Goal: Task Accomplishment & Management: Manage account settings

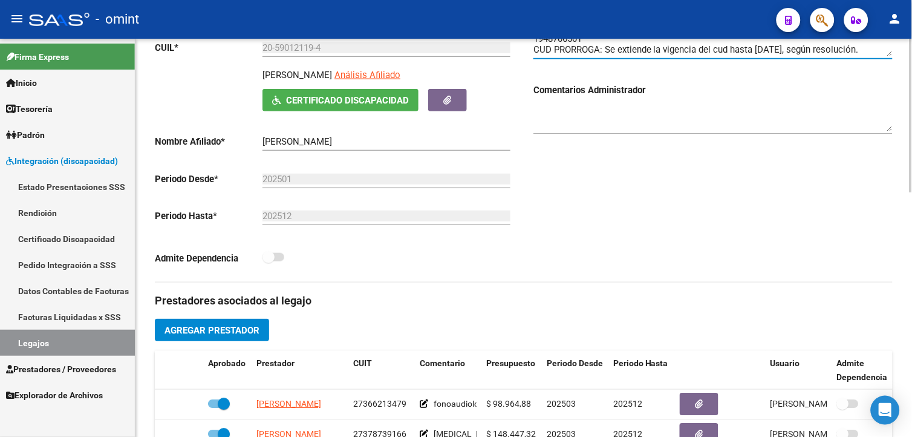
scroll to position [67, 0]
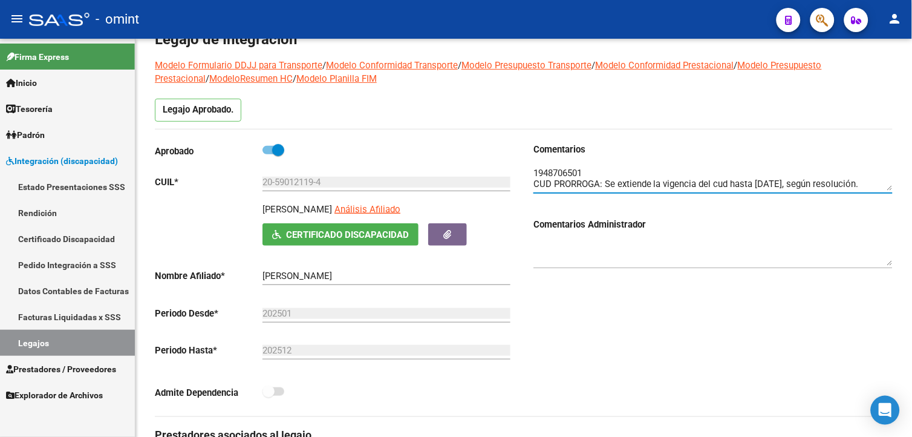
click at [46, 336] on link "Legajos" at bounding box center [67, 343] width 135 height 26
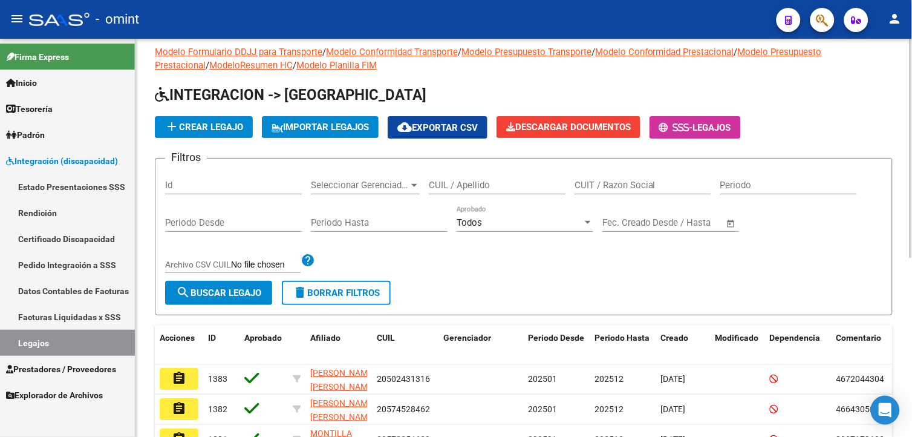
scroll to position [67, 0]
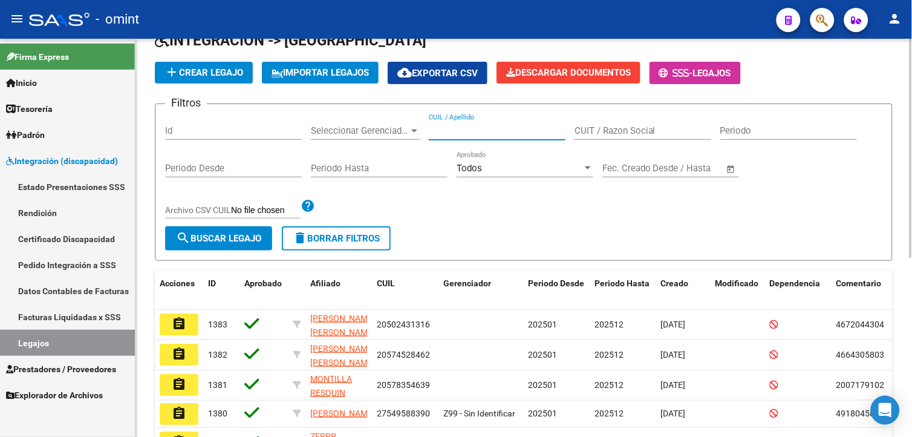
click at [481, 130] on input "CUIL / Apellido" at bounding box center [497, 130] width 137 height 11
type input "[PERSON_NAME]"
click at [238, 237] on span "search Buscar Legajo" at bounding box center [218, 238] width 85 height 11
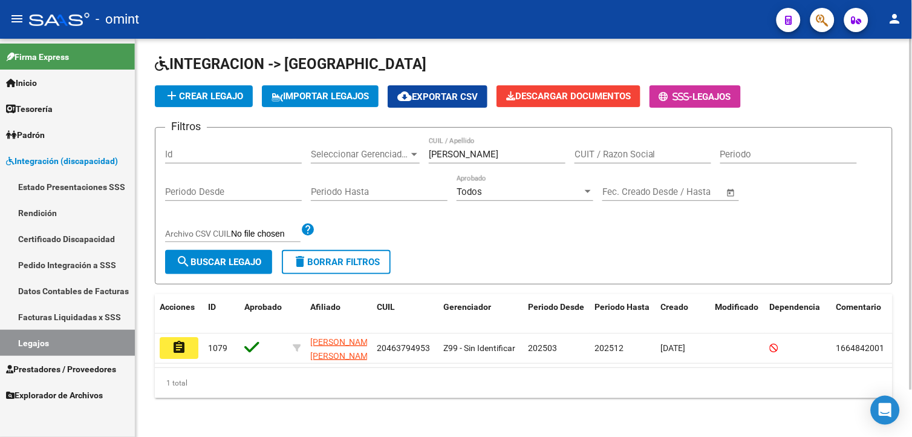
scroll to position [53, 0]
click at [168, 337] on button "assignment" at bounding box center [179, 348] width 39 height 22
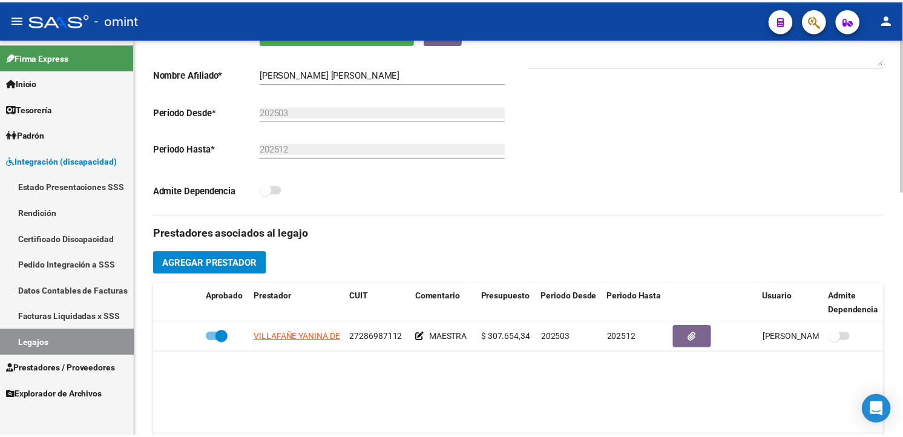
scroll to position [403, 0]
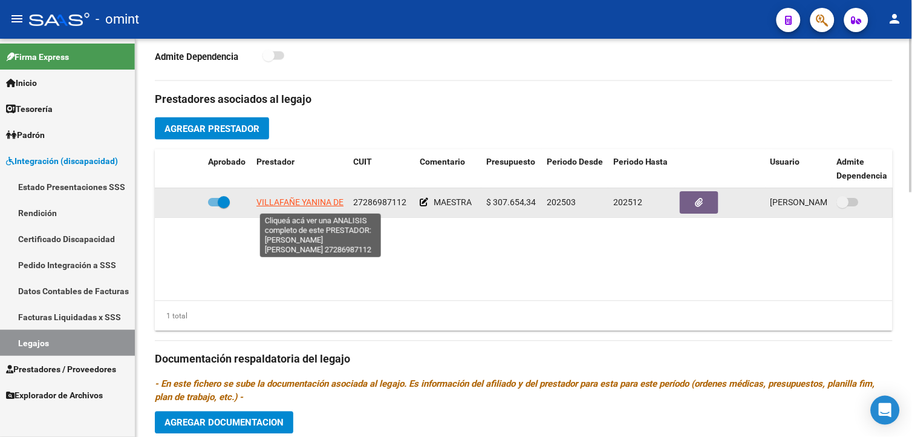
click at [316, 201] on span "VILLAFAÑE YANINA DE LOURDES" at bounding box center [319, 203] width 126 height 10
type textarea "27286987112"
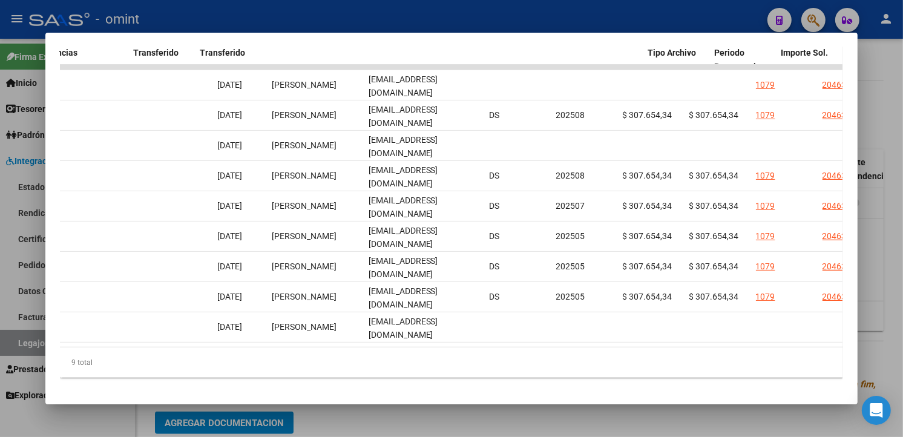
scroll to position [0, 0]
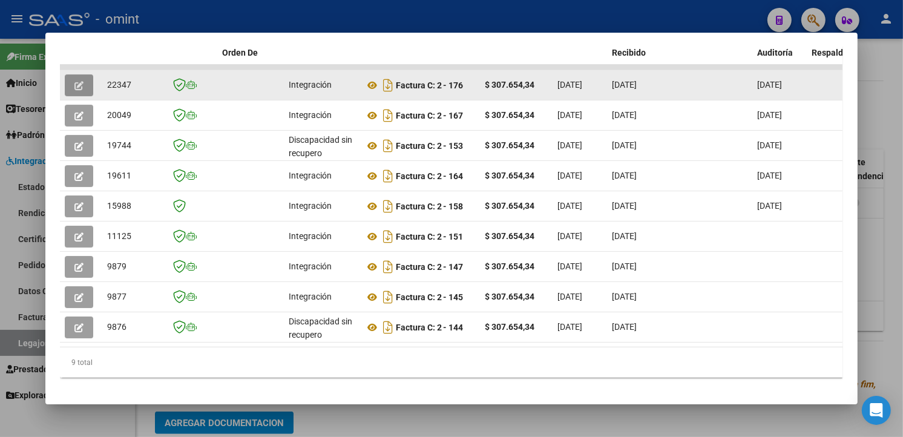
click at [74, 87] on icon "button" at bounding box center [78, 85] width 9 height 9
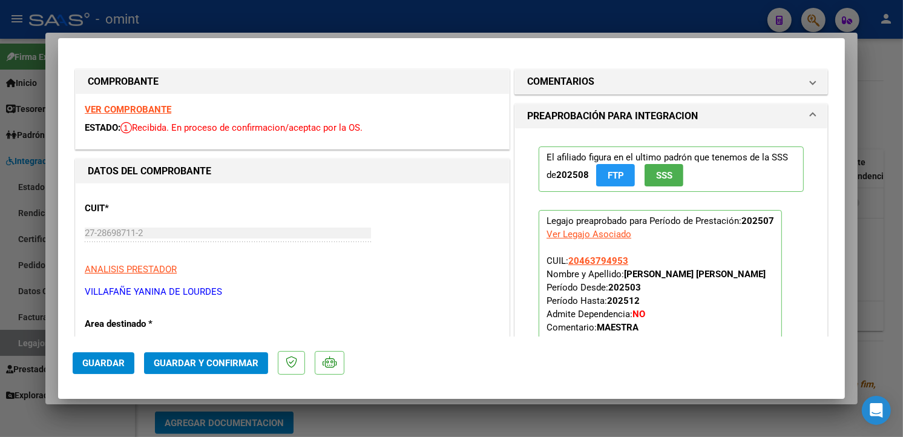
click at [155, 109] on strong "VER COMPROBANTE" at bounding box center [128, 109] width 87 height 11
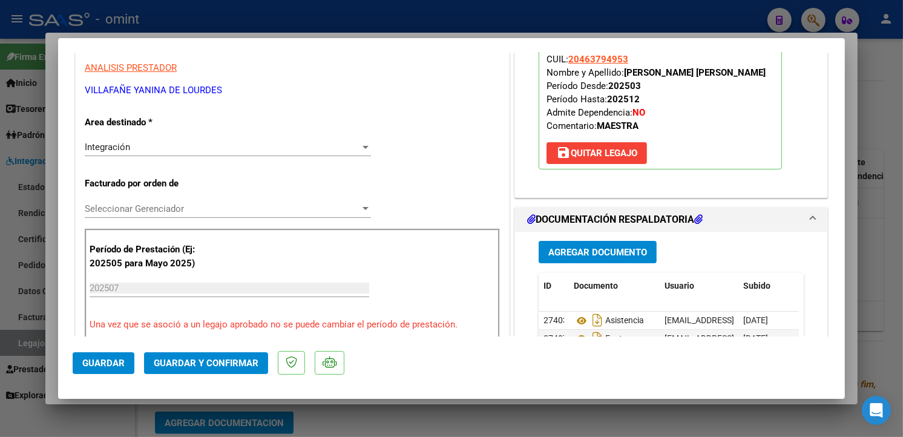
scroll to position [269, 0]
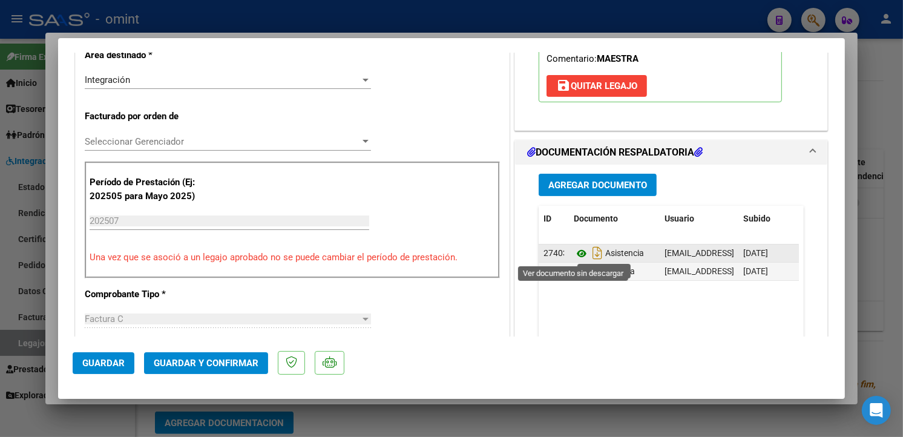
click at [575, 249] on icon at bounding box center [581, 253] width 16 height 15
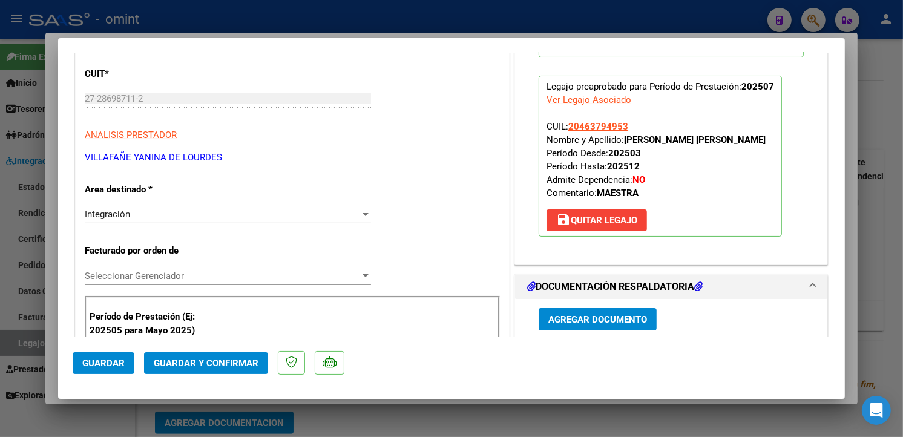
scroll to position [0, 0]
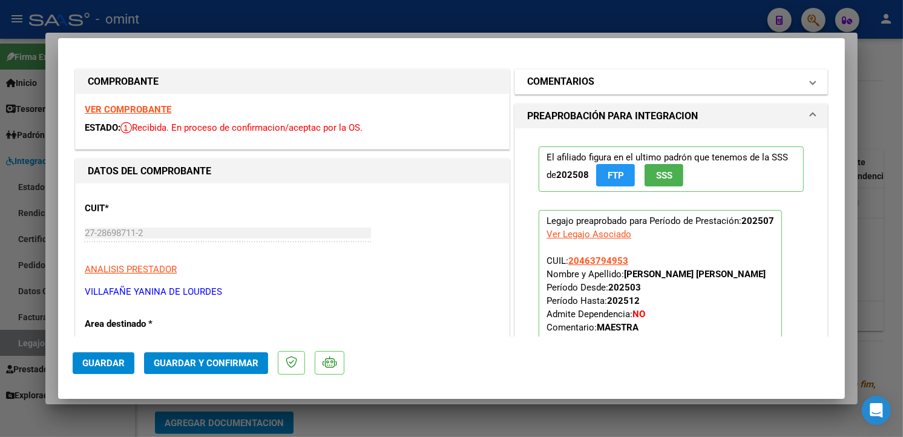
click at [789, 83] on mat-panel-title "COMENTARIOS" at bounding box center [663, 81] width 273 height 15
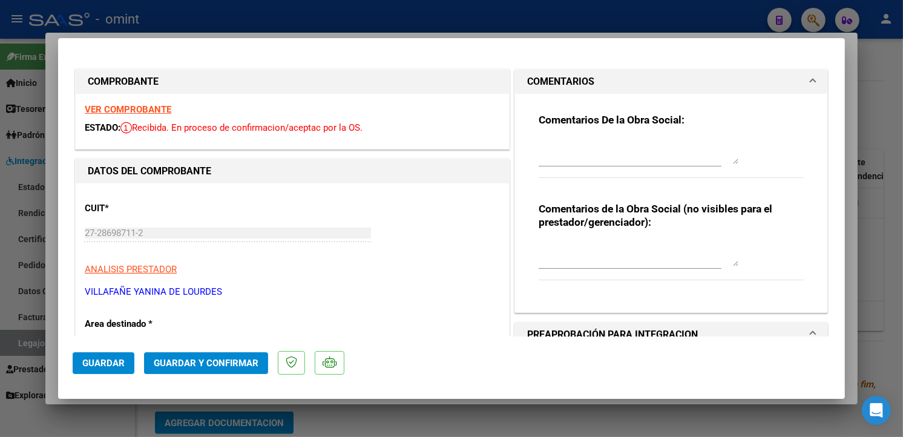
click at [578, 144] on textarea at bounding box center [638, 152] width 200 height 24
type textarea "Estimado: La planilla de asistencia es del mes de septiembre, por favor subir l…"
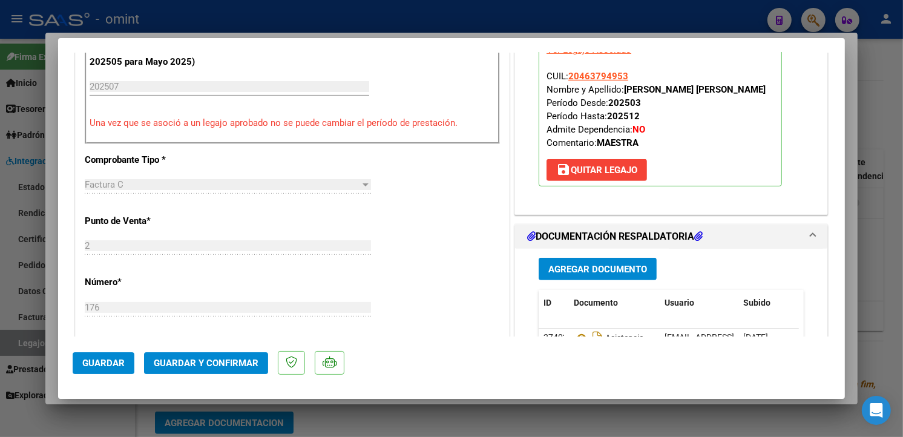
scroll to position [806, 0]
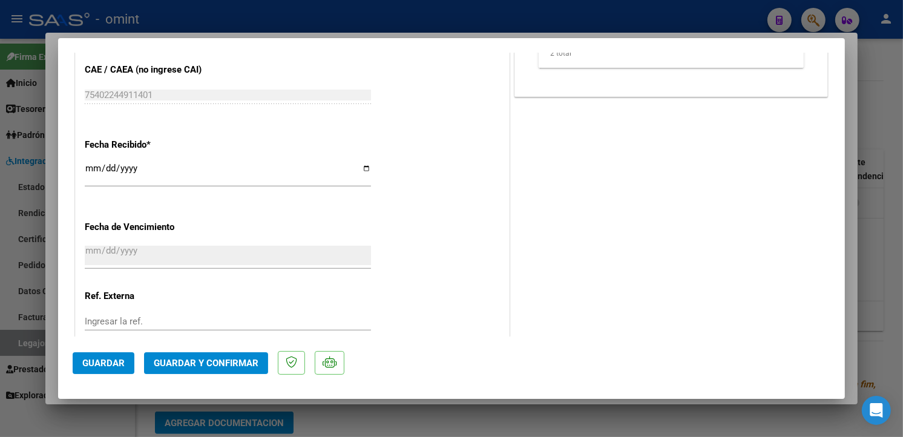
click at [221, 364] on span "Guardar y Confirmar" at bounding box center [206, 362] width 105 height 11
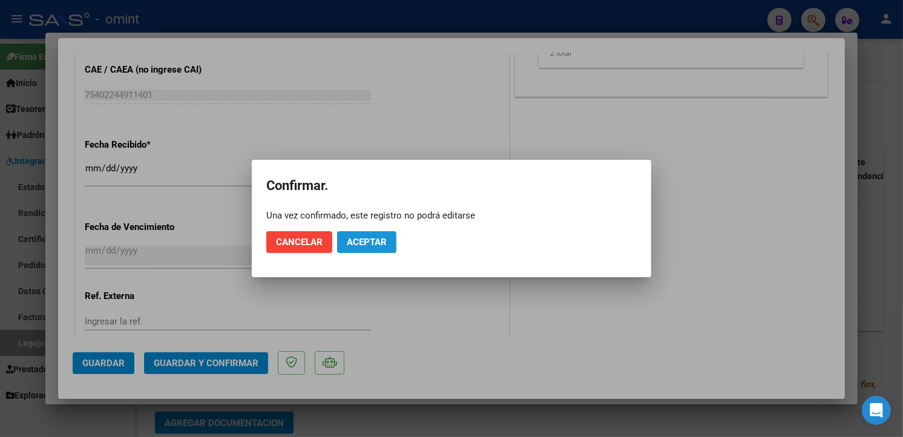
click at [382, 243] on span "Aceptar" at bounding box center [367, 242] width 40 height 11
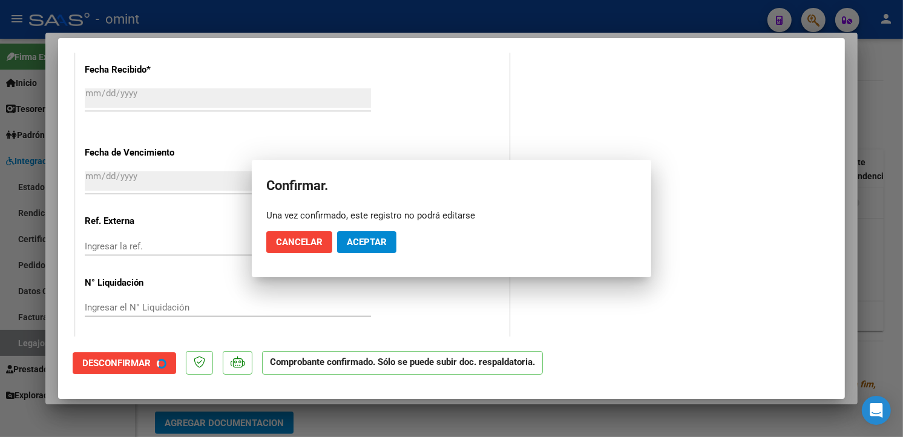
scroll to position [731, 0]
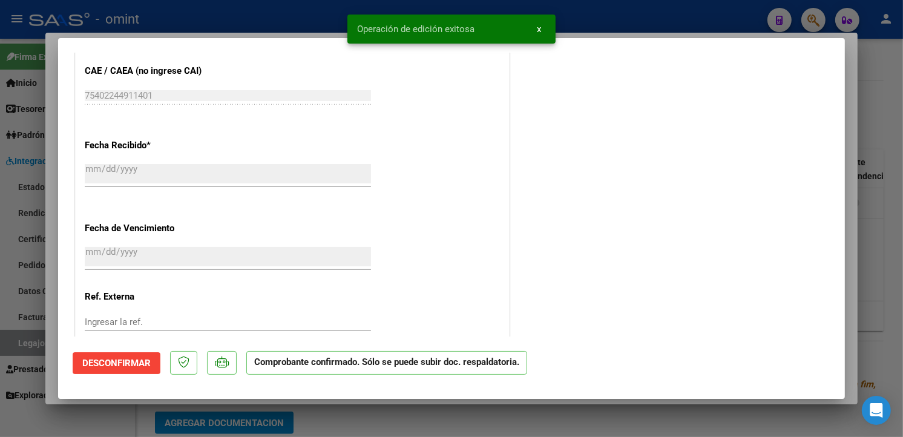
click at [197, 12] on div at bounding box center [451, 218] width 903 height 437
type input "$ 0,00"
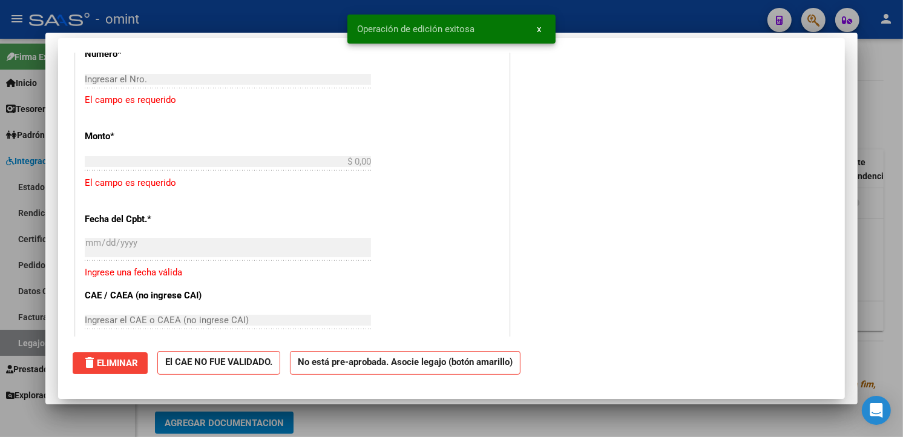
scroll to position [0, 0]
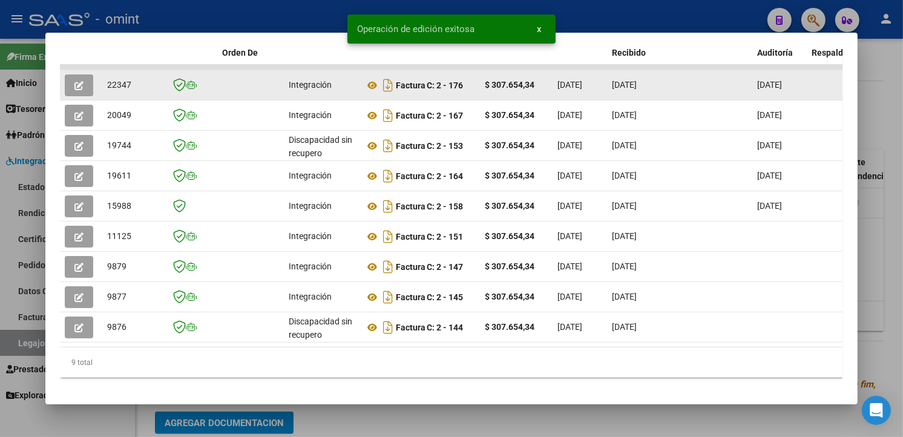
click at [107, 80] on span "22347" at bounding box center [119, 85] width 24 height 10
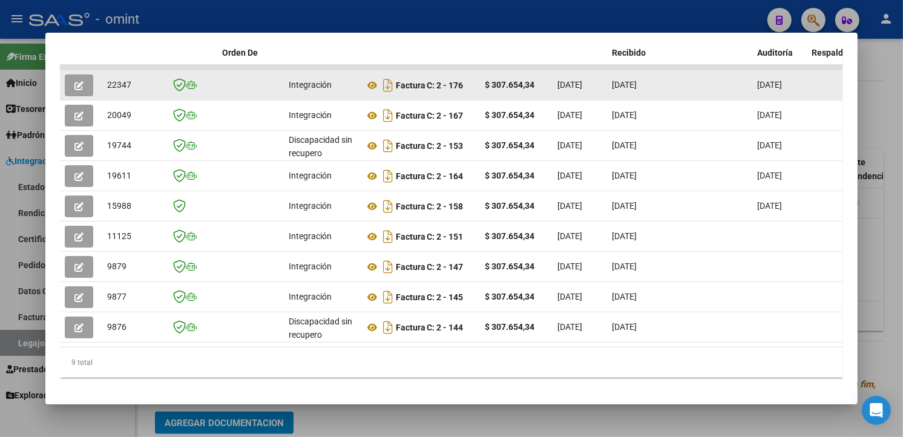
copy span "22347"
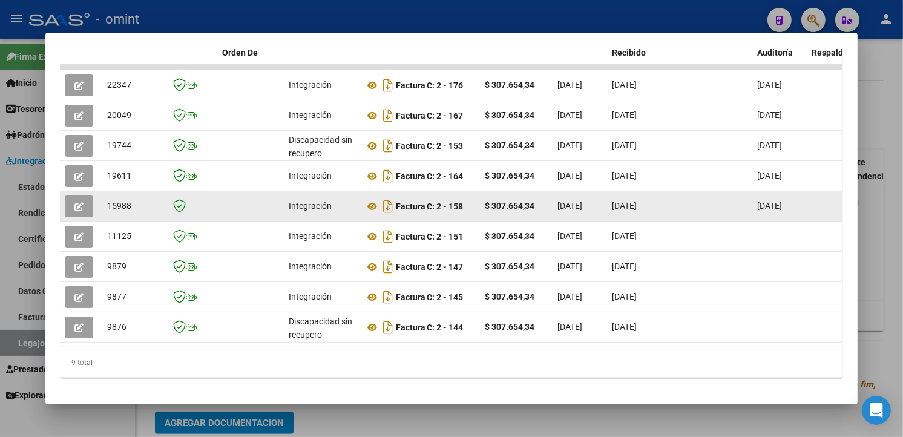
scroll to position [1, 0]
drag, startPoint x: 243, startPoint y: 219, endPoint x: 206, endPoint y: 212, distance: 37.5
click at [74, 201] on span "button" at bounding box center [78, 206] width 9 height 11
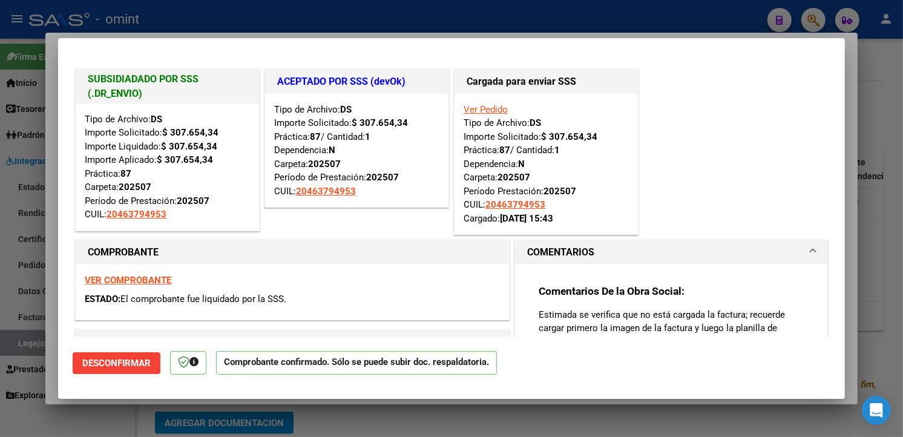
click at [172, 25] on div at bounding box center [451, 218] width 903 height 437
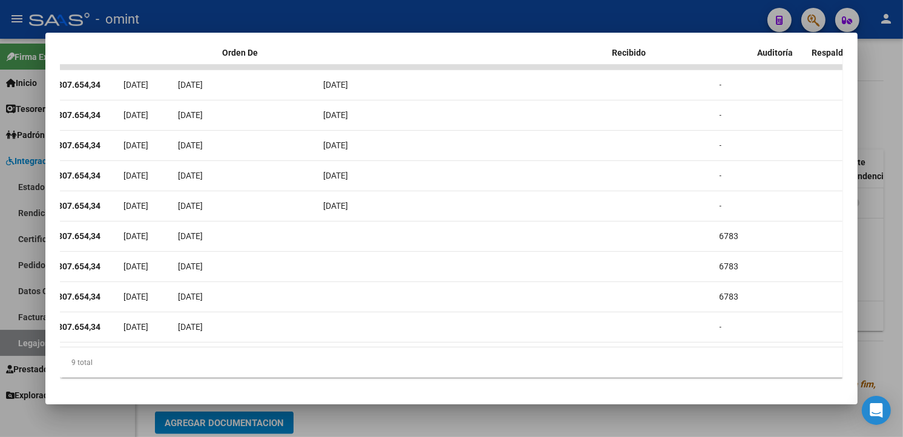
scroll to position [0, 0]
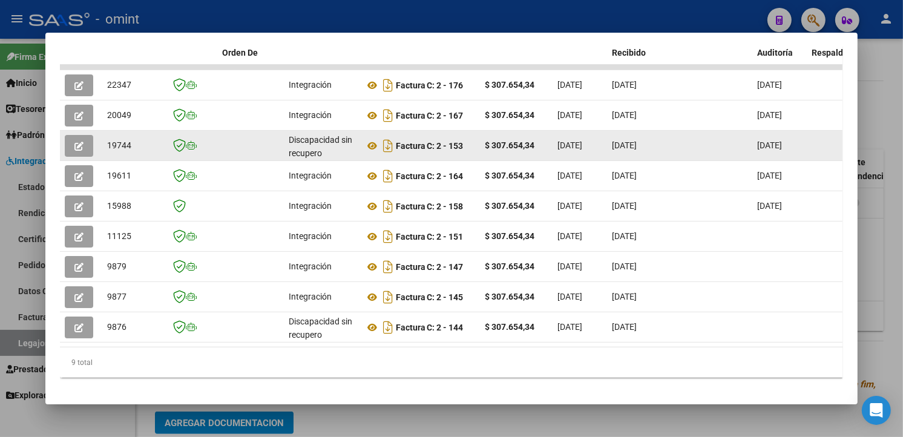
click at [76, 146] on icon "button" at bounding box center [78, 146] width 9 height 9
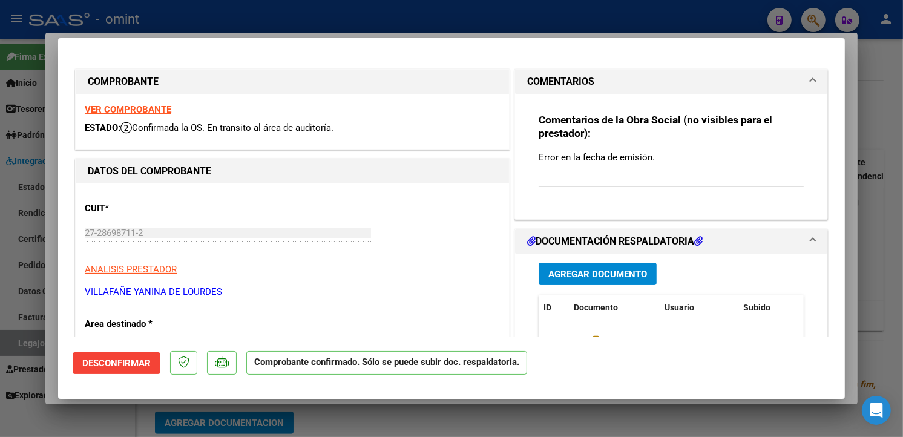
click at [91, 111] on strong "VER COMPROBANTE" at bounding box center [128, 109] width 87 height 11
click at [201, 20] on div at bounding box center [451, 218] width 903 height 437
type input "$ 0,00"
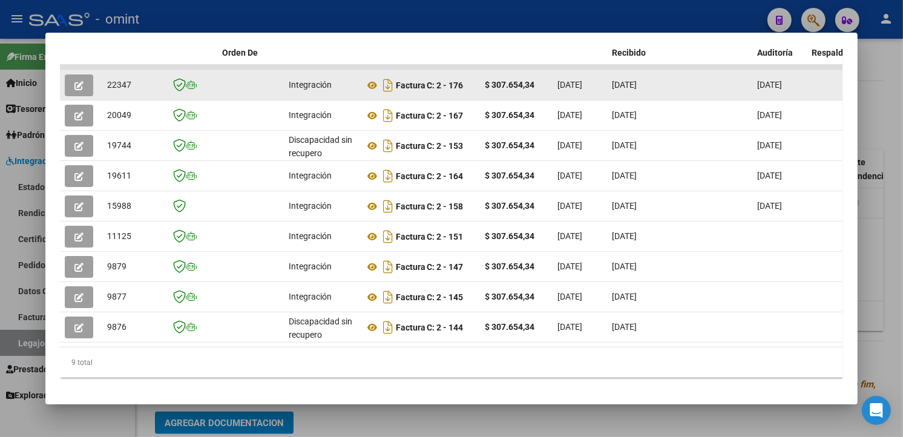
click at [77, 83] on icon "button" at bounding box center [78, 85] width 9 height 9
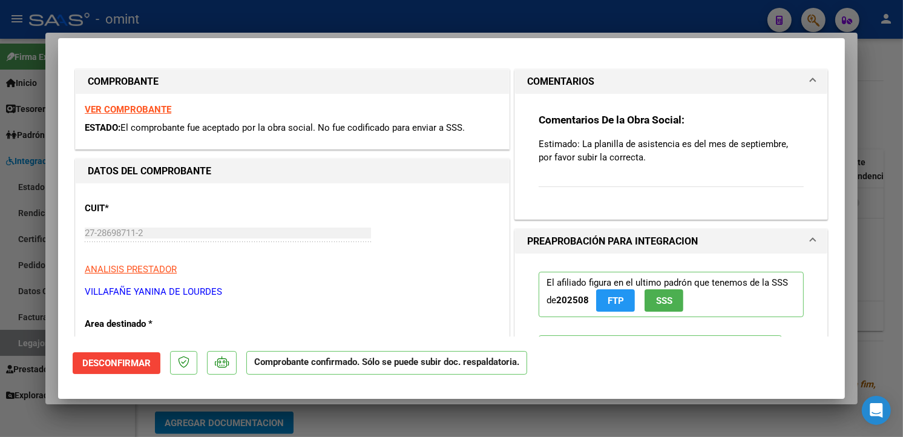
click at [220, 24] on div at bounding box center [451, 218] width 903 height 437
type input "$ 0,00"
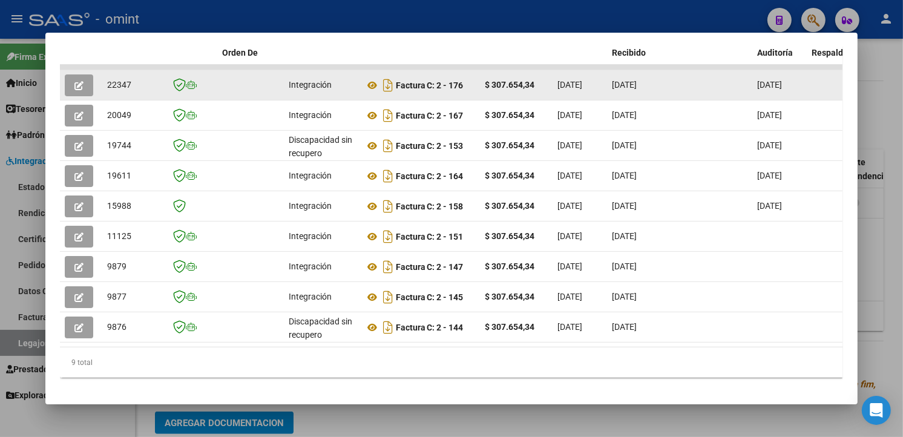
click at [116, 82] on span "22347" at bounding box center [119, 85] width 24 height 10
copy span "22347"
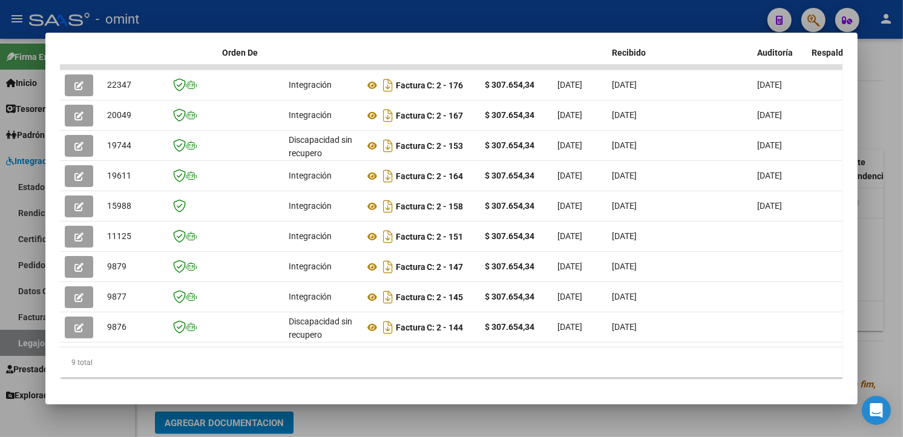
click at [299, 24] on div at bounding box center [451, 218] width 903 height 437
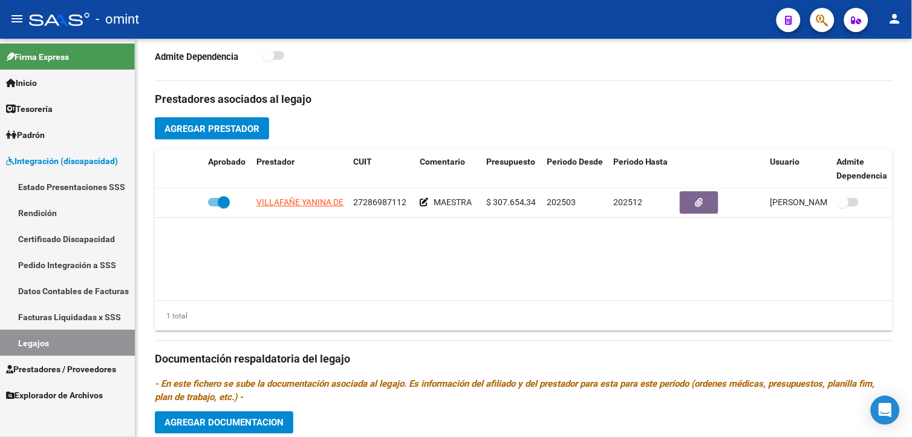
click at [38, 369] on span "Prestadores / Proveedores" at bounding box center [61, 368] width 110 height 13
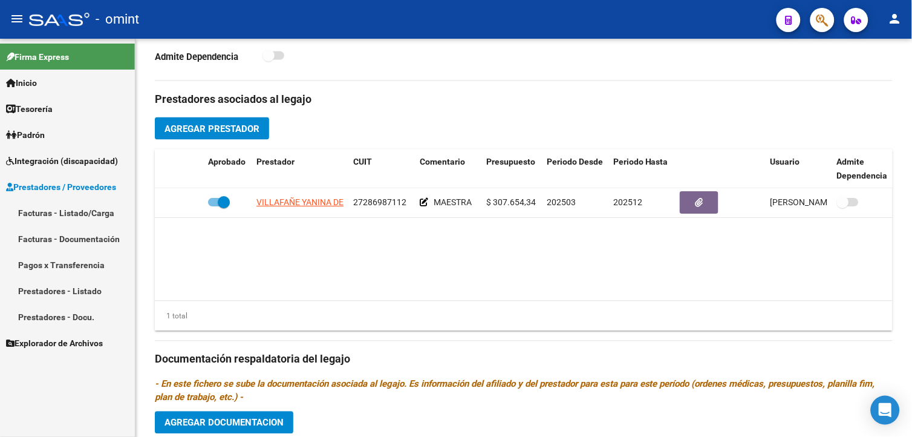
click at [62, 206] on link "Facturas - Listado/Carga" at bounding box center [67, 213] width 135 height 26
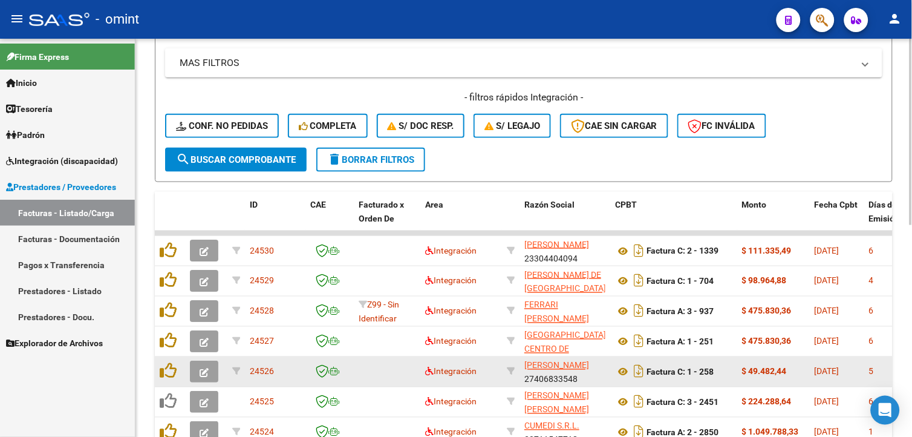
scroll to position [67, 0]
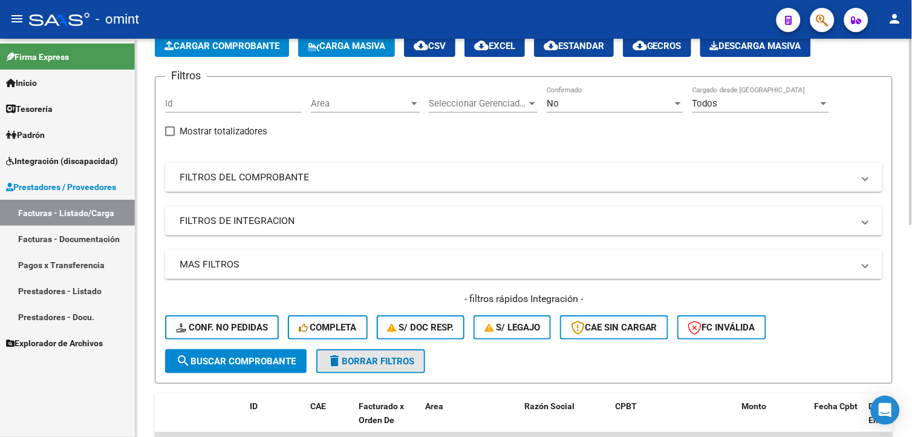
click at [385, 362] on span "delete Borrar Filtros" at bounding box center [370, 361] width 87 height 11
paste input "24118"
type input "24118"
click at [227, 360] on span "search Buscar Comprobante" at bounding box center [236, 361] width 120 height 11
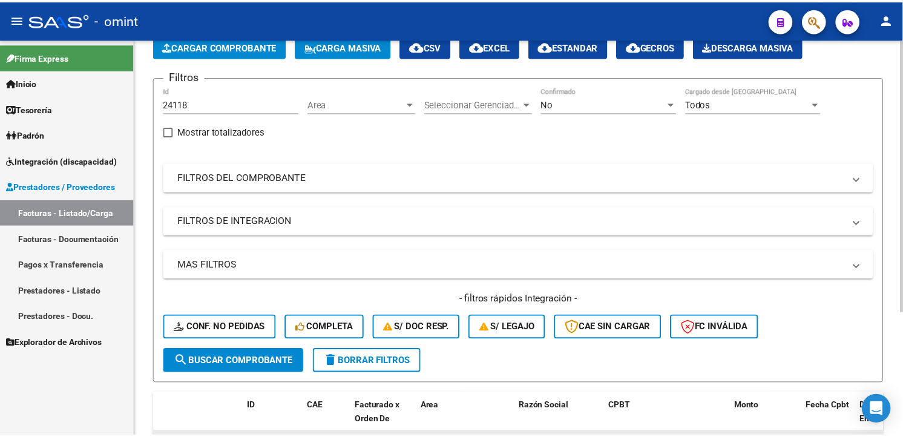
scroll to position [179, 0]
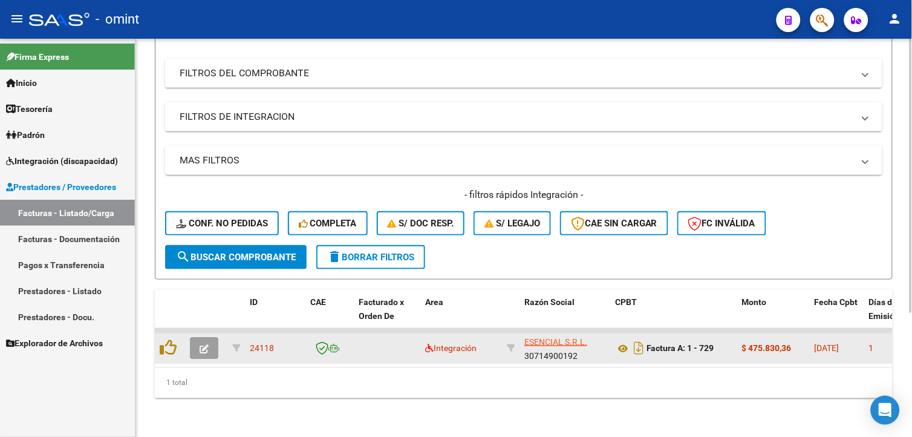
click at [210, 337] on button "button" at bounding box center [204, 348] width 28 height 22
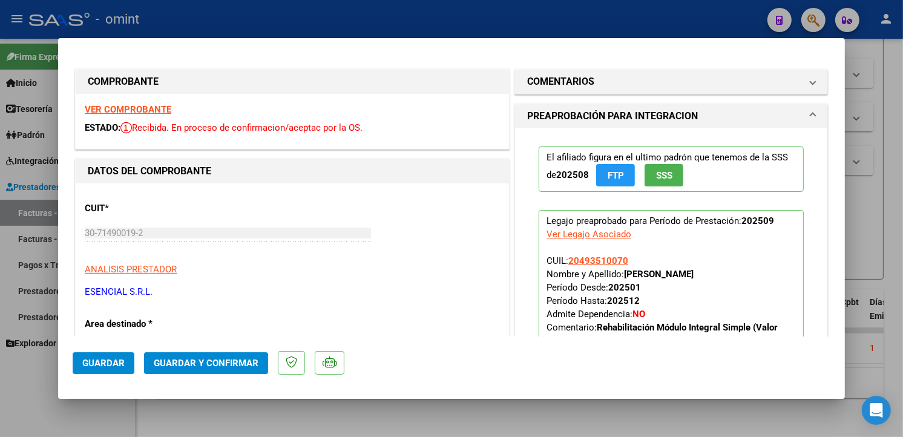
click at [134, 110] on strong "VER COMPROBANTE" at bounding box center [128, 109] width 87 height 11
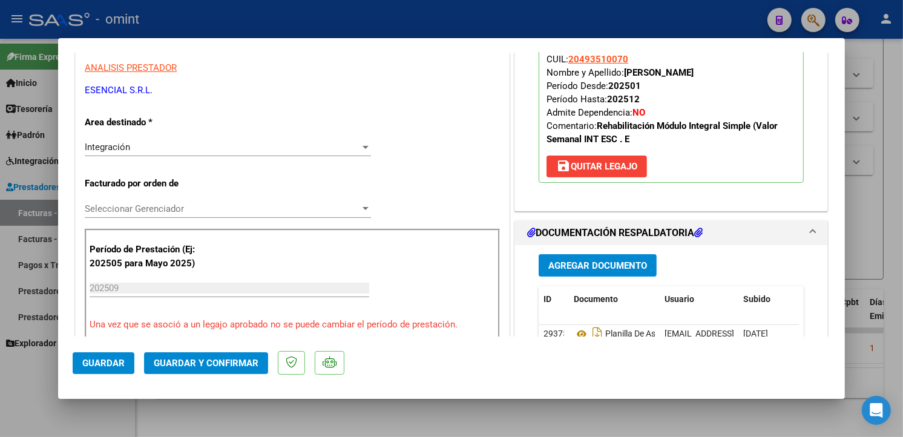
scroll to position [269, 0]
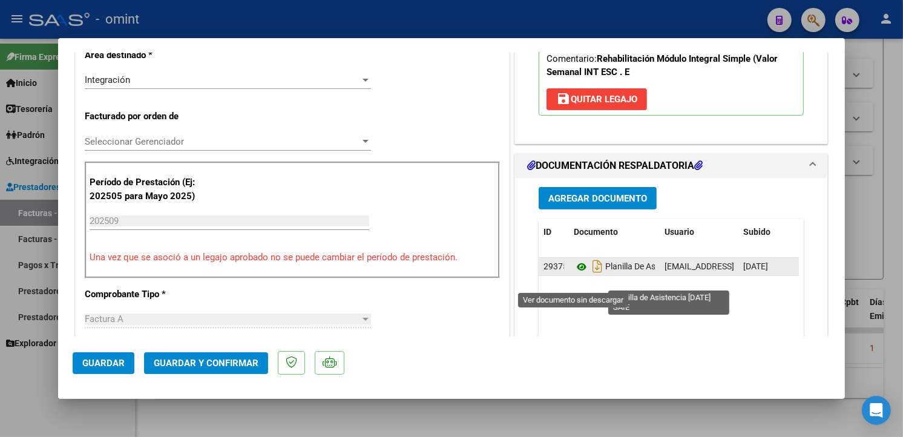
click at [575, 274] on icon at bounding box center [581, 267] width 16 height 15
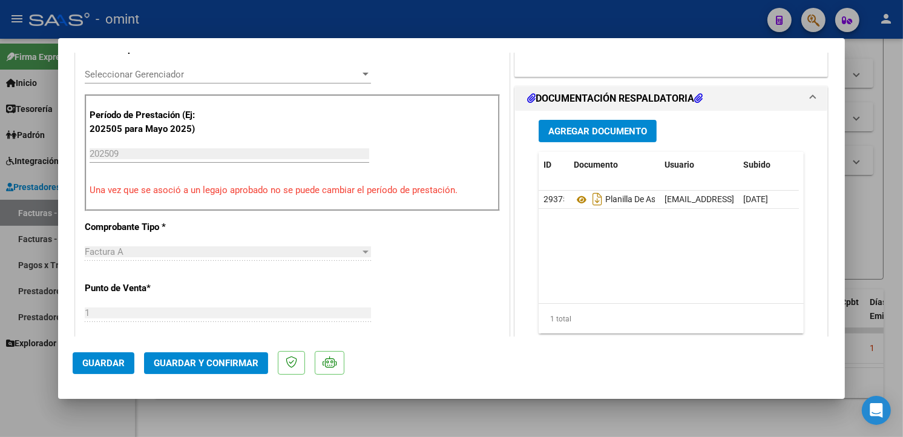
scroll to position [470, 0]
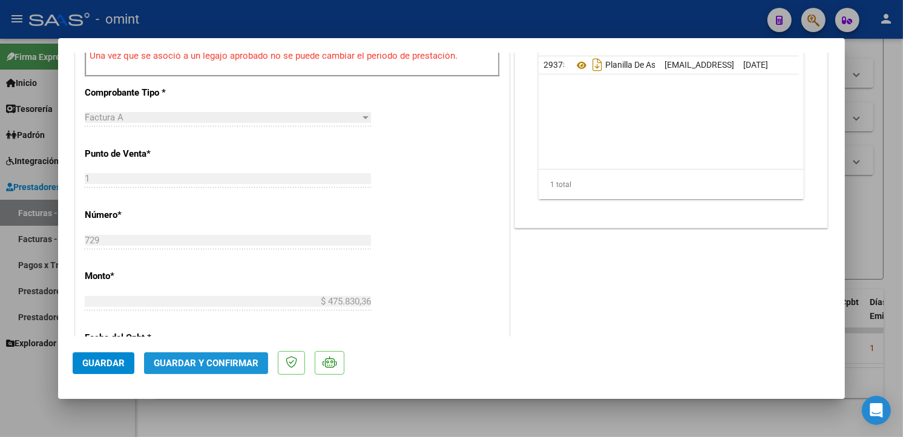
click at [216, 365] on span "Guardar y Confirmar" at bounding box center [206, 362] width 105 height 11
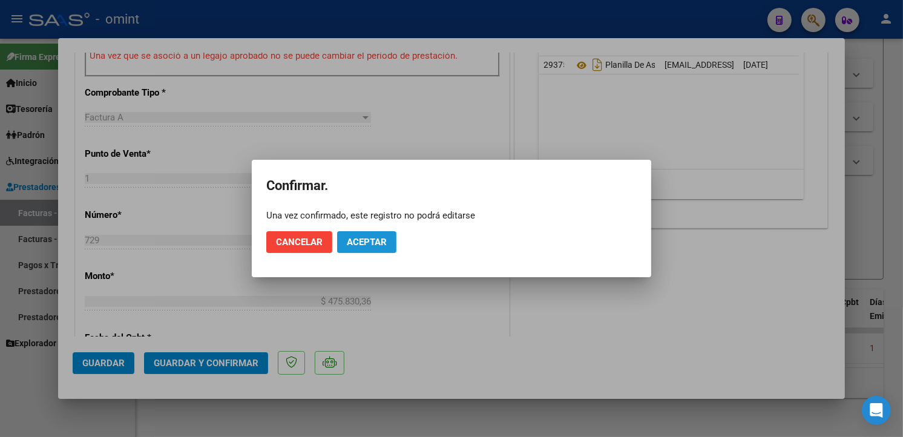
click at [373, 238] on span "Aceptar" at bounding box center [367, 242] width 40 height 11
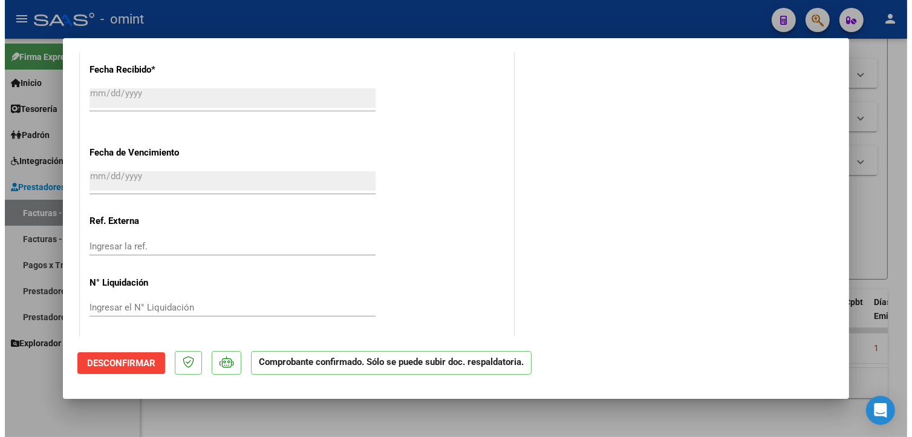
scroll to position [809, 0]
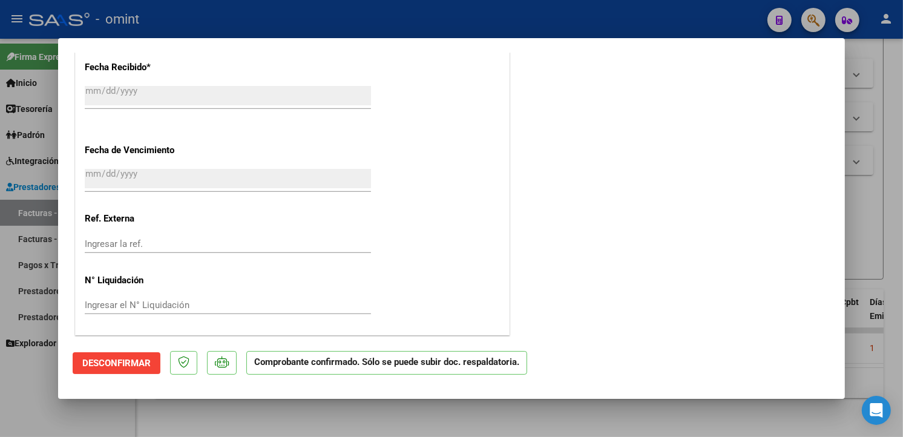
drag, startPoint x: 267, startPoint y: 18, endPoint x: 507, endPoint y: 111, distance: 256.8
click at [267, 18] on div at bounding box center [451, 218] width 903 height 437
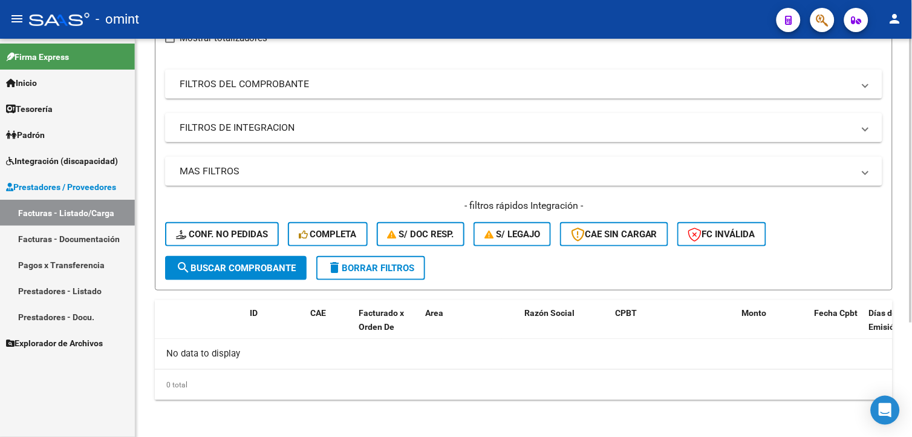
scroll to position [0, 0]
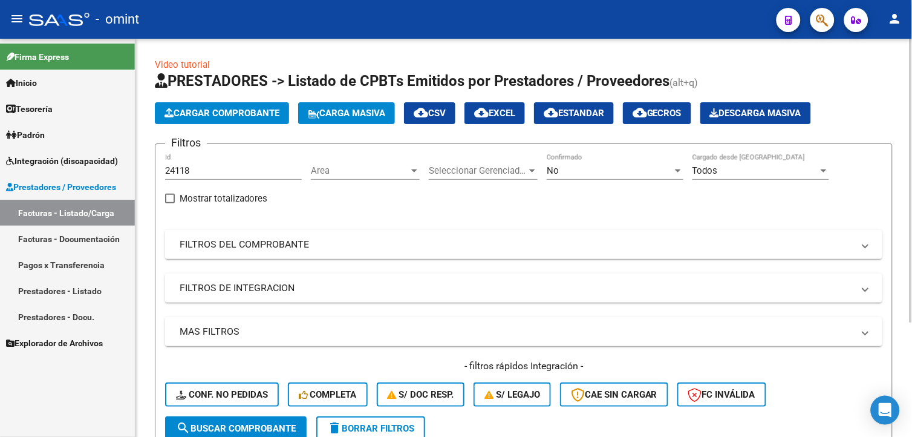
drag, startPoint x: 207, startPoint y: 164, endPoint x: 179, endPoint y: 166, distance: 28.5
click at [180, 165] on div "24118 Id" at bounding box center [233, 167] width 137 height 26
drag, startPoint x: 208, startPoint y: 170, endPoint x: 164, endPoint y: 163, distance: 44.7
click at [164, 163] on form "Filtros 24118 Id Area Area Seleccionar Gerenciador Seleccionar Gerenciador No C…" at bounding box center [524, 296] width 738 height 307
paste input "24116"
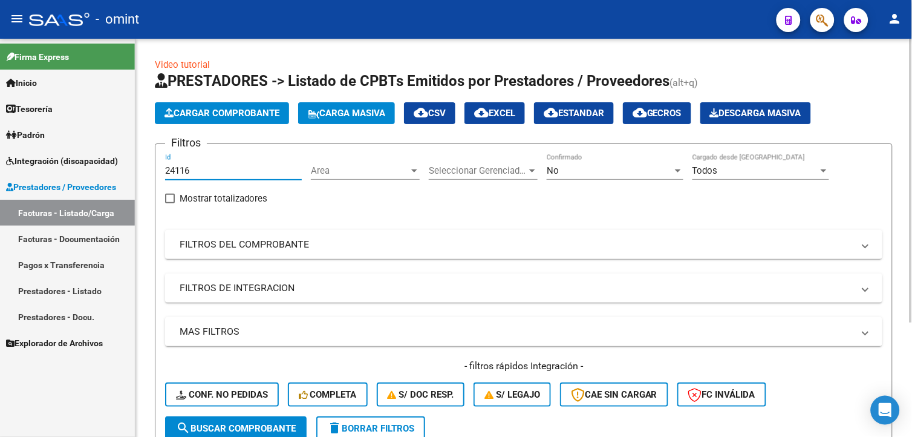
type input "24116"
click at [228, 416] on button "search Buscar Comprobante" at bounding box center [236, 428] width 142 height 24
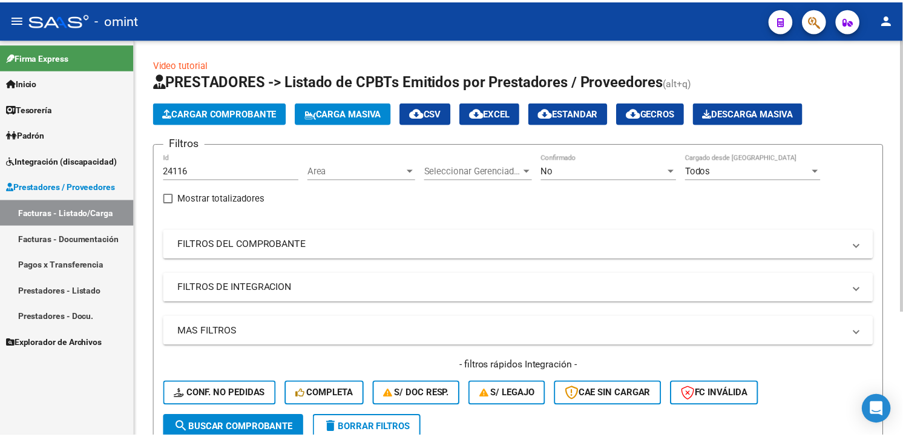
scroll to position [179, 0]
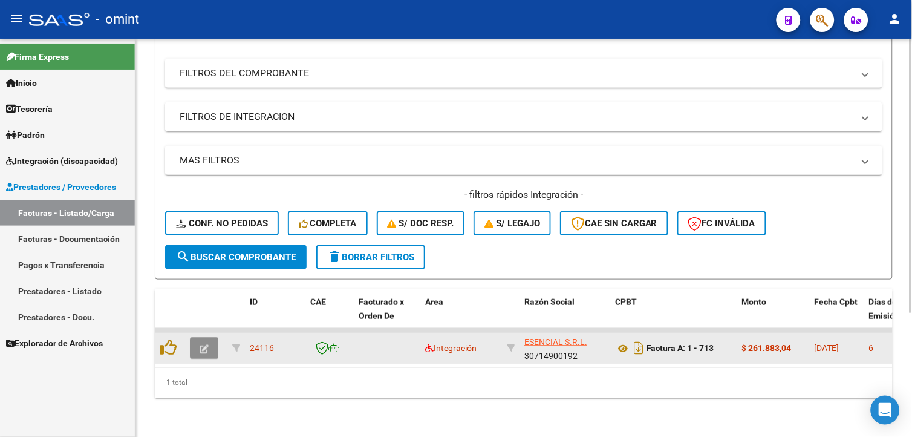
click at [211, 337] on button "button" at bounding box center [204, 348] width 28 height 22
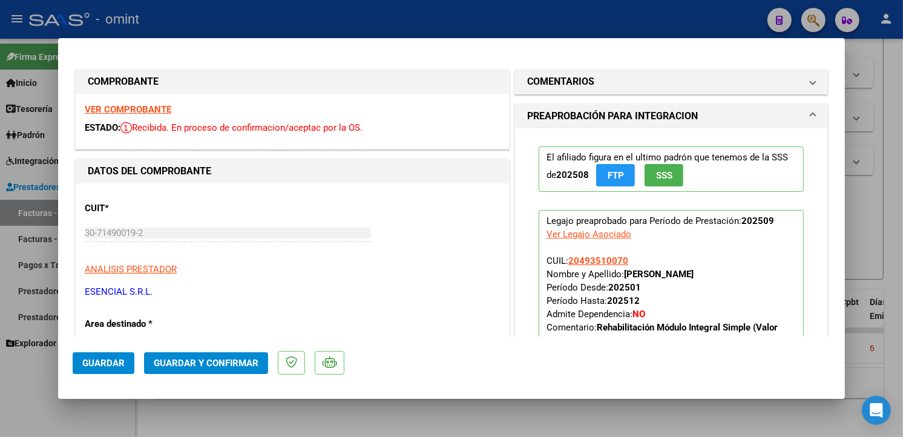
click at [142, 107] on strong "VER COMPROBANTE" at bounding box center [128, 109] width 87 height 11
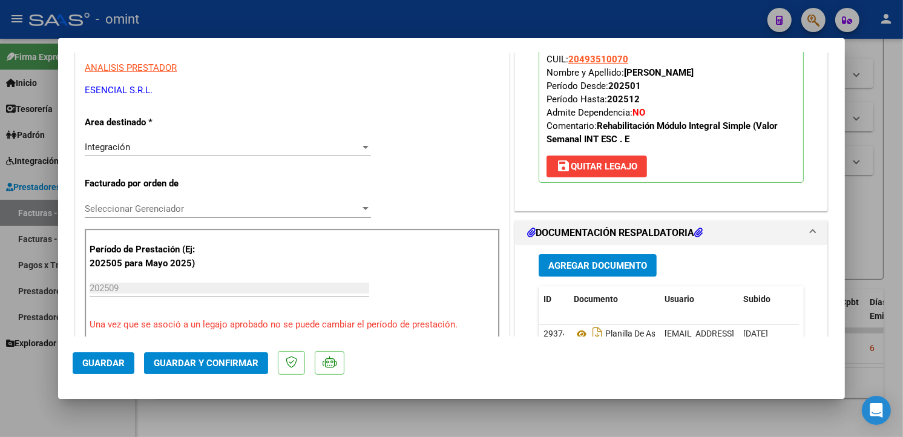
scroll to position [269, 0]
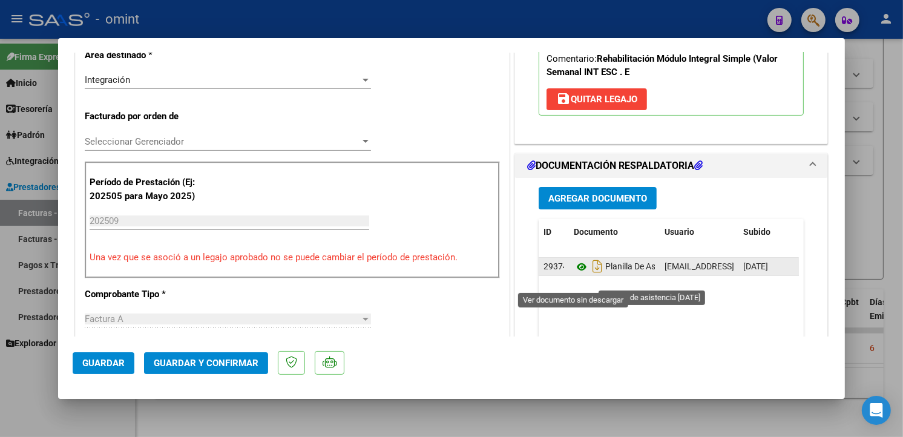
click at [573, 274] on icon at bounding box center [581, 267] width 16 height 15
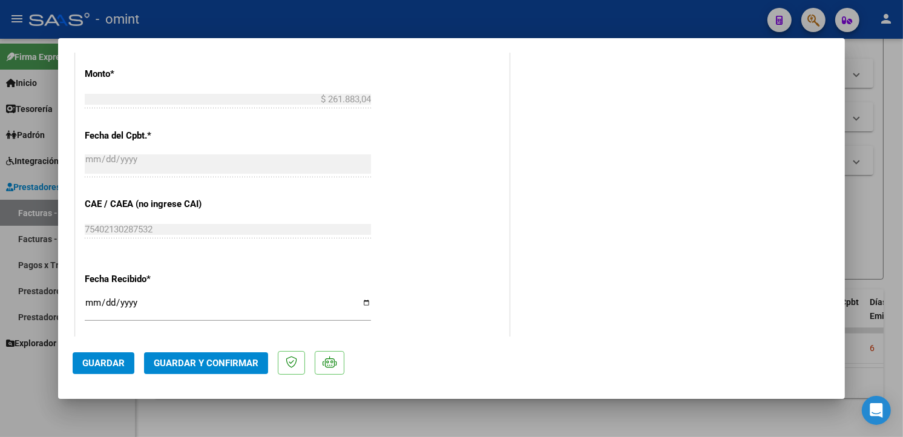
scroll to position [884, 0]
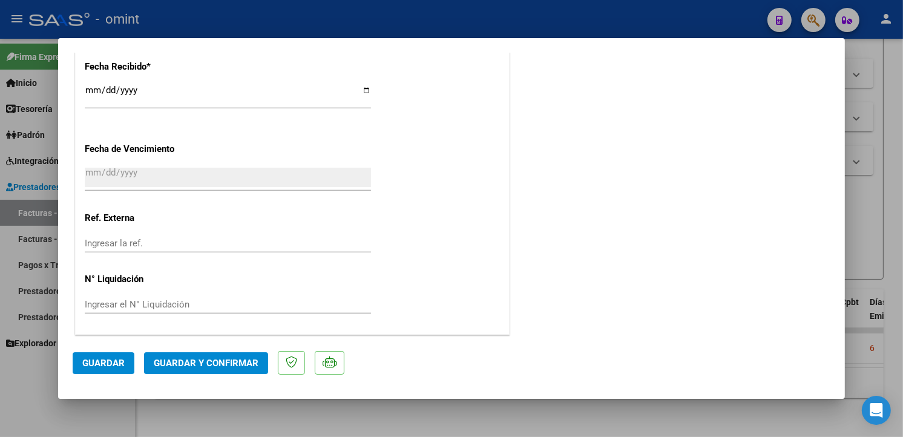
click at [221, 363] on span "Guardar y Confirmar" at bounding box center [206, 362] width 105 height 11
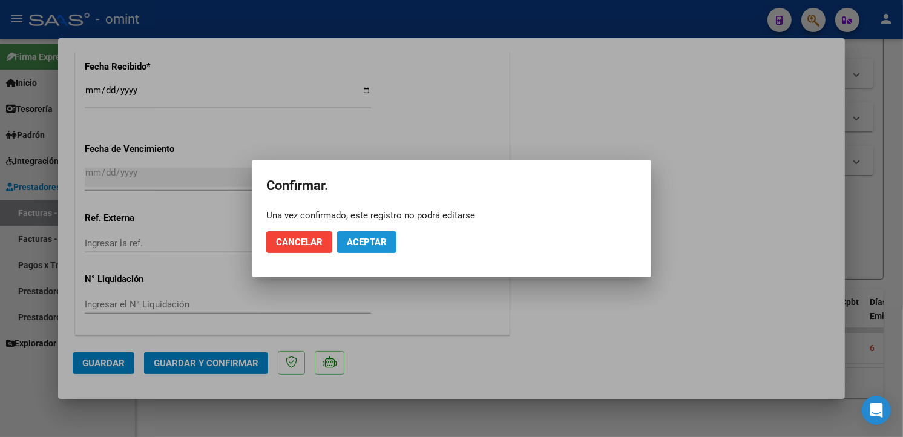
click at [381, 240] on button "Aceptar" at bounding box center [366, 242] width 59 height 22
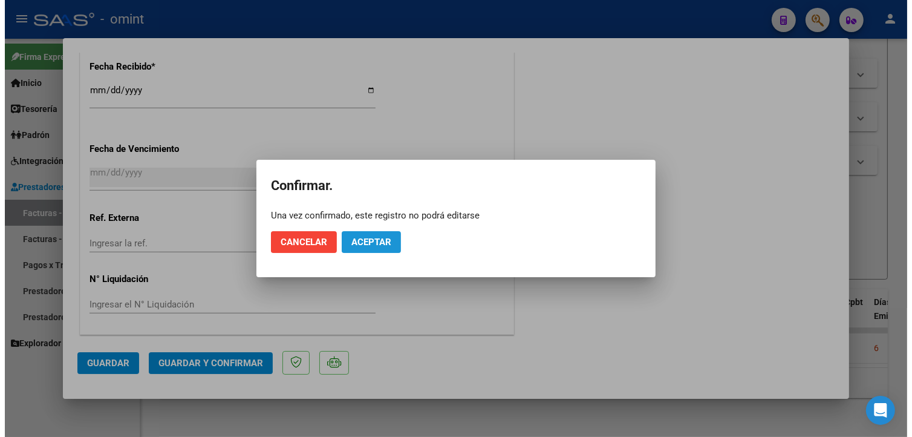
scroll to position [809, 0]
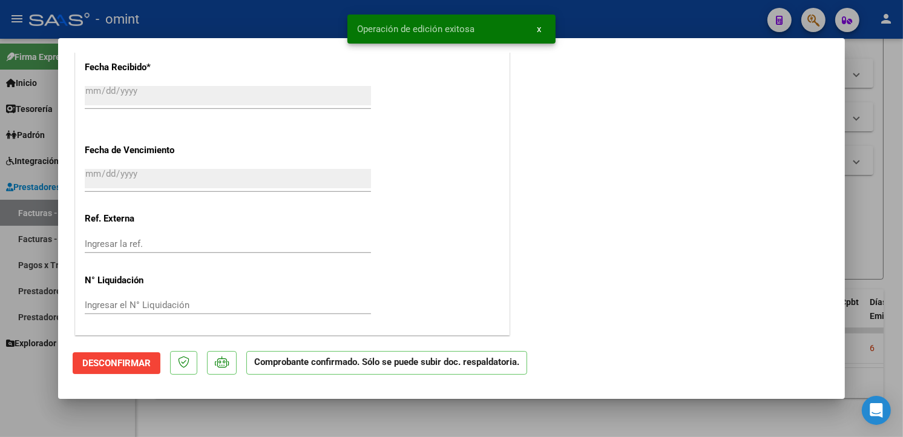
click at [226, 13] on div at bounding box center [451, 218] width 903 height 437
type input "$ 0,00"
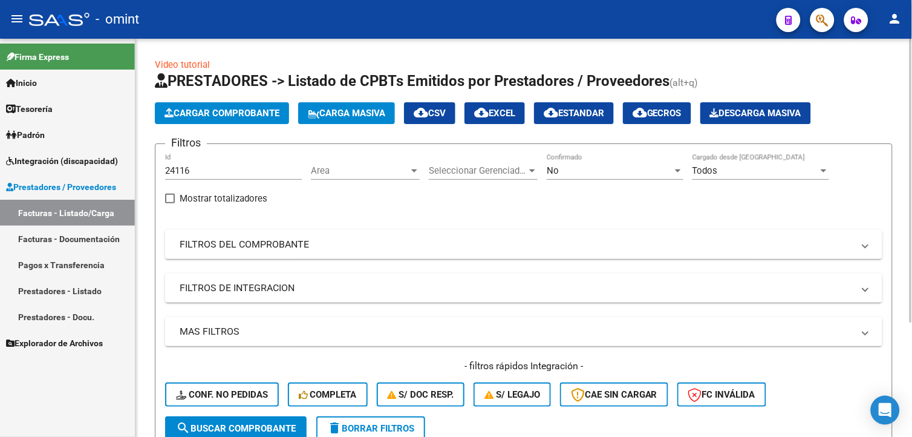
scroll to position [134, 0]
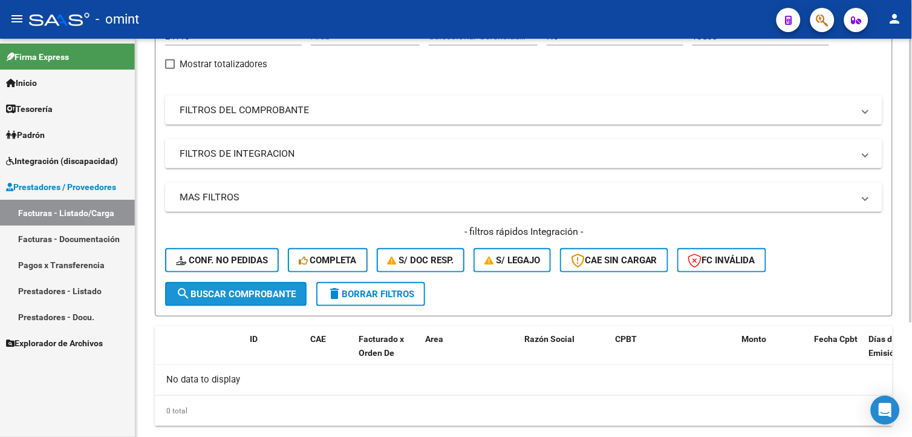
click at [208, 295] on span "search Buscar Comprobante" at bounding box center [236, 294] width 120 height 11
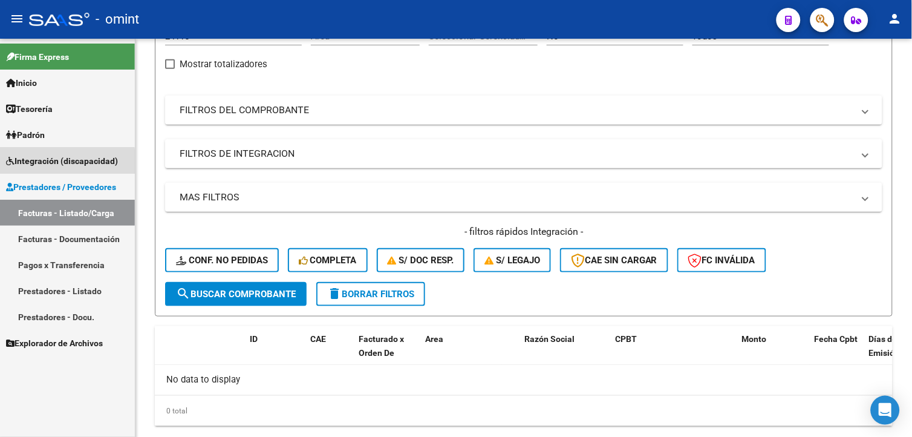
drag, startPoint x: 55, startPoint y: 162, endPoint x: 86, endPoint y: 164, distance: 30.9
click at [55, 161] on span "Integración (discapacidad)" at bounding box center [62, 160] width 112 height 13
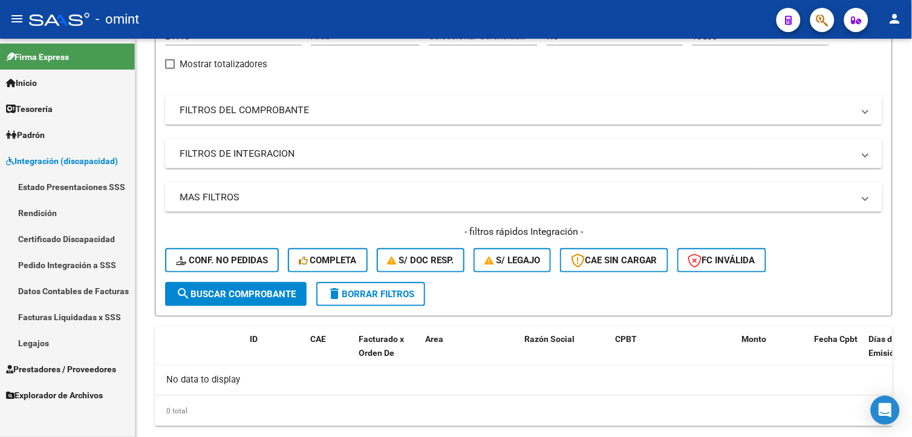
click at [45, 345] on link "Legajos" at bounding box center [67, 343] width 135 height 26
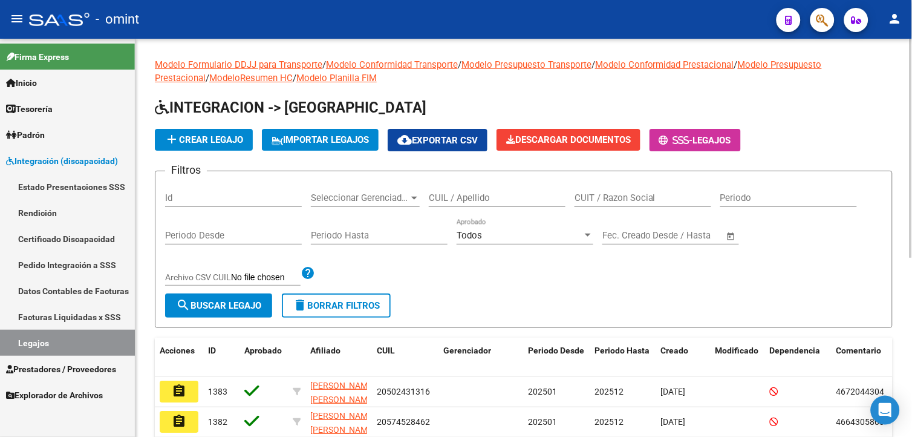
click at [463, 198] on input "CUIL / Apellido" at bounding box center [497, 197] width 137 height 11
type input "[PERSON_NAME]"
click at [207, 315] on button "search Buscar Legajo" at bounding box center [218, 305] width 107 height 24
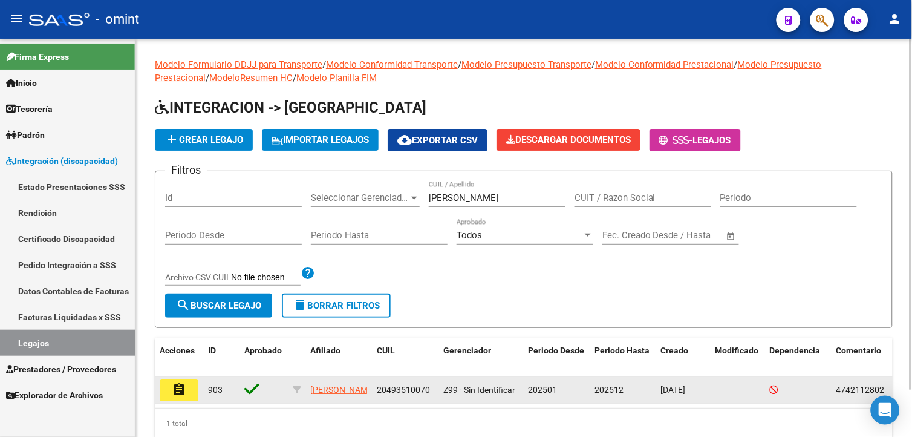
click at [201, 388] on datatable-body-cell "assignment" at bounding box center [179, 390] width 48 height 27
click at [190, 392] on button "assignment" at bounding box center [179, 390] width 39 height 22
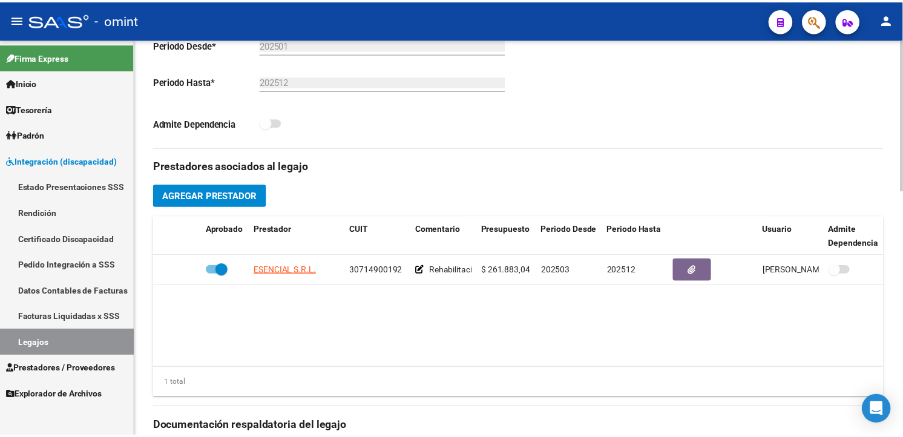
scroll to position [403, 0]
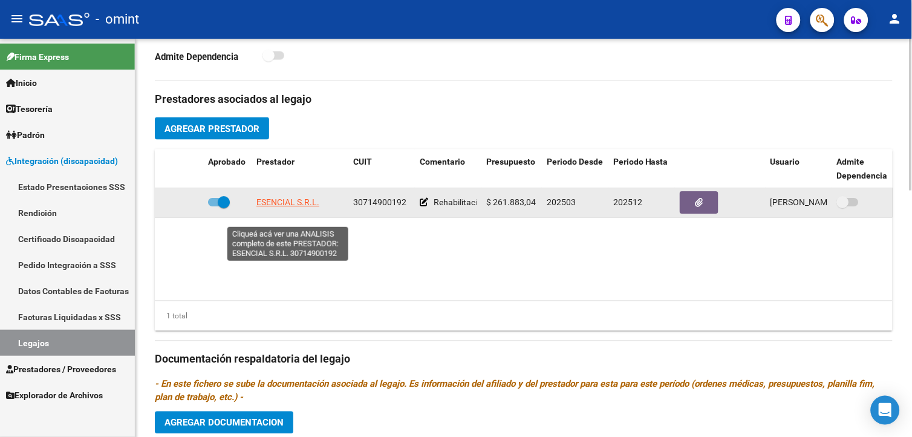
click at [295, 207] on span "ESENCIAL S.R.L." at bounding box center [287, 203] width 63 height 10
type textarea "30714900192"
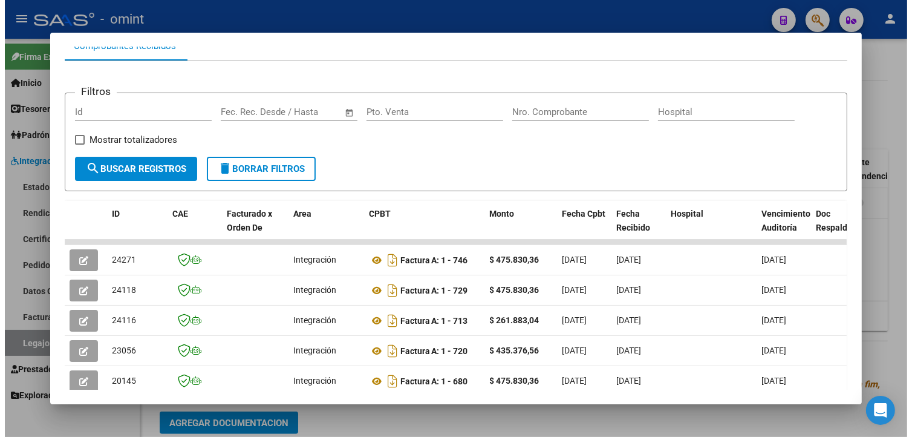
scroll to position [269, 0]
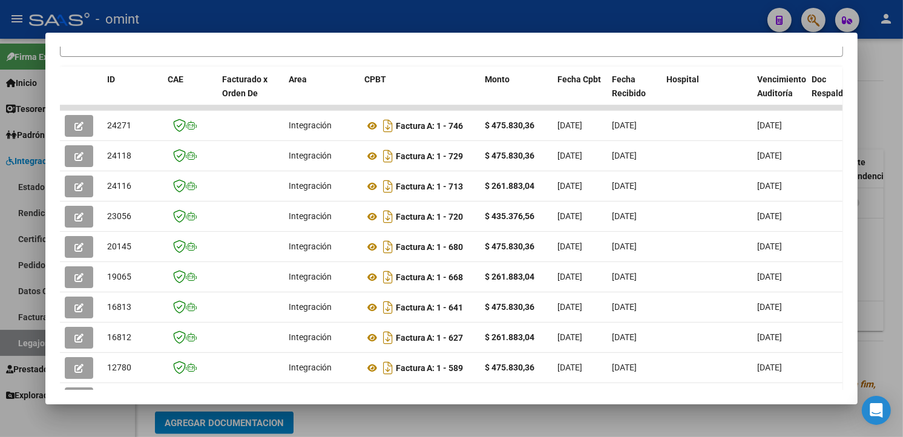
click at [310, 11] on div at bounding box center [451, 218] width 903 height 437
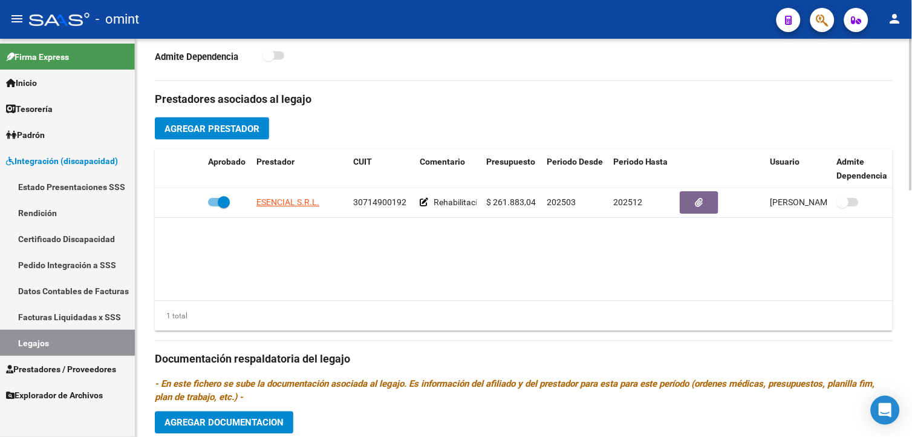
click at [56, 365] on span "Prestadores / Proveedores" at bounding box center [61, 368] width 110 height 13
click at [70, 378] on link "Prestadores / Proveedores" at bounding box center [67, 369] width 135 height 26
click at [70, 371] on span "Prestadores / Proveedores" at bounding box center [61, 368] width 110 height 13
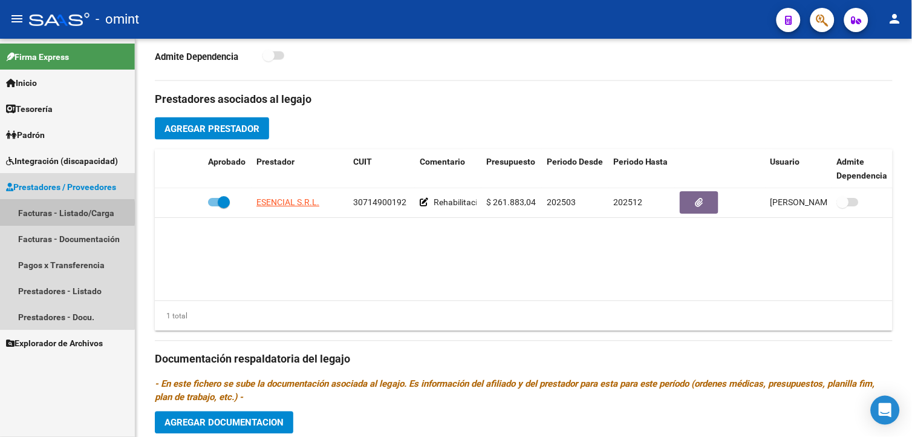
drag, startPoint x: 23, startPoint y: 213, endPoint x: 60, endPoint y: 218, distance: 37.9
click at [24, 213] on link "Facturas - Listado/Carga" at bounding box center [67, 213] width 135 height 26
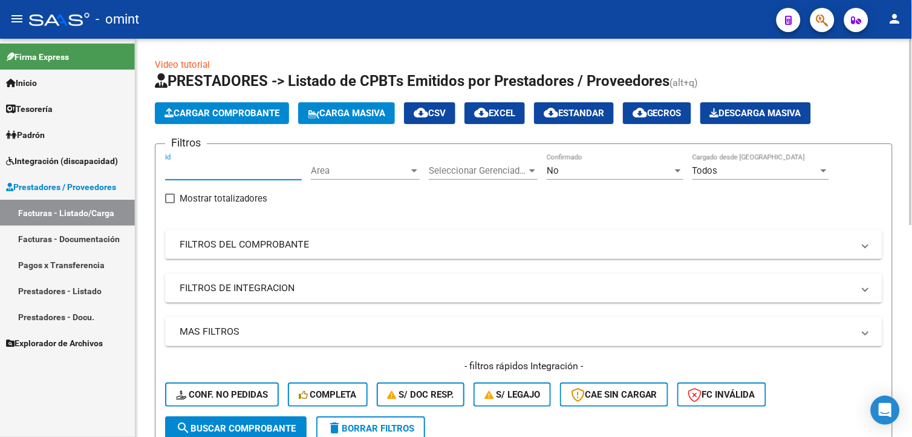
paste input "23605"
type input "23605"
click at [268, 426] on span "search Buscar Comprobante" at bounding box center [236, 428] width 120 height 11
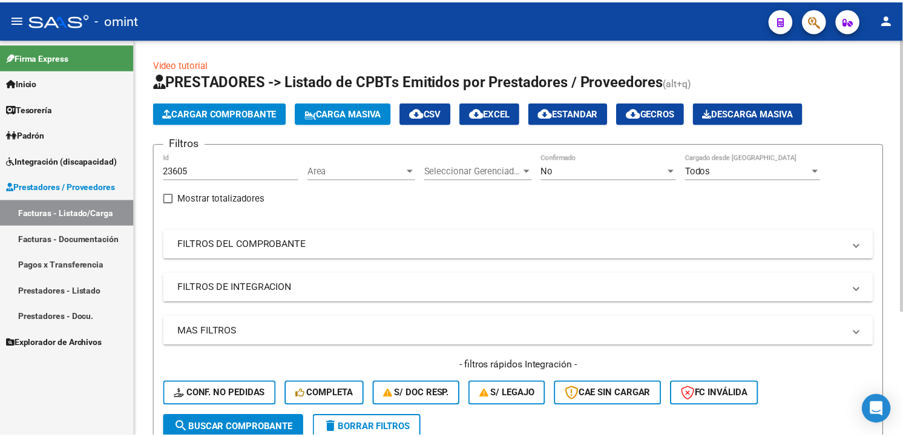
scroll to position [179, 0]
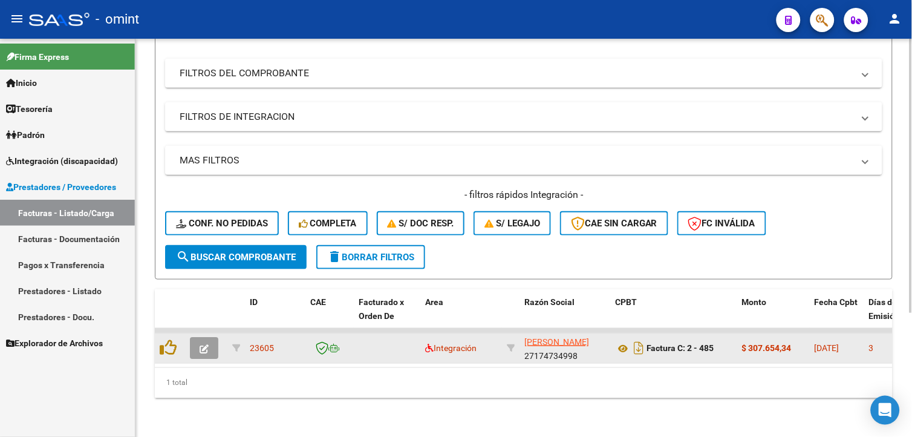
click at [203, 345] on button "button" at bounding box center [204, 348] width 28 height 22
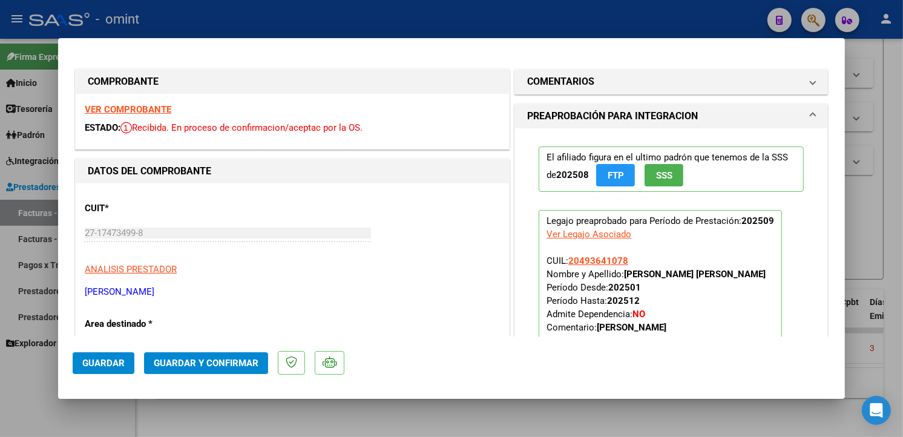
click at [155, 110] on strong "VER COMPROBANTE" at bounding box center [128, 109] width 87 height 11
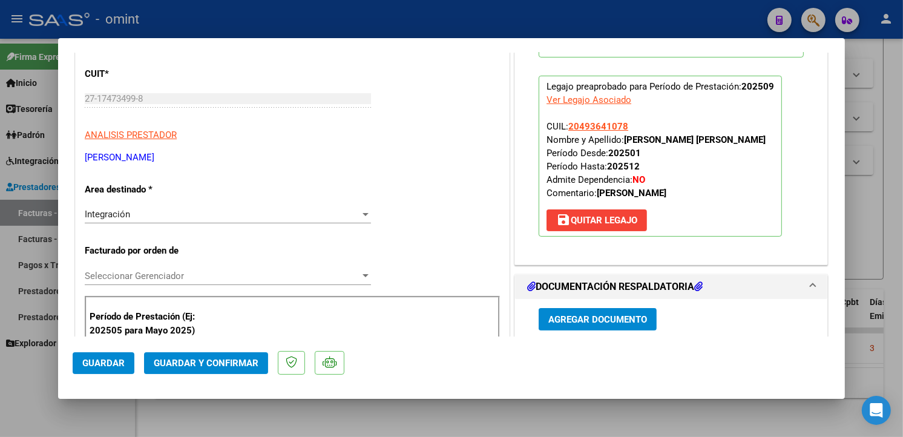
scroll to position [201, 0]
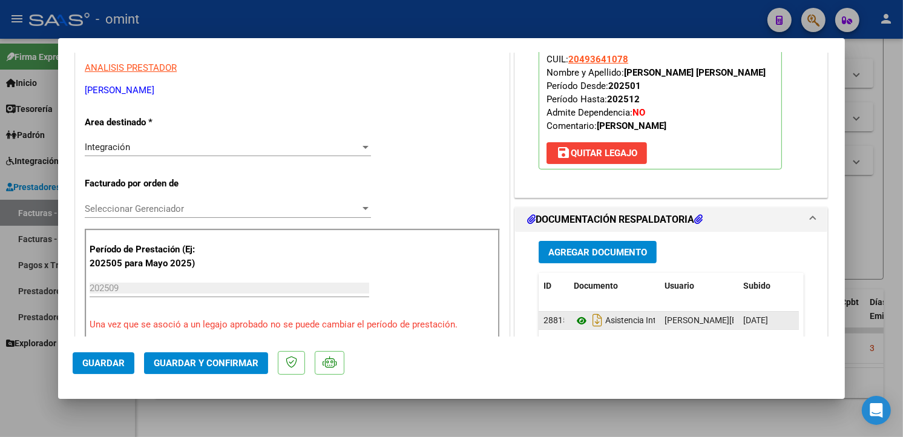
click at [573, 315] on icon at bounding box center [581, 320] width 16 height 15
click at [573, 321] on icon at bounding box center [581, 320] width 16 height 15
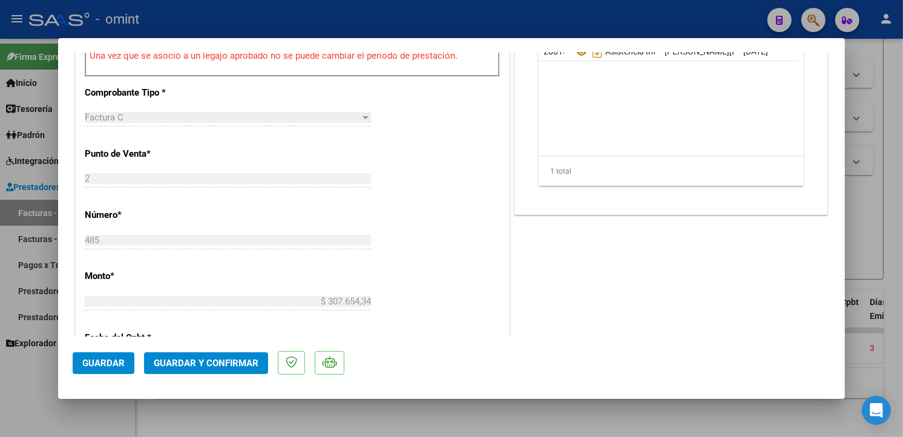
scroll to position [605, 0]
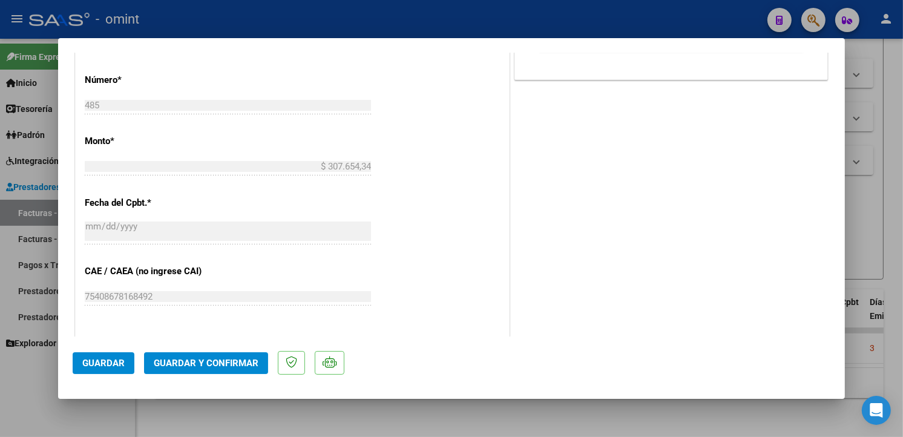
click at [192, 359] on span "Guardar y Confirmar" at bounding box center [206, 362] width 105 height 11
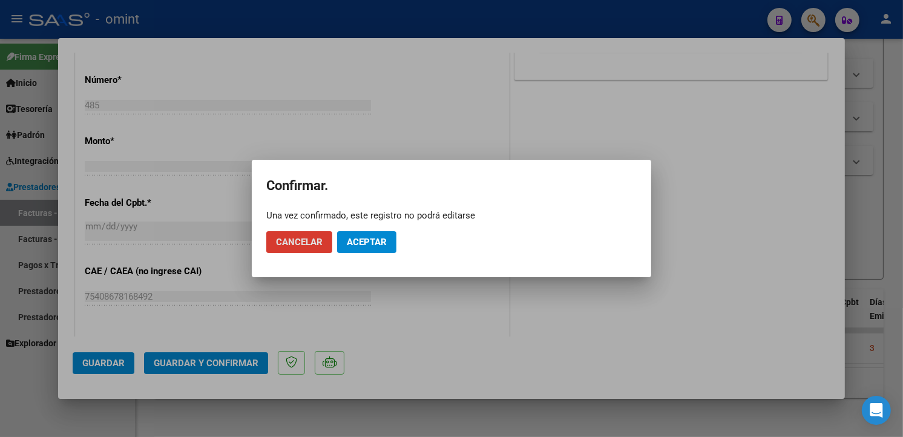
click at [371, 242] on span "Aceptar" at bounding box center [367, 242] width 40 height 11
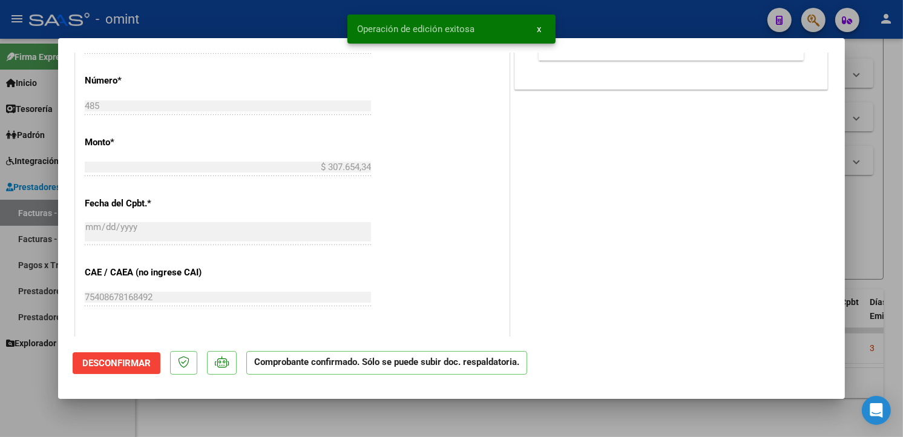
click at [208, 17] on div at bounding box center [451, 218] width 903 height 437
type input "$ 0,00"
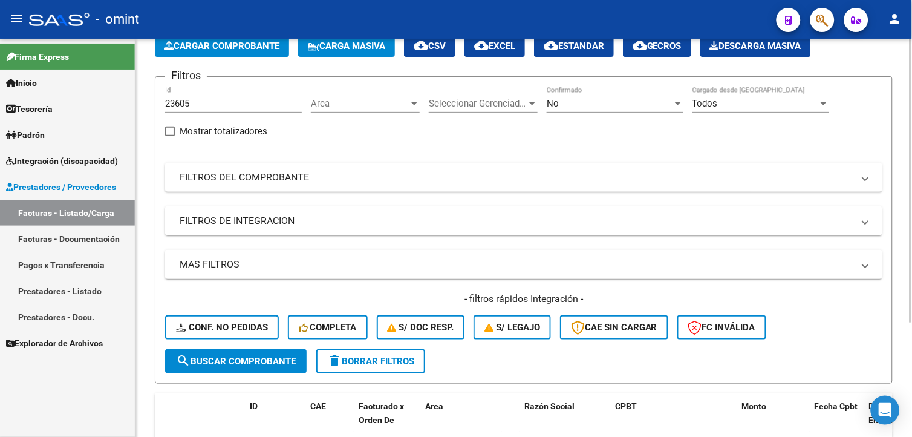
scroll to position [0, 0]
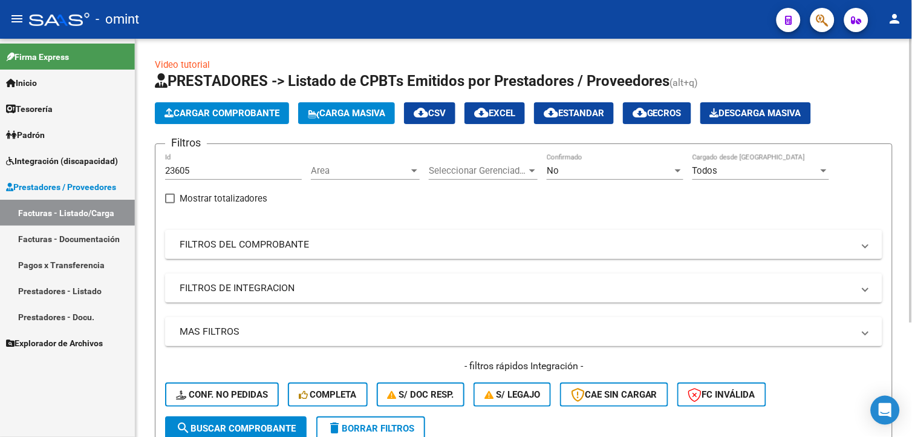
drag, startPoint x: 208, startPoint y: 165, endPoint x: 184, endPoint y: 169, distance: 24.7
click at [185, 169] on div "23605 Id" at bounding box center [233, 167] width 137 height 26
drag, startPoint x: 195, startPoint y: 172, endPoint x: 91, endPoint y: 146, distance: 107.4
click at [91, 146] on mat-sidenav-container "Firma Express Inicio Calendario SSS Instructivos Contacto OS Tesorería Extracto…" at bounding box center [456, 238] width 912 height 398
paste input "22919"
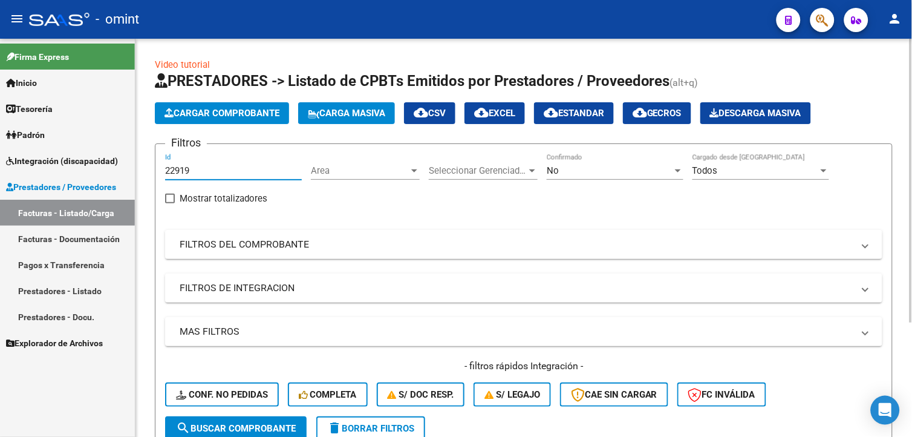
type input "22919"
click at [219, 423] on span "search Buscar Comprobante" at bounding box center [236, 428] width 120 height 11
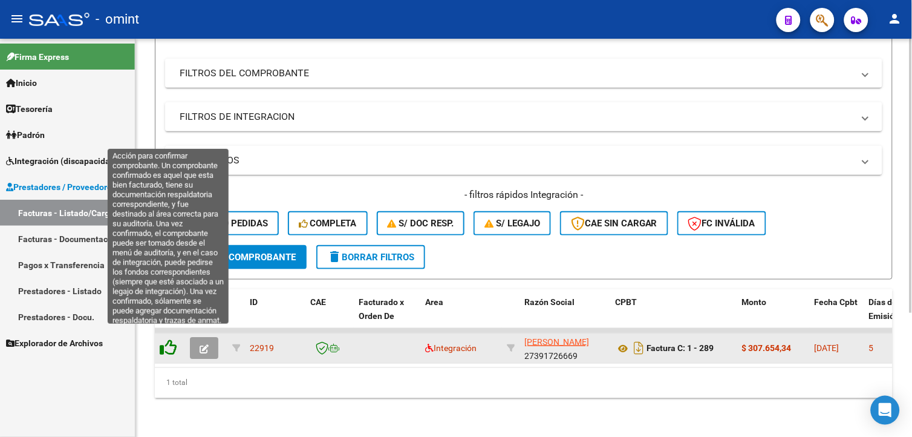
click at [175, 342] on icon at bounding box center [168, 347] width 17 height 17
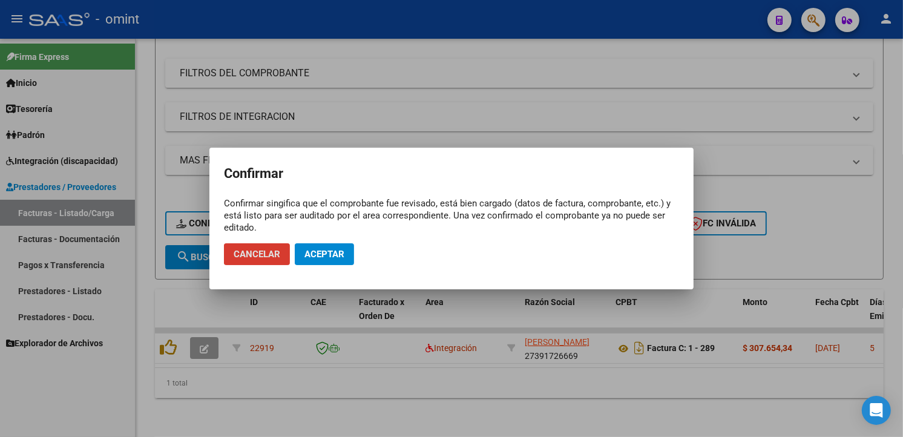
click at [333, 254] on span "Aceptar" at bounding box center [324, 254] width 40 height 11
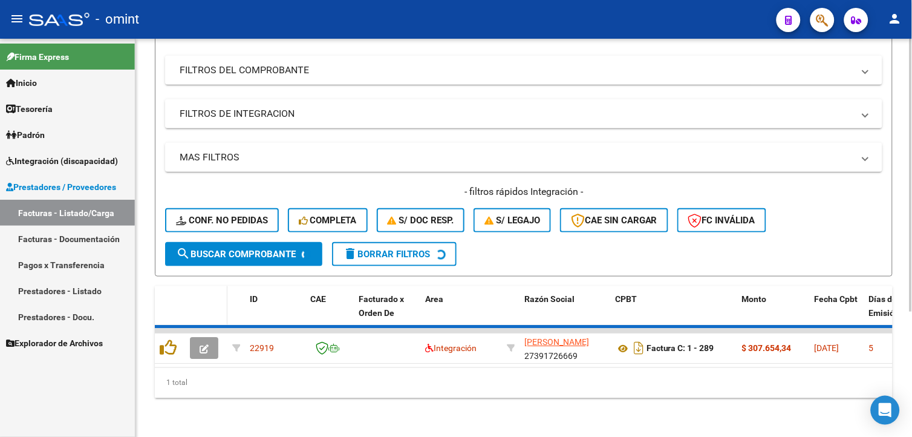
scroll to position [160, 0]
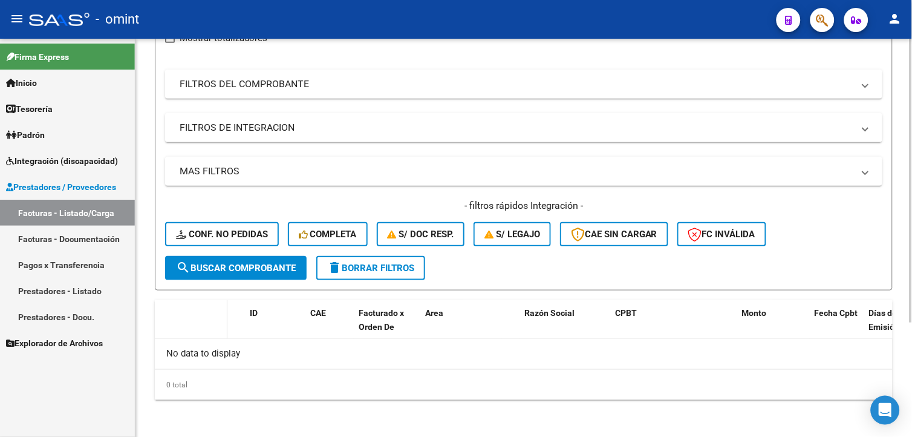
click at [204, 336] on datatable-header-cell at bounding box center [206, 326] width 42 height 53
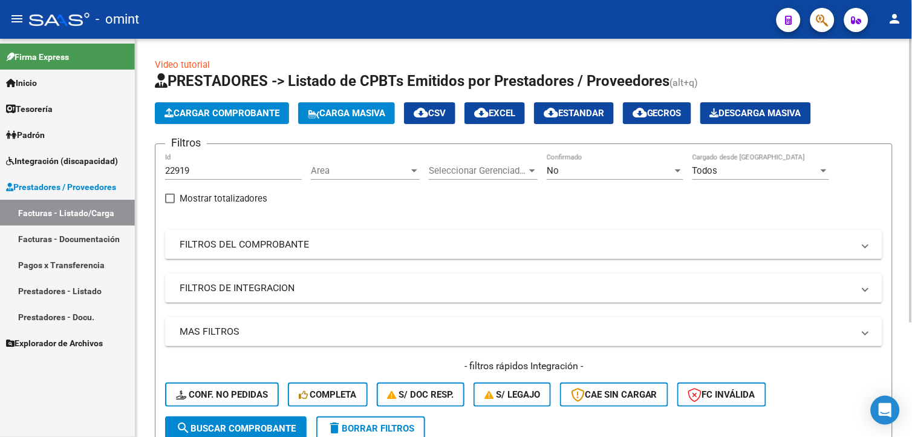
click at [658, 174] on div "No" at bounding box center [610, 170] width 126 height 11
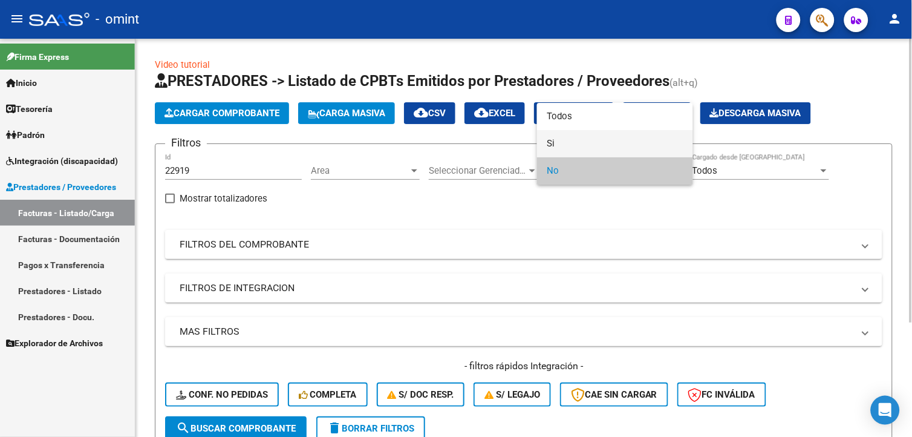
click at [581, 141] on span "Si" at bounding box center [615, 143] width 137 height 27
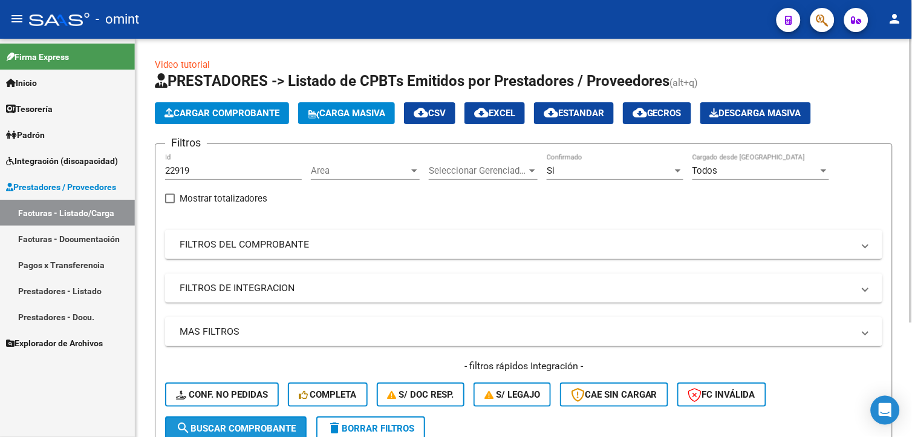
click at [203, 420] on button "search Buscar Comprobante" at bounding box center [236, 428] width 142 height 24
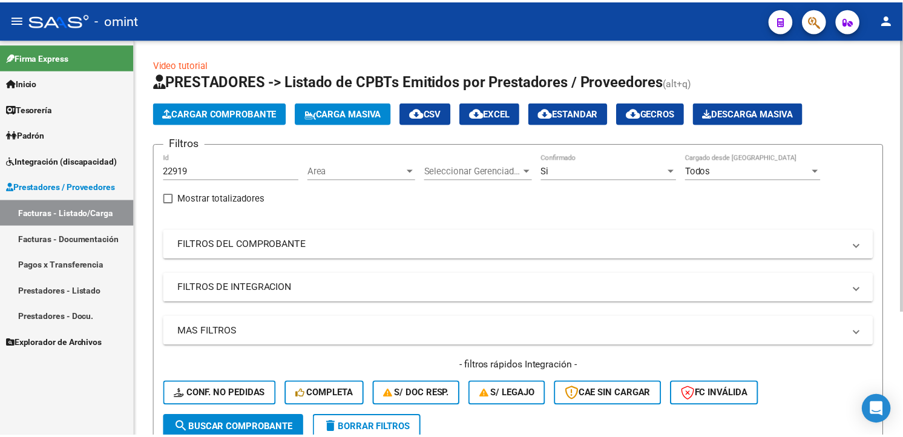
scroll to position [179, 0]
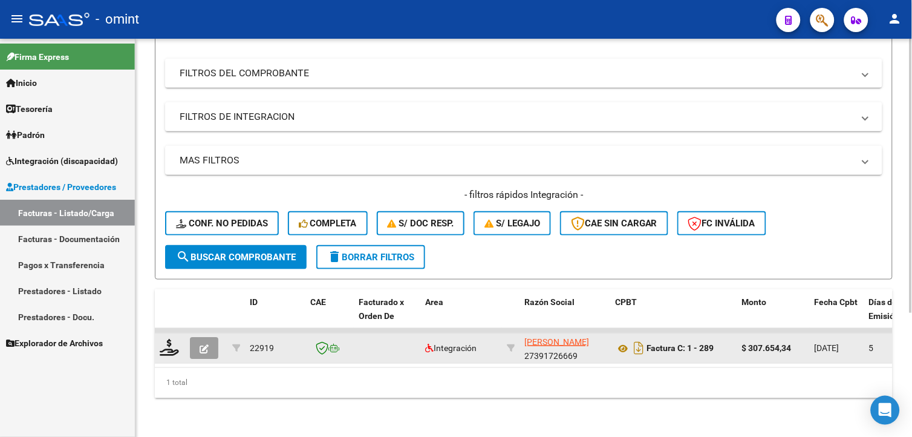
click at [207, 344] on icon "button" at bounding box center [204, 348] width 9 height 9
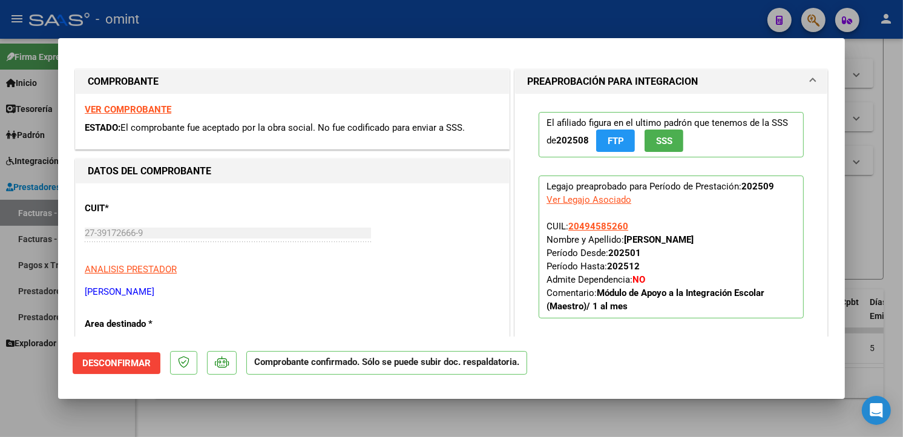
click at [129, 108] on strong "VER COMPROBANTE" at bounding box center [128, 109] width 87 height 11
click at [145, 357] on span "Desconfirmar" at bounding box center [116, 362] width 68 height 11
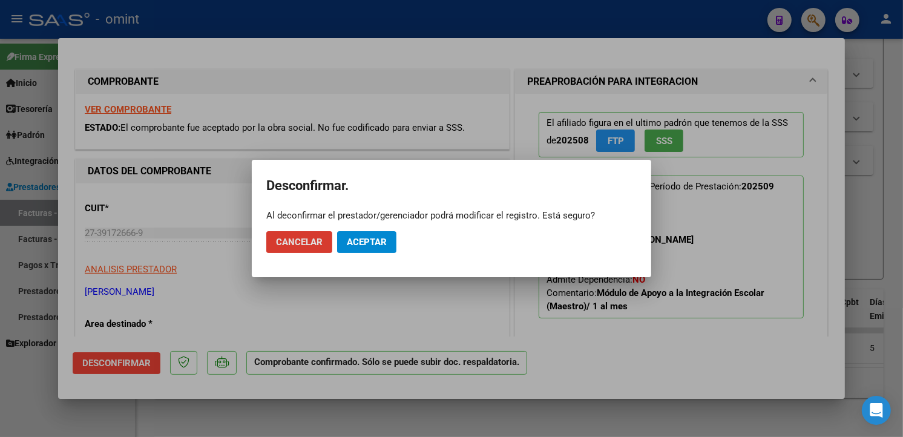
click at [394, 244] on button "Aceptar" at bounding box center [366, 242] width 59 height 22
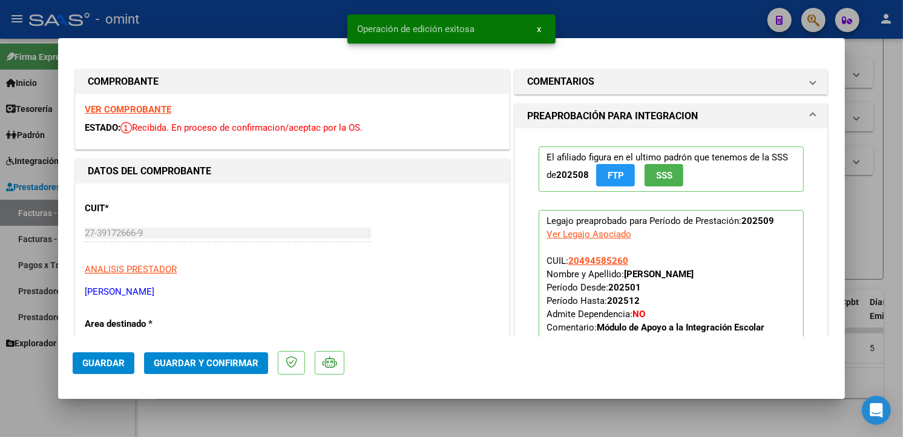
click at [165, 106] on strong "VER COMPROBANTE" at bounding box center [128, 109] width 87 height 11
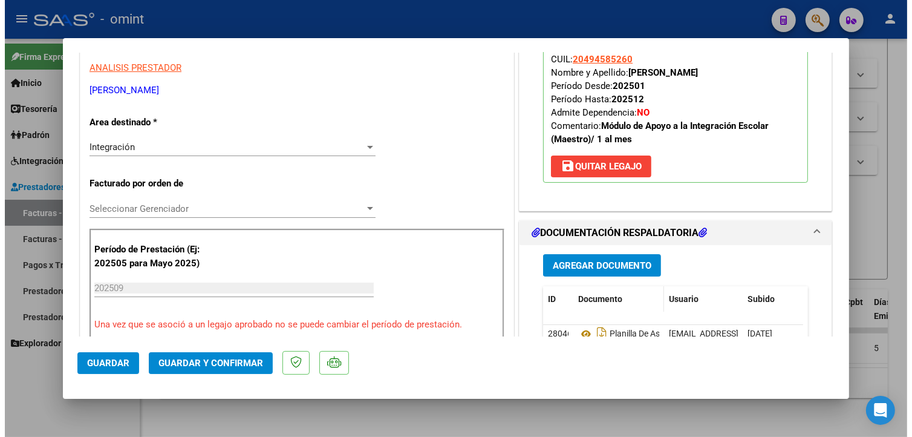
scroll to position [269, 0]
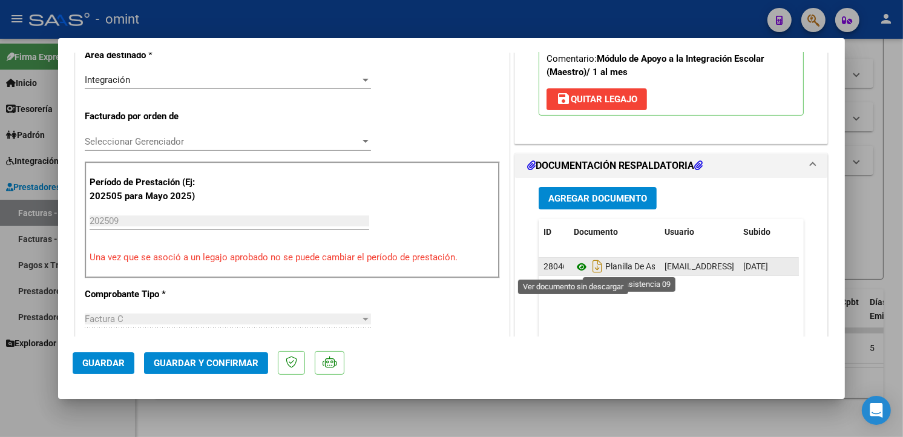
click at [576, 265] on icon at bounding box center [581, 267] width 16 height 15
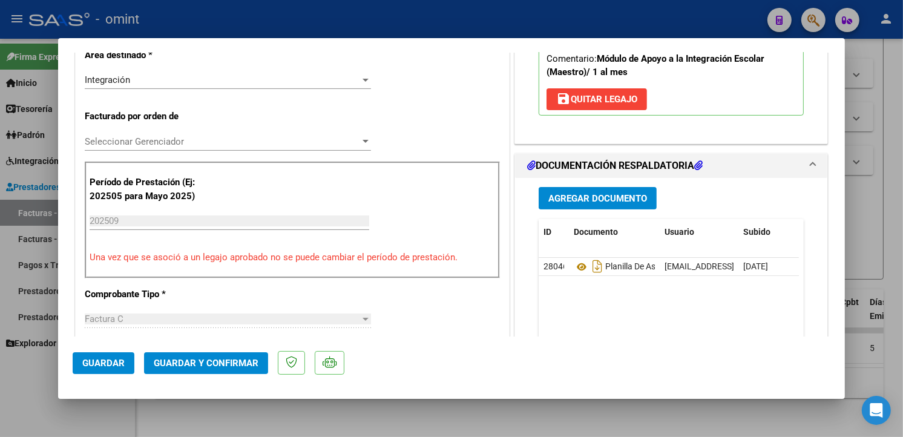
click at [202, 364] on span "Guardar y Confirmar" at bounding box center [206, 362] width 105 height 11
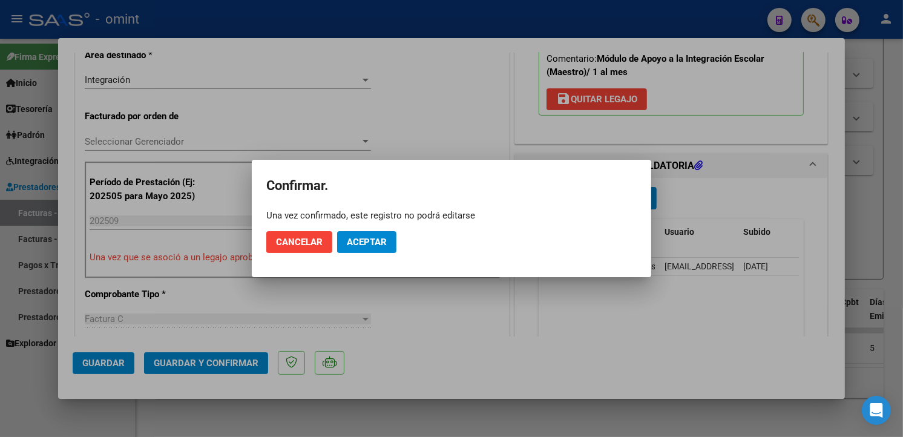
drag, startPoint x: 387, startPoint y: 227, endPoint x: 383, endPoint y: 238, distance: 12.2
click at [387, 226] on mat-dialog-actions "Cancelar Aceptar" at bounding box center [451, 241] width 370 height 41
click at [380, 243] on span "Aceptar" at bounding box center [367, 242] width 40 height 11
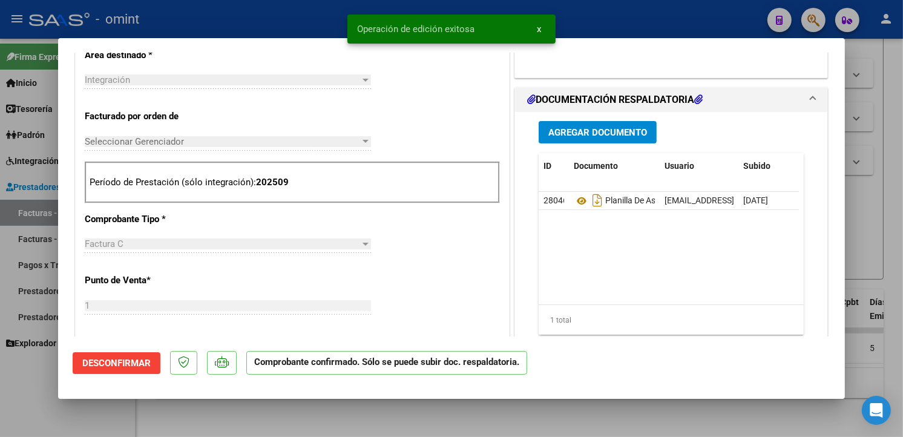
click at [227, 14] on div at bounding box center [451, 218] width 903 height 437
type input "$ 0,00"
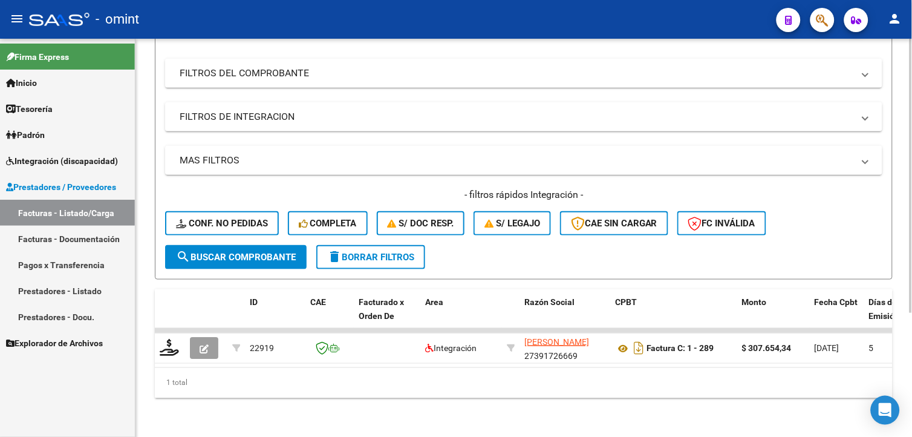
scroll to position [0, 0]
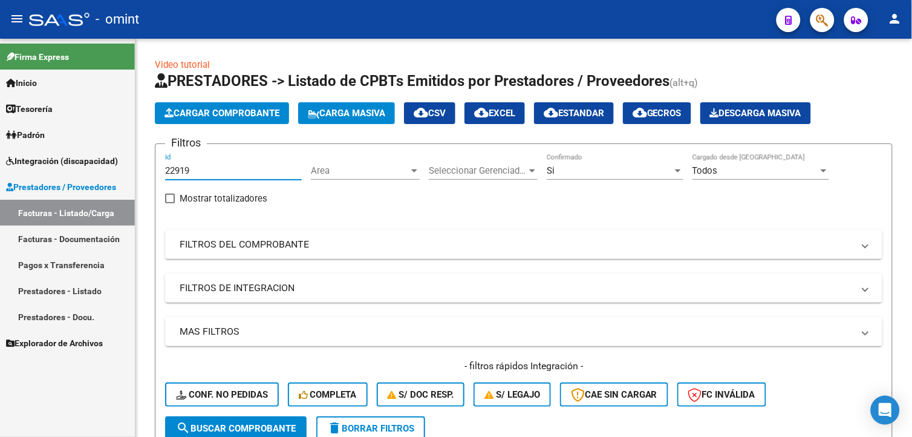
drag, startPoint x: 196, startPoint y: 174, endPoint x: 44, endPoint y: 139, distance: 155.8
click at [31, 133] on mat-sidenav-container "Firma Express Inicio Calendario SSS Instructivos Contacto OS Tesorería Extracto…" at bounding box center [456, 238] width 912 height 398
paste input "21857"
type input "21857"
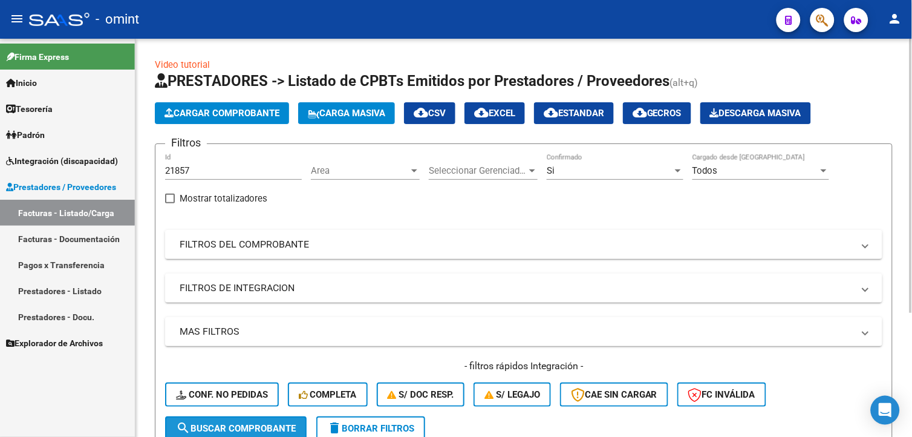
click at [214, 419] on button "search Buscar Comprobante" at bounding box center [236, 428] width 142 height 24
click at [633, 175] on div "Si" at bounding box center [610, 170] width 126 height 11
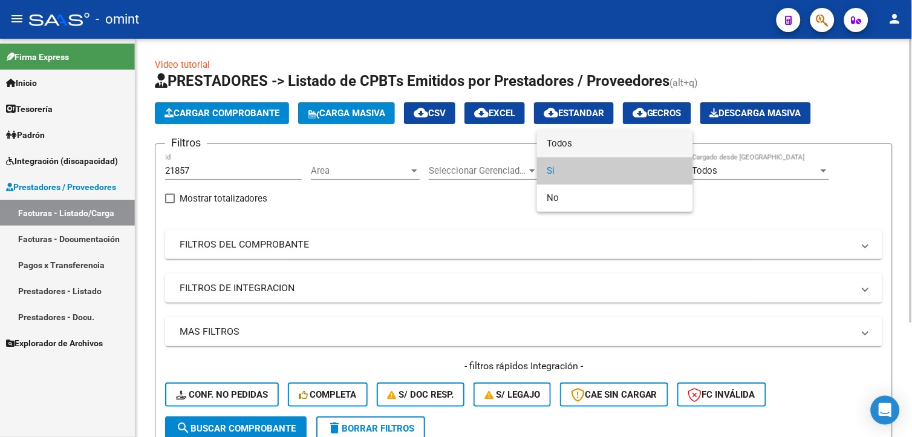
click at [590, 140] on span "Todos" at bounding box center [615, 143] width 137 height 27
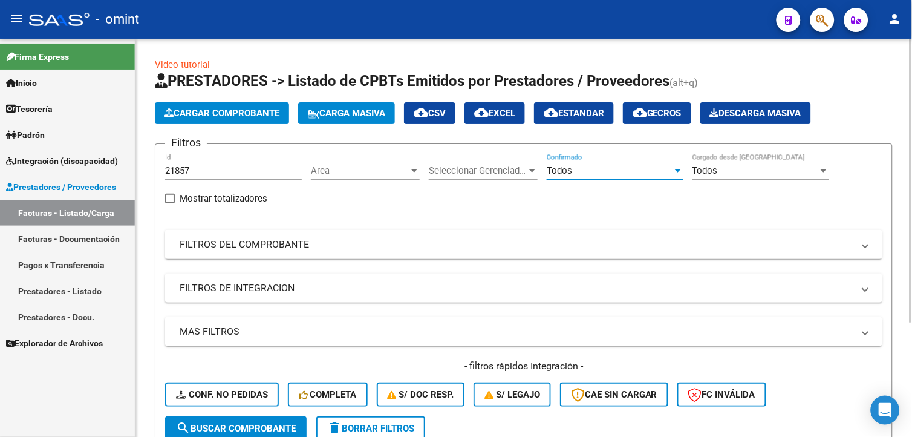
scroll to position [160, 0]
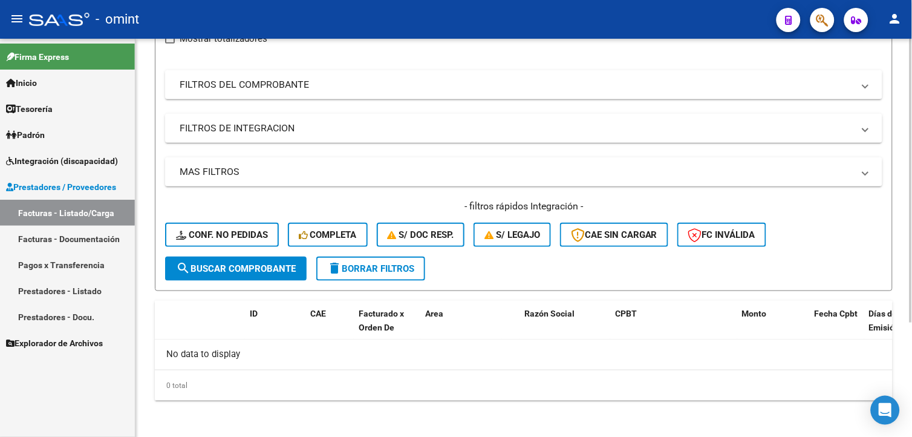
click at [233, 267] on span "search Buscar Comprobante" at bounding box center [236, 268] width 120 height 11
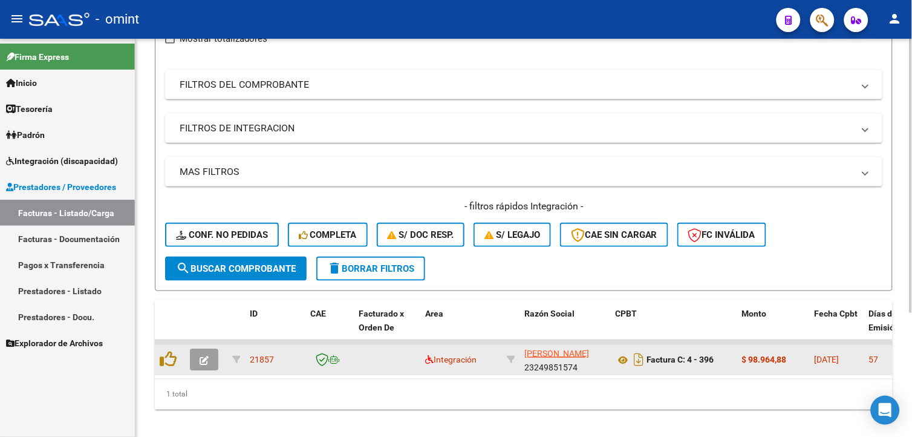
click at [206, 359] on icon "button" at bounding box center [204, 360] width 9 height 9
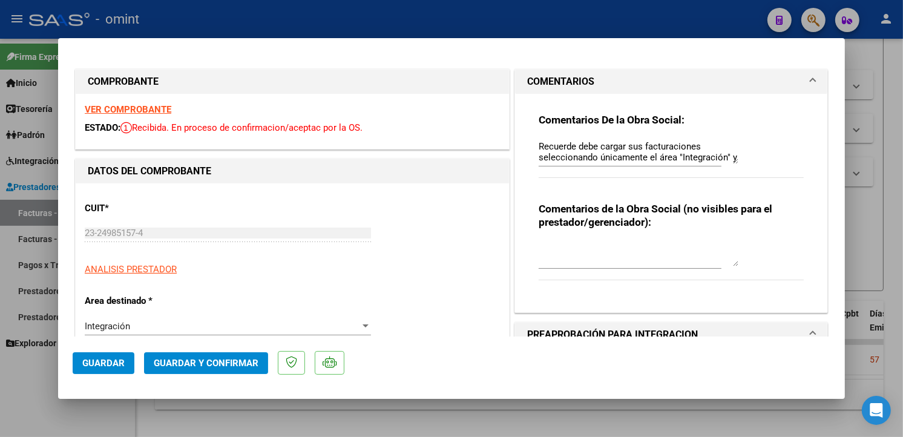
click at [165, 110] on strong "VER COMPROBANTE" at bounding box center [128, 109] width 87 height 11
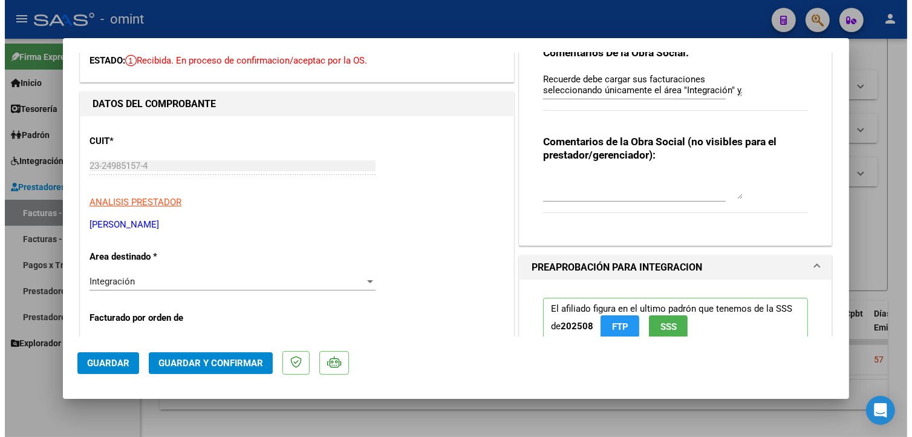
scroll to position [0, 0]
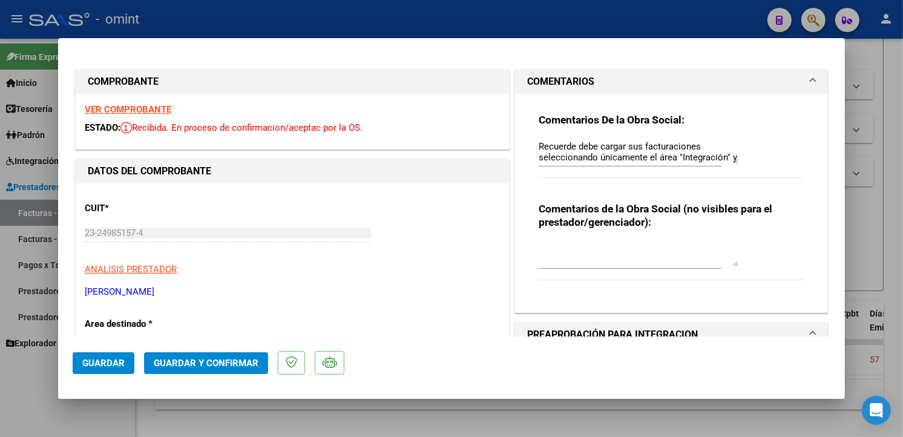
click at [125, 107] on strong "VER COMPROBANTE" at bounding box center [128, 109] width 87 height 11
click at [221, 6] on div at bounding box center [451, 218] width 903 height 437
type input "$ 0,00"
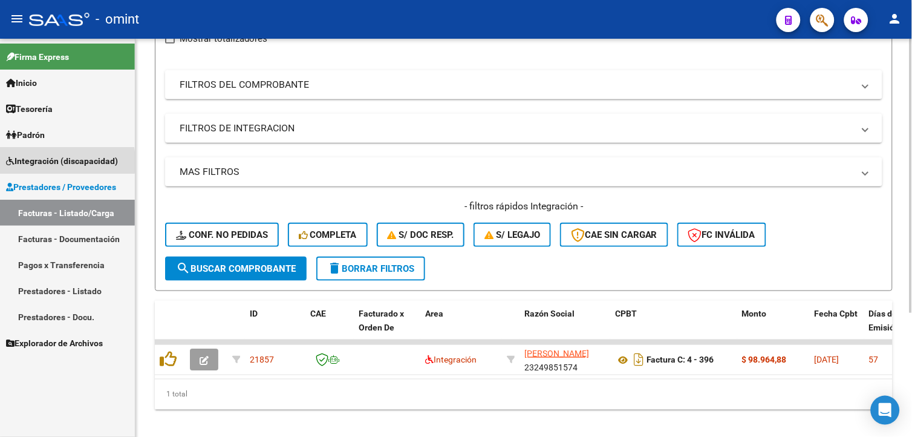
drag, startPoint x: 31, startPoint y: 162, endPoint x: 142, endPoint y: 229, distance: 130.0
click at [31, 161] on span "Integración (discapacidad)" at bounding box center [62, 160] width 112 height 13
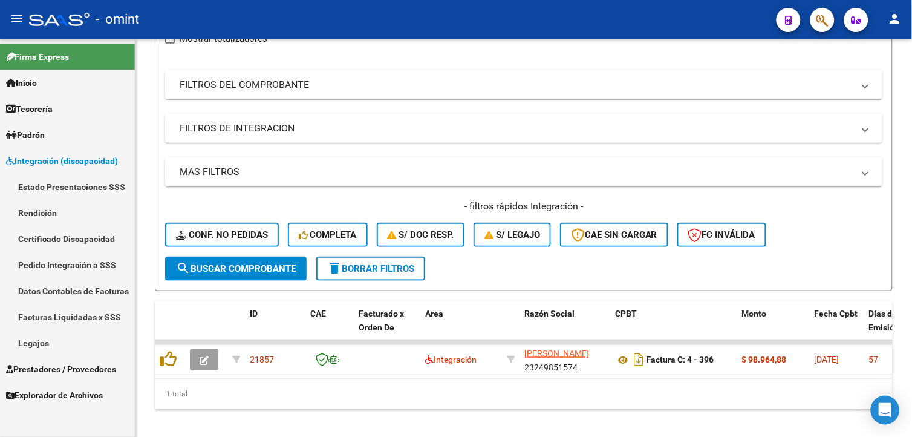
click at [44, 331] on link "Legajos" at bounding box center [67, 343] width 135 height 26
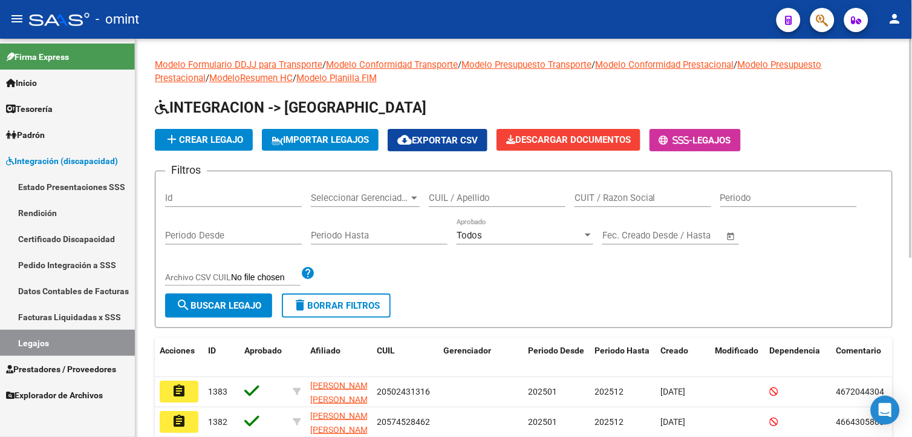
click at [473, 200] on input "CUIL / Apellido" at bounding box center [497, 197] width 137 height 11
click at [230, 302] on span "search Buscar Legajo" at bounding box center [218, 305] width 85 height 11
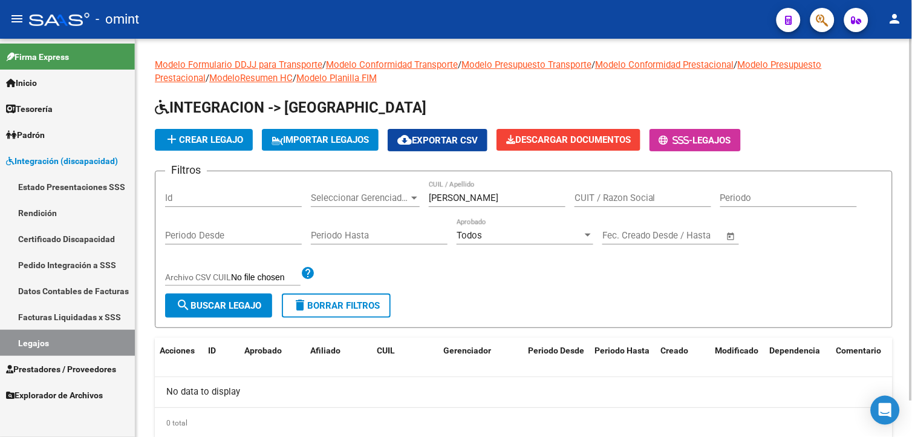
click at [504, 211] on div "[PERSON_NAME] CUIL / Apellido" at bounding box center [497, 200] width 137 height 38
click at [504, 200] on input "[PERSON_NAME]" at bounding box center [497, 197] width 137 height 11
type input "l"
type input "[PERSON_NAME]"
drag, startPoint x: 194, startPoint y: 311, endPoint x: 206, endPoint y: 310, distance: 11.6
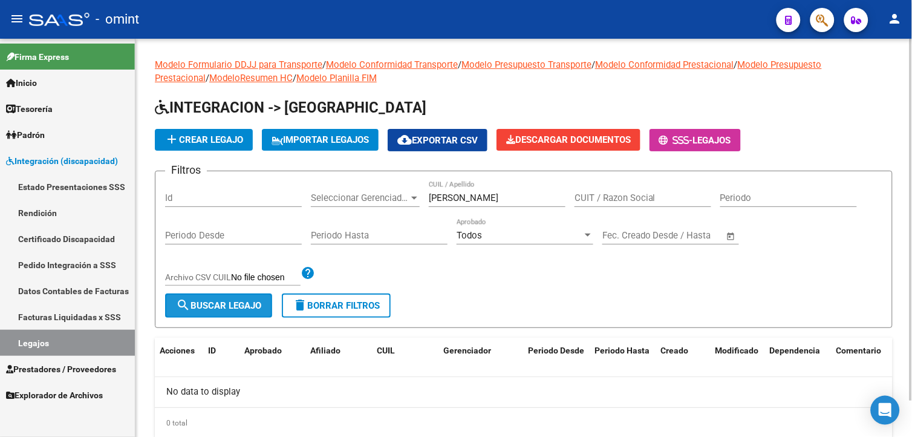
click at [203, 310] on span "search Buscar Legajo" at bounding box center [218, 305] width 85 height 11
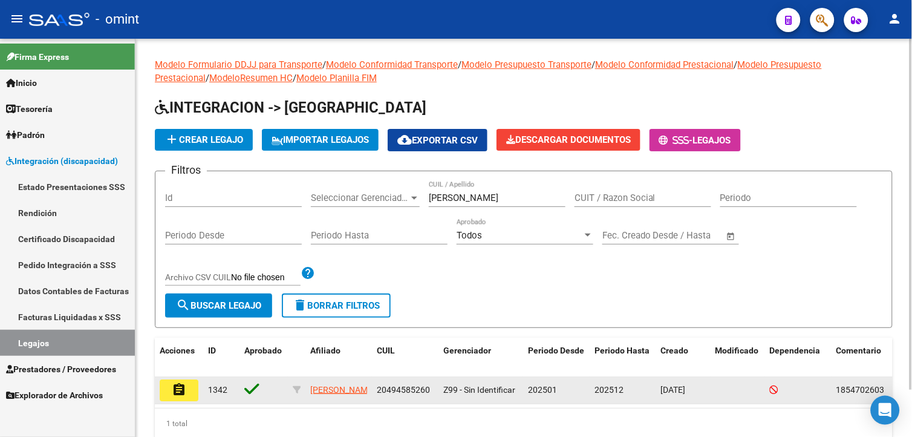
click at [183, 393] on mat-icon "assignment" at bounding box center [179, 389] width 15 height 15
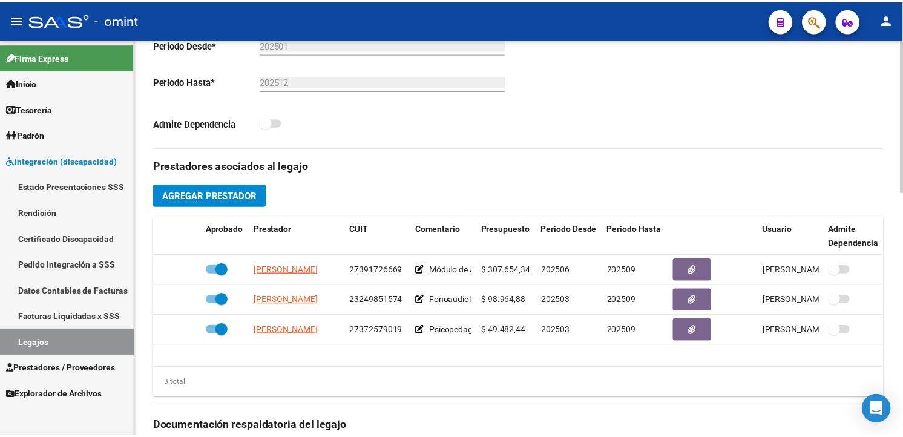
scroll to position [403, 0]
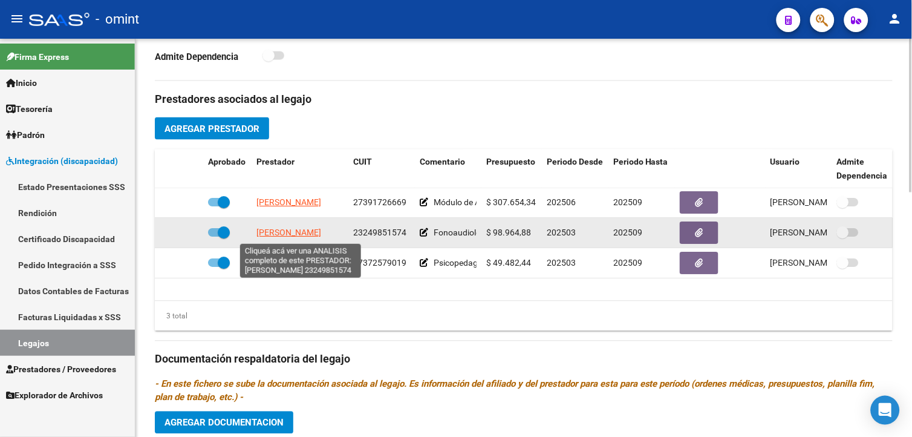
click at [298, 238] on span "[PERSON_NAME]" at bounding box center [288, 233] width 65 height 10
type textarea "23249851574"
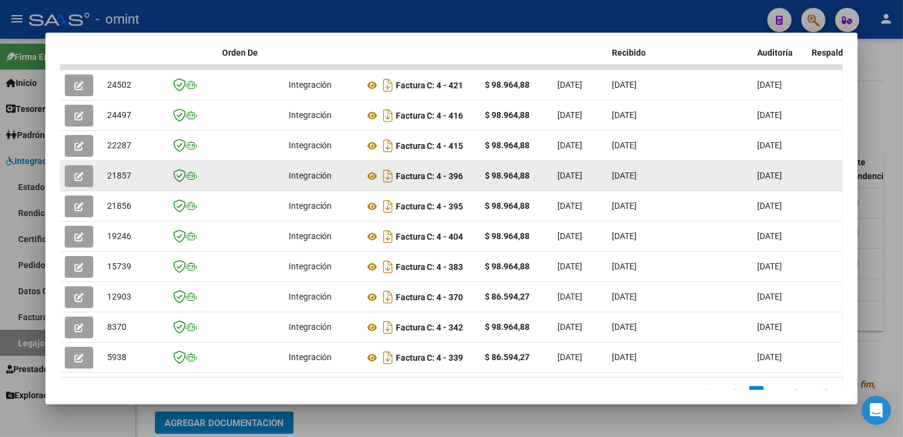
scroll to position [15, 0]
drag, startPoint x: 316, startPoint y: 178, endPoint x: 68, endPoint y: 181, distance: 248.0
drag, startPoint x: 68, startPoint y: 181, endPoint x: 74, endPoint y: 173, distance: 10.1
click at [74, 173] on icon "button" at bounding box center [78, 176] width 9 height 9
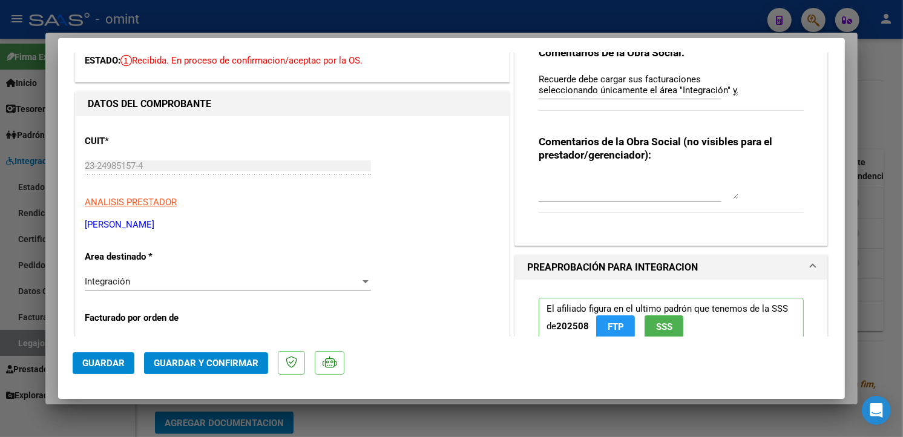
scroll to position [0, 0]
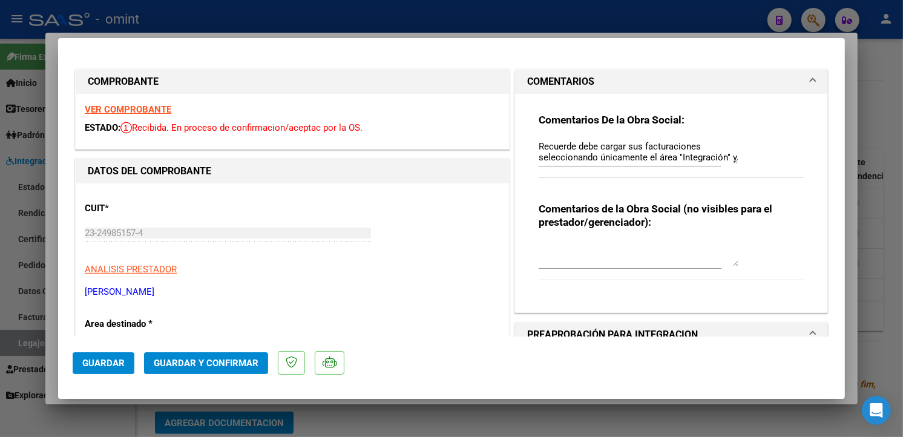
click at [142, 109] on strong "VER COMPROBANTE" at bounding box center [128, 109] width 87 height 11
click at [530, 139] on div "Comentarios De la Obra Social: Recuerde debe cargar sus facturaciones seleccion…" at bounding box center [670, 198] width 283 height 209
drag, startPoint x: 694, startPoint y: 162, endPoint x: 519, endPoint y: 139, distance: 176.2
click at [519, 139] on div "Comentarios De la Obra Social: Recuerde debe cargar sus facturaciones seleccion…" at bounding box center [671, 203] width 312 height 219
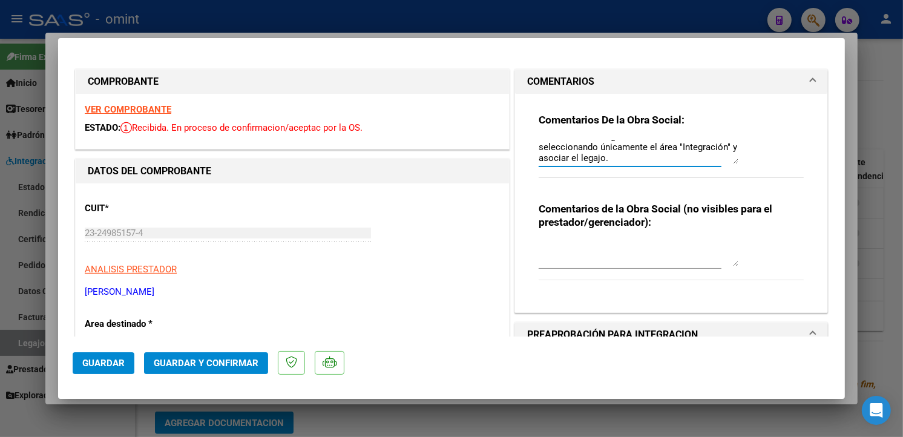
click at [662, 157] on textarea "Estimado: La fecha de emisión de la factura debe ser posterior al [DATE][PERSON…" at bounding box center [638, 152] width 200 height 24
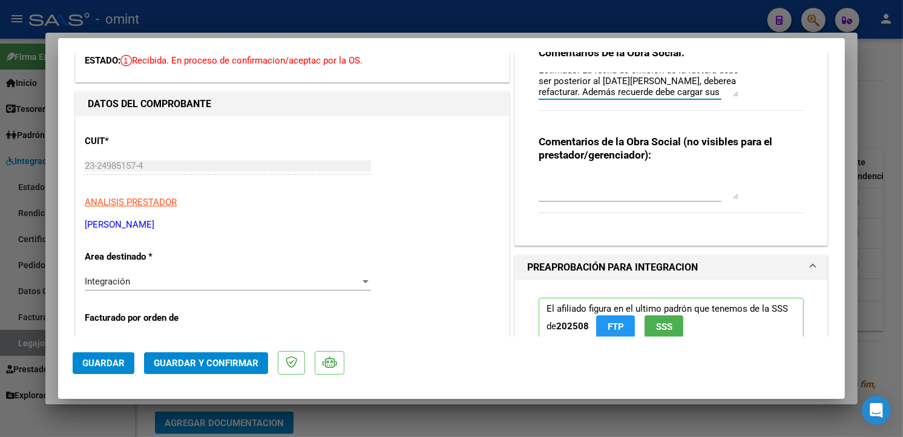
scroll to position [134, 0]
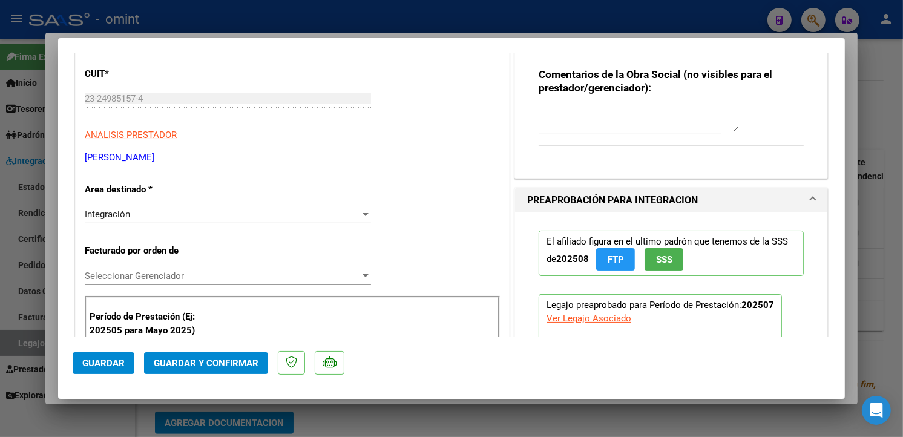
type textarea "Estimado: La fecha de emisión de la factura debe ser posterior al [DATE][PERSON…"
click at [348, 215] on div "Integración" at bounding box center [222, 214] width 275 height 11
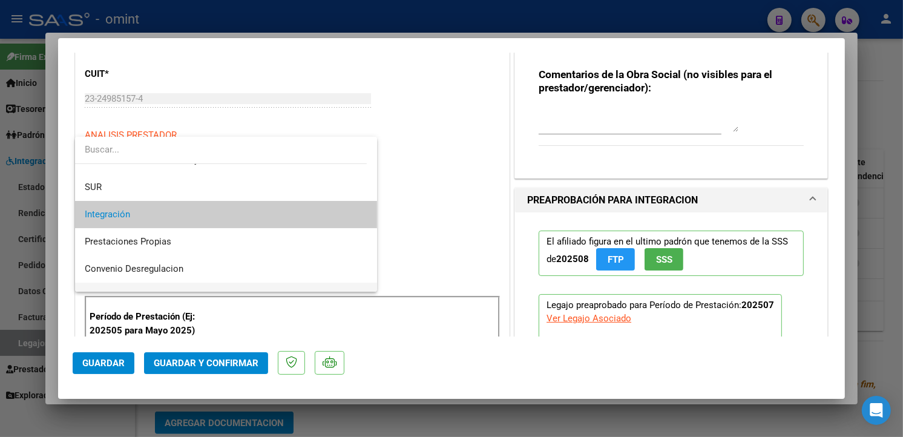
scroll to position [112, 0]
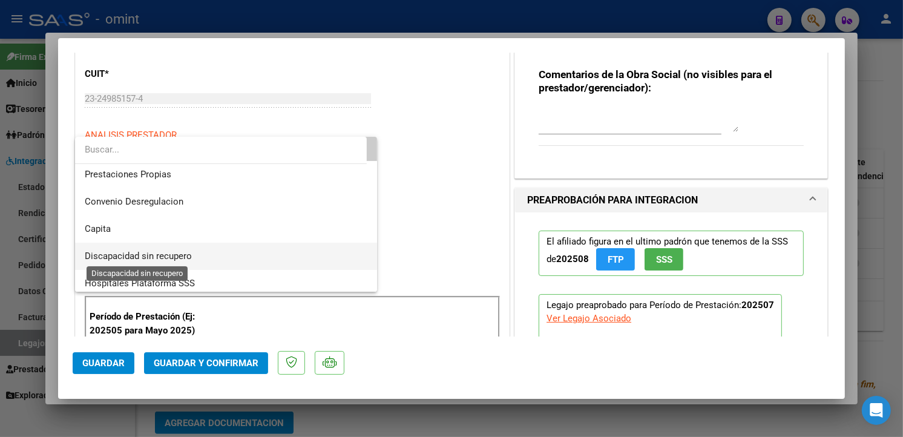
drag, startPoint x: 135, startPoint y: 258, endPoint x: 144, endPoint y: 259, distance: 9.2
click at [133, 261] on span "Discapacidad sin recupero" at bounding box center [138, 255] width 107 height 11
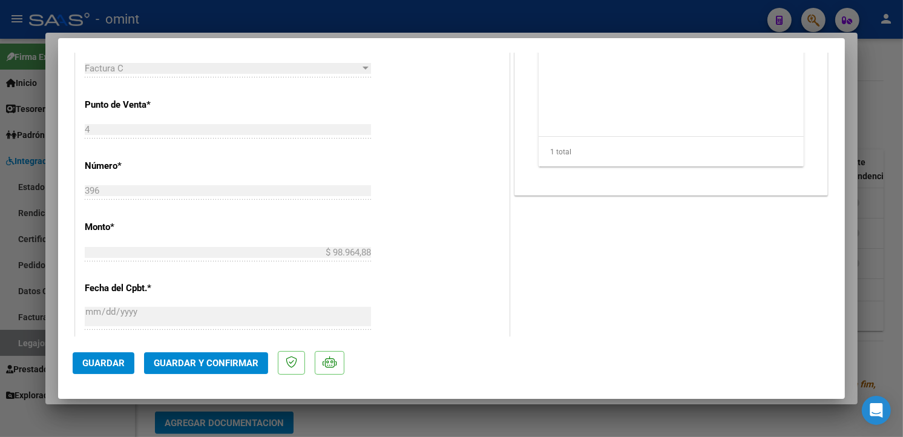
scroll to position [672, 0]
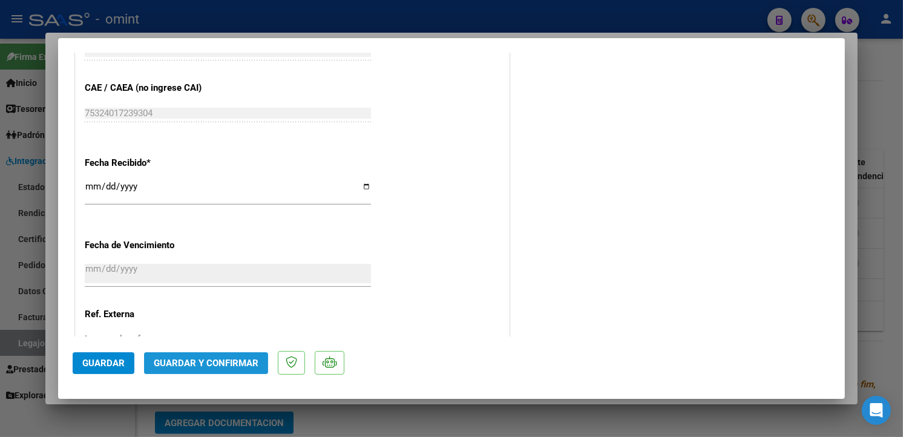
click at [206, 361] on span "Guardar y Confirmar" at bounding box center [206, 362] width 105 height 11
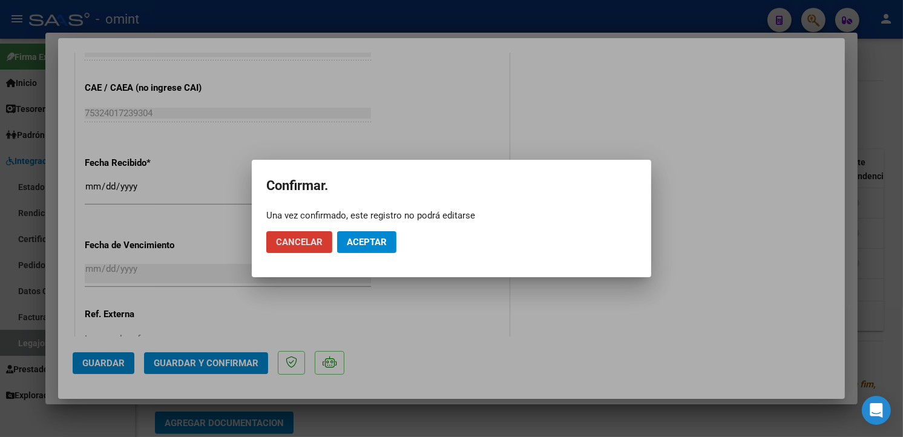
click at [376, 241] on span "Aceptar" at bounding box center [367, 242] width 40 height 11
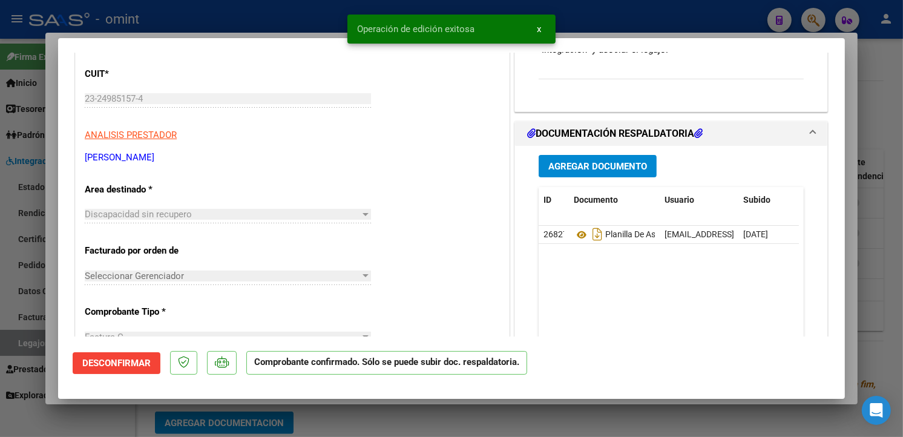
scroll to position [0, 0]
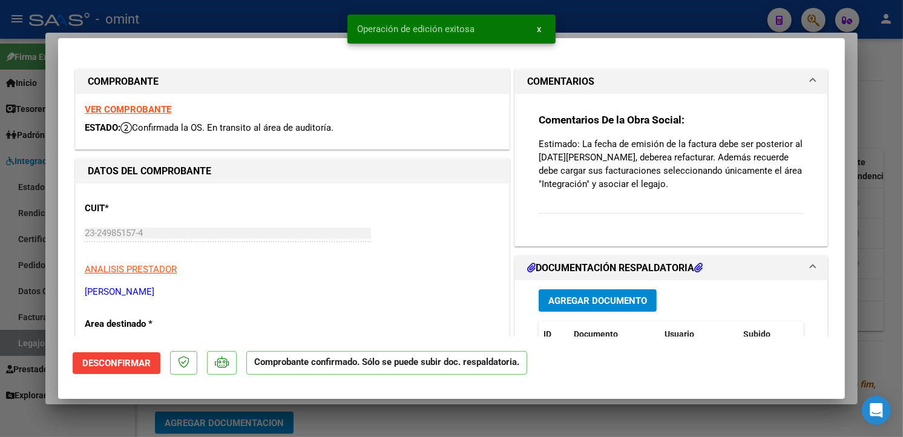
click at [142, 104] on strong "VER COMPROBANTE" at bounding box center [128, 109] width 87 height 11
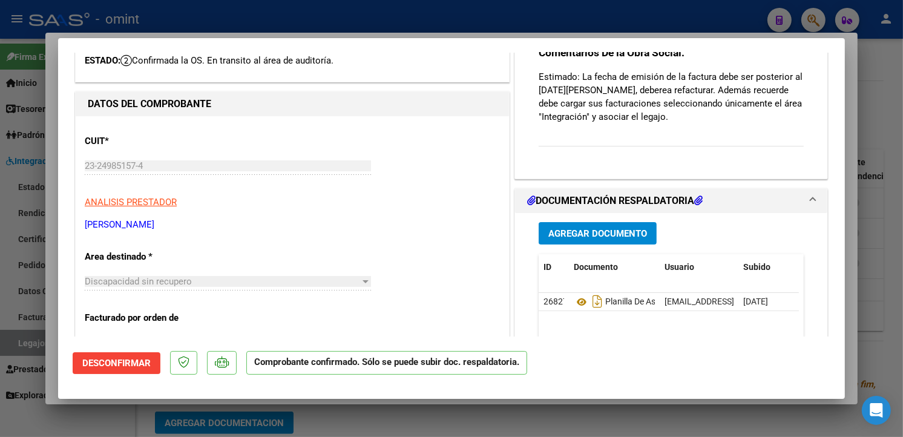
scroll to position [336, 0]
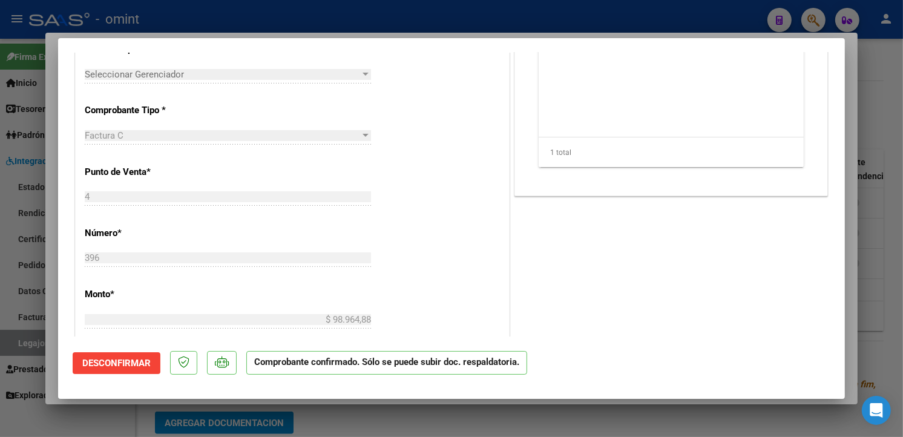
drag, startPoint x: 227, startPoint y: 7, endPoint x: 458, endPoint y: 168, distance: 281.6
click at [228, 8] on div at bounding box center [451, 218] width 903 height 437
type input "$ 0,00"
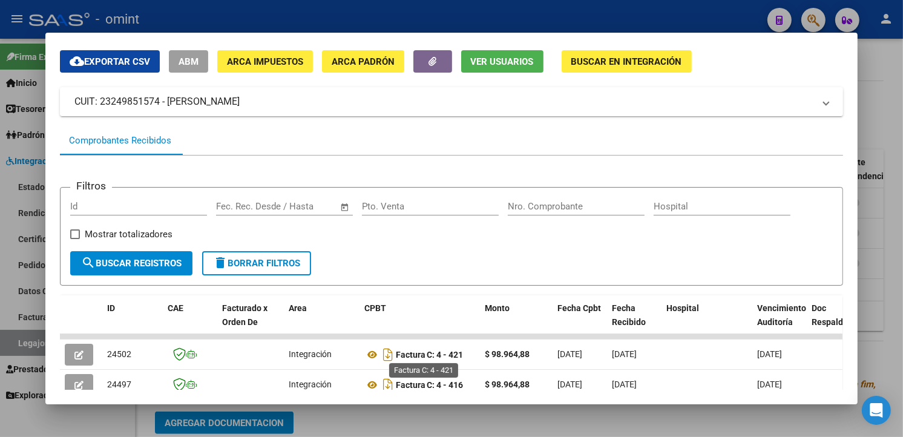
scroll to position [242, 0]
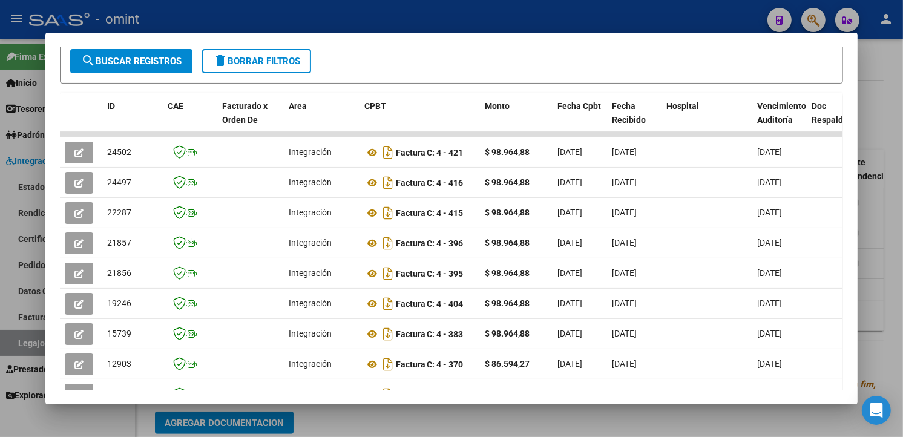
drag, startPoint x: 280, startPoint y: 16, endPoint x: 325, endPoint y: 25, distance: 45.8
click at [280, 15] on div at bounding box center [451, 218] width 903 height 437
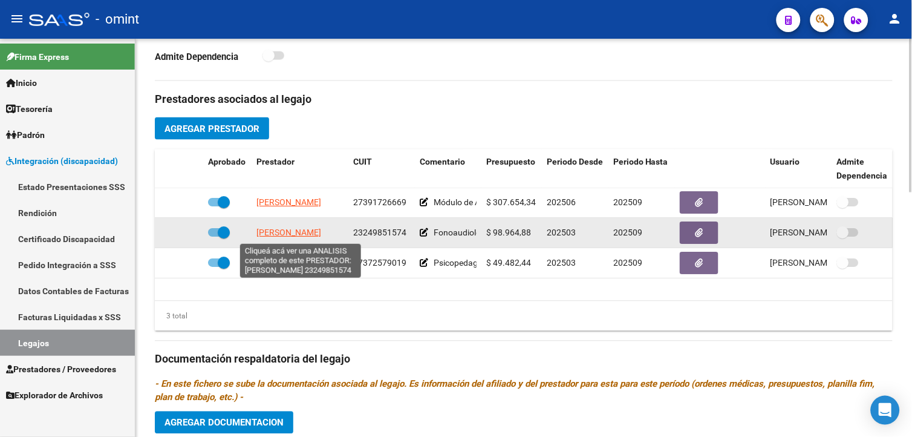
click at [321, 240] on app-link-go-to "[PERSON_NAME]" at bounding box center [288, 233] width 65 height 14
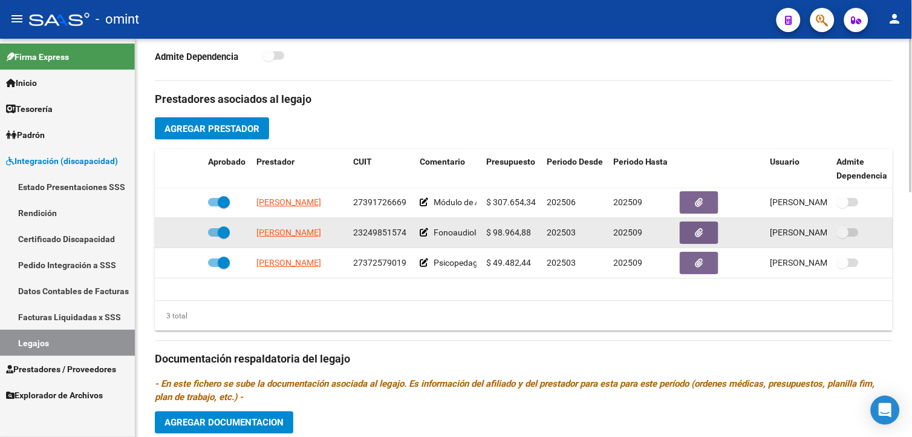
drag, startPoint x: 325, startPoint y: 240, endPoint x: 299, endPoint y: 238, distance: 26.6
click at [299, 238] on span "[PERSON_NAME]" at bounding box center [288, 233] width 65 height 10
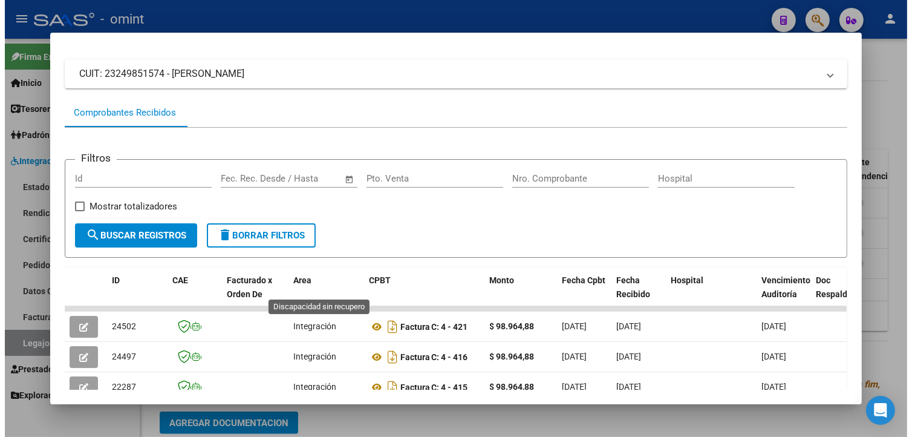
scroll to position [269, 0]
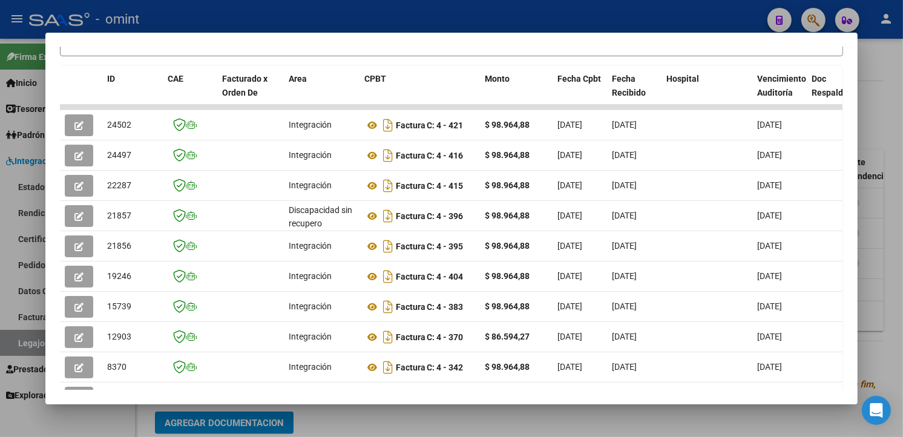
click at [311, 17] on div at bounding box center [451, 218] width 903 height 437
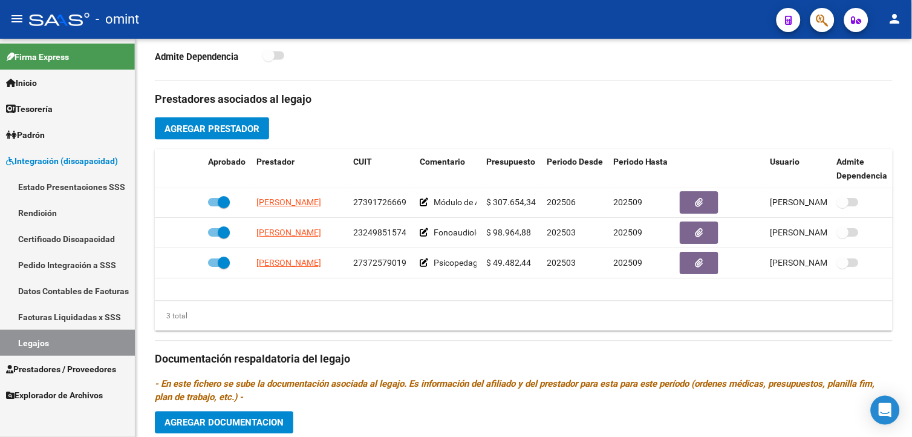
click at [70, 237] on link "Certificado Discapacidad" at bounding box center [67, 239] width 135 height 26
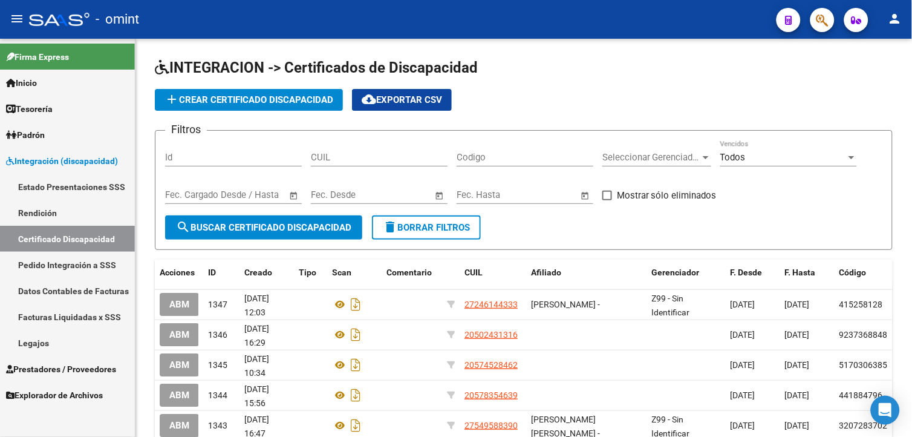
click at [39, 368] on span "Prestadores / Proveedores" at bounding box center [61, 368] width 110 height 13
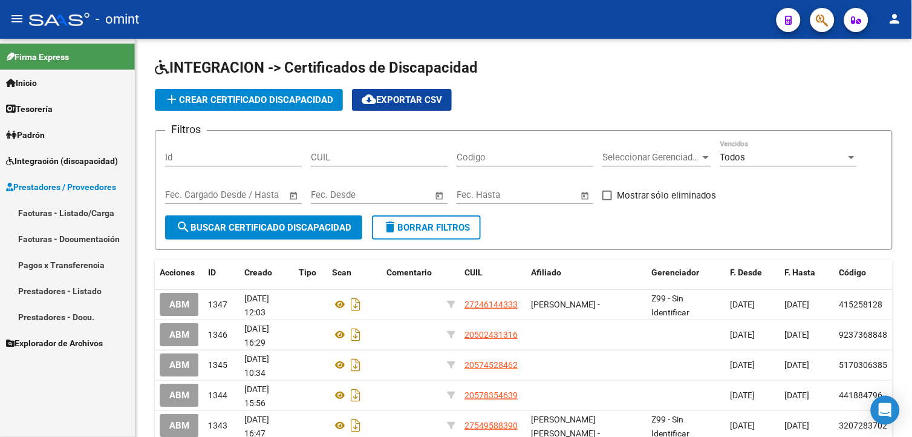
click at [87, 217] on link "Facturas - Listado/Carga" at bounding box center [67, 213] width 135 height 26
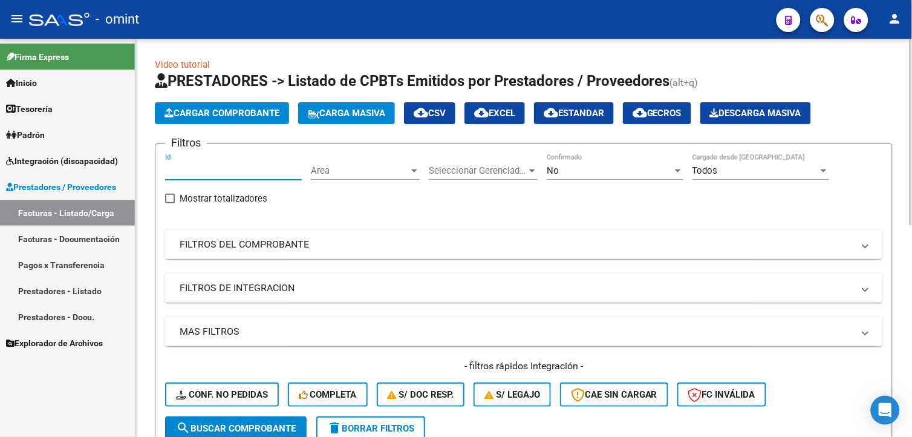
paste input "23507"
type input "23507"
click at [219, 423] on span "search Buscar Comprobante" at bounding box center [236, 428] width 120 height 11
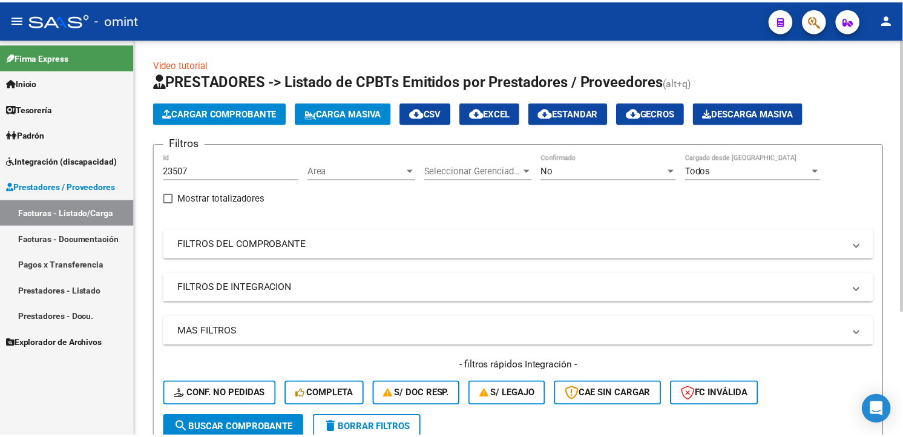
scroll to position [179, 0]
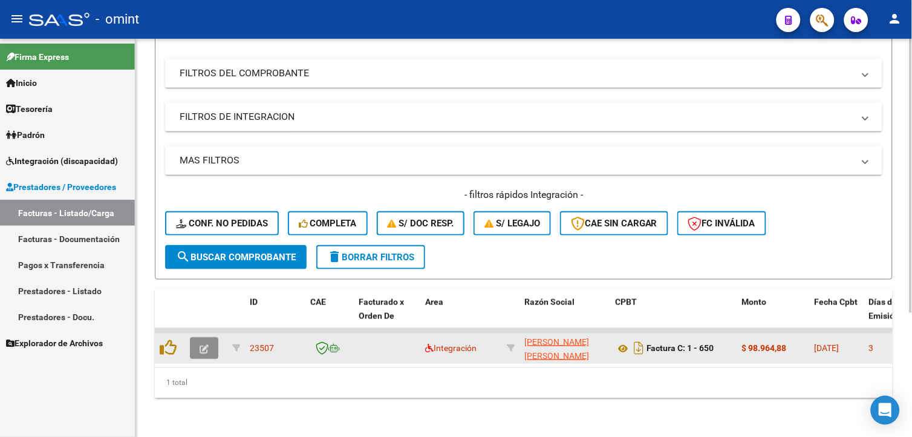
click at [206, 344] on icon "button" at bounding box center [204, 348] width 9 height 9
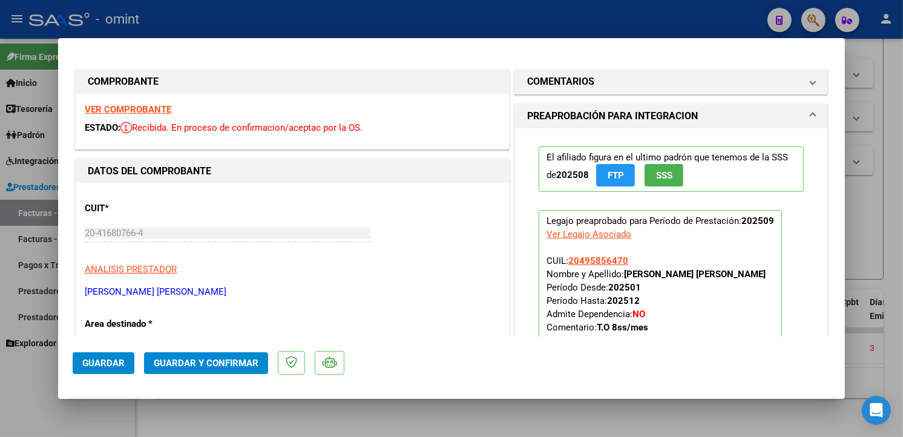
click at [146, 111] on strong "VER COMPROBANTE" at bounding box center [128, 109] width 87 height 11
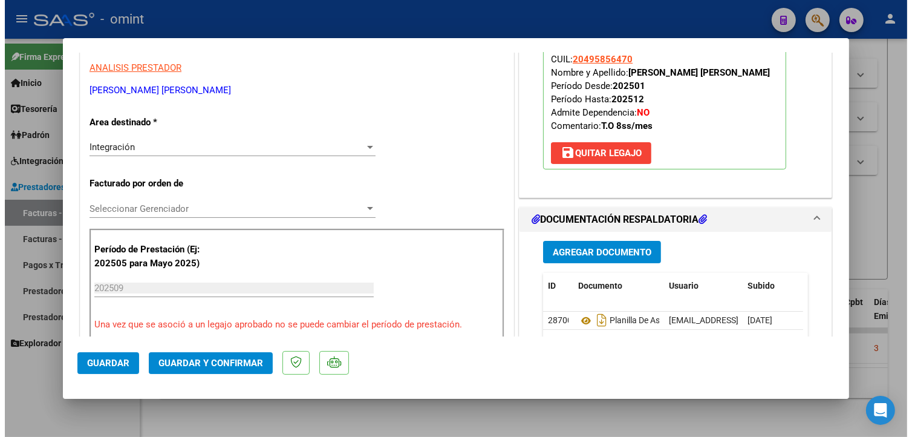
scroll to position [269, 0]
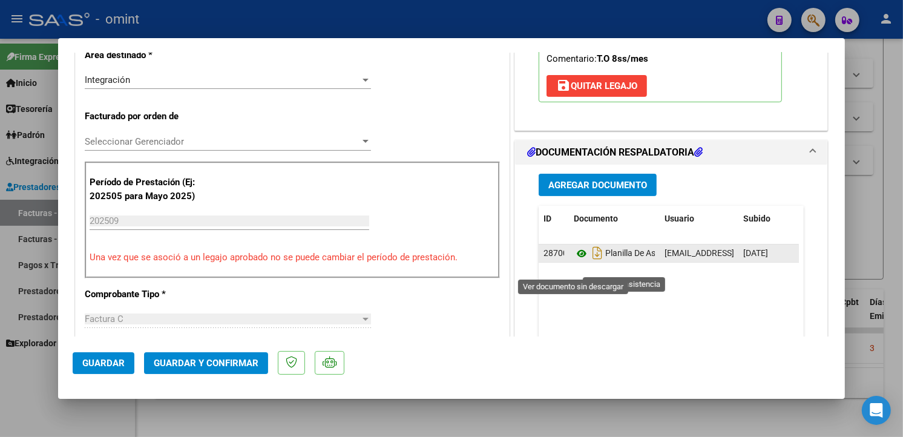
click at [578, 261] on icon at bounding box center [581, 253] width 16 height 15
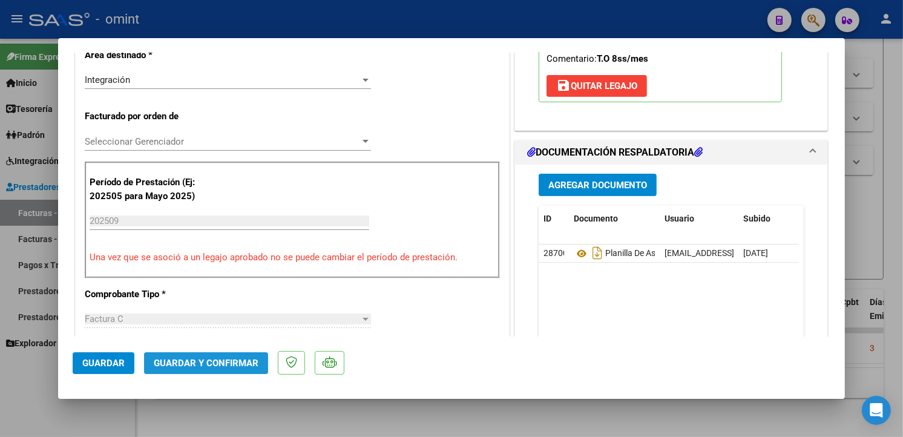
click at [227, 370] on button "Guardar y Confirmar" at bounding box center [206, 363] width 124 height 22
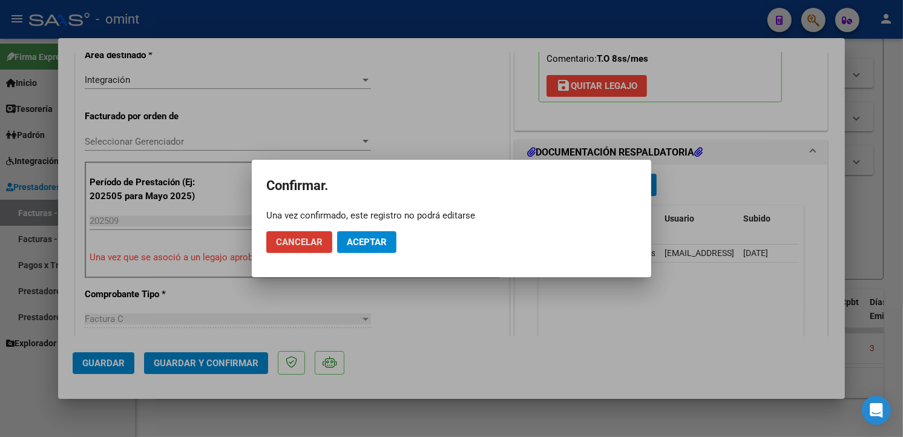
click at [365, 244] on span "Aceptar" at bounding box center [367, 242] width 40 height 11
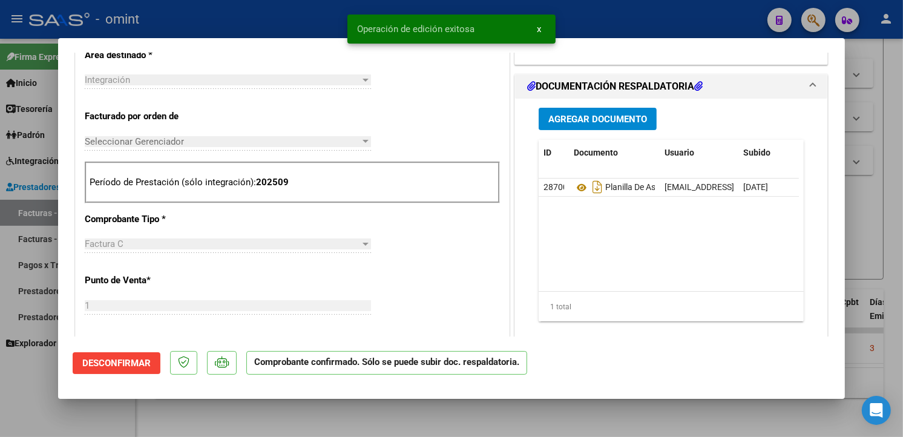
click at [170, 21] on div at bounding box center [451, 218] width 903 height 437
type input "$ 0,00"
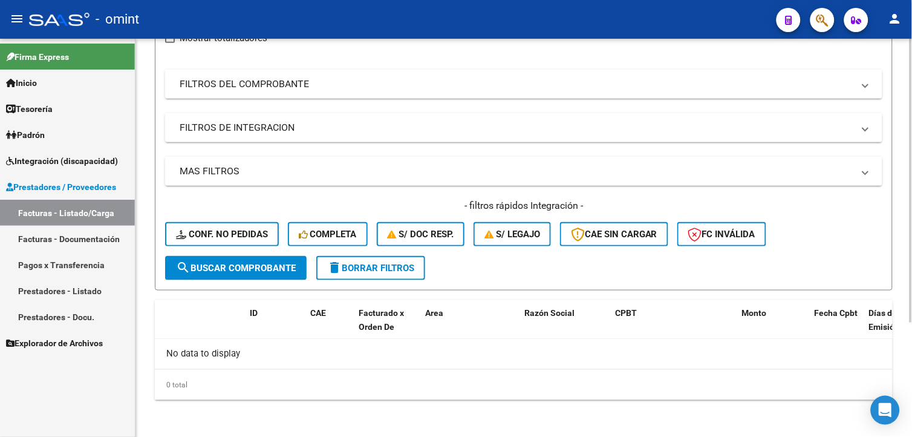
scroll to position [0, 0]
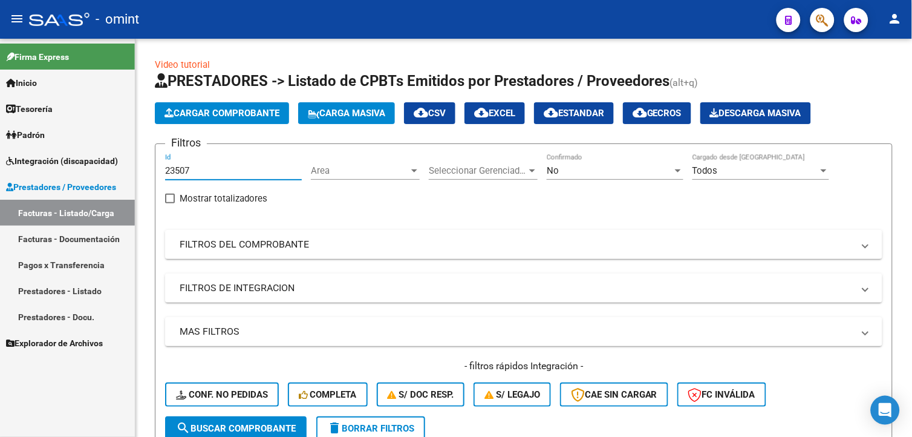
drag, startPoint x: 200, startPoint y: 169, endPoint x: 113, endPoint y: 149, distance: 88.9
click at [113, 149] on mat-sidenav-container "Firma Express Inicio Calendario SSS Instructivos Contacto OS Tesorería Extracto…" at bounding box center [456, 238] width 912 height 398
paste input "22599"
type input "22599"
click at [244, 428] on span "search Buscar Comprobante" at bounding box center [236, 428] width 120 height 11
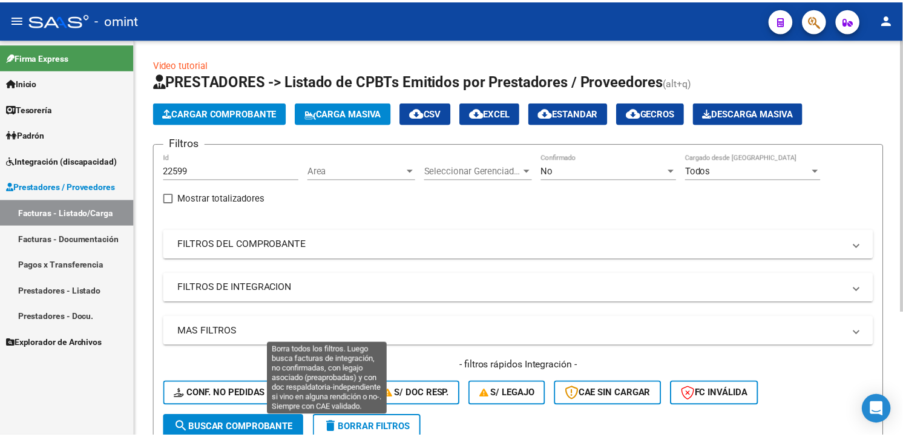
scroll to position [179, 0]
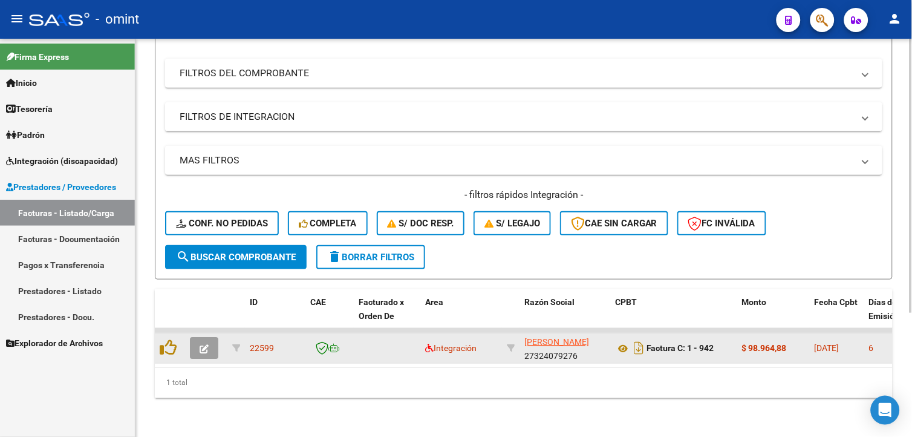
click at [177, 343] on div at bounding box center [170, 348] width 21 height 19
click at [207, 342] on span "button" at bounding box center [204, 347] width 9 height 11
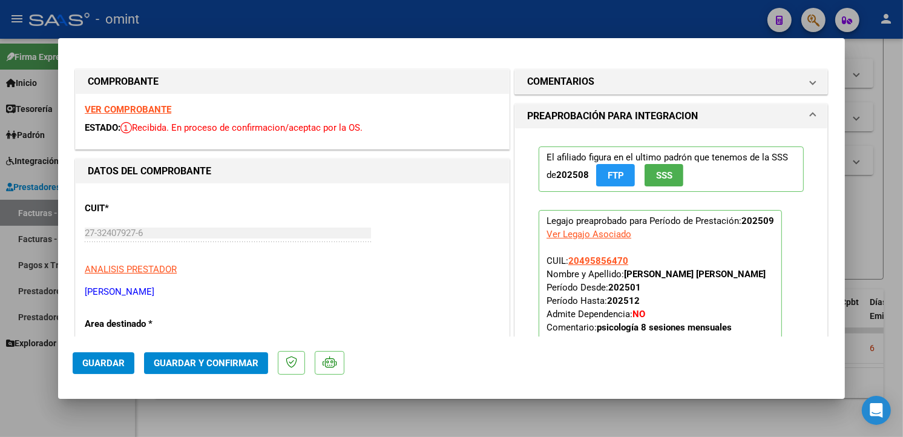
click at [149, 104] on strong "VER COMPROBANTE" at bounding box center [128, 109] width 87 height 11
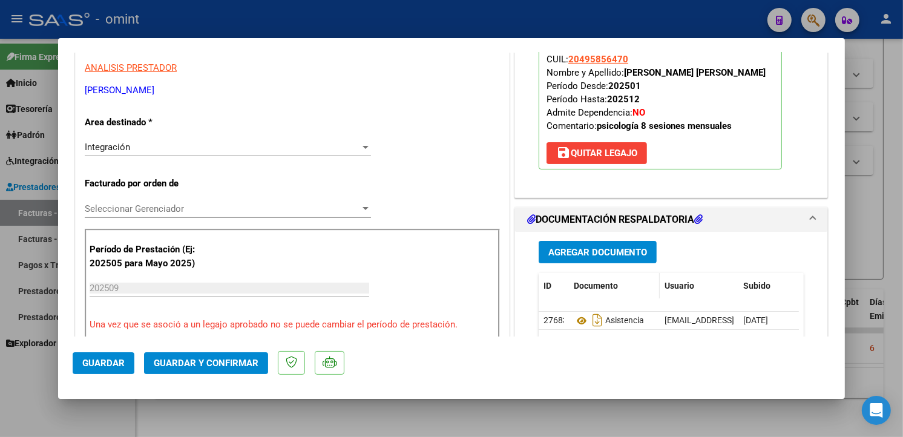
scroll to position [336, 0]
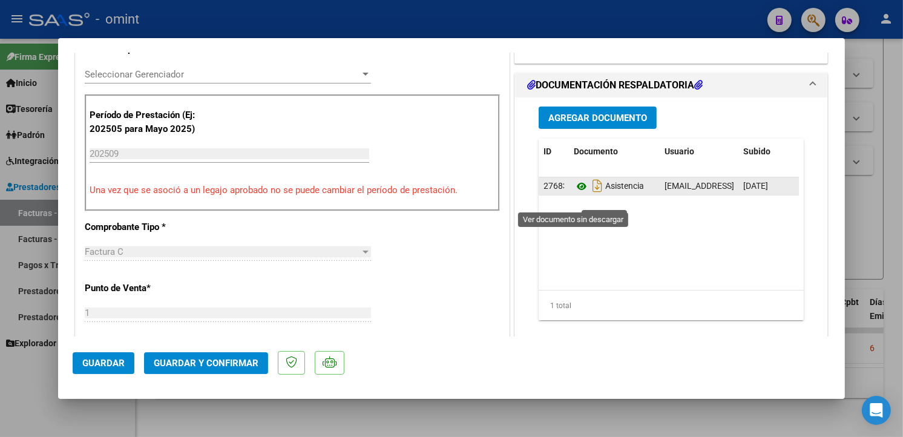
click at [573, 194] on icon at bounding box center [581, 186] width 16 height 15
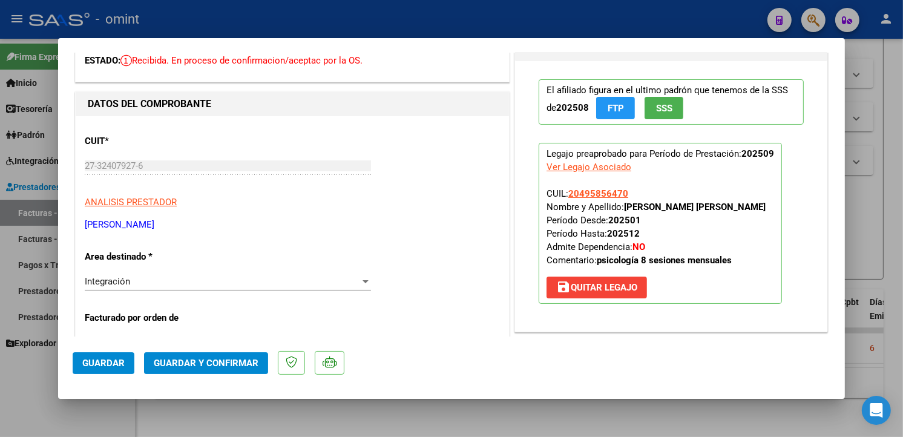
scroll to position [0, 0]
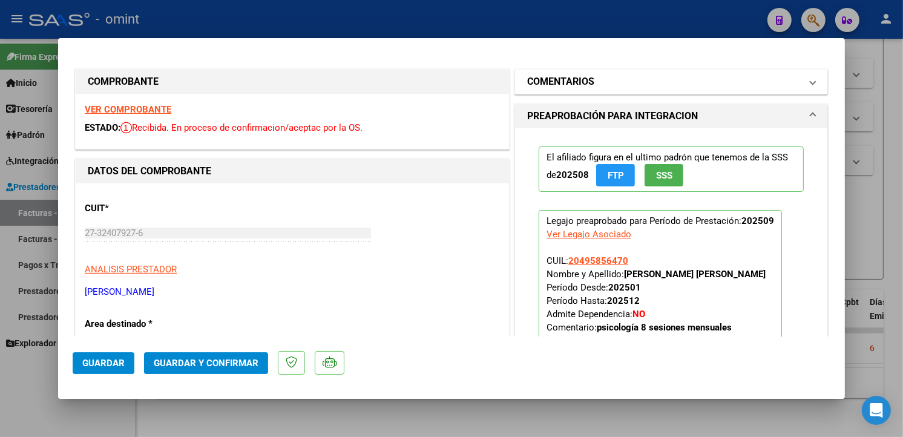
click at [566, 80] on h1 "COMENTARIOS" at bounding box center [560, 81] width 67 height 15
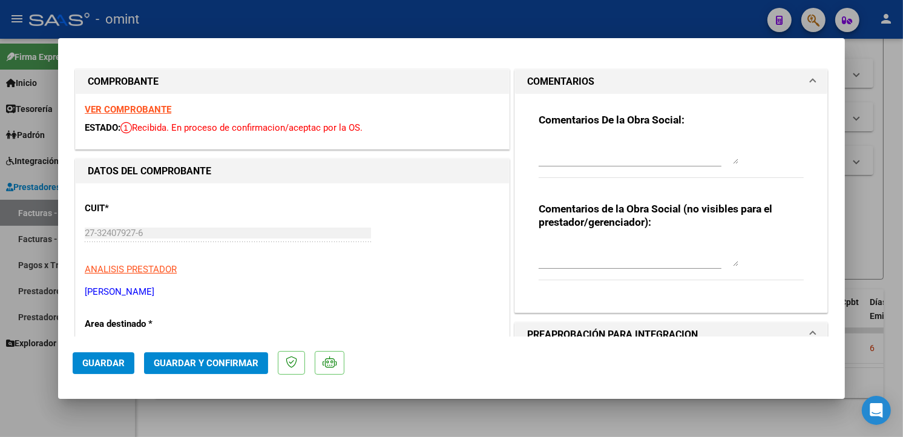
click at [570, 148] on textarea at bounding box center [638, 152] width 200 height 24
type textarea "e"
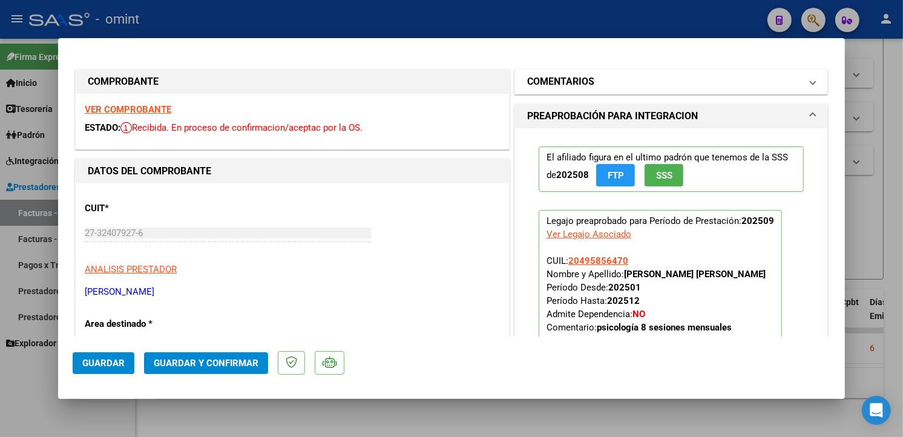
click at [725, 82] on mat-panel-title "COMENTARIOS" at bounding box center [663, 81] width 273 height 15
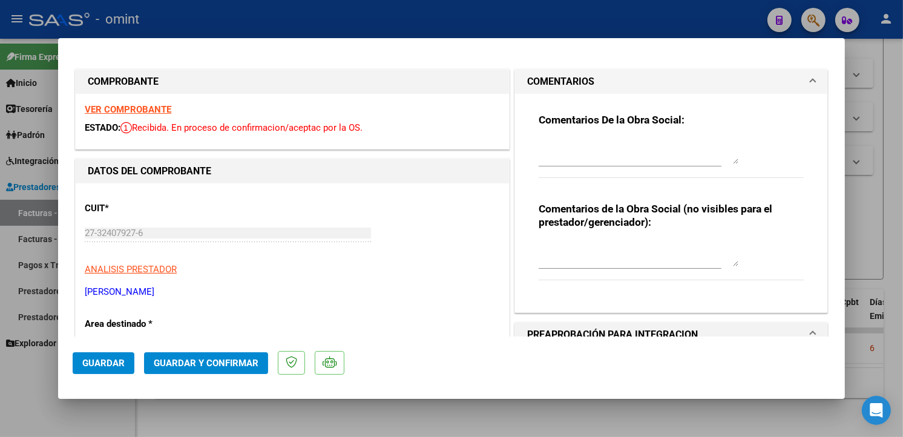
click at [559, 154] on textarea at bounding box center [638, 152] width 200 height 24
type textarea "e"
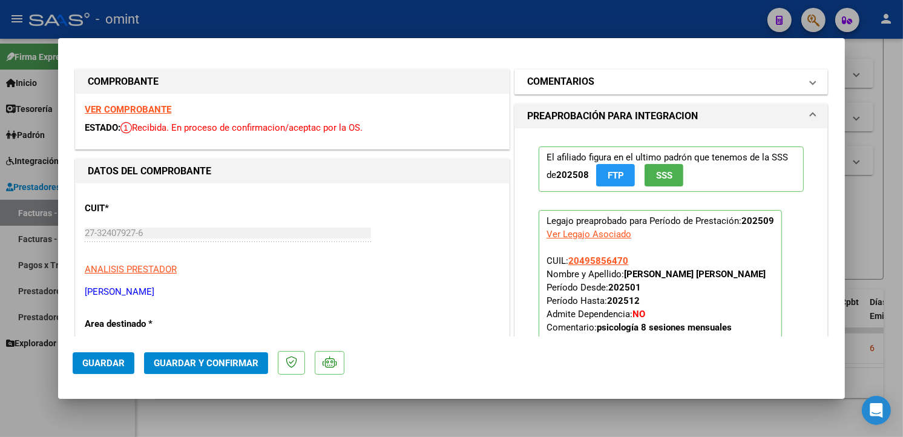
click at [583, 85] on h1 "COMENTARIOS" at bounding box center [560, 81] width 67 height 15
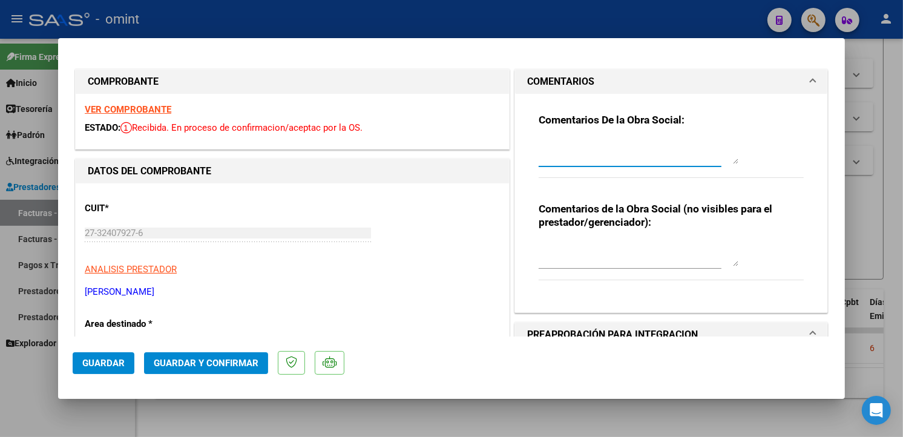
click at [564, 154] on textarea at bounding box center [638, 152] width 200 height 24
type textarea "e"
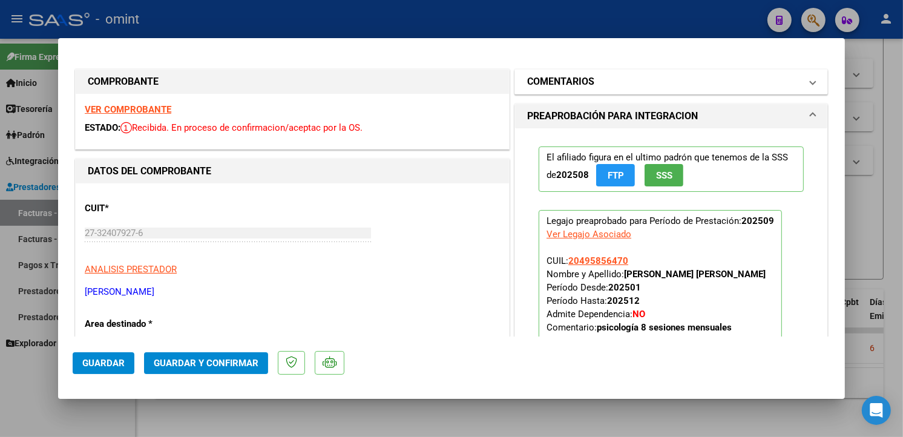
click at [601, 85] on mat-panel-title "COMENTARIOS" at bounding box center [663, 81] width 273 height 15
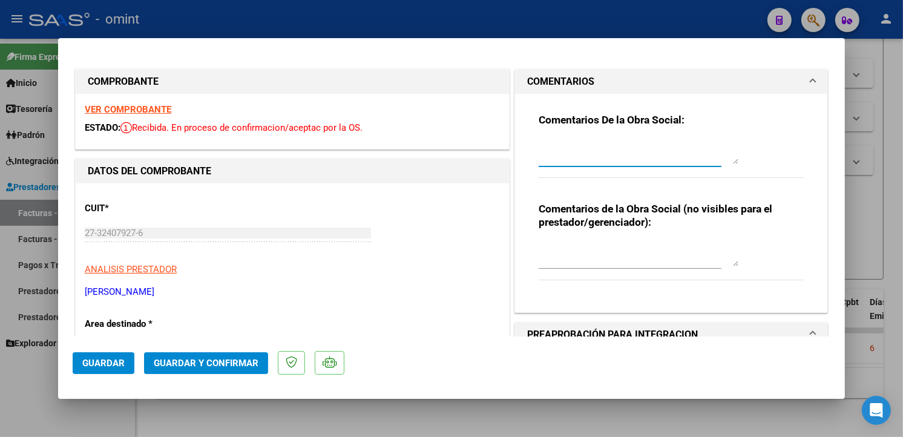
click at [551, 154] on textarea at bounding box center [638, 152] width 200 height 24
type textarea "Estimado: Falta subir planilla de asistencia, por error se subio la factura."
click at [295, 249] on div "27-32407927-6 Ingresar CUIT" at bounding box center [228, 239] width 286 height 30
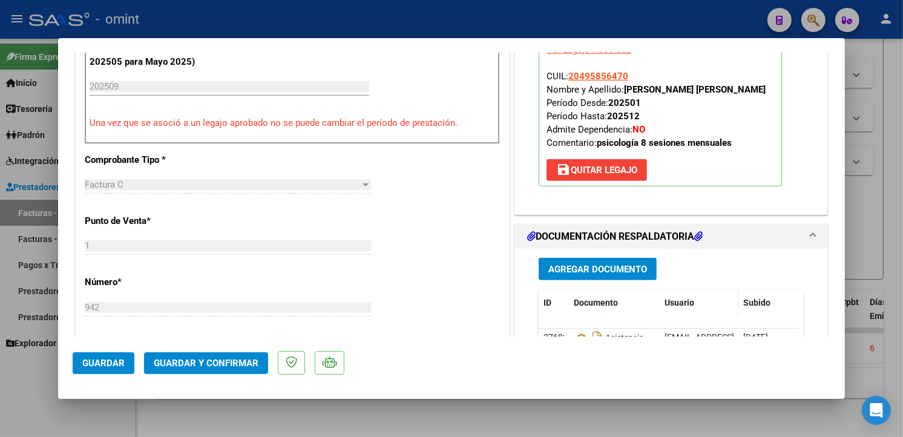
scroll to position [537, 0]
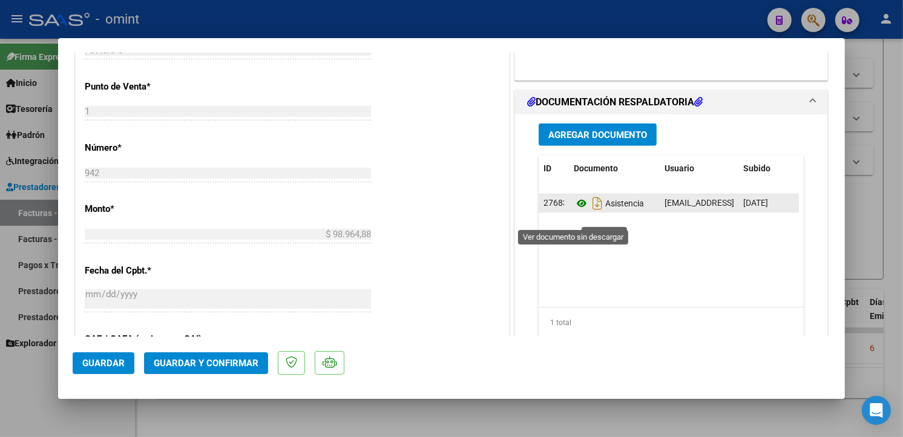
click at [573, 211] on icon at bounding box center [581, 203] width 16 height 15
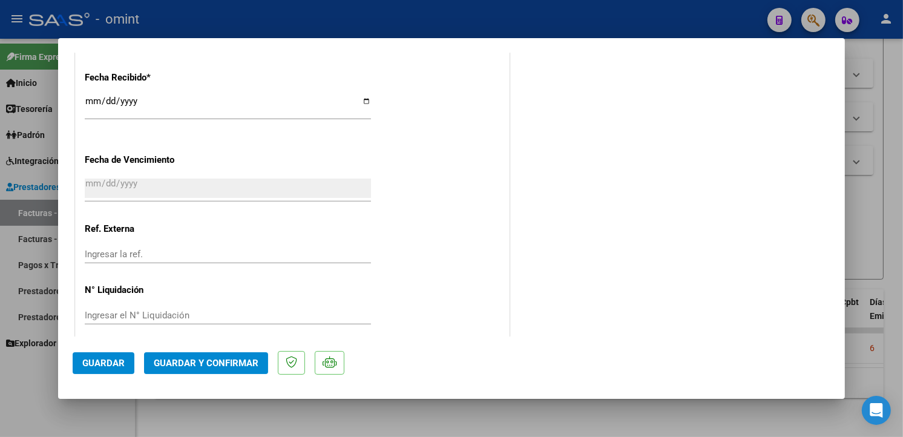
drag, startPoint x: 273, startPoint y: 330, endPoint x: 273, endPoint y: 337, distance: 6.7
click at [273, 337] on mat-dialog-container "COMPROBANTE VER COMPROBANTE ESTADO: Recibida. En proceso de confirmacion/acepta…" at bounding box center [451, 218] width 786 height 361
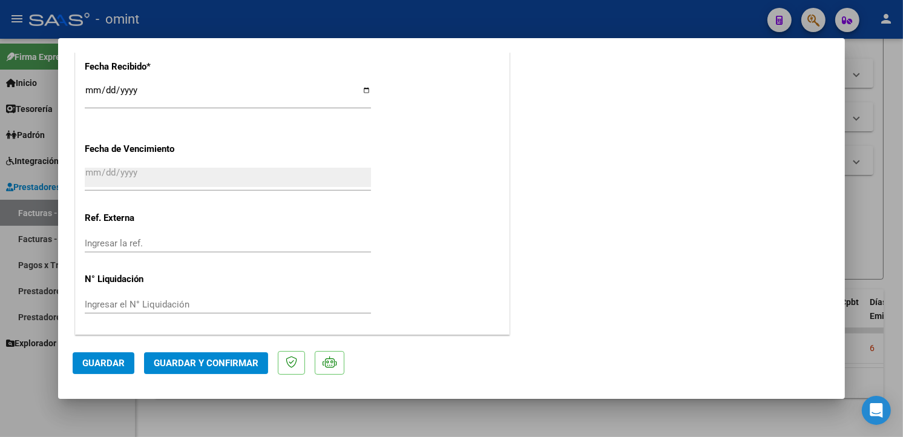
drag, startPoint x: 273, startPoint y: 337, endPoint x: 226, endPoint y: 367, distance: 56.0
click at [226, 367] on span "Guardar y Confirmar" at bounding box center [206, 362] width 105 height 11
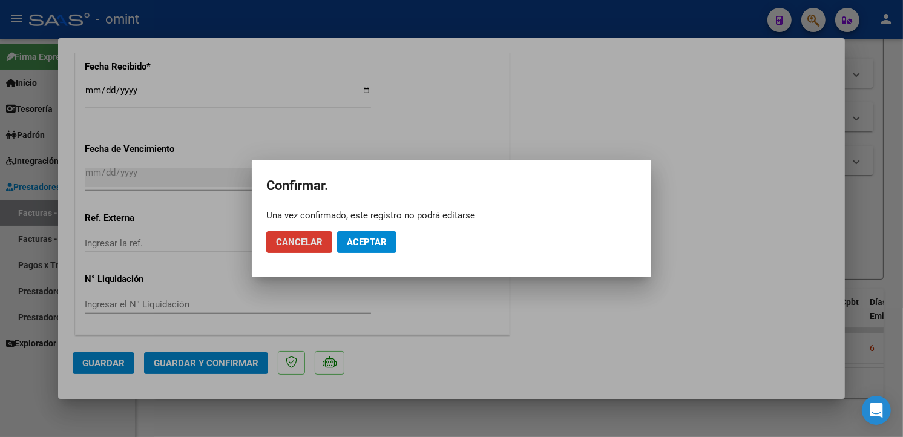
click at [382, 229] on mat-dialog-actions "Cancelar Aceptar" at bounding box center [451, 241] width 370 height 41
click at [373, 249] on button "Aceptar" at bounding box center [366, 242] width 59 height 22
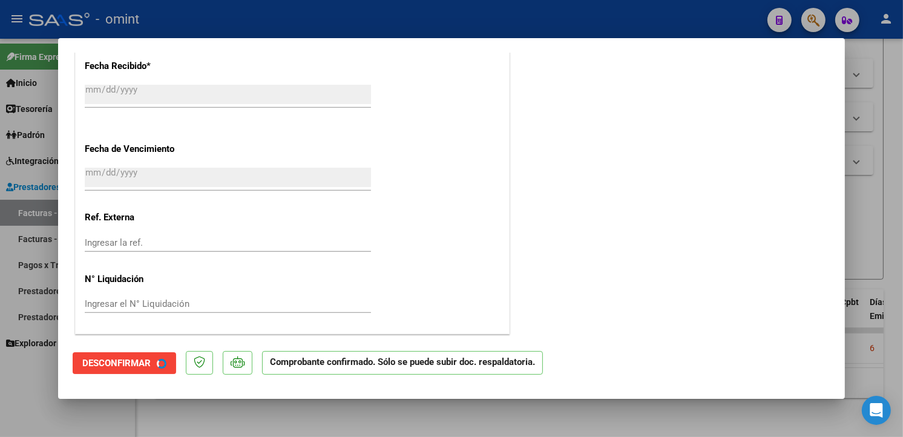
scroll to position [809, 0]
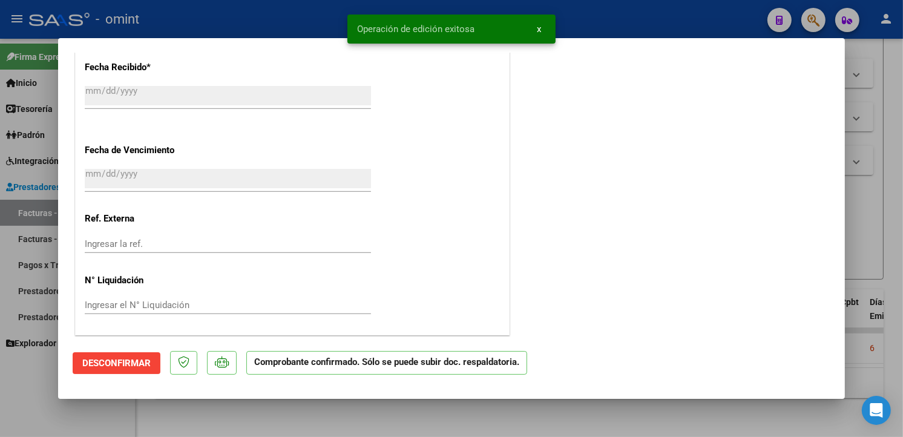
click at [216, 22] on div at bounding box center [451, 218] width 903 height 437
type input "$ 0,00"
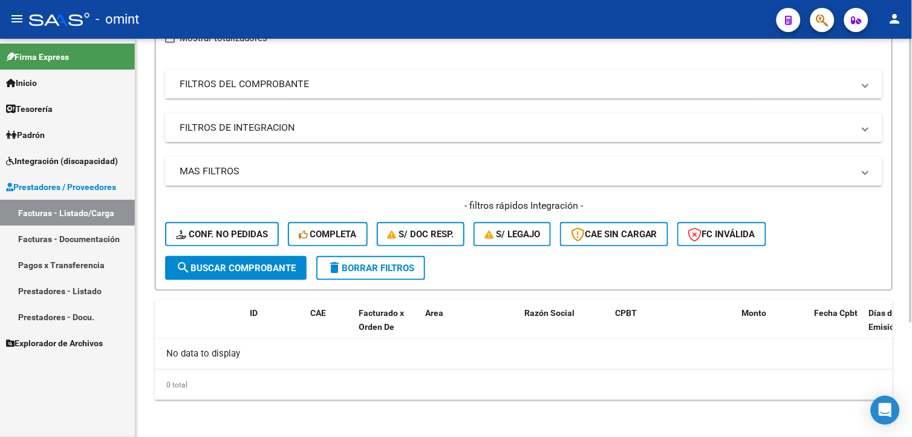
scroll to position [0, 0]
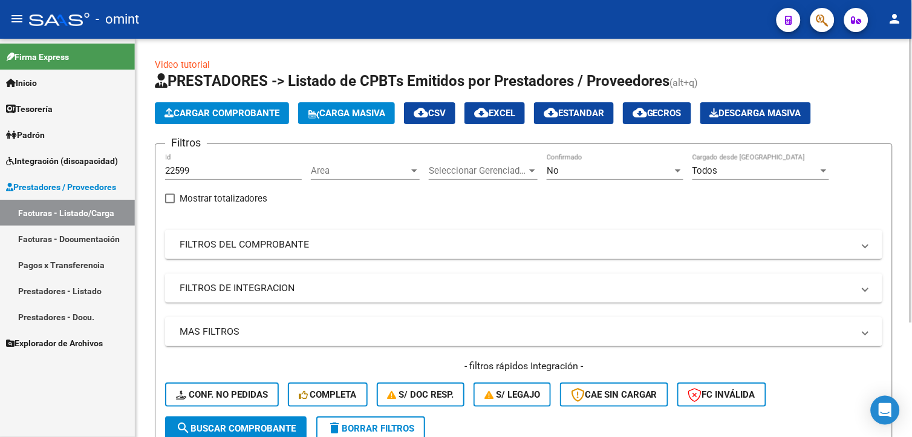
drag, startPoint x: 201, startPoint y: 162, endPoint x: 195, endPoint y: 165, distance: 7.1
click at [195, 164] on div "22599 Id" at bounding box center [233, 167] width 137 height 26
drag, startPoint x: 195, startPoint y: 174, endPoint x: 68, endPoint y: 143, distance: 130.6
click at [68, 144] on mat-sidenav-container "Firma Express Inicio Calendario SSS Instructivos Contacto OS Tesorería Extracto…" at bounding box center [456, 238] width 912 height 398
paste input "22599"
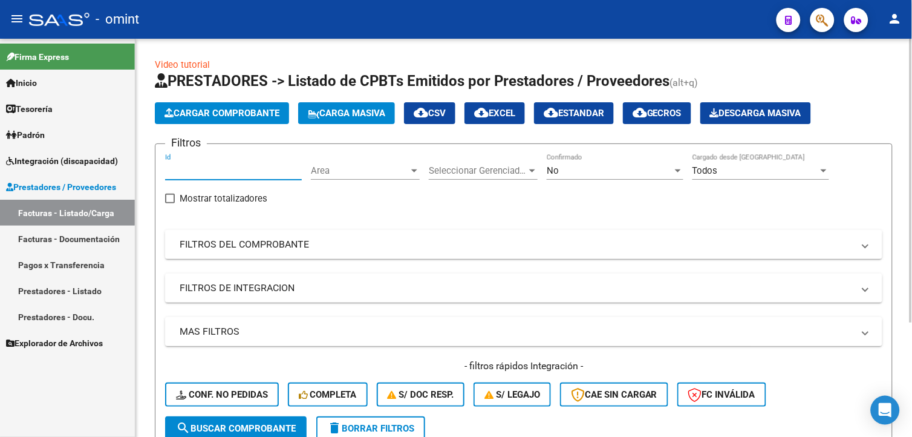
type input "22599"
click at [270, 429] on span "search Buscar Comprobante" at bounding box center [236, 428] width 120 height 11
click at [652, 171] on div "No" at bounding box center [610, 170] width 126 height 11
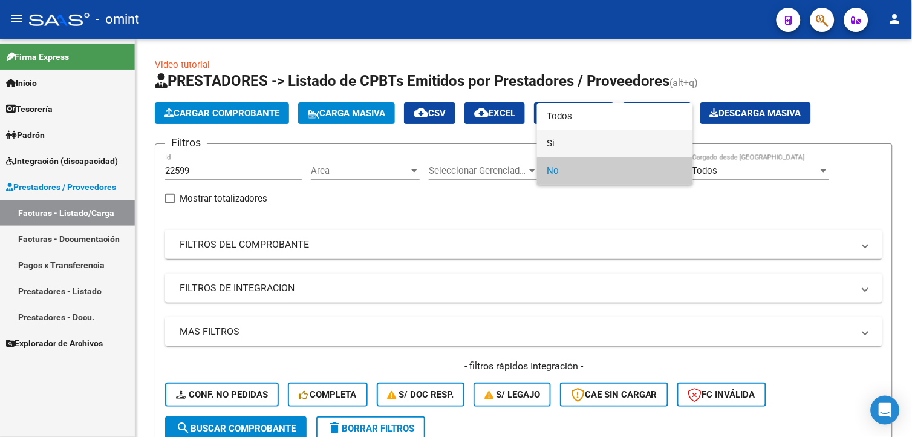
click at [569, 143] on span "Si" at bounding box center [615, 143] width 137 height 27
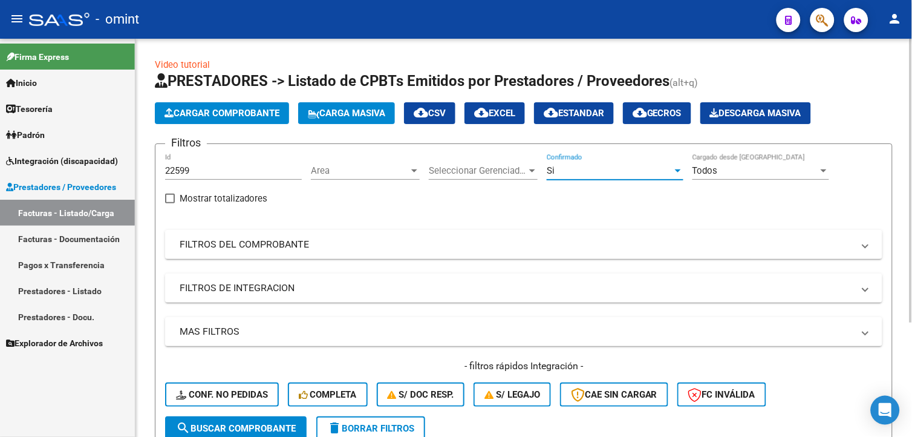
click at [238, 424] on span "search Buscar Comprobante" at bounding box center [236, 428] width 120 height 11
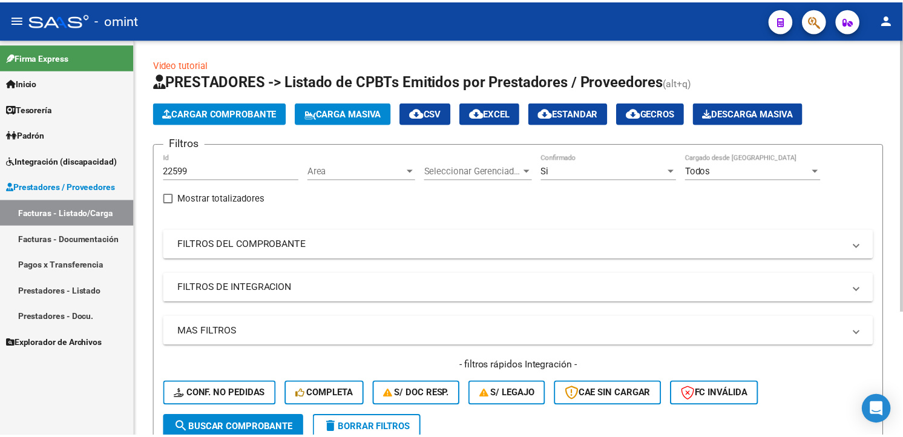
scroll to position [179, 0]
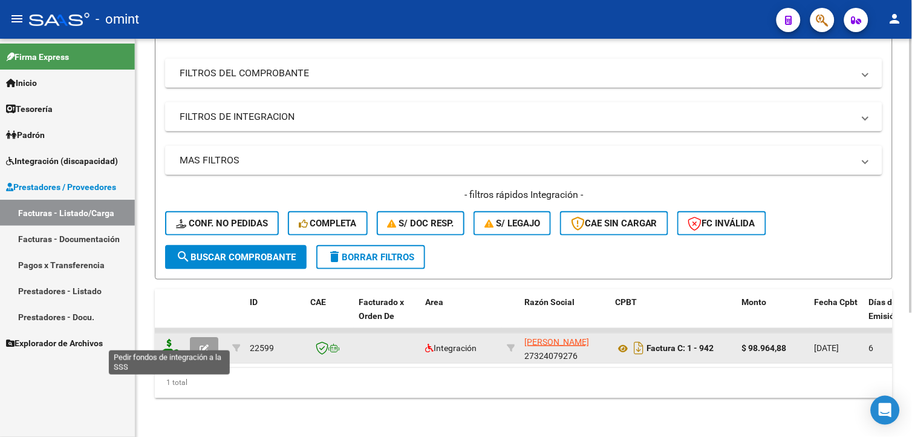
click at [171, 341] on icon at bounding box center [169, 347] width 19 height 17
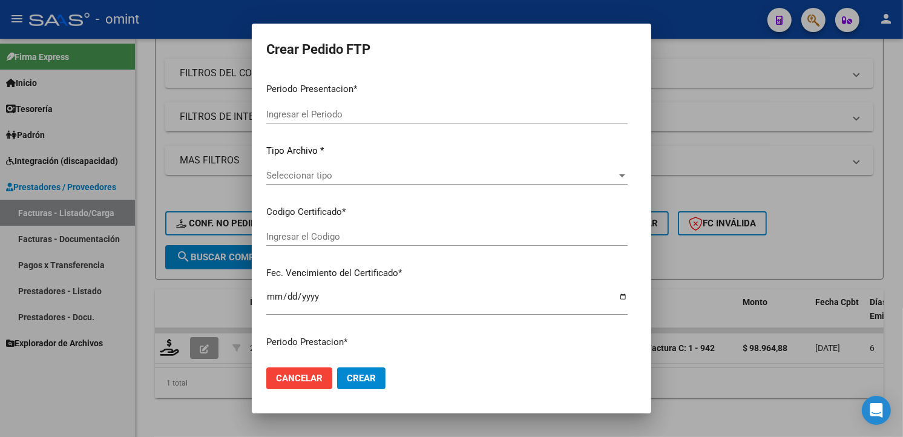
type input "202509"
type input "$ 98.964,88"
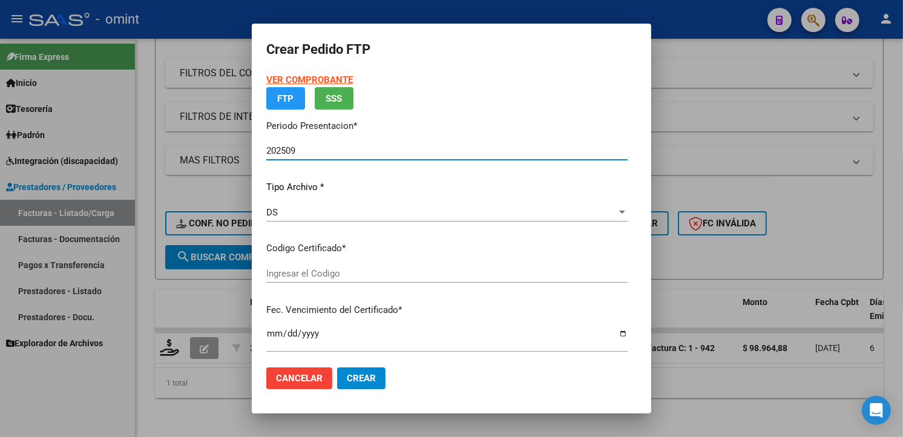
type input "7000897913"
type input "[DATE]"
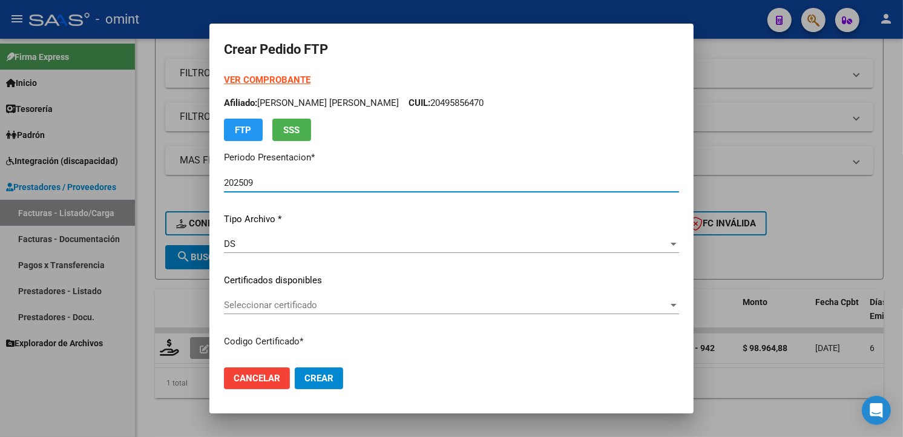
click at [651, 302] on span "Seleccionar certificado" at bounding box center [446, 304] width 444 height 11
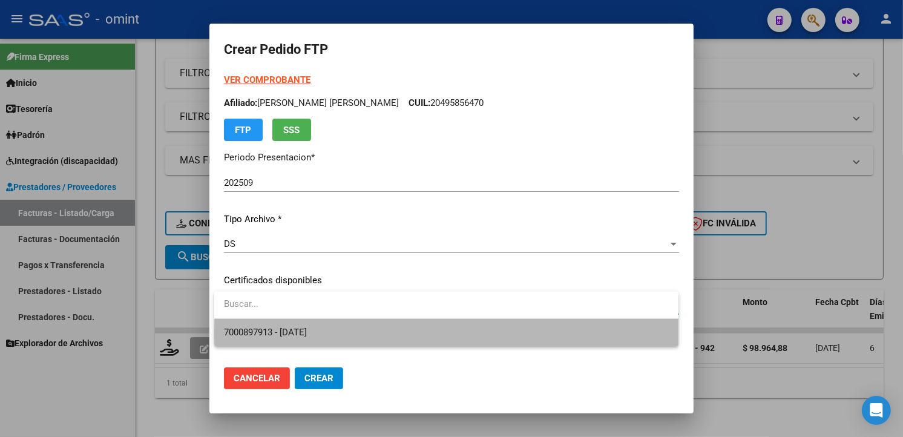
click at [584, 333] on span "7000897913 - [DATE]" at bounding box center [446, 332] width 445 height 27
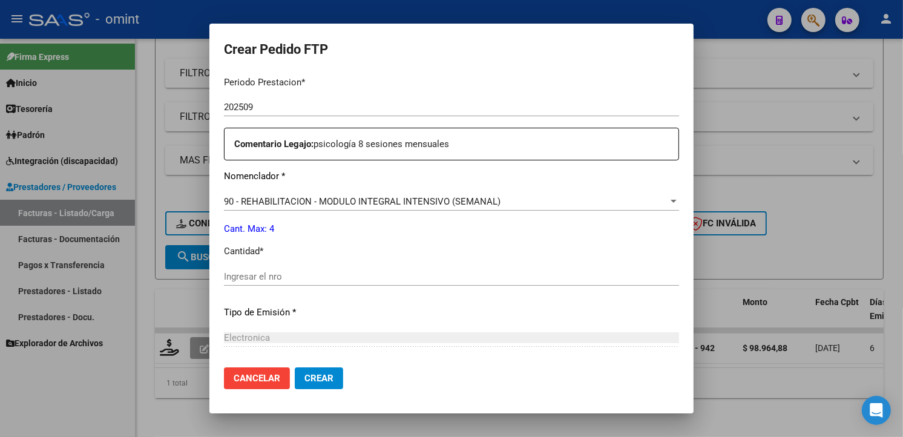
scroll to position [470, 0]
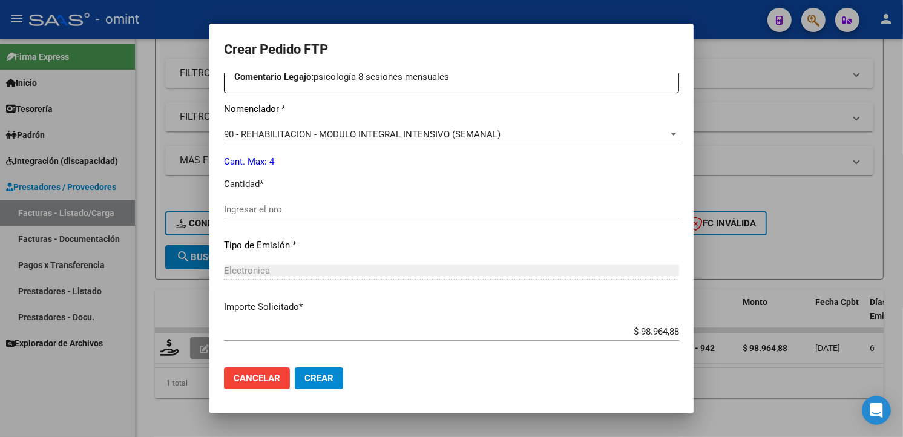
click at [244, 208] on input "Ingresar el nro" at bounding box center [451, 209] width 455 height 11
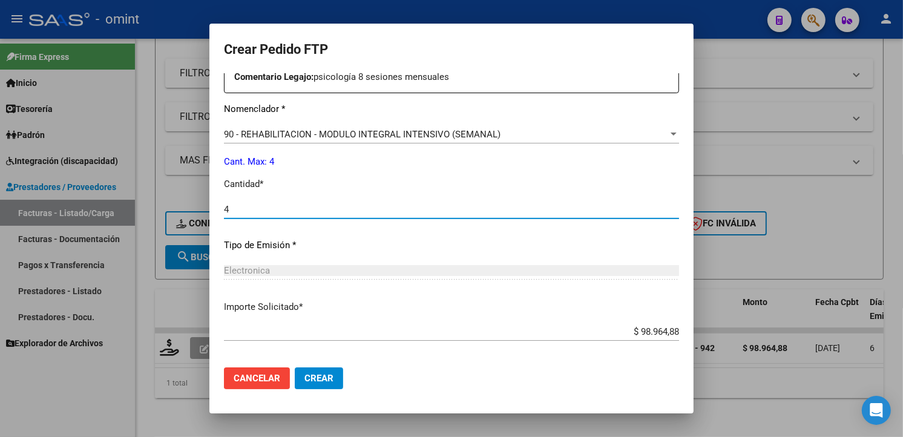
type input "4"
click at [451, 287] on div "Electronica Seleccionar tipo" at bounding box center [451, 276] width 455 height 30
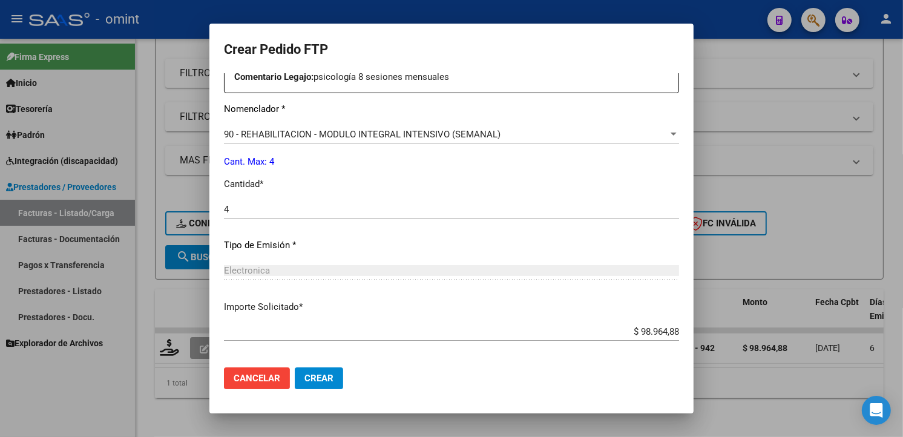
scroll to position [525, 0]
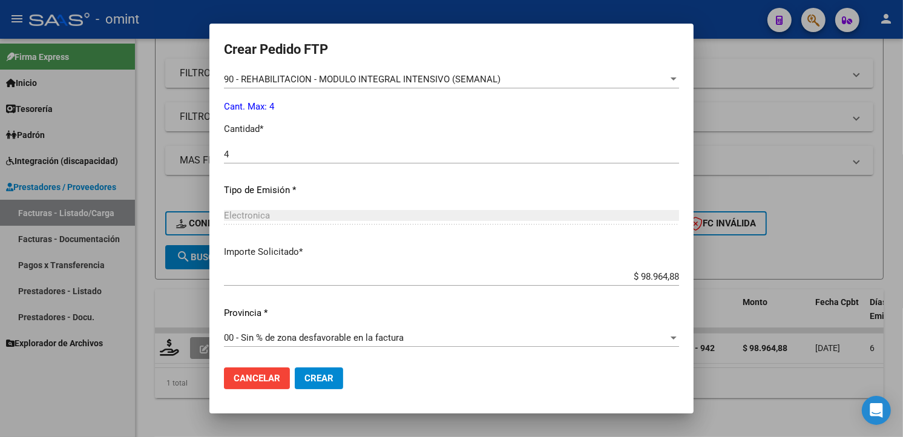
click at [327, 376] on span "Crear" at bounding box center [318, 378] width 29 height 11
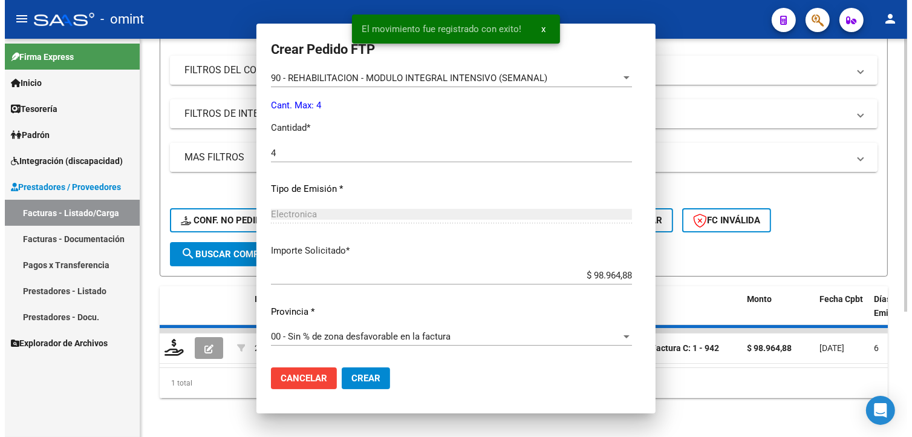
scroll to position [0, 0]
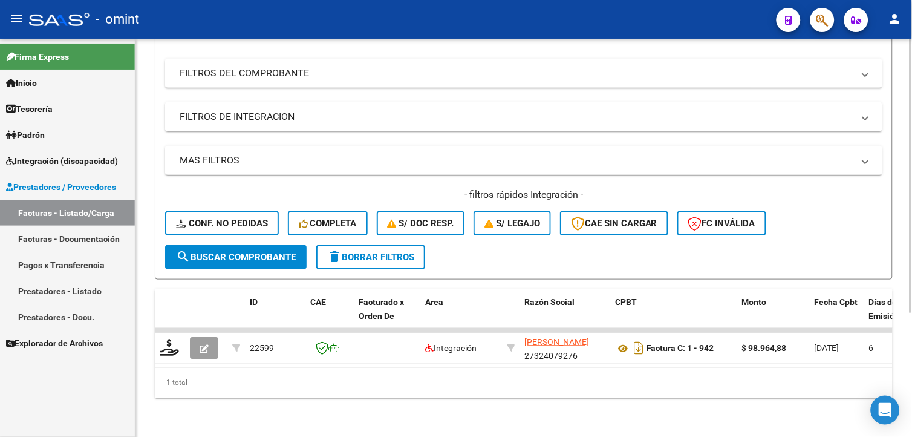
click at [383, 252] on span "delete Borrar Filtros" at bounding box center [370, 257] width 87 height 11
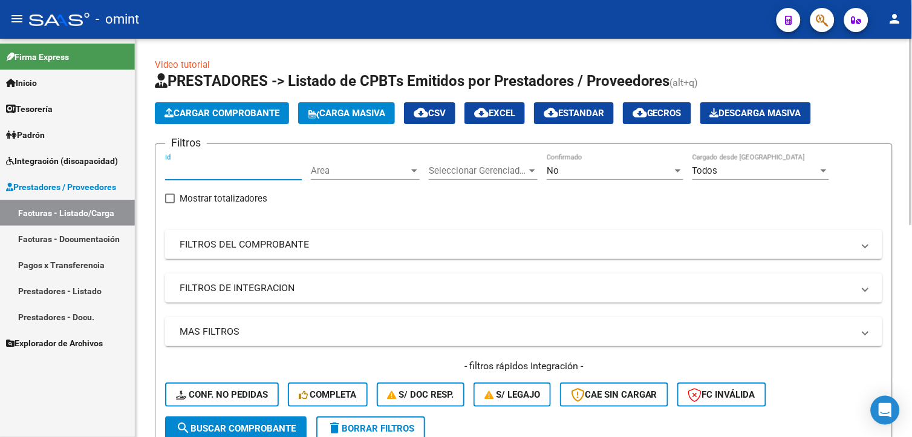
paste input "22362"
type input "22362"
click at [239, 425] on span "search Buscar Comprobante" at bounding box center [236, 428] width 120 height 11
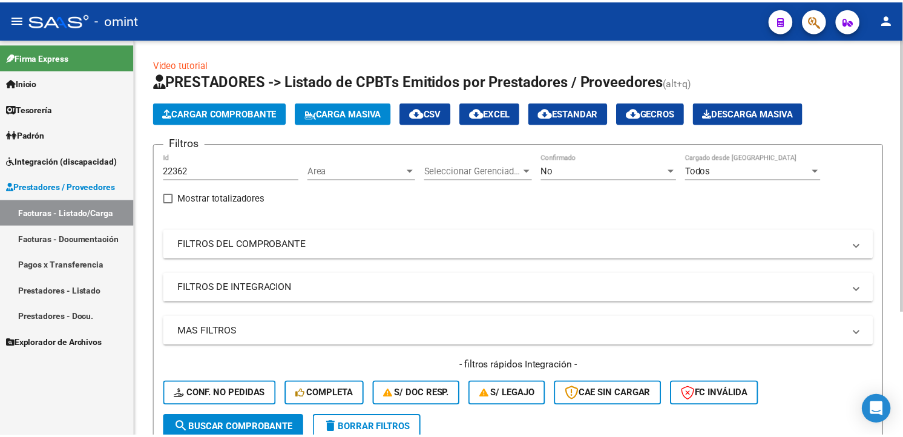
scroll to position [179, 0]
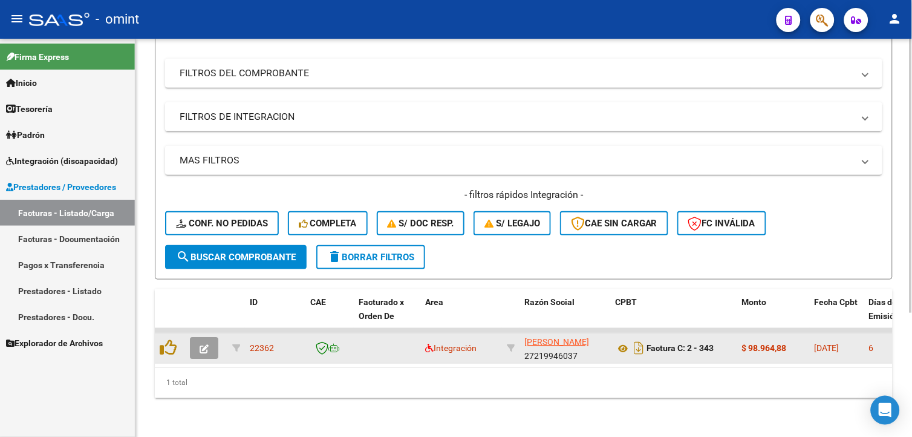
click at [204, 344] on icon "button" at bounding box center [204, 348] width 9 height 9
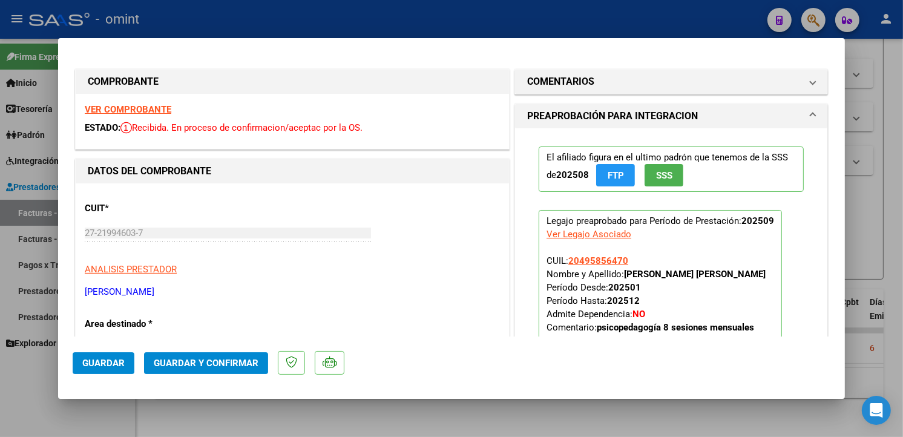
click at [121, 111] on strong "VER COMPROBANTE" at bounding box center [128, 109] width 87 height 11
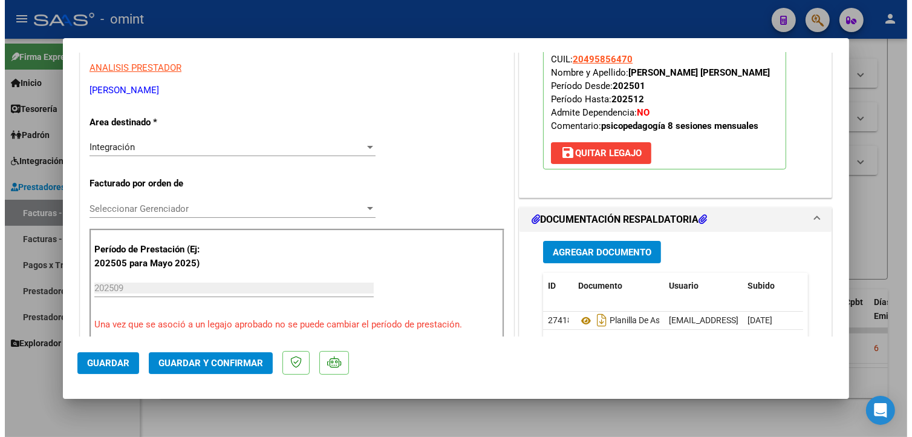
scroll to position [269, 0]
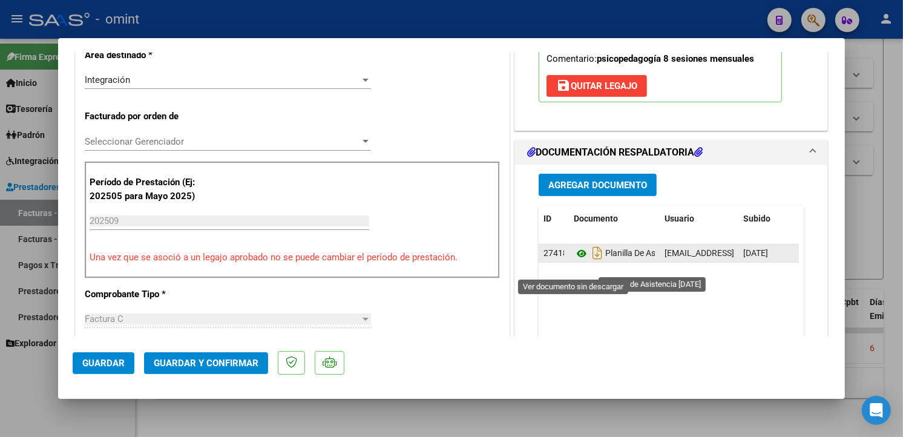
click at [577, 261] on icon at bounding box center [581, 253] width 16 height 15
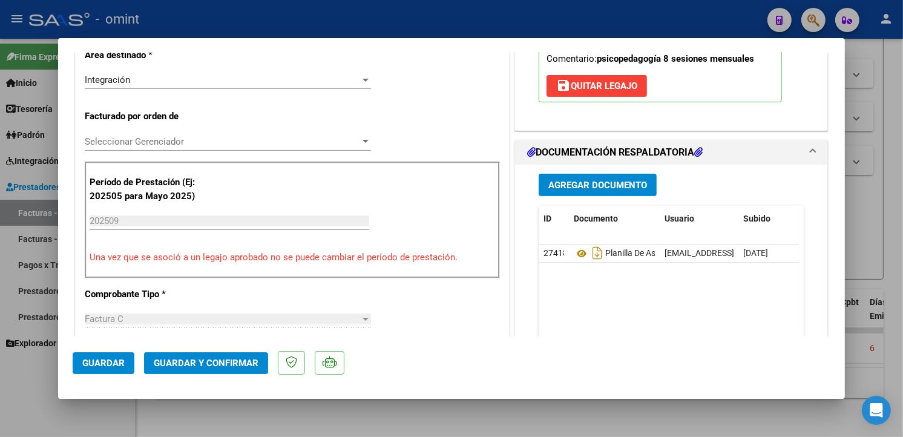
click at [223, 355] on button "Guardar y Confirmar" at bounding box center [206, 363] width 124 height 22
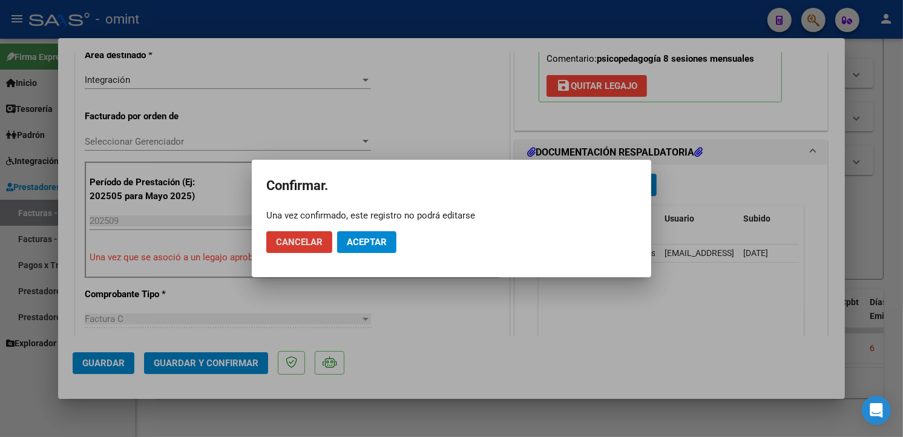
click at [365, 240] on button "Aceptar" at bounding box center [366, 242] width 59 height 22
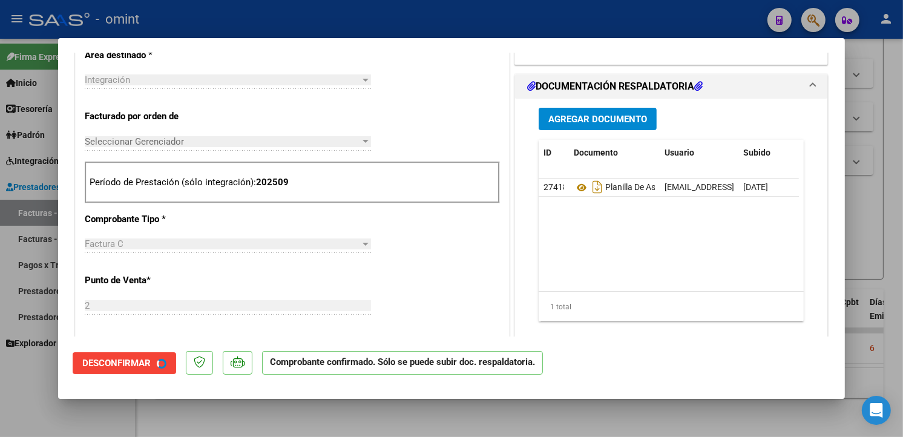
click at [365, 241] on div at bounding box center [365, 244] width 11 height 10
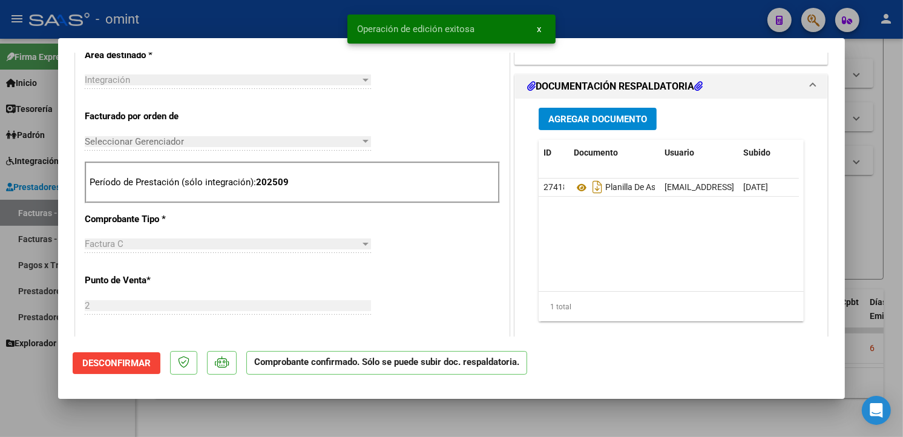
click at [290, 16] on div at bounding box center [451, 218] width 903 height 437
type input "$ 0,00"
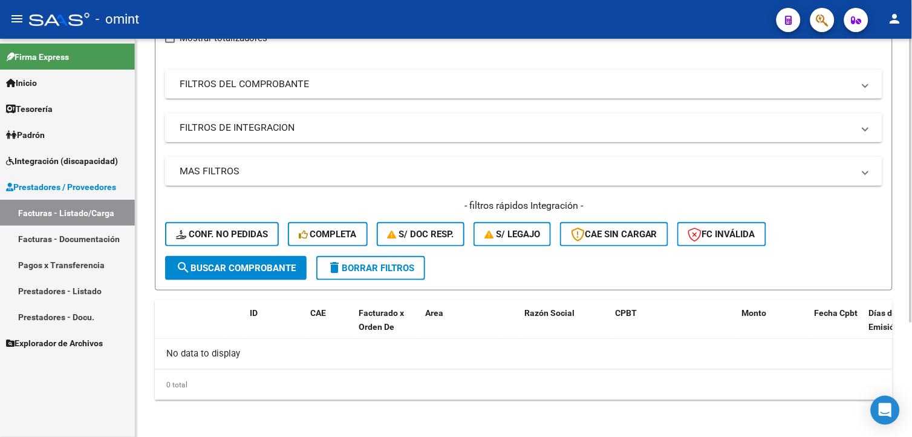
scroll to position [0, 0]
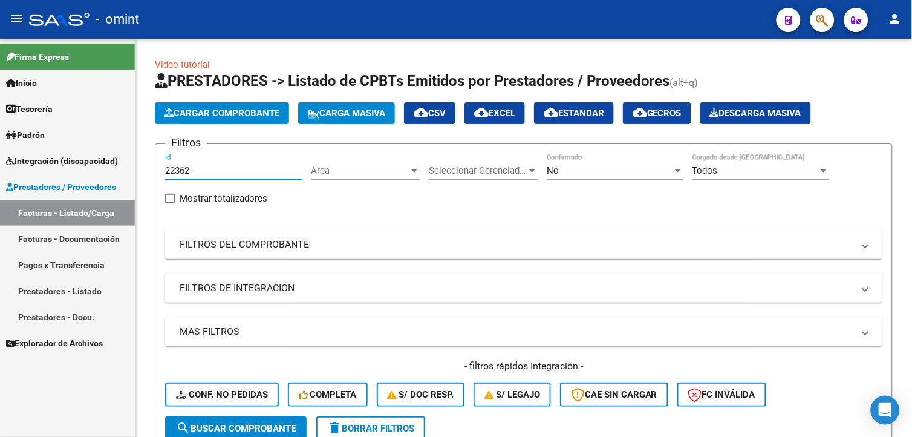
drag, startPoint x: 209, startPoint y: 167, endPoint x: 12, endPoint y: 149, distance: 197.4
click at [12, 149] on mat-sidenav-container "Firma Express Inicio Calendario SSS Instructivos Contacto OS Tesorería Extracto…" at bounding box center [456, 238] width 912 height 398
paste input "24192"
type input "24192"
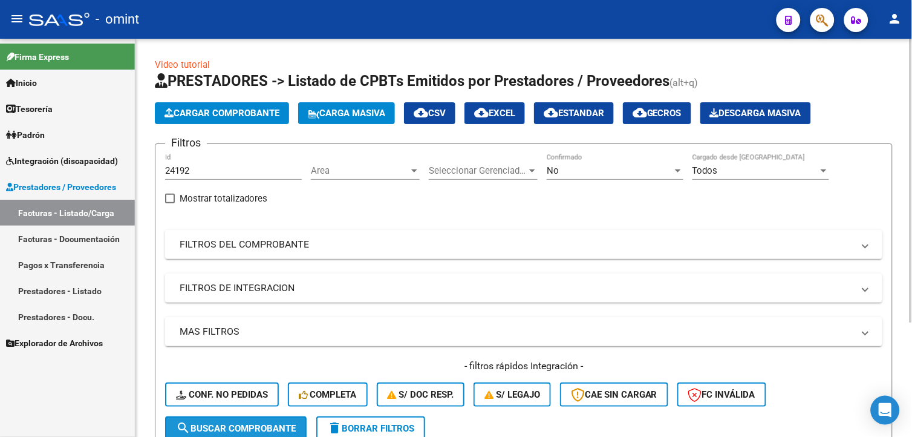
click at [218, 419] on button "search Buscar Comprobante" at bounding box center [236, 428] width 142 height 24
click at [662, 171] on div "No" at bounding box center [610, 170] width 126 height 11
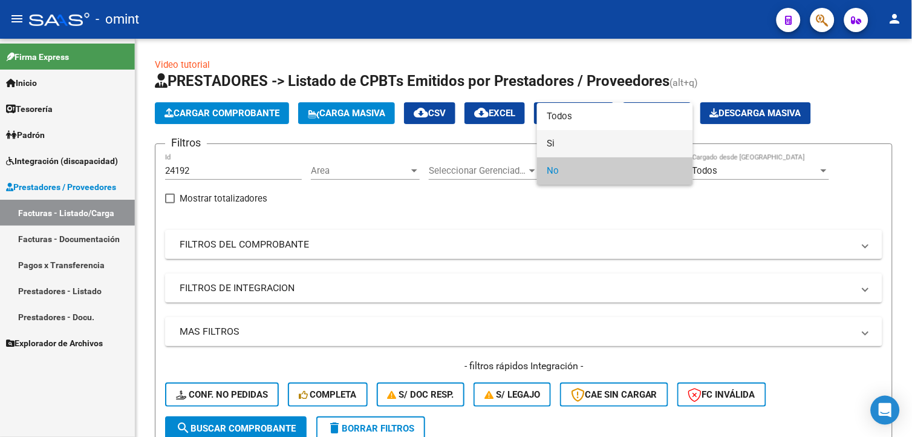
click at [595, 146] on span "Si" at bounding box center [615, 143] width 137 height 27
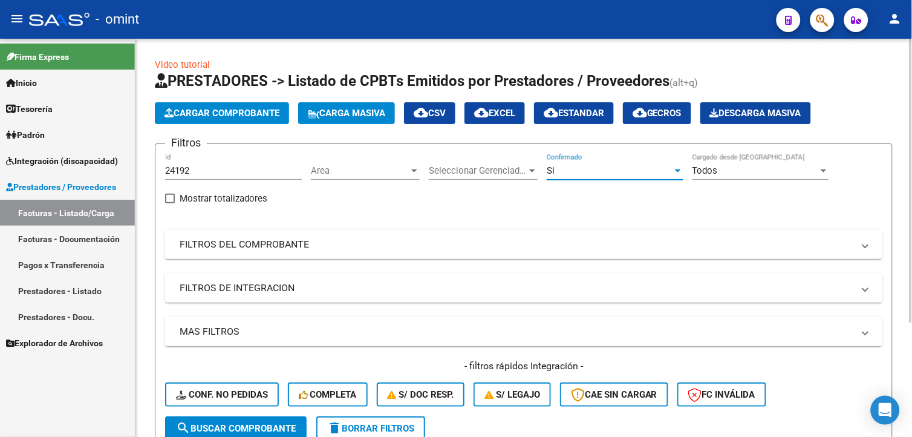
click at [243, 416] on button "search Buscar Comprobante" at bounding box center [236, 428] width 142 height 24
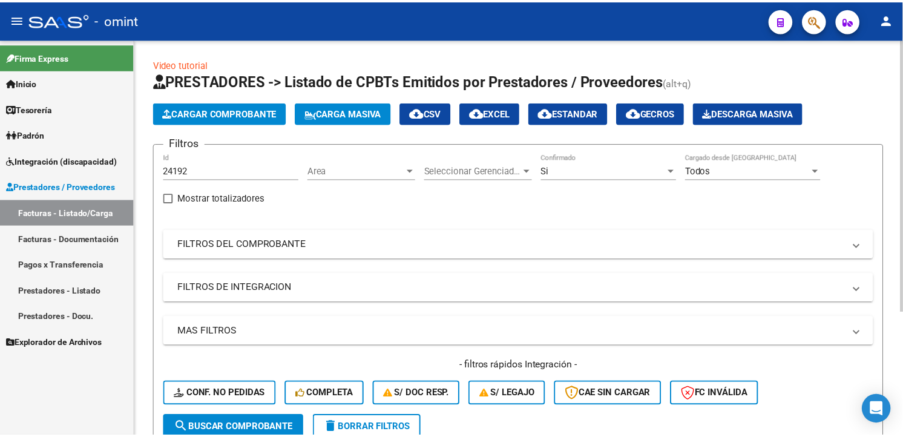
scroll to position [179, 0]
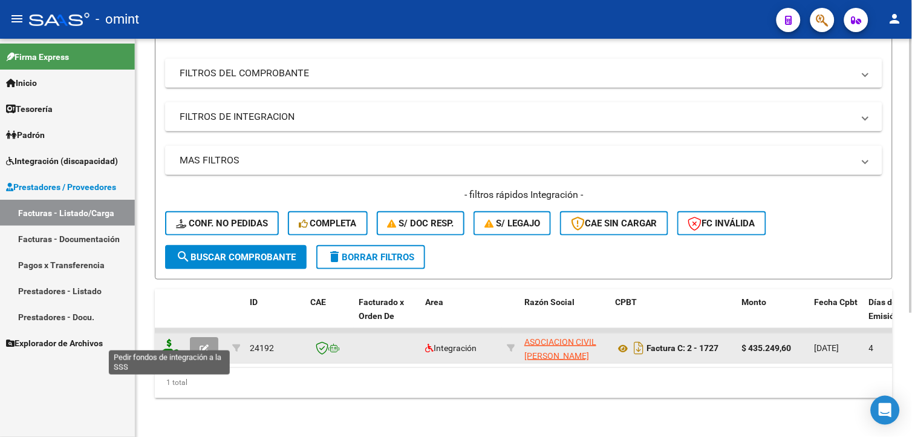
click at [175, 339] on icon at bounding box center [169, 347] width 19 height 17
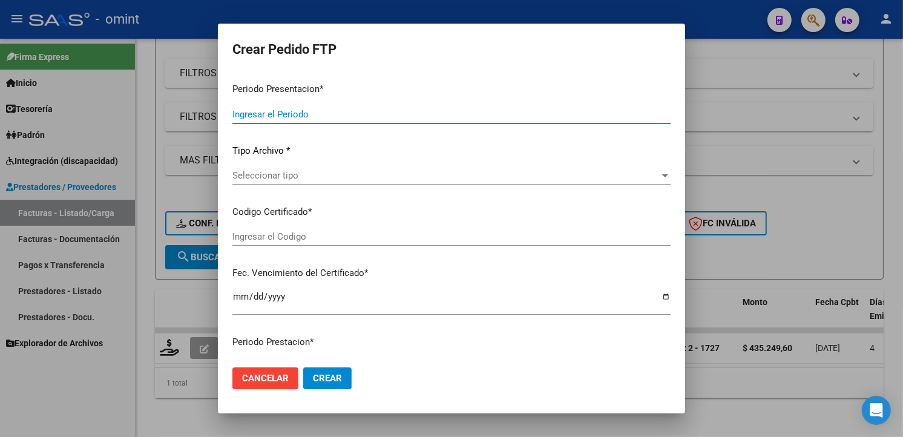
type input "202509"
type input "$ 435.249,60"
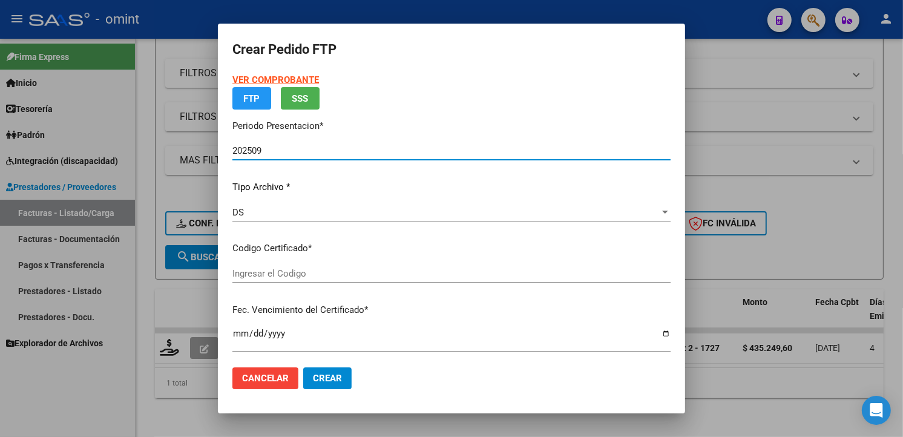
type input "4719408627"
type input "[DATE]"
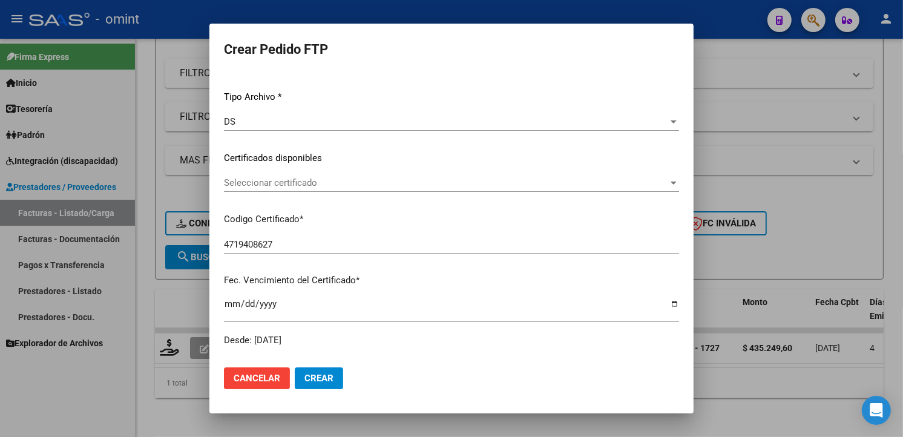
scroll to position [0, 0]
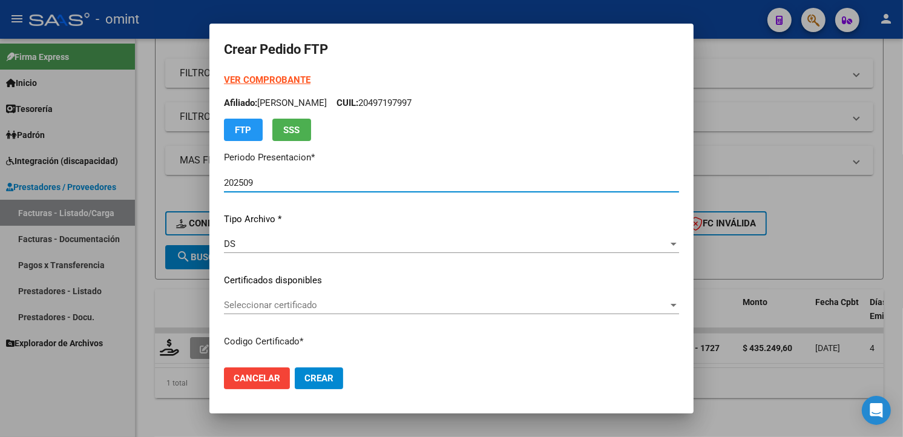
click at [313, 368] on button "Crear" at bounding box center [319, 378] width 48 height 22
click at [254, 370] on button "Cancelar" at bounding box center [257, 378] width 66 height 22
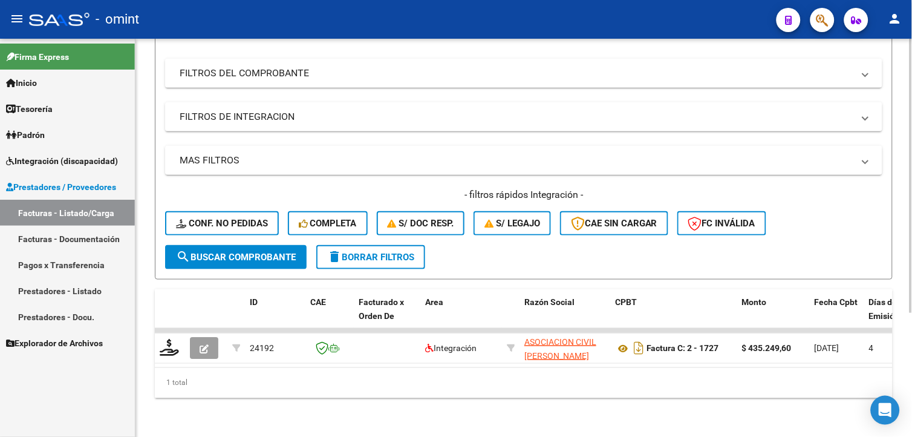
click at [154, 336] on div "Video tutorial PRESTADORES -> Listado de CPBTs Emitidos por Prestadores / Prove…" at bounding box center [523, 152] width 777 height 569
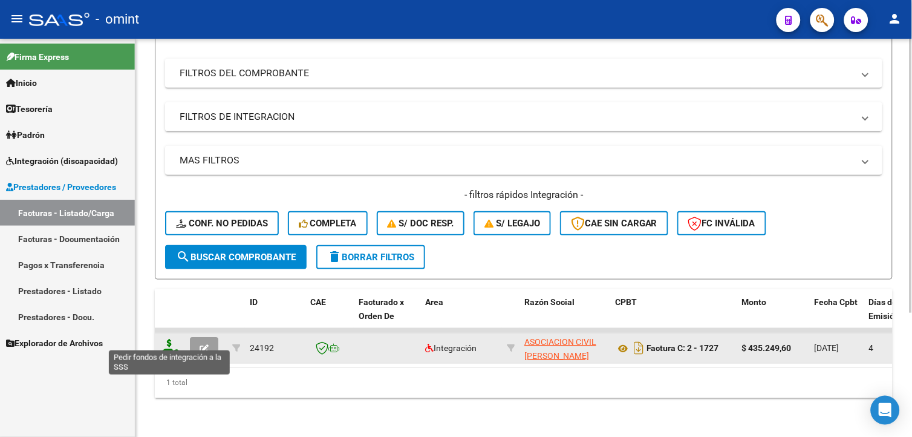
click at [168, 339] on icon at bounding box center [169, 347] width 19 height 17
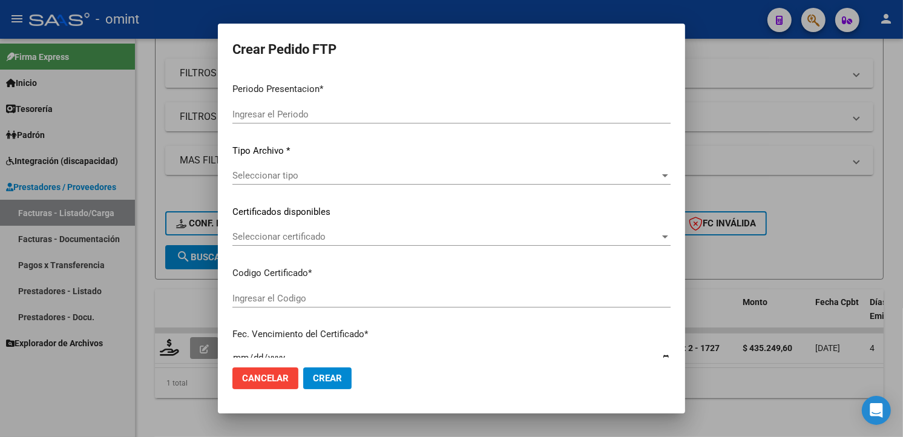
type input "202509"
type input "$ 435.249,60"
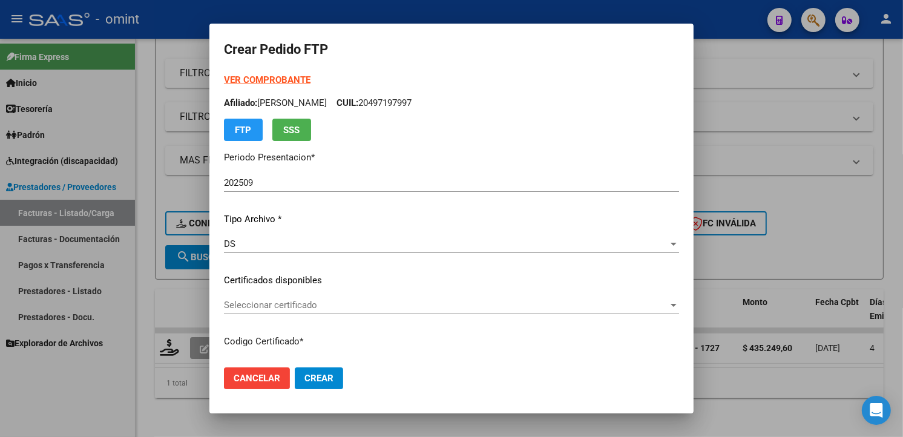
type input "4719408627"
type input "[DATE]"
click at [598, 305] on span "Seleccionar certificado" at bounding box center [446, 304] width 444 height 11
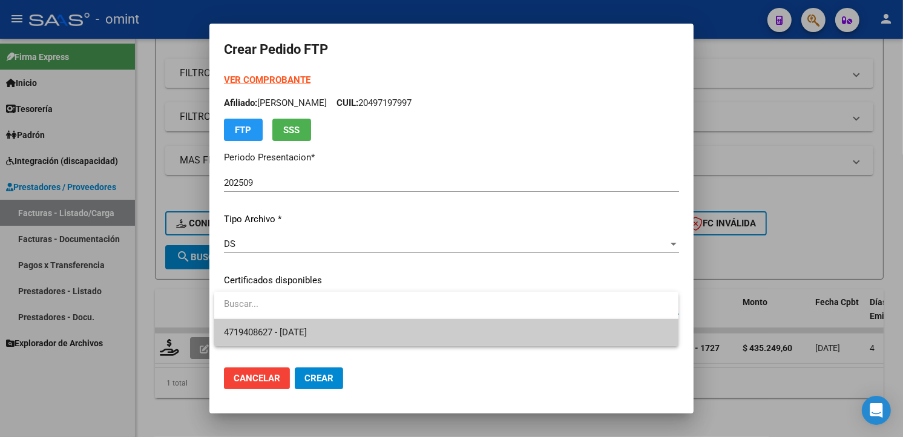
click at [535, 333] on span "4719408627 - [DATE]" at bounding box center [446, 332] width 445 height 27
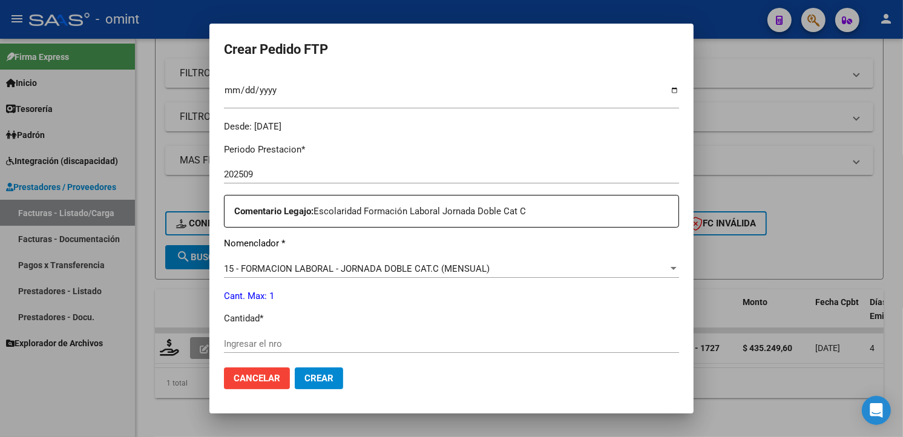
scroll to position [403, 0]
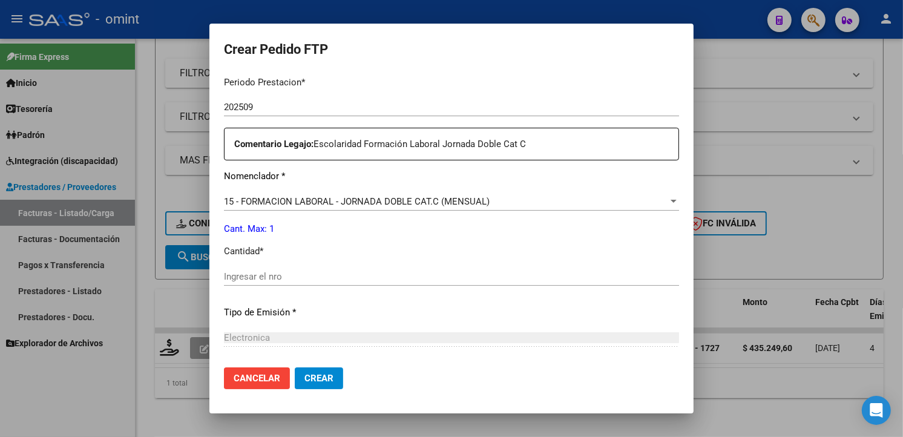
click at [299, 276] on input "Ingresar el nro" at bounding box center [451, 276] width 455 height 11
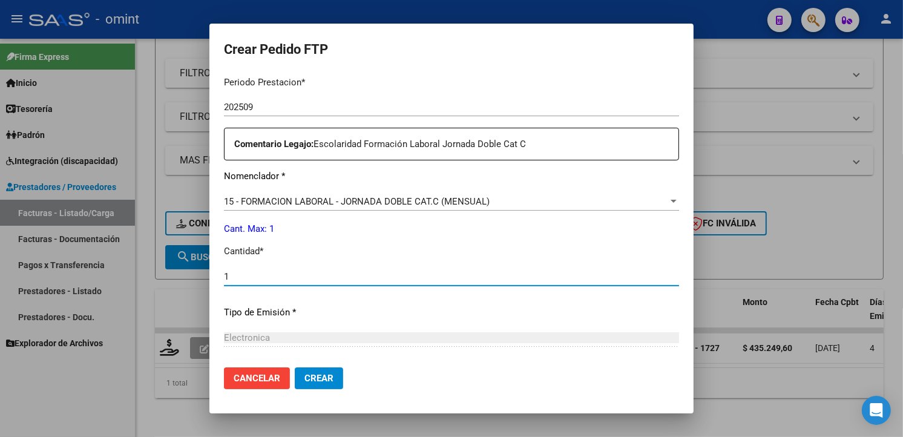
type input "1"
click at [488, 319] on div "Periodo Prestacion * 202509 Ingresar el Periodo Prestacion Comentario Legajo: E…" at bounding box center [451, 274] width 455 height 414
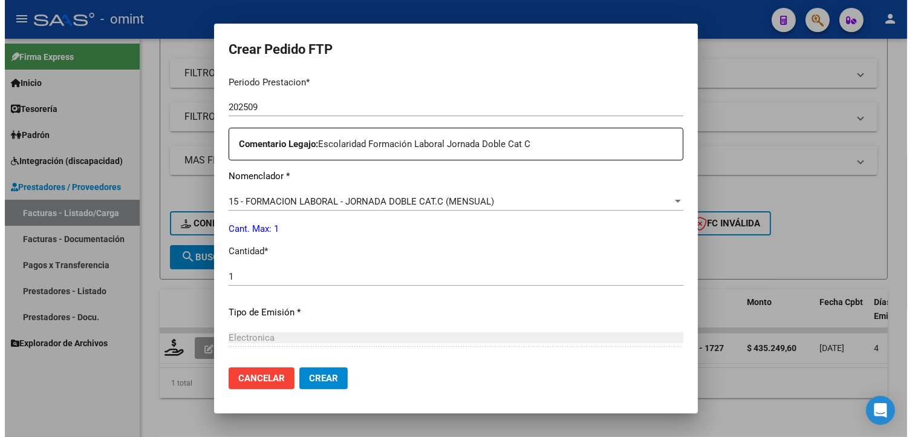
scroll to position [525, 0]
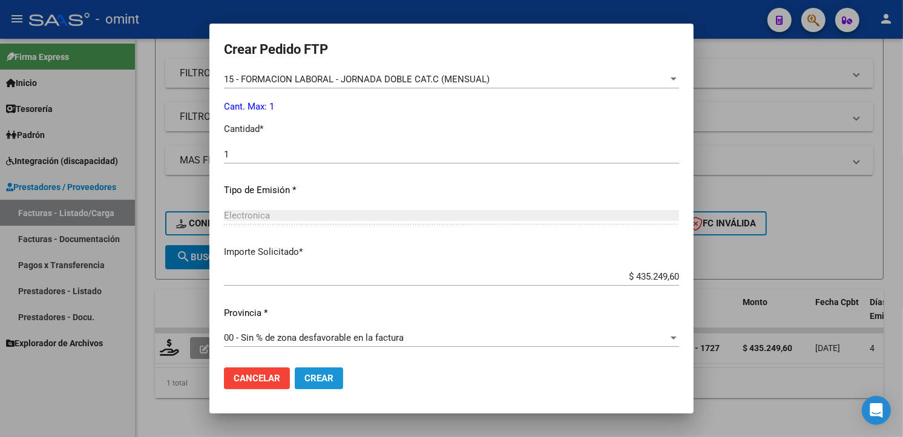
click at [330, 384] on button "Crear" at bounding box center [319, 378] width 48 height 22
click at [305, 13] on div at bounding box center [451, 218] width 903 height 437
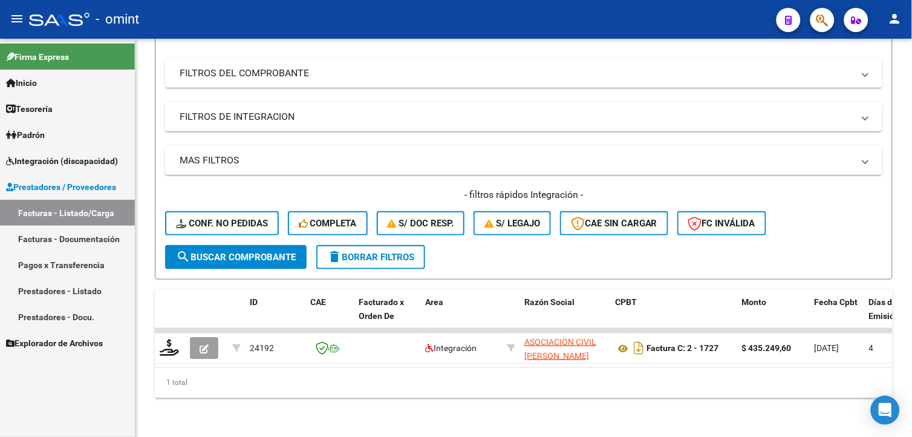
click at [63, 217] on link "Facturas - Listado/Carga" at bounding box center [67, 213] width 135 height 26
click at [347, 255] on button "delete Borrar Filtros" at bounding box center [370, 257] width 109 height 24
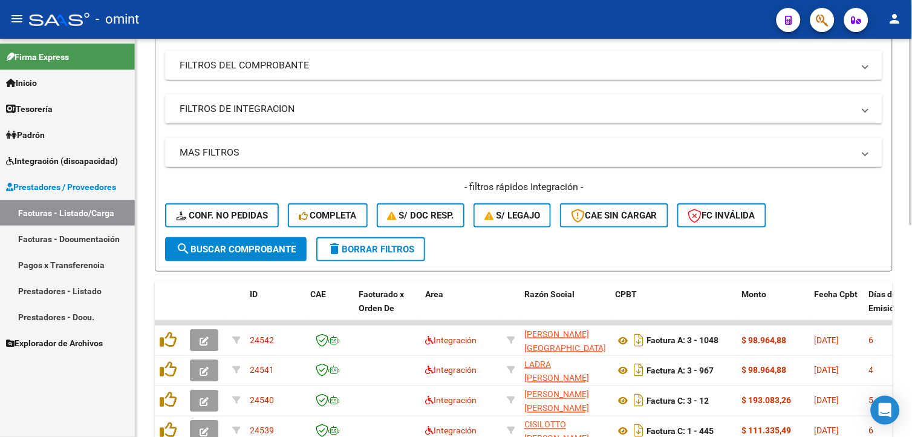
scroll to position [45, 0]
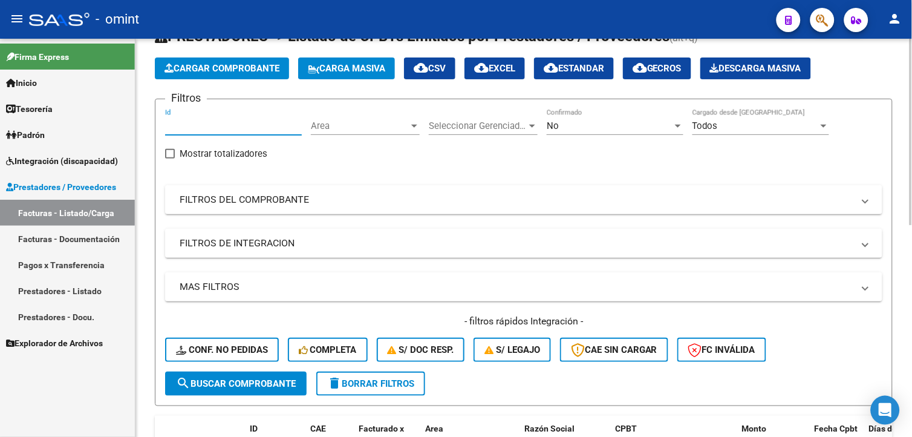
paste input "24192"
type input "24192"
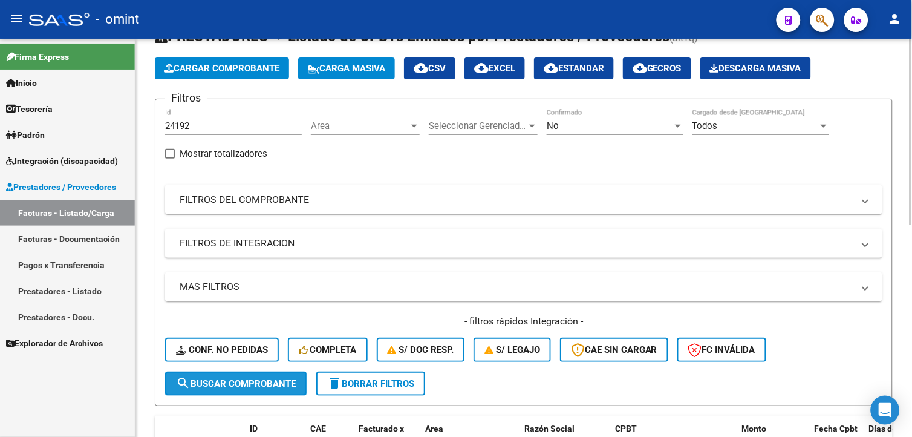
click at [219, 384] on span "search Buscar Comprobante" at bounding box center [236, 383] width 120 height 11
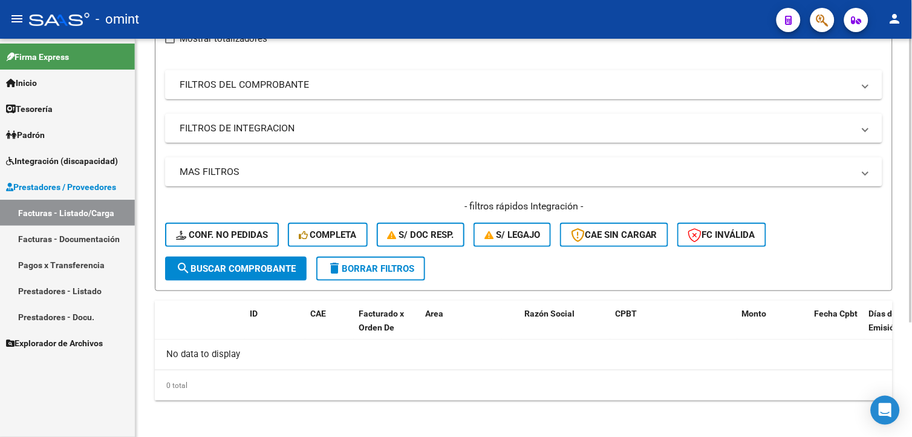
scroll to position [0, 0]
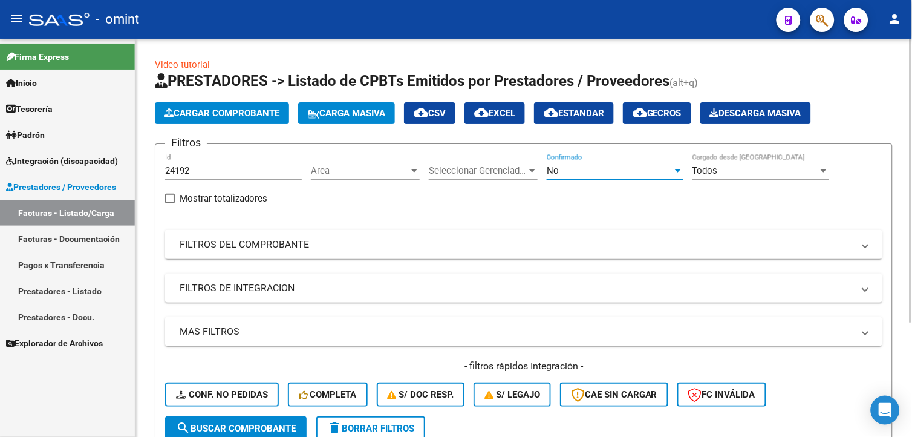
click at [668, 171] on div "No" at bounding box center [610, 170] width 126 height 11
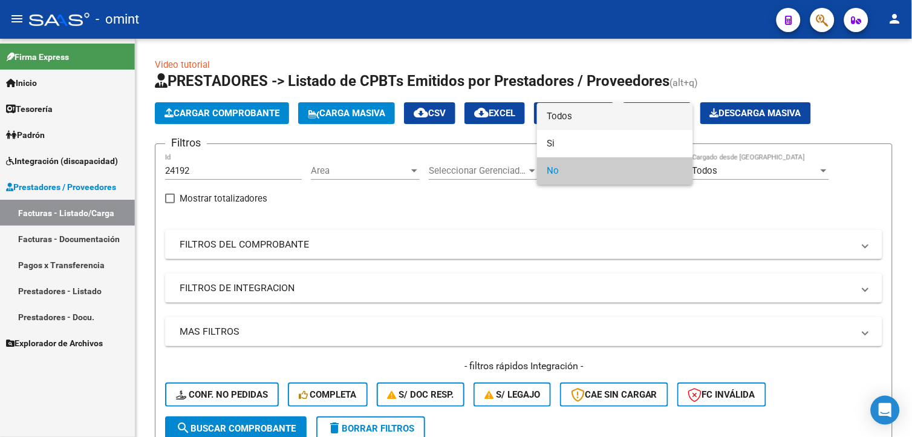
click at [619, 117] on span "Todos" at bounding box center [615, 116] width 137 height 27
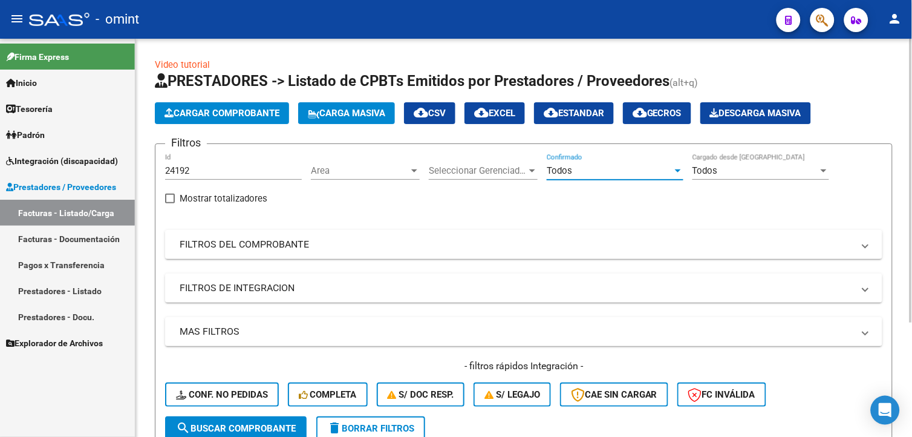
scroll to position [160, 0]
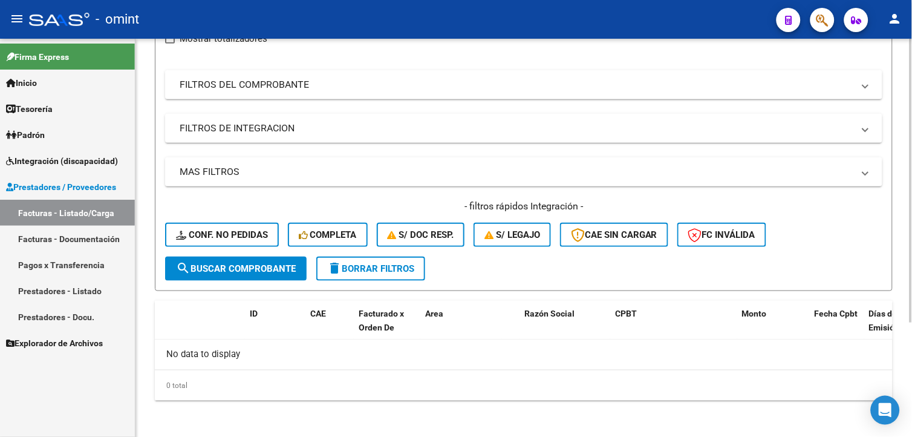
click at [256, 257] on button "search Buscar Comprobante" at bounding box center [236, 268] width 142 height 24
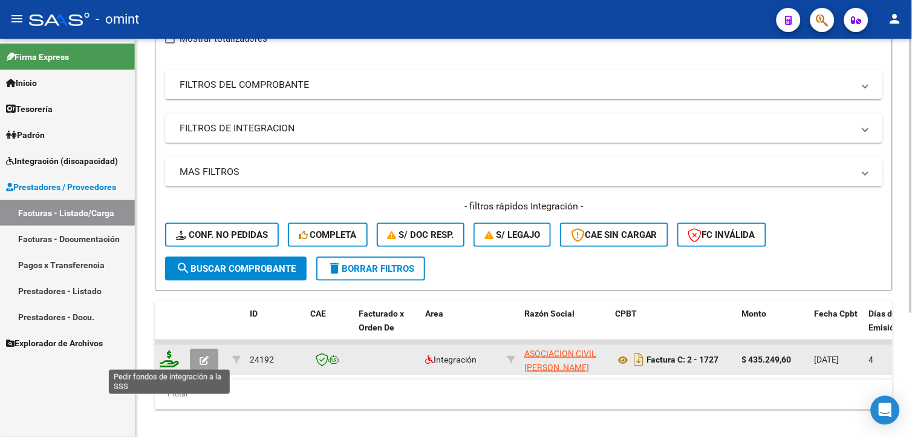
click at [174, 364] on icon at bounding box center [169, 358] width 19 height 17
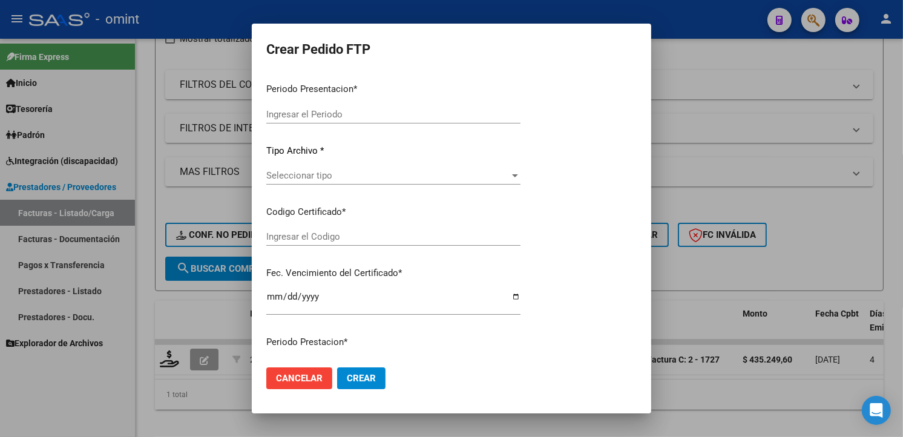
type input "202509"
type input "$ 435.249,60"
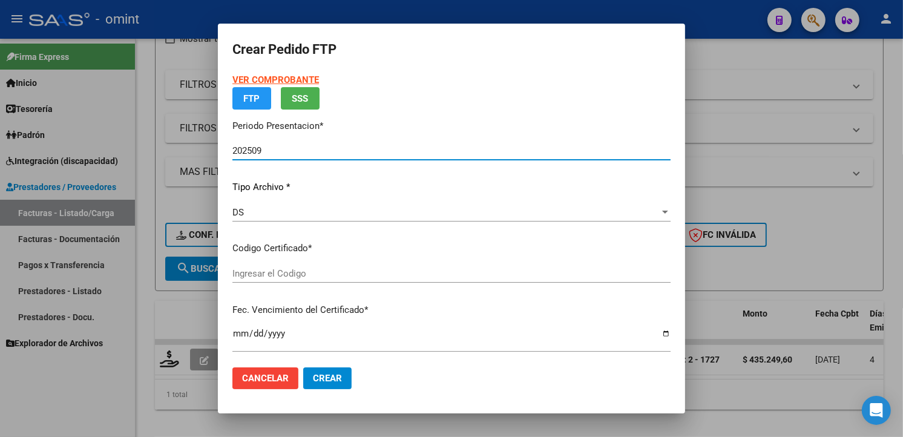
type input "4719408627"
type input "[DATE]"
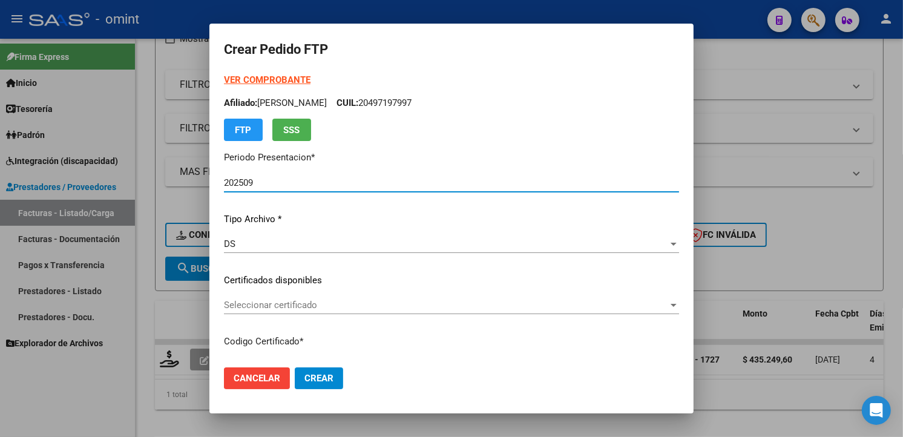
scroll to position [67, 0]
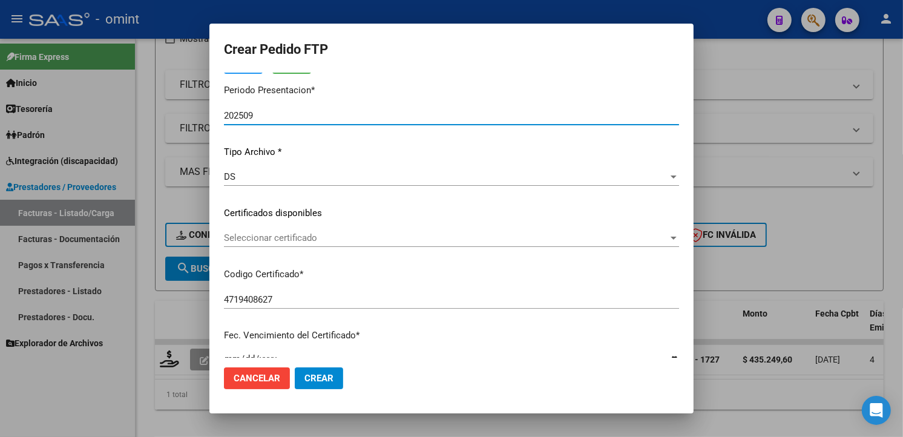
click at [655, 240] on span "Seleccionar certificado" at bounding box center [446, 237] width 444 height 11
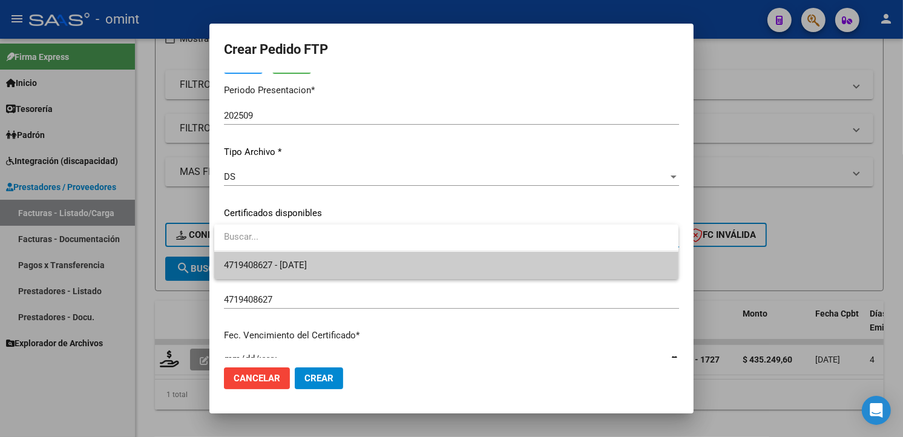
click at [582, 268] on span "4719408627 - [DATE]" at bounding box center [446, 265] width 445 height 27
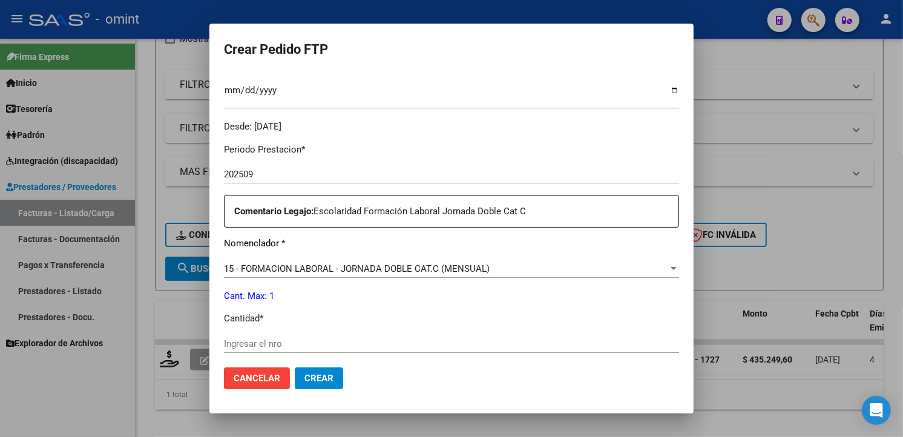
scroll to position [470, 0]
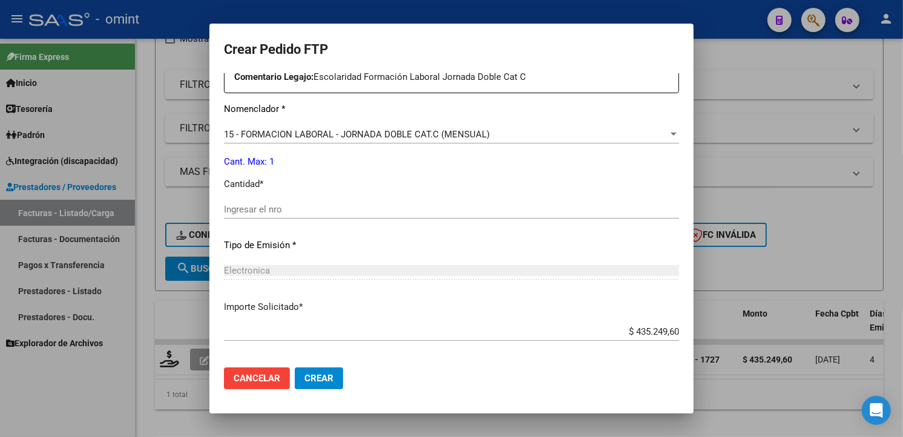
click at [259, 209] on input "Ingresar el nro" at bounding box center [451, 209] width 455 height 11
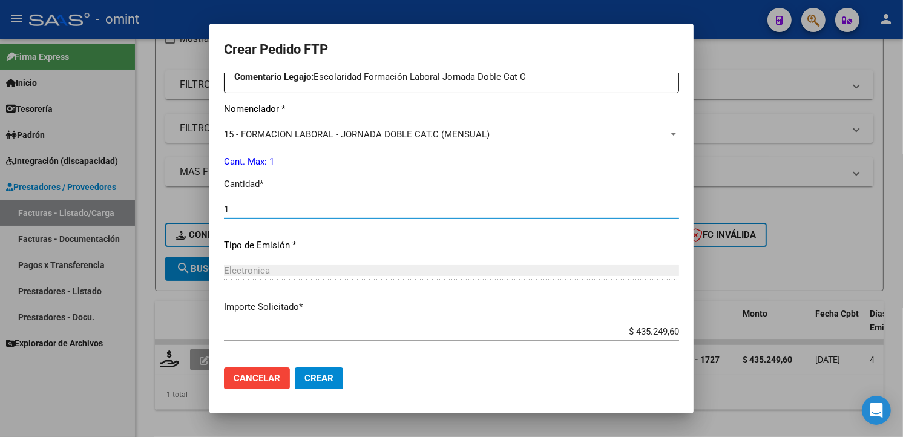
type input "1"
click at [480, 326] on input "$ 435.249,60" at bounding box center [451, 331] width 455 height 11
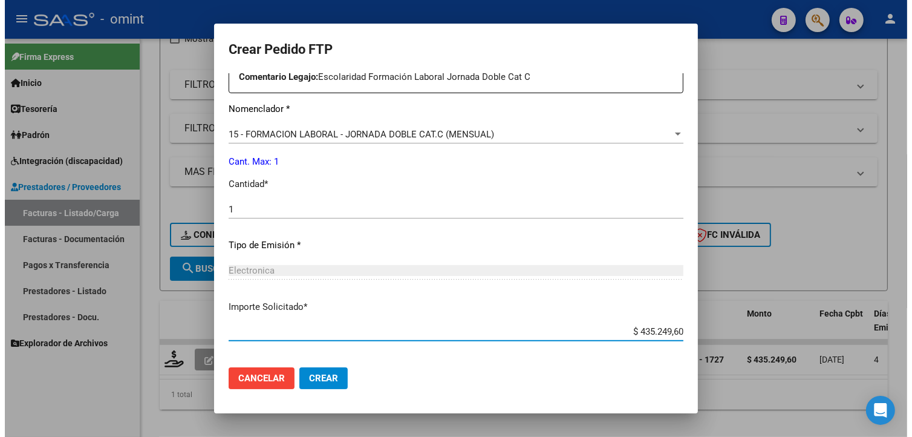
scroll to position [525, 0]
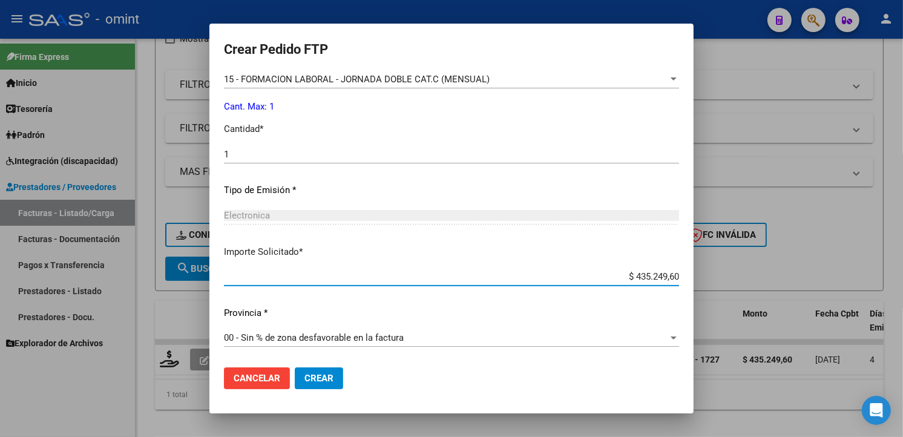
click at [338, 371] on button "Crear" at bounding box center [319, 378] width 48 height 22
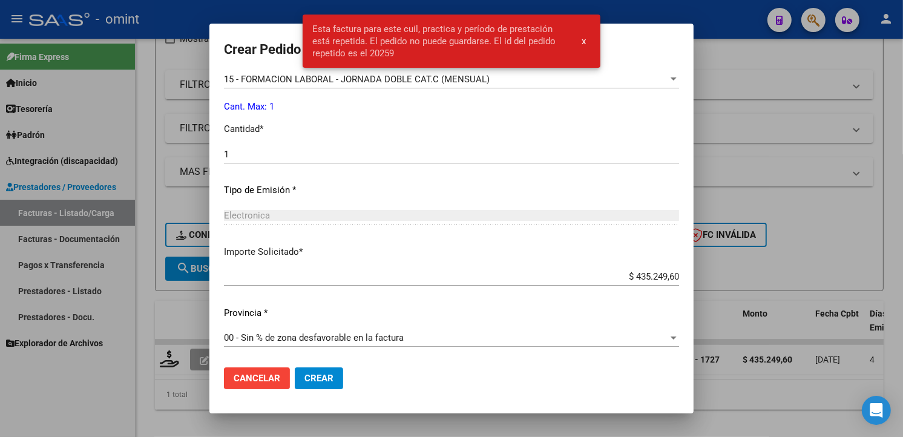
click at [215, 16] on div at bounding box center [451, 218] width 903 height 437
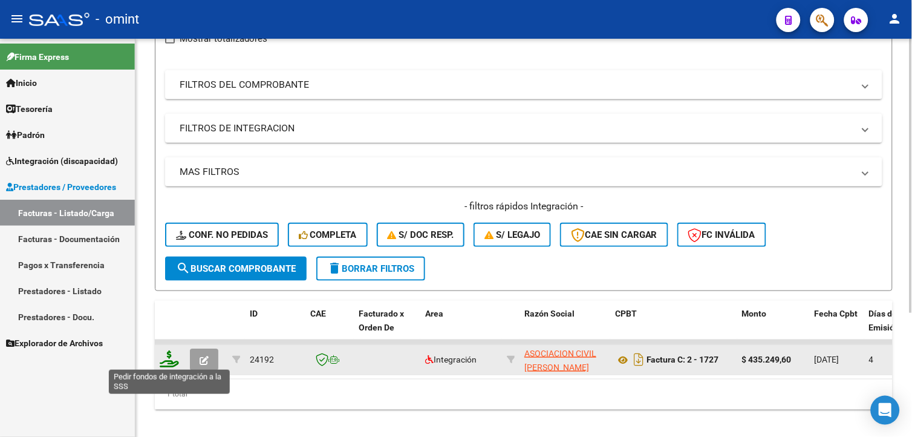
click at [172, 354] on icon at bounding box center [169, 358] width 19 height 17
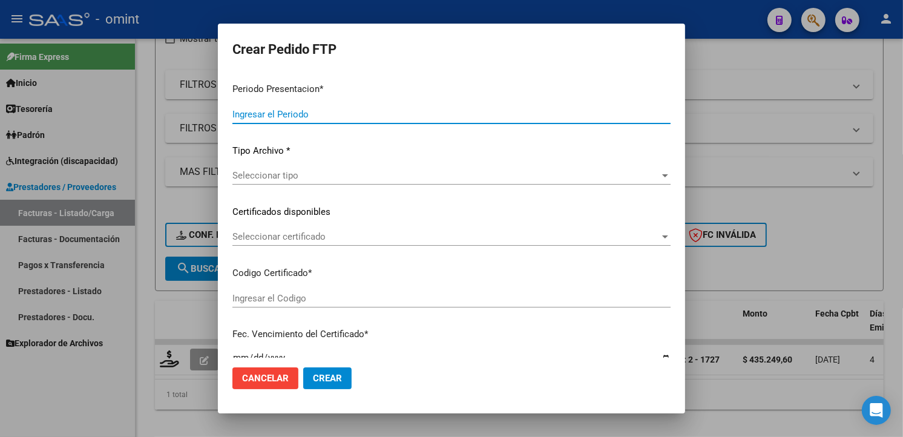
type input "202509"
type input "$ 435.249,60"
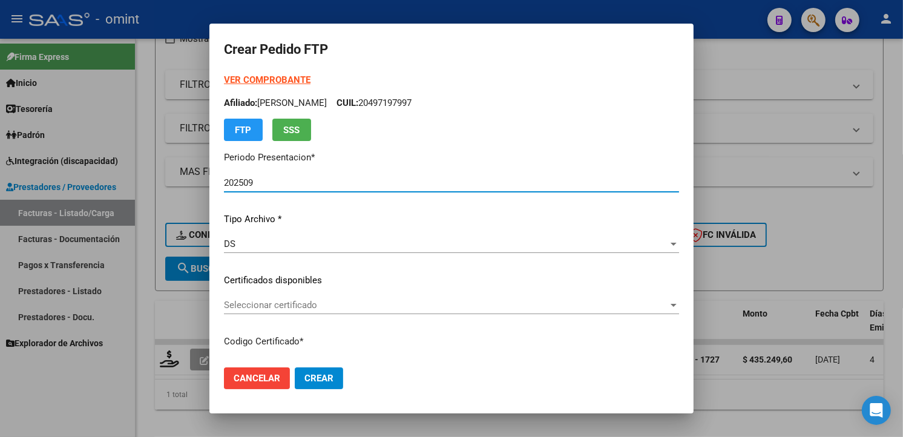
type input "4719408627"
type input "[DATE]"
click at [254, 75] on strong "VER COMPROBANTE" at bounding box center [267, 79] width 87 height 11
click at [315, 15] on div at bounding box center [451, 218] width 903 height 437
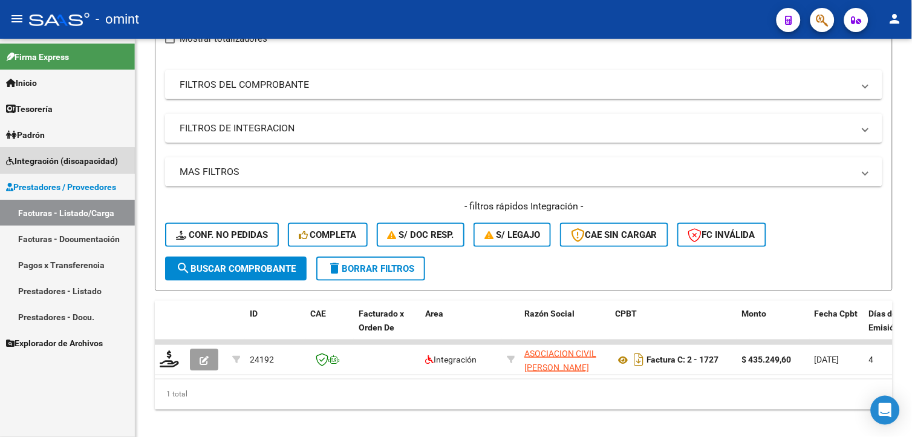
drag, startPoint x: 53, startPoint y: 165, endPoint x: 64, endPoint y: 168, distance: 11.5
click at [53, 164] on span "Integración (discapacidad)" at bounding box center [62, 160] width 112 height 13
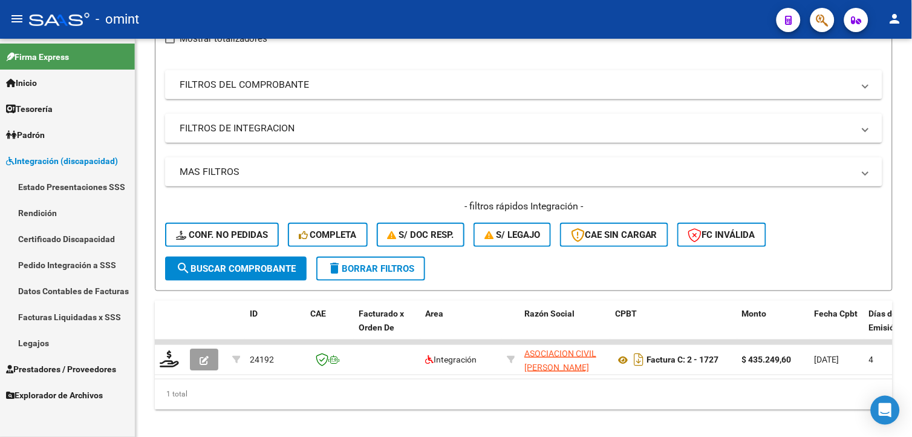
click at [58, 338] on link "Legajos" at bounding box center [67, 343] width 135 height 26
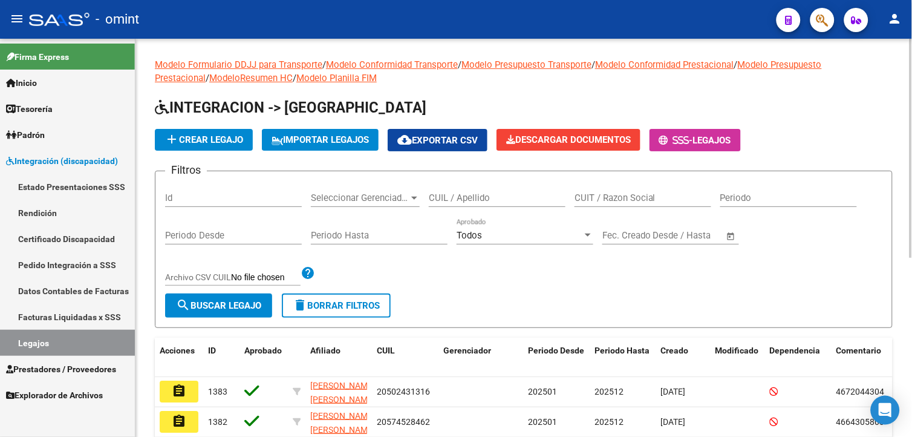
click at [460, 198] on input "CUIL / Apellido" at bounding box center [497, 197] width 137 height 11
type input "FACCA"
click at [214, 310] on span "search Buscar Legajo" at bounding box center [218, 305] width 85 height 11
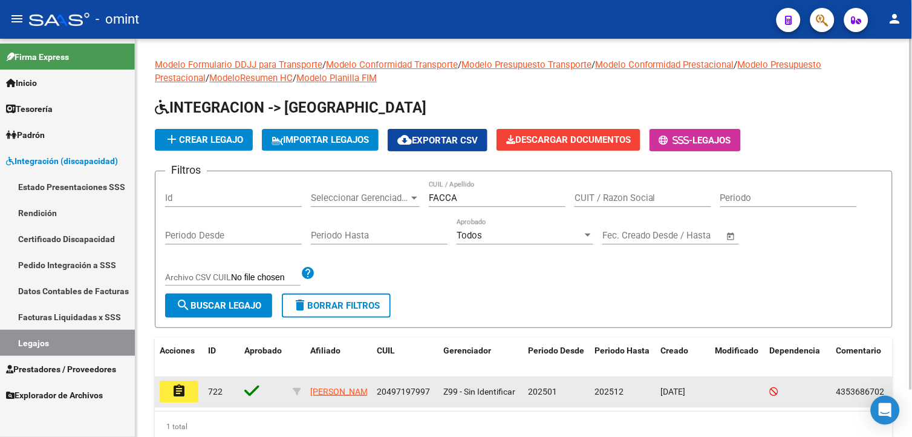
click at [188, 397] on button "assignment" at bounding box center [179, 391] width 39 height 22
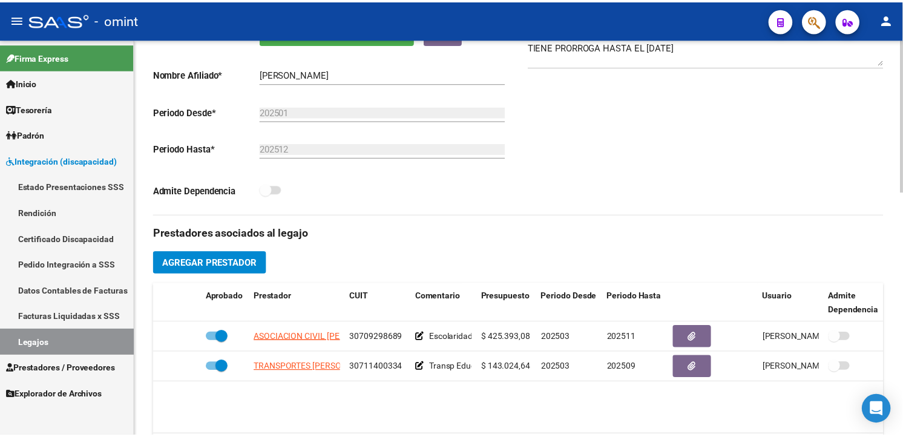
scroll to position [403, 0]
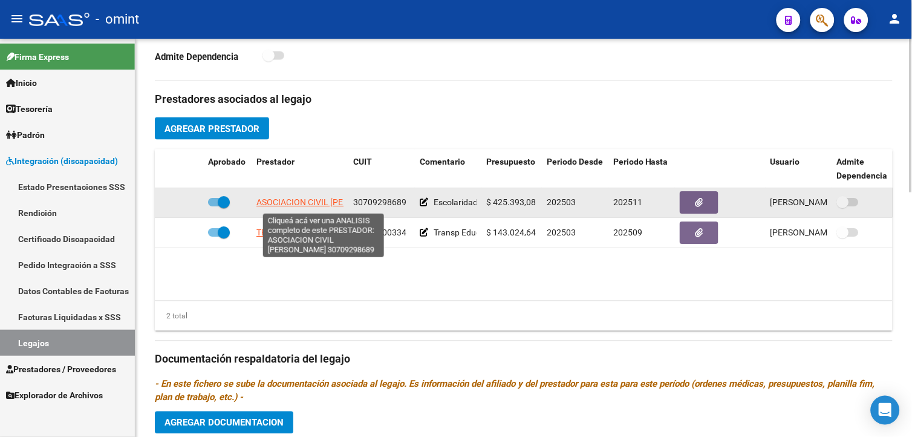
click at [279, 200] on span "ASOCIACION CIVIL [PERSON_NAME]" at bounding box center [325, 203] width 139 height 10
type textarea "30709298689"
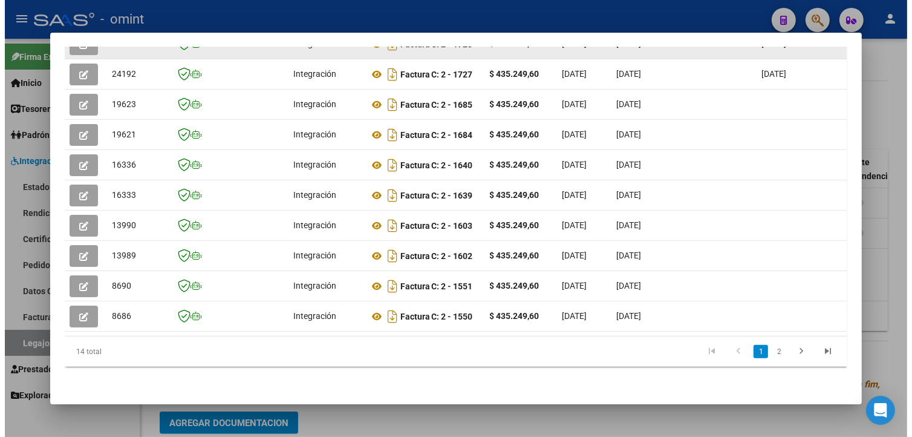
scroll to position [157, 0]
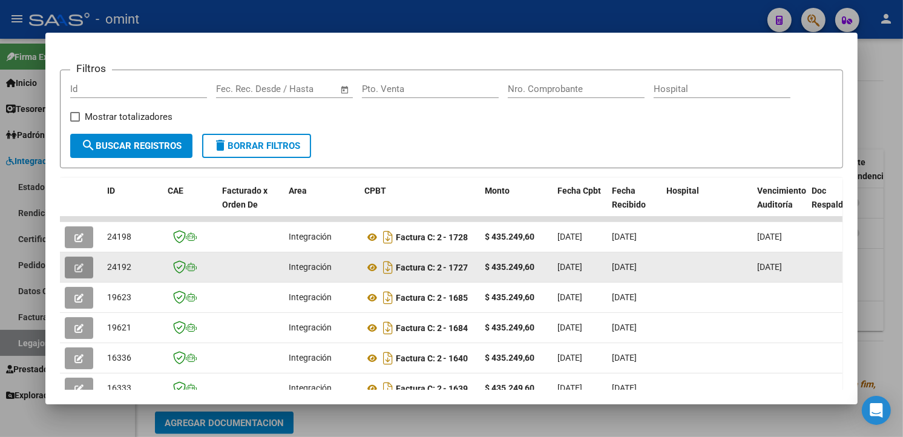
click at [76, 269] on icon "button" at bounding box center [78, 267] width 9 height 9
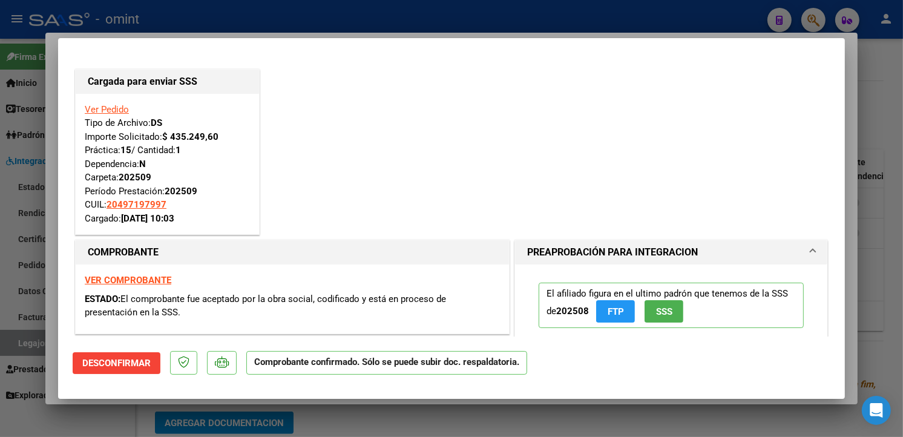
click at [235, 20] on div at bounding box center [451, 218] width 903 height 437
type input "$ 0,00"
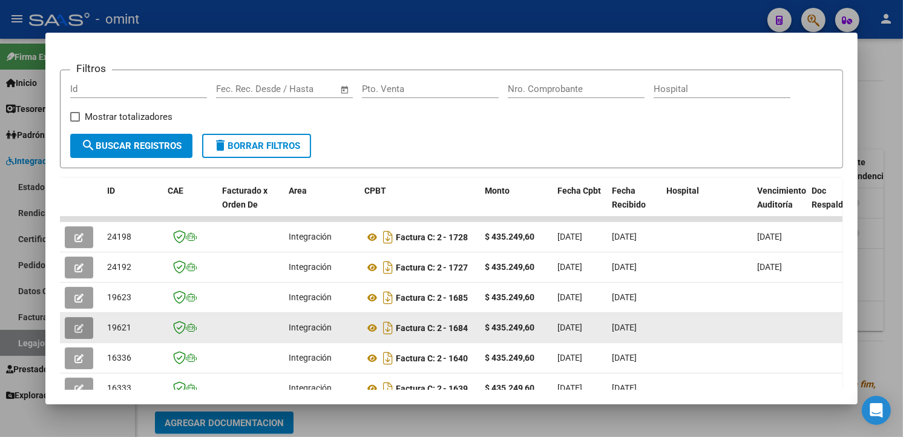
click at [79, 325] on button "button" at bounding box center [79, 328] width 28 height 22
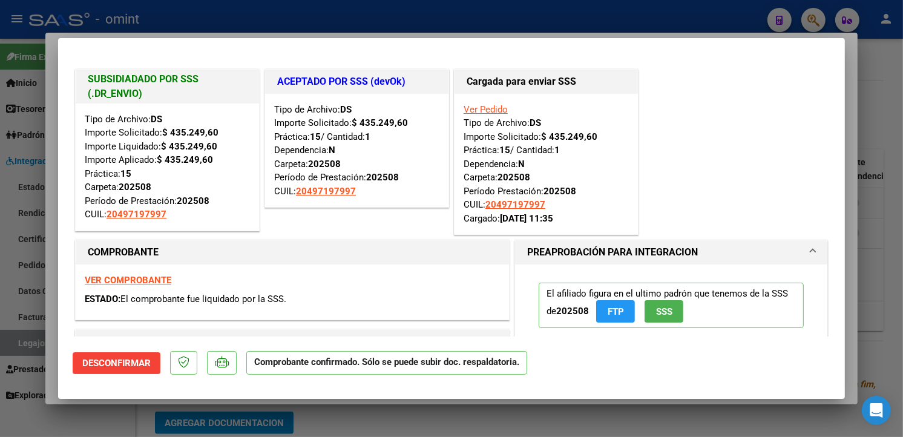
drag, startPoint x: 202, startPoint y: 15, endPoint x: 270, endPoint y: 20, distance: 68.5
click at [201, 15] on div at bounding box center [451, 218] width 903 height 437
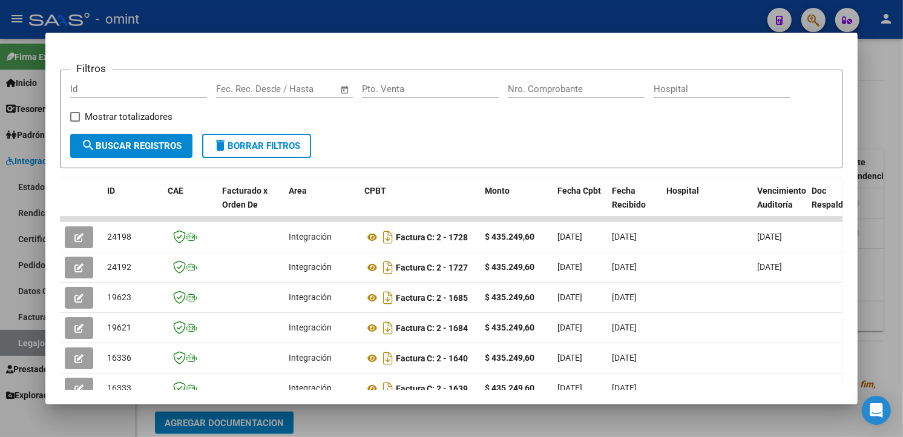
click at [201, 5] on div at bounding box center [451, 218] width 903 height 437
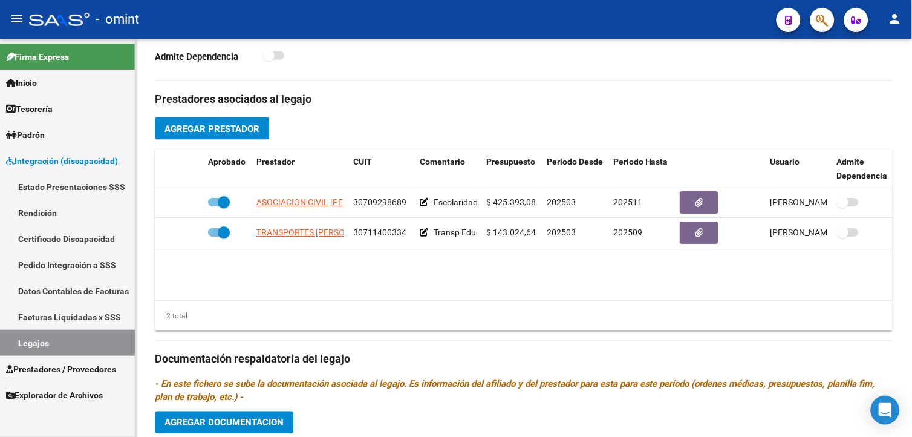
click at [88, 367] on span "Prestadores / Proveedores" at bounding box center [61, 368] width 110 height 13
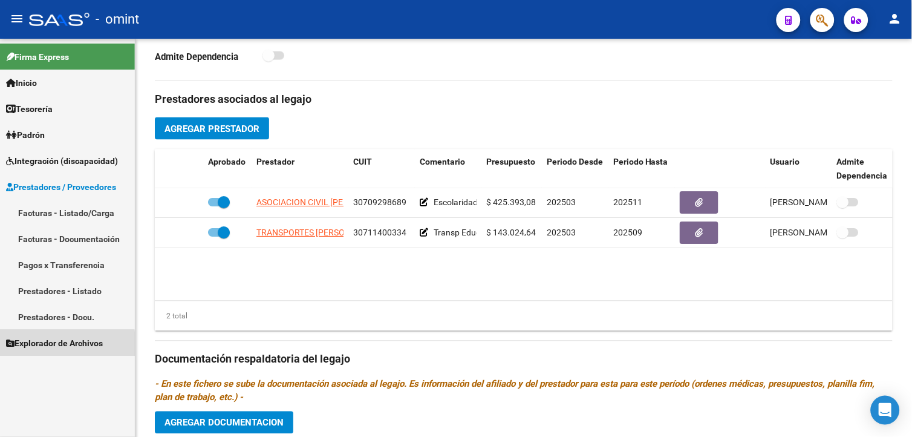
click at [50, 356] on link "Explorador de Archivos" at bounding box center [67, 343] width 135 height 26
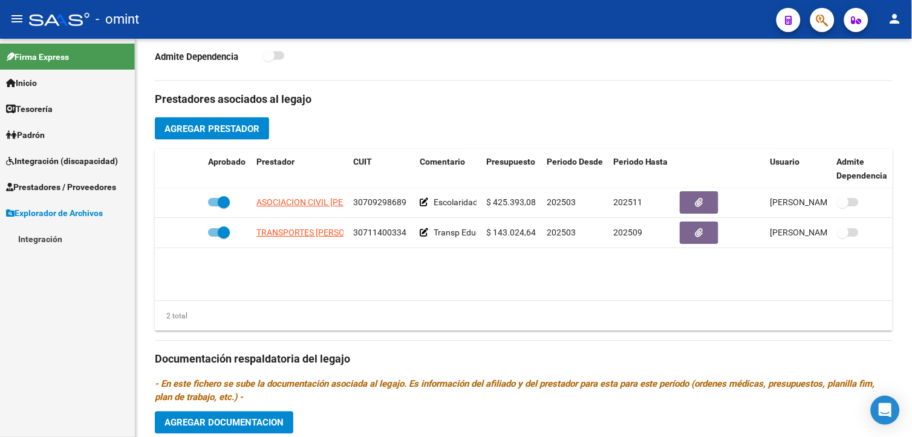
click at [32, 188] on span "Prestadores / Proveedores" at bounding box center [61, 186] width 110 height 13
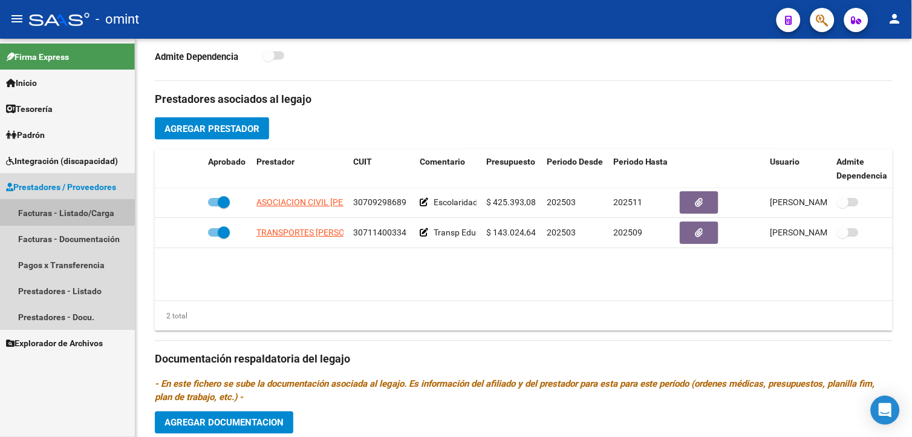
click at [51, 210] on link "Facturas - Listado/Carga" at bounding box center [67, 213] width 135 height 26
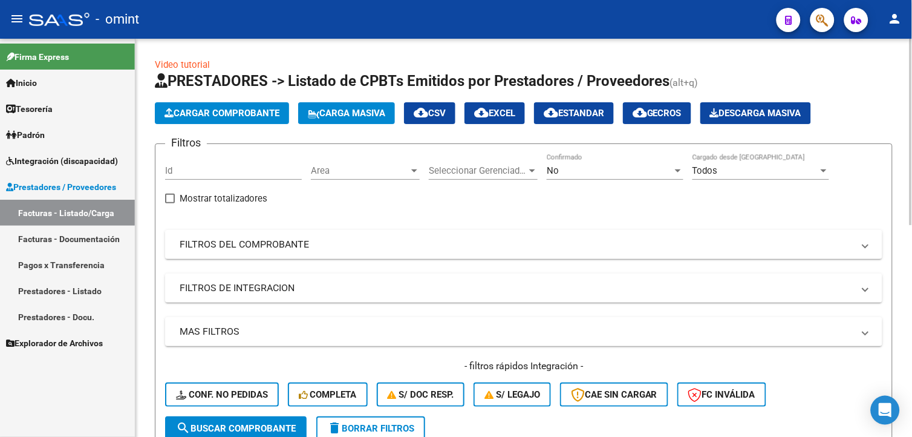
drag, startPoint x: 189, startPoint y: 165, endPoint x: 179, endPoint y: 166, distance: 10.4
paste input "23944"
type input "23944"
click at [221, 420] on button "search Buscar Comprobante" at bounding box center [236, 428] width 142 height 24
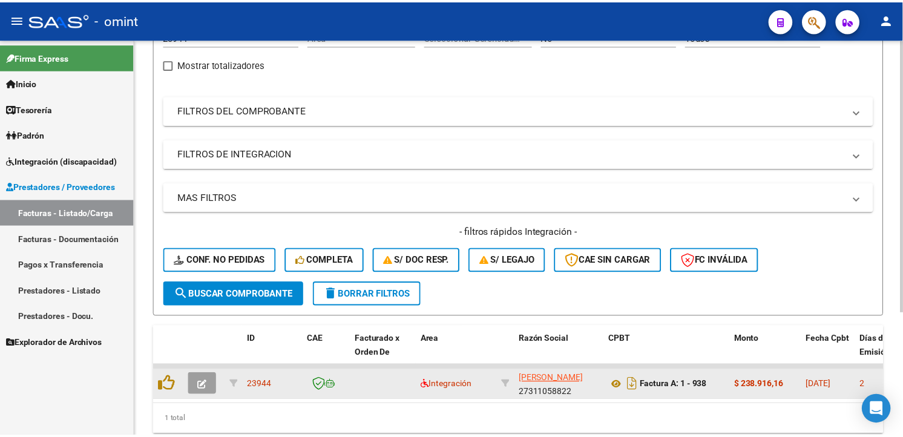
scroll to position [179, 0]
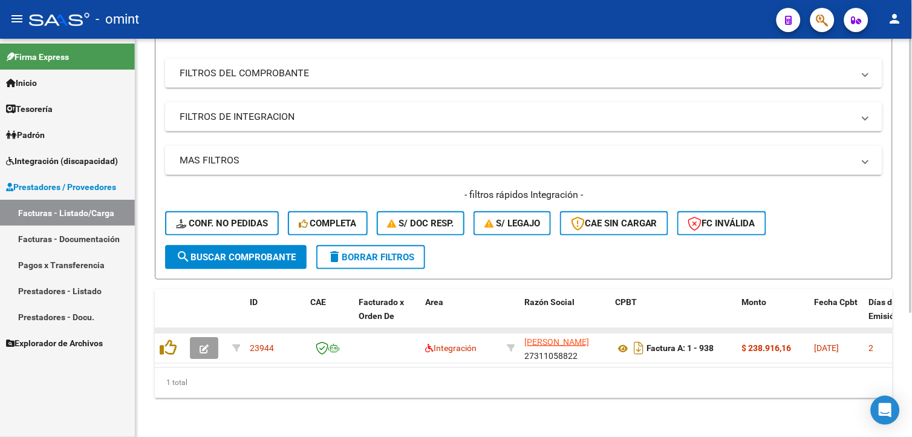
click at [177, 328] on datatable-body-cell at bounding box center [170, 330] width 30 height 5
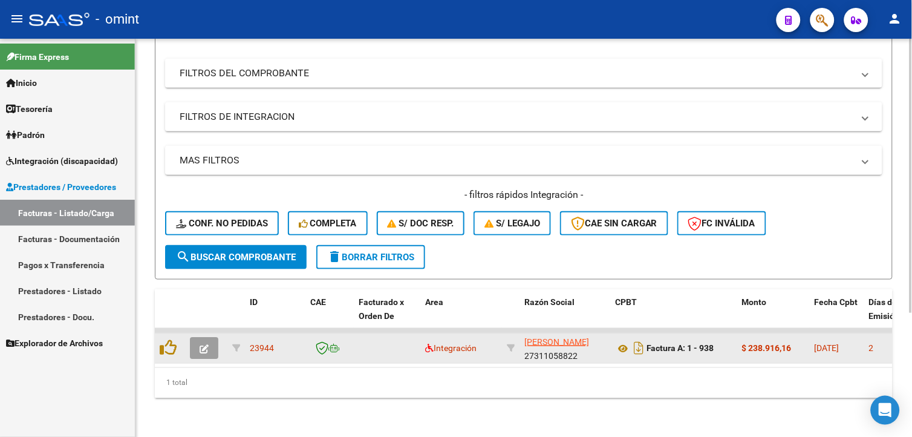
click at [198, 337] on button "button" at bounding box center [204, 348] width 28 height 22
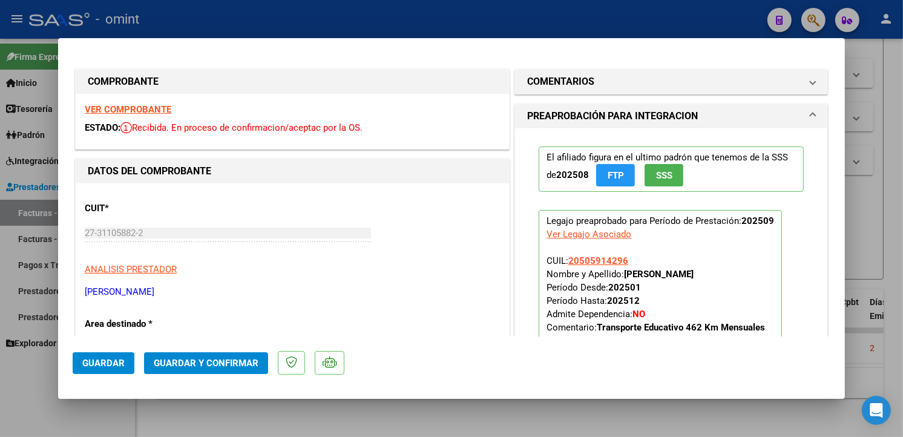
click at [152, 109] on strong "VER COMPROBANTE" at bounding box center [128, 109] width 87 height 11
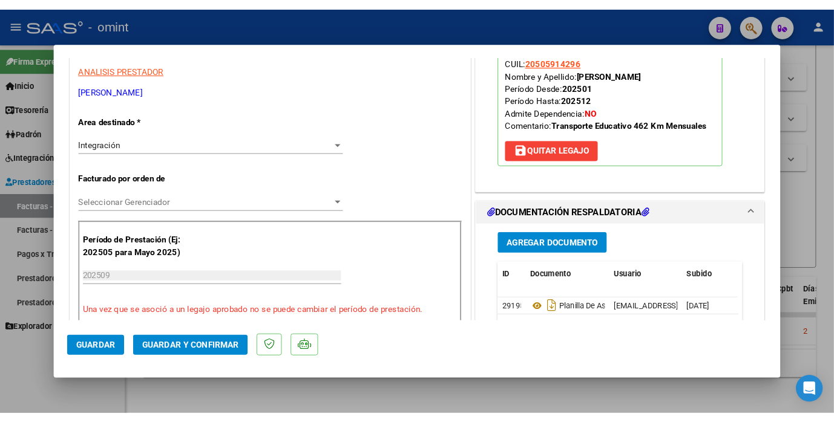
scroll to position [269, 0]
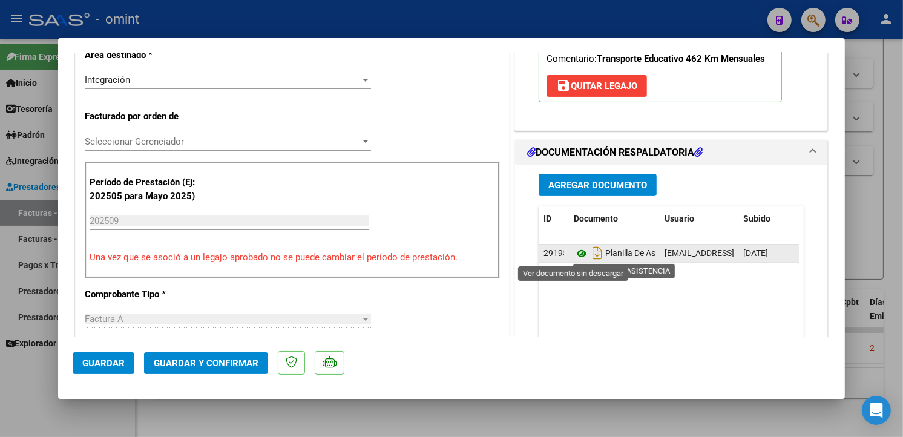
click at [575, 255] on icon at bounding box center [581, 253] width 16 height 15
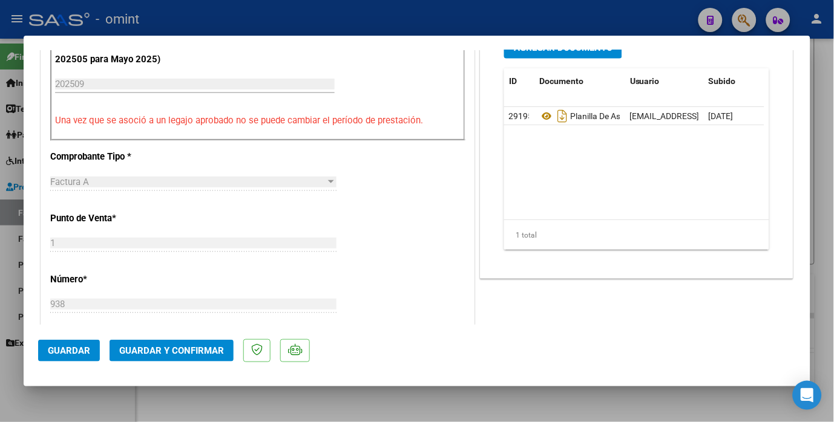
scroll to position [739, 0]
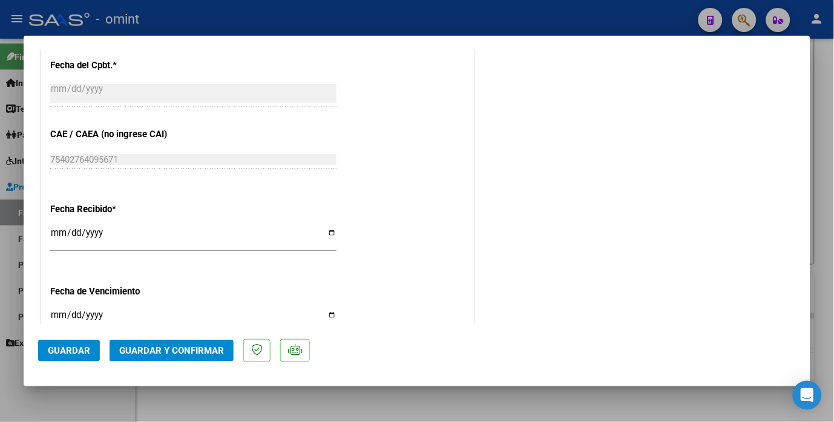
click at [190, 347] on span "Guardar y Confirmar" at bounding box center [171, 350] width 105 height 11
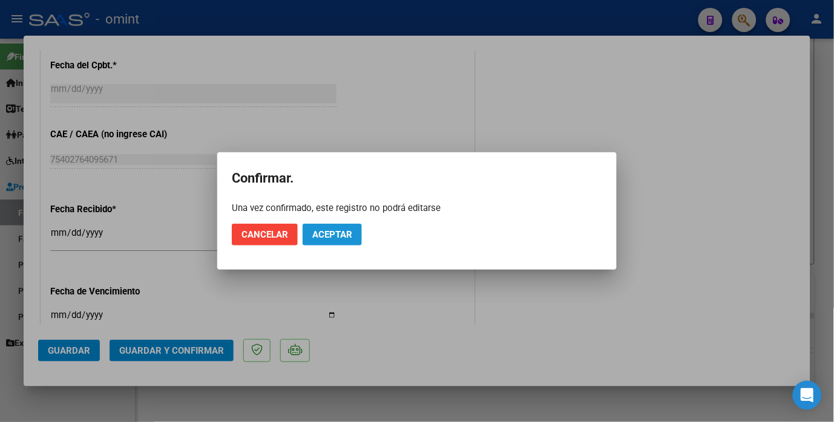
click at [323, 238] on span "Aceptar" at bounding box center [332, 234] width 40 height 11
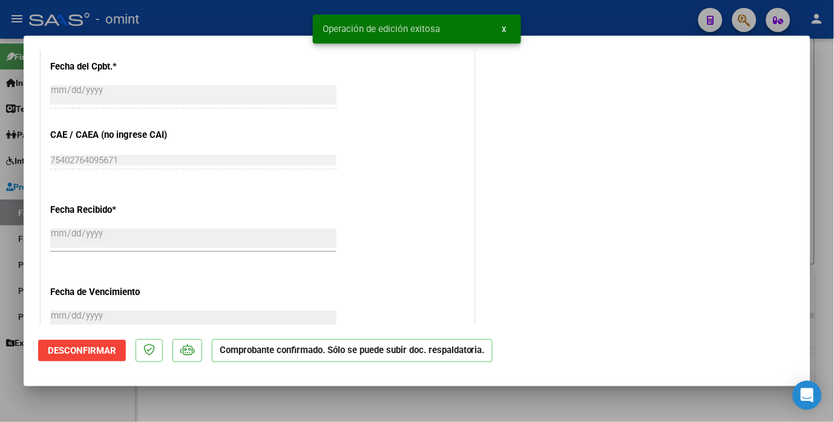
click at [218, 21] on div at bounding box center [417, 211] width 834 height 422
type input "$ 0,00"
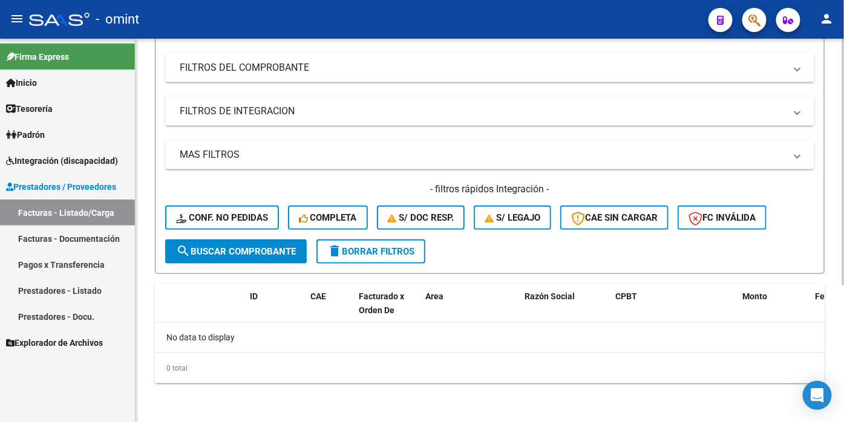
scroll to position [0, 0]
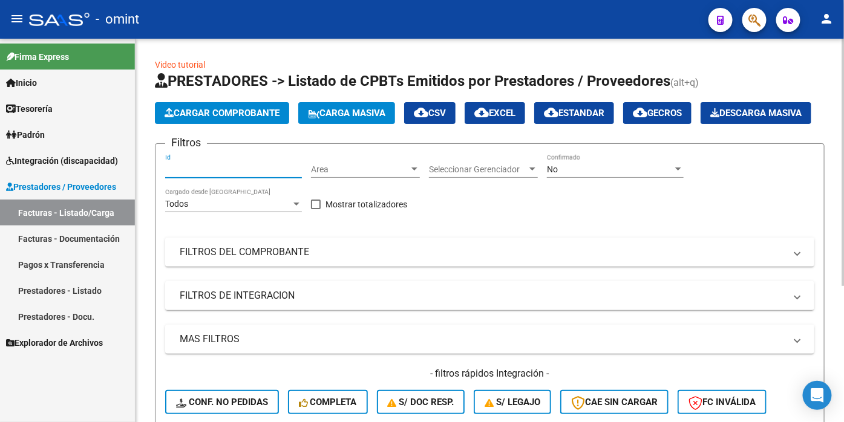
paste input "22137"
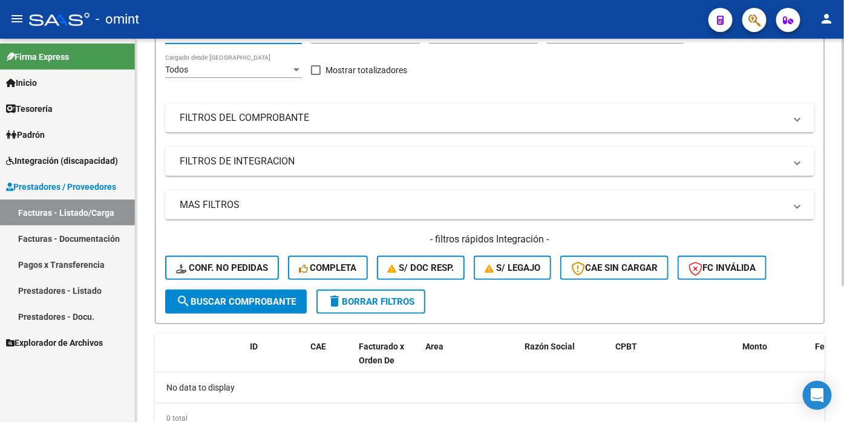
type input "22137"
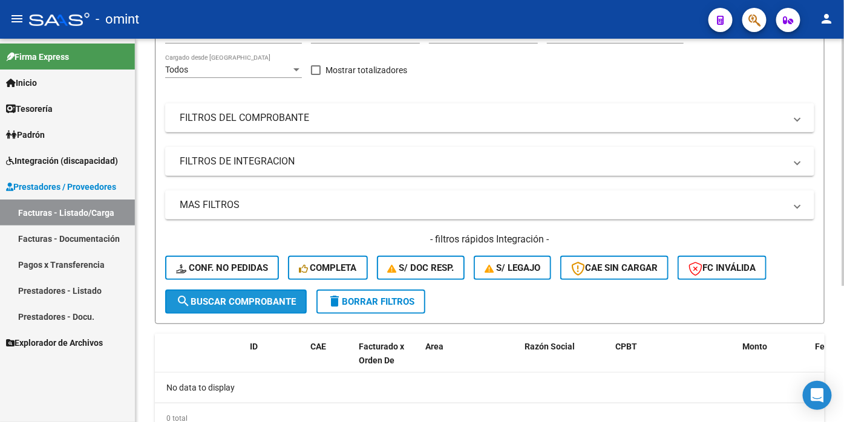
click at [226, 307] on span "search Buscar Comprobante" at bounding box center [236, 301] width 120 height 11
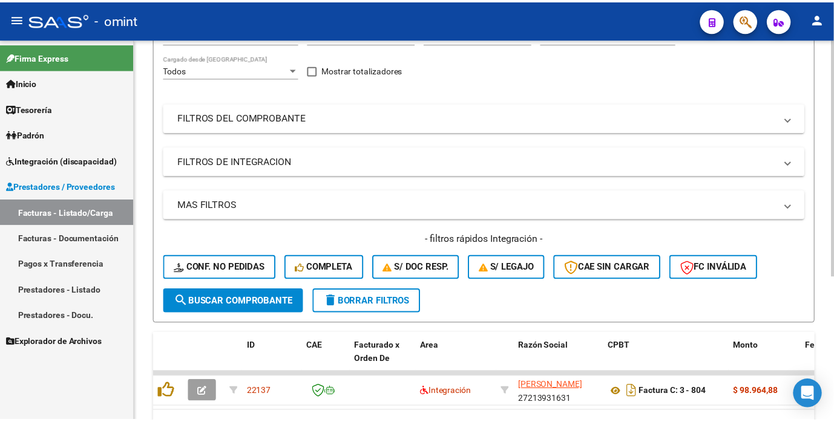
scroll to position [232, 0]
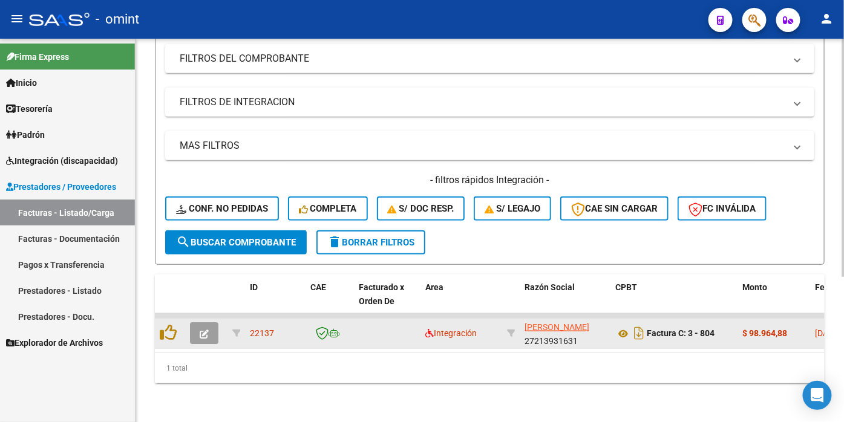
click at [203, 330] on icon "button" at bounding box center [204, 334] width 9 height 9
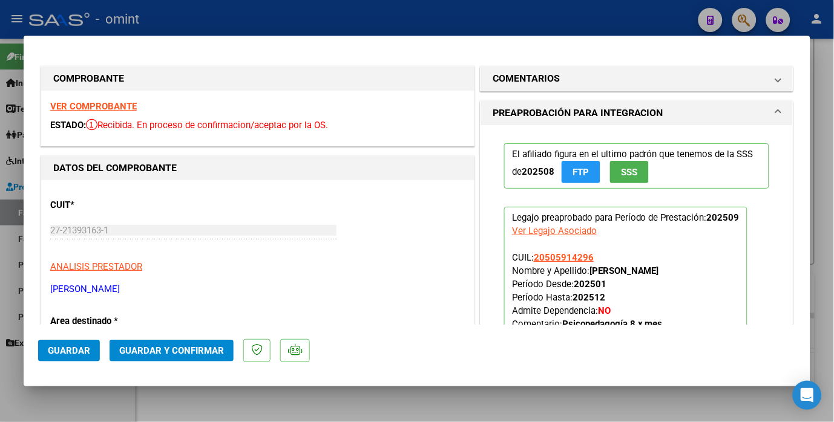
click at [125, 110] on strong "VER COMPROBANTE" at bounding box center [93, 106] width 87 height 11
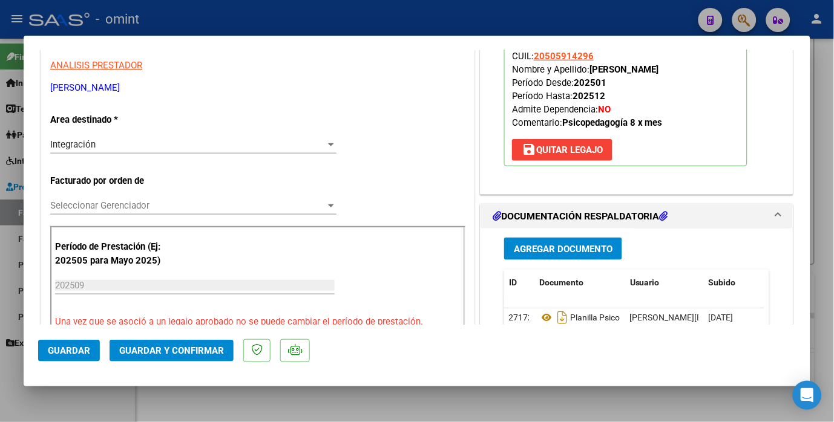
scroll to position [269, 0]
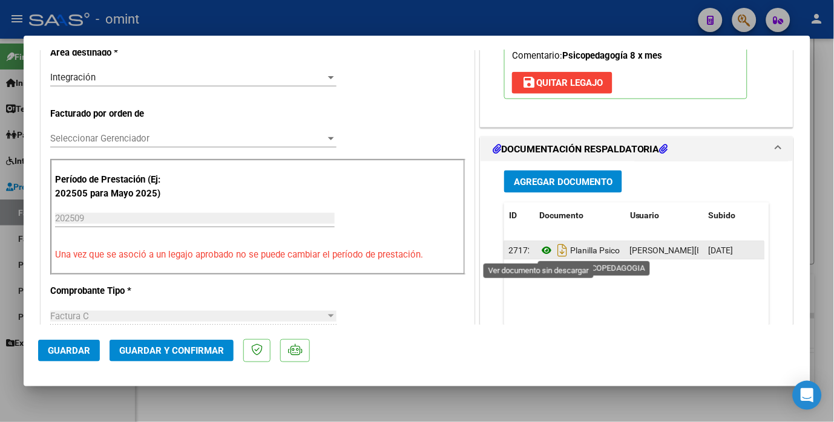
click at [539, 252] on icon at bounding box center [547, 250] width 16 height 15
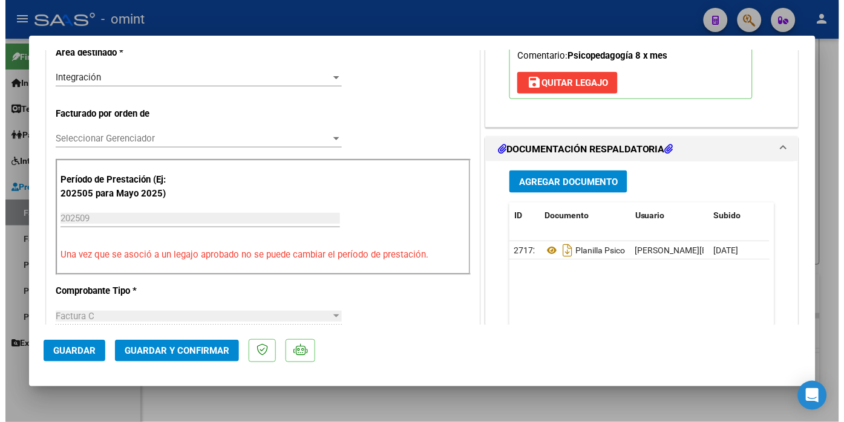
scroll to position [403, 0]
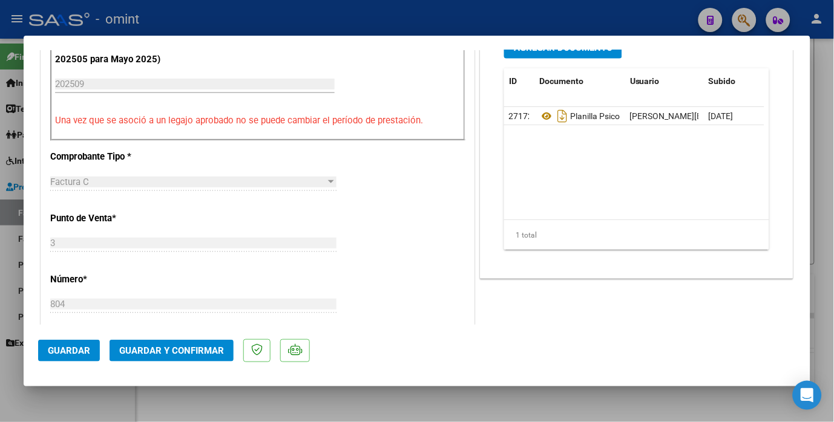
click at [168, 347] on span "Guardar y Confirmar" at bounding box center [171, 350] width 105 height 11
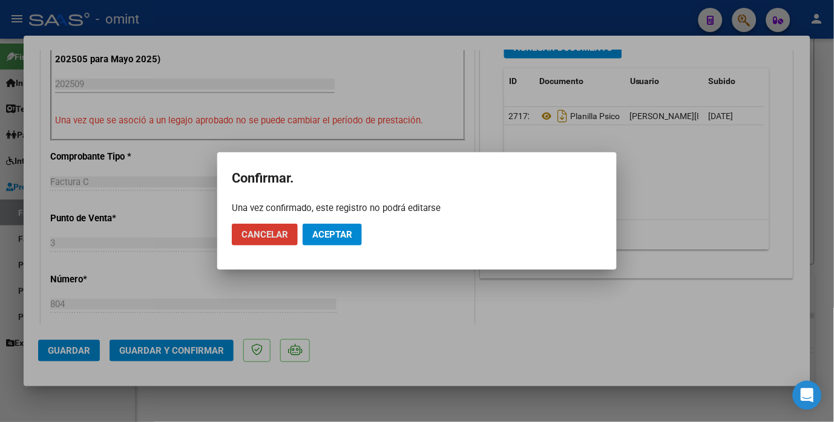
drag, startPoint x: 342, startPoint y: 232, endPoint x: 349, endPoint y: 230, distance: 7.4
click at [341, 232] on span "Aceptar" at bounding box center [332, 234] width 40 height 11
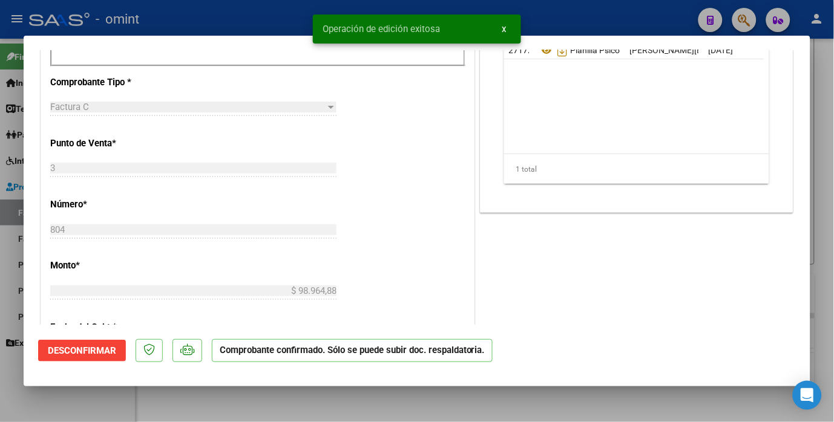
drag, startPoint x: 233, startPoint y: 13, endPoint x: 504, endPoint y: 125, distance: 293.8
click at [234, 15] on div at bounding box center [417, 211] width 834 height 422
type input "$ 0,00"
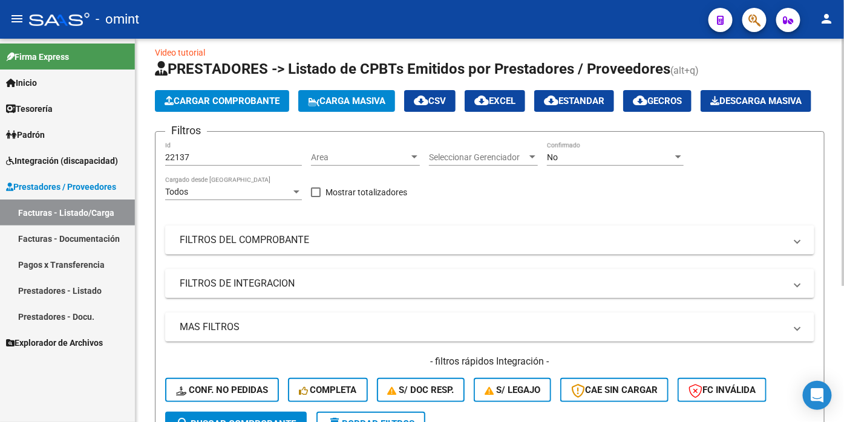
scroll to position [0, 0]
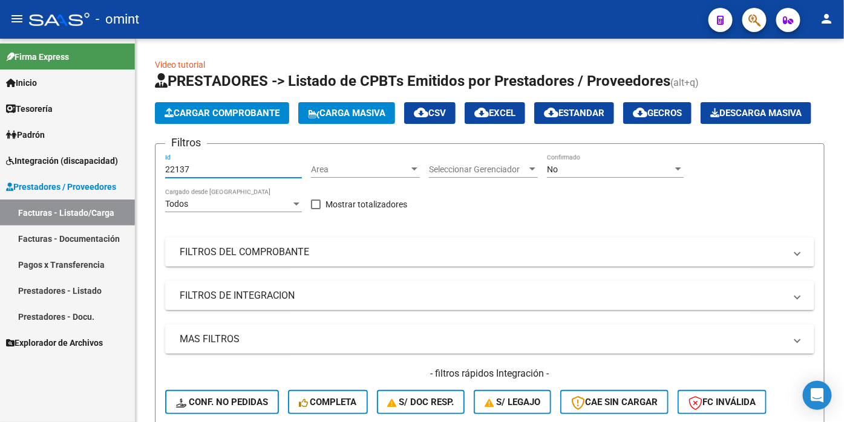
drag, startPoint x: 191, startPoint y: 198, endPoint x: 94, endPoint y: 182, distance: 98.1
click at [94, 182] on mat-sidenav-container "Firma Express Inicio Calendario SSS Instructivos Contacto OS Tesorería Extracto…" at bounding box center [422, 231] width 844 height 384
paste input "22134"
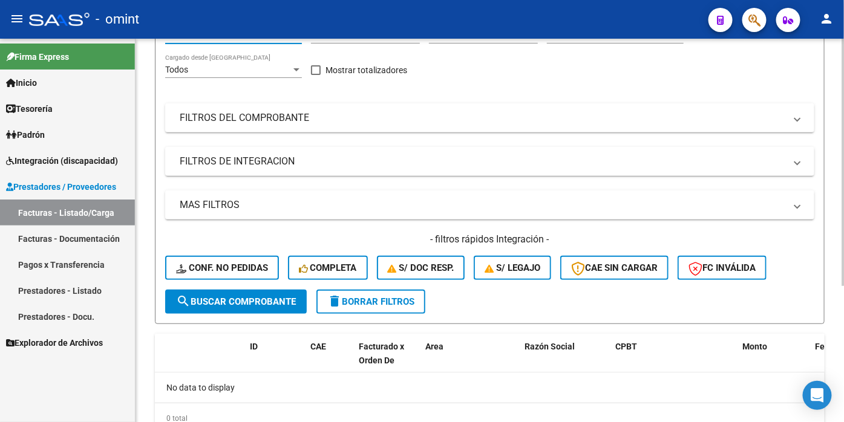
type input "22134"
click at [227, 307] on span "search Buscar Comprobante" at bounding box center [236, 301] width 120 height 11
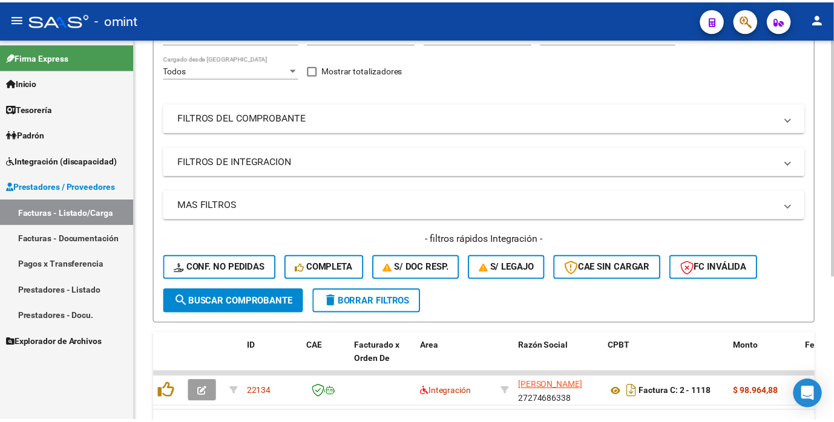
scroll to position [232, 0]
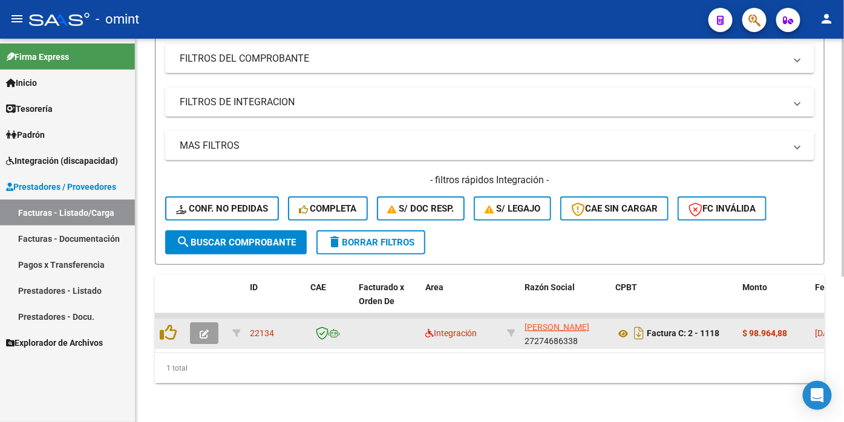
click at [196, 322] on button "button" at bounding box center [204, 333] width 28 height 22
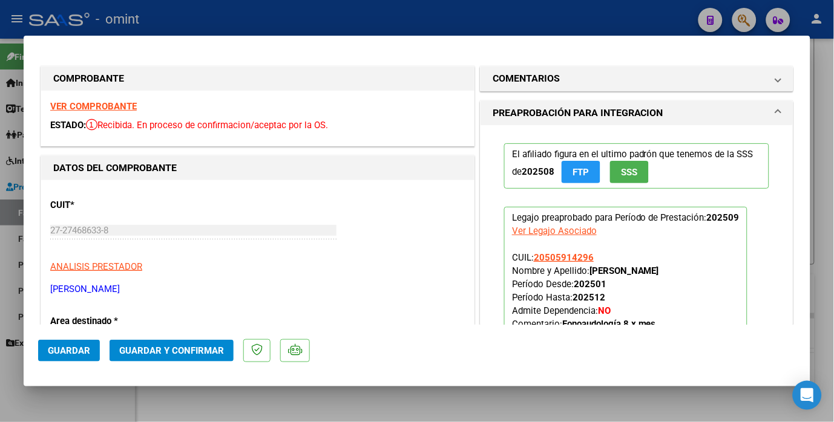
click at [92, 108] on strong "VER COMPROBANTE" at bounding box center [93, 106] width 87 height 11
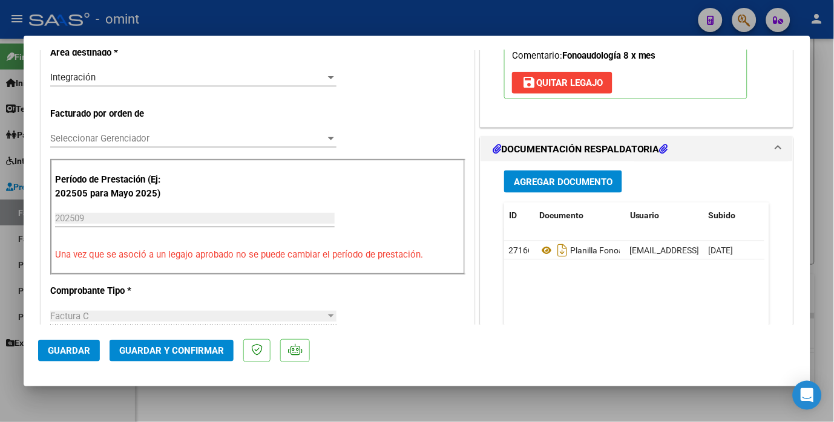
scroll to position [336, 0]
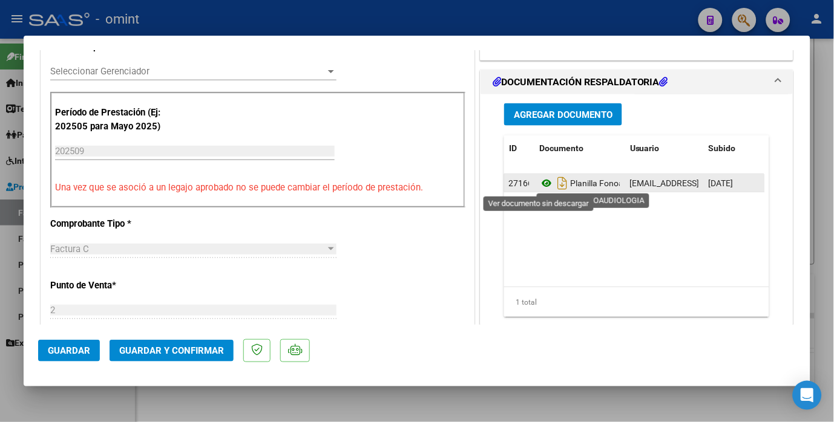
click at [541, 182] on icon at bounding box center [547, 183] width 16 height 15
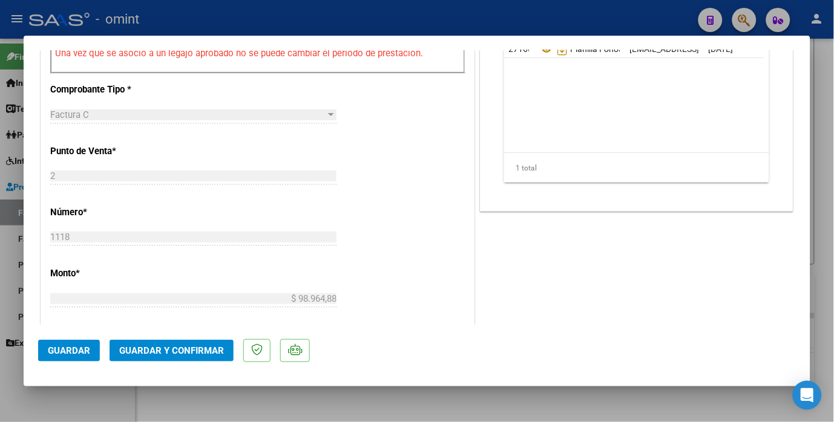
scroll to position [537, 0]
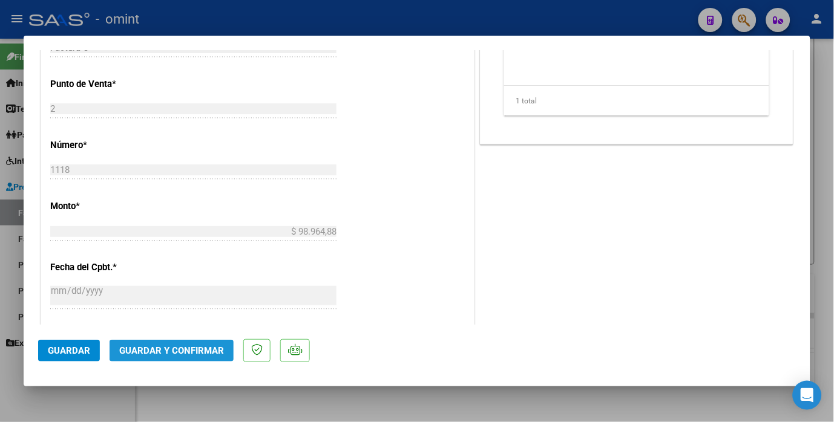
click at [189, 347] on span "Guardar y Confirmar" at bounding box center [171, 350] width 105 height 11
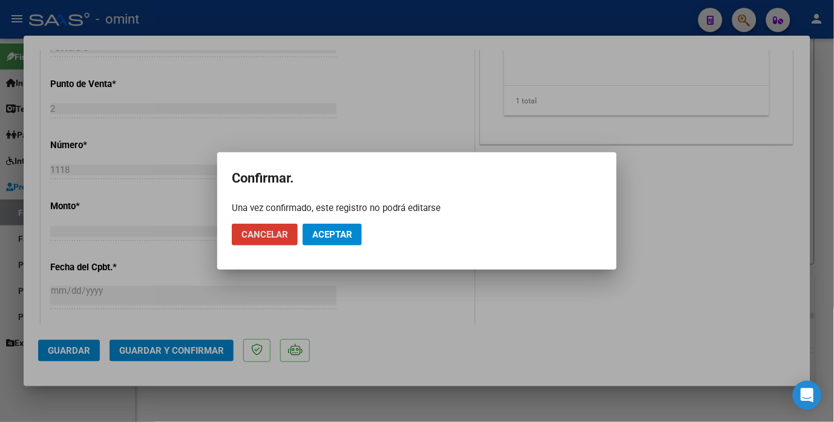
click at [344, 239] on span "Aceptar" at bounding box center [332, 234] width 40 height 11
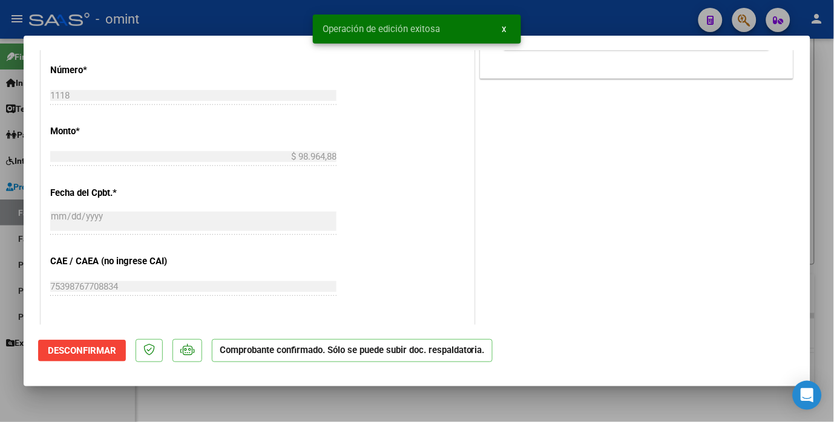
click at [208, 13] on div at bounding box center [417, 211] width 834 height 422
type input "$ 0,00"
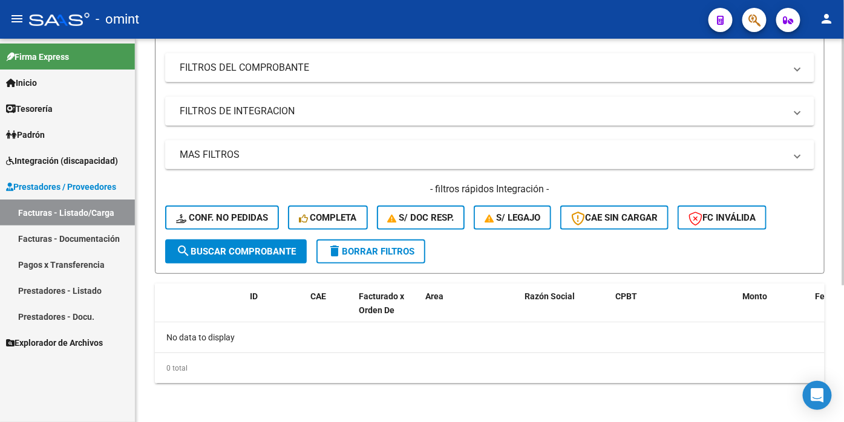
scroll to position [12, 0]
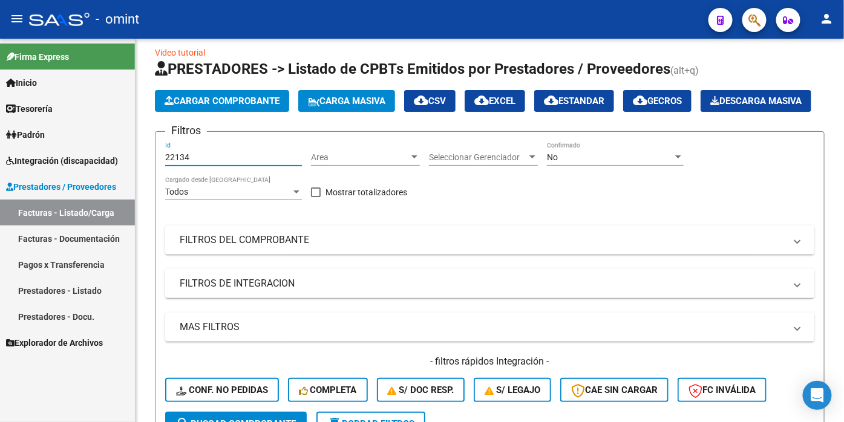
drag, startPoint x: 203, startPoint y: 188, endPoint x: 27, endPoint y: 175, distance: 176.4
click at [25, 176] on mat-sidenav-container "Firma Express Inicio Calendario SSS Instructivos Contacto OS Tesorería Extracto…" at bounding box center [422, 231] width 844 height 384
paste input "22130"
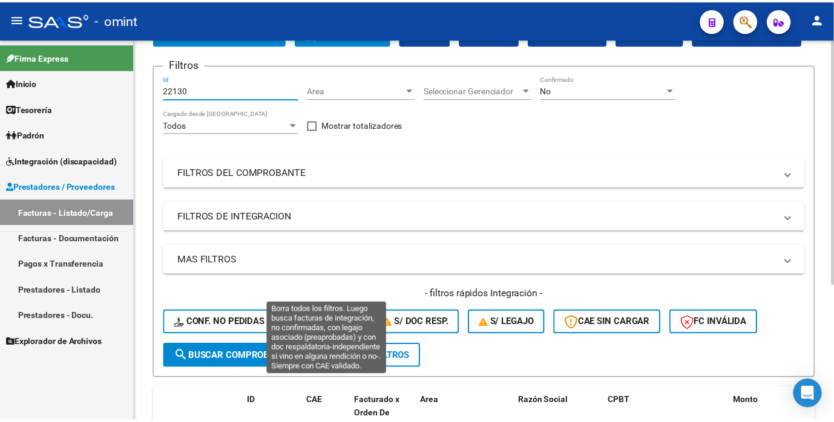
scroll to position [146, 0]
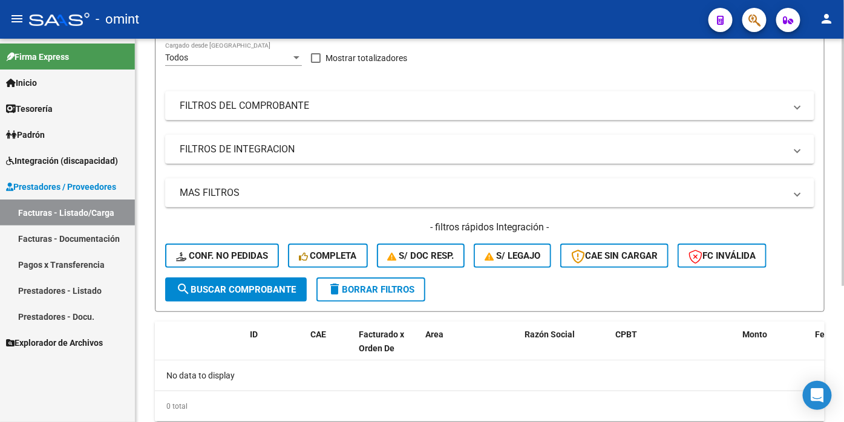
type input "22130"
click at [245, 295] on span "search Buscar Comprobante" at bounding box center [236, 289] width 120 height 11
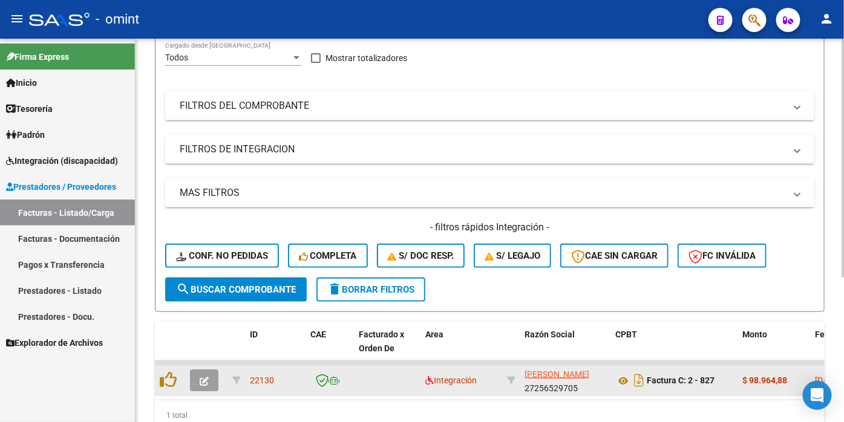
click at [198, 391] on button "button" at bounding box center [204, 381] width 28 height 22
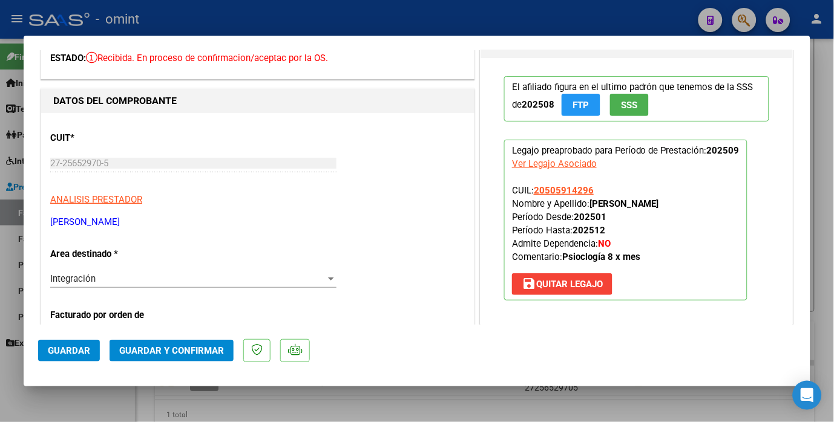
scroll to position [0, 0]
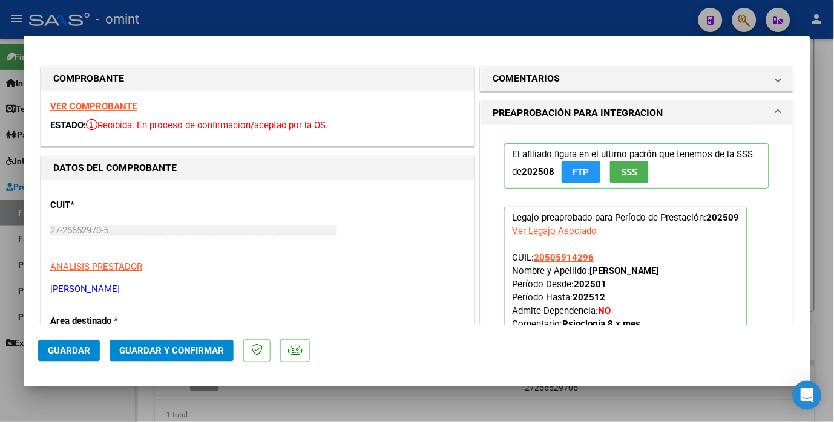
click at [115, 105] on strong "VER COMPROBANTE" at bounding box center [93, 106] width 87 height 11
click at [80, 102] on strong "VER COMPROBANTE" at bounding box center [93, 106] width 87 height 11
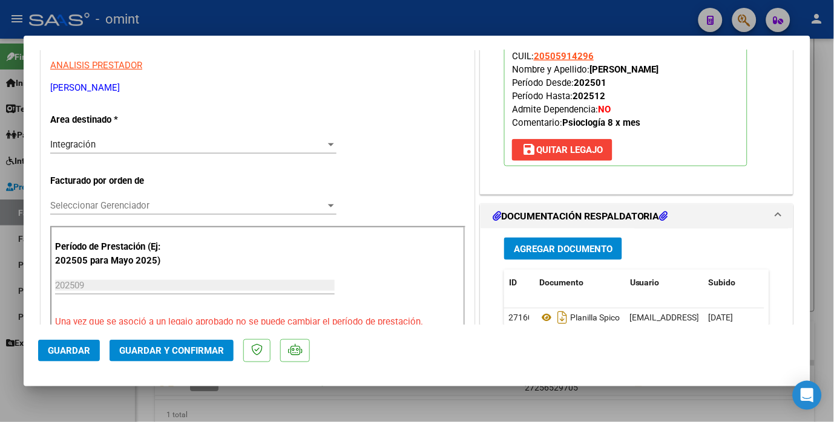
scroll to position [336, 0]
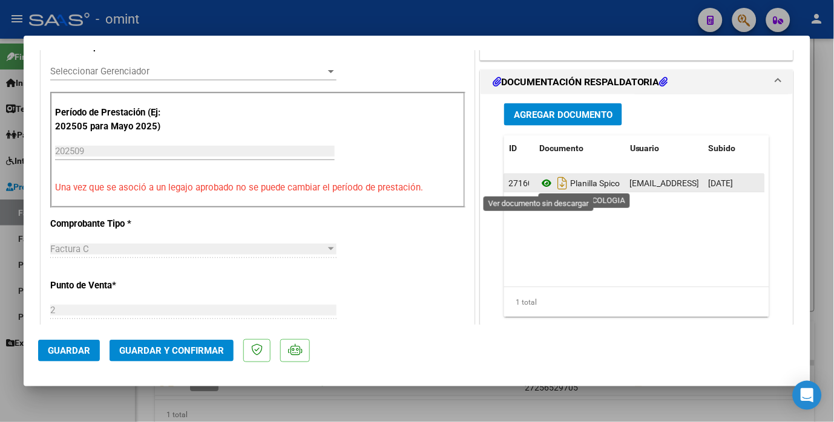
click at [539, 185] on icon at bounding box center [547, 183] width 16 height 15
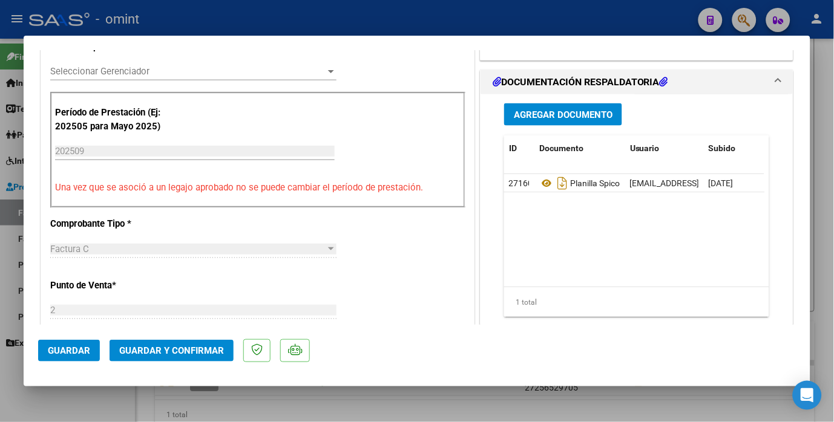
click at [161, 354] on span "Guardar y Confirmar" at bounding box center [171, 350] width 105 height 11
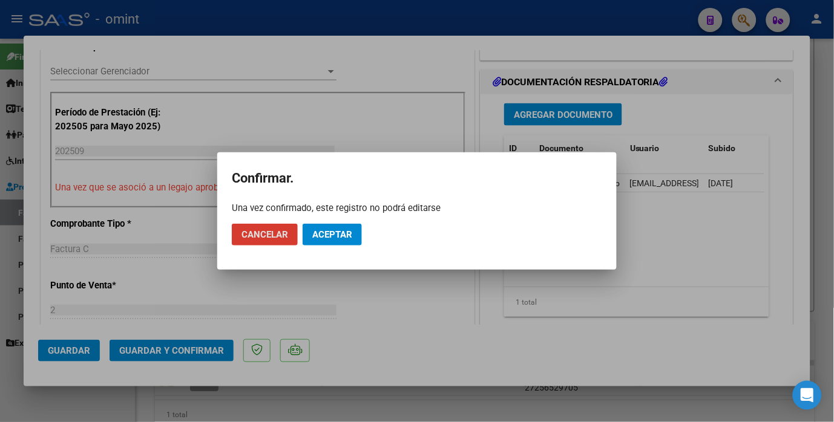
drag, startPoint x: 362, startPoint y: 226, endPoint x: 359, endPoint y: 235, distance: 8.8
click at [362, 232] on button "Aceptar" at bounding box center [331, 235] width 59 height 22
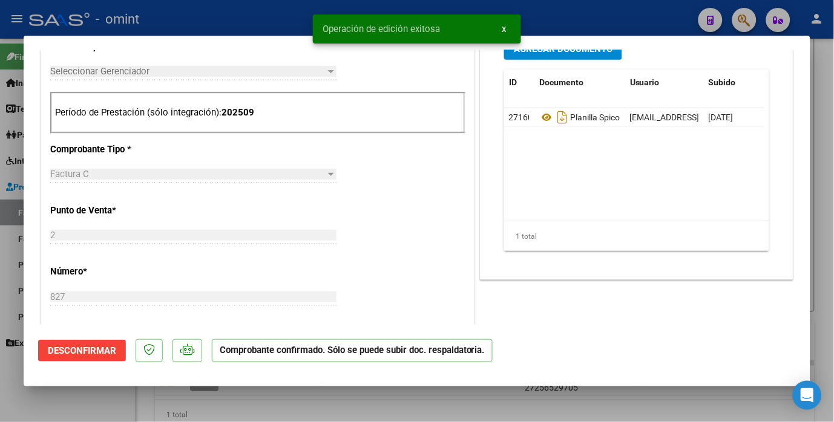
click at [211, 22] on div at bounding box center [417, 211] width 834 height 422
type input "$ 0,00"
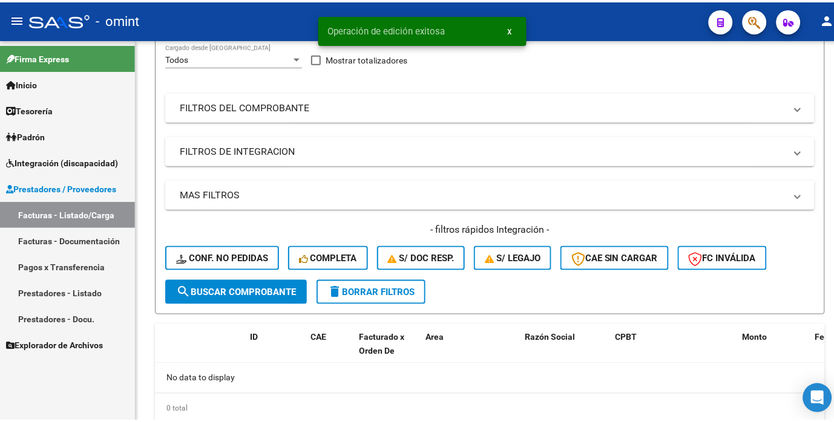
scroll to position [148, 0]
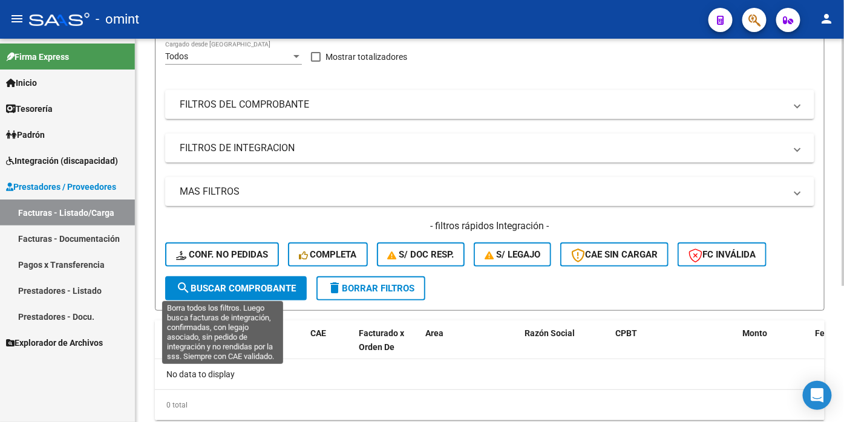
click at [230, 260] on span "Conf. no pedidas" at bounding box center [222, 254] width 92 height 11
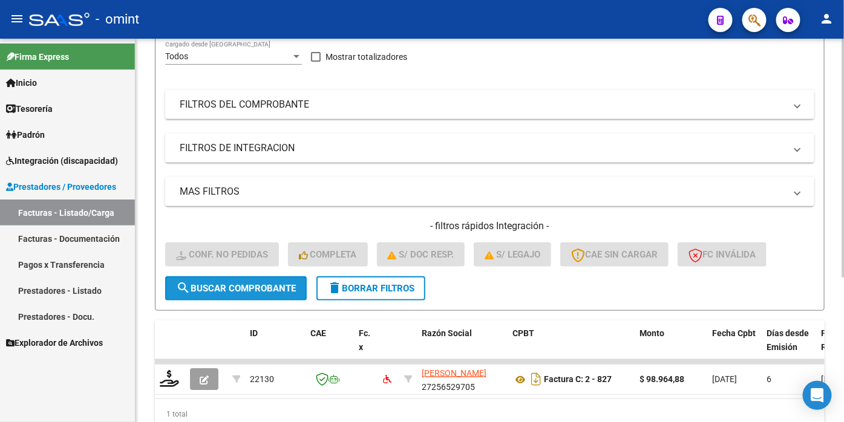
click at [239, 301] on button "search Buscar Comprobante" at bounding box center [236, 288] width 142 height 24
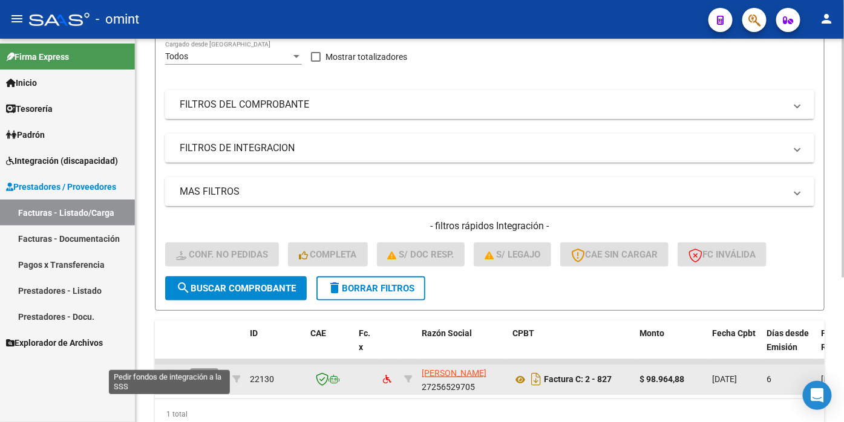
click at [174, 387] on icon at bounding box center [169, 378] width 19 height 17
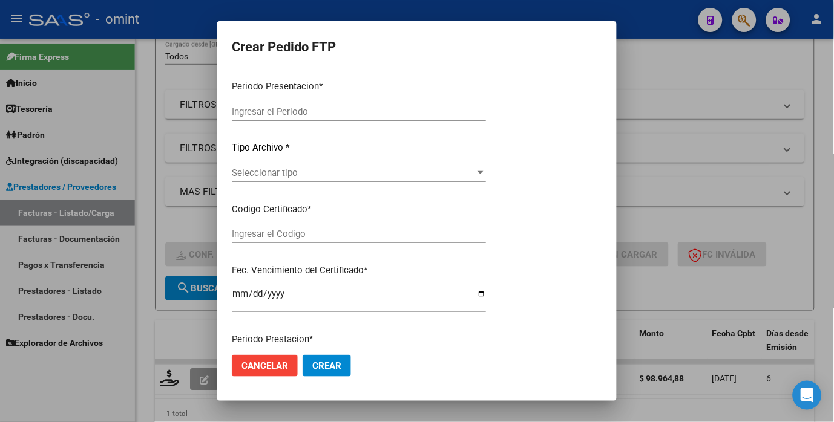
type input "202509"
type input "$ 98.964,88"
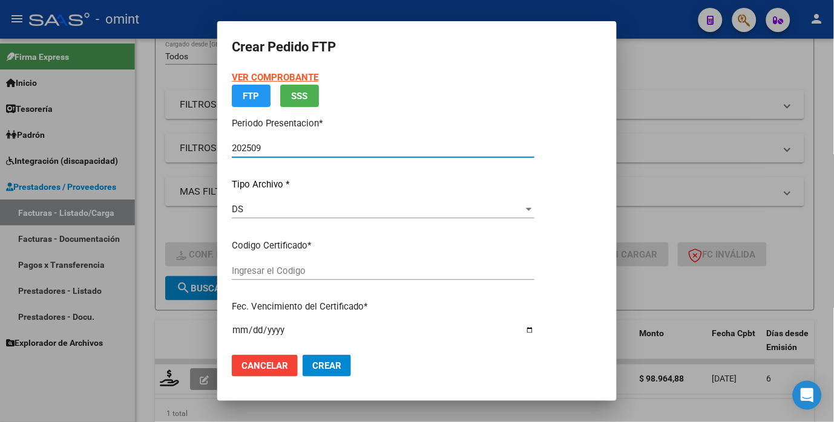
type input "661325552"
type input "[DATE]"
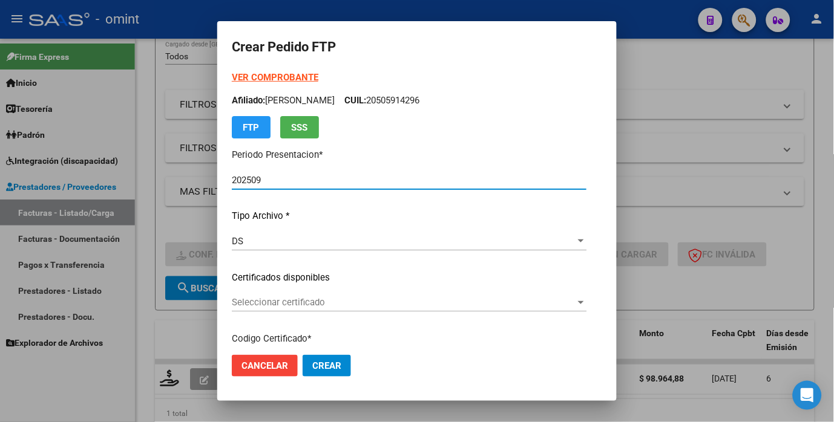
click at [584, 293] on div "Seleccionar certificado Seleccionar certificado" at bounding box center [409, 302] width 354 height 18
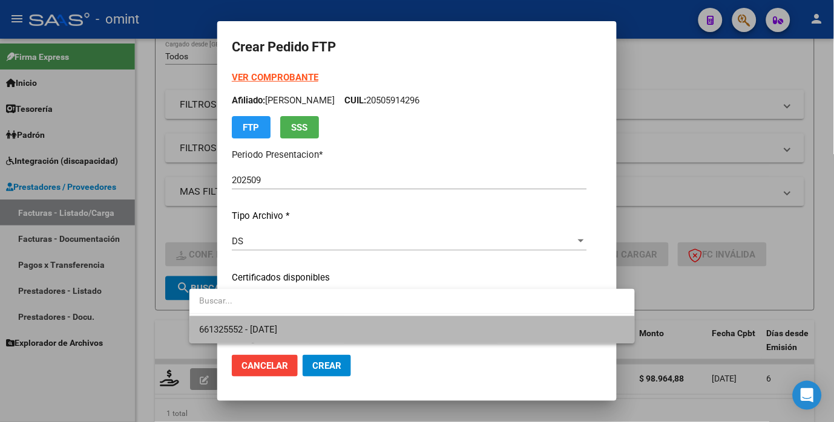
click at [537, 329] on span "661325552 - [DATE]" at bounding box center [412, 329] width 426 height 27
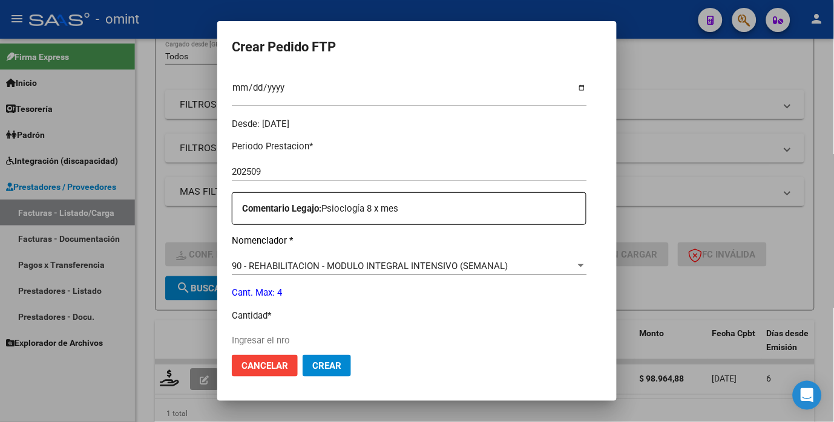
scroll to position [535, 0]
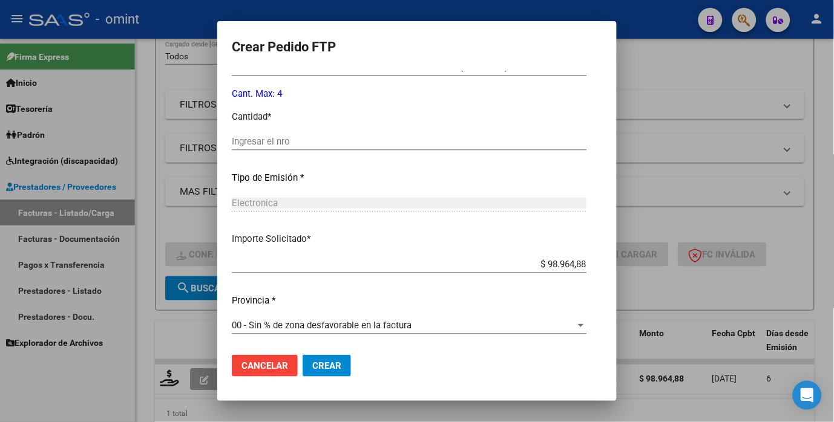
click at [242, 140] on input "Ingresar el nro" at bounding box center [409, 141] width 354 height 11
type input "4"
click at [379, 215] on div "Electronica Seleccionar tipo" at bounding box center [409, 209] width 354 height 30
click at [312, 361] on span "Crear" at bounding box center [326, 366] width 29 height 11
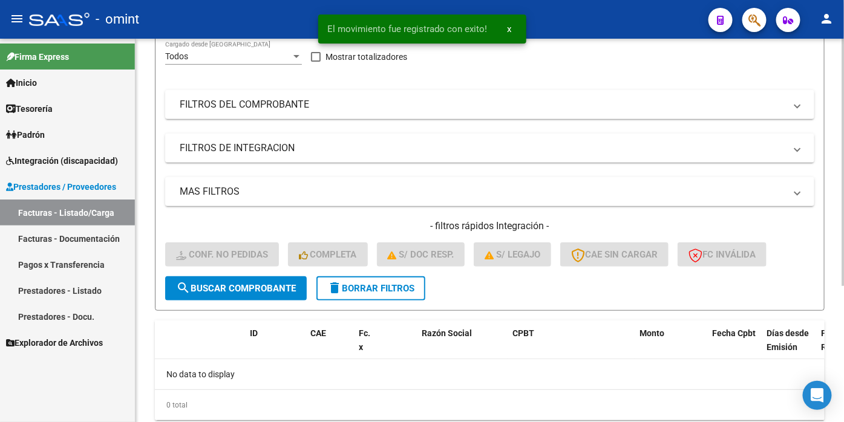
scroll to position [151, 0]
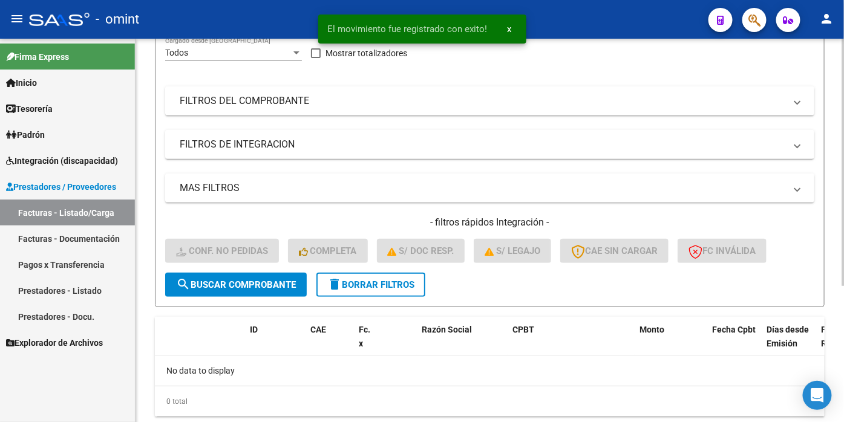
click at [355, 290] on span "delete Borrar Filtros" at bounding box center [370, 284] width 87 height 11
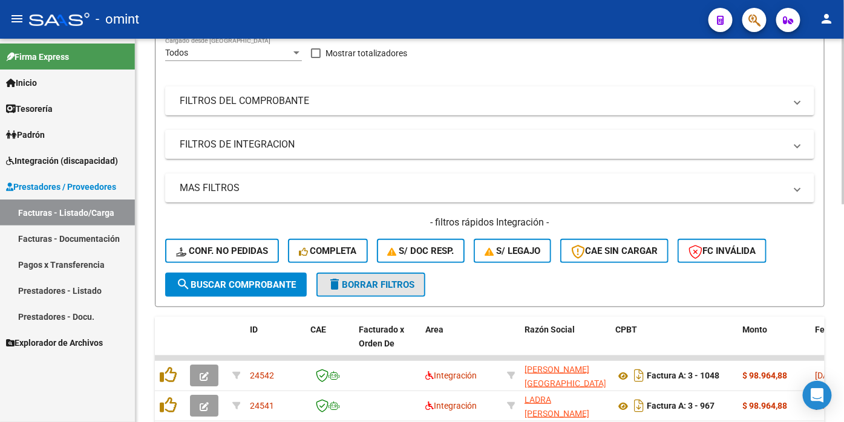
click at [391, 290] on span "delete Borrar Filtros" at bounding box center [370, 284] width 87 height 11
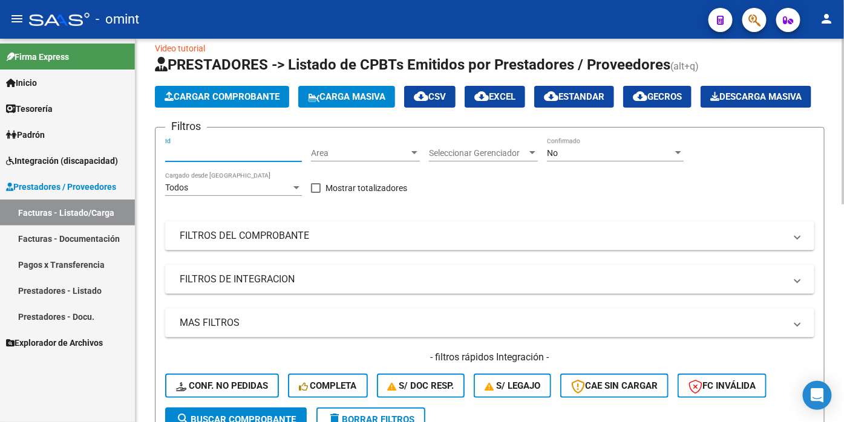
paste input "23906"
type input "23906"
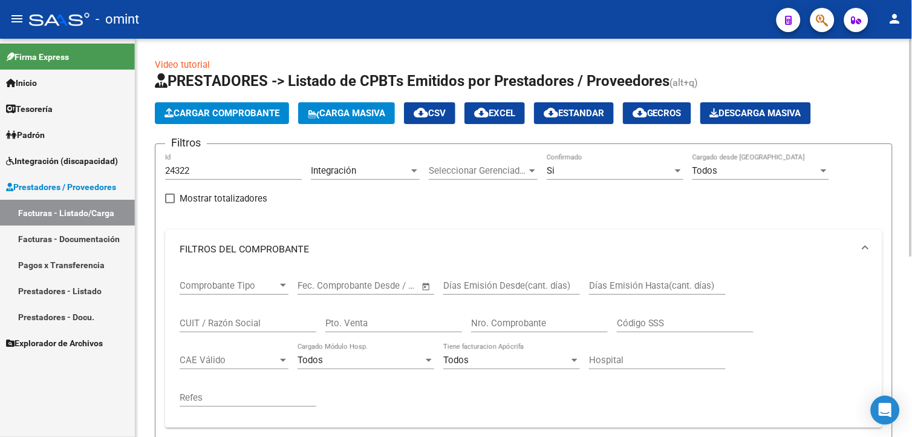
scroll to position [269, 0]
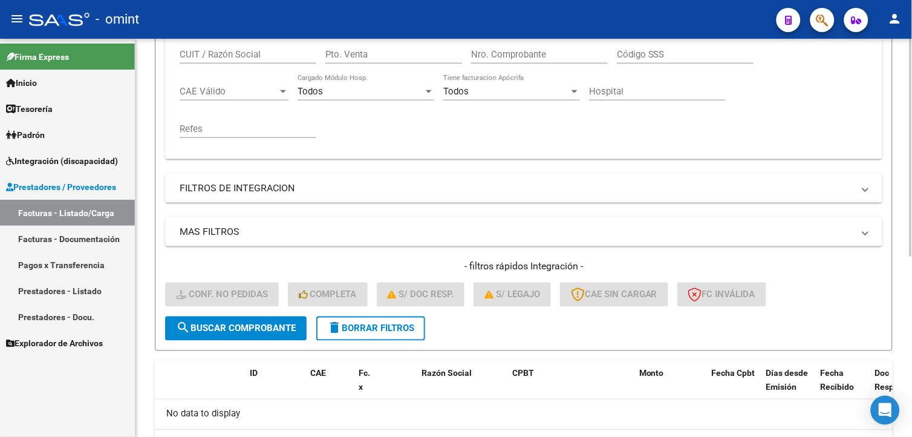
click at [411, 324] on span "delete Borrar Filtros" at bounding box center [370, 328] width 87 height 11
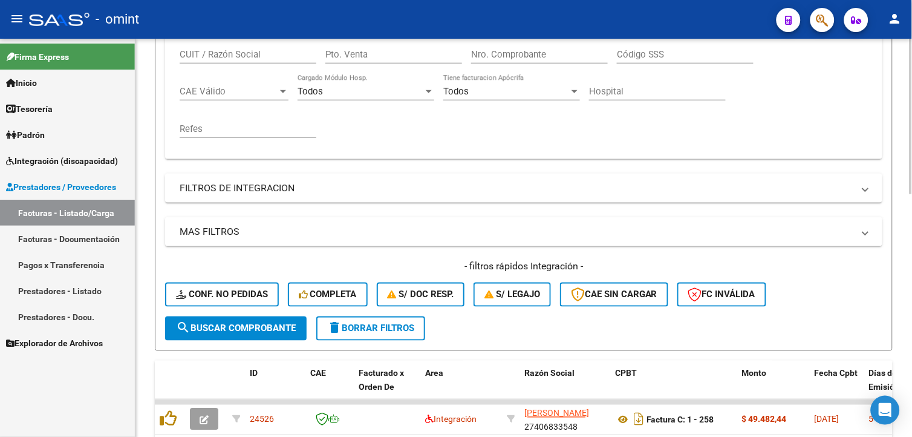
scroll to position [0, 0]
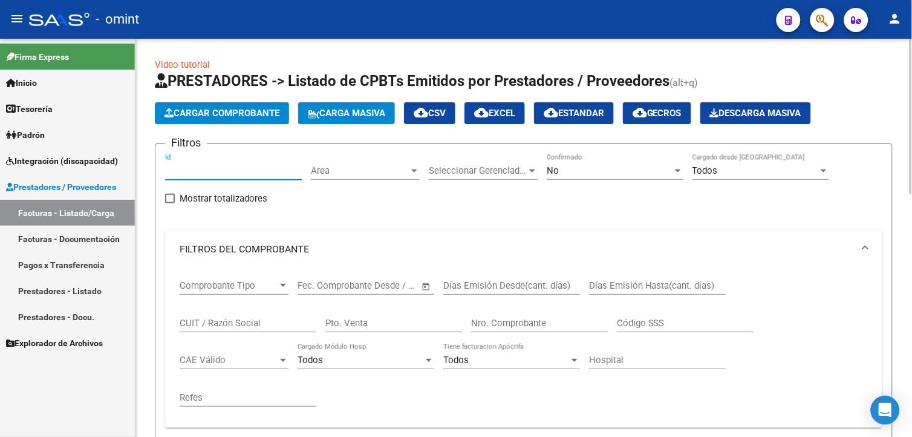
paste input "21963"
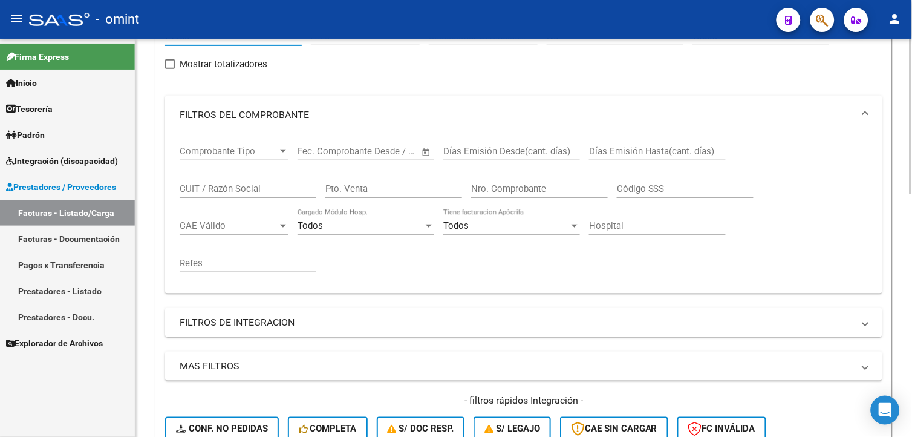
scroll to position [269, 0]
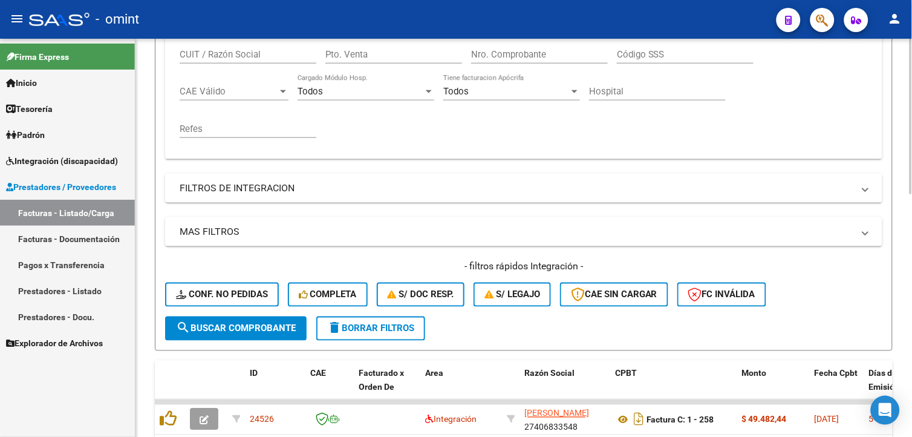
type input "21963"
click at [279, 330] on span "search Buscar Comprobante" at bounding box center [236, 328] width 120 height 11
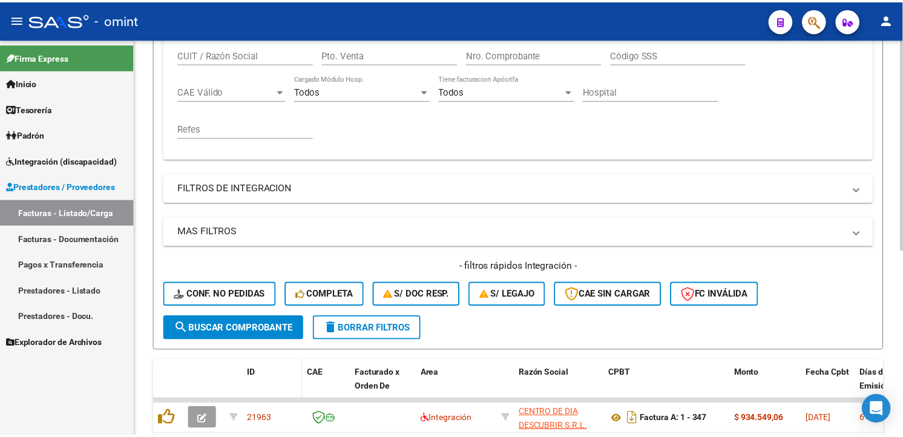
scroll to position [348, 0]
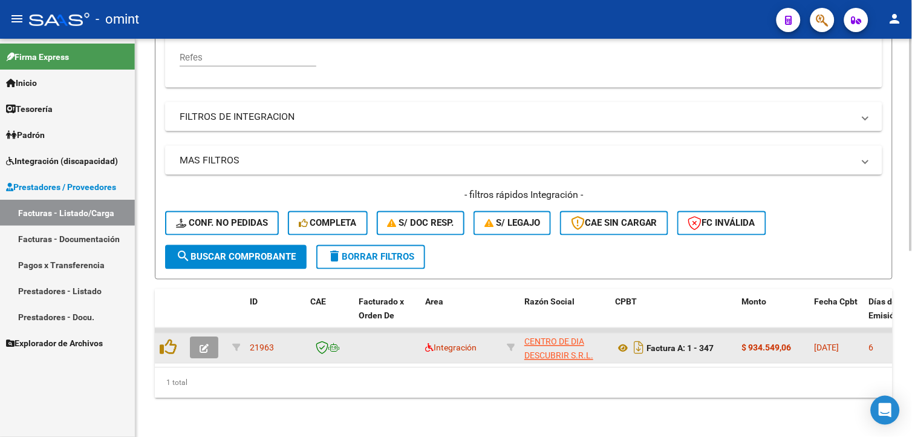
click at [201, 344] on icon "button" at bounding box center [204, 348] width 9 height 9
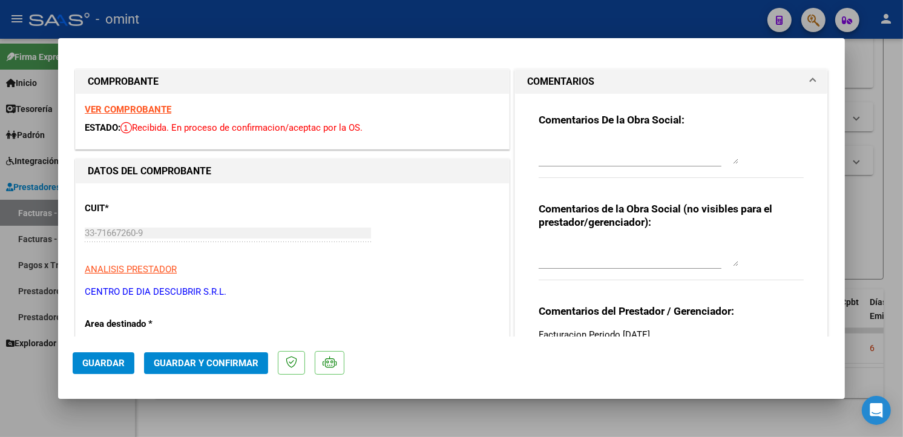
click at [114, 108] on strong "VER COMPROBANTE" at bounding box center [128, 109] width 87 height 11
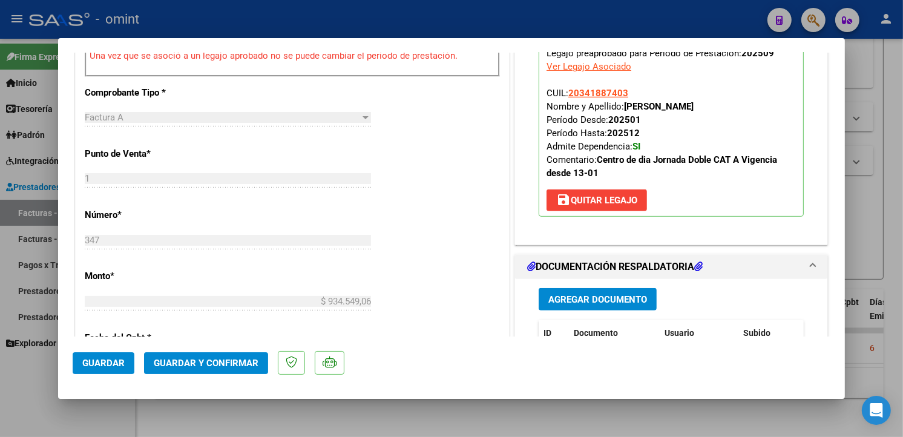
scroll to position [537, 0]
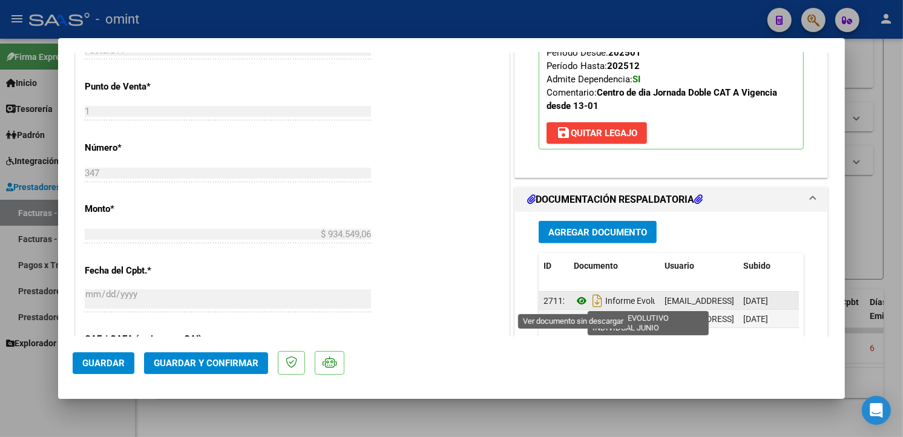
click at [578, 299] on icon at bounding box center [581, 300] width 16 height 15
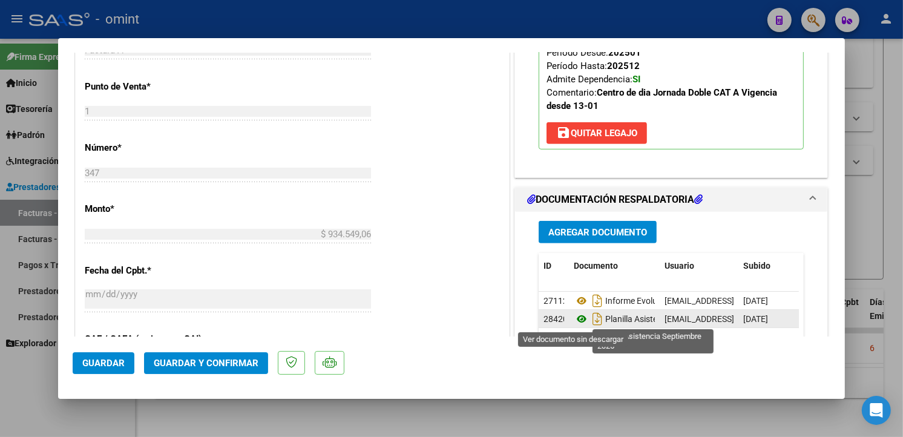
click at [573, 323] on icon at bounding box center [581, 319] width 16 height 15
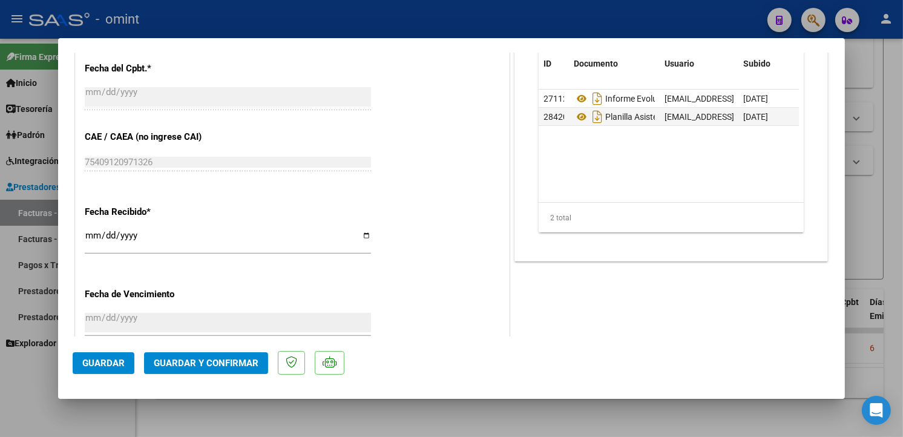
scroll to position [806, 0]
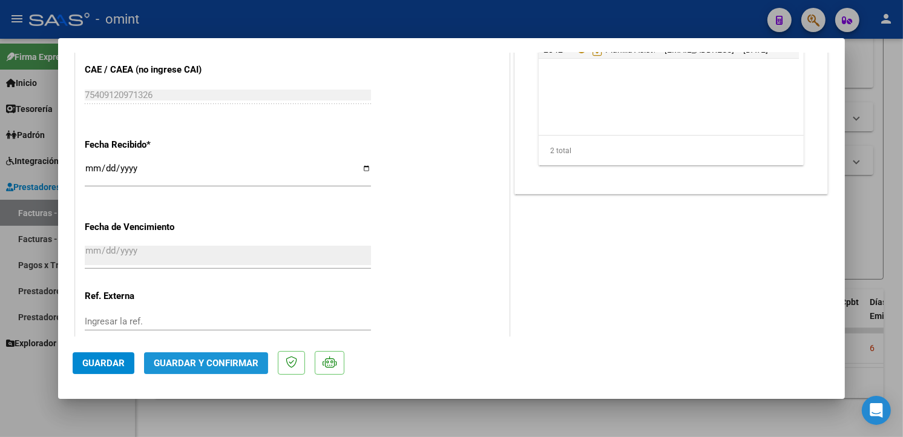
click at [206, 366] on span "Guardar y Confirmar" at bounding box center [206, 362] width 105 height 11
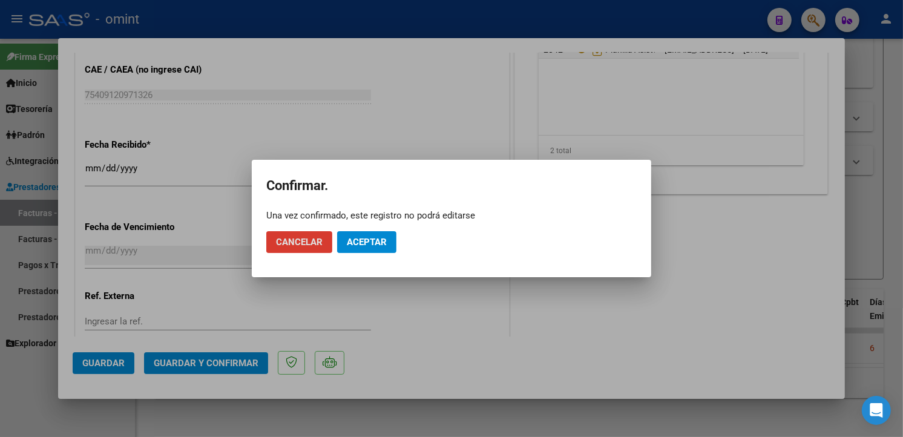
click at [365, 243] on span "Aceptar" at bounding box center [367, 242] width 40 height 11
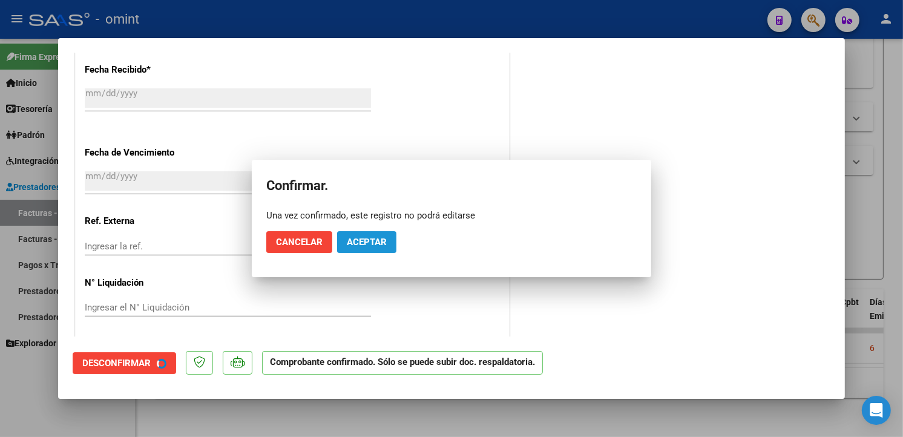
scroll to position [731, 0]
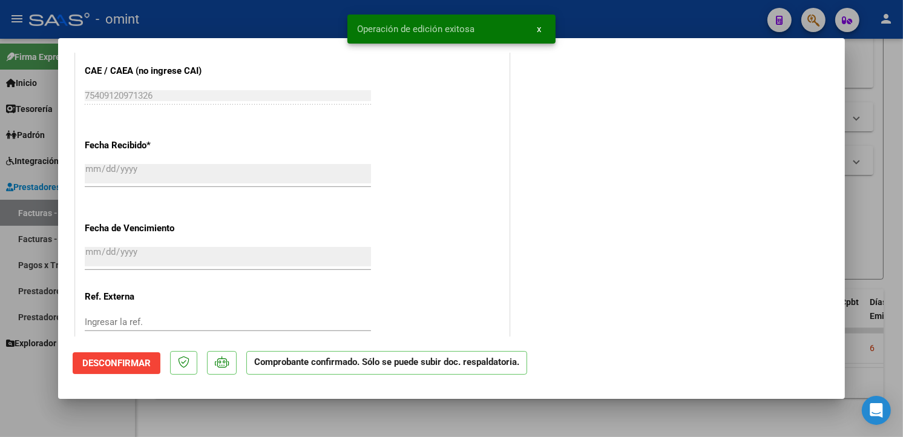
click at [221, 25] on div at bounding box center [451, 218] width 903 height 437
type input "$ 0,00"
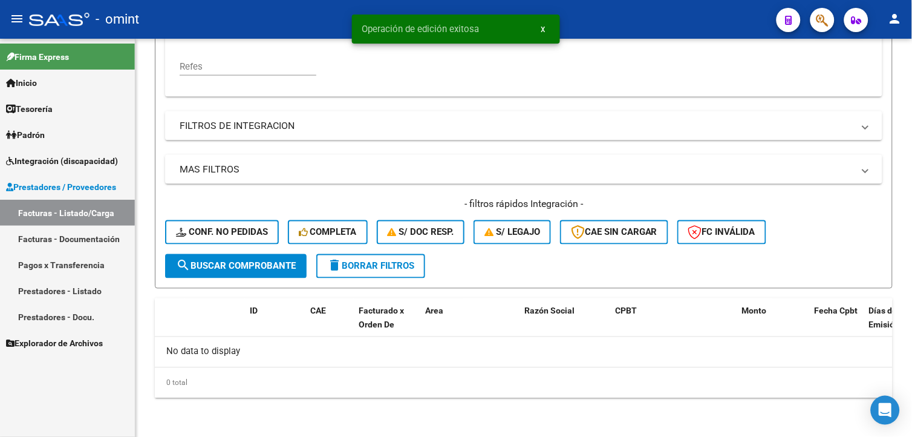
scroll to position [330, 0]
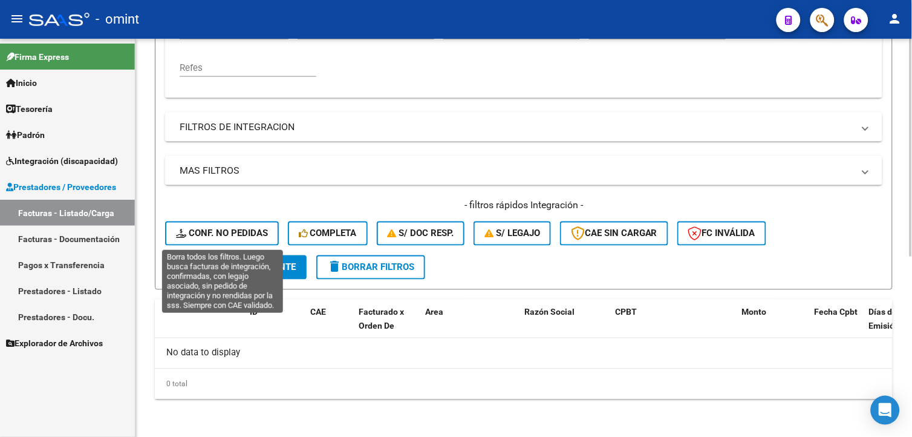
click at [230, 230] on span "Conf. no pedidas" at bounding box center [222, 233] width 92 height 11
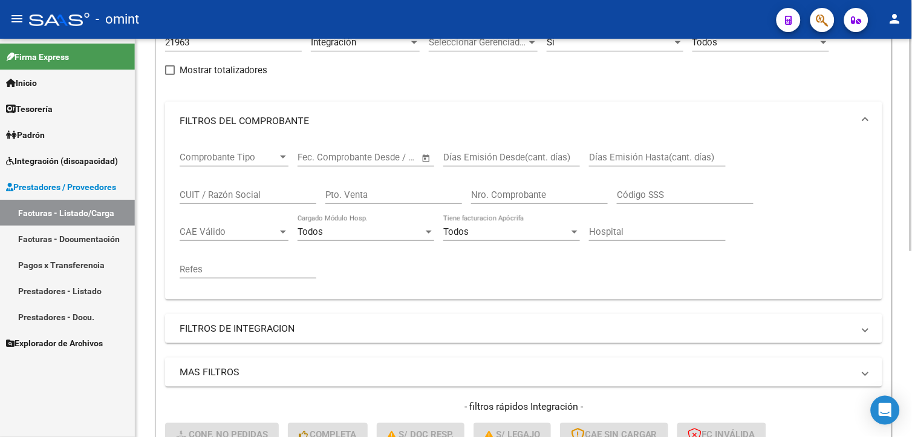
scroll to position [0, 0]
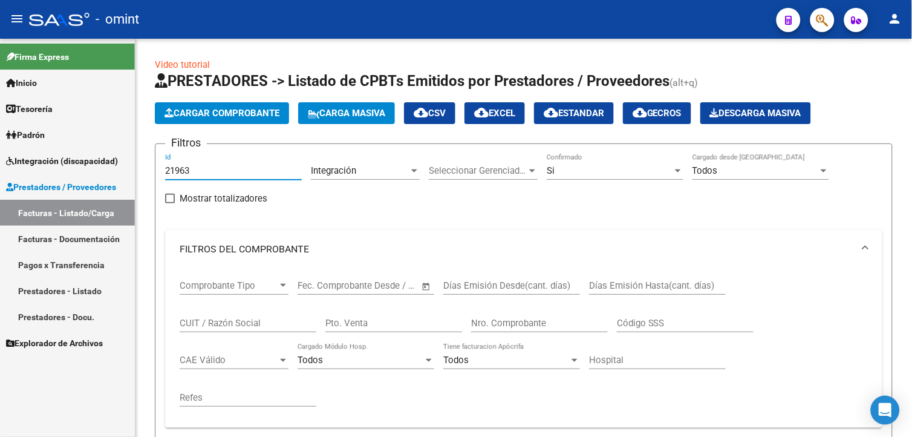
drag, startPoint x: 196, startPoint y: 171, endPoint x: 65, endPoint y: 154, distance: 132.3
click at [65, 154] on mat-sidenav-container "Firma Express Inicio Calendario SSS Instructivos Contacto OS Tesorería Extracto…" at bounding box center [456, 238] width 912 height 398
paste input "21963"
type input "21963"
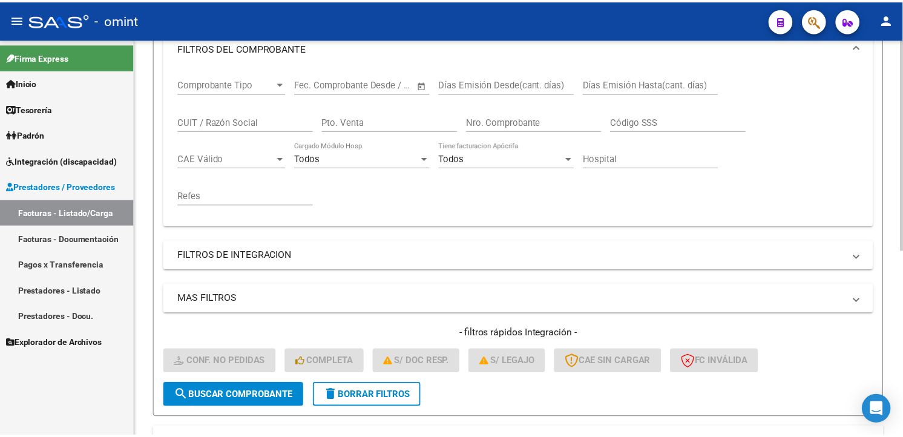
scroll to position [348, 0]
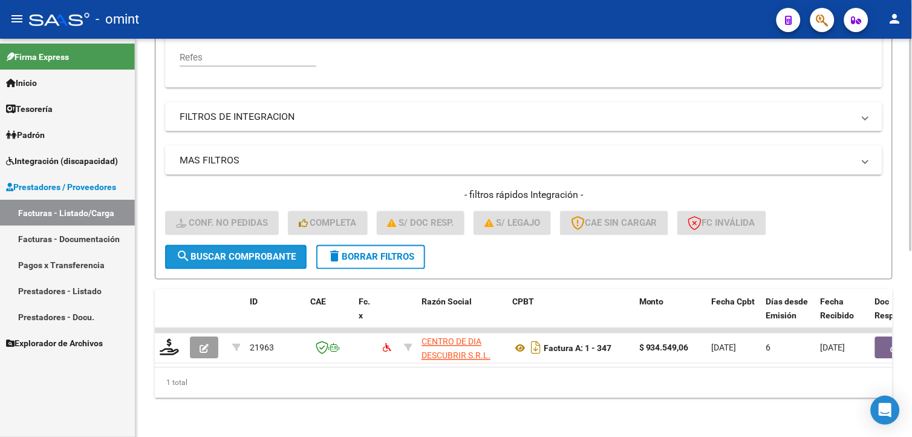
click at [233, 252] on span "search Buscar Comprobante" at bounding box center [236, 257] width 120 height 11
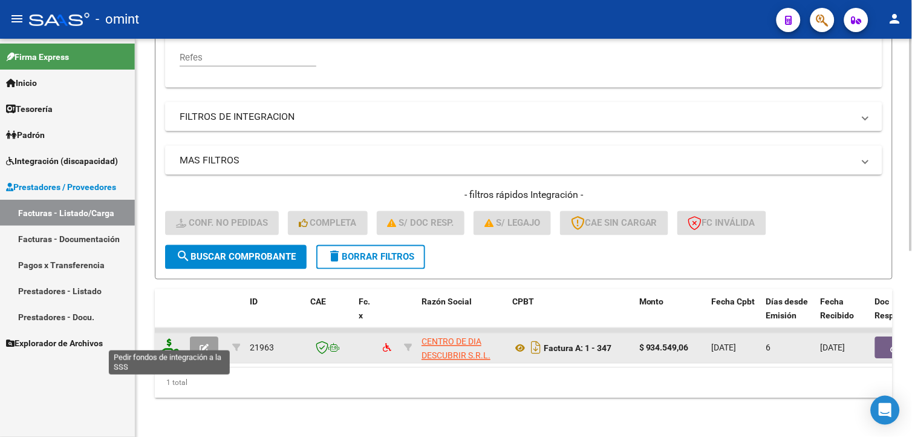
click at [176, 339] on icon at bounding box center [169, 347] width 19 height 17
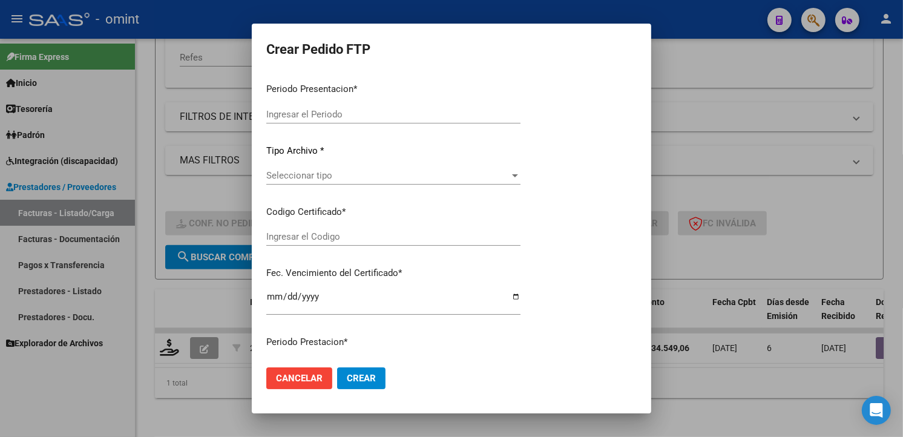
type input "202509"
type input "$ 934.549,06"
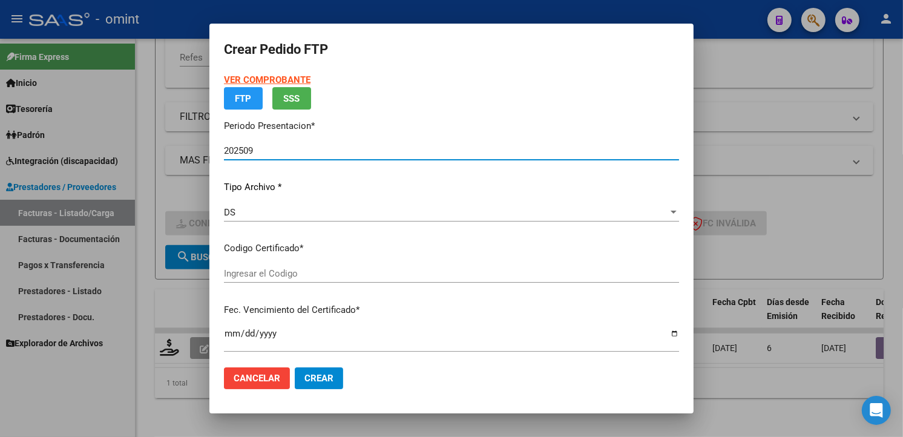
type input "7597600216"
type input "2033-08-31"
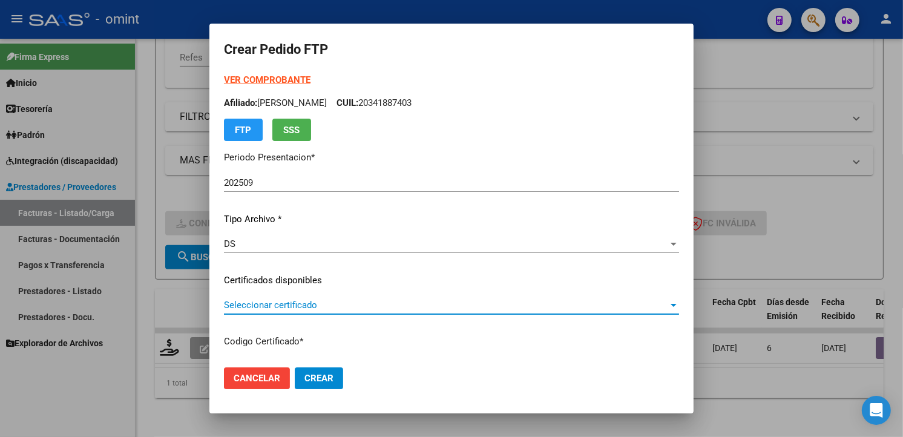
click at [629, 304] on span "Seleccionar certificado" at bounding box center [446, 304] width 444 height 11
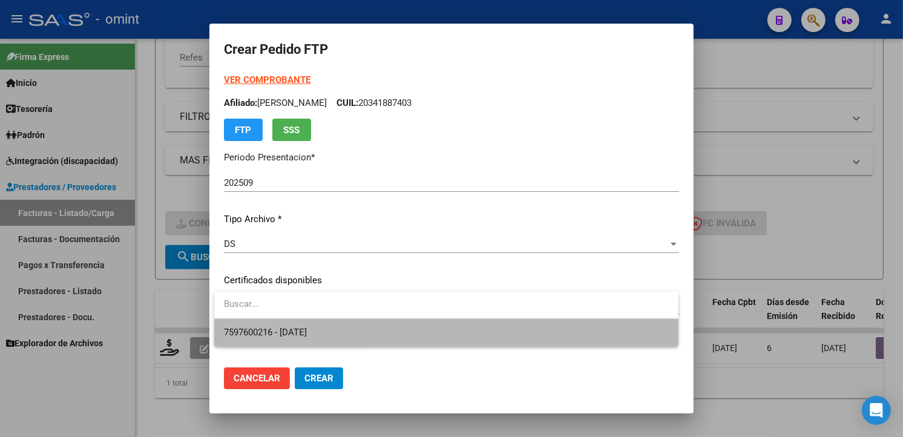
click at [590, 335] on span "7597600216 - 2033-08-31" at bounding box center [446, 332] width 445 height 27
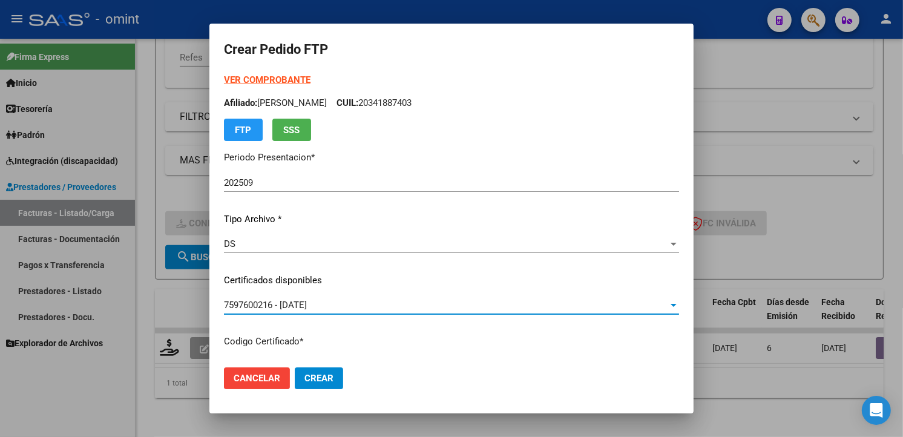
click at [502, 333] on div "VER COMPROBANTE ARCA Padrón Afiliado: FERREYRA FRANCO ARIEL CUIL: 20341887403 F…" at bounding box center [451, 271] width 455 height 396
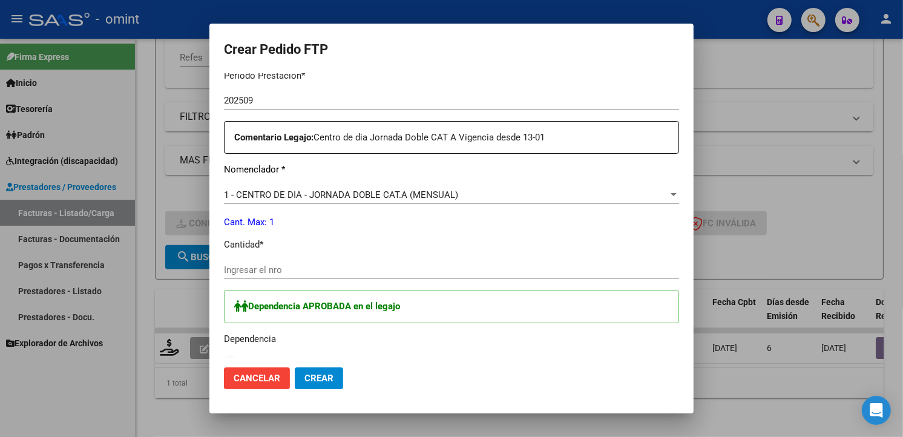
scroll to position [445, 0]
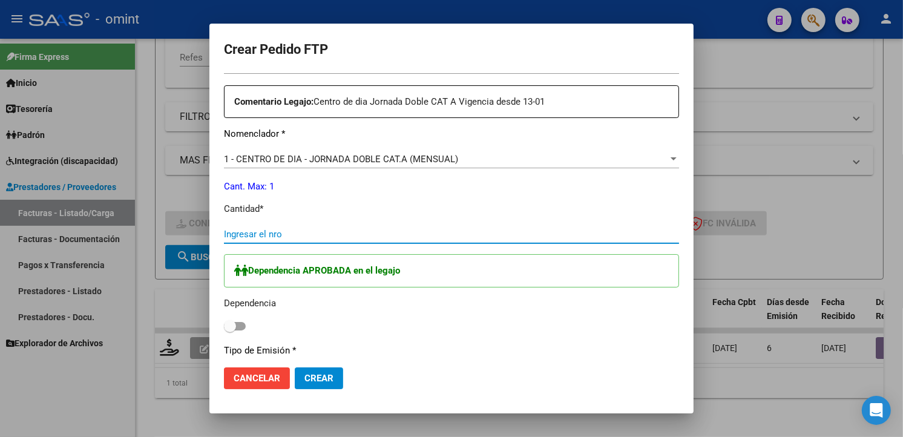
click at [258, 234] on input "Ingresar el nro" at bounding box center [451, 234] width 455 height 11
type input "1"
click at [506, 330] on div "Dependencia APROBADA en el legajo Dependencia" at bounding box center [451, 294] width 455 height 80
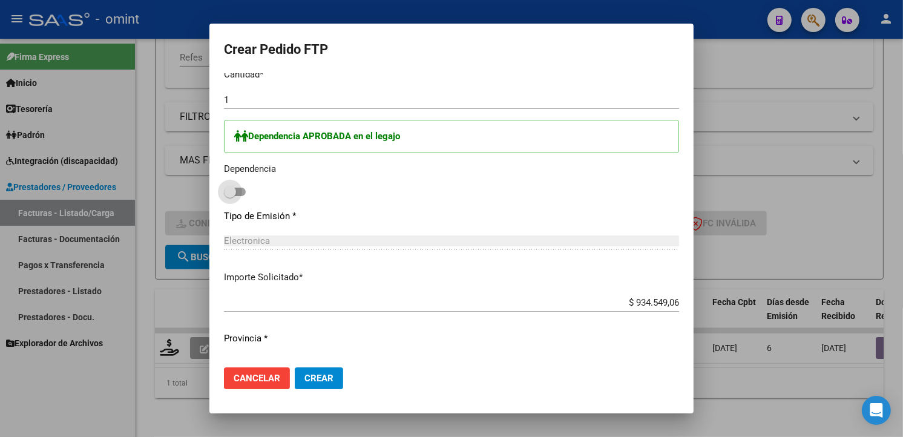
click at [229, 191] on span at bounding box center [230, 192] width 12 height 12
click at [229, 196] on input "checkbox" at bounding box center [229, 196] width 1 height 1
checkbox input "true"
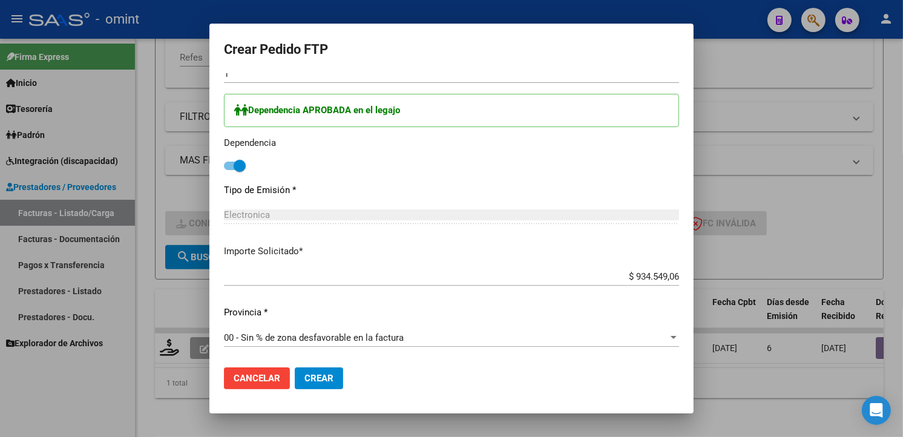
click at [331, 379] on span "Crear" at bounding box center [318, 378] width 29 height 11
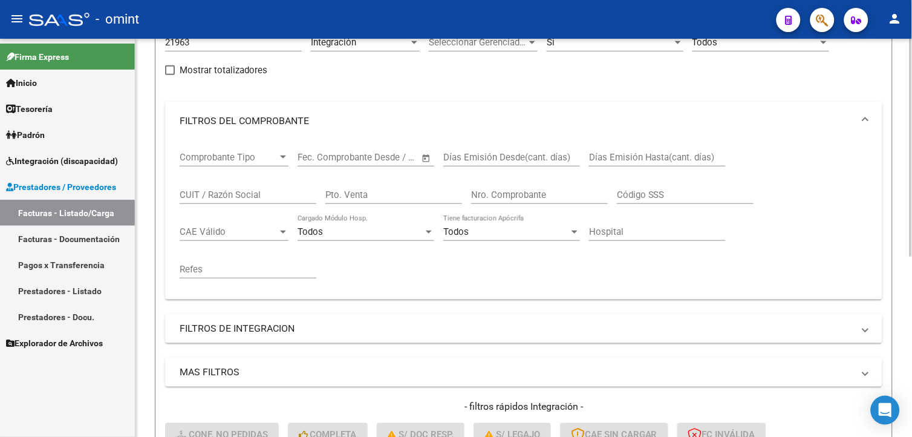
scroll to position [0, 0]
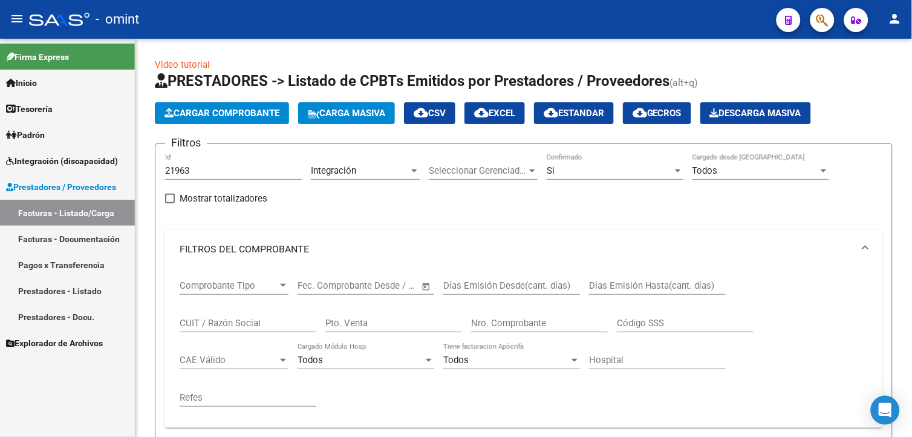
click at [52, 125] on link "Padrón" at bounding box center [67, 135] width 135 height 26
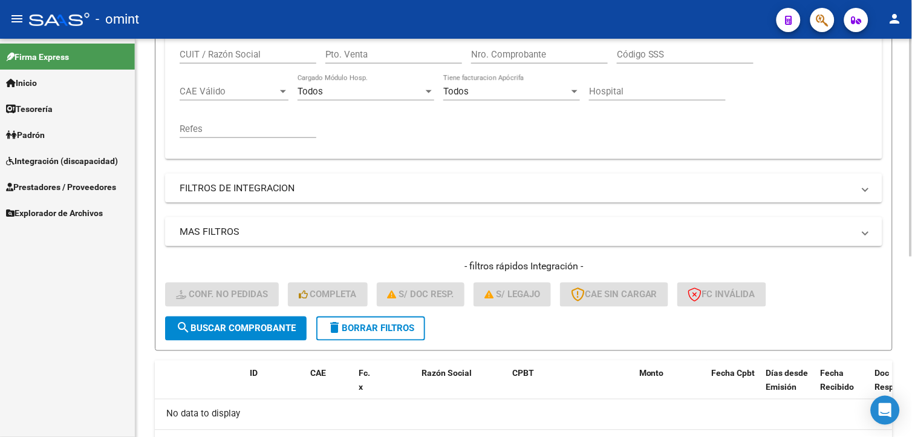
scroll to position [329, 0]
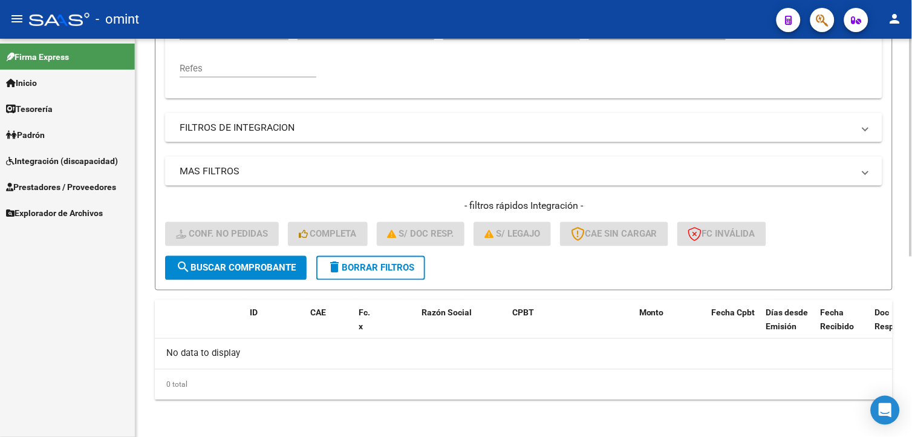
click at [391, 270] on span "delete Borrar Filtros" at bounding box center [370, 268] width 87 height 11
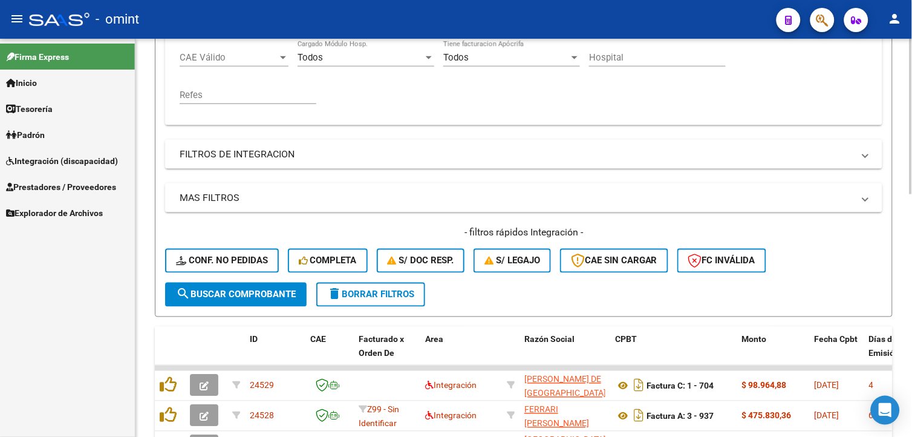
scroll to position [60, 0]
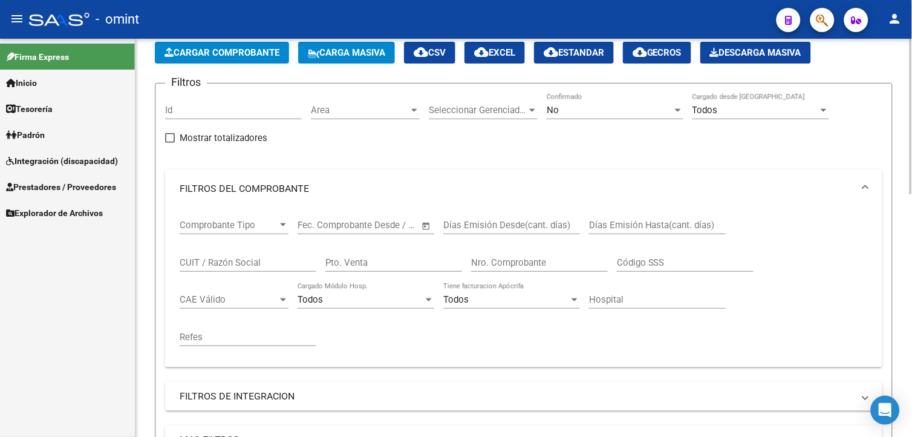
drag, startPoint x: 186, startPoint y: 137, endPoint x: 185, endPoint y: 106, distance: 30.3
paste input "22347"
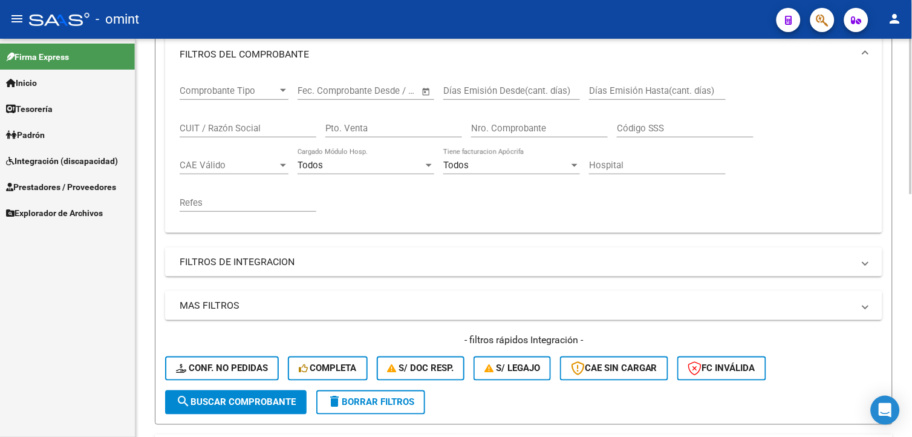
scroll to position [262, 0]
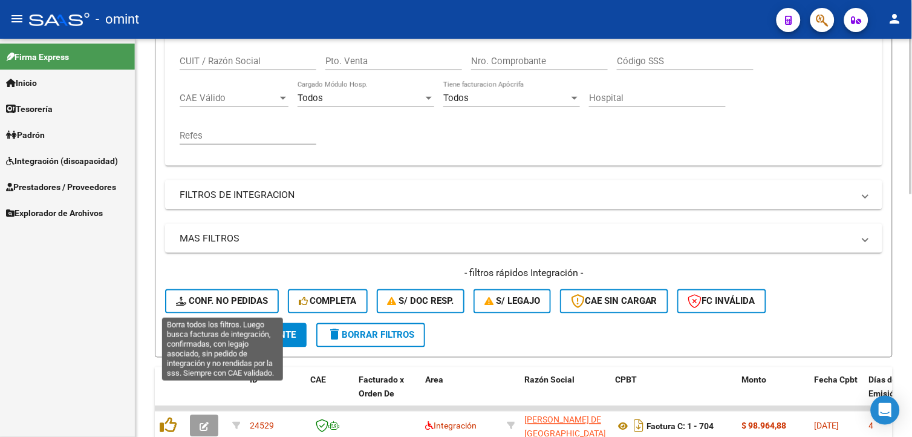
type input "22347"
click at [233, 336] on span "search Buscar Comprobante" at bounding box center [236, 335] width 120 height 11
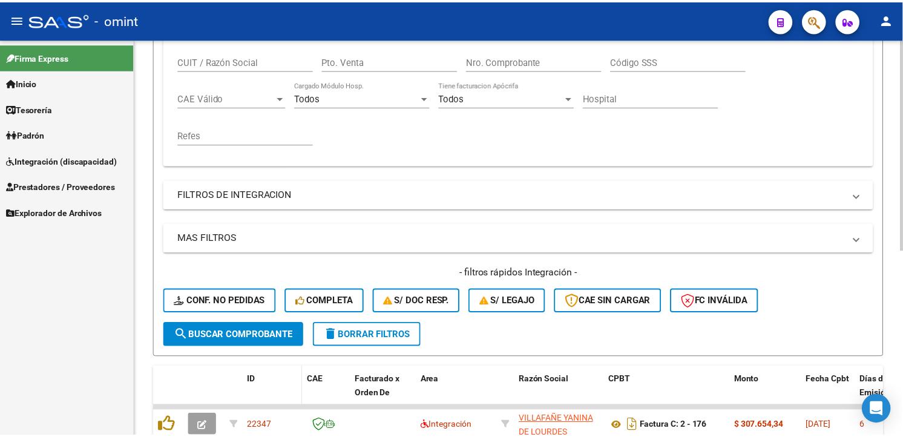
scroll to position [348, 0]
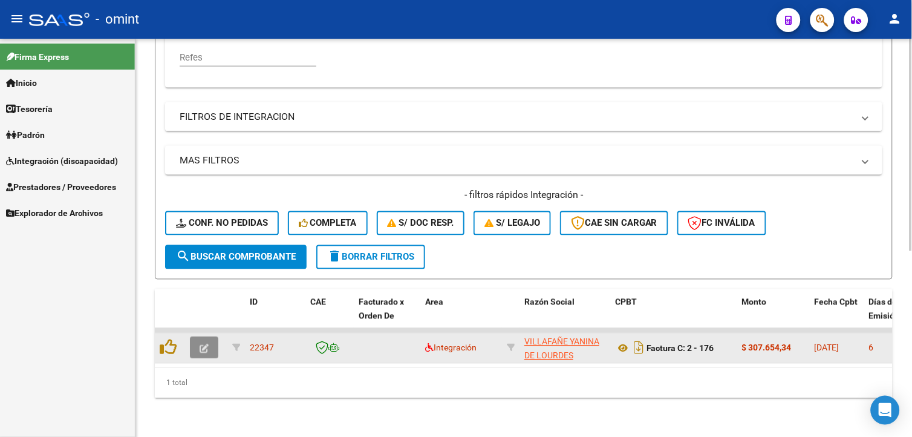
click at [200, 344] on icon "button" at bounding box center [204, 348] width 9 height 9
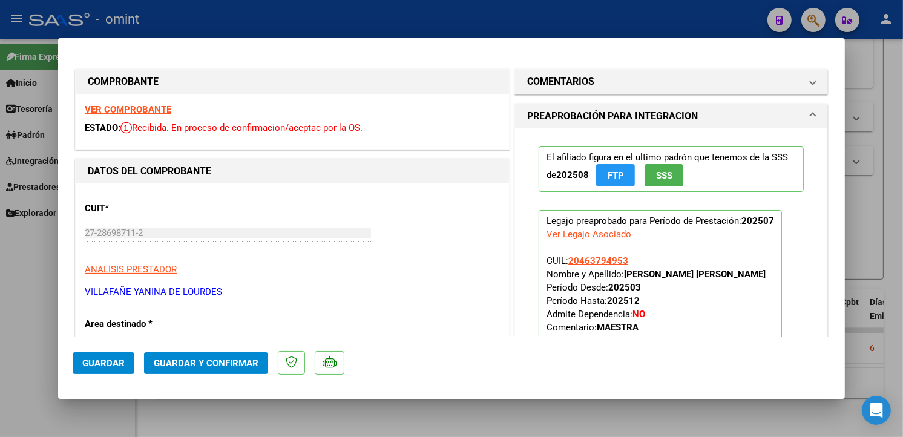
click at [129, 108] on strong "VER COMPROBANTE" at bounding box center [128, 109] width 87 height 11
click at [156, 108] on strong "VER COMPROBANTE" at bounding box center [128, 109] width 87 height 11
click at [121, 106] on strong "VER COMPROBANTE" at bounding box center [128, 109] width 87 height 11
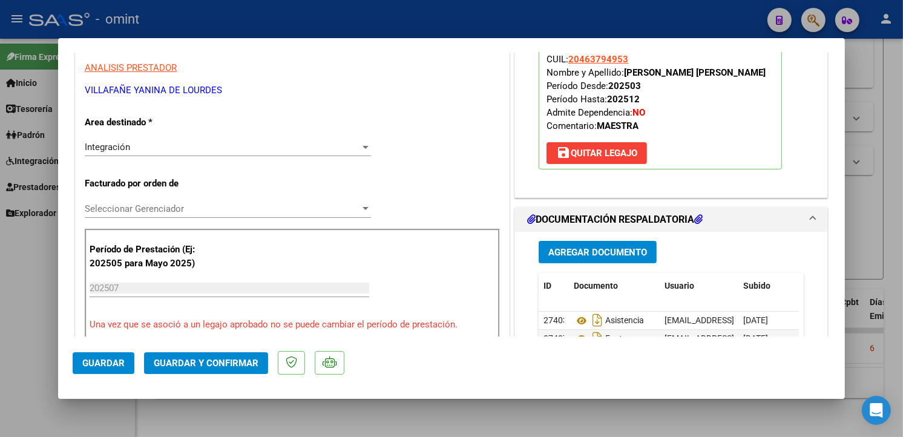
scroll to position [269, 0]
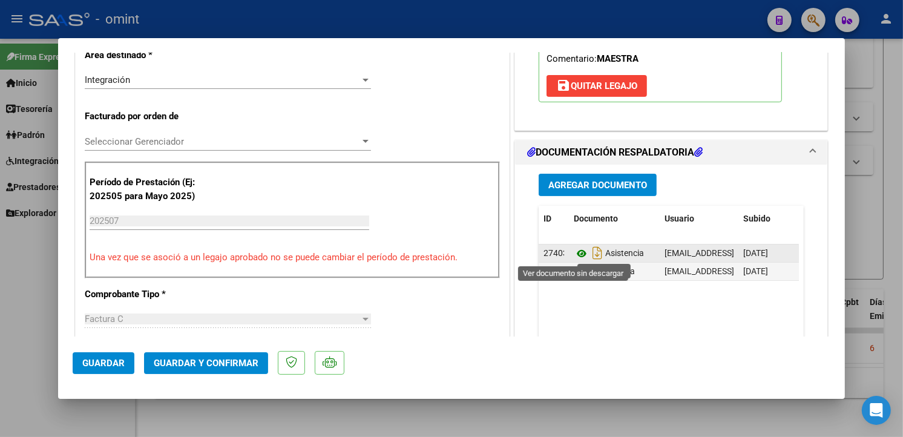
click at [573, 252] on icon at bounding box center [581, 253] width 16 height 15
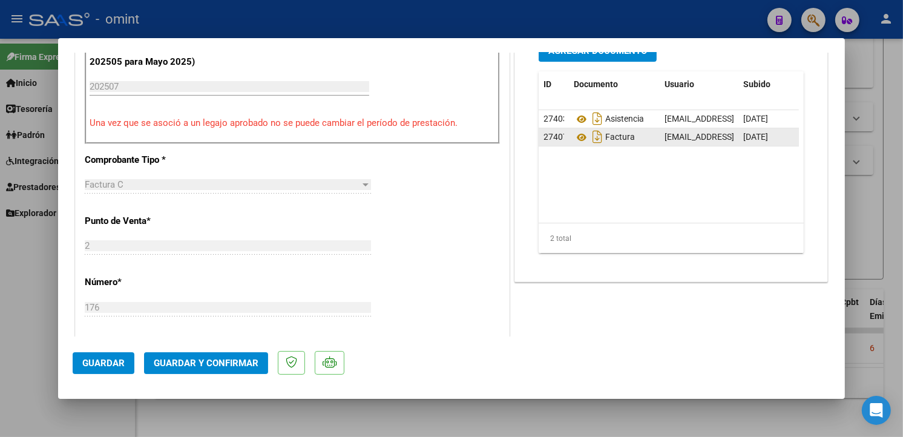
scroll to position [336, 0]
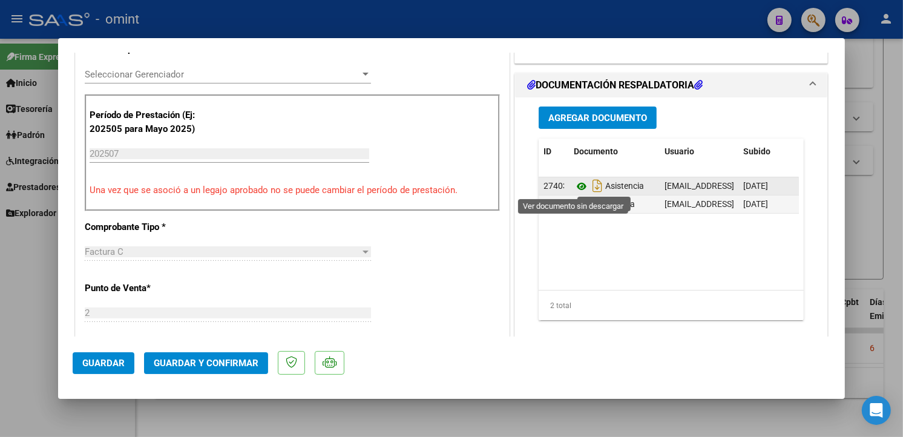
click at [576, 184] on icon at bounding box center [581, 186] width 16 height 15
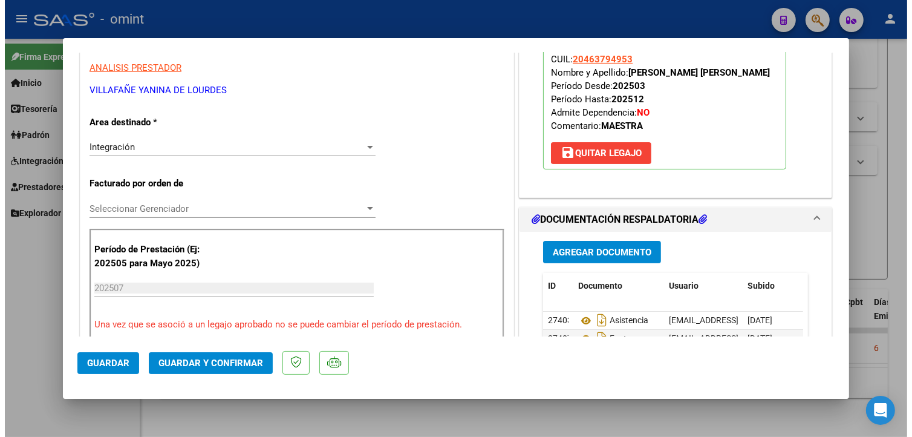
scroll to position [0, 0]
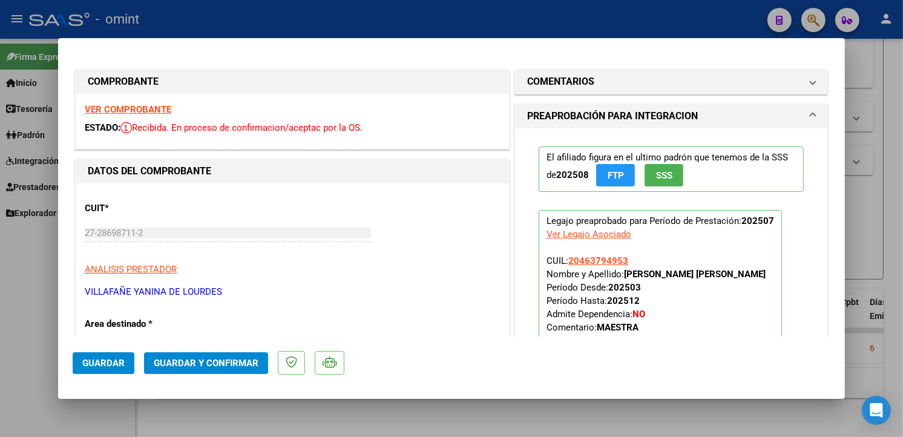
click at [135, 106] on strong "VER COMPROBANTE" at bounding box center [128, 109] width 87 height 11
click at [191, 23] on div at bounding box center [451, 218] width 903 height 437
type input "$ 0,00"
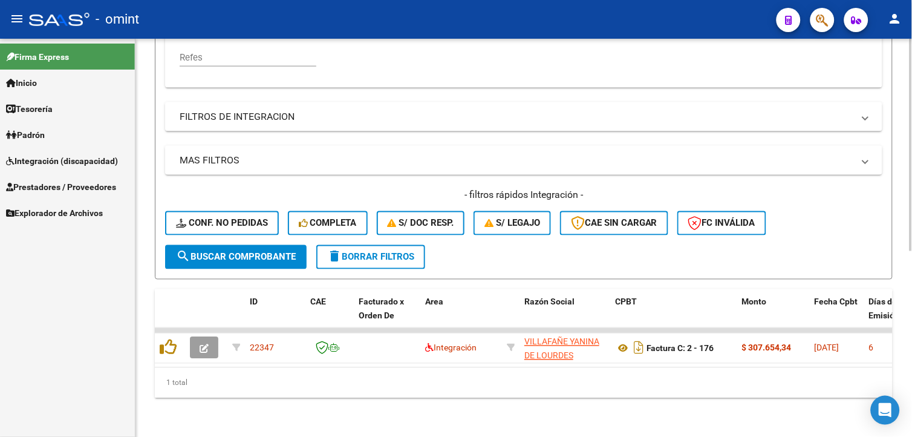
scroll to position [13, 0]
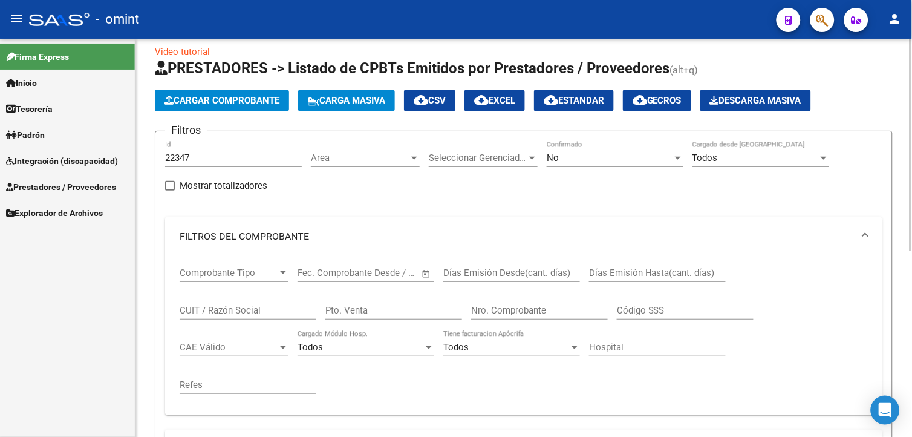
drag, startPoint x: 222, startPoint y: 31, endPoint x: 237, endPoint y: 48, distance: 22.7
click at [215, 32] on mat-toolbar "menu - omint person" at bounding box center [456, 19] width 912 height 39
drag, startPoint x: 197, startPoint y: 160, endPoint x: 67, endPoint y: 132, distance: 133.7
click at [67, 132] on mat-sidenav-container "Firma Express Inicio Calendario SSS Instructivos Contacto OS Tesorería Extracto…" at bounding box center [456, 238] width 912 height 398
paste input "22347"
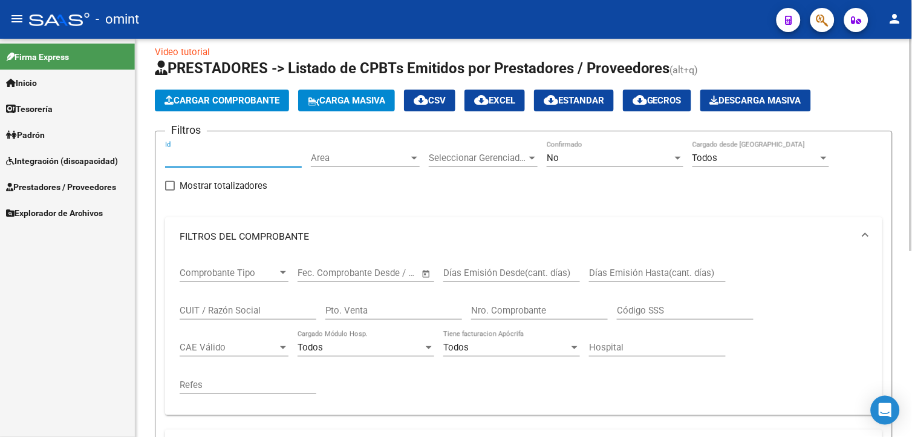
type input "22347"
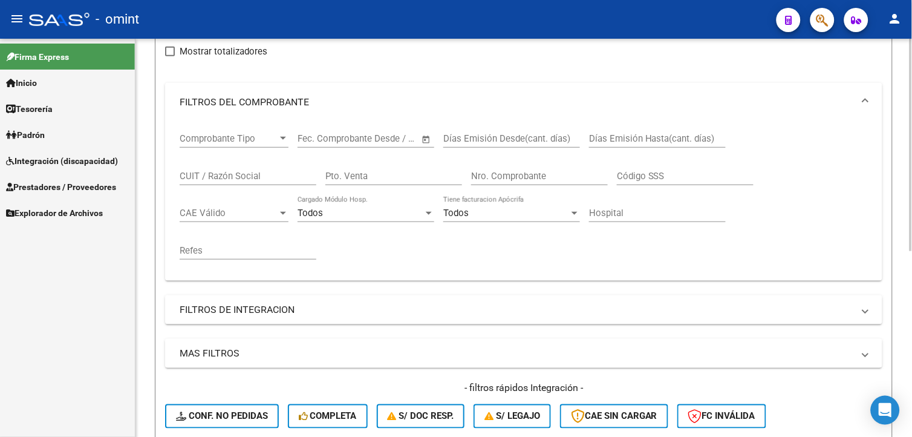
scroll to position [281, 0]
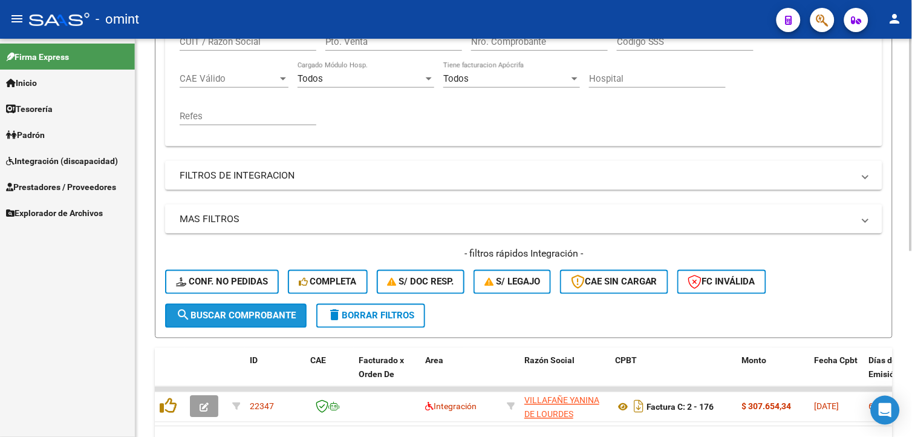
click at [220, 316] on span "search Buscar Comprobante" at bounding box center [236, 315] width 120 height 11
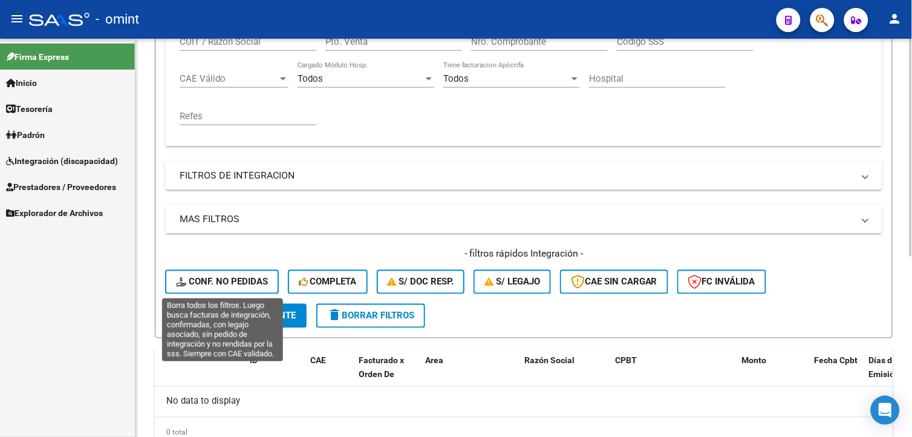
click at [217, 285] on span "Conf. no pedidas" at bounding box center [222, 281] width 92 height 11
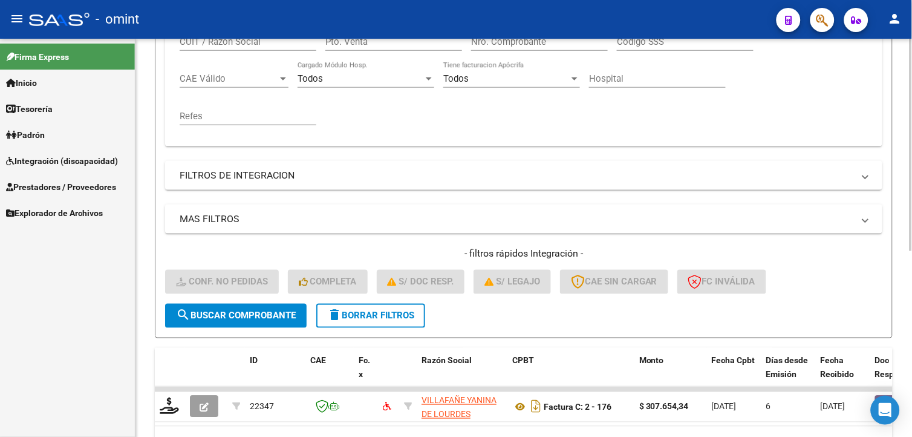
click at [222, 313] on span "search Buscar Comprobante" at bounding box center [236, 315] width 120 height 11
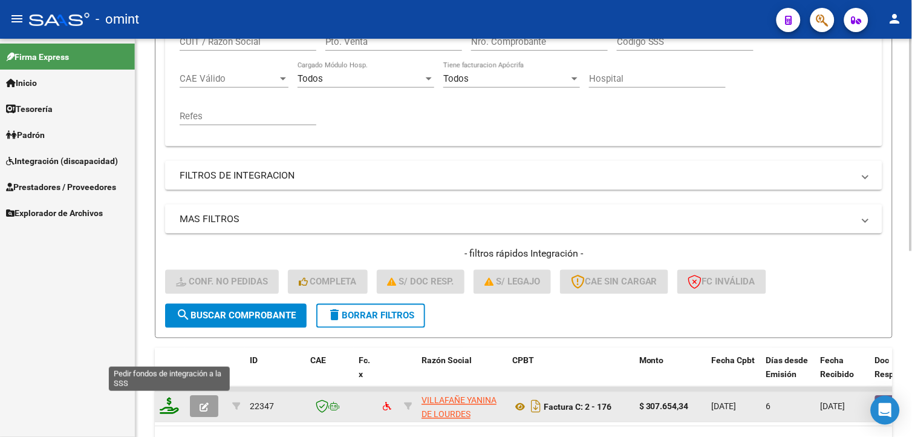
click at [166, 406] on icon at bounding box center [169, 405] width 19 height 17
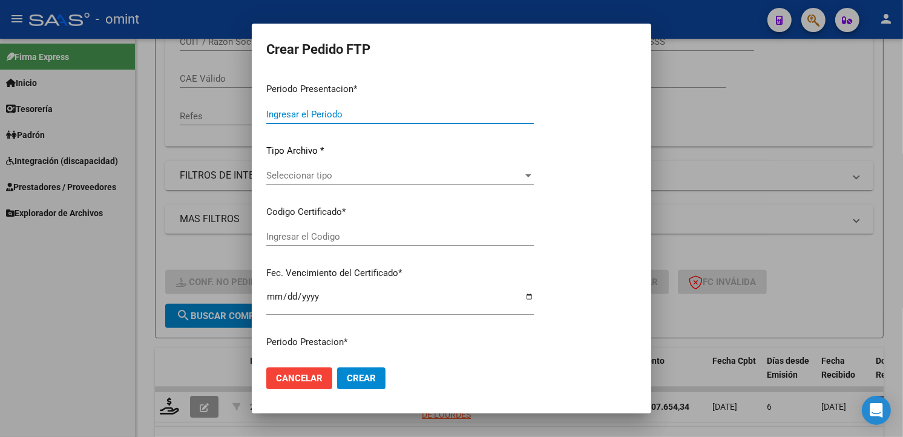
click at [318, 117] on input "Ingresar el Periodo" at bounding box center [399, 114] width 267 height 11
click at [370, 94] on p "Periodo Presentacion *" at bounding box center [399, 89] width 267 height 14
click at [402, 112] on input "Ingresar el Periodo" at bounding box center [399, 114] width 267 height 11
type input "202509"
type input "202507"
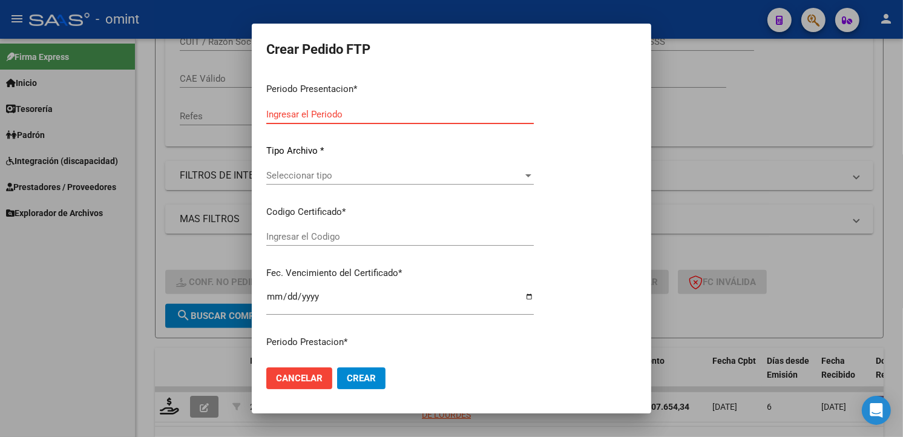
type input "$ 307.654,34"
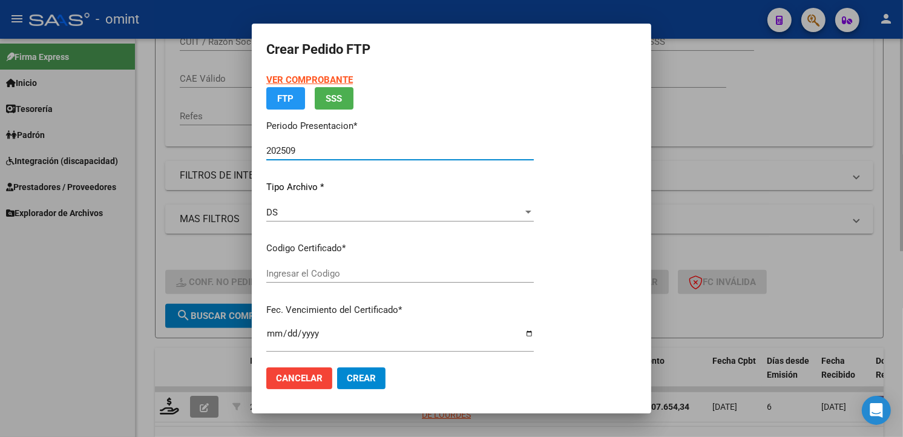
click at [776, 112] on div at bounding box center [451, 218] width 903 height 437
type input "2574303022"
type input "2031-07-31"
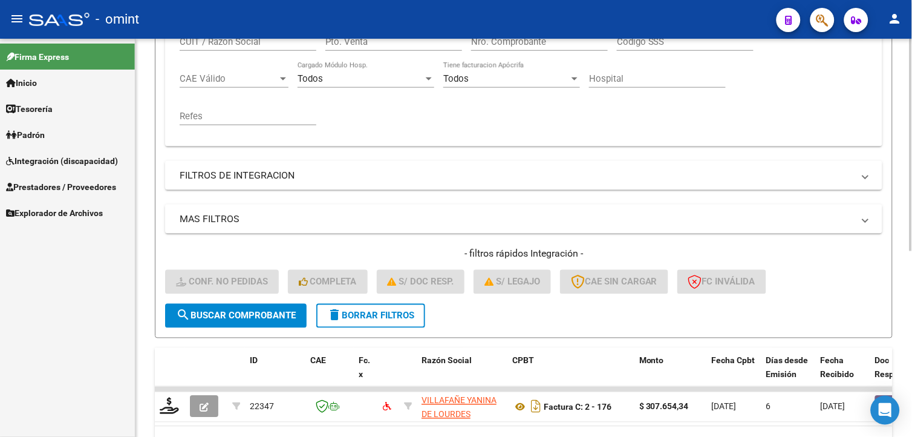
scroll to position [348, 0]
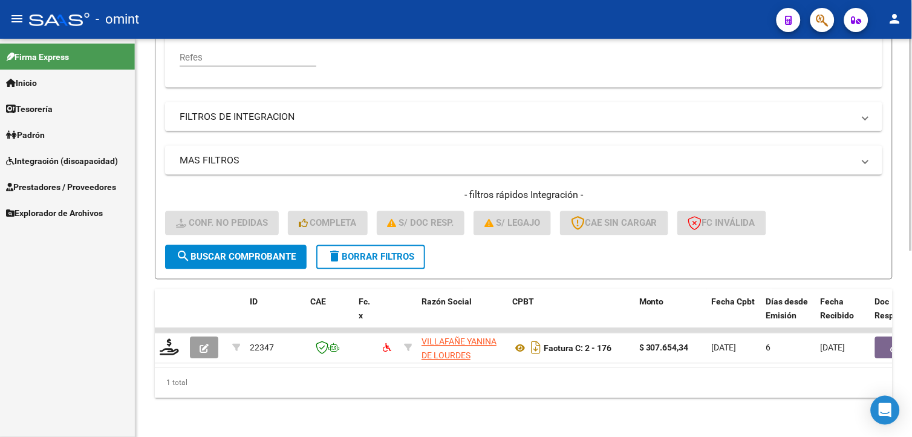
click at [411, 252] on span "delete Borrar Filtros" at bounding box center [370, 257] width 87 height 11
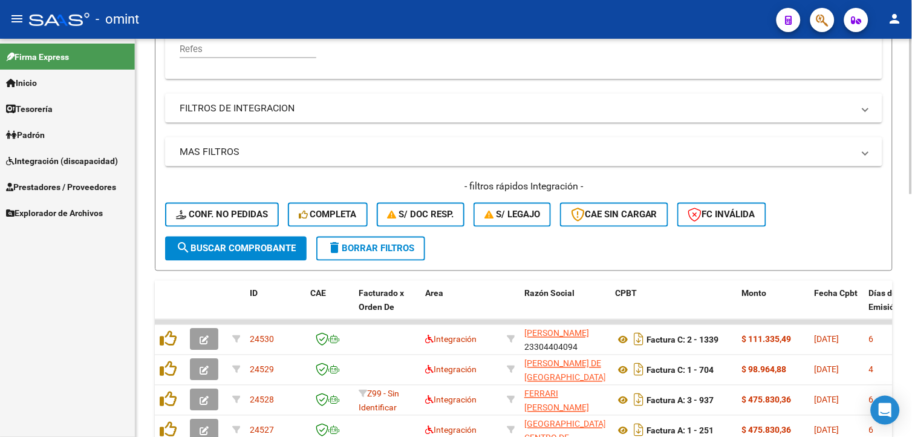
scroll to position [13, 0]
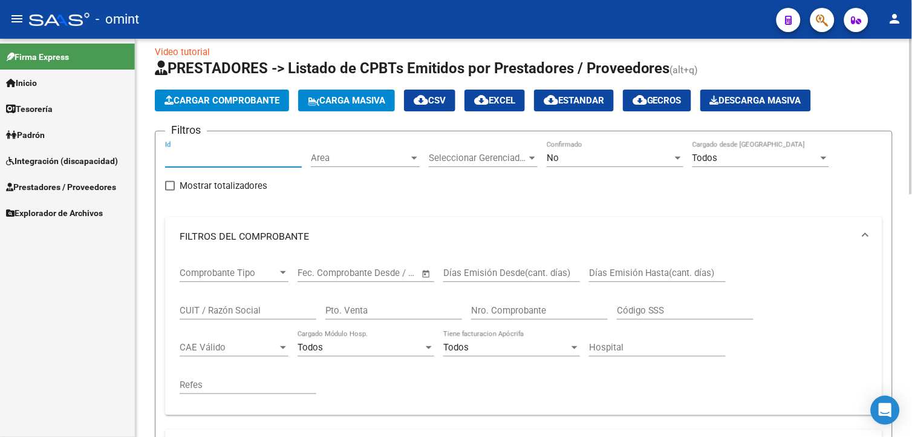
drag, startPoint x: 191, startPoint y: 158, endPoint x: 139, endPoint y: 246, distance: 102.5
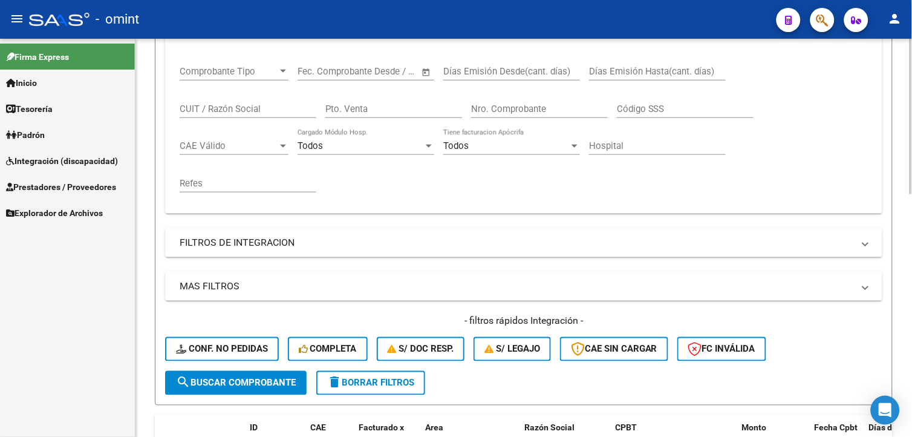
scroll to position [281, 0]
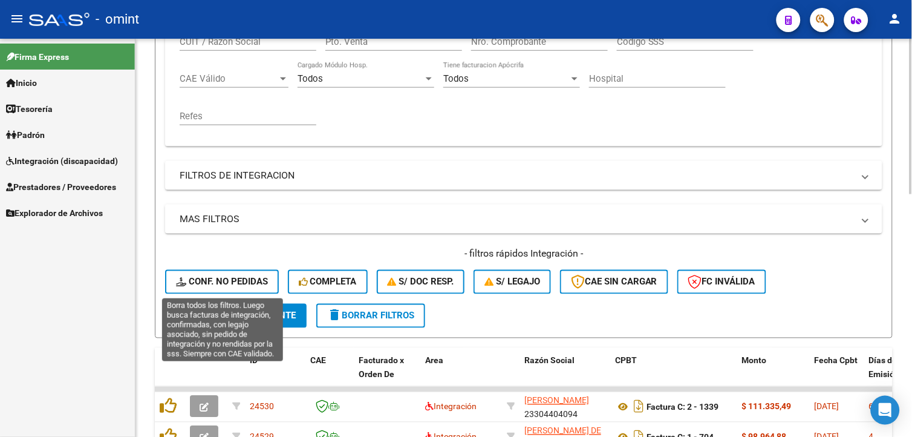
click at [212, 276] on span "Conf. no pedidas" at bounding box center [222, 281] width 92 height 11
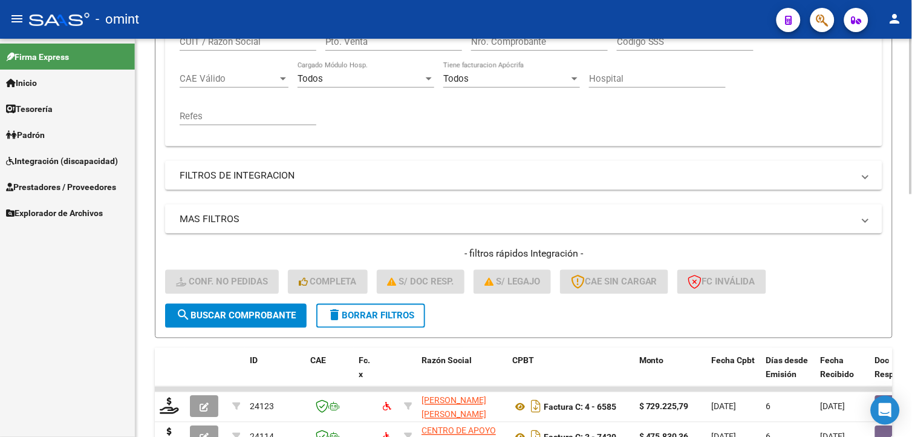
scroll to position [13, 0]
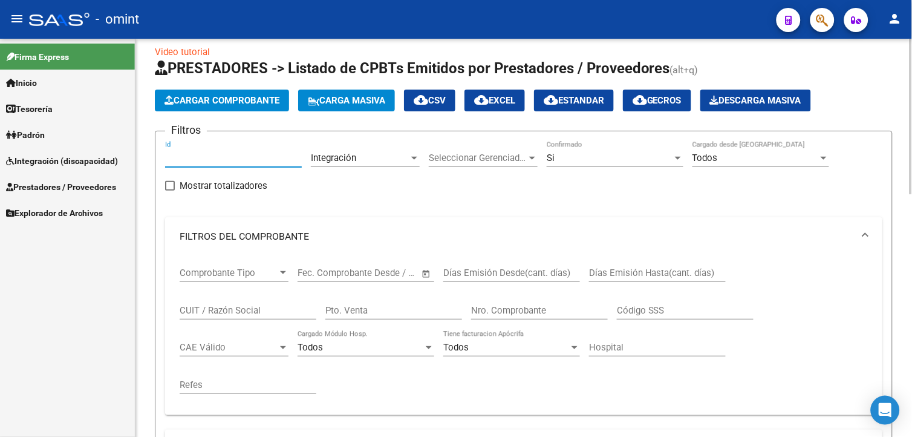
paste input "22347"
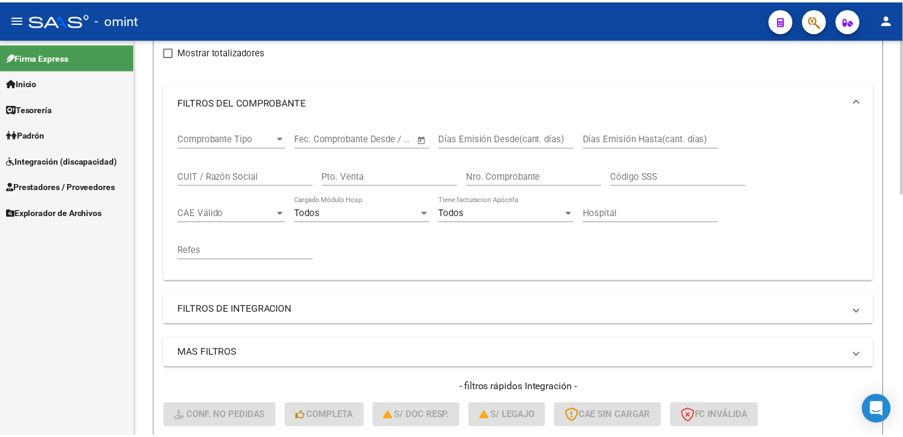
scroll to position [348, 0]
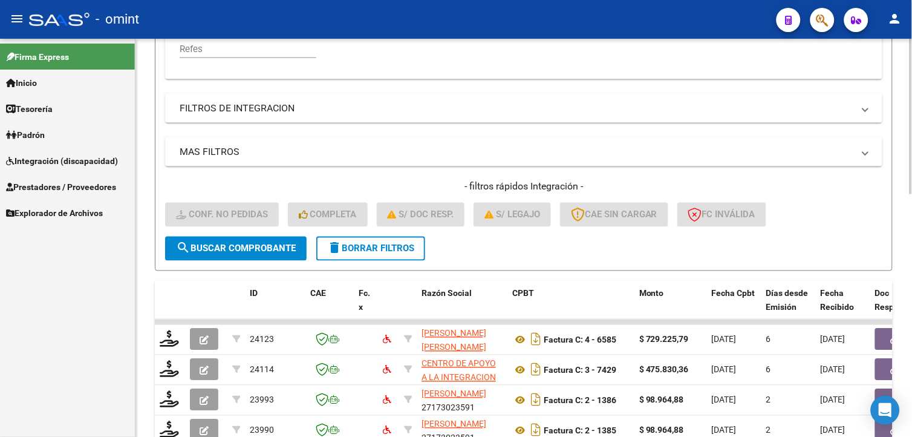
type input "22347"
click at [224, 252] on span "search Buscar Comprobante" at bounding box center [236, 248] width 120 height 11
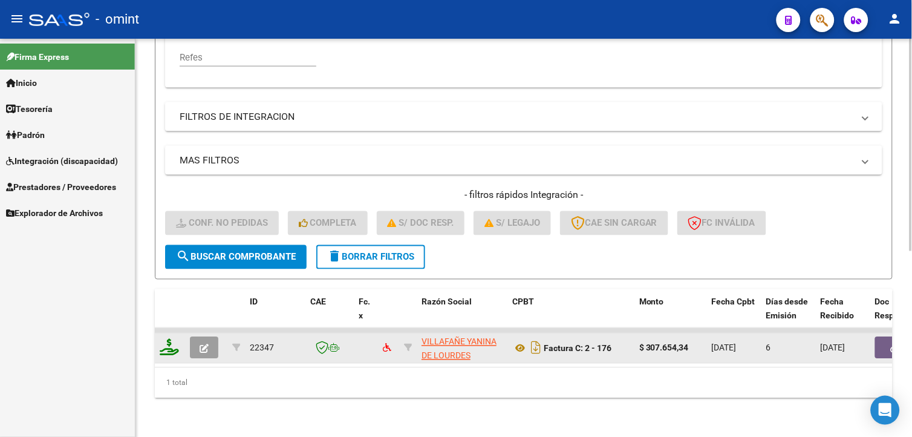
click at [174, 339] on icon at bounding box center [169, 347] width 19 height 17
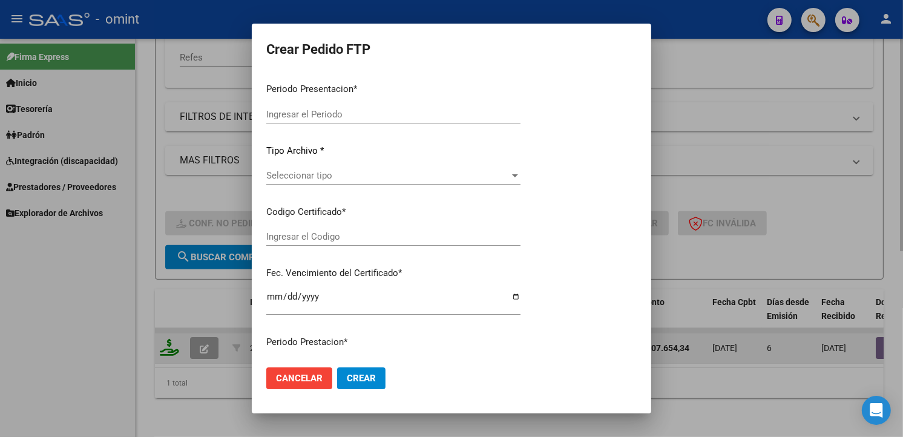
type input "202509"
type input "202507"
type input "$ 307.654,34"
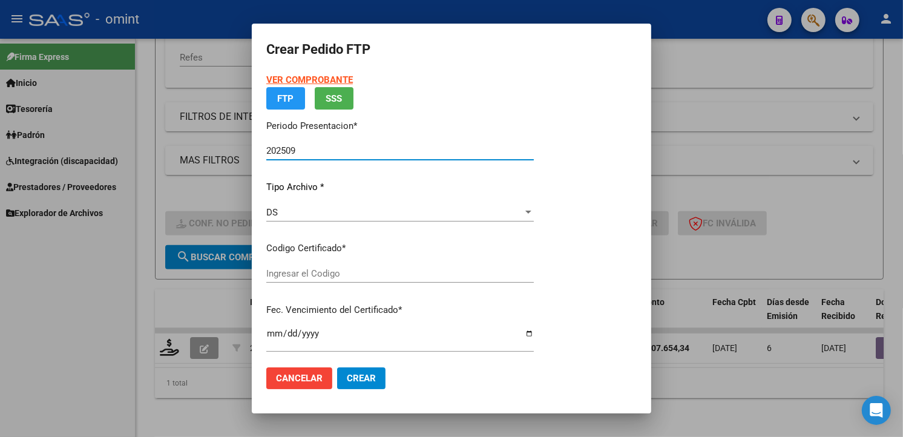
type input "2574303022"
type input "2031-07-31"
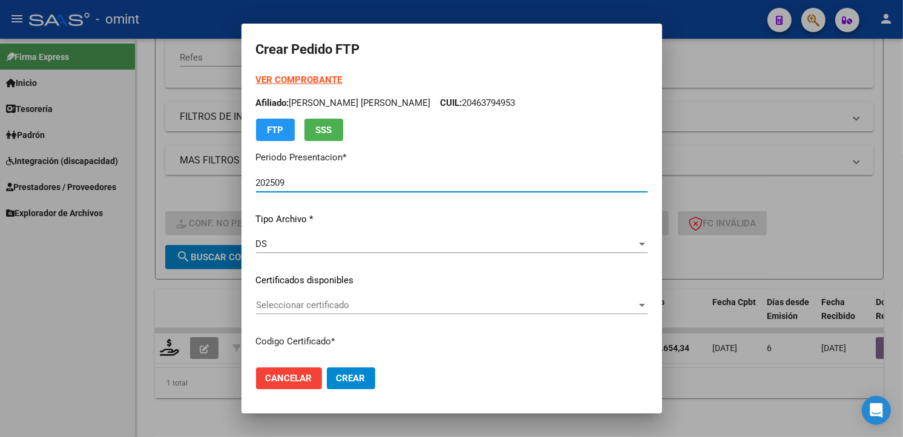
scroll to position [67, 0]
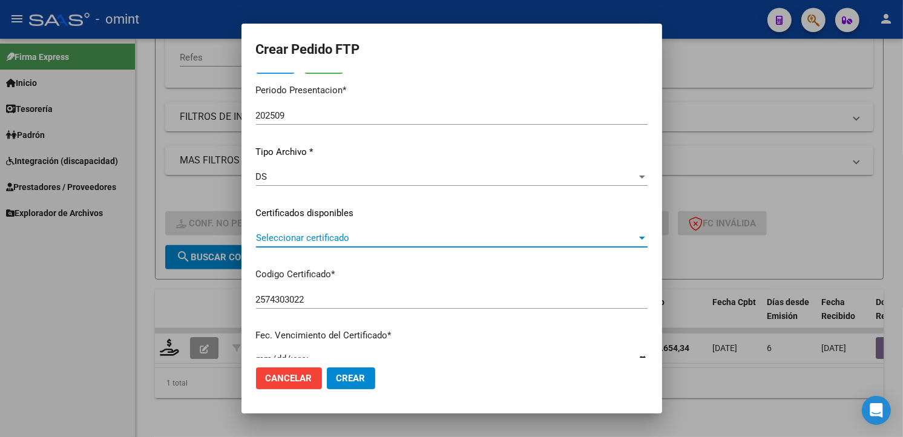
click at [632, 238] on span "Seleccionar certificado" at bounding box center [446, 237] width 380 height 11
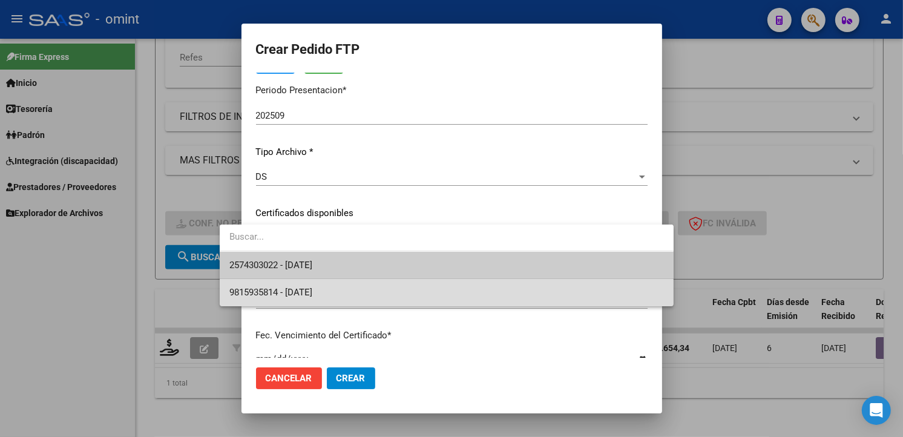
drag, startPoint x: 542, startPoint y: 295, endPoint x: 537, endPoint y: 289, distance: 8.6
click at [538, 290] on span "9815935814 - 2025-07-23" at bounding box center [446, 292] width 434 height 27
type input "9815935814"
type input "2025-07-23"
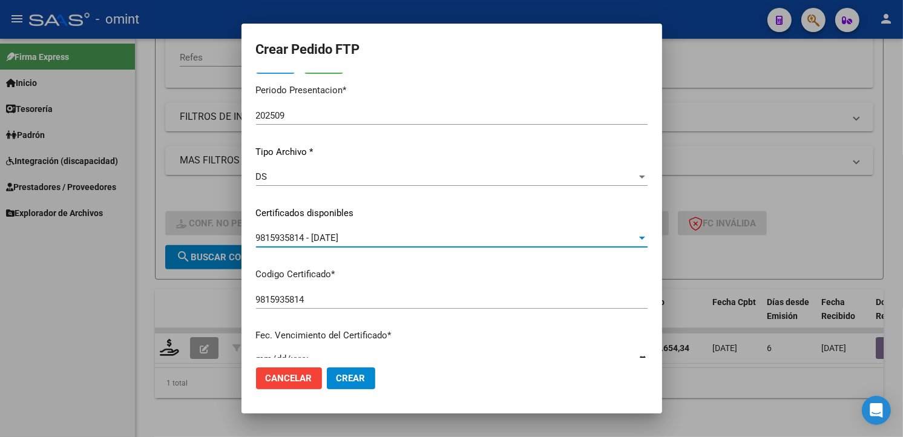
click at [636, 234] on div "9815935814 - 2025-07-23" at bounding box center [446, 237] width 380 height 11
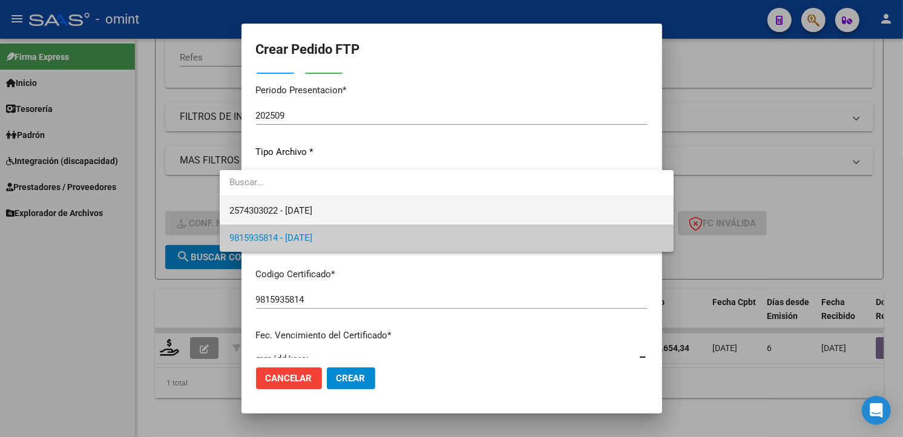
click at [428, 209] on span "2574303022 - 2031-07-31" at bounding box center [446, 210] width 434 height 27
type input "2574303022"
type input "2031-07-31"
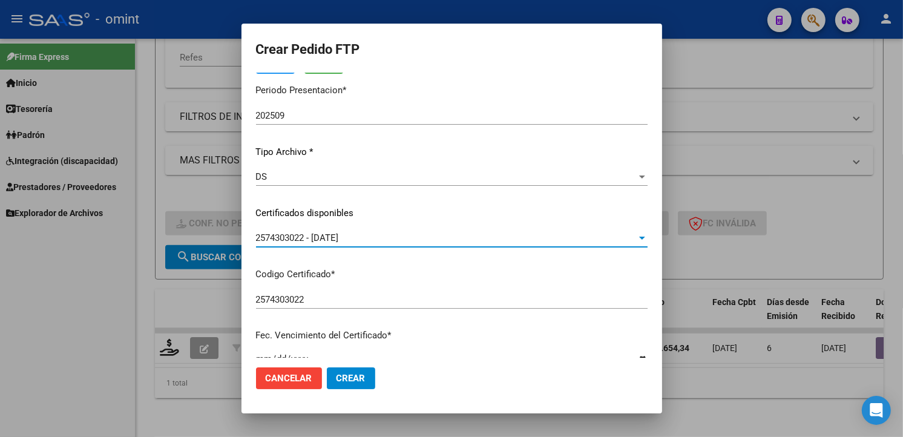
click at [546, 312] on div "2574303022 Ingresar el Codigo" at bounding box center [451, 305] width 391 height 30
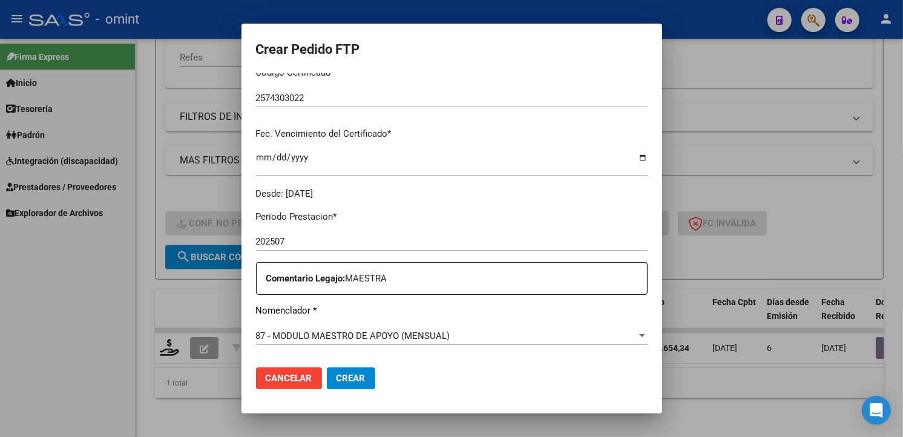
scroll to position [336, 0]
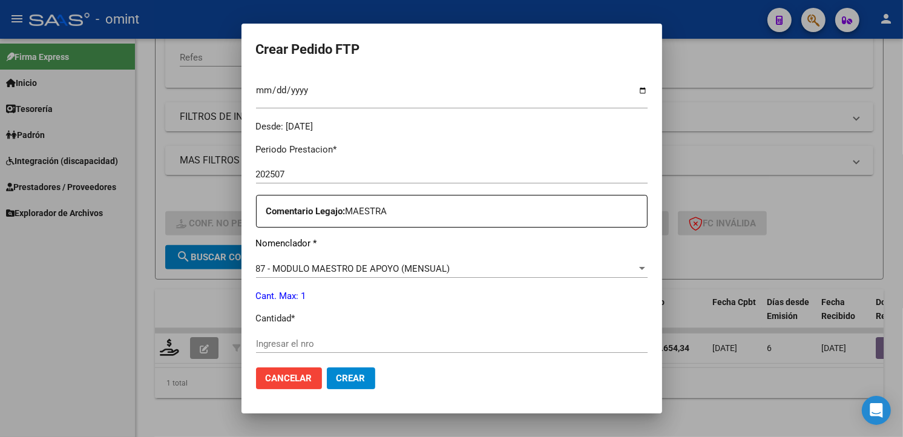
click at [275, 342] on input "Ingresar el nro" at bounding box center [451, 343] width 391 height 11
type input "1"
click at [491, 323] on p "Cantidad *" at bounding box center [451, 319] width 391 height 14
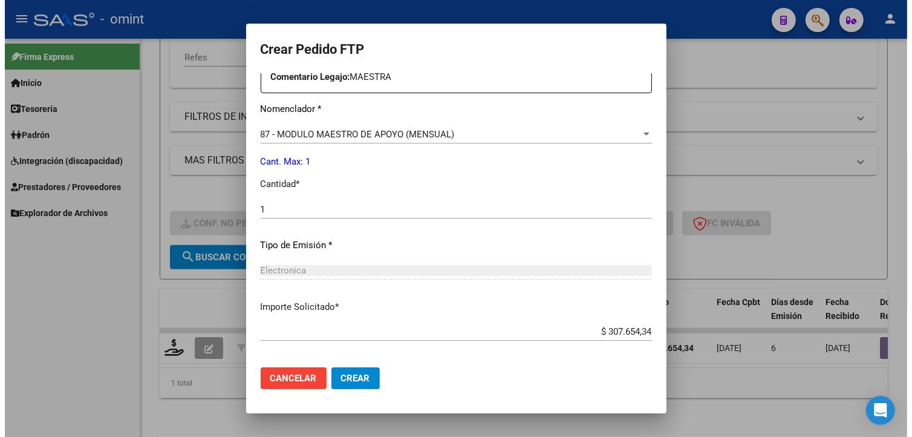
scroll to position [525, 0]
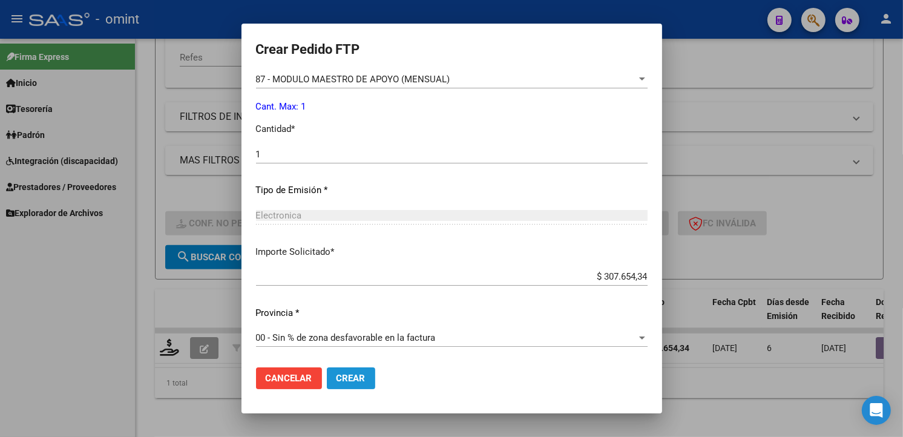
click at [336, 376] on span "Crear" at bounding box center [350, 378] width 29 height 11
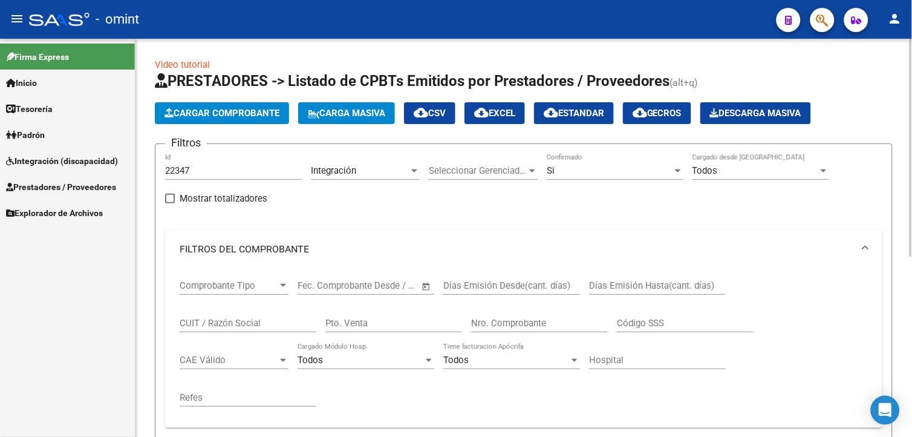
scroll to position [201, 0]
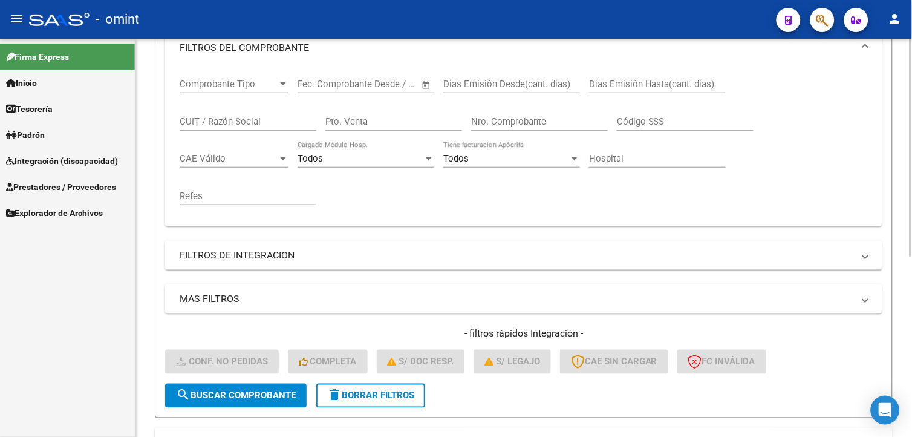
click at [390, 397] on span "delete Borrar Filtros" at bounding box center [370, 395] width 87 height 11
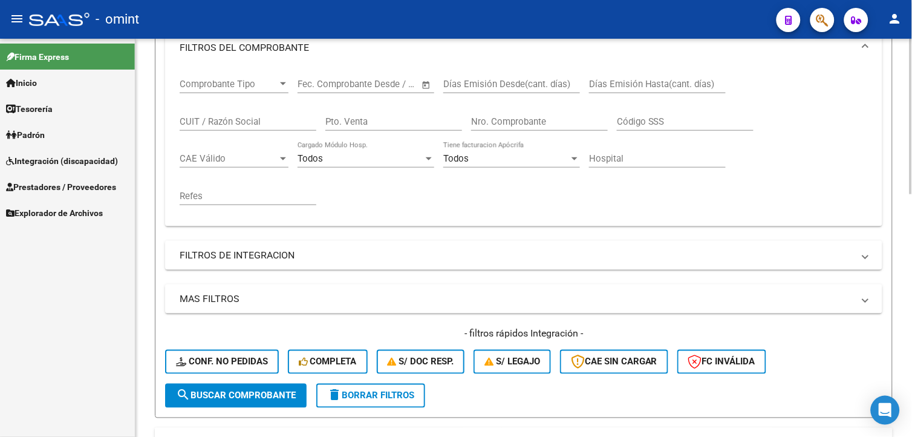
scroll to position [0, 0]
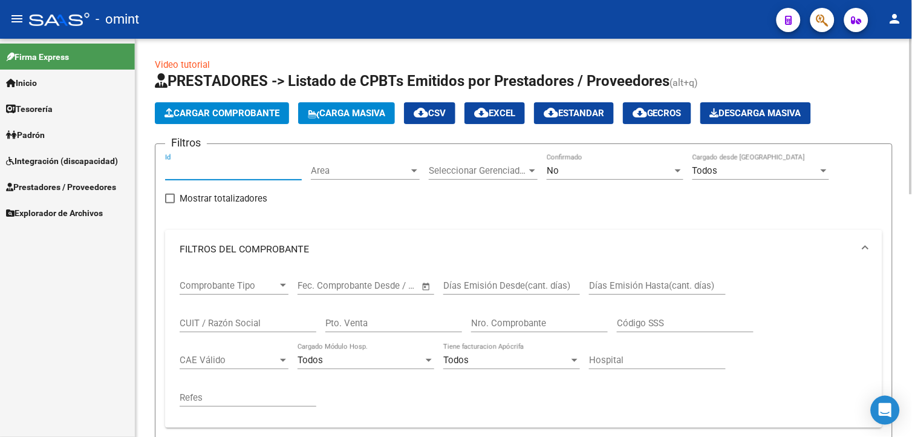
paste input "22272"
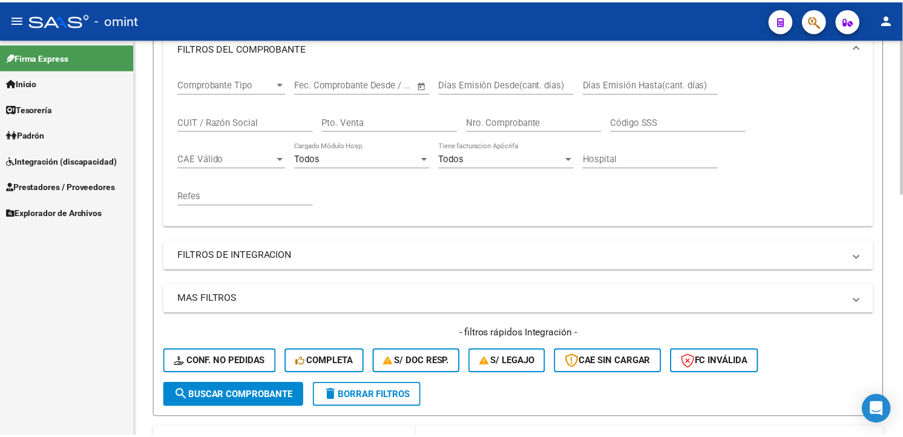
scroll to position [336, 0]
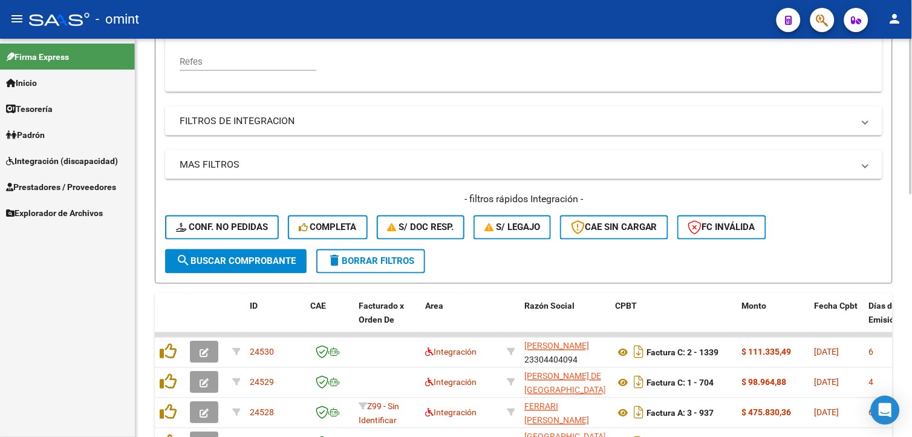
type input "22272"
click at [257, 266] on button "search Buscar Comprobante" at bounding box center [236, 261] width 142 height 24
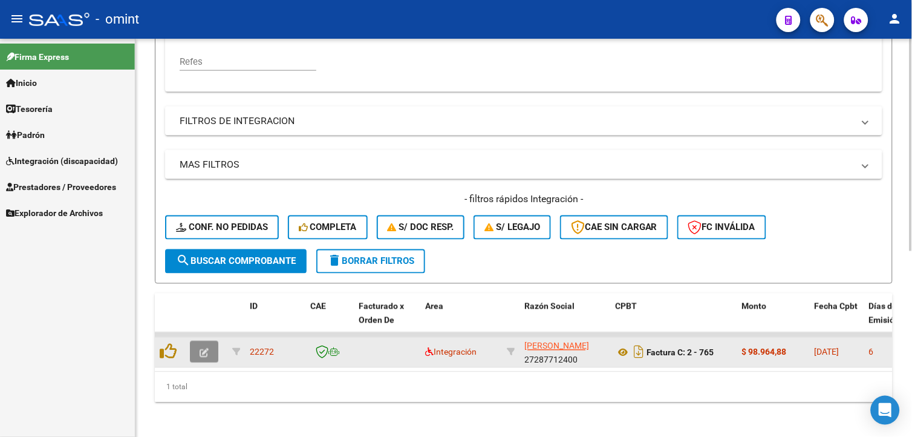
click at [200, 343] on button "button" at bounding box center [204, 352] width 28 height 22
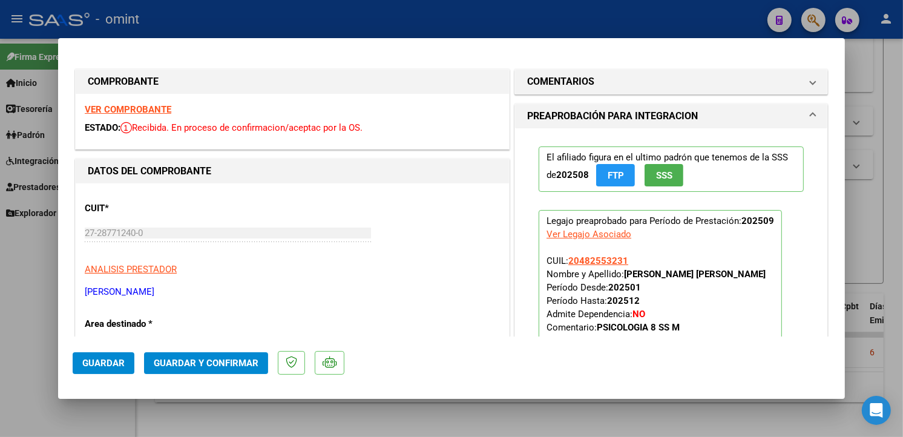
click at [162, 109] on strong "VER COMPROBANTE" at bounding box center [128, 109] width 87 height 11
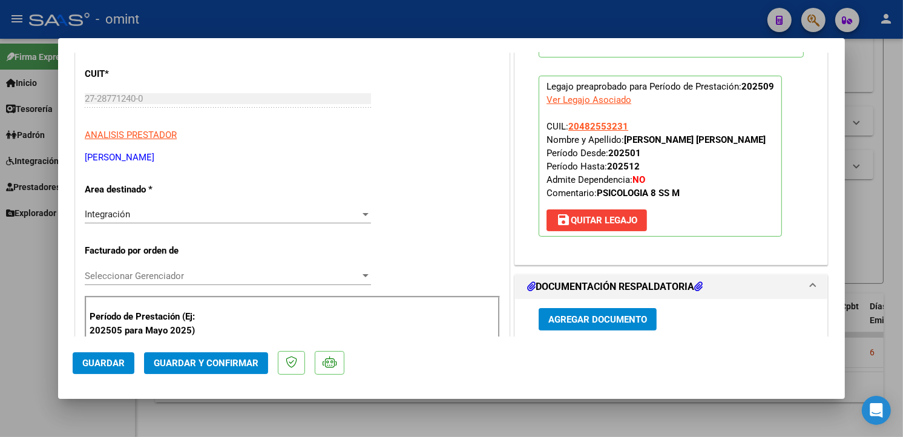
scroll to position [201, 0]
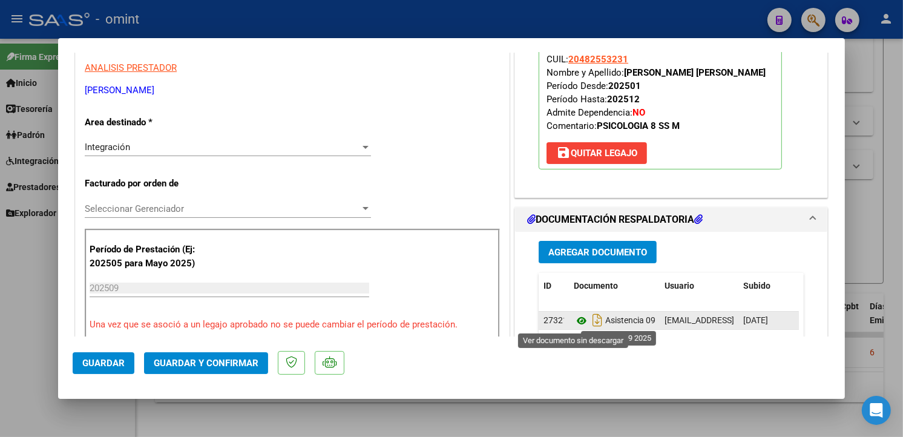
click at [573, 317] on icon at bounding box center [581, 320] width 16 height 15
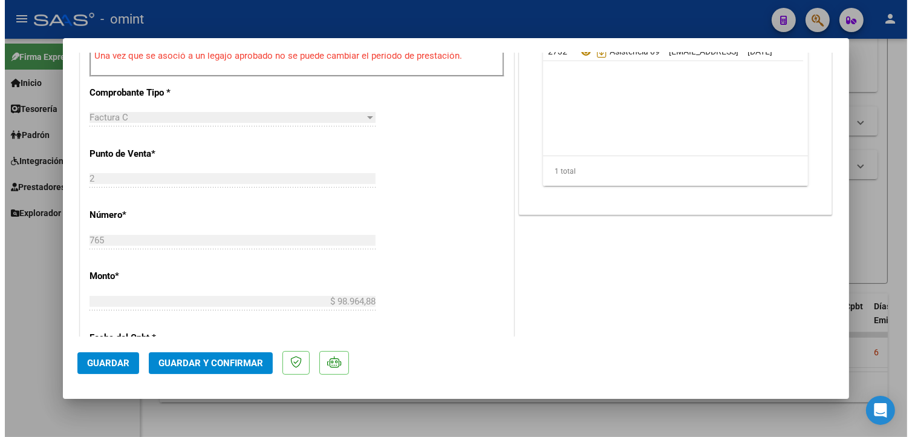
scroll to position [537, 0]
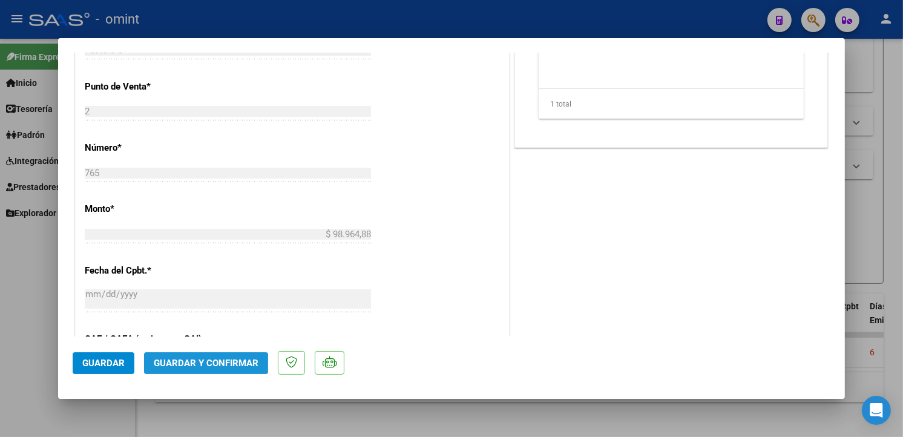
click at [197, 354] on button "Guardar y Confirmar" at bounding box center [206, 363] width 124 height 22
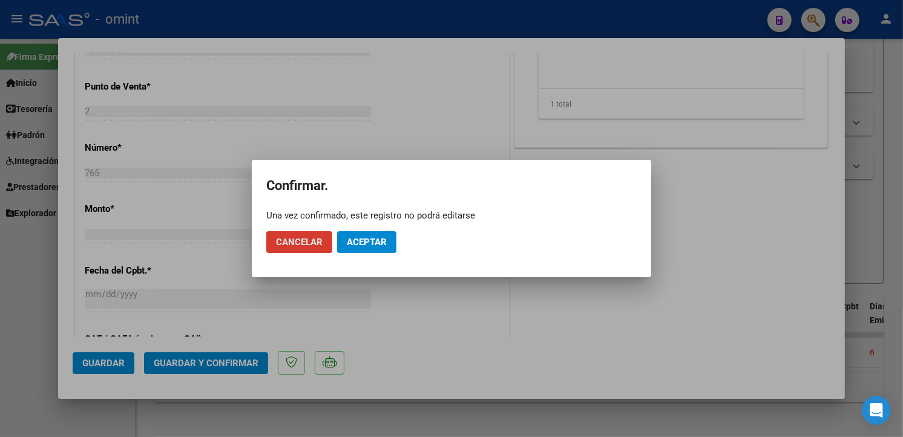
click at [351, 247] on button "Aceptar" at bounding box center [366, 242] width 59 height 22
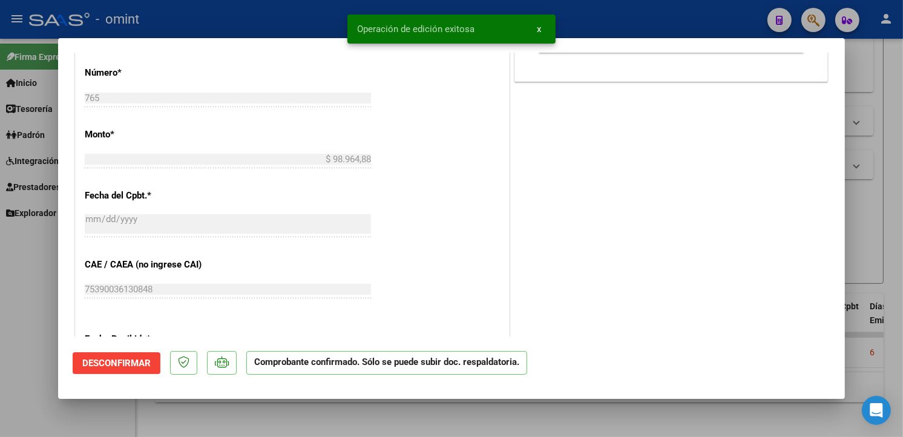
click at [278, 12] on div at bounding box center [451, 218] width 903 height 437
type input "$ 0,00"
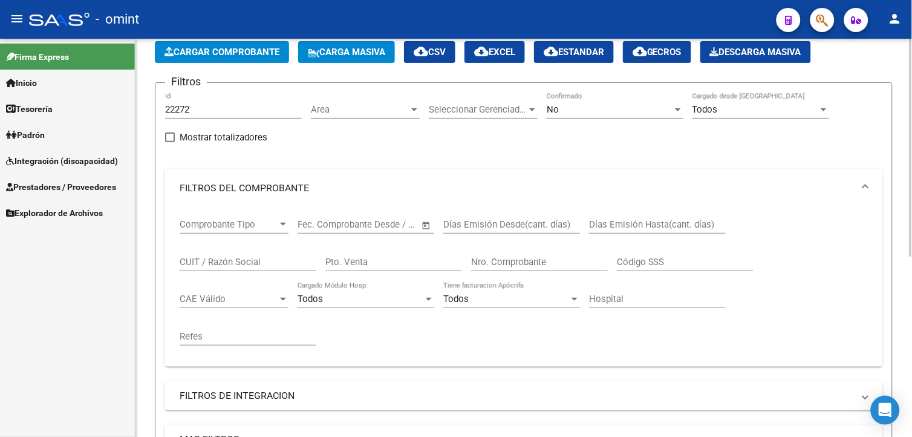
scroll to position [263, 0]
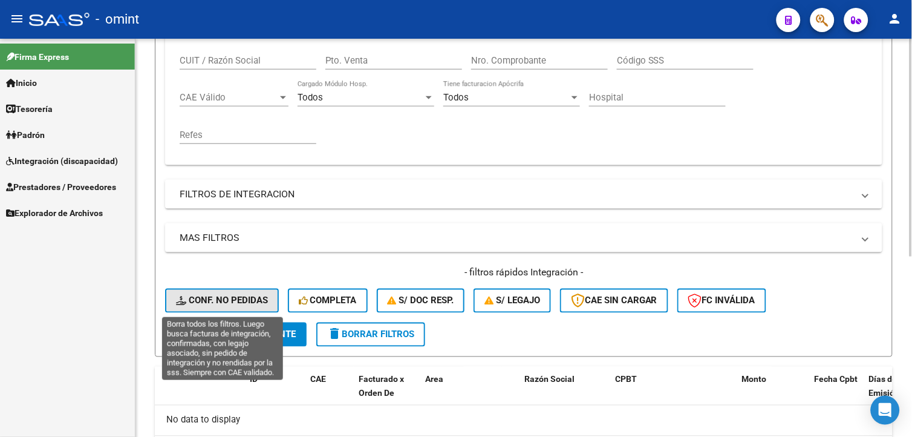
click at [218, 298] on span "Conf. no pedidas" at bounding box center [222, 300] width 92 height 11
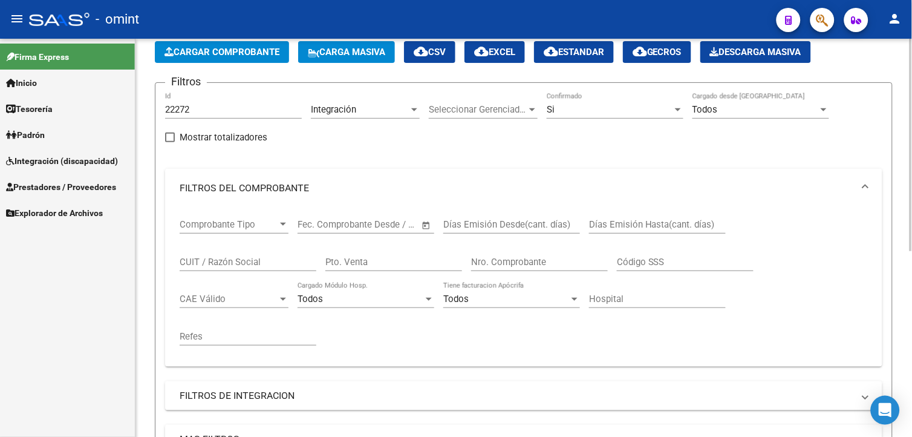
scroll to position [0, 0]
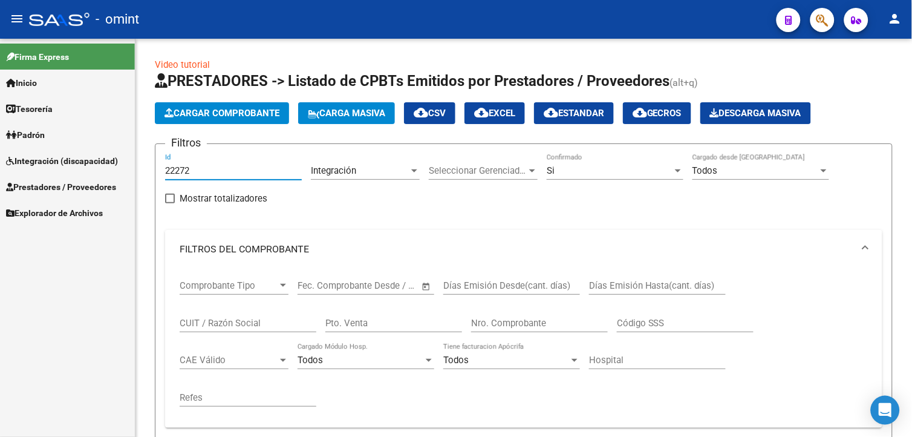
drag, startPoint x: 183, startPoint y: 169, endPoint x: 79, endPoint y: 149, distance: 106.1
click at [79, 149] on mat-sidenav-container "Firma Express Inicio Calendario SSS Instructivos Contacto OS Tesorería Extracto…" at bounding box center [456, 238] width 912 height 398
paste input "22272"
type input "22272"
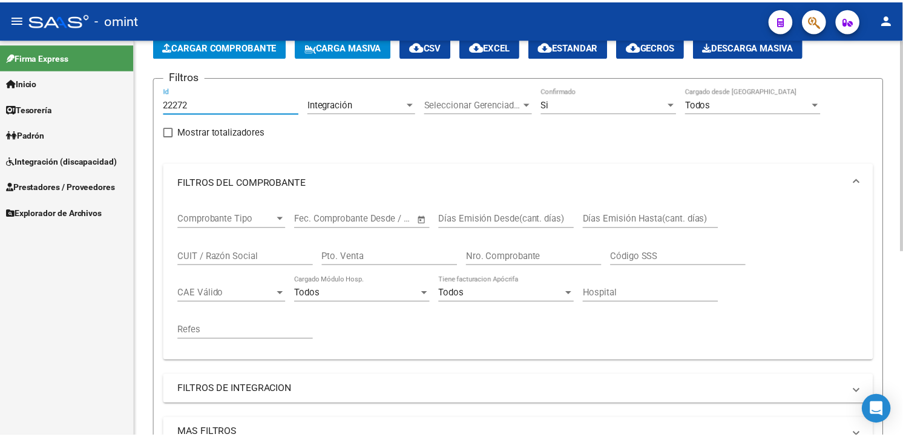
scroll to position [269, 0]
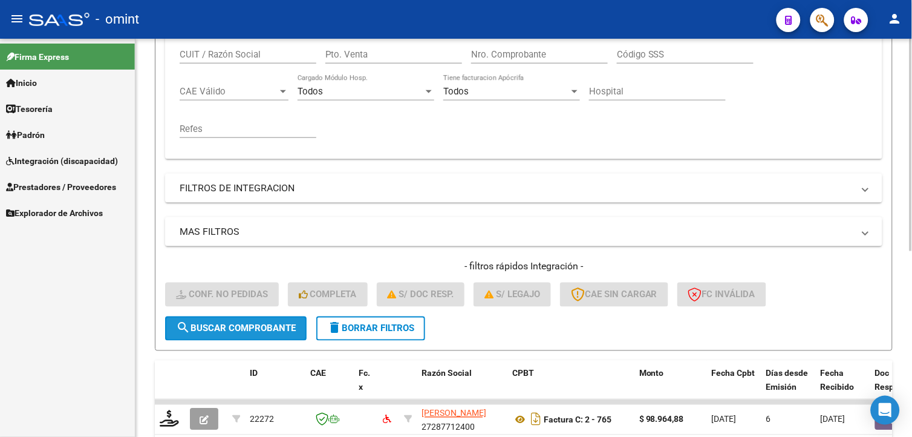
click at [218, 324] on span "search Buscar Comprobante" at bounding box center [236, 328] width 120 height 11
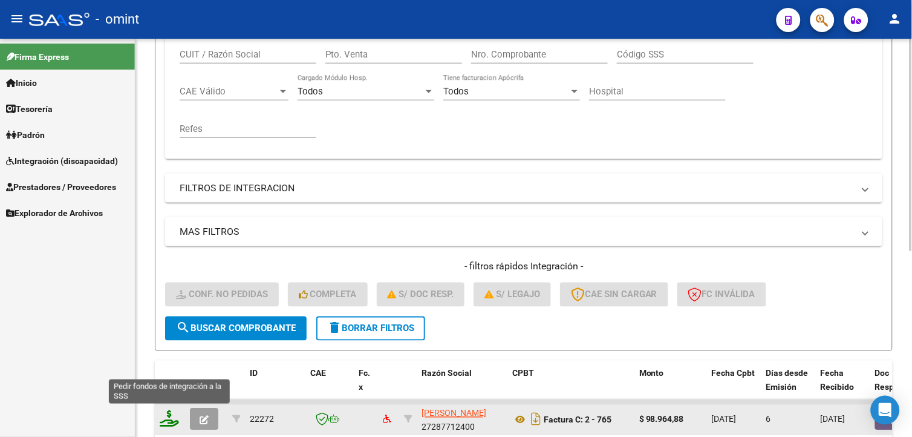
click at [172, 420] on icon at bounding box center [169, 418] width 19 height 17
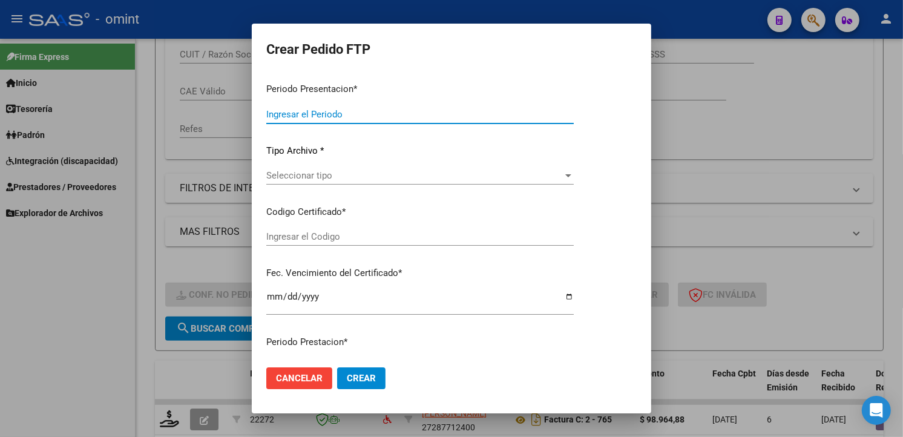
type input "202509"
type input "$ 98.964,88"
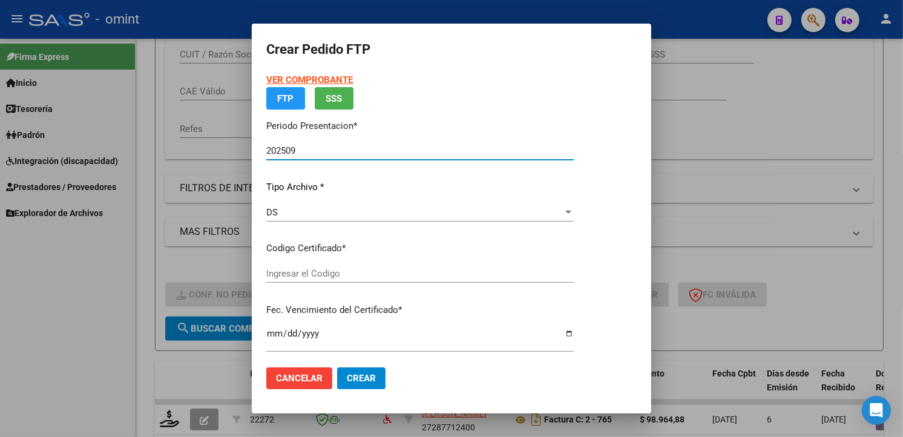
type input "6936614354"
type input "2027-01-02"
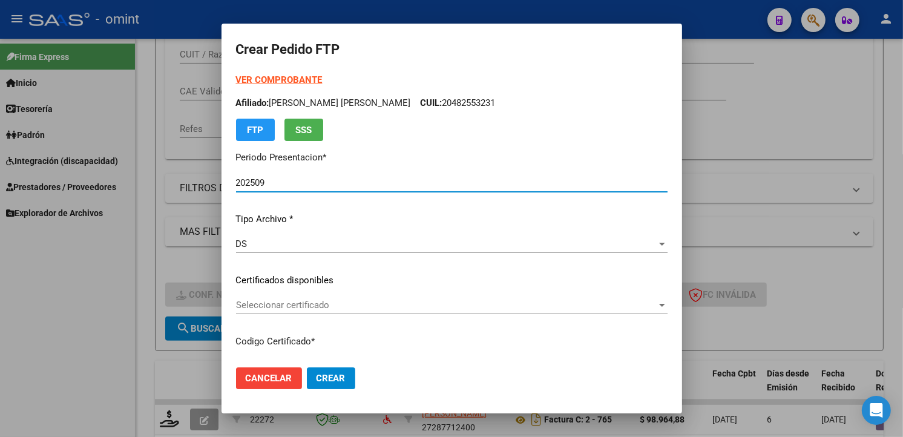
click at [627, 305] on span "Seleccionar certificado" at bounding box center [446, 304] width 420 height 11
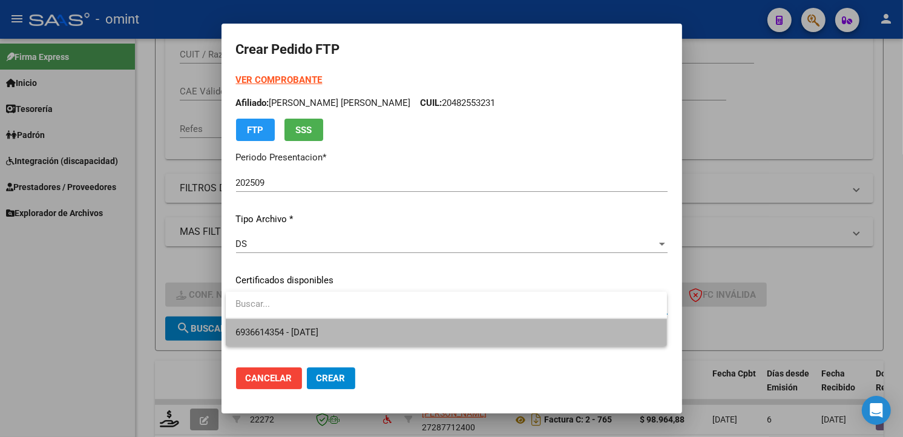
click at [571, 328] on span "6936614354 - 2027-01-02" at bounding box center [446, 332] width 422 height 27
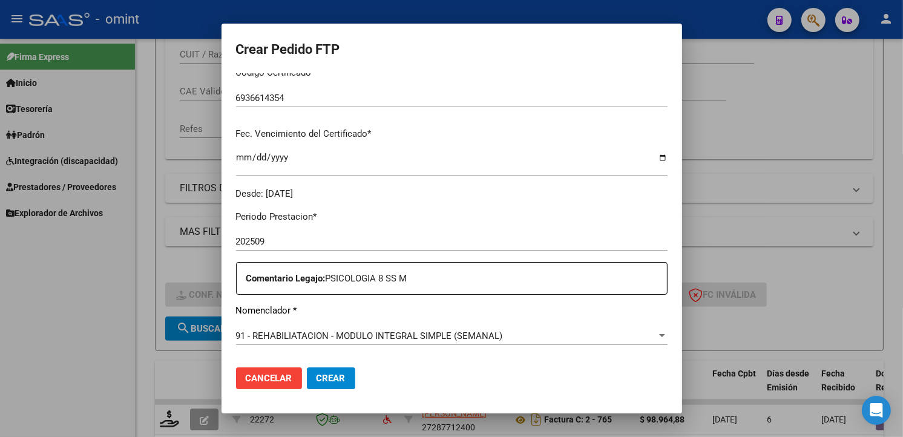
scroll to position [336, 0]
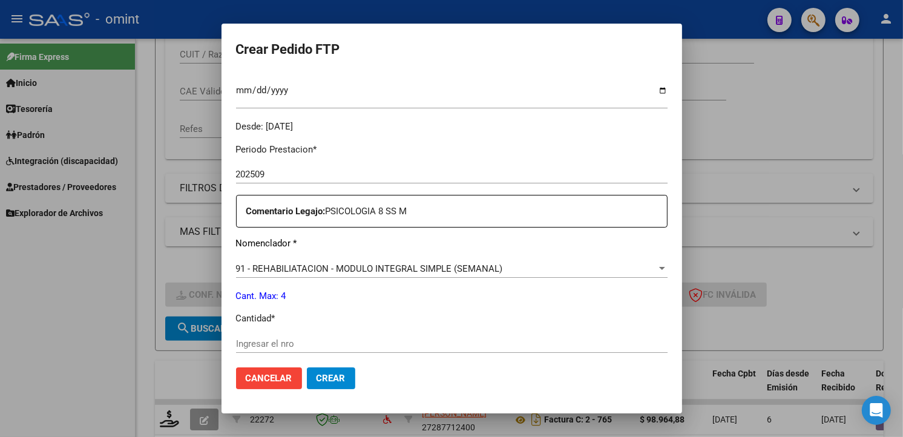
click at [289, 341] on input "Ingresar el nro" at bounding box center [451, 343] width 431 height 11
click at [436, 347] on input "4" at bounding box center [451, 343] width 431 height 11
type input "4"
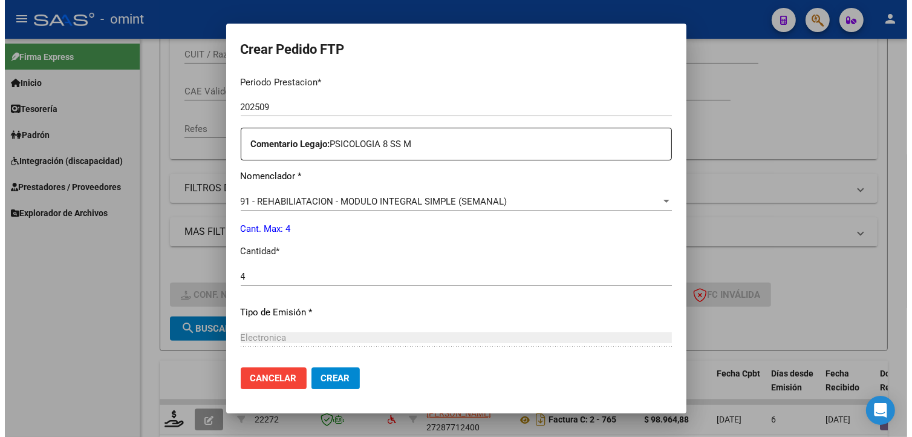
scroll to position [525, 0]
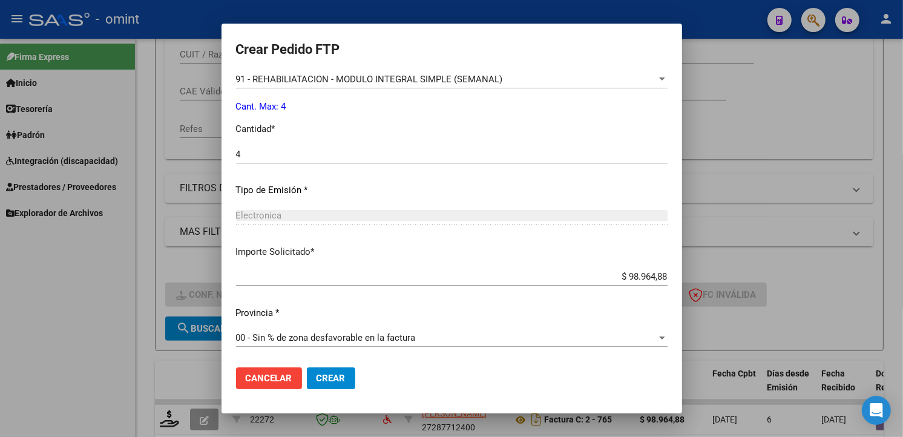
click at [328, 373] on span "Crear" at bounding box center [330, 378] width 29 height 11
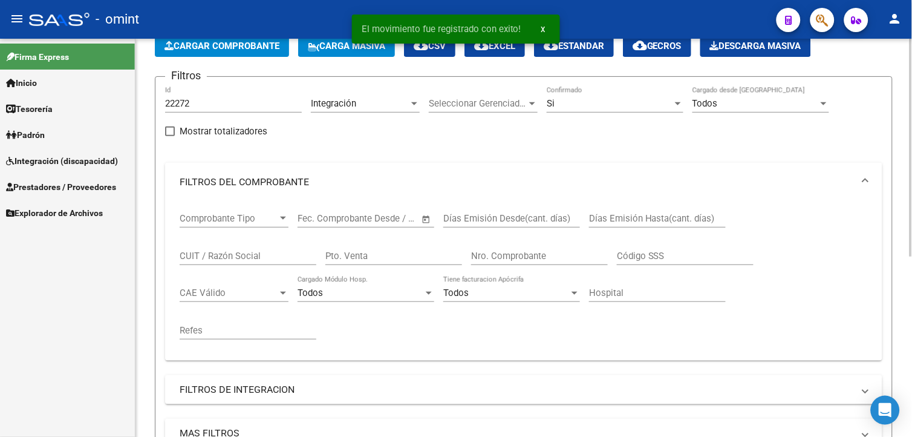
scroll to position [0, 0]
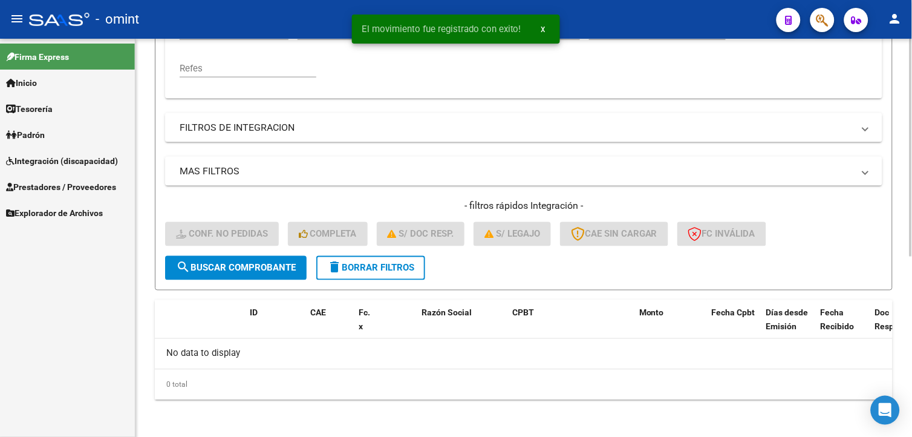
click at [371, 267] on span "delete Borrar Filtros" at bounding box center [370, 268] width 87 height 11
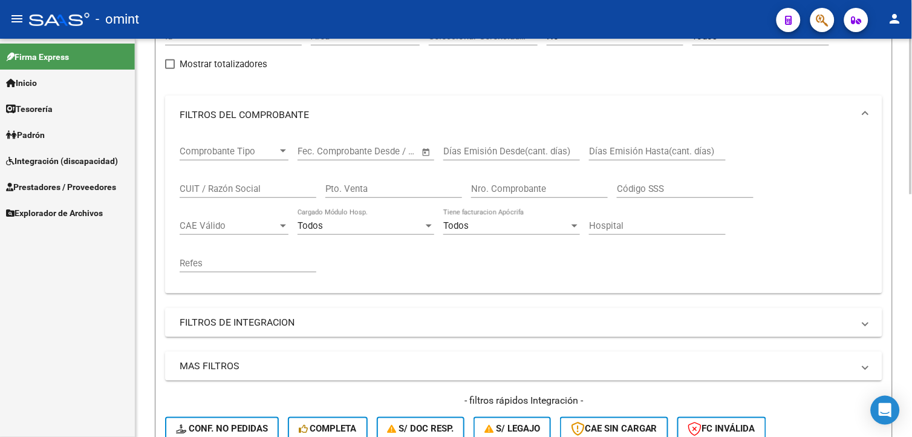
scroll to position [269, 0]
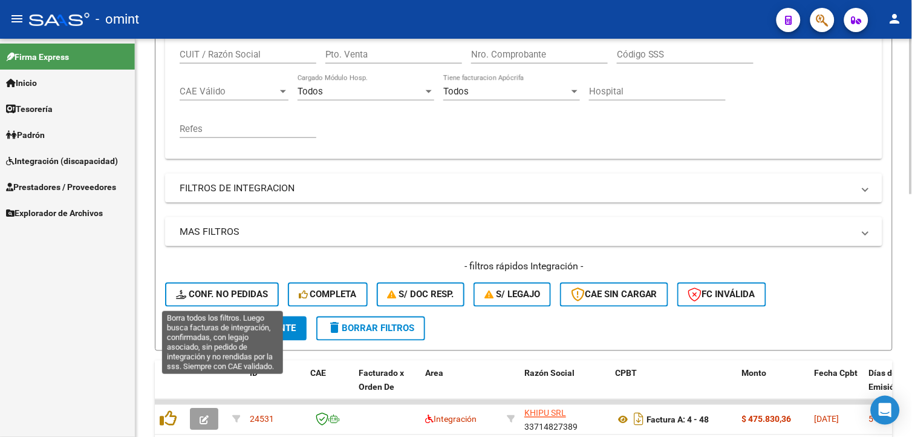
click at [233, 284] on button "Conf. no pedidas" at bounding box center [222, 294] width 114 height 24
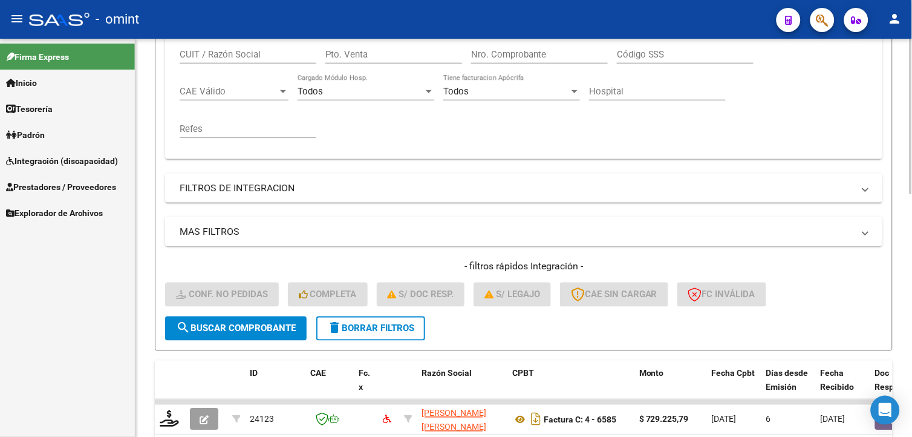
scroll to position [67, 0]
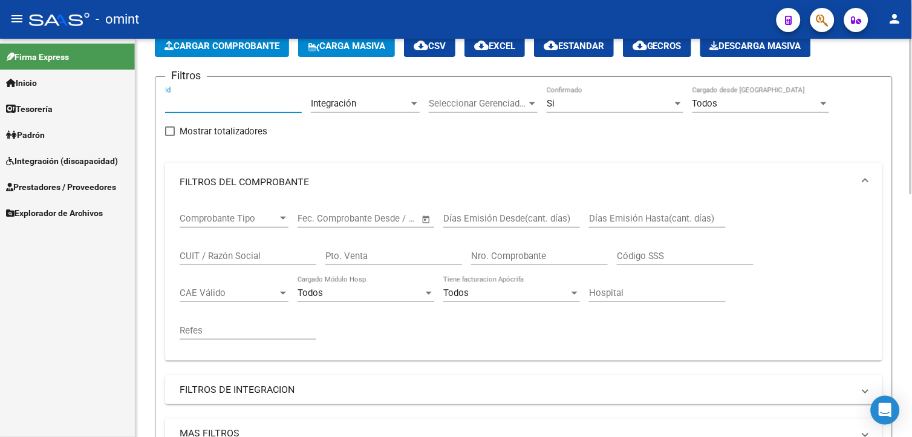
paste input "24118"
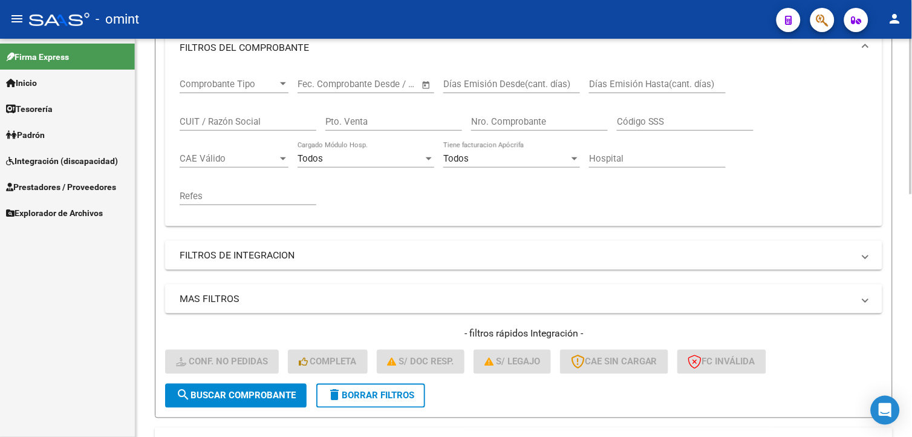
type input "24118"
click at [204, 396] on span "search Buscar Comprobante" at bounding box center [236, 395] width 120 height 11
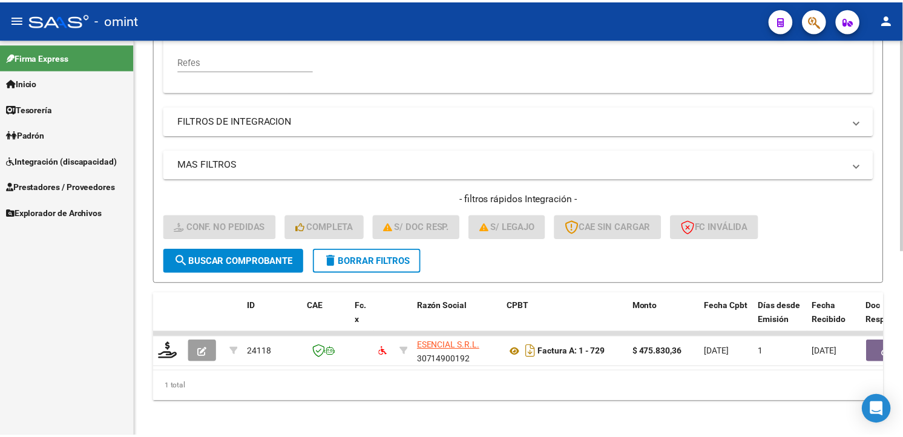
scroll to position [348, 0]
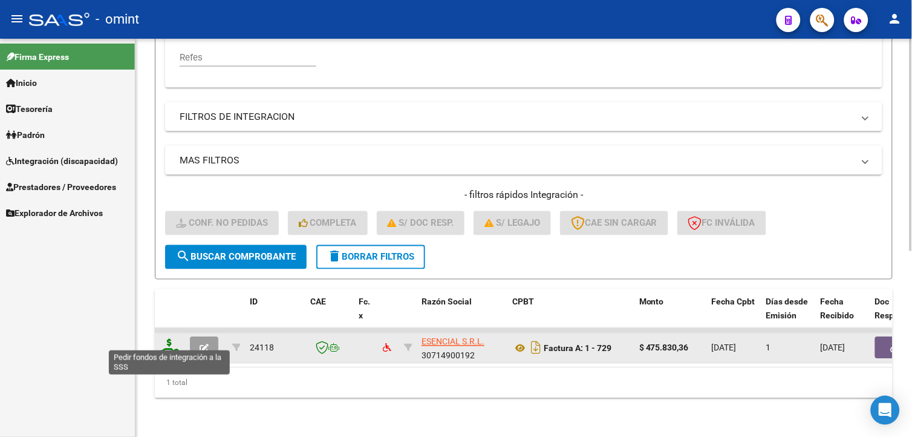
click at [166, 339] on icon at bounding box center [169, 347] width 19 height 17
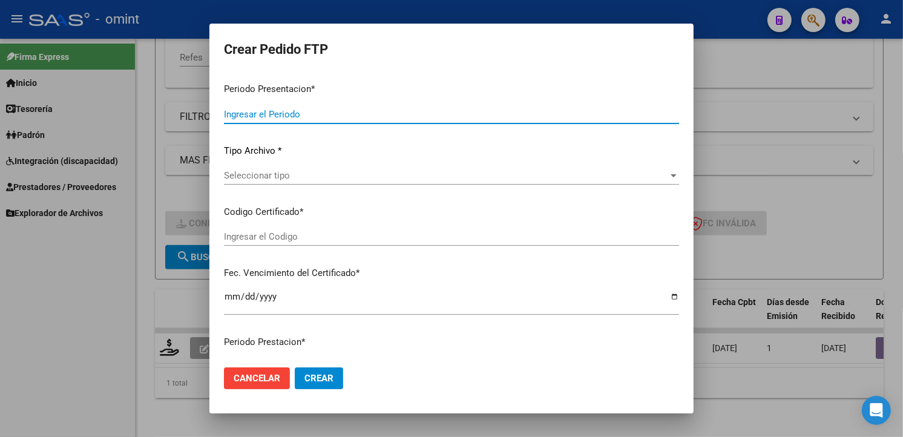
type input "202509"
type input "$ 475.830,36"
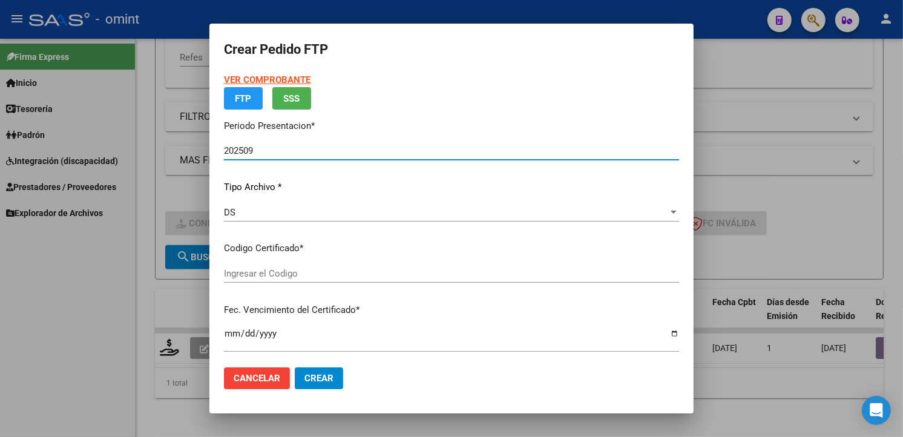
type input "5861309772"
type input "2027-08-03"
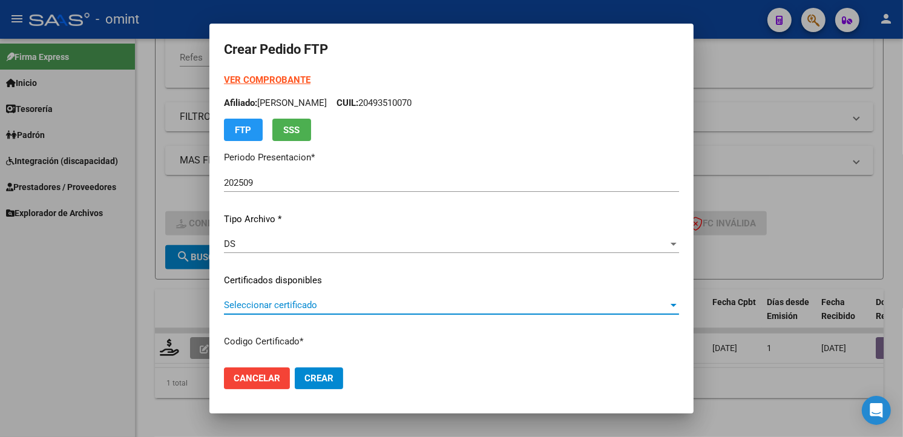
click at [624, 307] on span "Seleccionar certificado" at bounding box center [446, 304] width 444 height 11
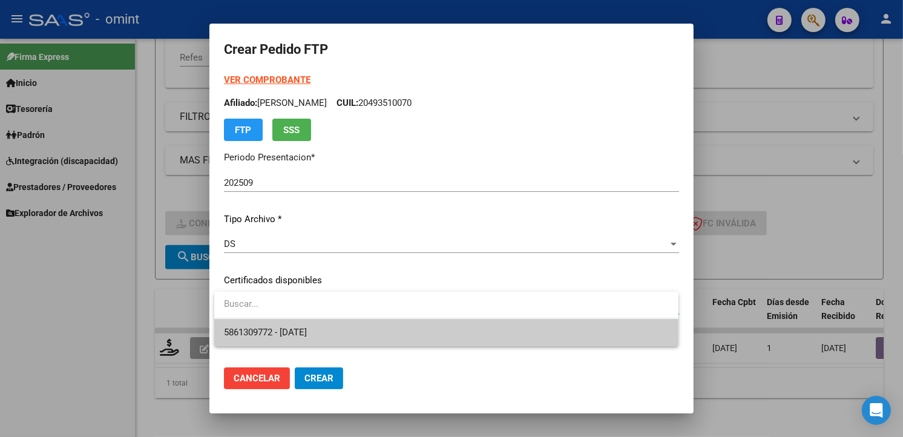
click at [414, 333] on span "5861309772 - 2027-08-03" at bounding box center [446, 332] width 445 height 27
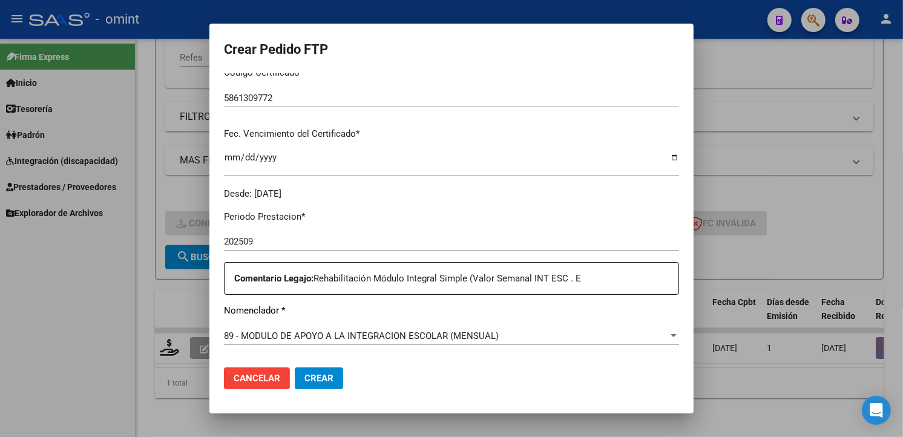
scroll to position [336, 0]
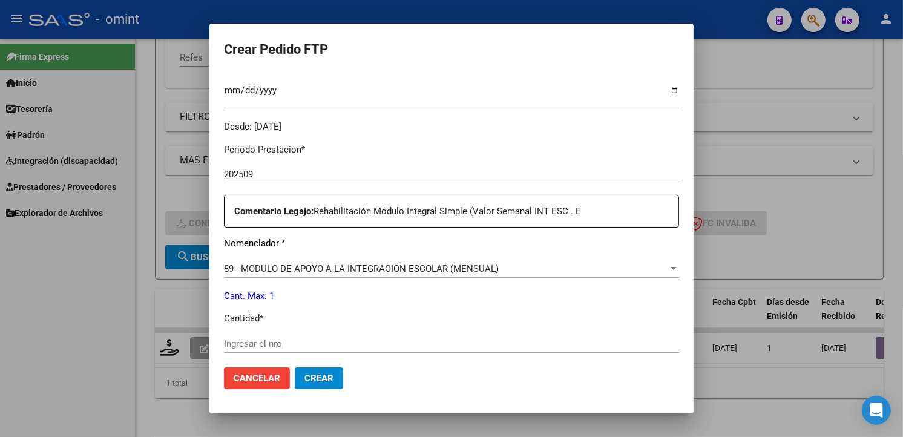
click at [255, 336] on div "Ingresar el nro" at bounding box center [451, 344] width 455 height 18
type input "1"
click at [385, 335] on div "1 Ingresar el nro" at bounding box center [451, 344] width 455 height 18
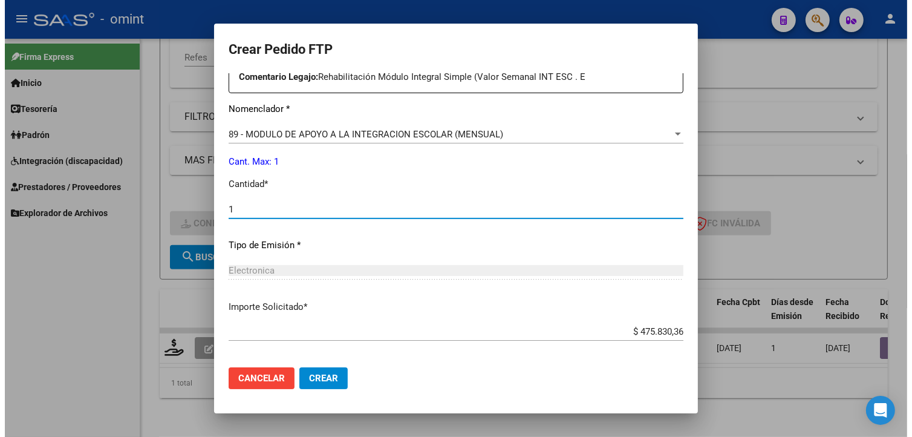
scroll to position [525, 0]
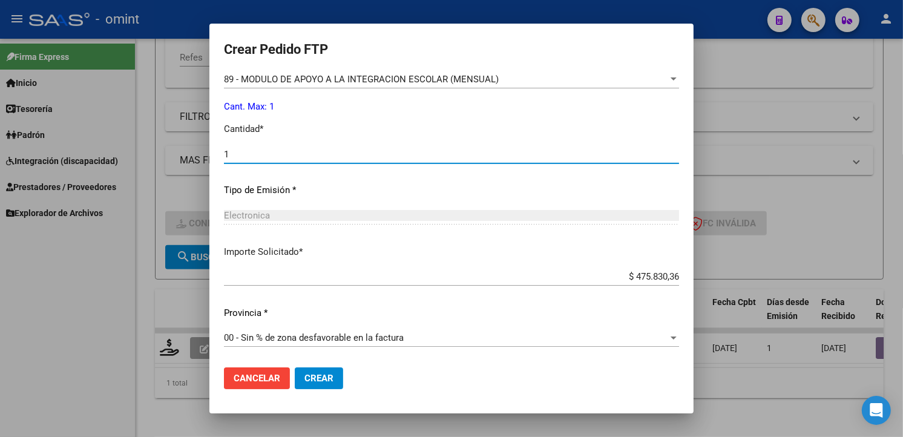
click at [316, 373] on button "Crear" at bounding box center [319, 378] width 48 height 22
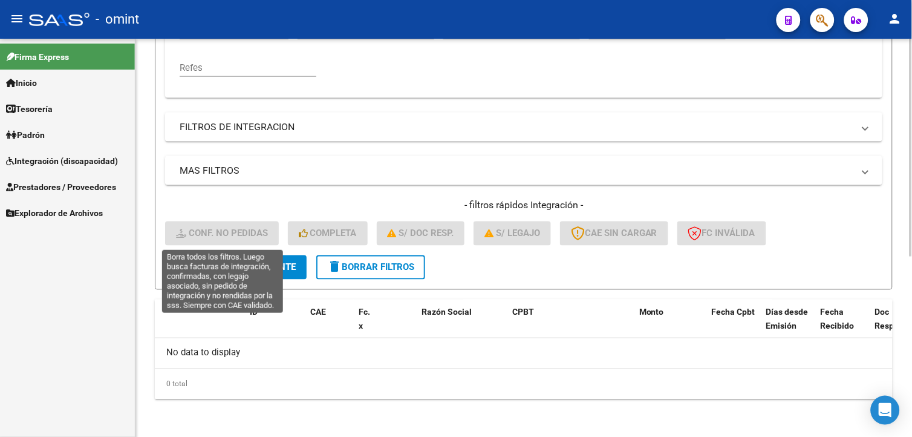
scroll to position [61, 0]
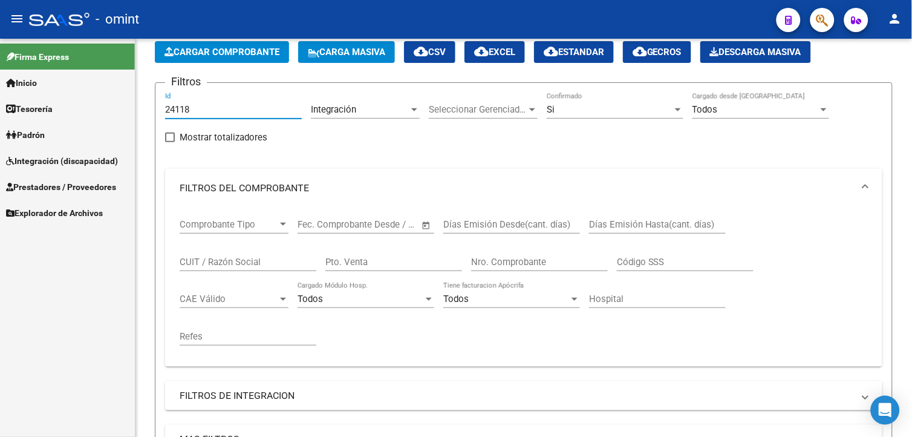
drag, startPoint x: 204, startPoint y: 113, endPoint x: 67, endPoint y: 86, distance: 139.3
click at [67, 86] on mat-sidenav-container "Firma Express Inicio Calendario SSS Instructivos Contacto OS Tesorería Extracto…" at bounding box center [456, 238] width 912 height 398
paste input "24116"
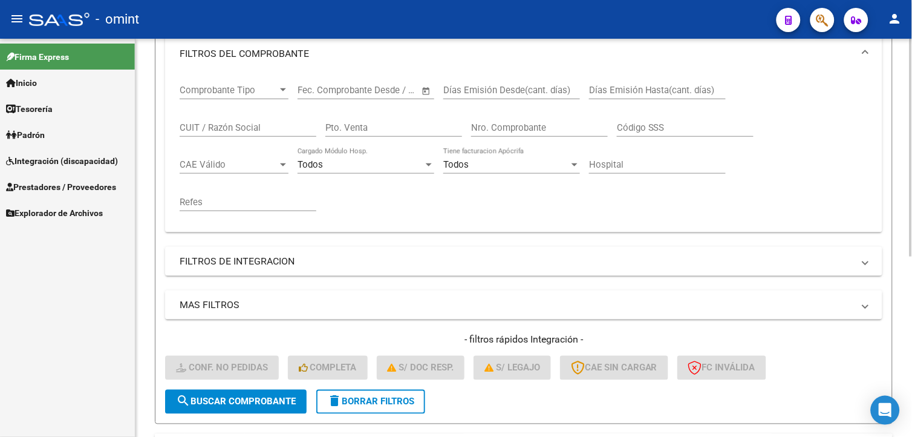
scroll to position [263, 0]
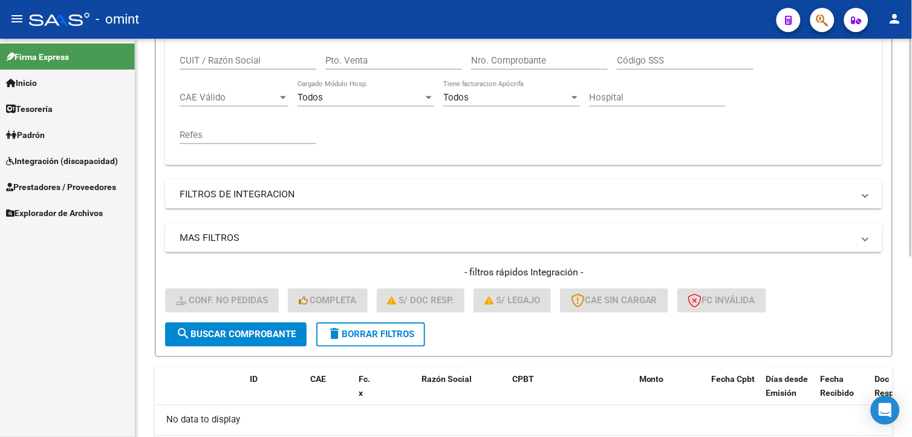
type input "24116"
click at [233, 331] on span "search Buscar Comprobante" at bounding box center [236, 334] width 120 height 11
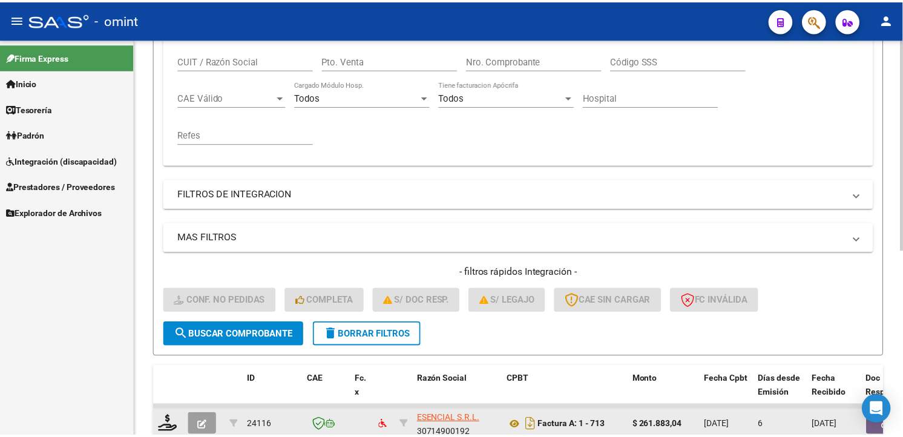
scroll to position [348, 0]
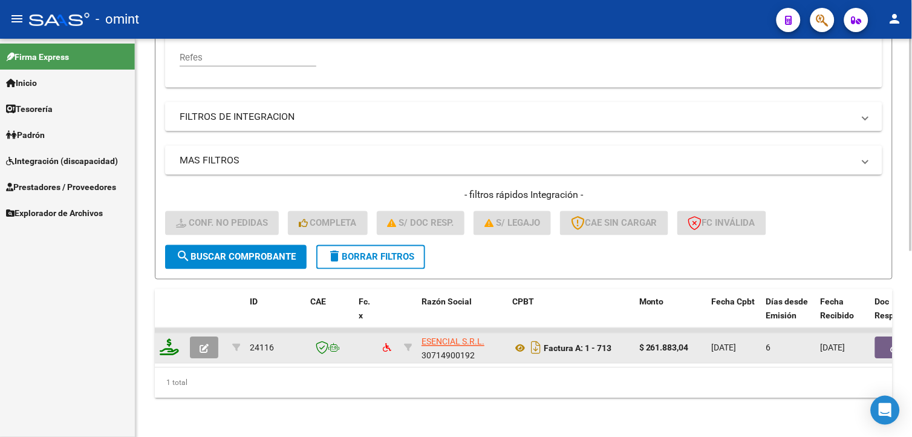
click at [177, 339] on icon at bounding box center [169, 347] width 19 height 17
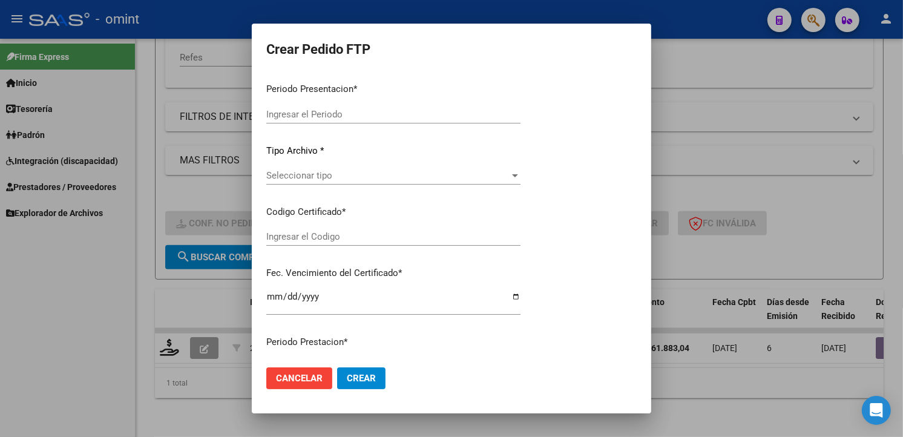
type input "202509"
type input "$ 261.883,04"
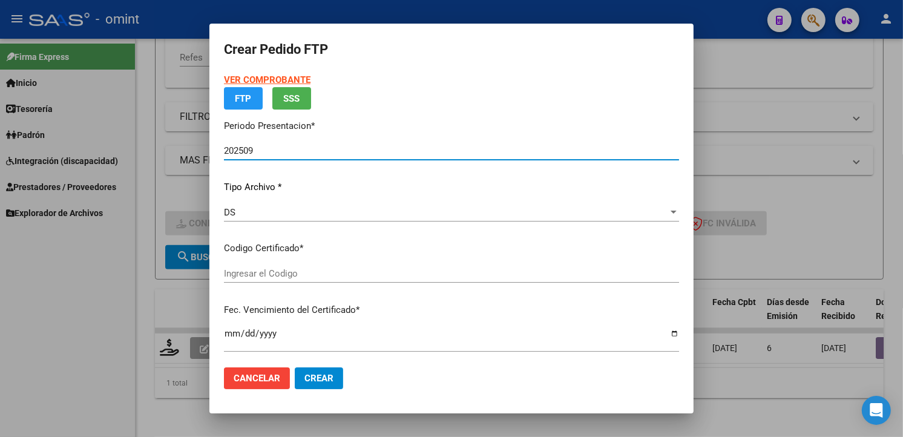
type input "5861309772"
type input "2027-08-03"
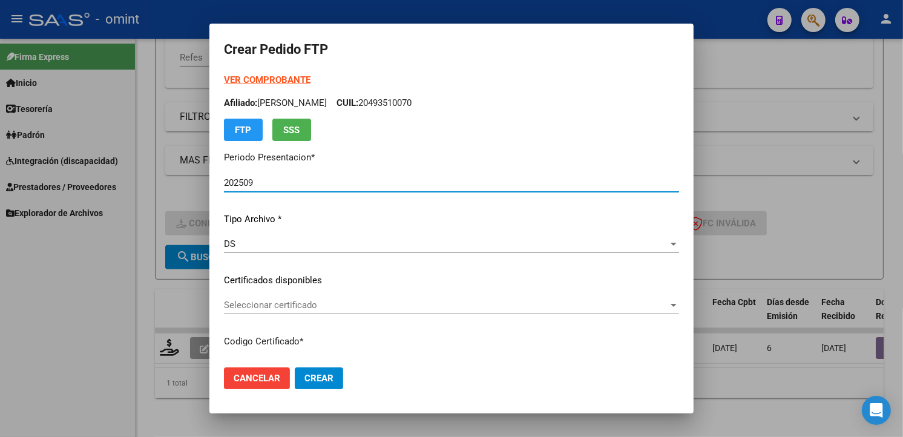
click at [668, 305] on div at bounding box center [673, 305] width 11 height 10
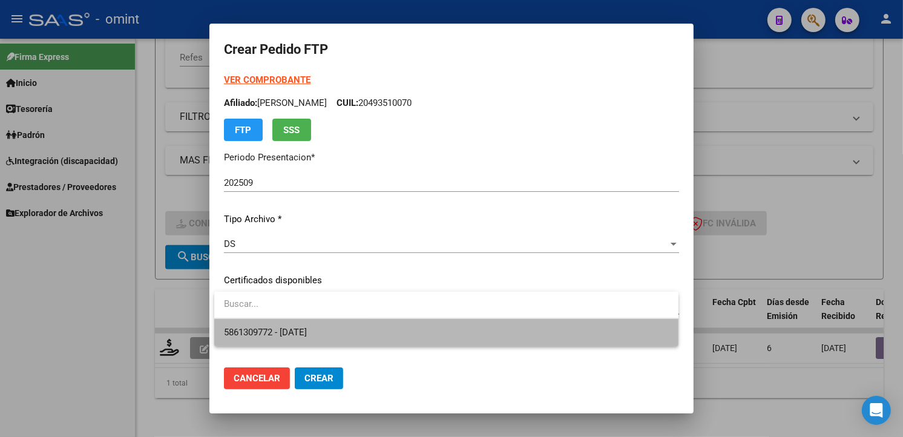
click at [471, 337] on span "5861309772 - 2027-08-03" at bounding box center [446, 332] width 445 height 27
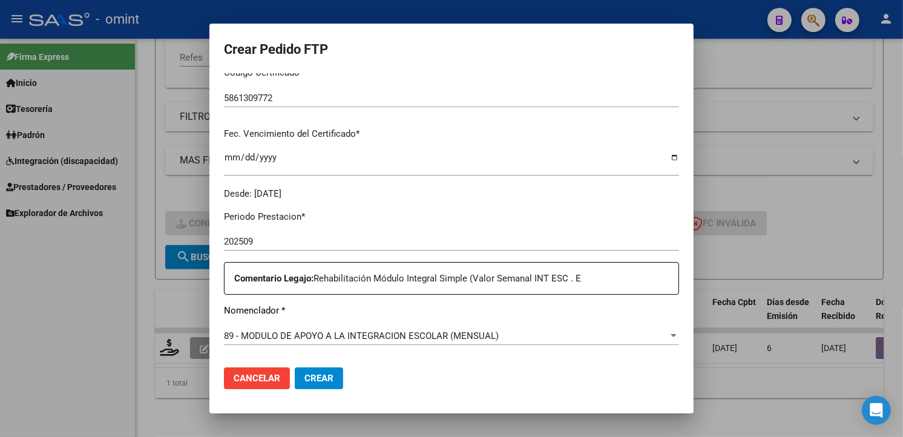
scroll to position [336, 0]
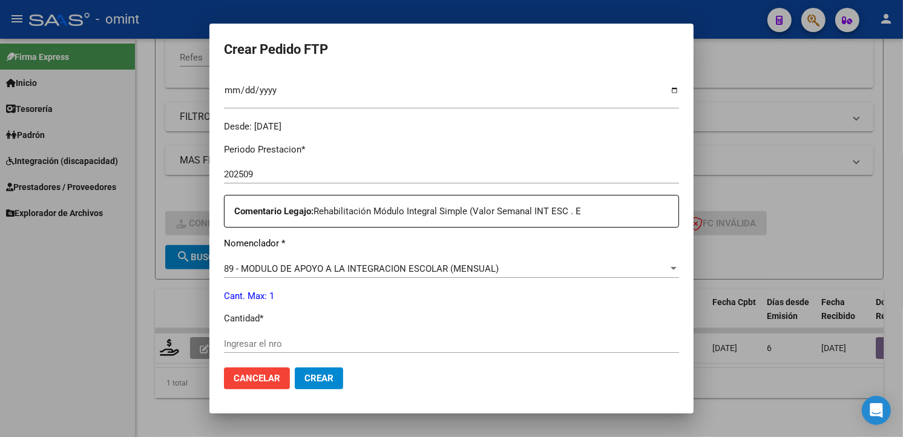
click at [267, 335] on div "Ingresar el nro" at bounding box center [451, 344] width 455 height 18
click at [264, 348] on div "Ingresar el nro" at bounding box center [451, 344] width 455 height 18
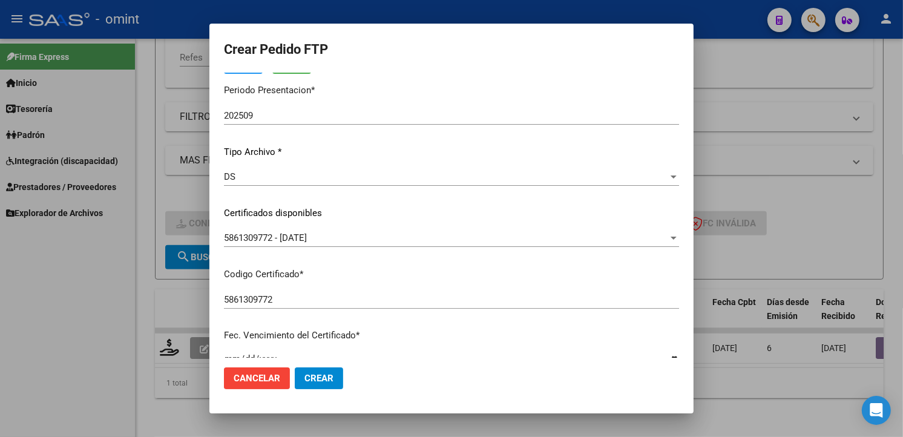
scroll to position [0, 0]
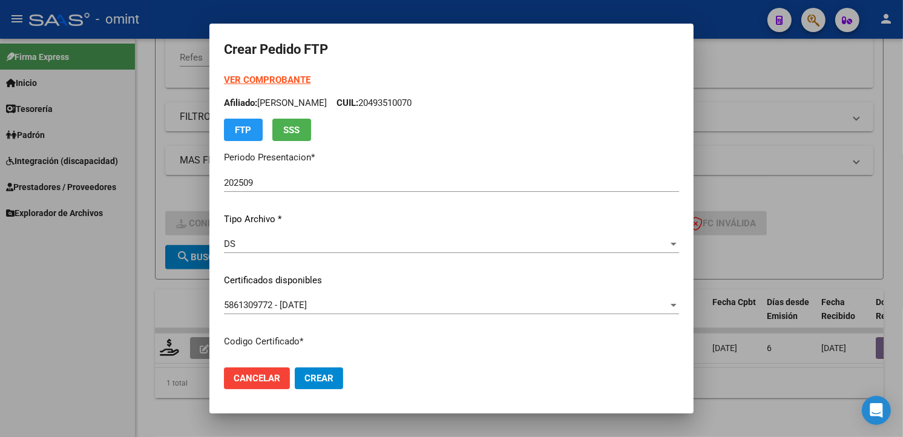
click at [259, 74] on strong "VER COMPROBANTE" at bounding box center [267, 79] width 87 height 11
click at [274, 77] on strong "VER COMPROBANTE" at bounding box center [267, 79] width 87 height 11
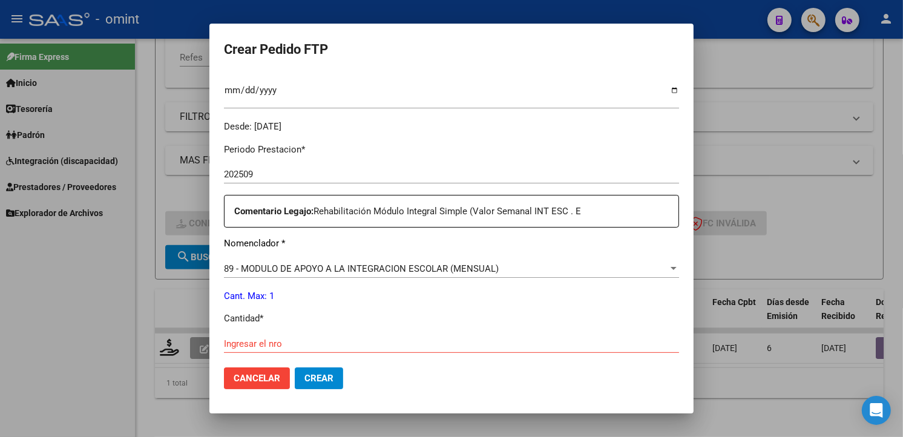
scroll to position [403, 0]
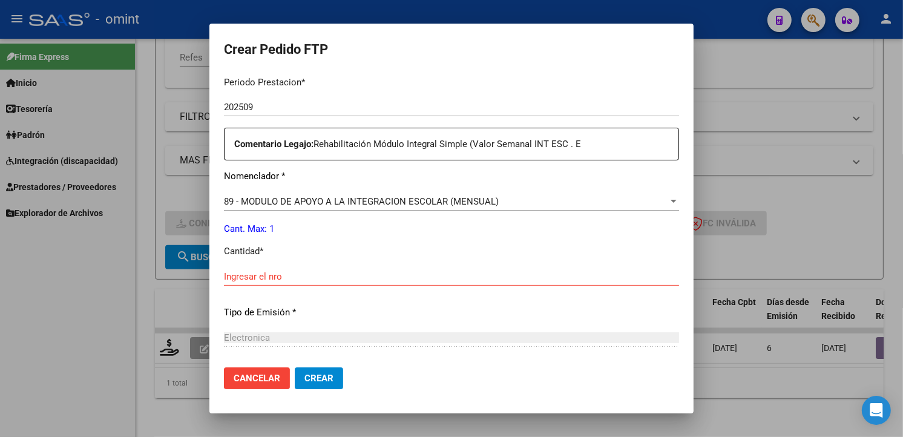
click at [215, 275] on mat-dialog-content "VER COMPROBANTE ARCA Padrón Afiliado: GARRAMUÑO VILLAVICENCIO MAXIMILIANO OMA C…" at bounding box center [451, 215] width 484 height 284
click at [243, 275] on input "Ingresar el nro" at bounding box center [451, 276] width 455 height 11
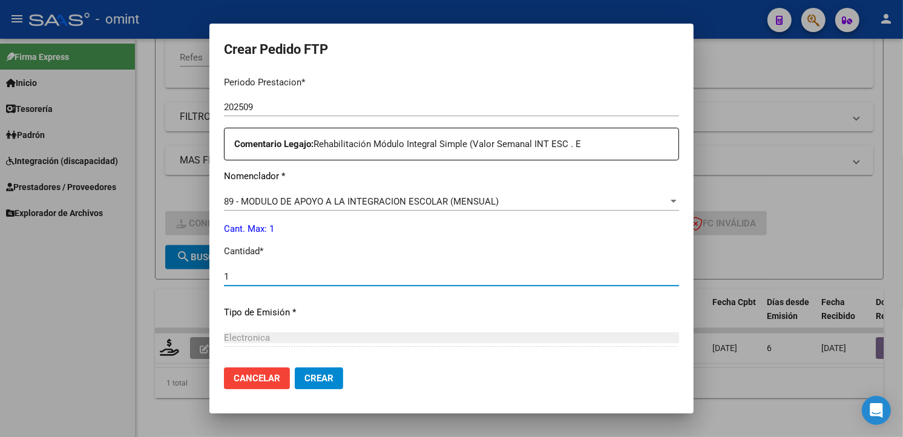
type input "1"
click at [560, 315] on p "Tipo de Emisión *" at bounding box center [451, 312] width 455 height 14
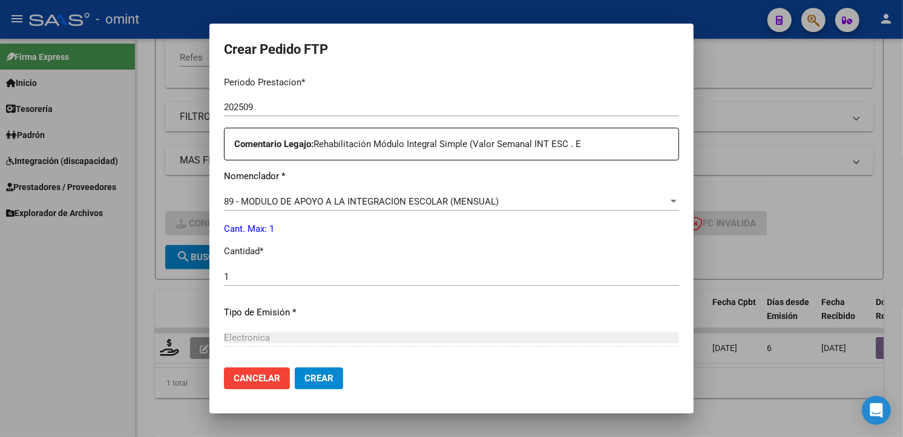
scroll to position [525, 0]
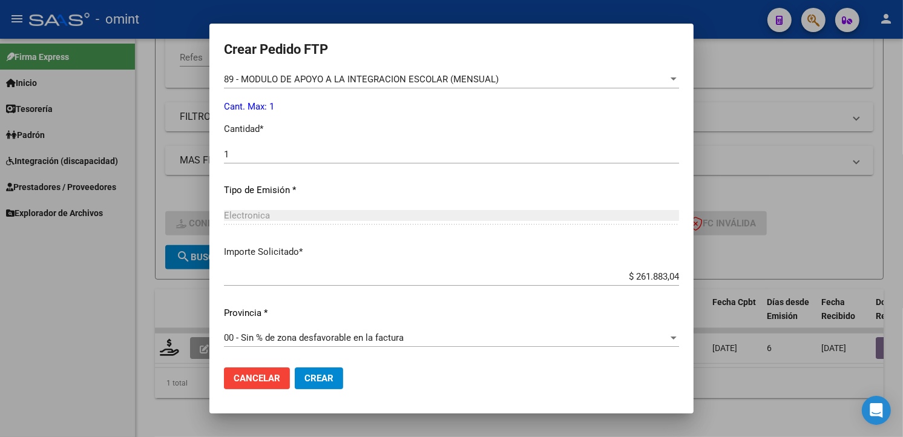
click at [258, 146] on div "1 Ingresar el nro" at bounding box center [451, 154] width 455 height 18
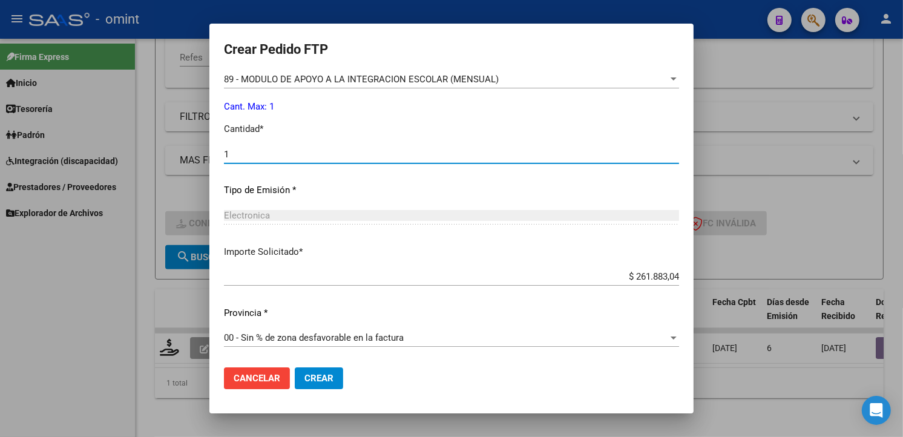
click at [250, 154] on input "1" at bounding box center [451, 154] width 455 height 11
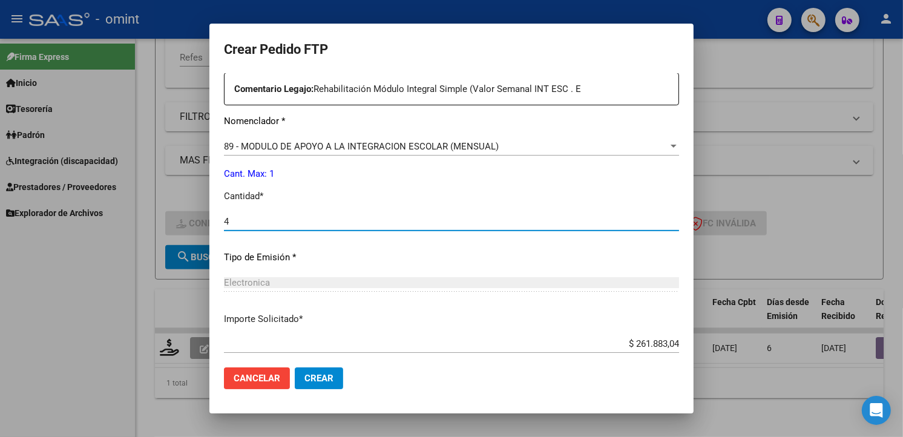
type input "4"
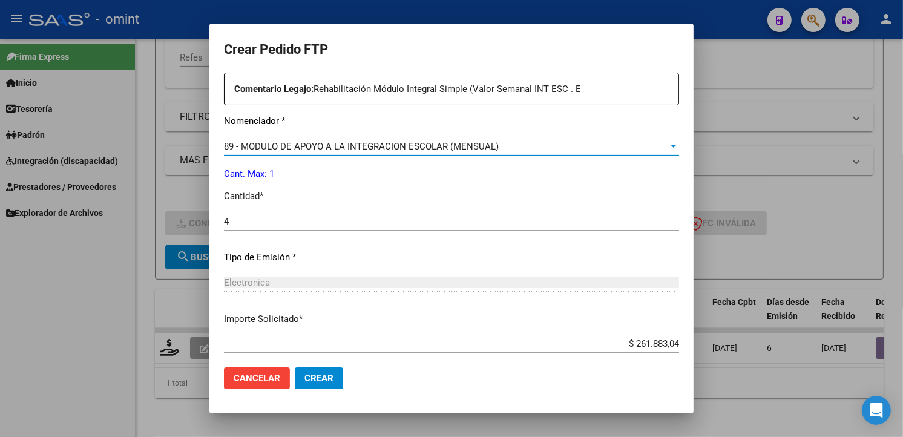
click at [243, 143] on span "89 - MODULO DE APOYO A LA INTEGRACION ESCOLAR (MENSUAL)" at bounding box center [361, 146] width 275 height 11
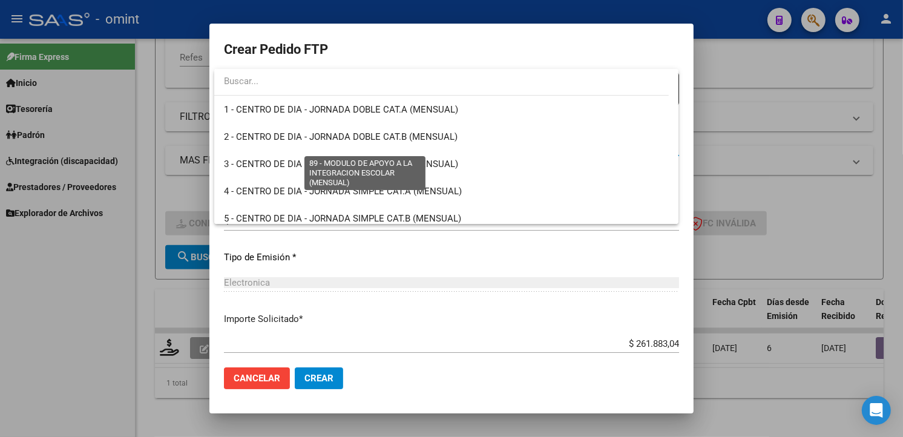
scroll to position [2359, 0]
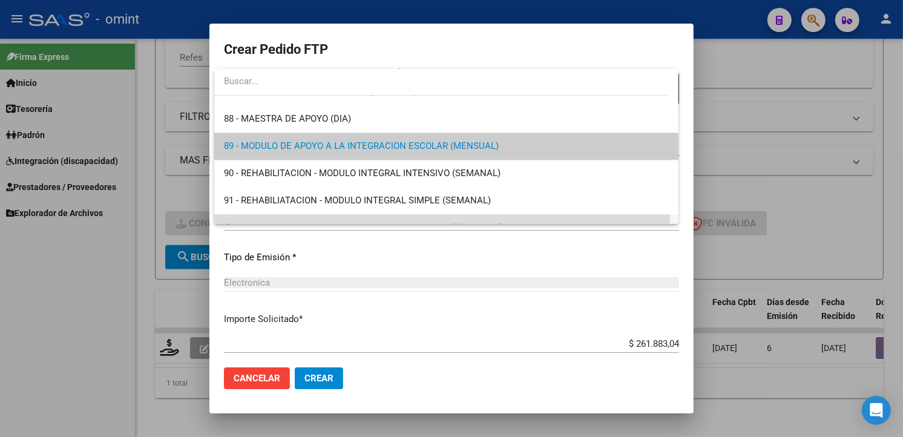
click at [355, 214] on span "92 - REHABILITACION - HOSP DE DIA JORNADA SIMPLE (MENSUAL)" at bounding box center [446, 227] width 445 height 27
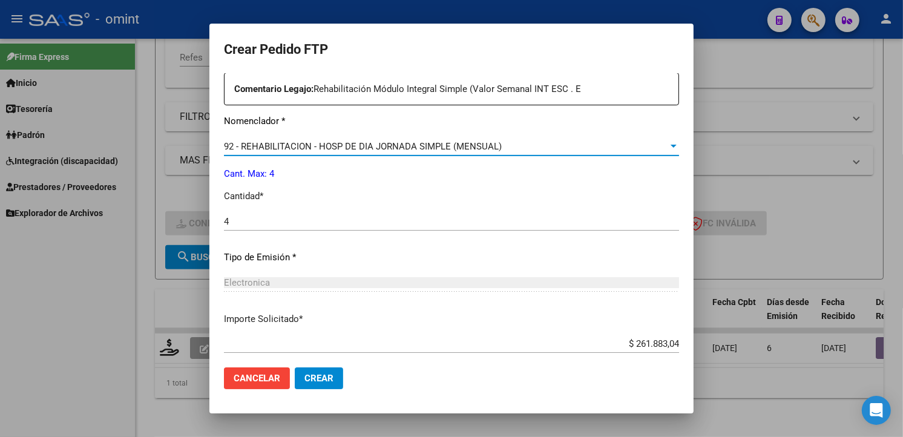
click at [652, 143] on div "92 - REHABILITACION - HOSP DE DIA JORNADA SIMPLE (MENSUAL)" at bounding box center [446, 146] width 444 height 11
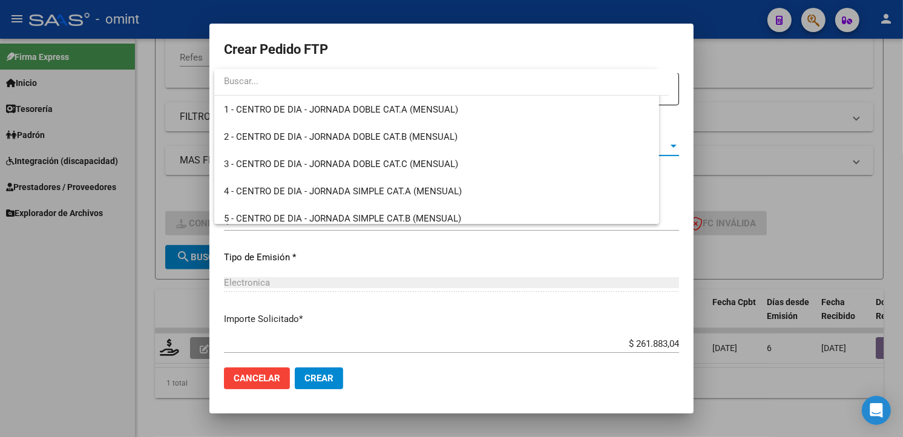
scroll to position [2440, 0]
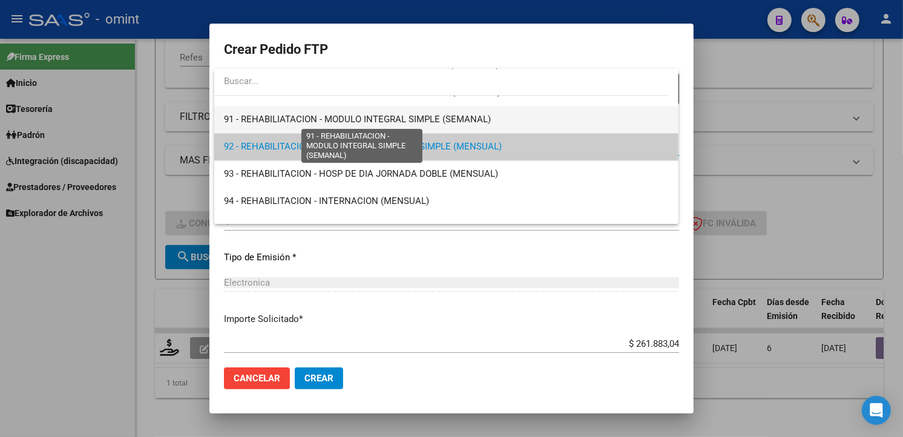
click at [287, 121] on span "91 - REHABILIATACION - MODULO INTEGRAL SIMPLE (SEMANAL)" at bounding box center [357, 119] width 267 height 11
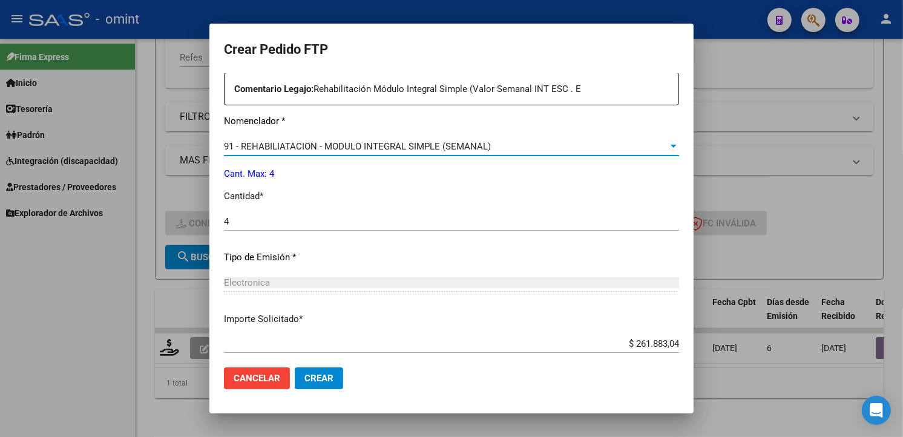
scroll to position [525, 0]
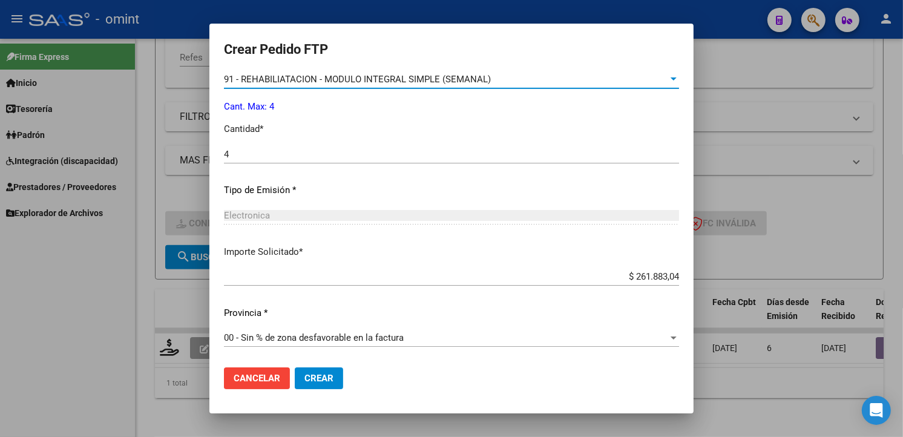
click at [333, 379] on span "Crear" at bounding box center [318, 378] width 29 height 11
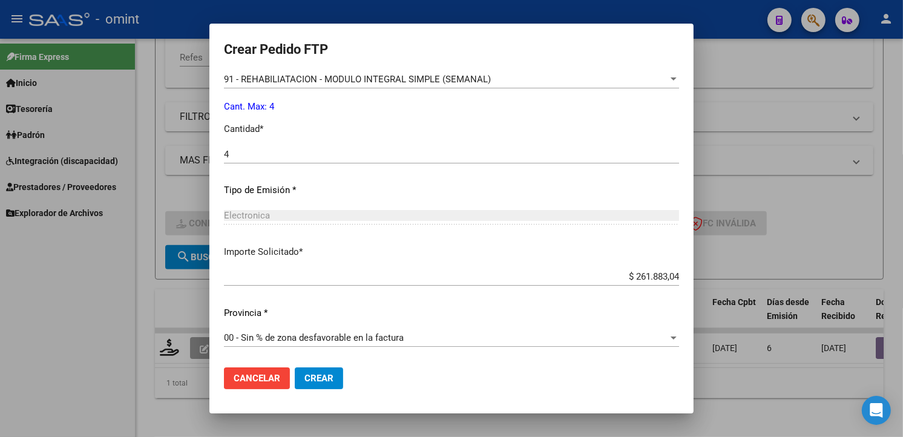
click at [325, 379] on span "Crear" at bounding box center [318, 378] width 29 height 11
click at [261, 154] on input "4" at bounding box center [451, 154] width 455 height 11
click at [327, 379] on span "Crear" at bounding box center [318, 378] width 29 height 11
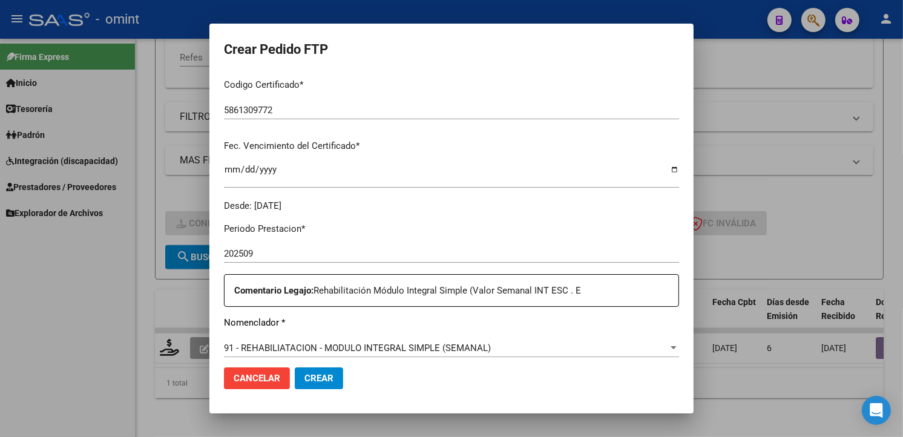
scroll to position [0, 0]
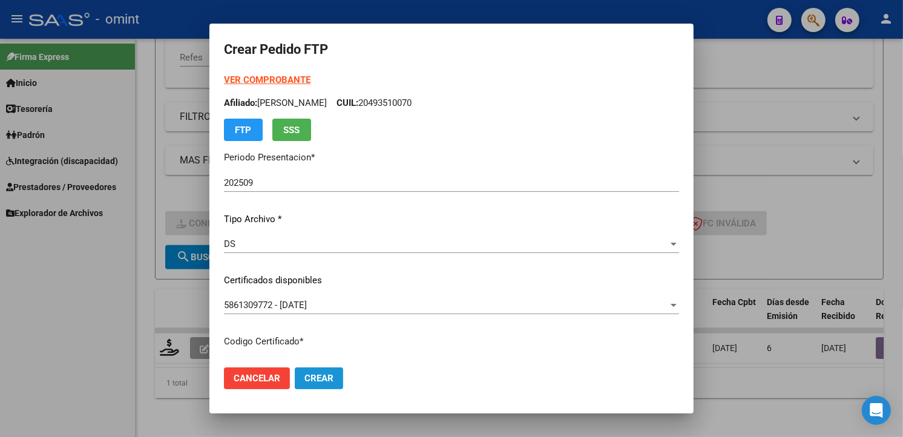
click at [321, 378] on span "Crear" at bounding box center [318, 378] width 29 height 11
click at [318, 377] on span "Crear" at bounding box center [318, 378] width 29 height 11
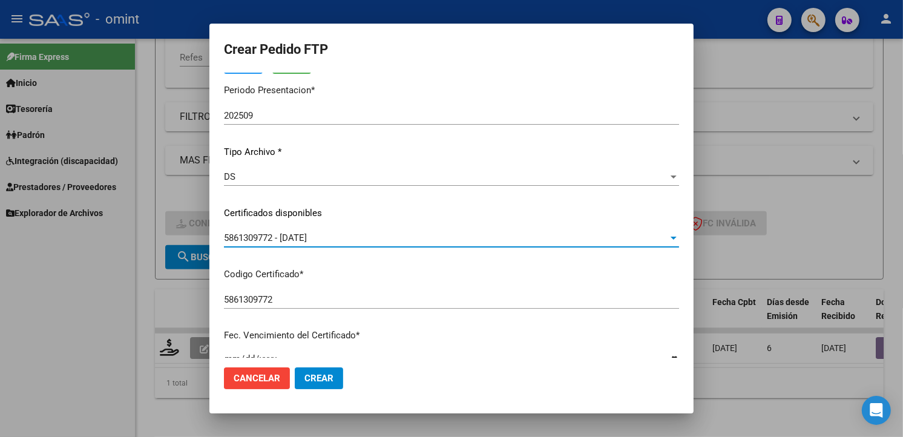
click at [668, 243] on div "5861309772 - 2027-08-03" at bounding box center [451, 237] width 455 height 11
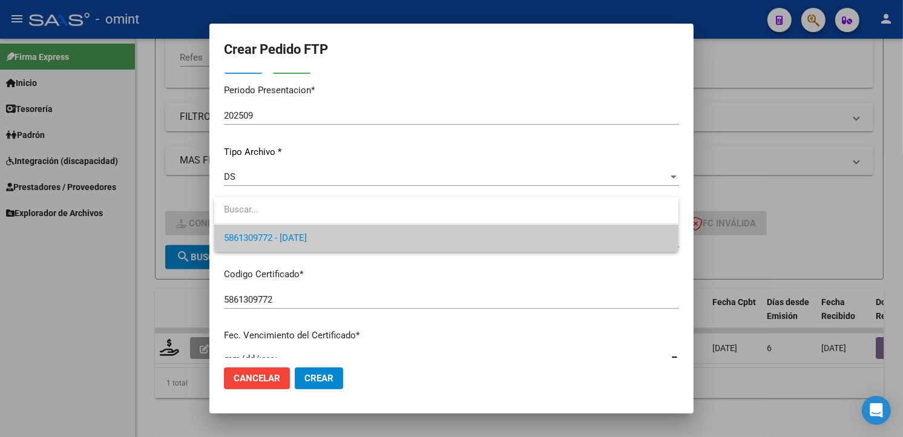
drag, startPoint x: 540, startPoint y: 236, endPoint x: 639, endPoint y: 253, distance: 101.2
click at [540, 236] on span "5861309772 - 2027-08-03" at bounding box center [446, 237] width 445 height 27
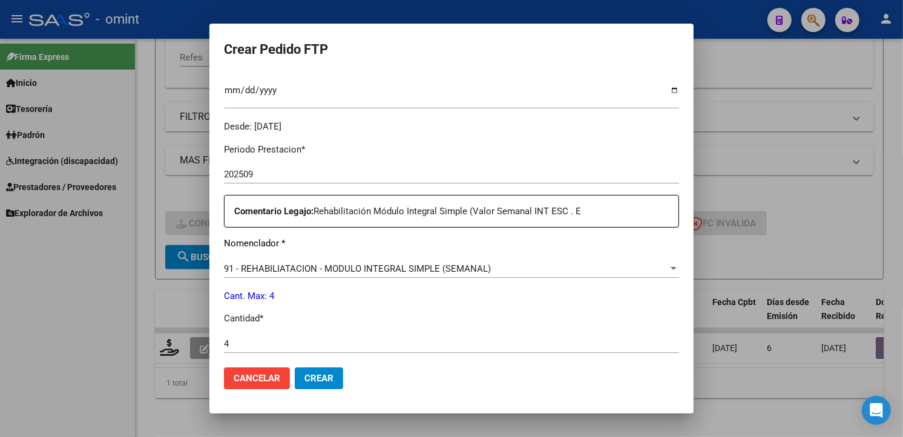
scroll to position [525, 0]
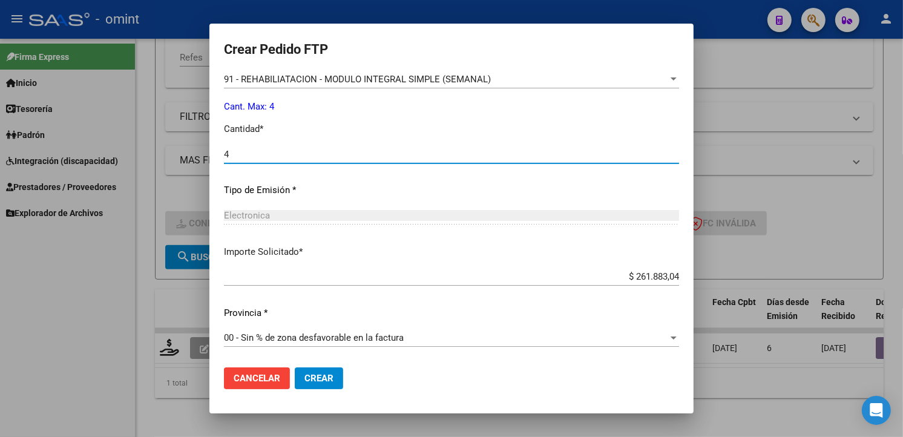
click at [250, 149] on input "4" at bounding box center [451, 154] width 455 height 11
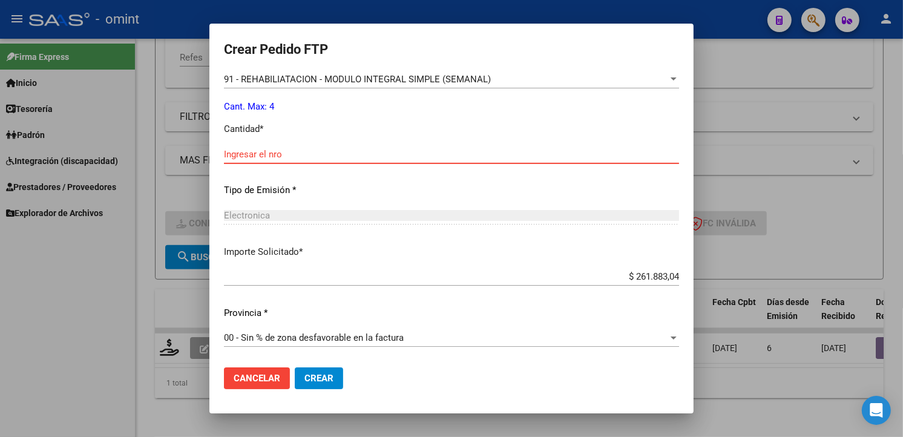
type input "4"
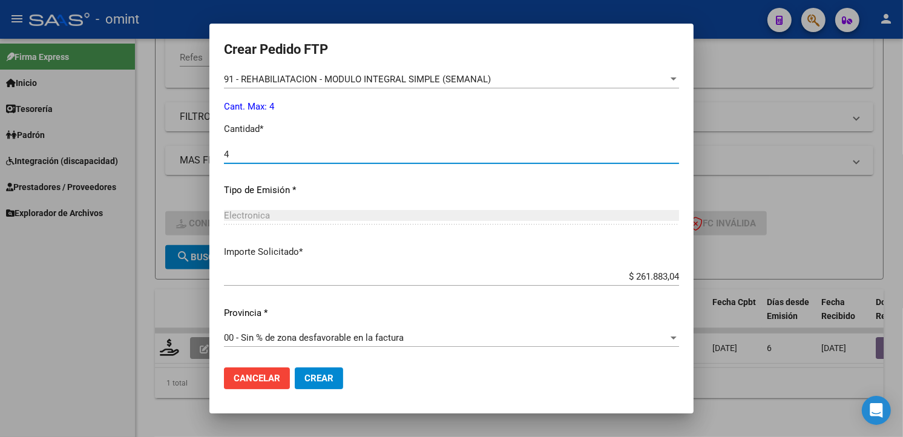
click at [413, 235] on div "Electronica Seleccionar tipo" at bounding box center [451, 221] width 455 height 30
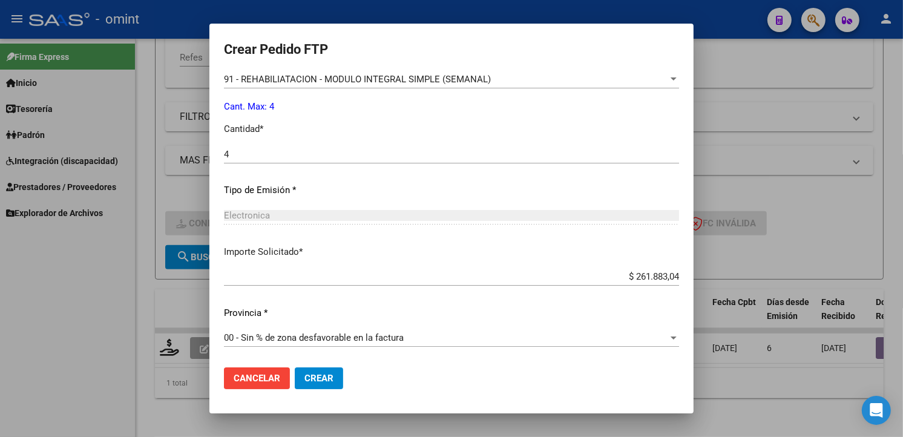
click at [329, 382] on span "Crear" at bounding box center [318, 378] width 29 height 11
click at [327, 379] on span "Crear" at bounding box center [318, 378] width 29 height 11
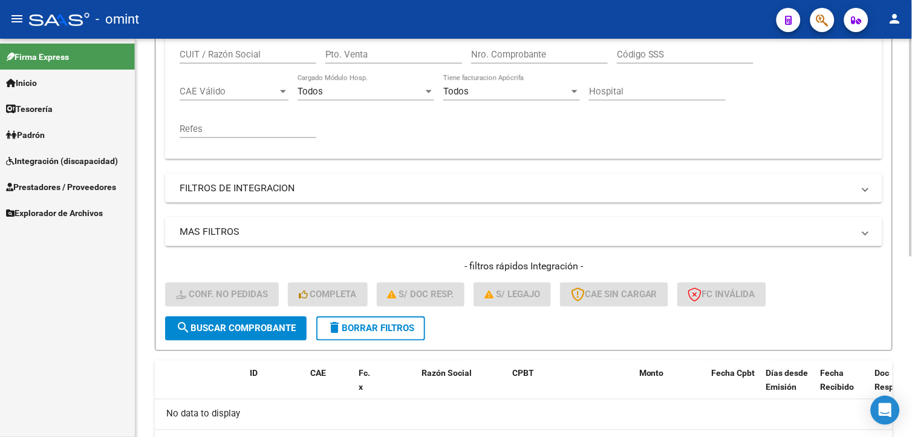
scroll to position [0, 0]
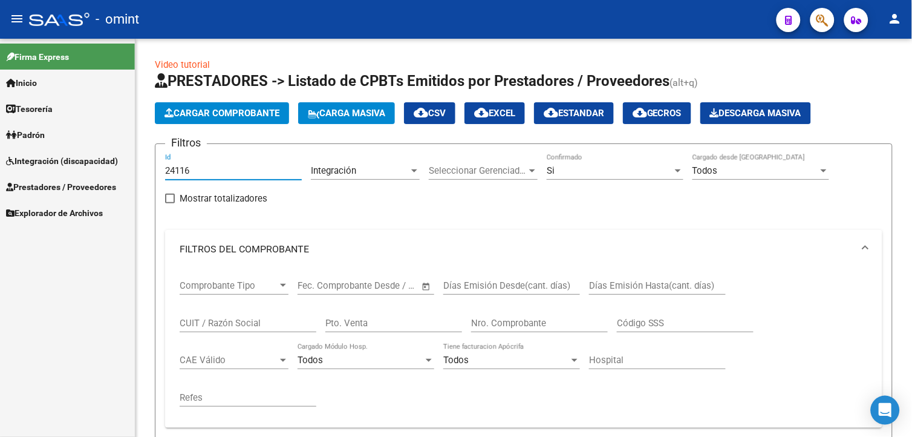
drag, startPoint x: 200, startPoint y: 168, endPoint x: 68, endPoint y: 148, distance: 132.7
click at [68, 148] on mat-sidenav-container "Firma Express Inicio Calendario SSS Instructivos Contacto OS Tesorería Extracto…" at bounding box center [456, 238] width 912 height 398
paste input "23605"
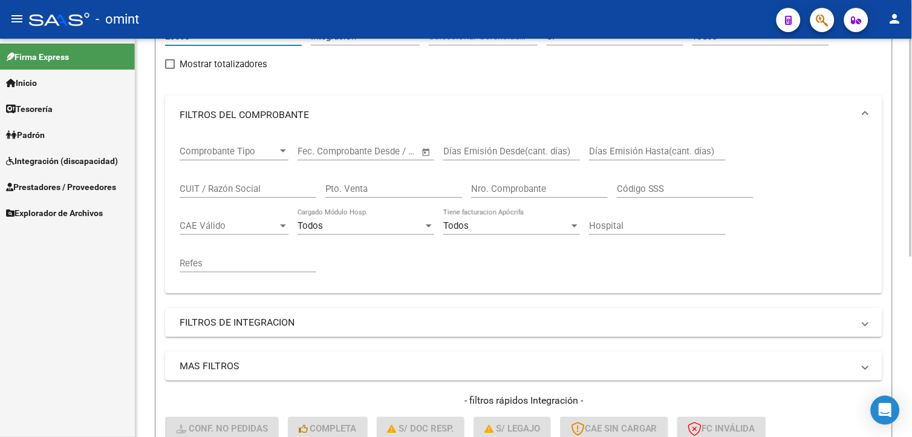
scroll to position [201, 0]
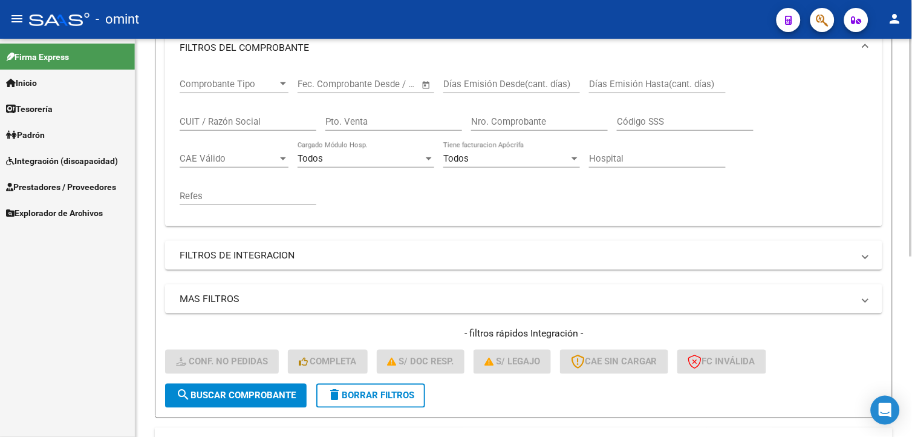
type input "23605"
click at [203, 391] on button "search Buscar Comprobante" at bounding box center [236, 396] width 142 height 24
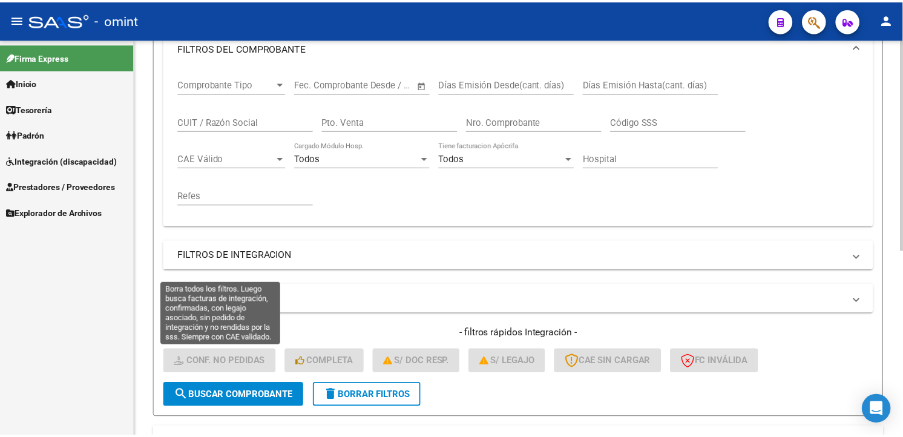
scroll to position [348, 0]
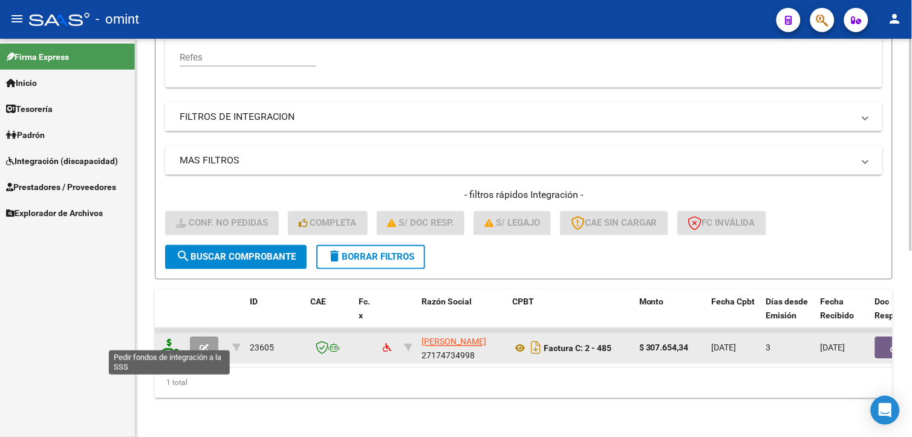
click at [168, 339] on icon at bounding box center [169, 347] width 19 height 17
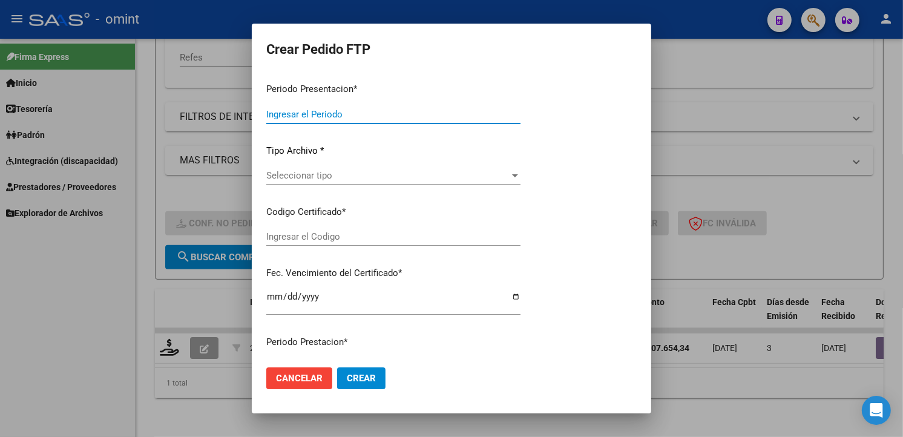
type input "202509"
type input "$ 307.654,34"
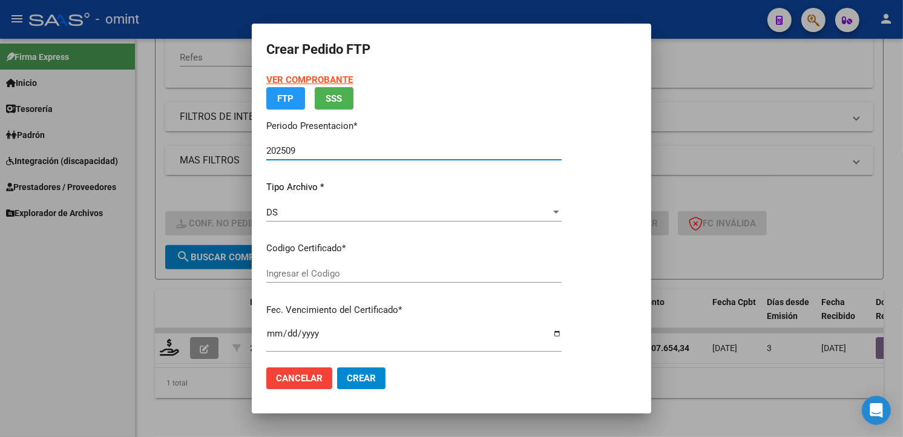
type input "6991720740"
type input "2025-12-22"
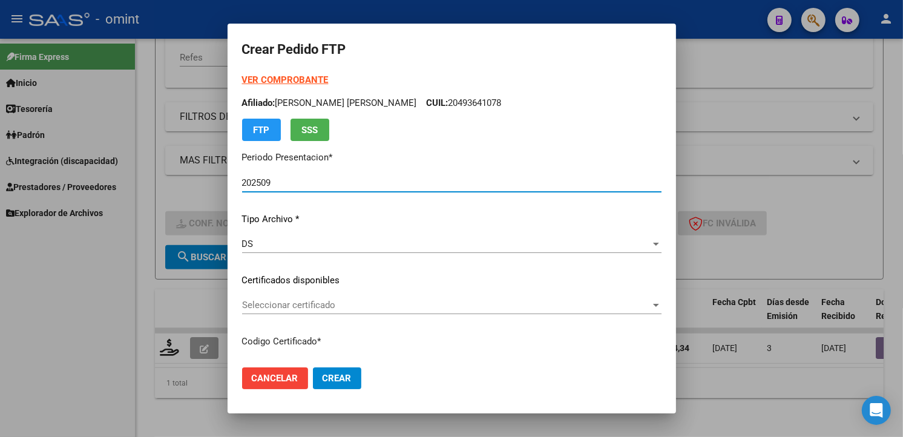
click at [621, 301] on span "Seleccionar certificado" at bounding box center [446, 304] width 408 height 11
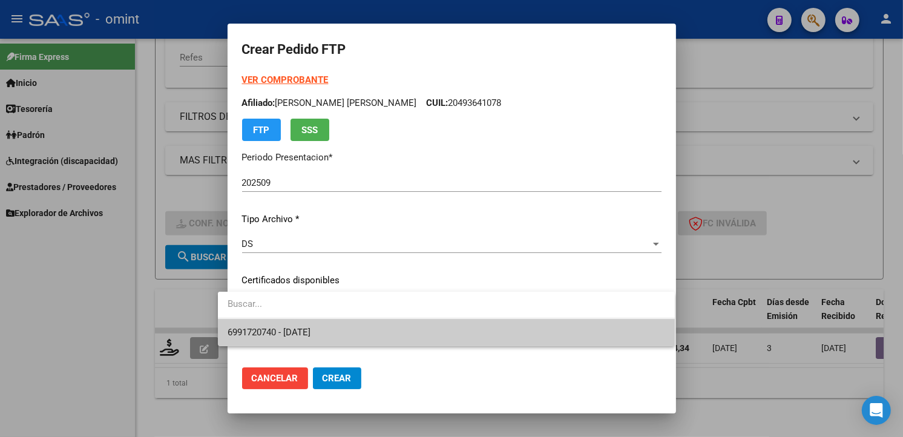
click at [547, 330] on span "6991720740 - 2025-12-22" at bounding box center [445, 332] width 437 height 27
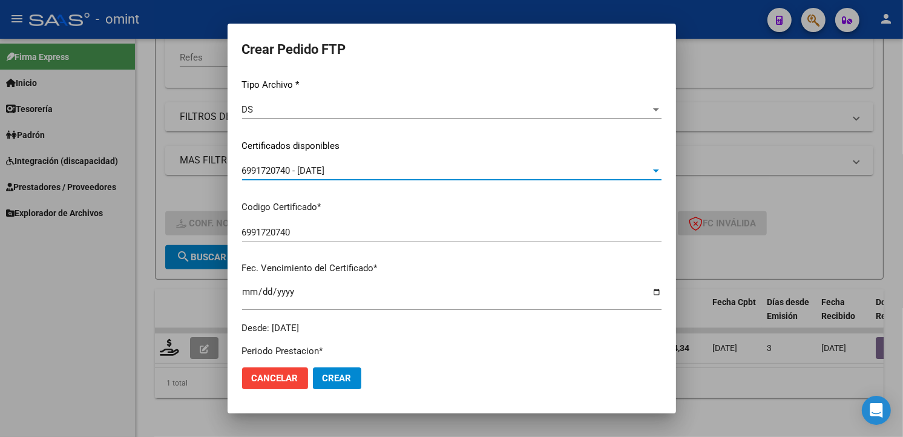
scroll to position [0, 0]
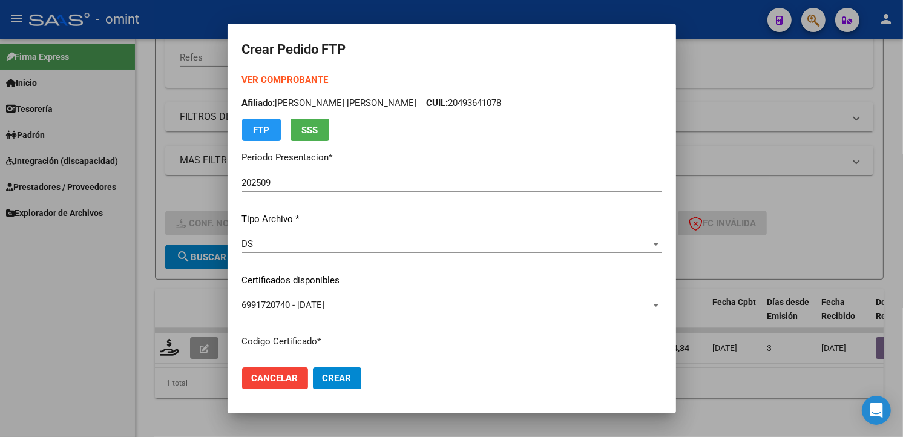
click at [253, 76] on strong "VER COMPROBANTE" at bounding box center [285, 79] width 87 height 11
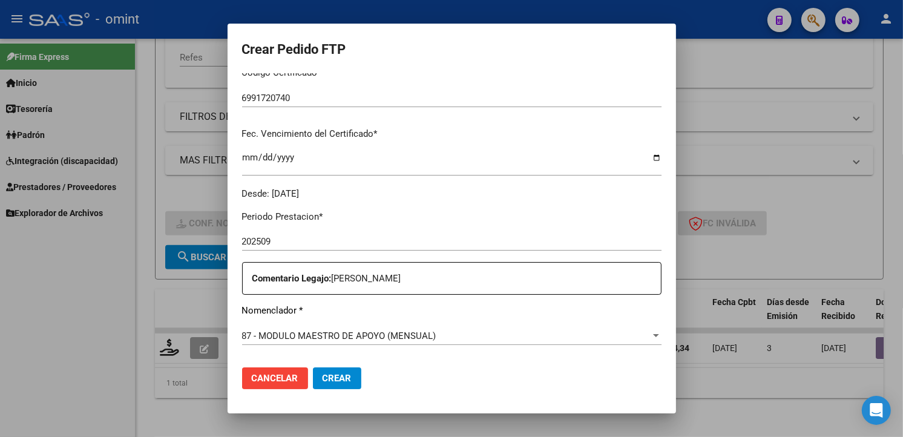
scroll to position [336, 0]
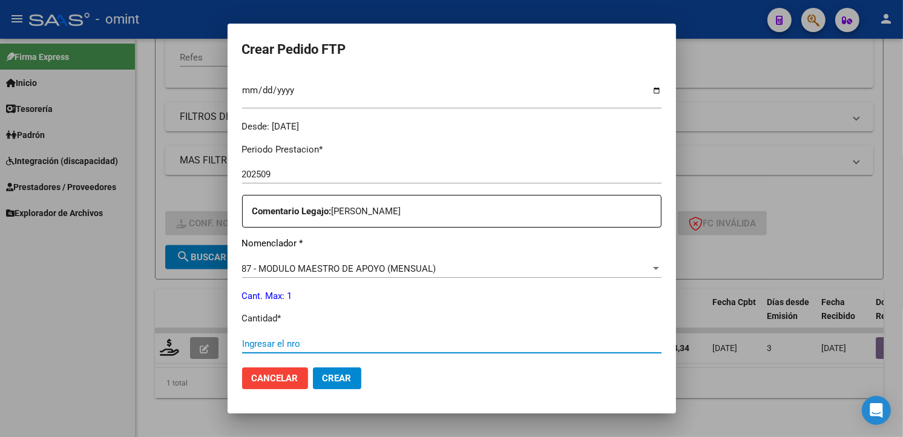
click at [289, 346] on input "Ingresar el nro" at bounding box center [451, 343] width 419 height 11
type input "1"
click at [547, 351] on div "1 Ingresar el nro" at bounding box center [451, 344] width 419 height 18
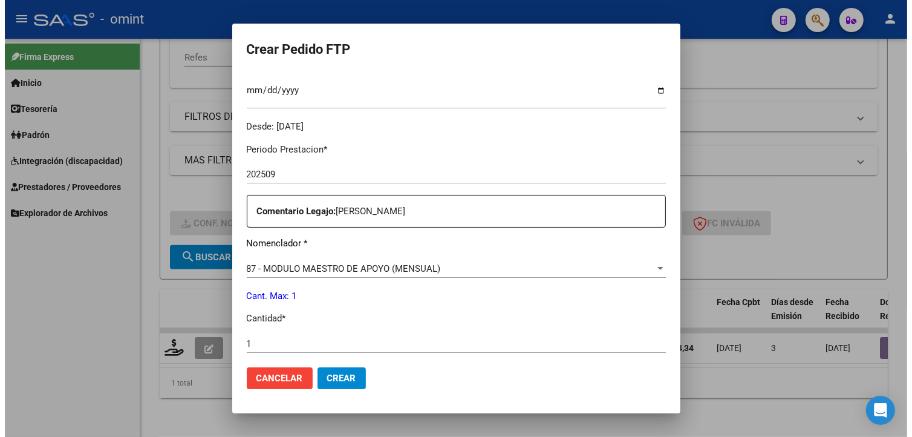
scroll to position [525, 0]
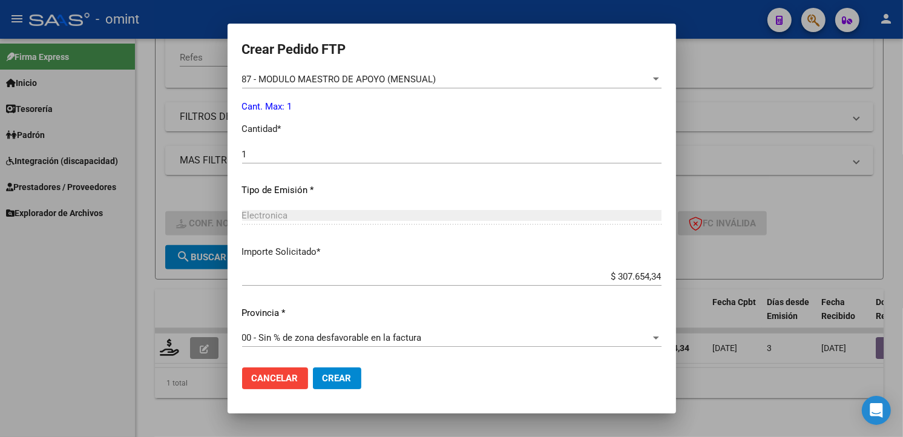
click at [333, 384] on button "Crear" at bounding box center [337, 378] width 48 height 22
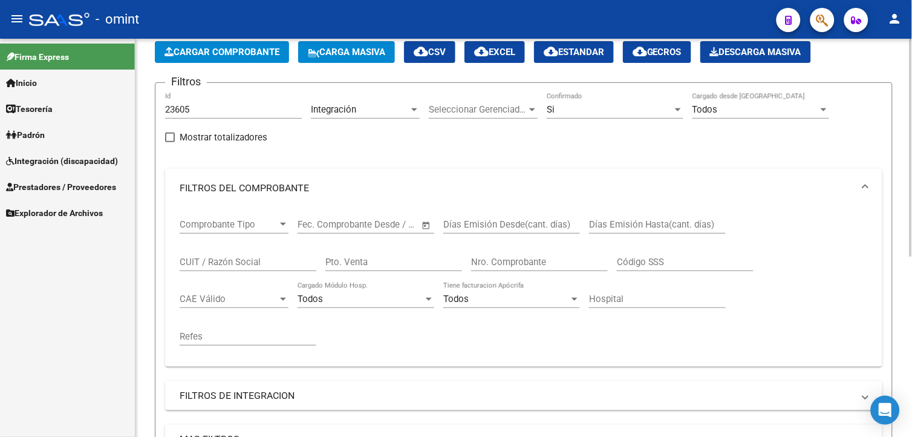
scroll to position [0, 0]
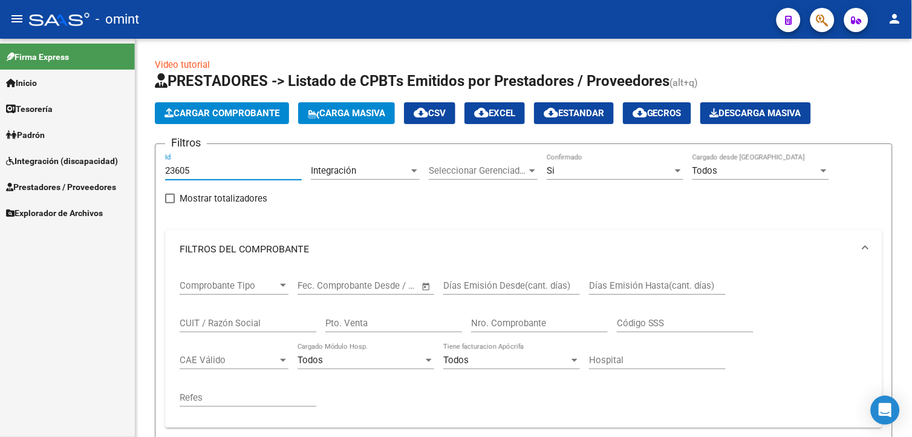
drag, startPoint x: 207, startPoint y: 175, endPoint x: 76, endPoint y: 134, distance: 137.7
click at [79, 134] on mat-sidenav-container "Firma Express Inicio Calendario SSS Instructivos Contacto OS Tesorería Extracto…" at bounding box center [456, 238] width 912 height 398
drag, startPoint x: 185, startPoint y: 177, endPoint x: 176, endPoint y: 174, distance: 9.8
paste input "22919"
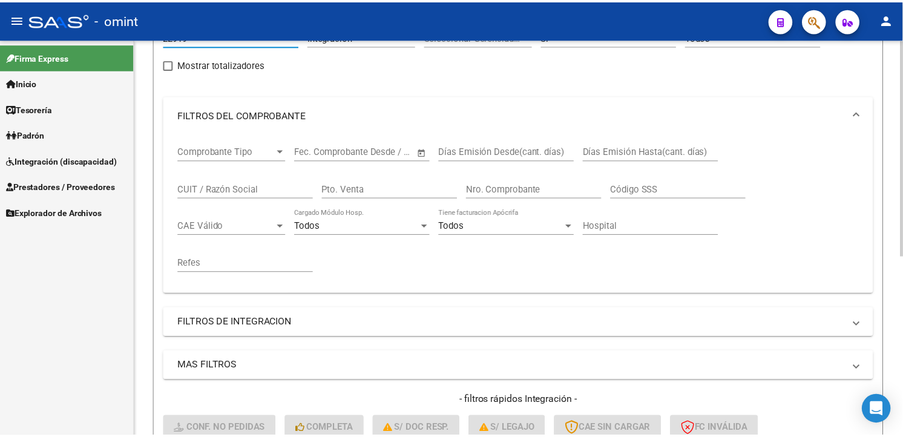
scroll to position [269, 0]
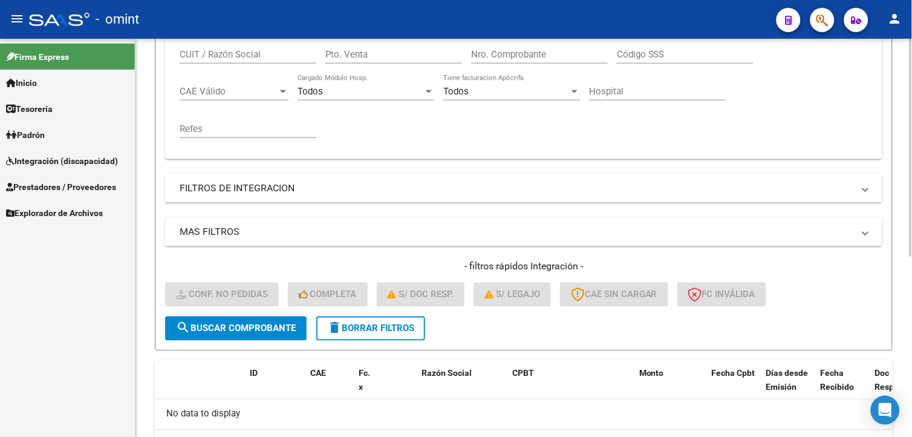
type input "22919"
click at [227, 324] on span "search Buscar Comprobante" at bounding box center [236, 328] width 120 height 11
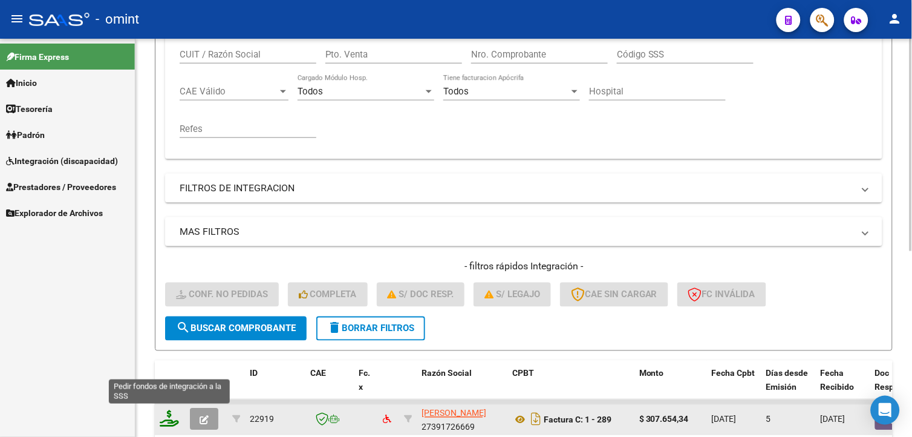
click at [171, 413] on icon at bounding box center [169, 418] width 19 height 17
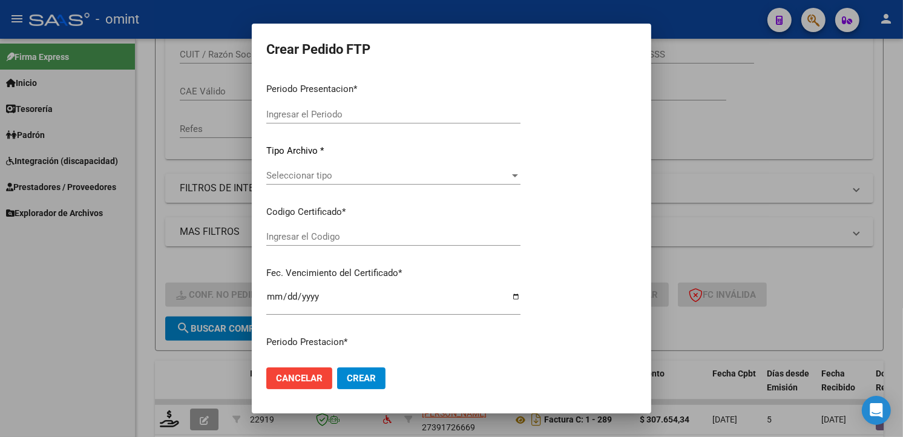
type input "202509"
type input "$ 307.654,34"
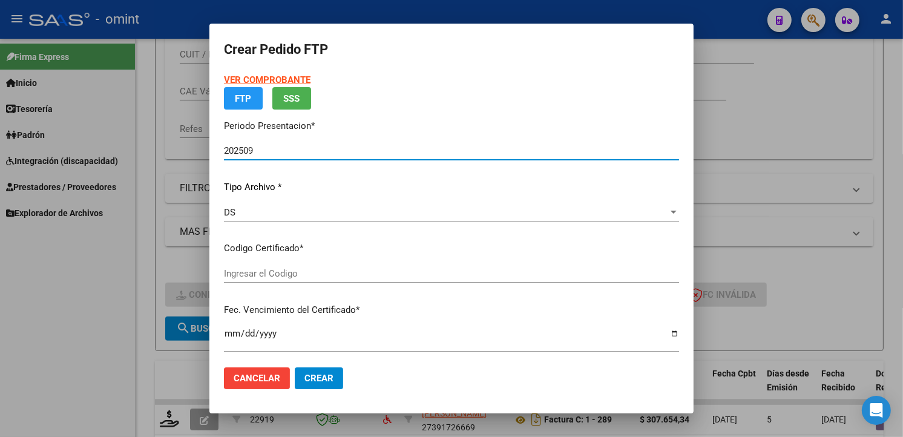
type input "4022248077"
type input "2027-09-26"
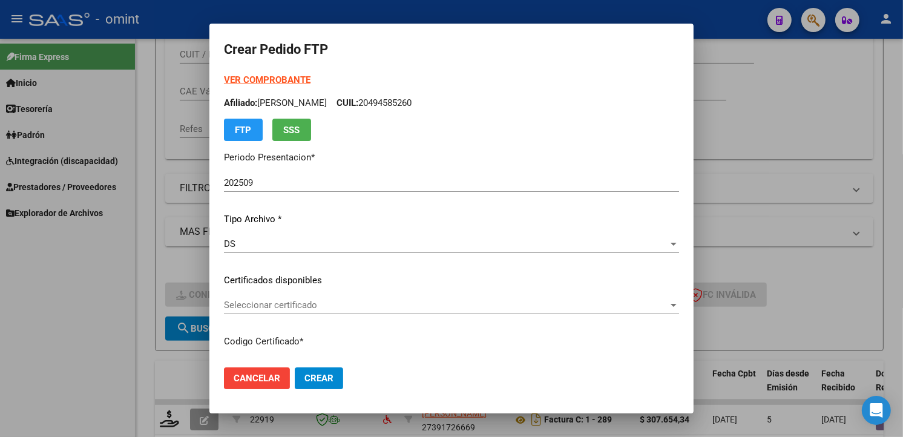
click at [651, 292] on div "VER COMPROBANTE ARCA Padrón Afiliado: GARRUDO LAZARO EMANUEL CUIL: 20494585260 …" at bounding box center [451, 271] width 455 height 396
click at [639, 306] on span "Seleccionar certificado" at bounding box center [446, 304] width 444 height 11
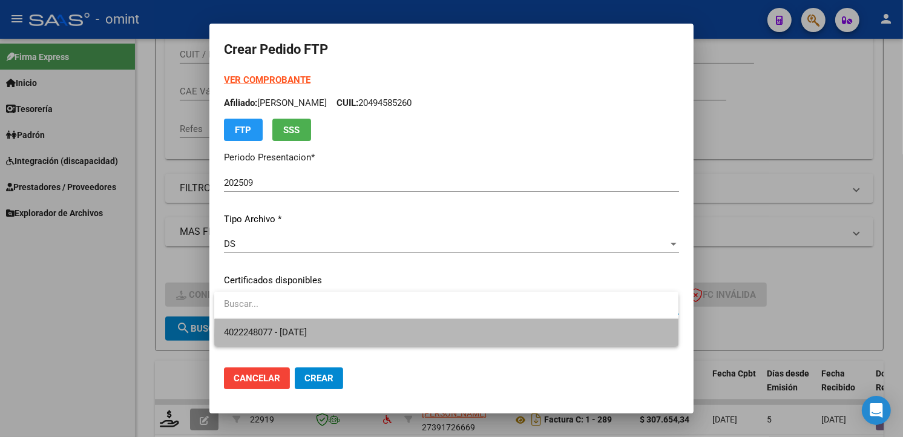
click at [610, 335] on span "4022248077 - 2027-09-26" at bounding box center [446, 332] width 445 height 27
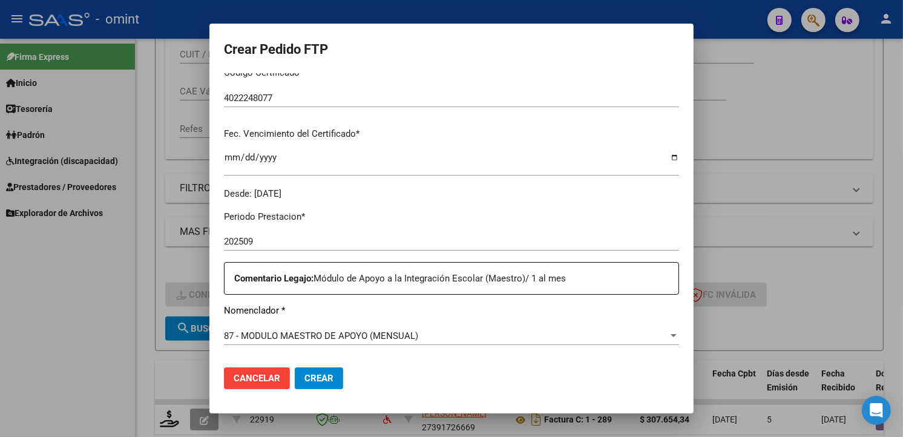
scroll to position [336, 0]
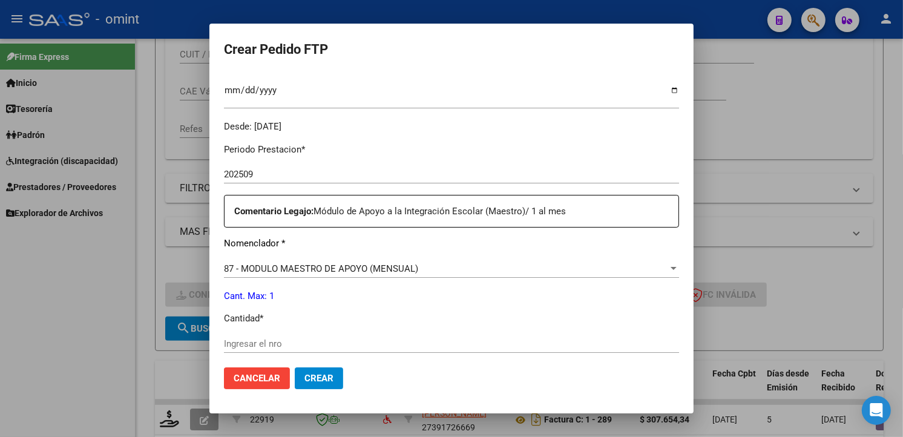
click at [271, 341] on input "Ingresar el nro" at bounding box center [451, 343] width 455 height 11
type input "1"
click at [473, 374] on mat-dialog-actions "Cancelar Crear" at bounding box center [451, 377] width 455 height 41
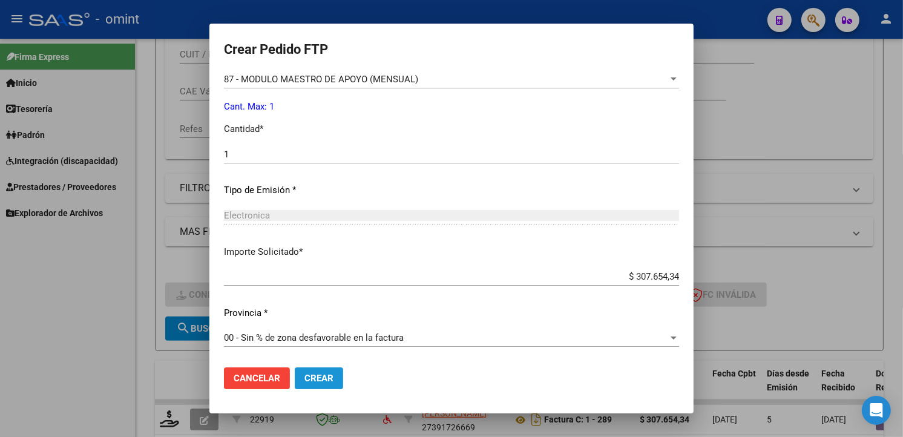
click at [328, 370] on button "Crear" at bounding box center [319, 378] width 48 height 22
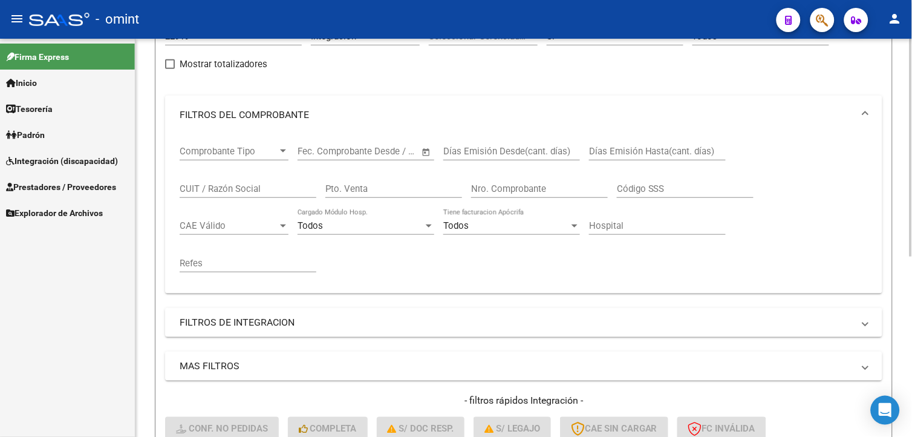
scroll to position [0, 0]
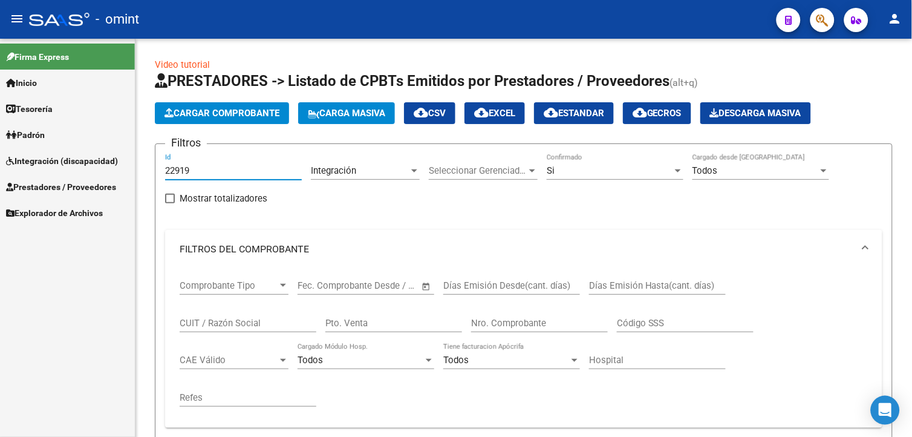
drag, startPoint x: 195, startPoint y: 172, endPoint x: 15, endPoint y: 131, distance: 184.8
click at [15, 133] on mat-sidenav-container "Firma Express Inicio Calendario SSS Instructivos Contacto OS Tesorería Extracto…" at bounding box center [456, 238] width 912 height 398
paste input "23507"
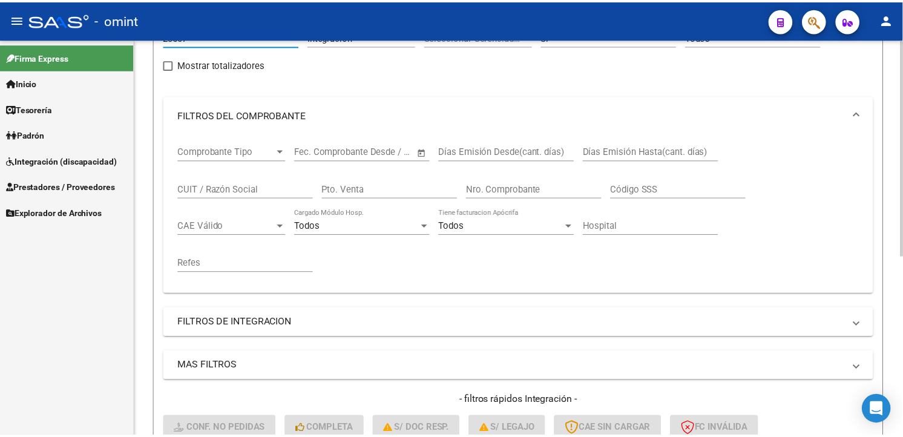
scroll to position [269, 0]
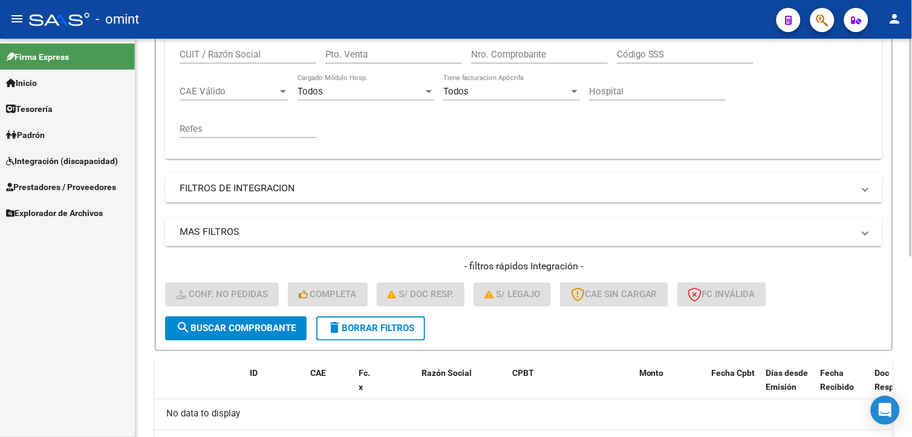
type input "23507"
click at [240, 329] on span "search Buscar Comprobante" at bounding box center [236, 328] width 120 height 11
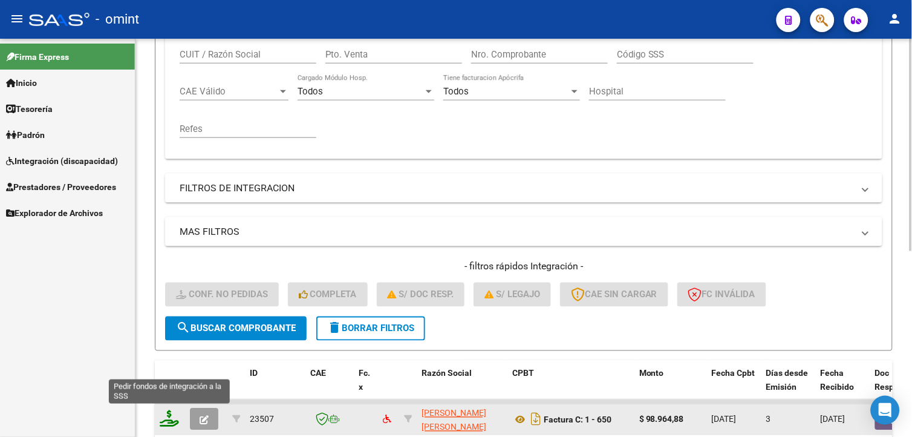
click at [162, 410] on icon at bounding box center [169, 418] width 19 height 17
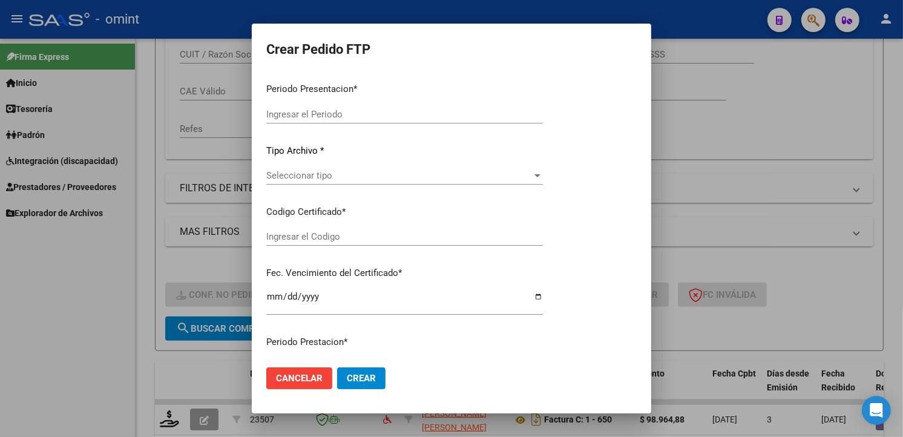
type input "202509"
type input "$ 98.964,88"
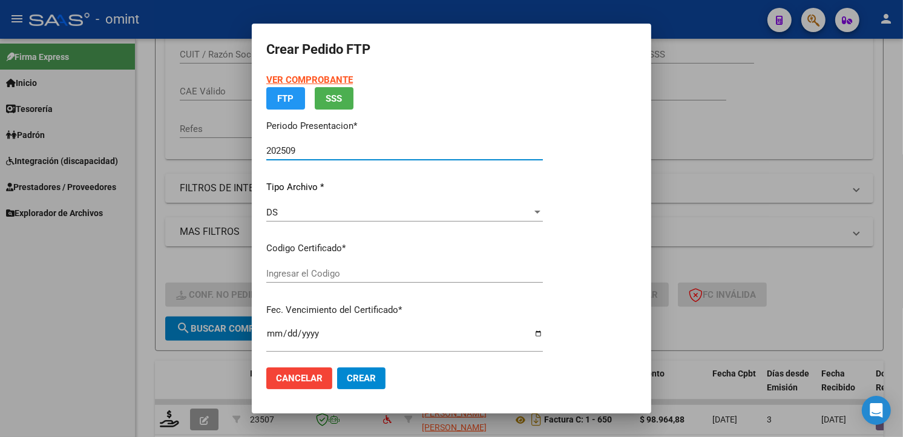
type input "7000897913"
type input "[DATE]"
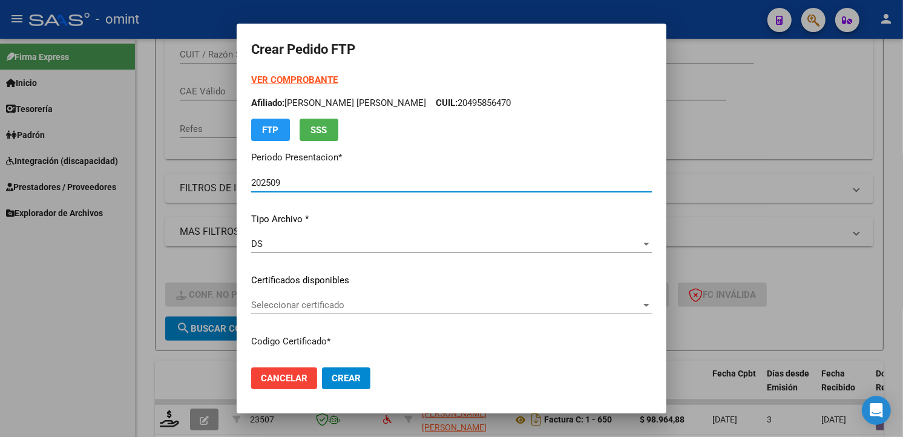
scroll to position [134, 0]
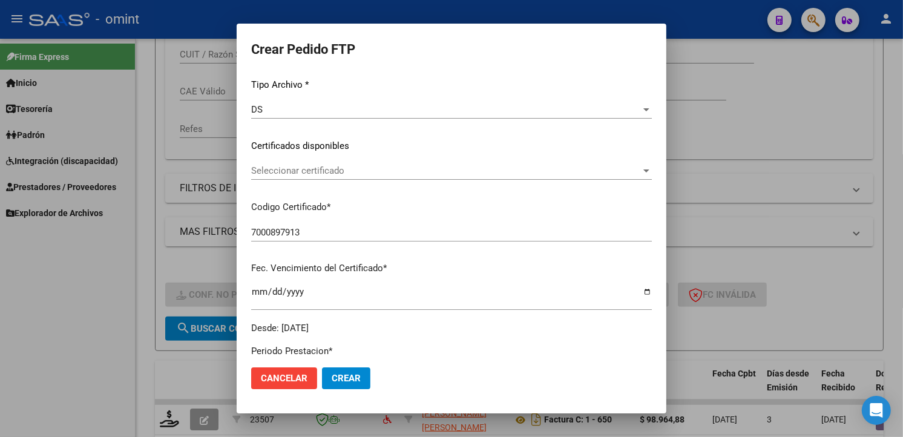
click at [642, 178] on div "Seleccionar certificado Seleccionar certificado" at bounding box center [451, 171] width 400 height 18
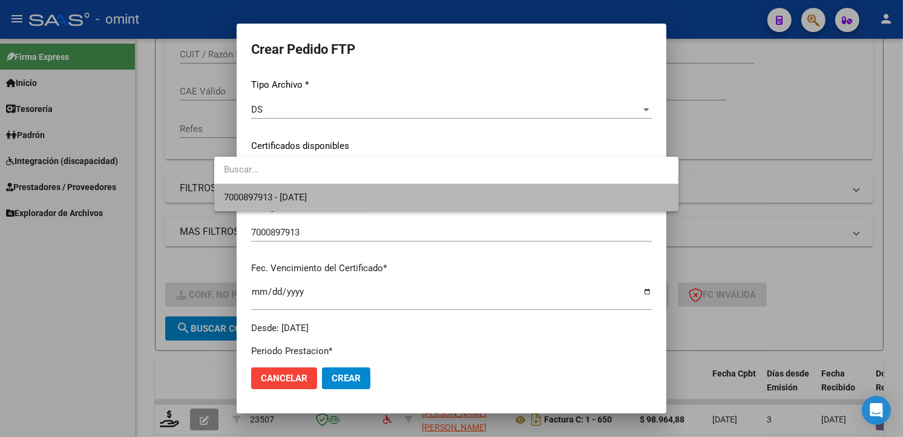
click at [509, 206] on span "7000897913 - [DATE]" at bounding box center [446, 197] width 445 height 27
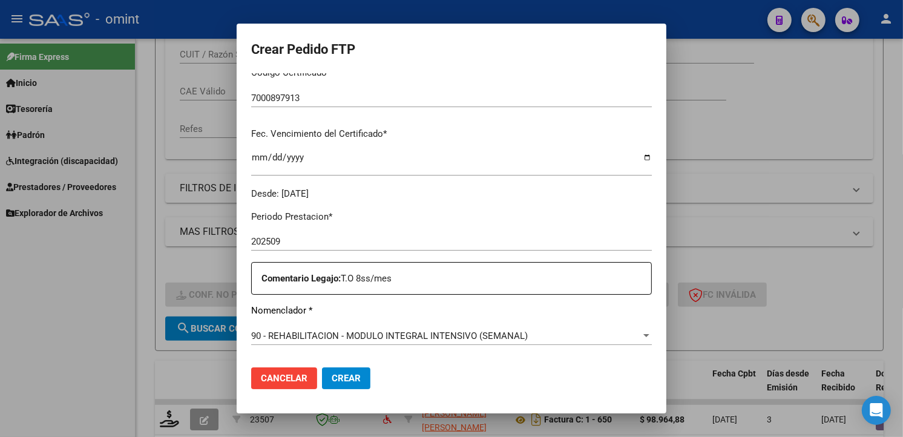
scroll to position [336, 0]
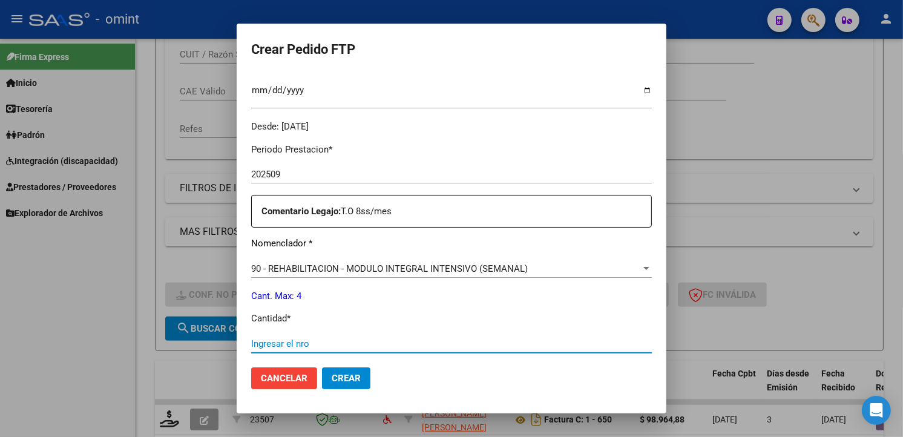
click at [286, 347] on input "Ingresar el nro" at bounding box center [451, 343] width 400 height 11
type input "4"
click at [496, 376] on mat-dialog-actions "Cancelar Crear" at bounding box center [451, 377] width 400 height 41
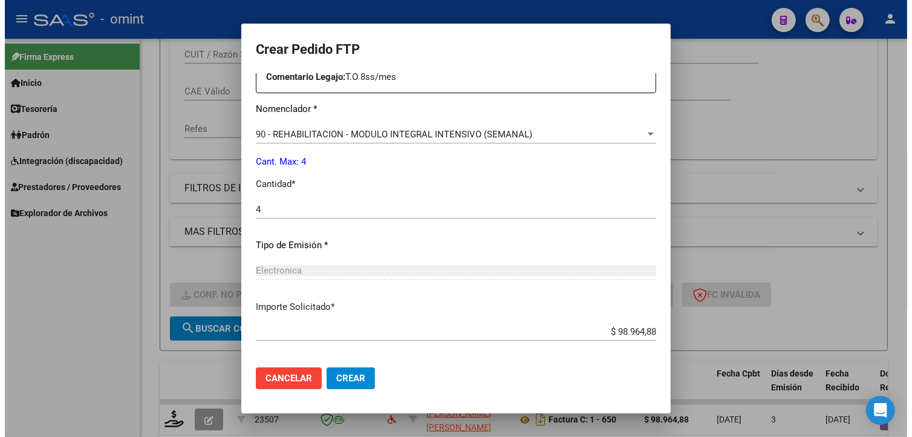
scroll to position [525, 0]
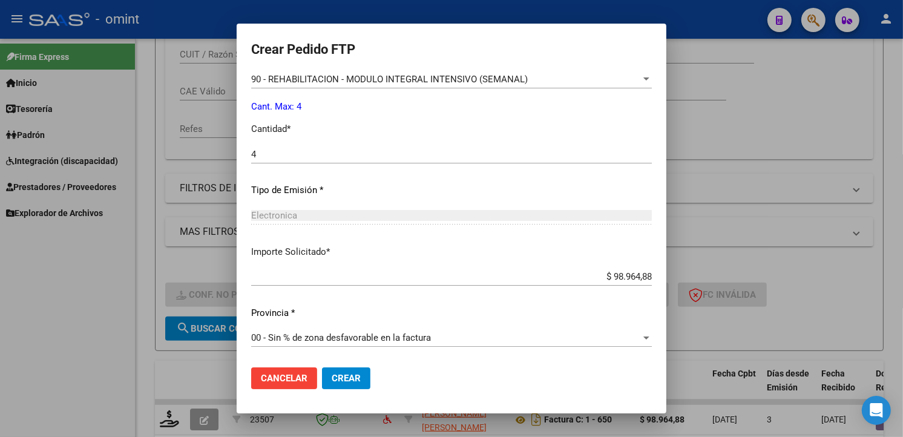
click at [324, 386] on button "Crear" at bounding box center [346, 378] width 48 height 22
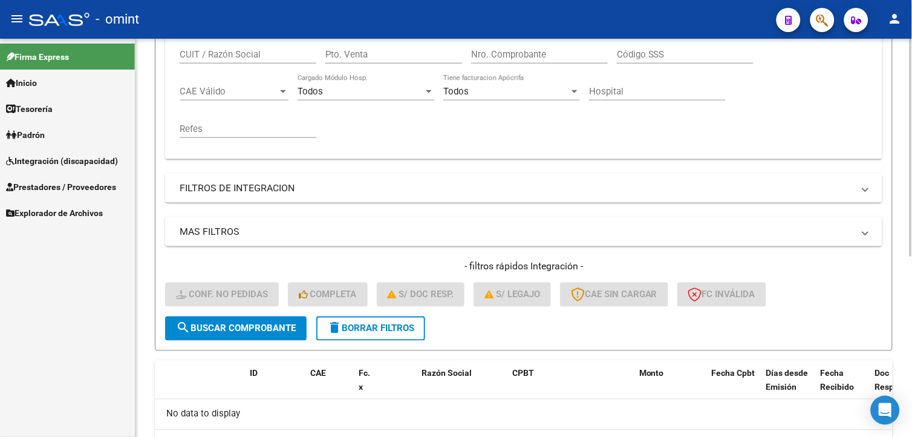
scroll to position [67, 0]
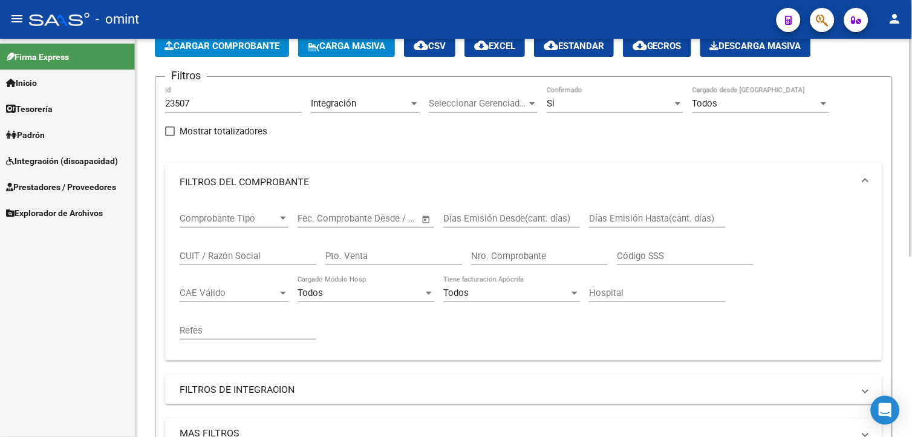
drag, startPoint x: 200, startPoint y: 109, endPoint x: 188, endPoint y: 102, distance: 13.6
click at [191, 105] on input "23507" at bounding box center [233, 103] width 137 height 11
drag, startPoint x: 198, startPoint y: 105, endPoint x: 134, endPoint y: 98, distance: 63.9
click at [134, 99] on mat-sidenav-container "Firma Express Inicio Calendario SSS Instructivos Contacto OS Tesorería Extracto…" at bounding box center [456, 238] width 912 height 398
paste input "22362"
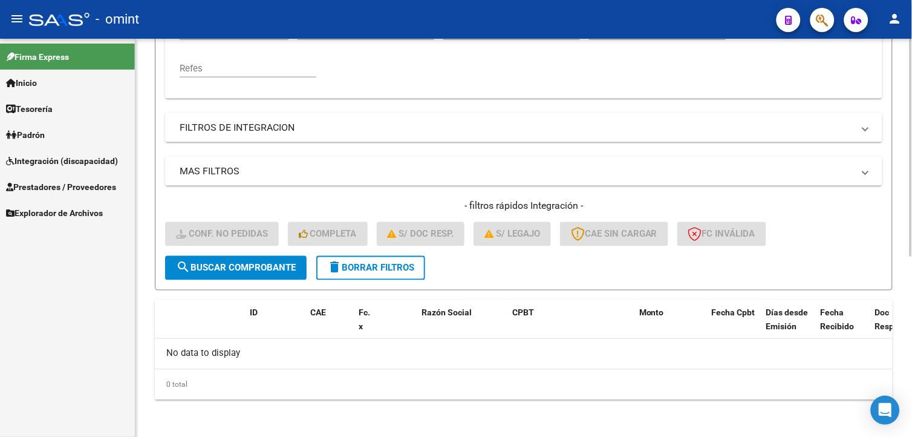
type input "22362"
click at [251, 269] on span "search Buscar Comprobante" at bounding box center [236, 268] width 120 height 11
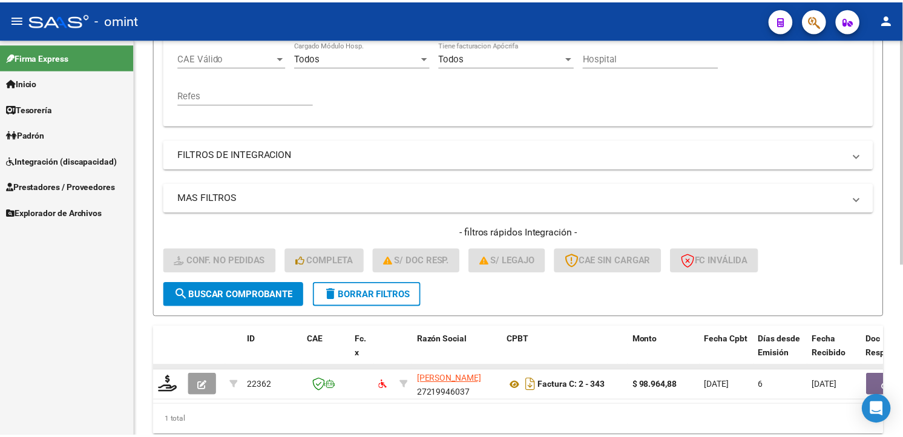
scroll to position [329, 0]
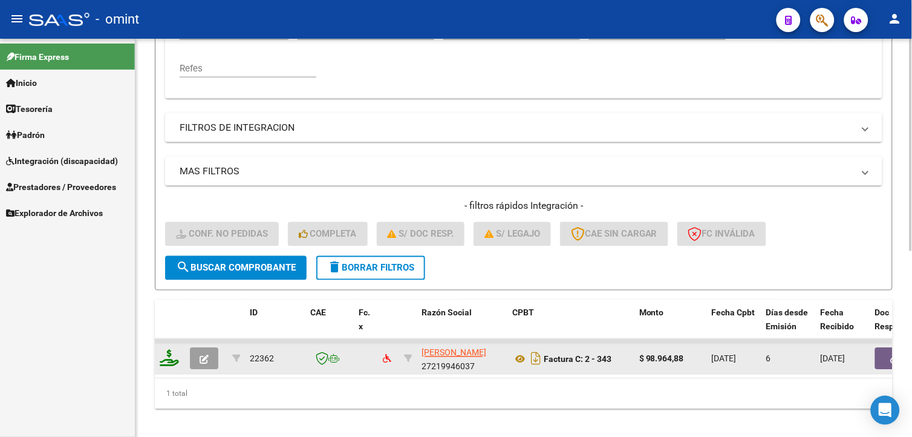
click at [178, 353] on icon at bounding box center [169, 358] width 19 height 17
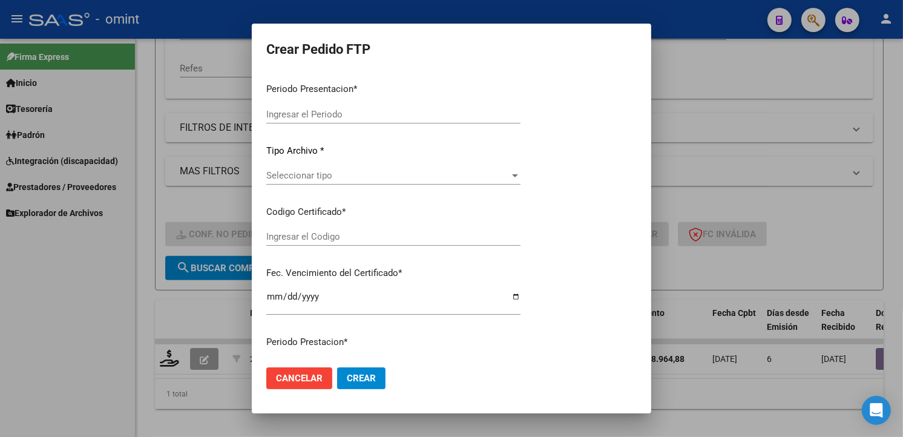
type input "202509"
type input "$ 98.964,88"
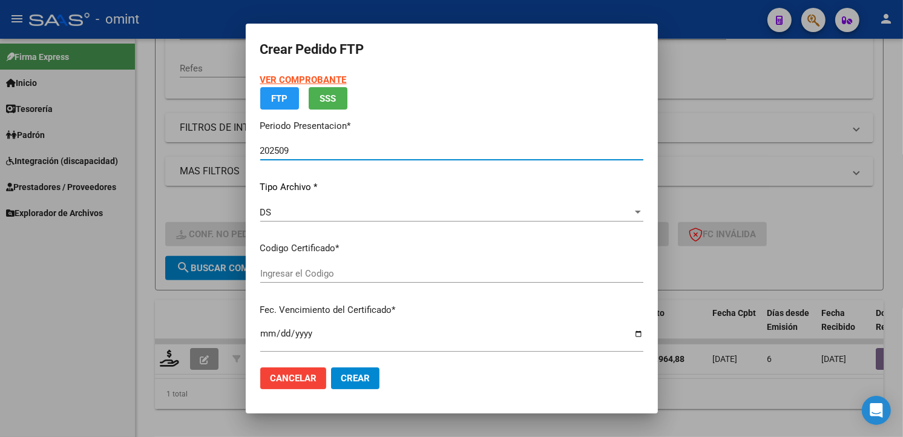
type input "7000897913"
type input "[DATE]"
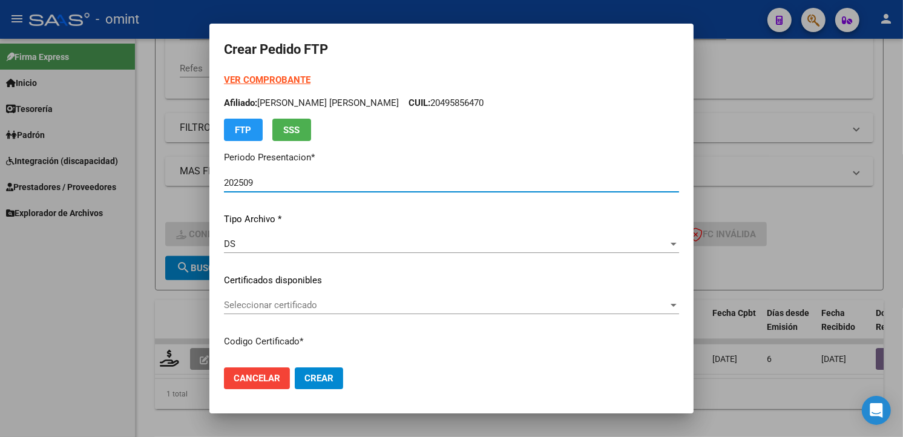
click at [600, 294] on div "VER COMPROBANTE ARCA Padrón Afiliado: GARCIA AGUIRRE JERONIMO TOMAS HUGO CUIL: …" at bounding box center [451, 271] width 455 height 396
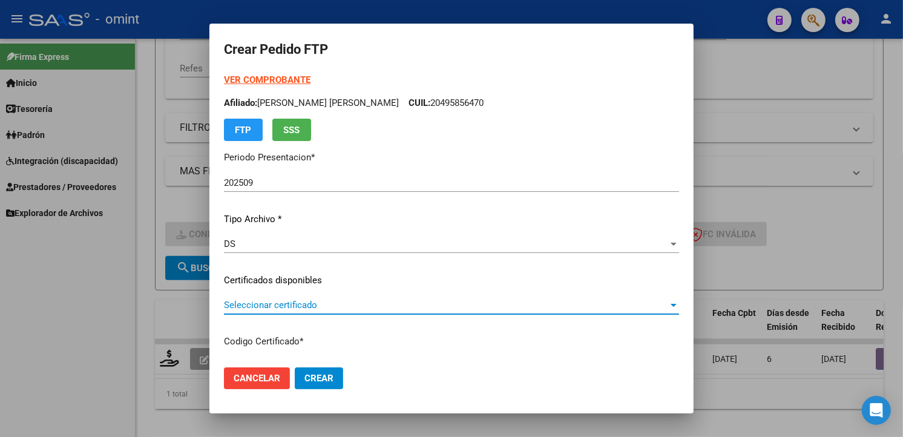
click at [668, 300] on div at bounding box center [673, 305] width 11 height 10
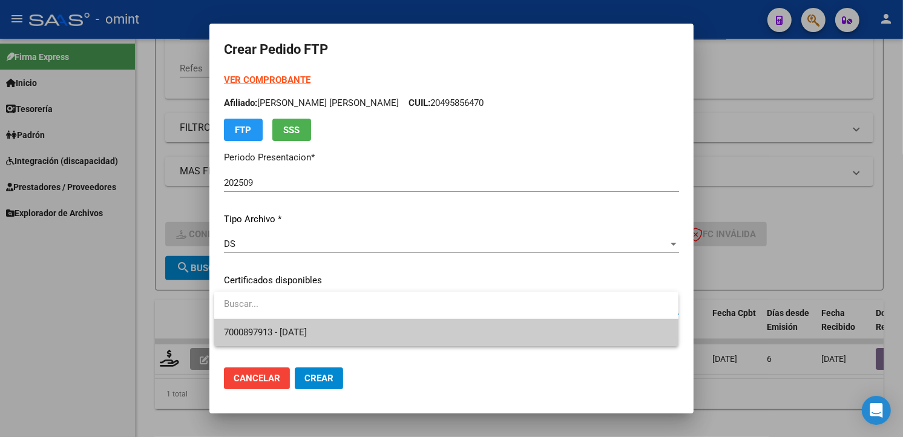
click at [534, 334] on span "7000897913 - [DATE]" at bounding box center [446, 332] width 445 height 27
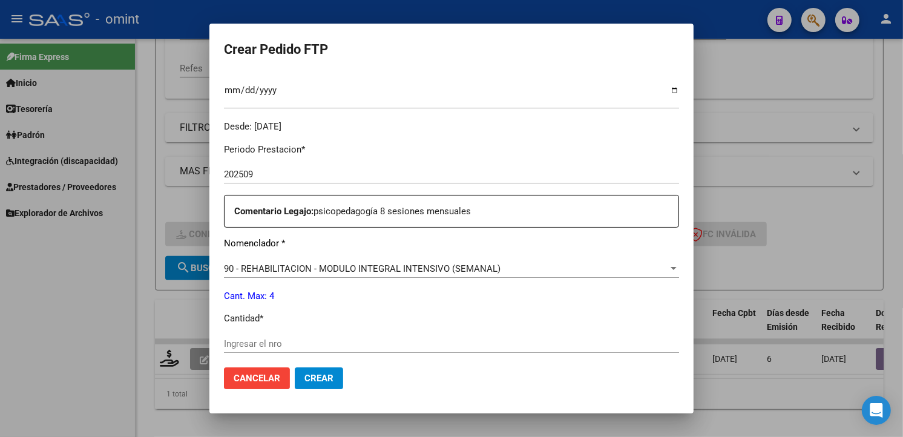
scroll to position [470, 0]
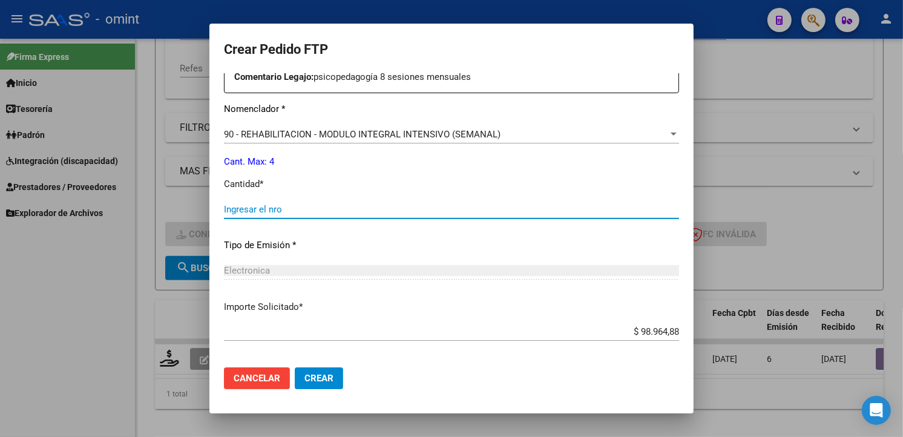
click at [264, 204] on input "Ingresar el nro" at bounding box center [451, 209] width 455 height 11
type input "4"
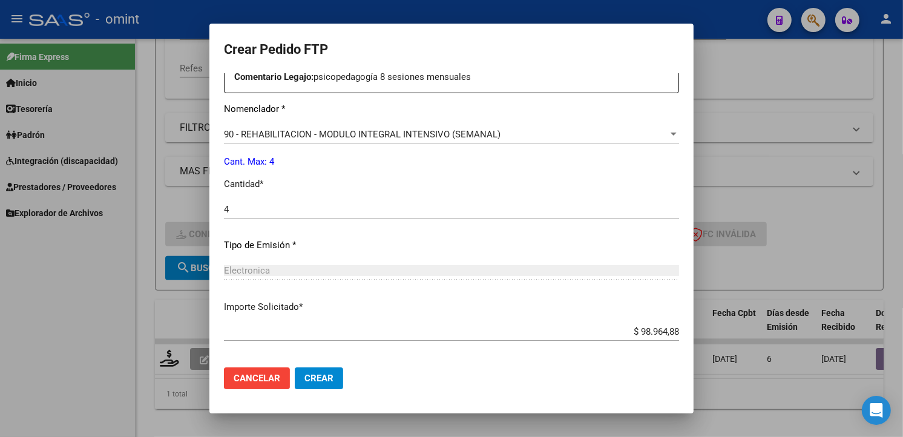
click at [495, 291] on div "Periodo Prestacion * 202509 Ingresar el Periodo Prestacion Comentario Legajo: p…" at bounding box center [451, 206] width 455 height 414
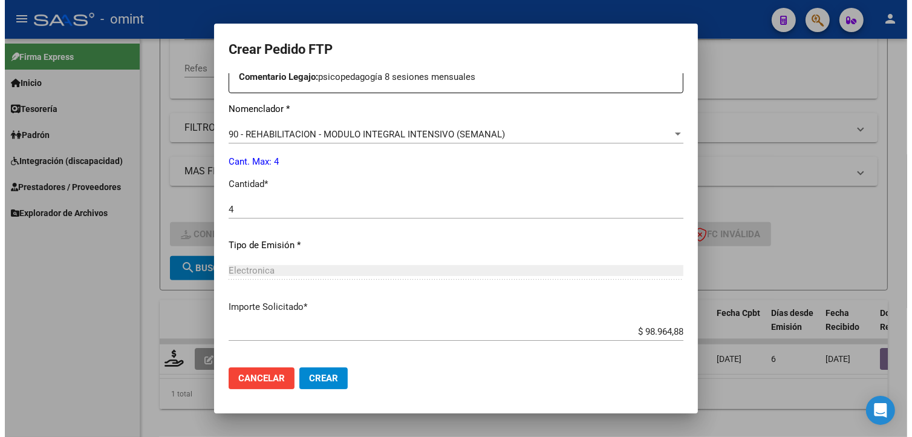
scroll to position [525, 0]
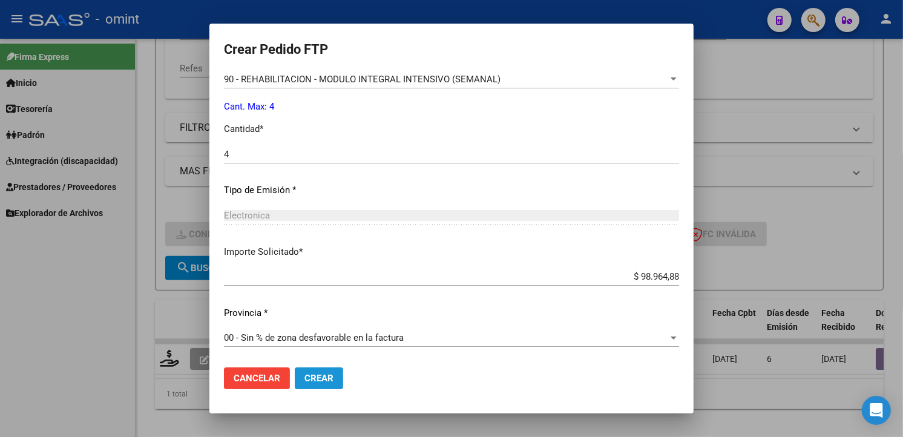
drag, startPoint x: 330, startPoint y: 379, endPoint x: 377, endPoint y: 366, distance: 48.9
click at [329, 378] on span "Crear" at bounding box center [318, 378] width 29 height 11
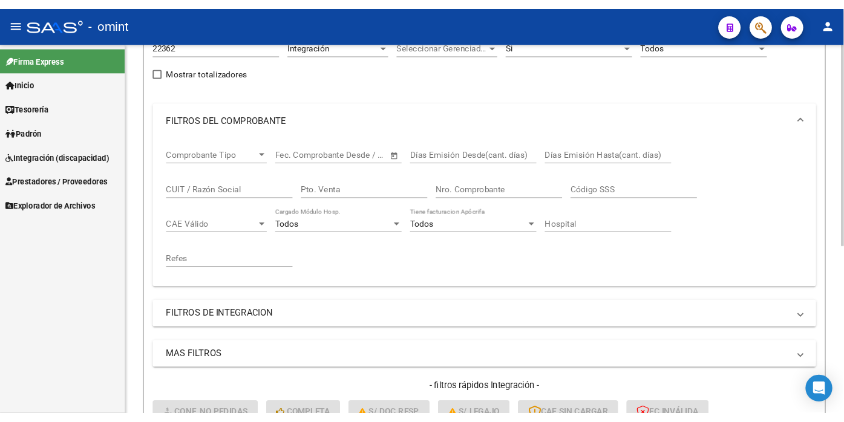
scroll to position [60, 0]
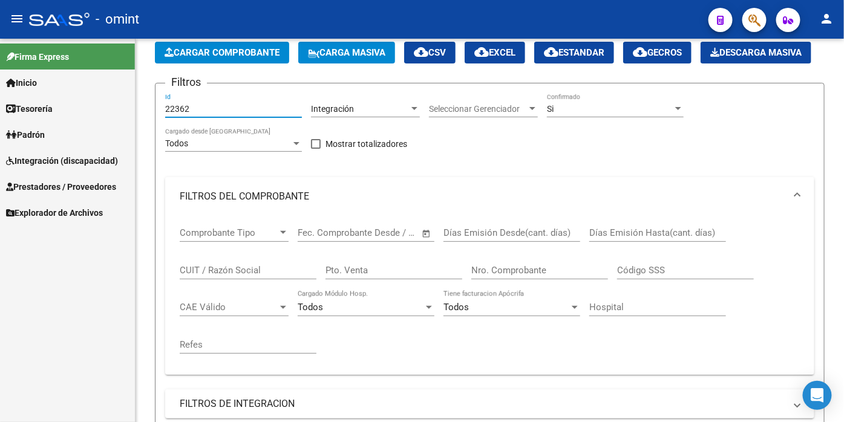
drag, startPoint x: 211, startPoint y: 141, endPoint x: 28, endPoint y: 116, distance: 184.4
click at [28, 116] on mat-sidenav-container "Firma Express Inicio Calendario SSS Instructivos Contacto OS Tesorería Extracto…" at bounding box center [422, 231] width 844 height 384
paste input "23944"
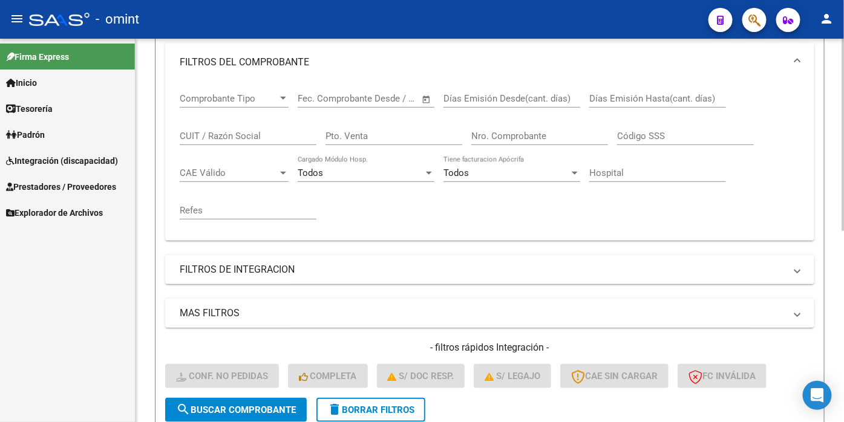
scroll to position [262, 0]
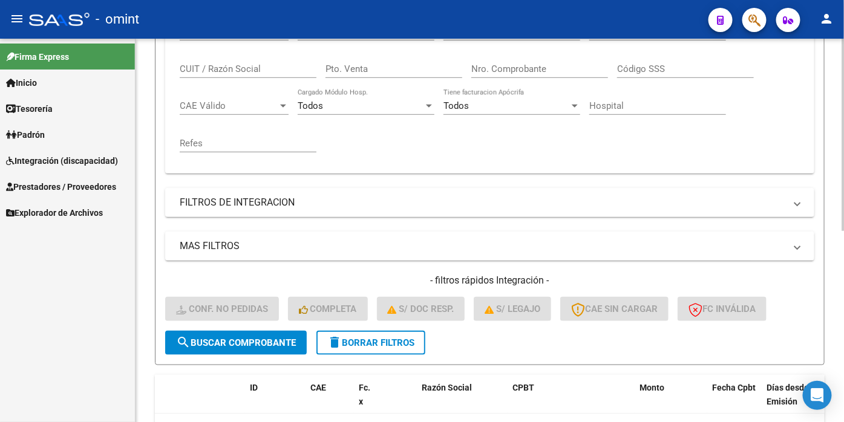
type input "23944"
click at [249, 355] on button "search Buscar Comprobante" at bounding box center [236, 343] width 142 height 24
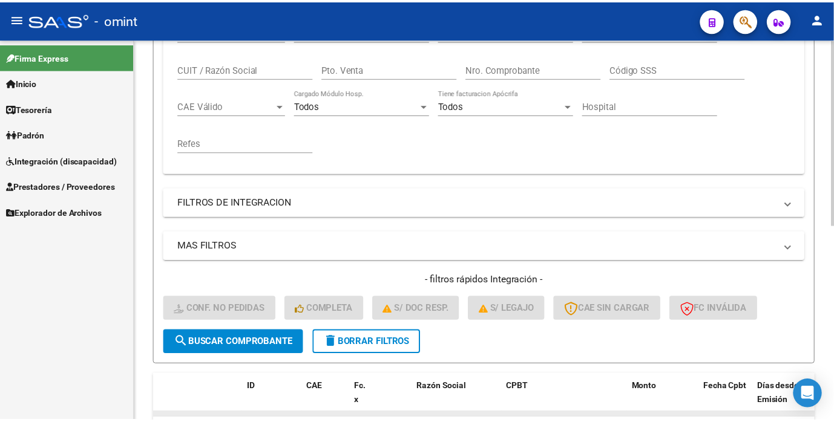
scroll to position [402, 0]
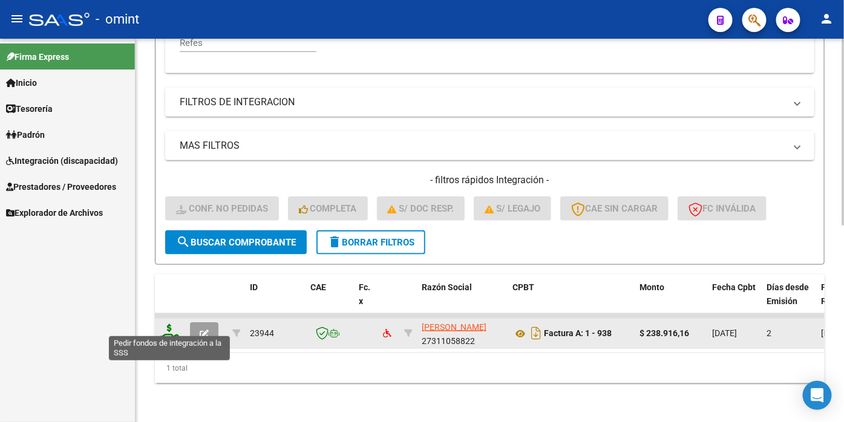
click at [162, 331] on icon at bounding box center [169, 332] width 19 height 17
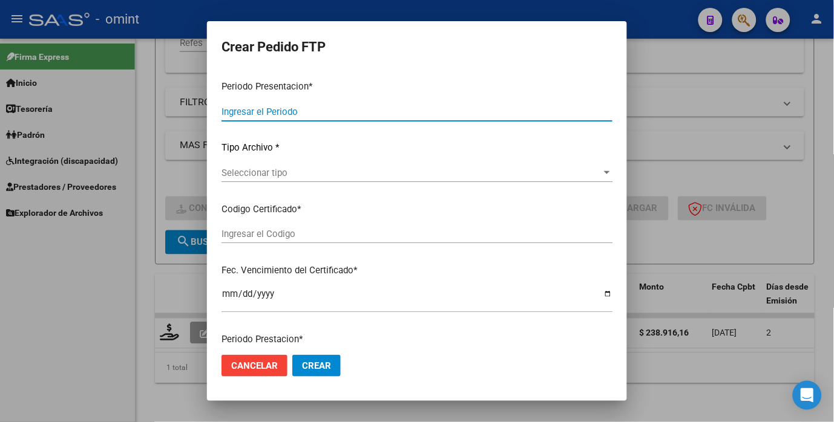
type input "202509"
type input "$ 238.916,16"
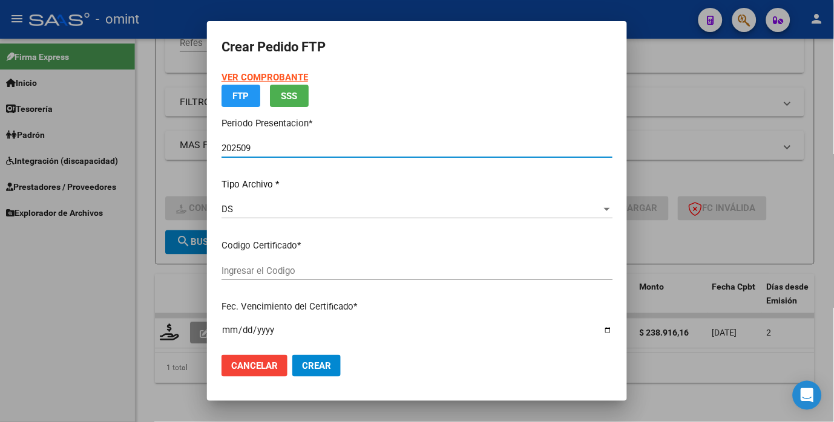
type input "661325552"
type input "[DATE]"
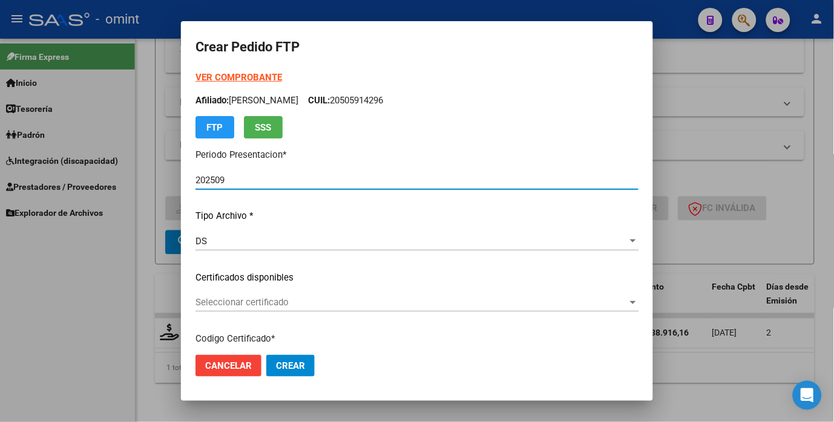
click at [612, 298] on span "Seleccionar certificado" at bounding box center [411, 302] width 432 height 11
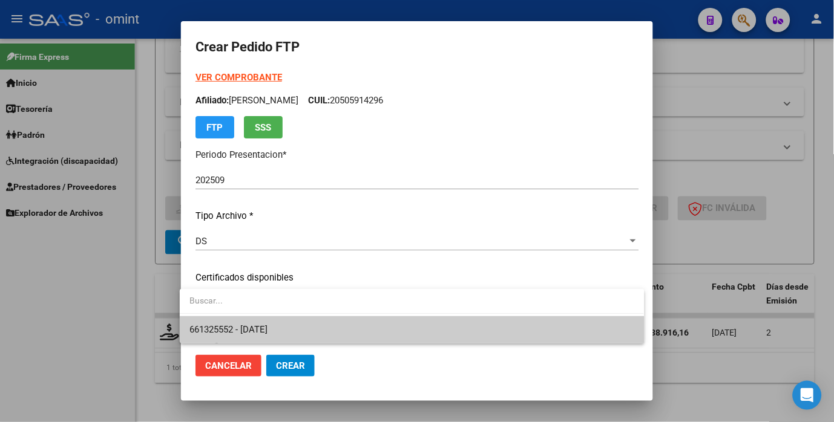
click at [560, 333] on span "661325552 - [DATE]" at bounding box center [411, 329] width 445 height 27
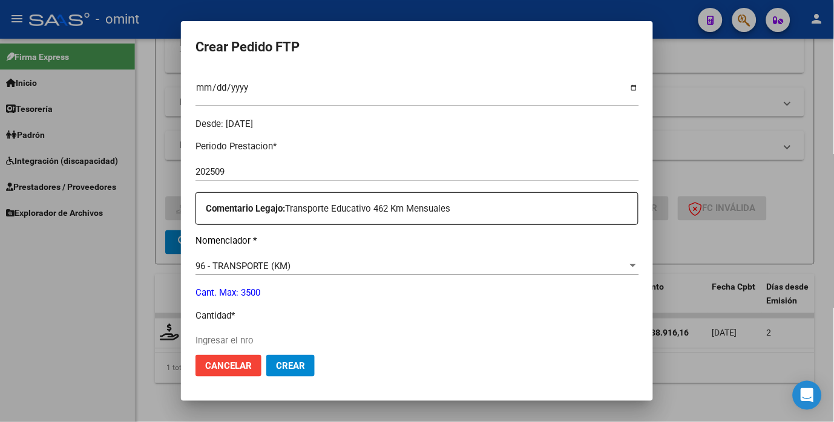
scroll to position [403, 0]
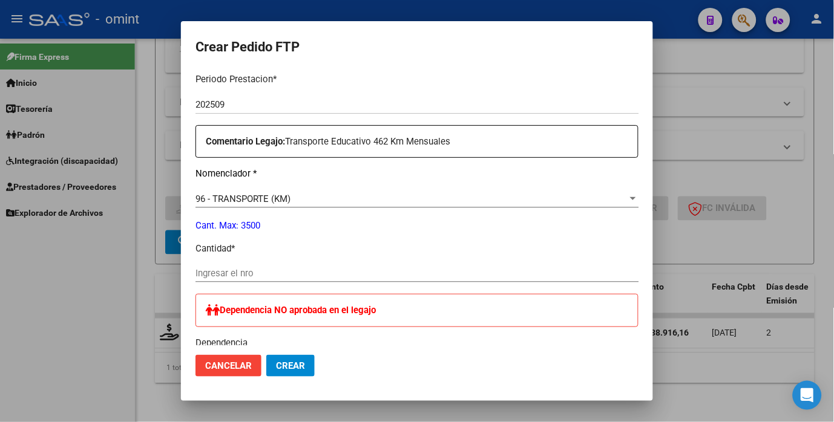
click at [233, 270] on input "Ingresar el nro" at bounding box center [416, 273] width 443 height 11
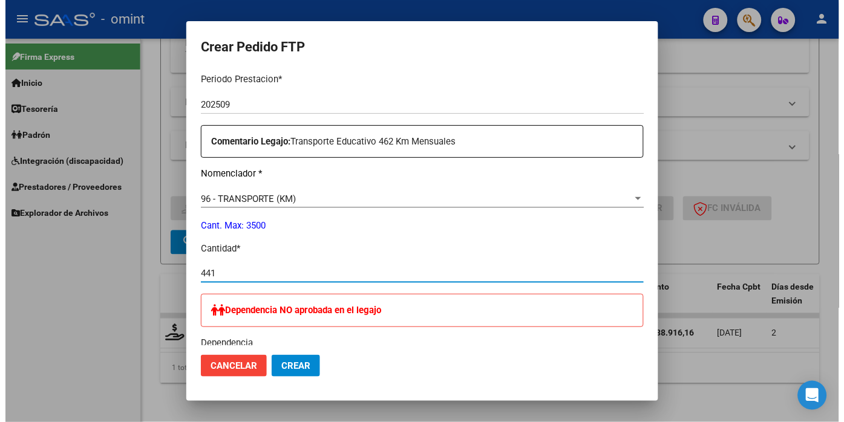
scroll to position [537, 0]
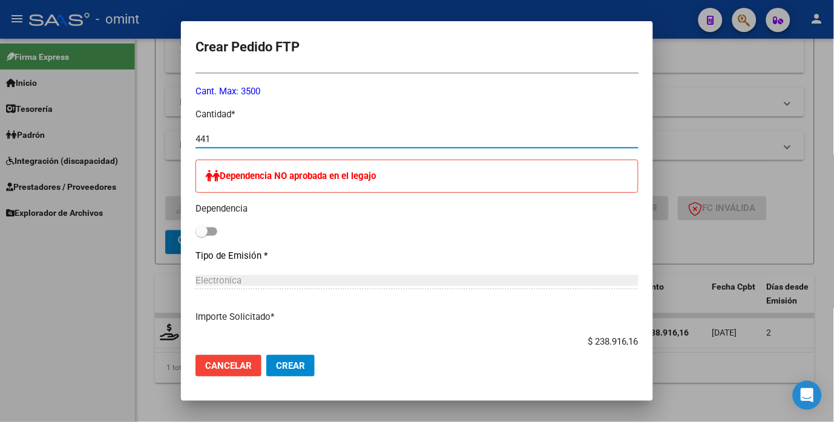
type input "441"
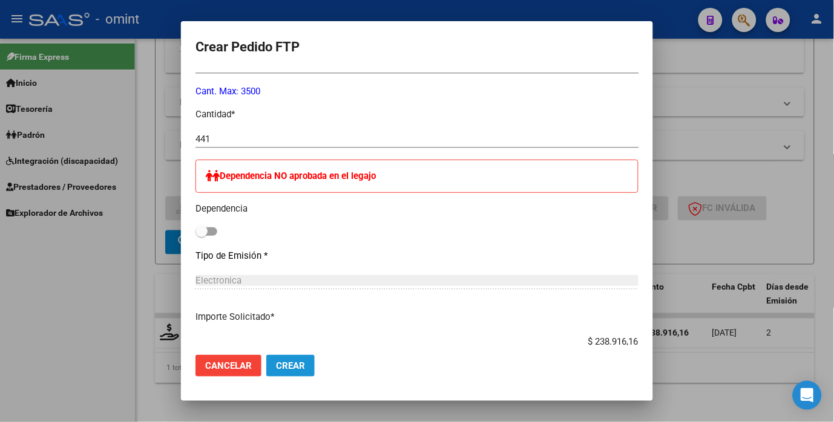
click at [301, 370] on button "Crear" at bounding box center [290, 366] width 48 height 22
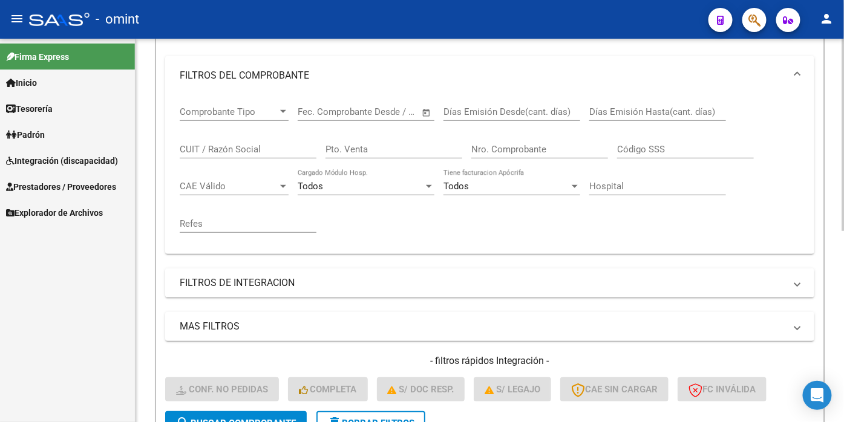
scroll to position [47, 0]
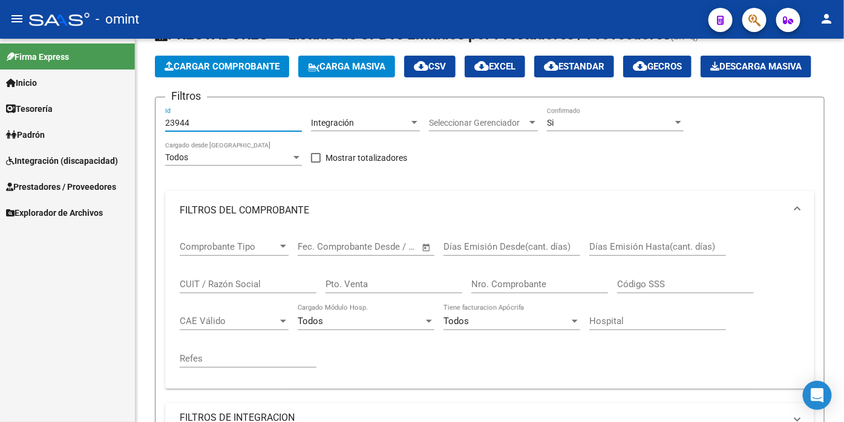
drag, startPoint x: 192, startPoint y: 152, endPoint x: 119, endPoint y: 138, distance: 74.6
click at [119, 138] on mat-sidenav-container "Firma Express Inicio Calendario SSS Instructivos Contacto OS Tesorería Extracto…" at bounding box center [422, 231] width 844 height 384
paste input "22137"
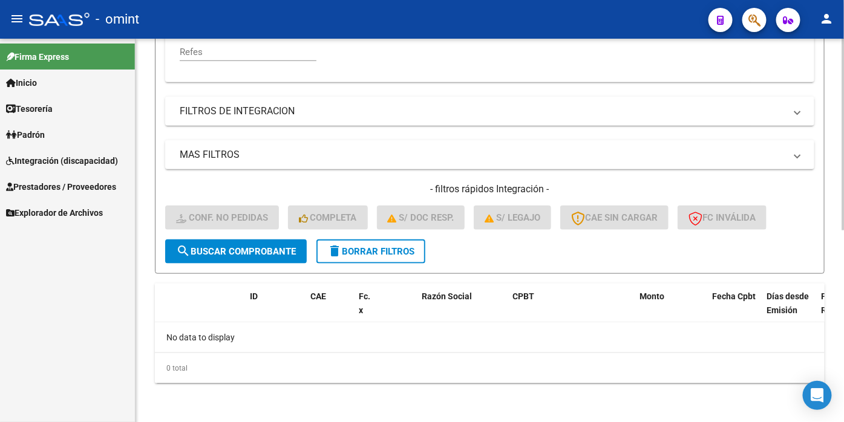
type input "22137"
click at [214, 257] on span "search Buscar Comprobante" at bounding box center [236, 251] width 120 height 11
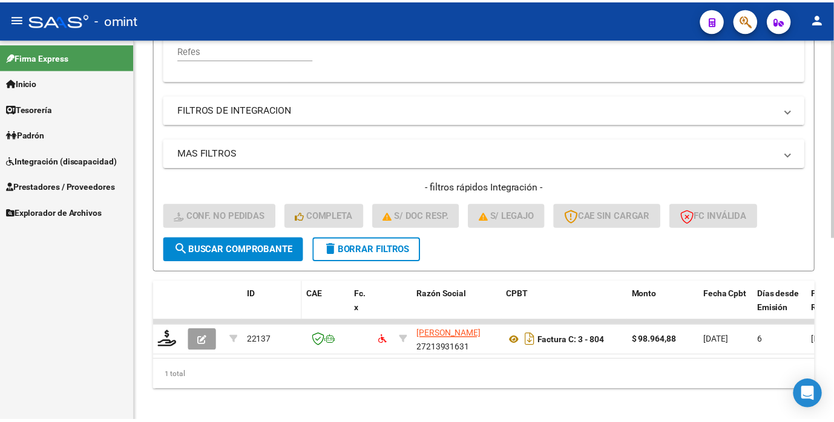
scroll to position [382, 0]
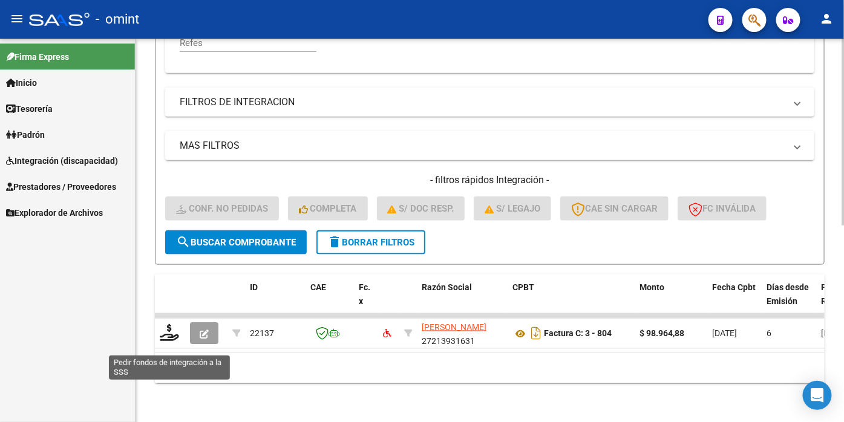
click at [147, 341] on div "Video tutorial PRESTADORES -> Listado de CPBTs Emitidos por Prestadores / Prove…" at bounding box center [489, 49] width 708 height 746
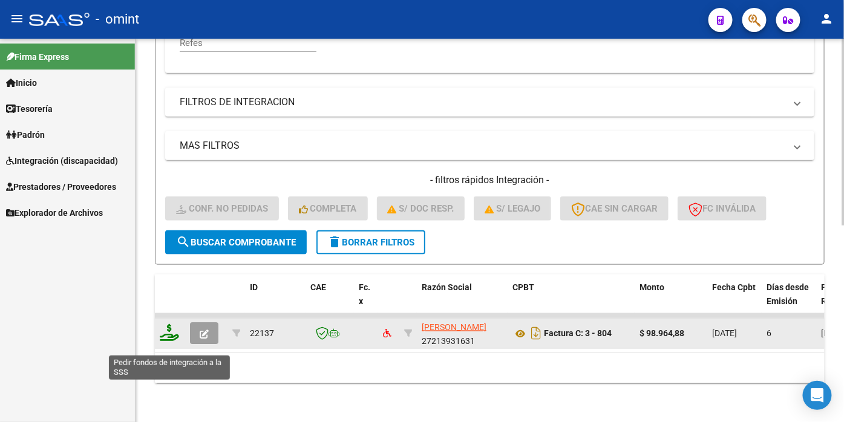
click at [170, 341] on icon at bounding box center [169, 332] width 19 height 17
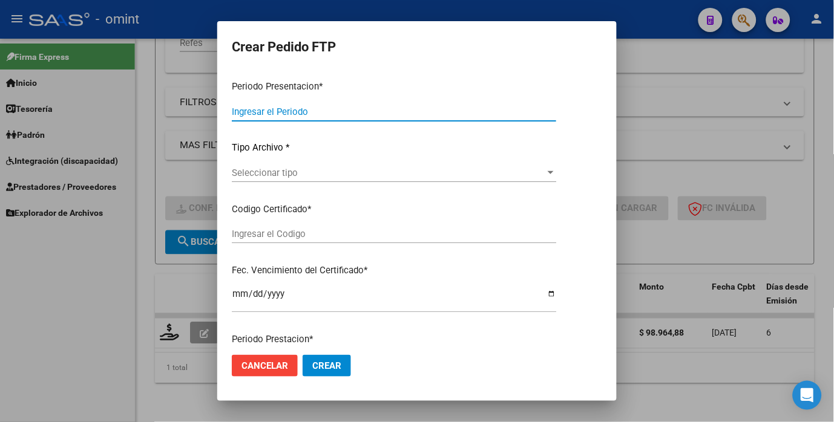
type input "202509"
type input "$ 98.964,88"
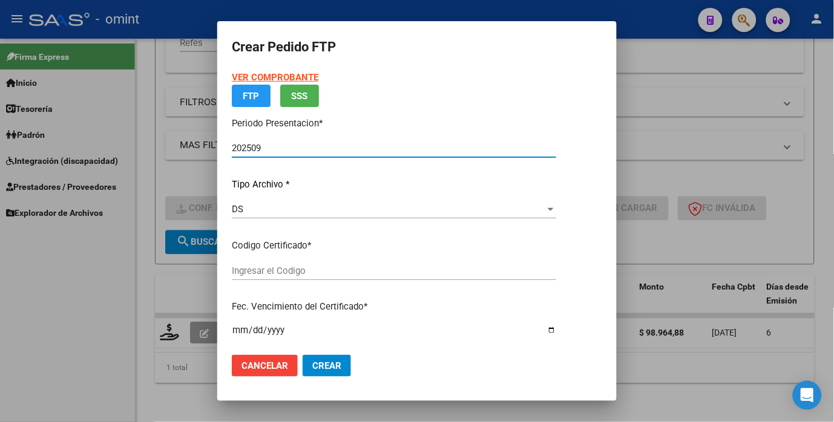
type input "661325552"
type input "[DATE]"
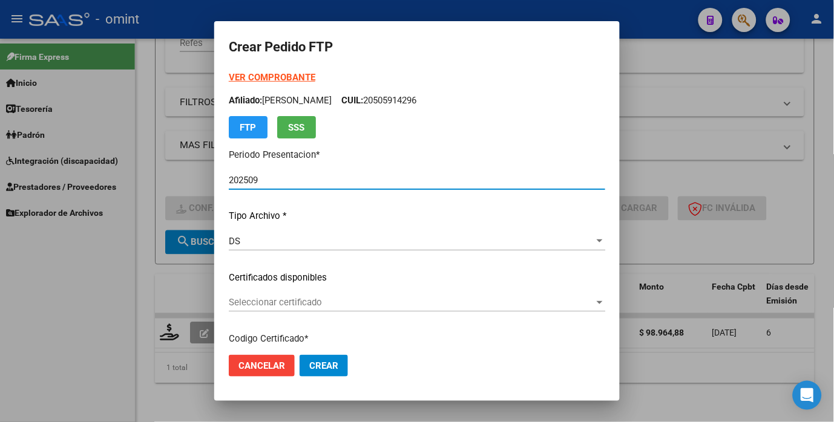
click at [575, 302] on span "Seleccionar certificado" at bounding box center [411, 302] width 365 height 11
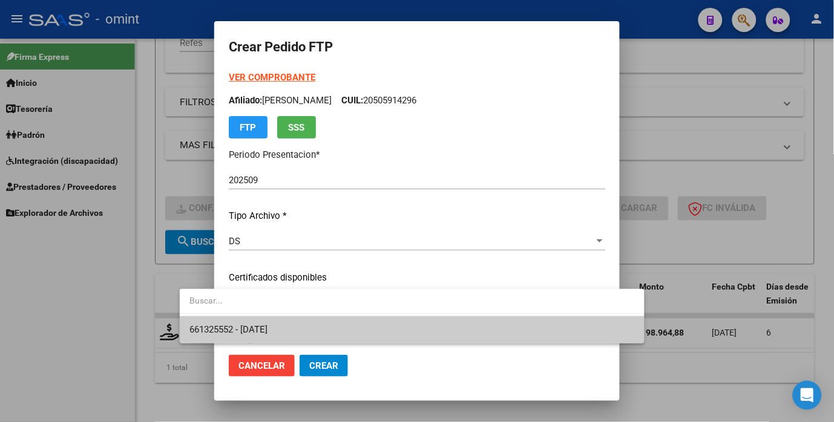
click at [530, 330] on span "661325552 - [DATE]" at bounding box center [411, 329] width 445 height 27
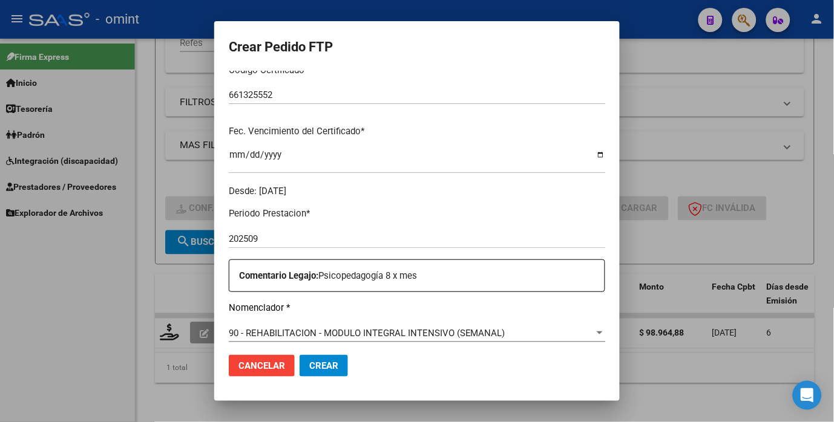
scroll to position [336, 0]
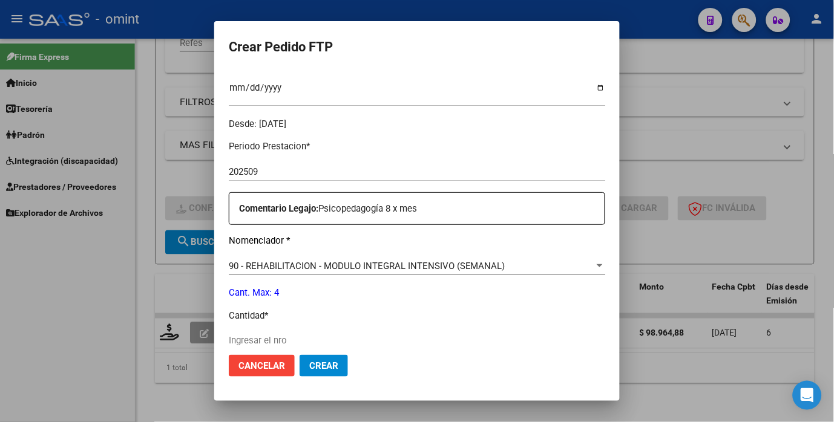
click at [229, 343] on input "Ingresar el nro" at bounding box center [417, 340] width 376 height 11
click at [414, 337] on input "4" at bounding box center [417, 340] width 376 height 11
type input "4"
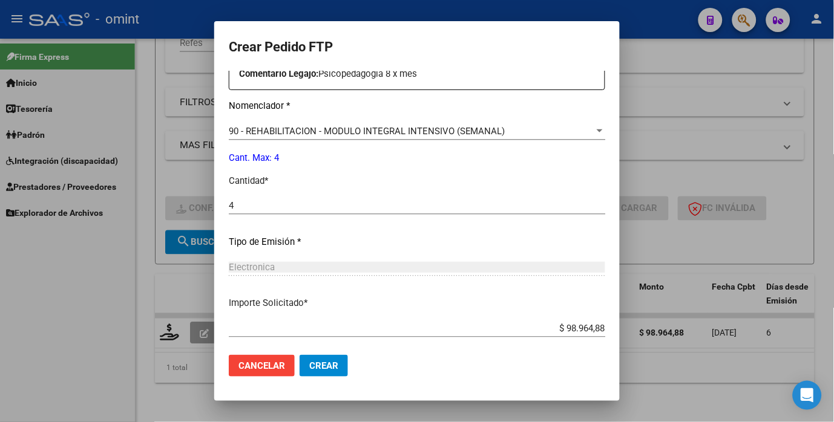
scroll to position [535, 0]
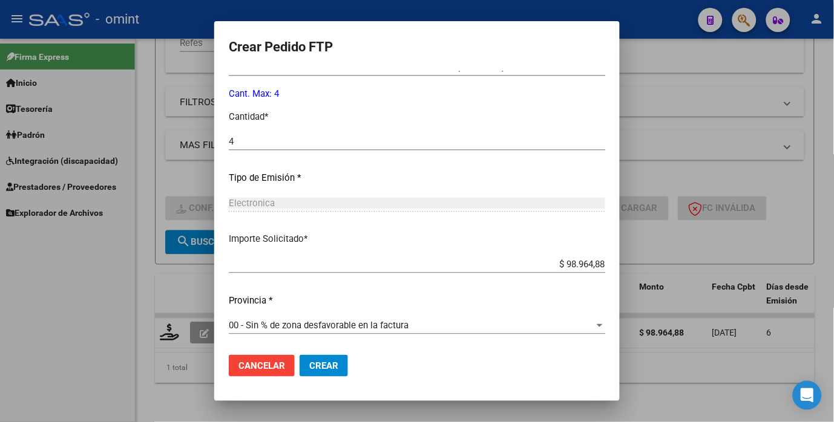
click at [309, 367] on span "Crear" at bounding box center [323, 366] width 29 height 11
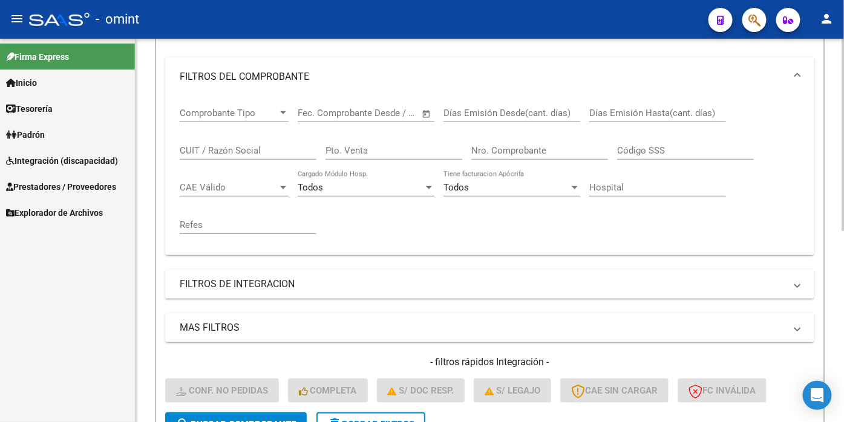
scroll to position [46, 0]
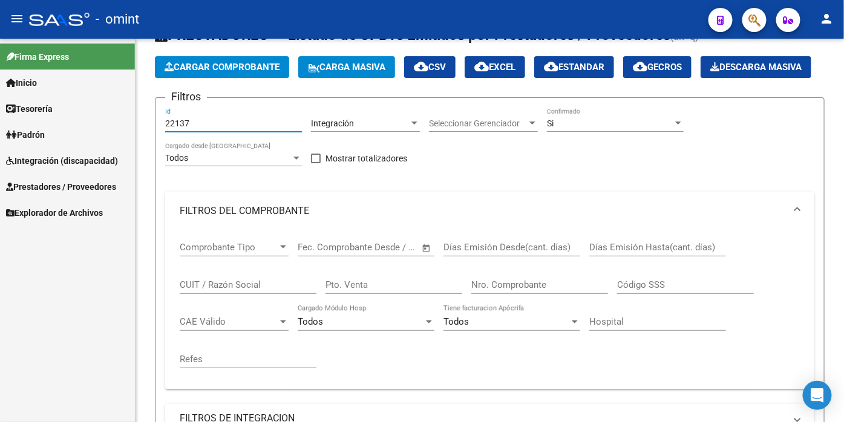
drag, startPoint x: 196, startPoint y: 154, endPoint x: 111, endPoint y: 134, distance: 87.0
click at [103, 135] on mat-sidenav-container "Firma Express Inicio Calendario SSS Instructivos Contacto OS Tesorería Extracto…" at bounding box center [422, 231] width 844 height 384
drag, startPoint x: 183, startPoint y: 150, endPoint x: 171, endPoint y: 162, distance: 17.1
drag, startPoint x: 171, startPoint y: 162, endPoint x: 162, endPoint y: 148, distance: 16.9
drag, startPoint x: 162, startPoint y: 148, endPoint x: 213, endPoint y: 142, distance: 51.8
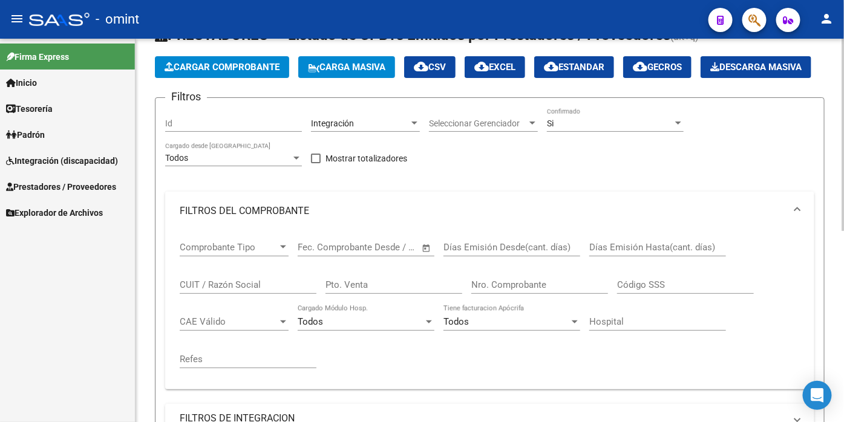
click at [213, 132] on div "Id" at bounding box center [233, 120] width 137 height 24
paste input "22134"
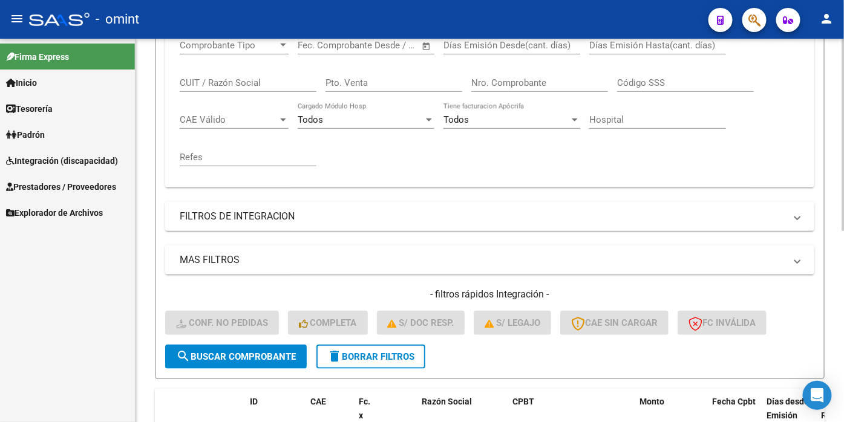
scroll to position [382, 0]
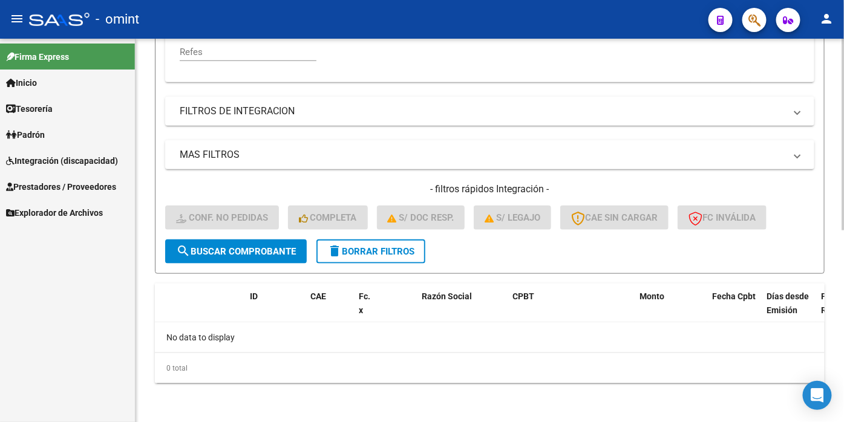
type input "22134"
click at [240, 245] on button "search Buscar Comprobante" at bounding box center [236, 252] width 142 height 24
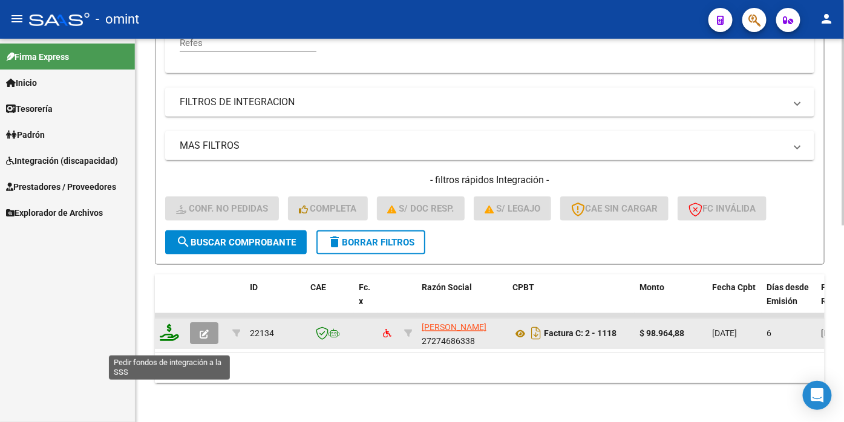
click at [169, 341] on icon at bounding box center [169, 332] width 19 height 17
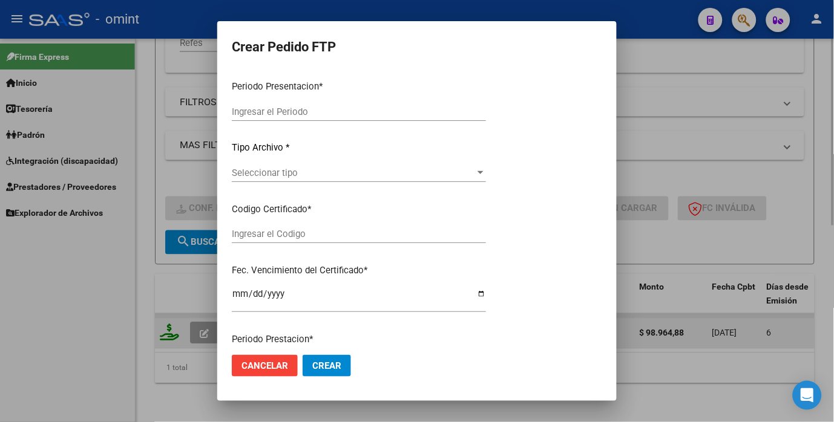
type input "202509"
type input "$ 98.964,88"
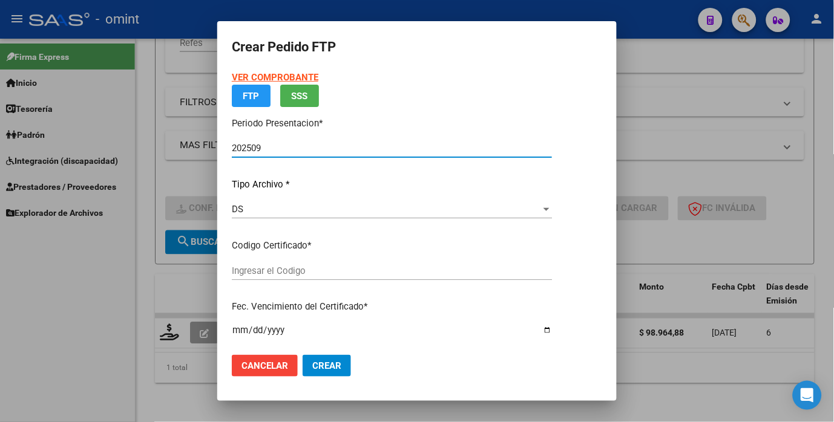
type input "661325552"
type input "[DATE]"
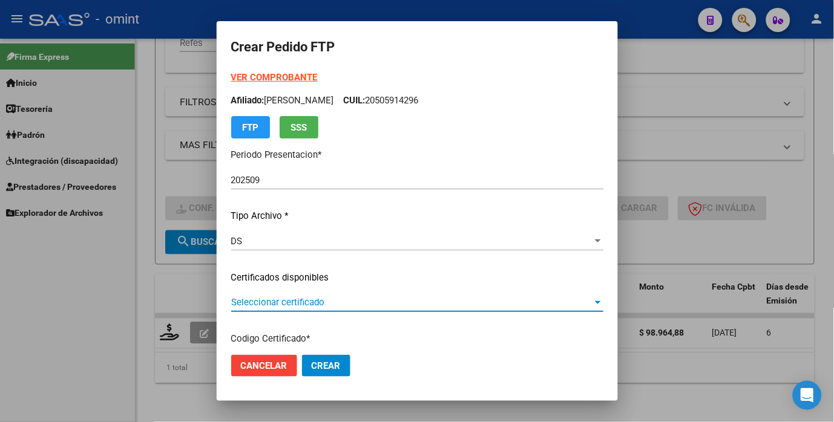
click at [592, 301] on span "Seleccionar certificado" at bounding box center [411, 302] width 361 height 11
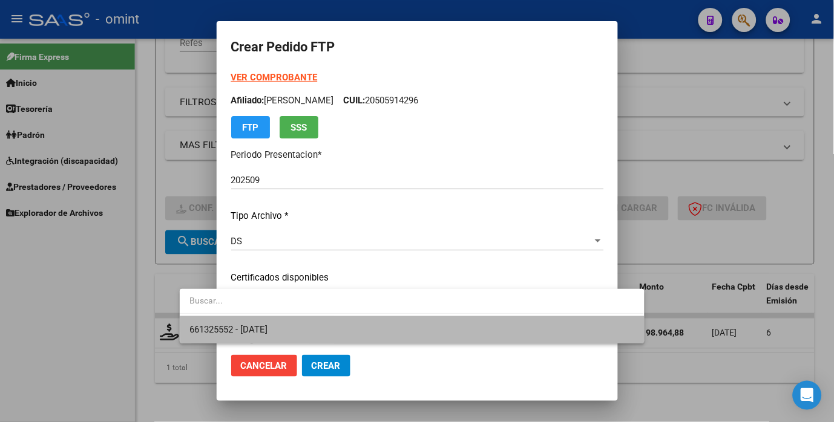
click at [529, 325] on span "661325552 - [DATE]" at bounding box center [411, 329] width 445 height 27
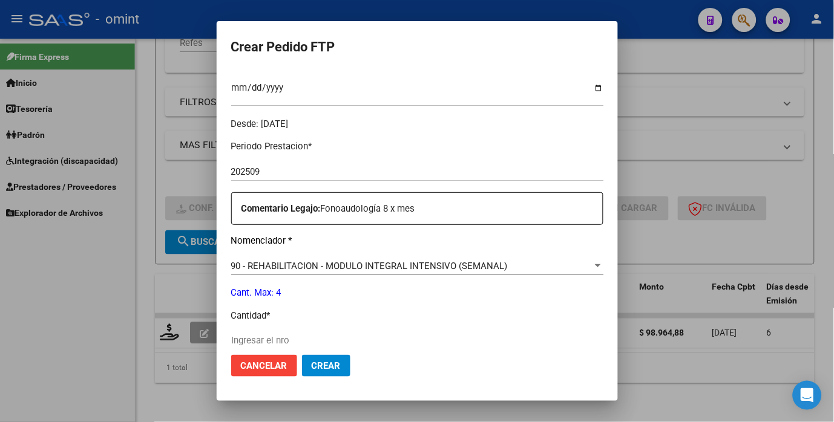
scroll to position [403, 0]
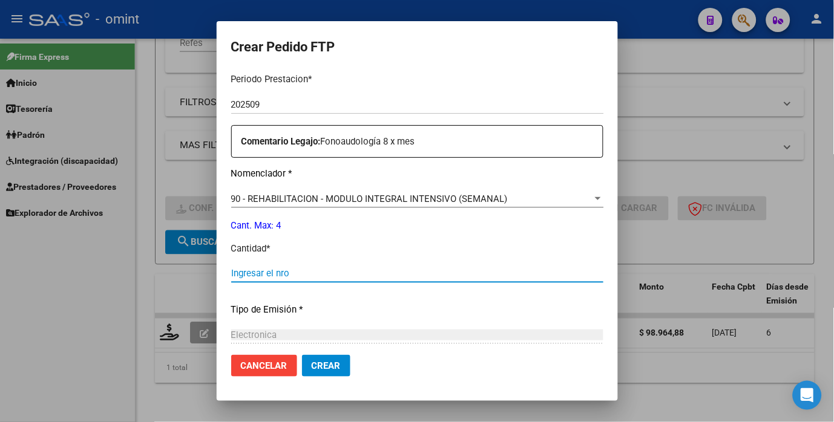
click at [255, 270] on input "Ingresar el nro" at bounding box center [417, 273] width 372 height 11
type input "4"
click at [472, 339] on div "Electronica" at bounding box center [417, 335] width 372 height 11
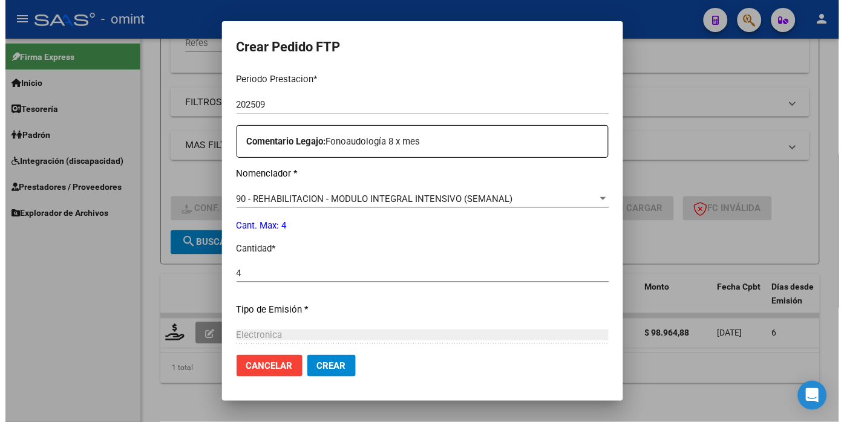
scroll to position [535, 0]
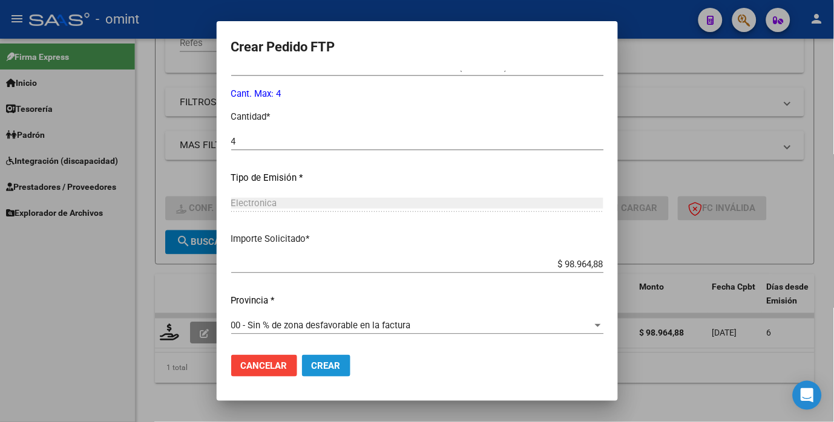
click at [312, 366] on span "Crear" at bounding box center [326, 366] width 29 height 11
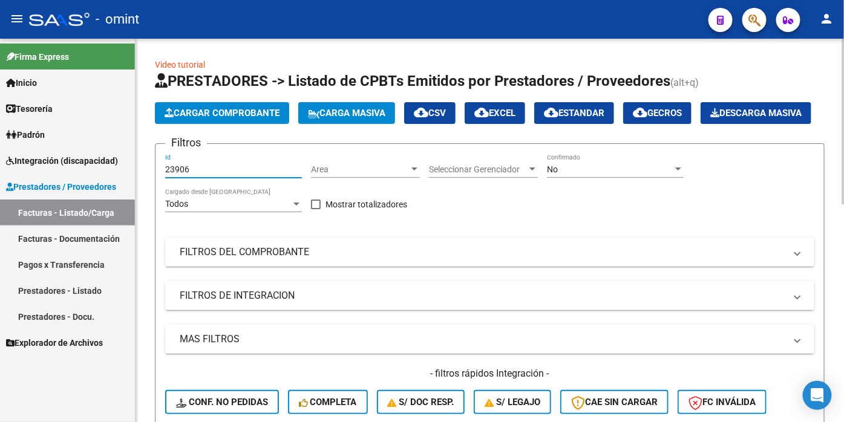
scroll to position [151, 0]
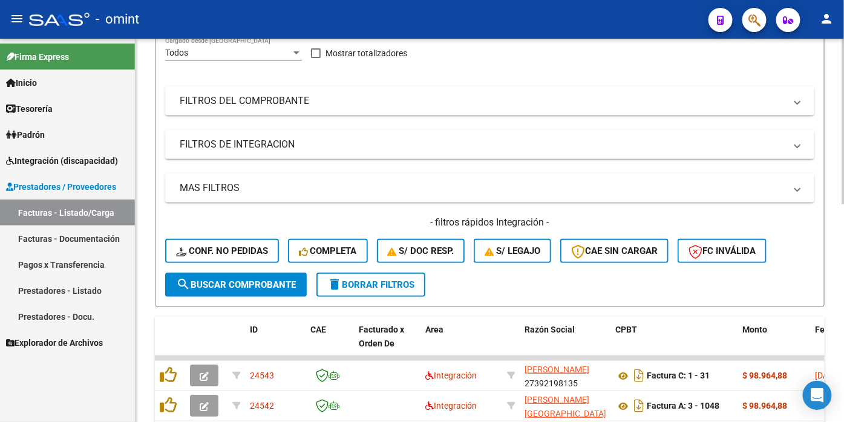
type input "23906"
click at [230, 297] on button "search Buscar Comprobante" at bounding box center [236, 285] width 142 height 24
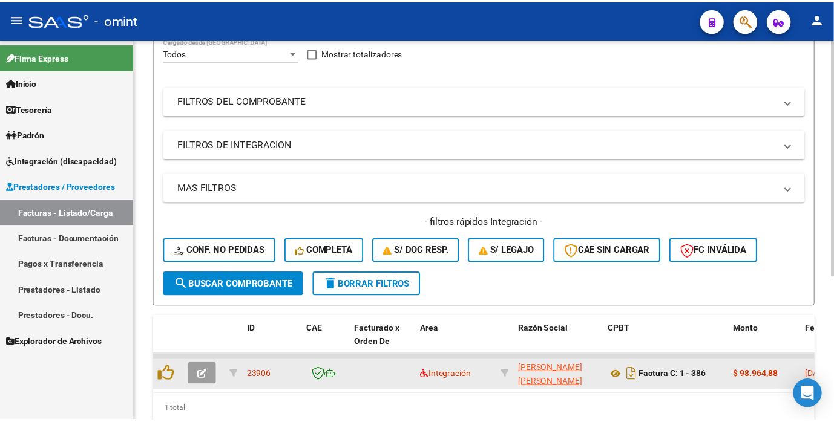
scroll to position [218, 0]
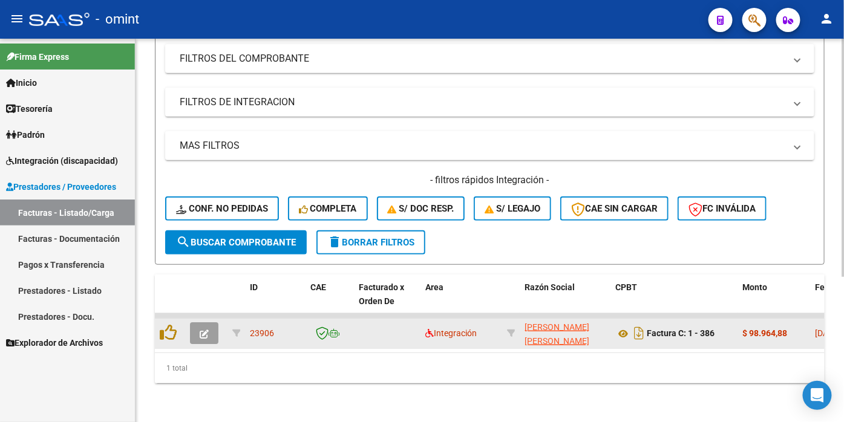
click at [202, 337] on icon "button" at bounding box center [204, 334] width 9 height 9
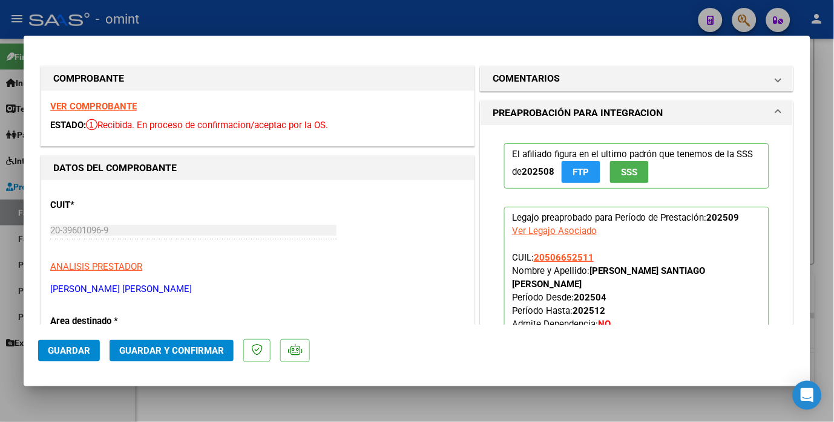
click at [100, 110] on strong "VER COMPROBANTE" at bounding box center [93, 106] width 87 height 11
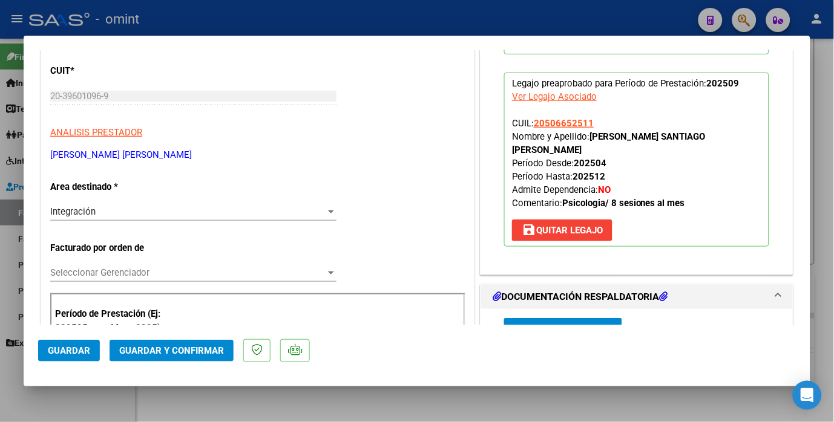
scroll to position [201, 0]
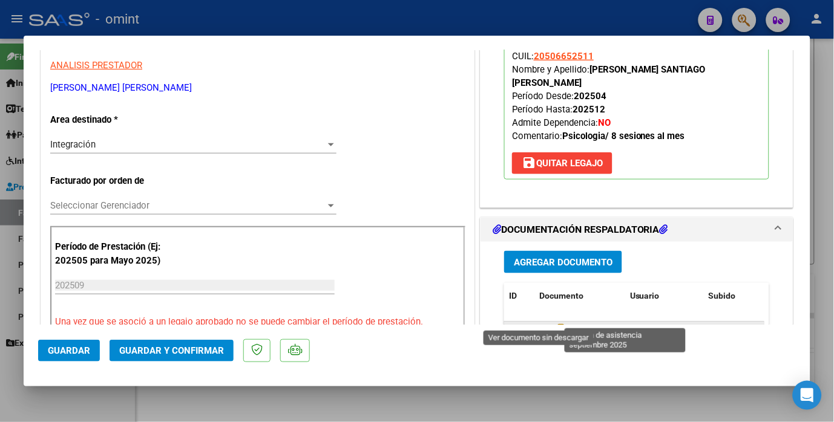
click at [539, 324] on icon at bounding box center [547, 331] width 16 height 15
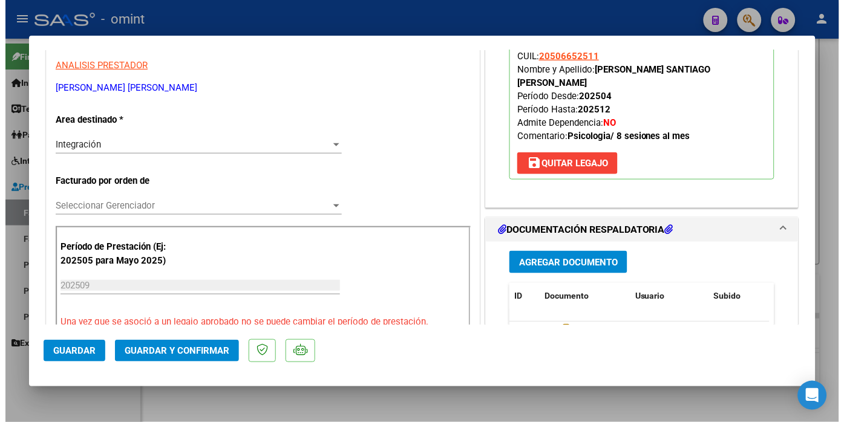
scroll to position [336, 0]
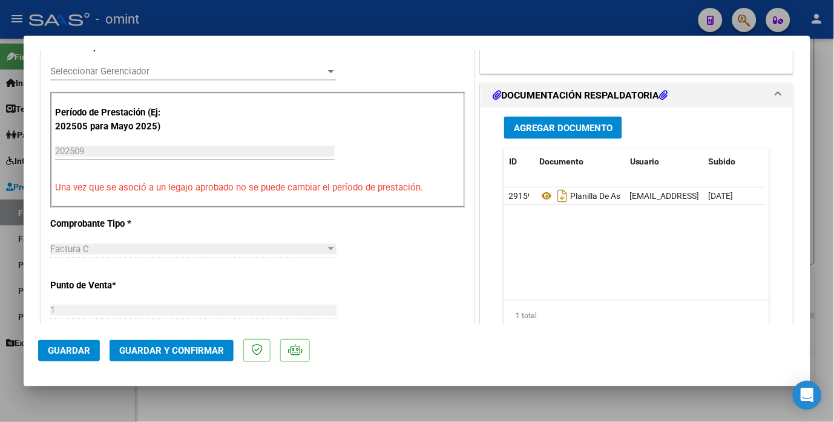
click at [174, 352] on span "Guardar y Confirmar" at bounding box center [171, 350] width 105 height 11
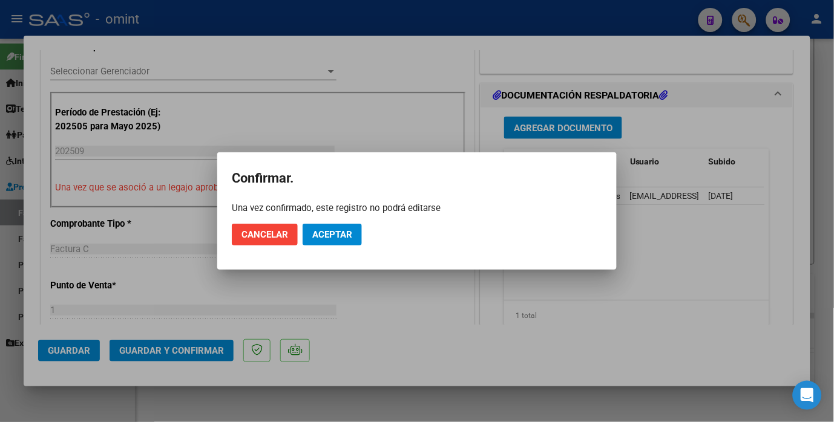
drag, startPoint x: 343, startPoint y: 218, endPoint x: 348, endPoint y: 237, distance: 20.0
click at [343, 220] on mat-dialog-actions "Cancelar Aceptar" at bounding box center [417, 234] width 370 height 41
click at [347, 240] on span "Aceptar" at bounding box center [332, 234] width 40 height 11
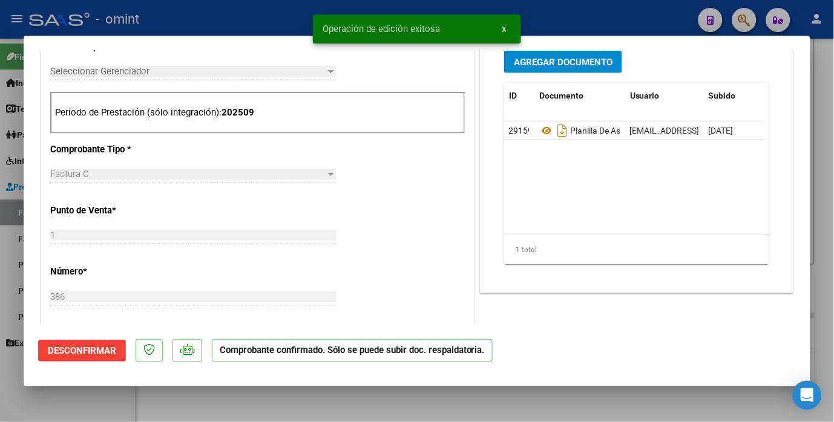
drag, startPoint x: 194, startPoint y: 8, endPoint x: 306, endPoint y: 73, distance: 129.8
click at [195, 8] on div at bounding box center [417, 211] width 834 height 422
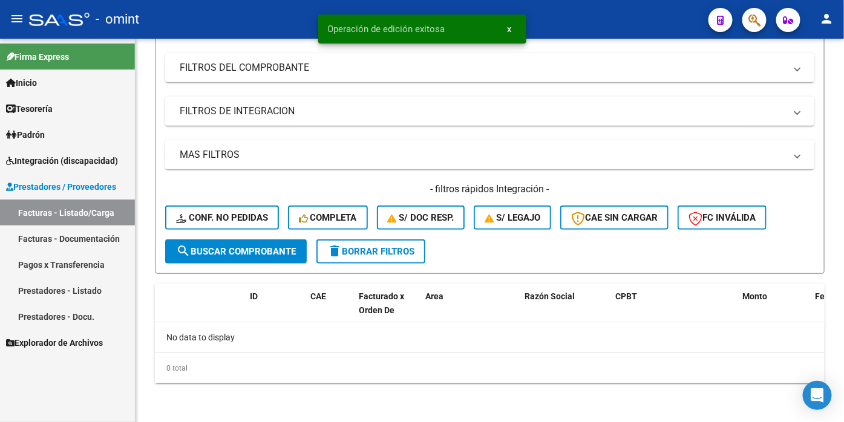
scroll to position [214, 0]
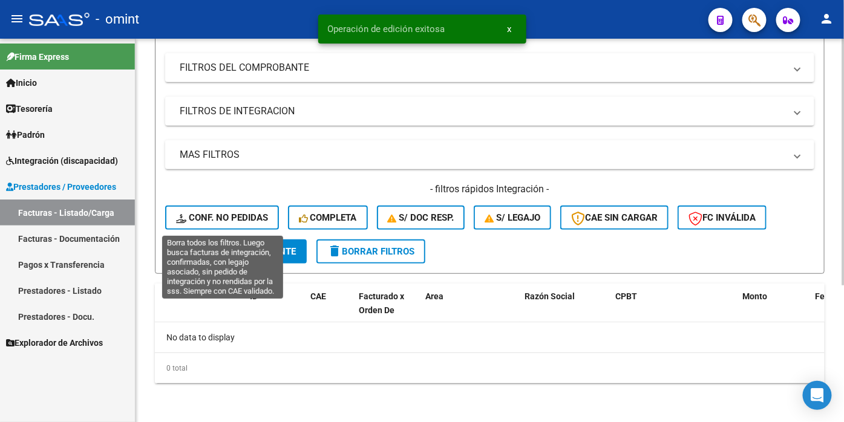
drag, startPoint x: 230, startPoint y: 213, endPoint x: 246, endPoint y: 227, distance: 21.0
click at [231, 214] on button "Conf. no pedidas" at bounding box center [222, 218] width 114 height 24
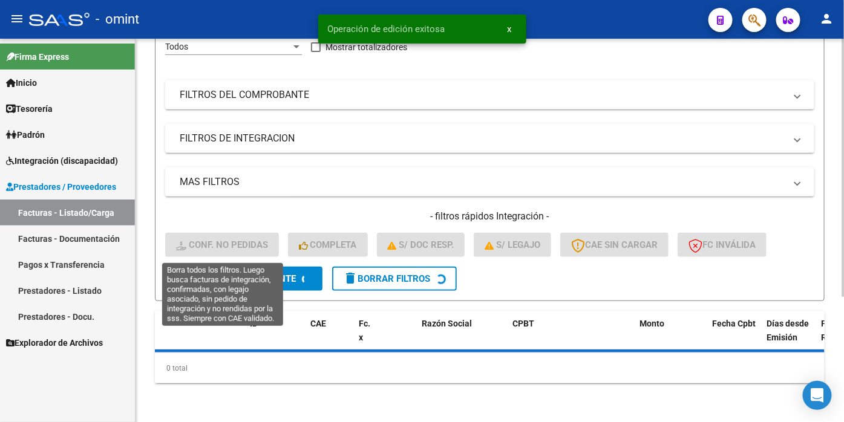
click at [226, 273] on span "search Buscar Comprobante" at bounding box center [236, 278] width 120 height 11
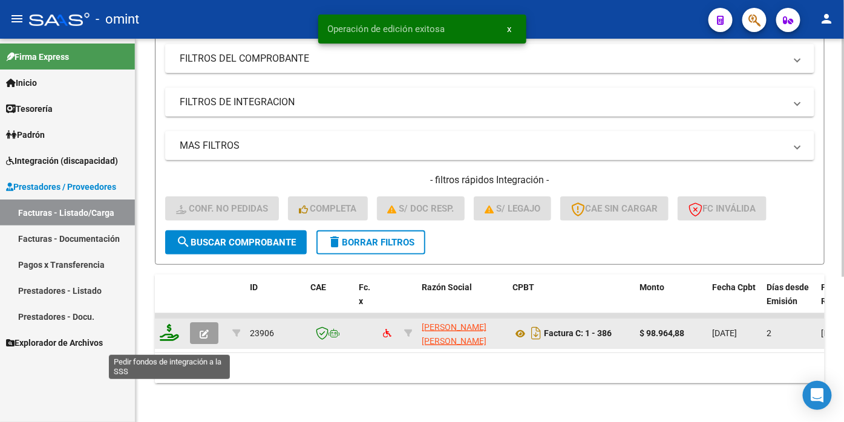
click at [173, 341] on icon at bounding box center [169, 332] width 19 height 17
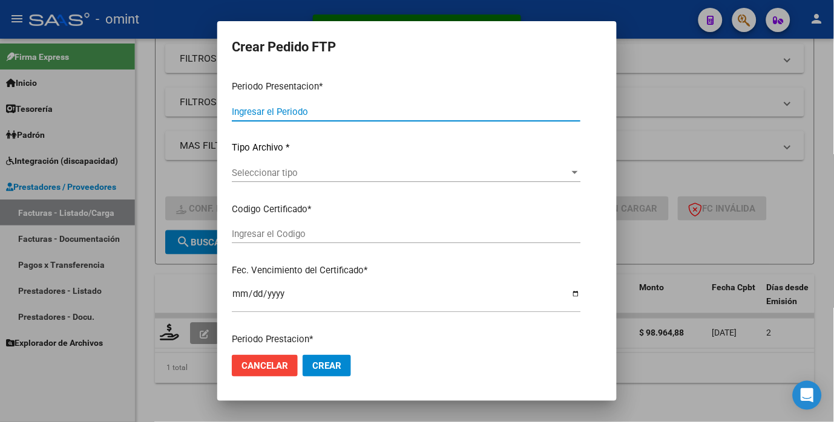
type input "202509"
type input "$ 98.964,88"
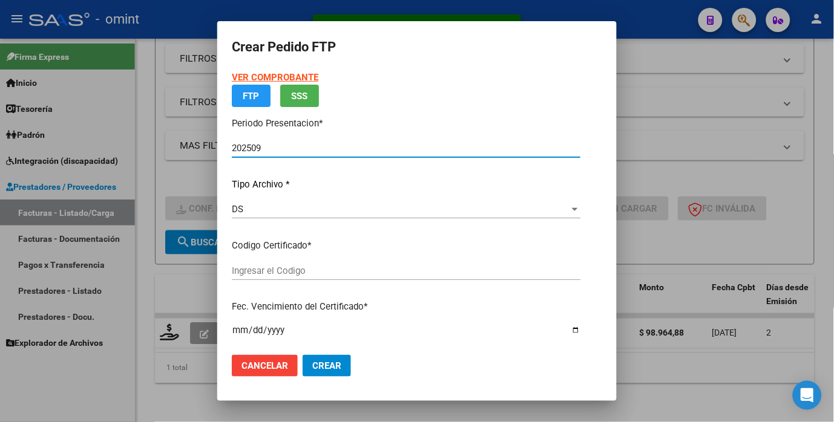
type input "9000864633"
type input "2029-09-01"
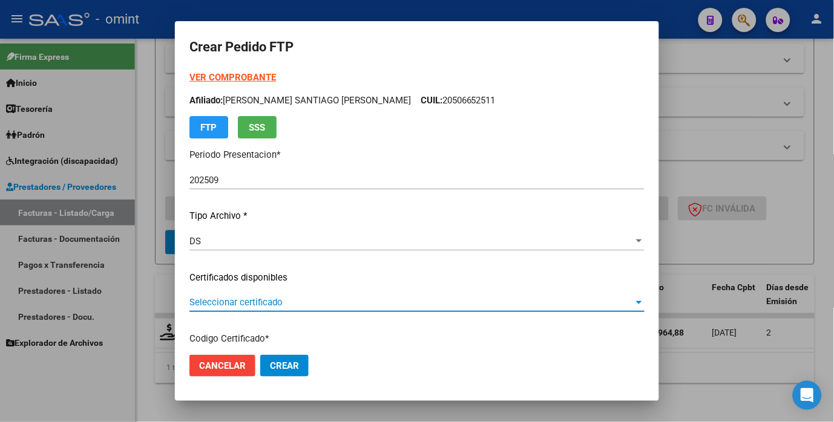
click at [588, 301] on span "Seleccionar certificado" at bounding box center [411, 302] width 444 height 11
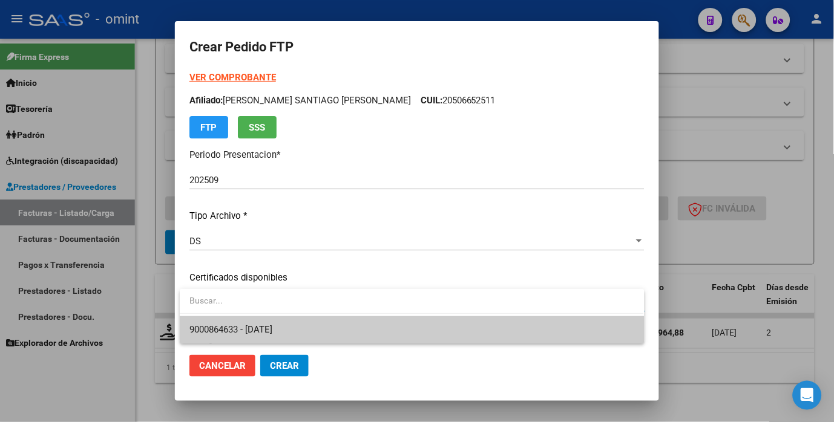
click at [501, 331] on span "9000864633 - 2029-09-01" at bounding box center [411, 329] width 445 height 27
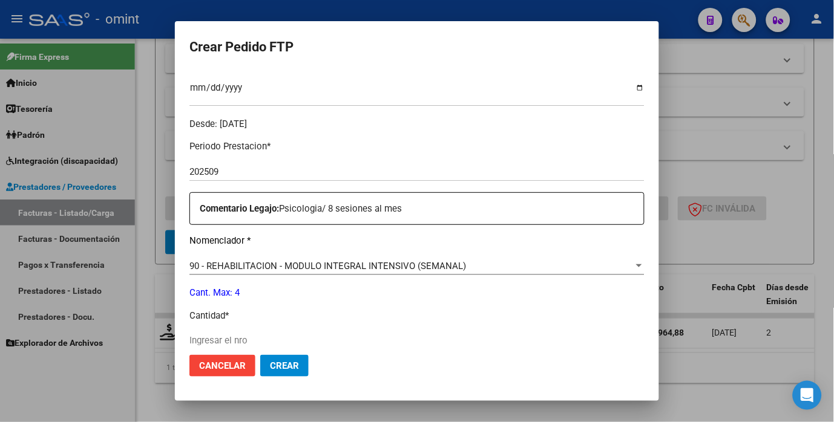
scroll to position [403, 0]
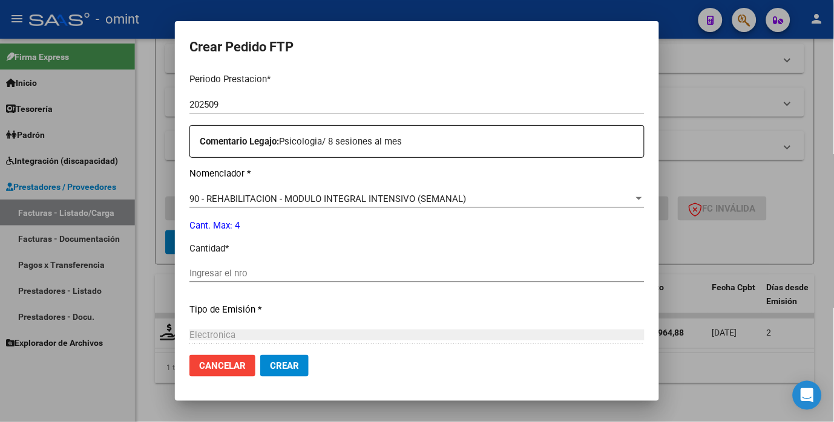
click at [229, 250] on span "*" at bounding box center [227, 248] width 4 height 11
click at [224, 270] on input "Ingresar el nro" at bounding box center [416, 273] width 455 height 11
type input "4"
click at [446, 328] on div "Electronica Seleccionar tipo" at bounding box center [416, 335] width 455 height 18
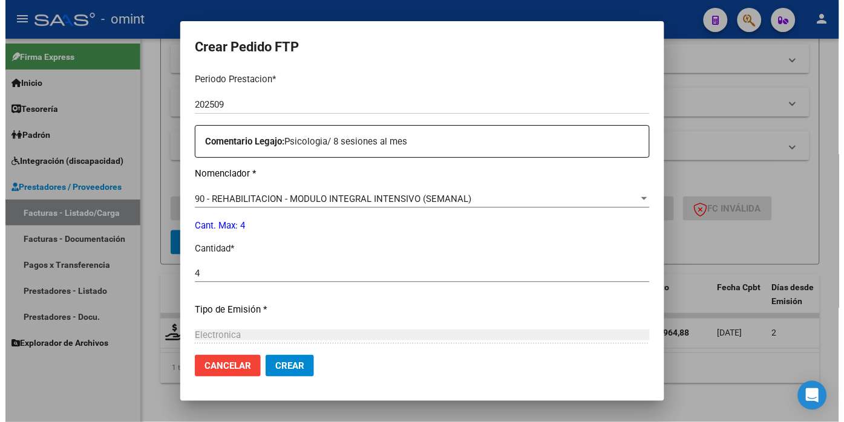
scroll to position [535, 0]
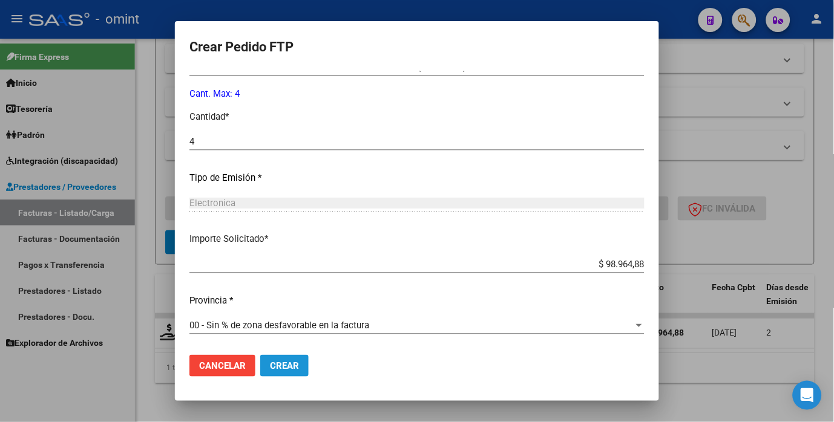
drag, startPoint x: 282, startPoint y: 363, endPoint x: 342, endPoint y: 313, distance: 77.3
click at [282, 364] on span "Crear" at bounding box center [284, 366] width 29 height 11
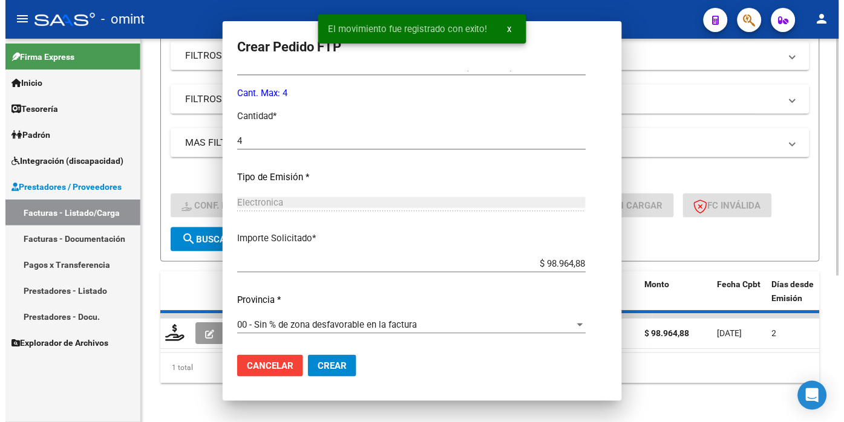
scroll to position [0, 0]
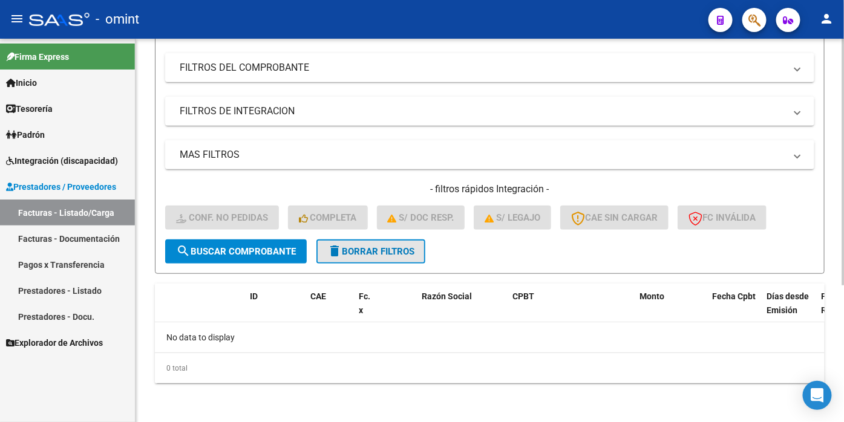
drag, startPoint x: 382, startPoint y: 255, endPoint x: 356, endPoint y: 256, distance: 26.0
click at [379, 253] on span "delete Borrar Filtros" at bounding box center [370, 251] width 87 height 11
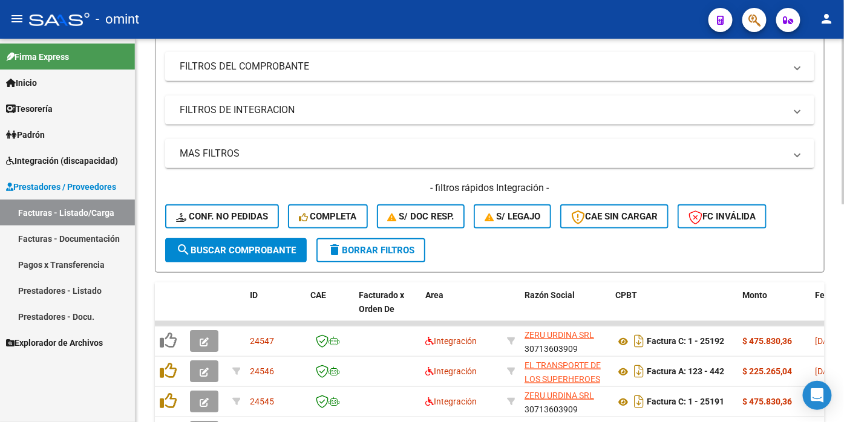
scroll to position [27, 0]
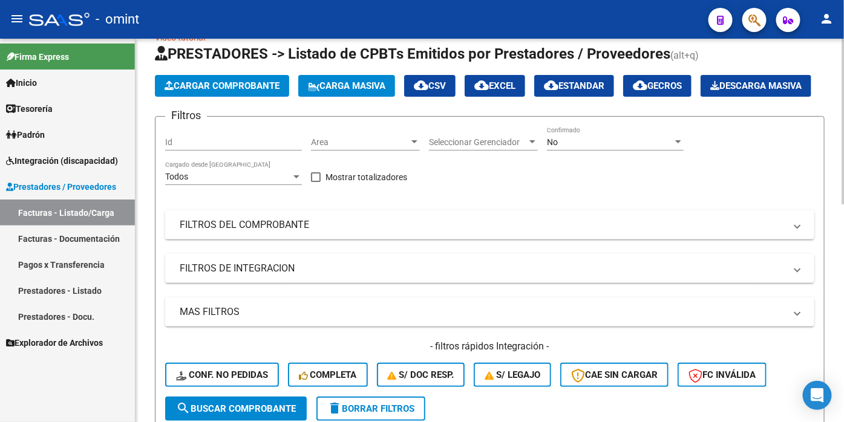
drag, startPoint x: 182, startPoint y: 160, endPoint x: 171, endPoint y: 174, distance: 17.2
paste input "22847"
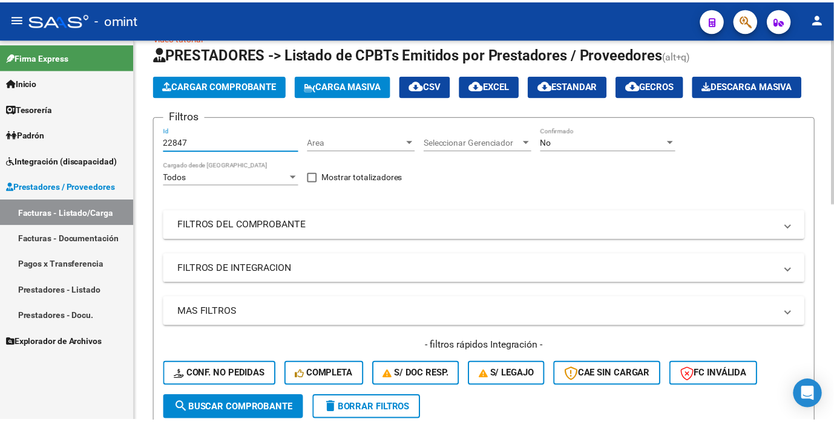
scroll to position [162, 0]
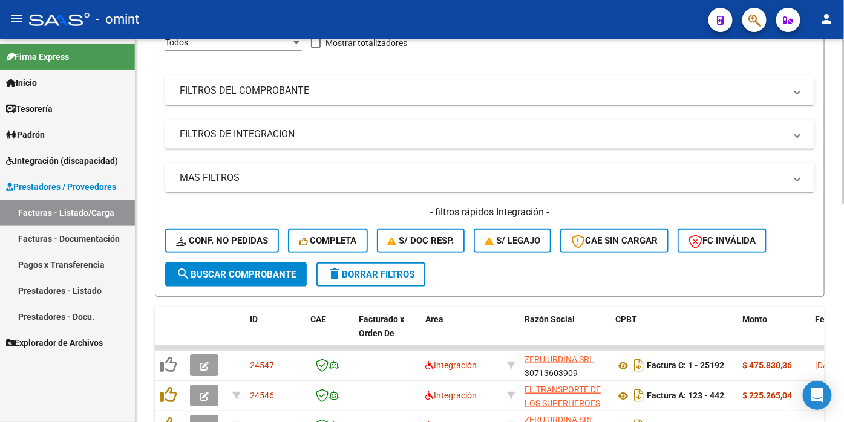
type input "22847"
click at [252, 280] on span "search Buscar Comprobante" at bounding box center [236, 274] width 120 height 11
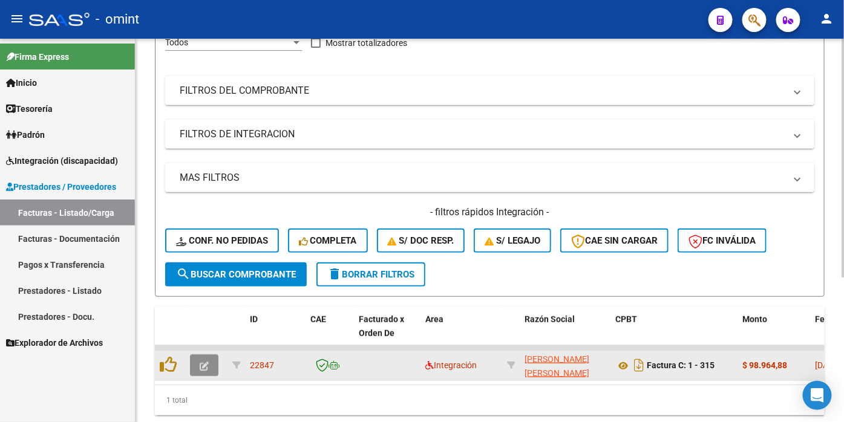
click at [212, 376] on button "button" at bounding box center [204, 365] width 28 height 22
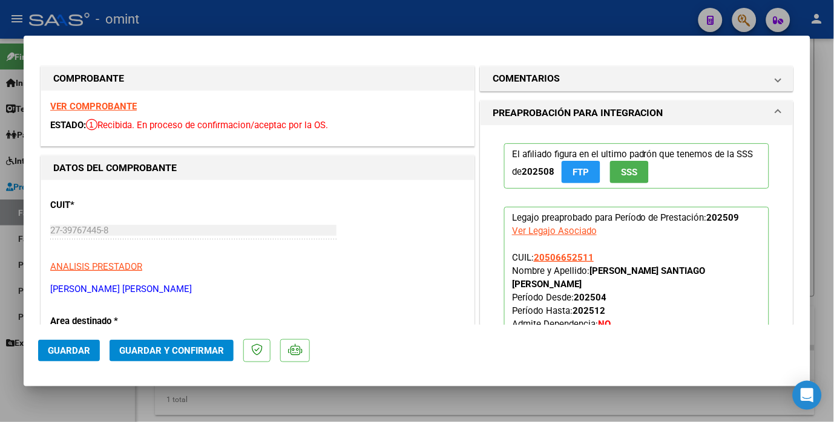
click at [104, 104] on strong "VER COMPROBANTE" at bounding box center [93, 106] width 87 height 11
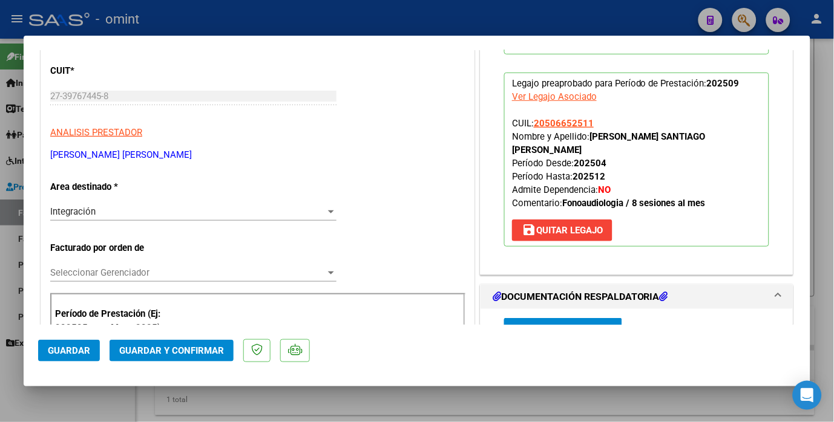
scroll to position [201, 0]
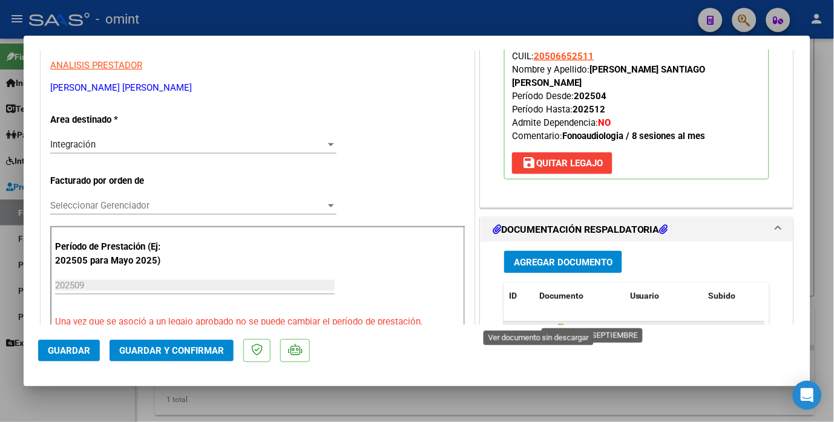
click at [542, 324] on icon at bounding box center [547, 331] width 16 height 15
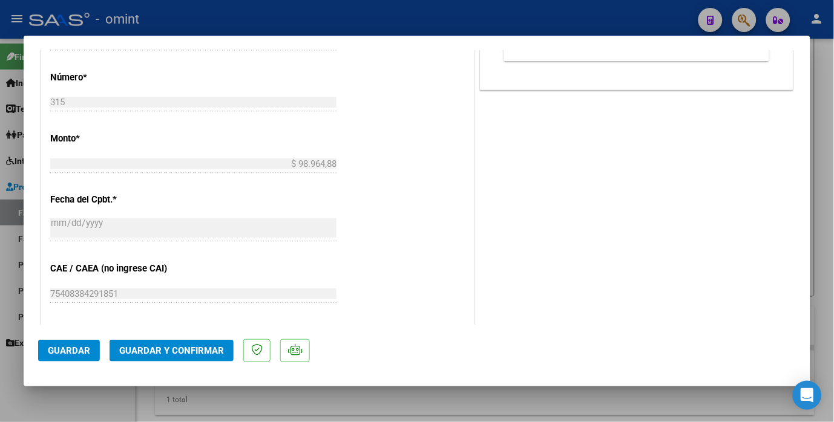
scroll to position [873, 0]
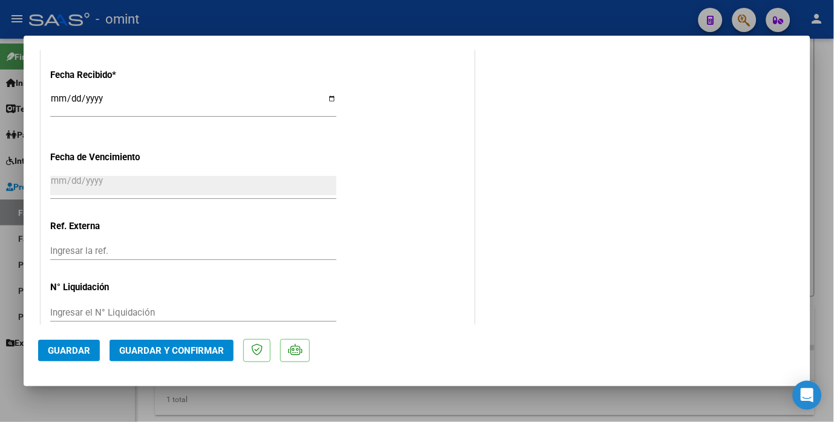
click at [180, 354] on span "Guardar y Confirmar" at bounding box center [171, 350] width 105 height 11
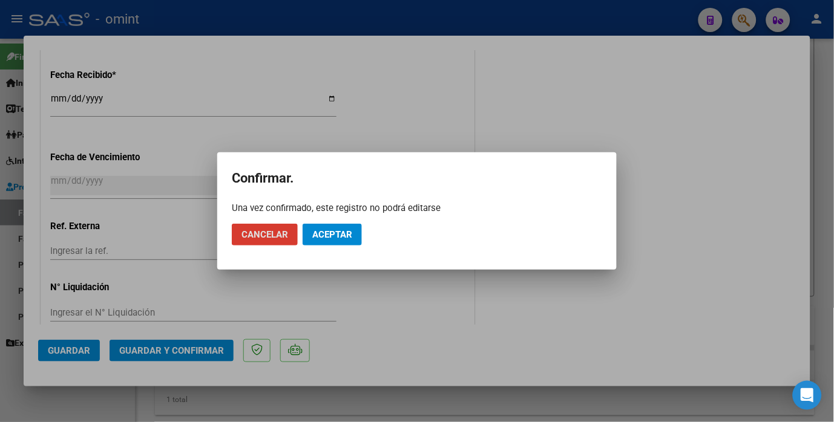
click at [341, 237] on span "Aceptar" at bounding box center [332, 234] width 40 height 11
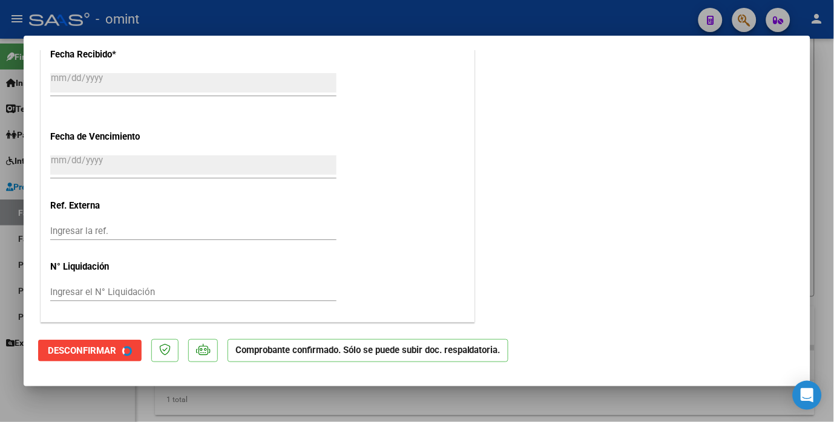
scroll to position [798, 0]
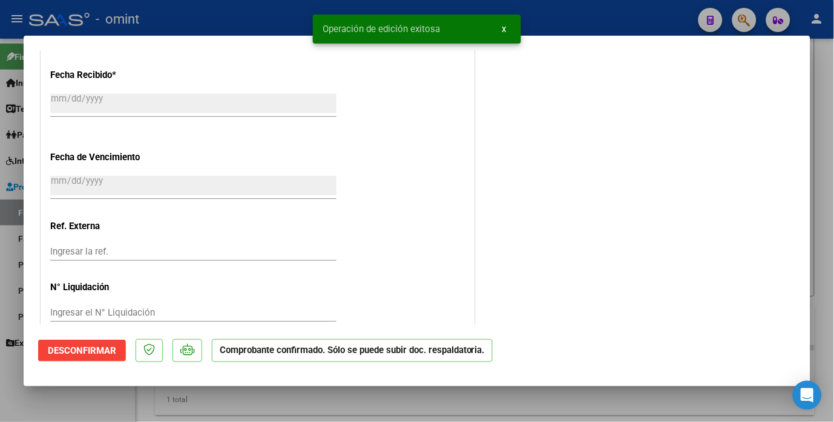
click at [309, 28] on div "Operación de edición exitosa x" at bounding box center [416, 29] width 237 height 58
click at [243, 23] on div at bounding box center [417, 211] width 834 height 422
type input "$ 0,00"
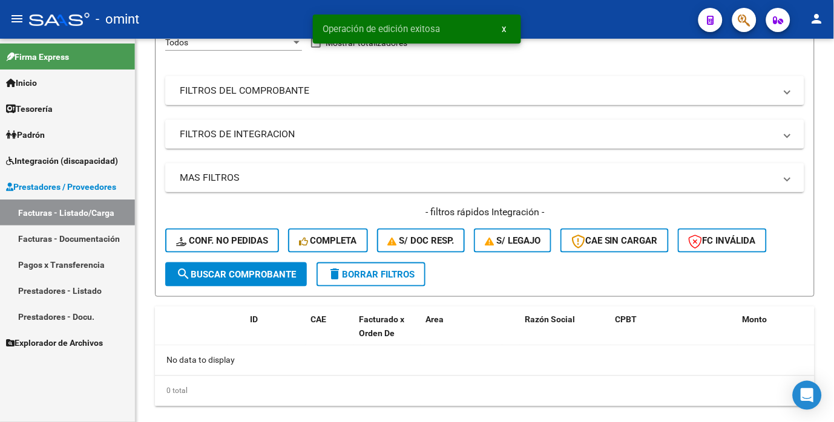
scroll to position [162, 0]
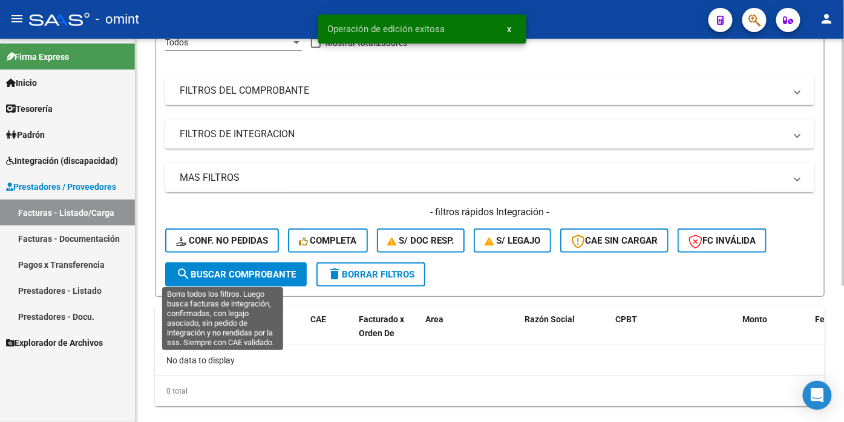
click at [231, 246] on span "Conf. no pedidas" at bounding box center [222, 240] width 92 height 11
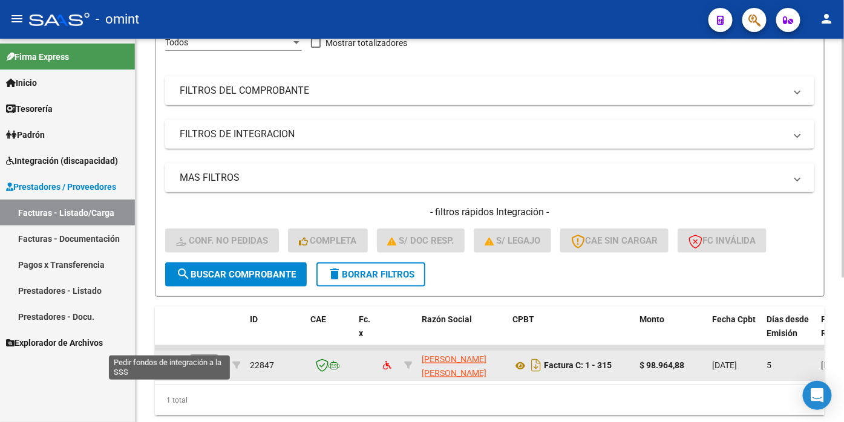
click at [167, 373] on icon at bounding box center [169, 364] width 19 height 17
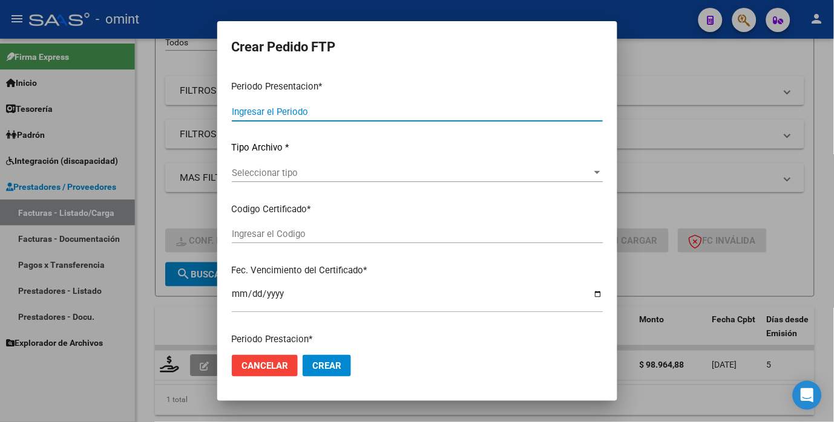
type input "202509"
type input "$ 98.964,88"
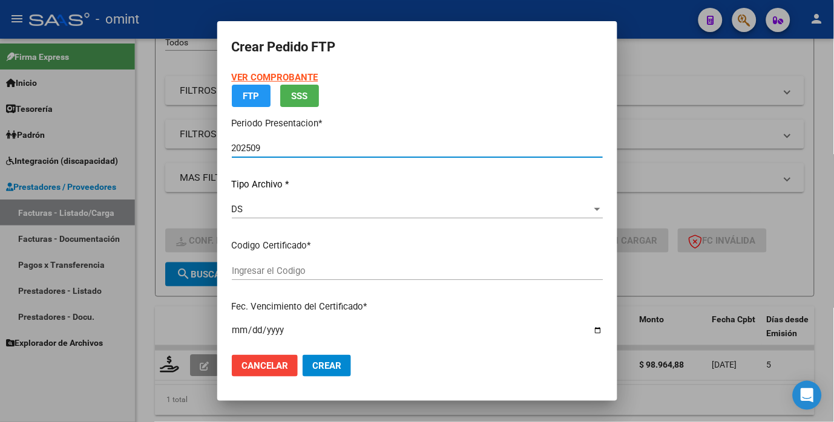
type input "9000864633"
type input "2029-09-01"
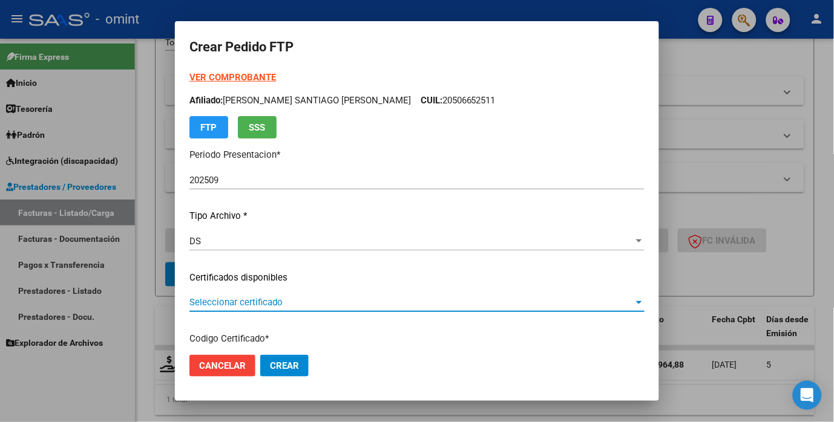
click at [597, 299] on span "Seleccionar certificado" at bounding box center [411, 302] width 444 height 11
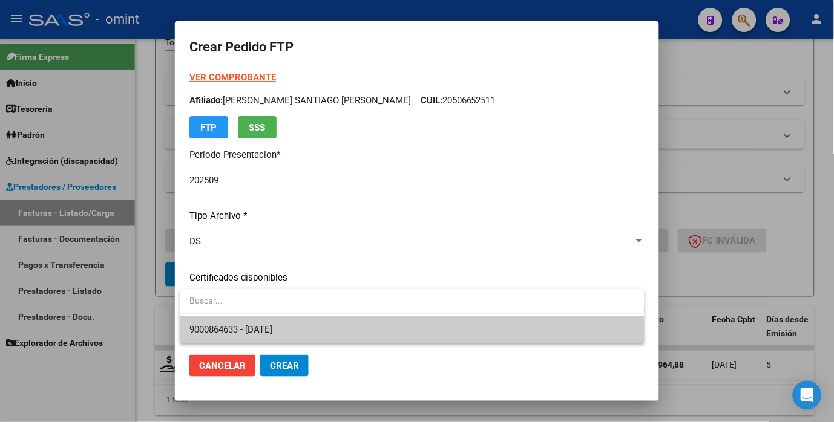
click at [543, 340] on span "9000864633 - 2029-09-01" at bounding box center [411, 329] width 445 height 27
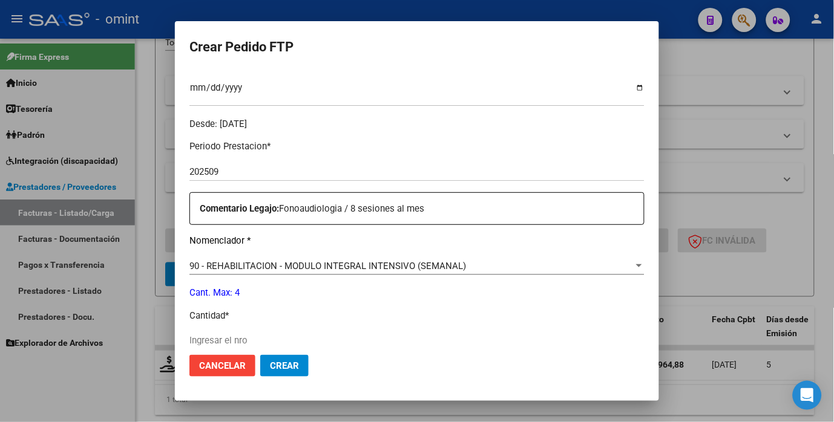
scroll to position [470, 0]
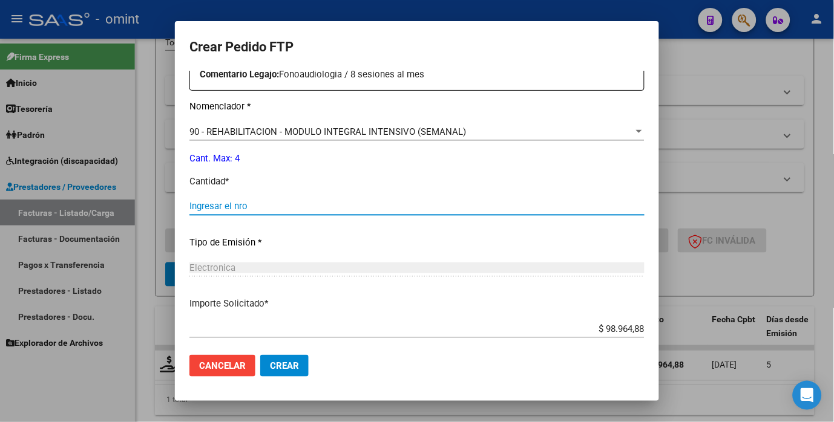
click at [250, 202] on input "Ingresar el nro" at bounding box center [416, 206] width 455 height 11
type input "4"
click at [436, 295] on div "Periodo Prestacion * 202509 Ingresar el Periodo Prestacion Comentario Legajo: F…" at bounding box center [416, 203] width 455 height 414
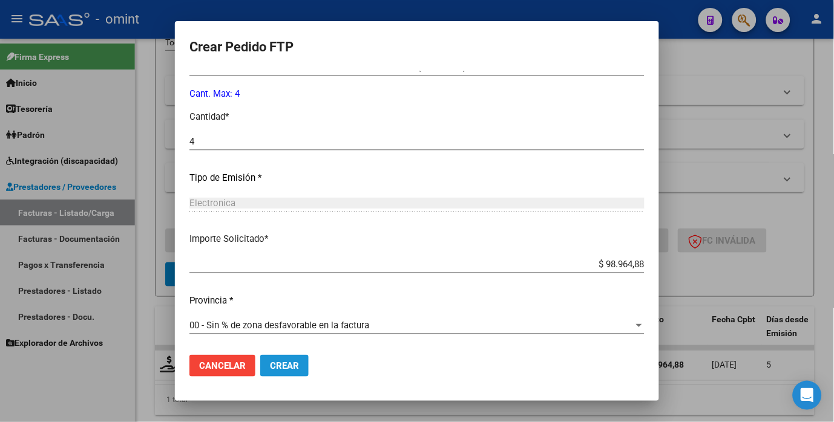
click at [299, 373] on button "Crear" at bounding box center [284, 366] width 48 height 22
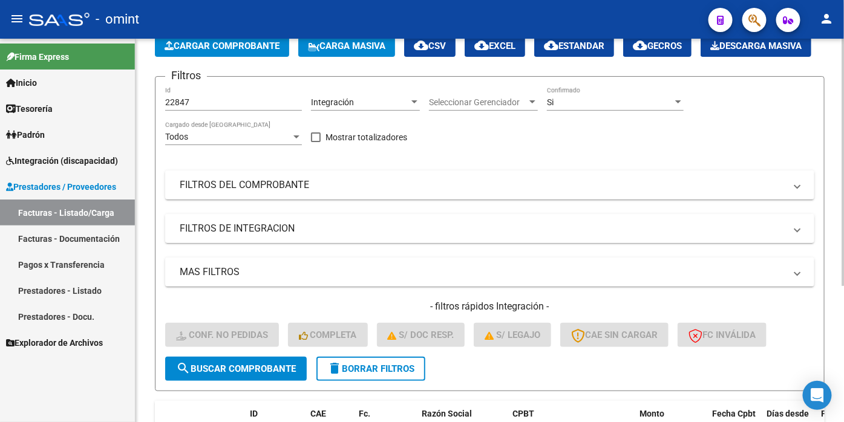
scroll to position [134, 0]
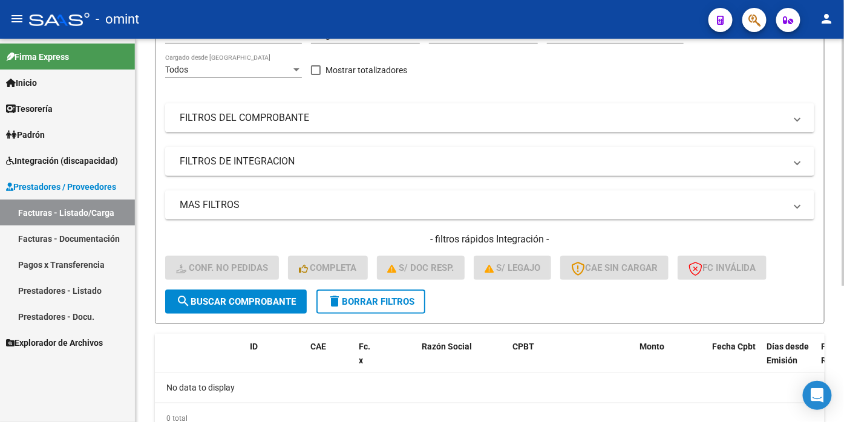
click at [395, 307] on span "delete Borrar Filtros" at bounding box center [370, 301] width 87 height 11
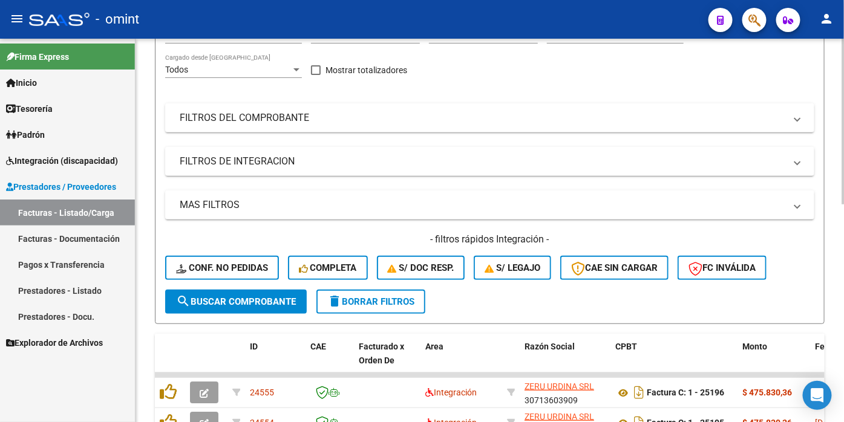
scroll to position [0, 0]
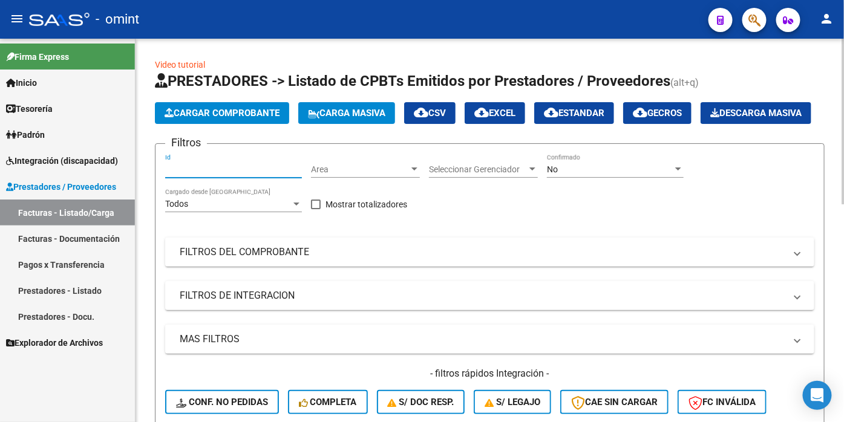
paste input "23576"
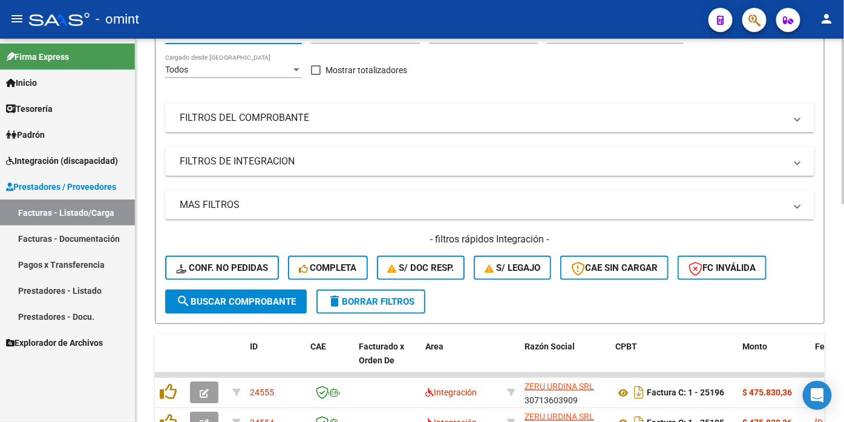
type input "23576"
click at [254, 307] on span "search Buscar Comprobante" at bounding box center [236, 301] width 120 height 11
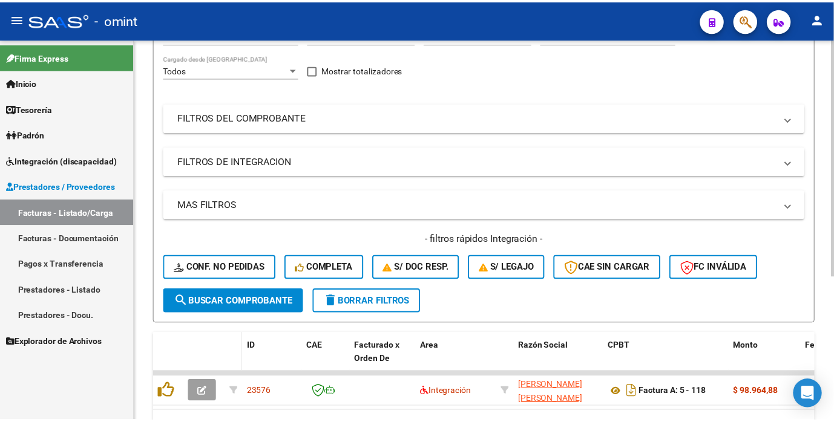
scroll to position [232, 0]
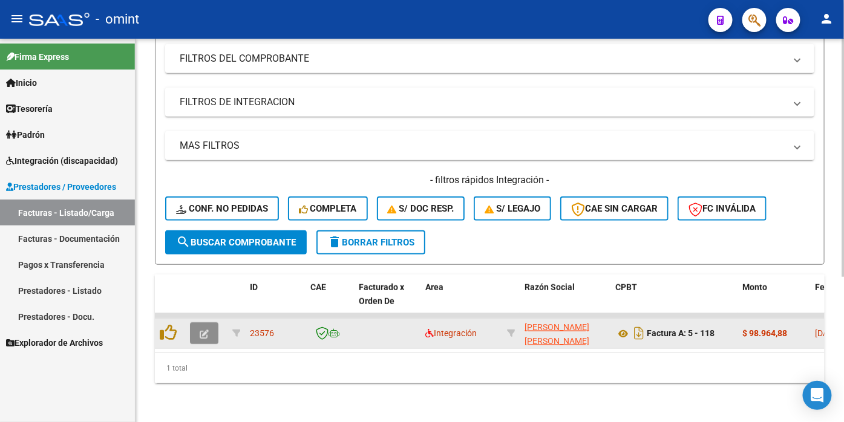
click at [209, 333] on button "button" at bounding box center [204, 333] width 28 height 22
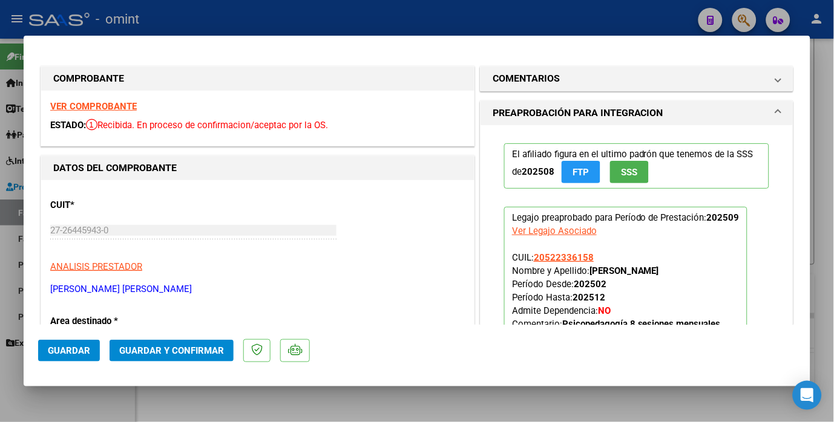
click at [108, 109] on strong "VER COMPROBANTE" at bounding box center [93, 106] width 87 height 11
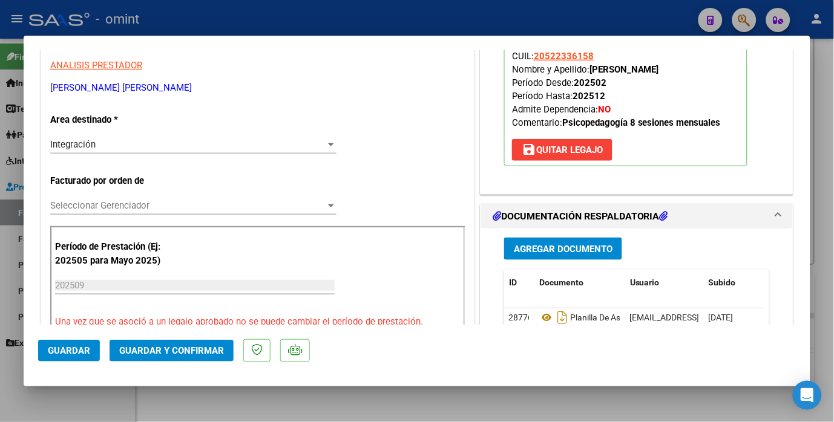
scroll to position [269, 0]
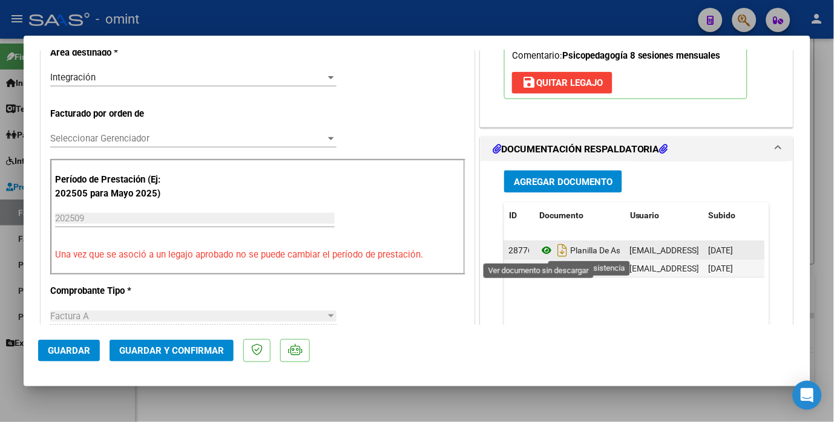
click at [541, 247] on icon at bounding box center [547, 250] width 16 height 15
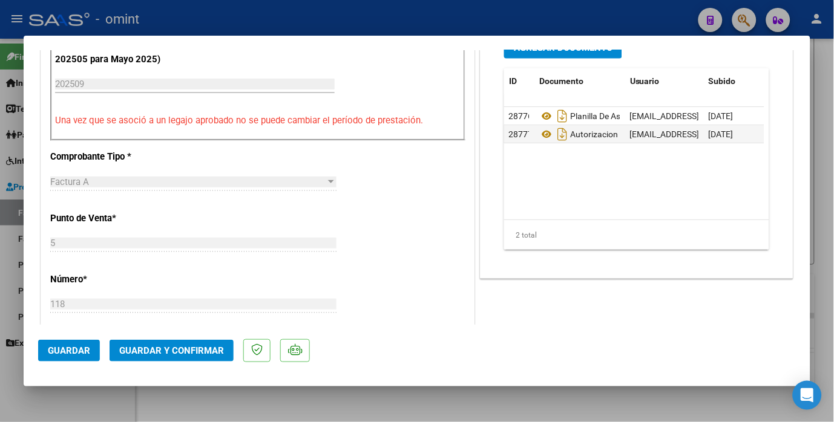
scroll to position [672, 0]
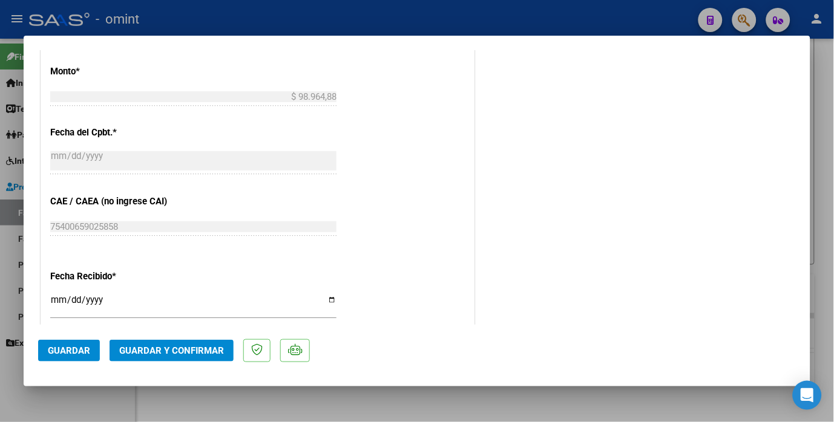
click at [180, 354] on span "Guardar y Confirmar" at bounding box center [171, 350] width 105 height 11
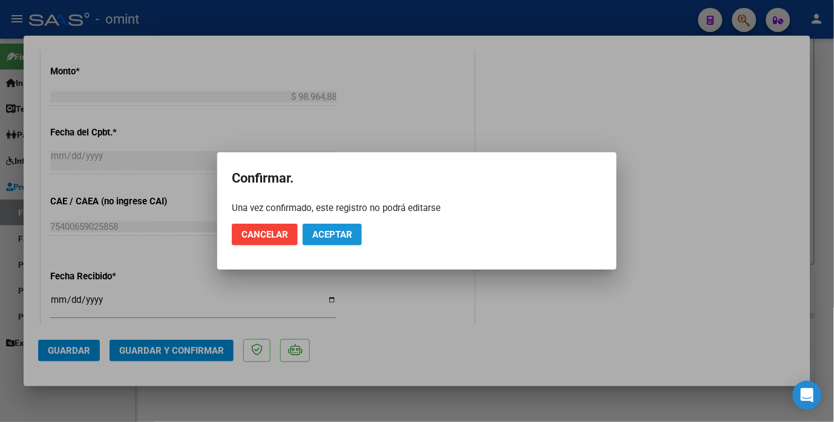
drag, startPoint x: 351, startPoint y: 228, endPoint x: 359, endPoint y: 214, distance: 16.0
click at [351, 229] on button "Aceptar" at bounding box center [331, 235] width 59 height 22
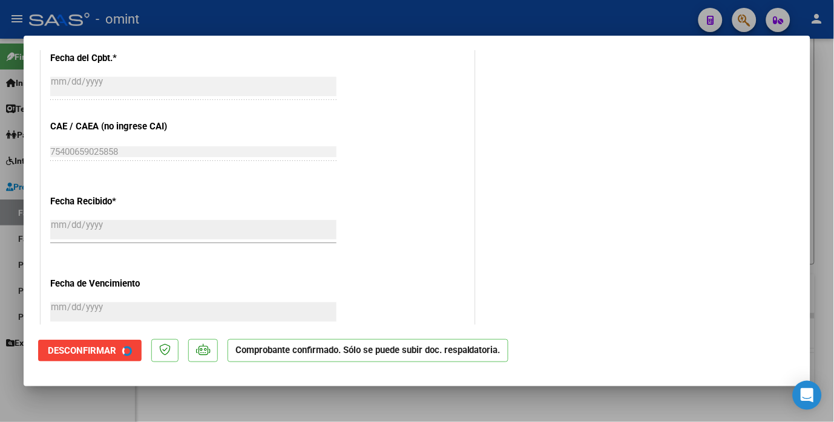
scroll to position [597, 0]
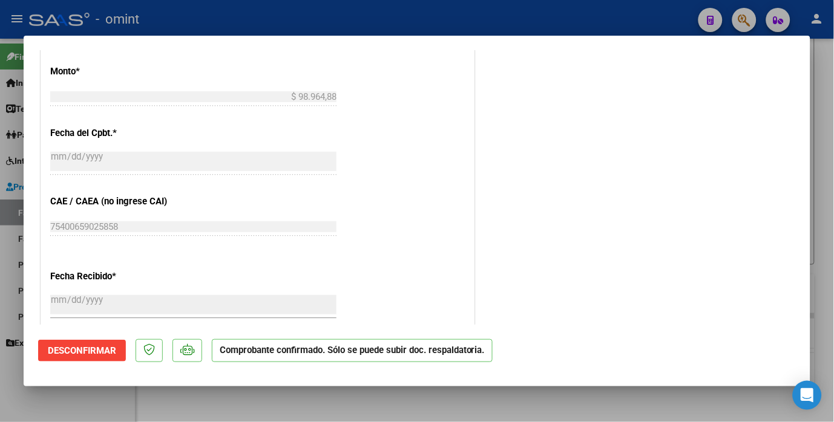
click at [186, 16] on div at bounding box center [417, 211] width 834 height 422
type input "$ 0,00"
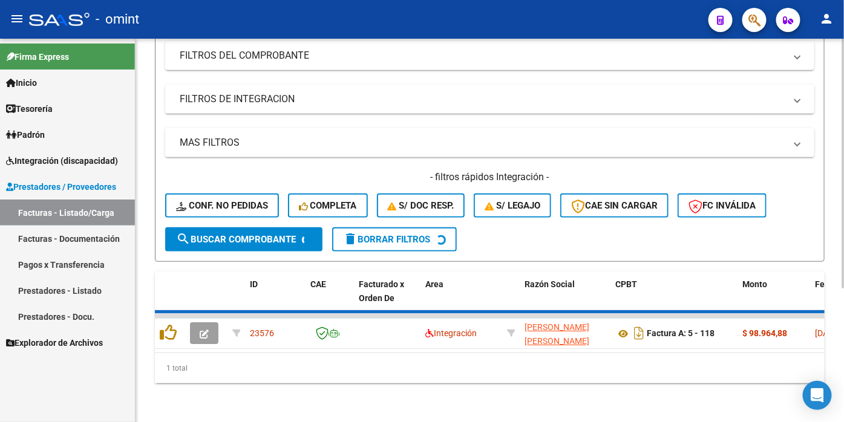
scroll to position [232, 0]
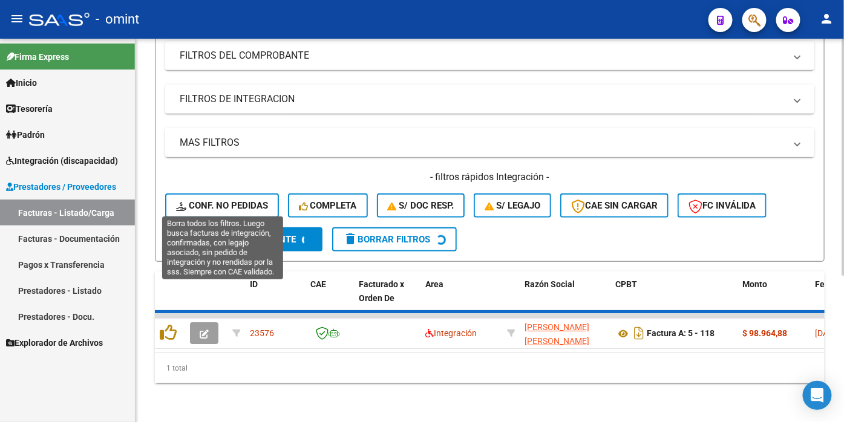
drag, startPoint x: 260, startPoint y: 201, endPoint x: 269, endPoint y: 206, distance: 10.0
click at [260, 202] on span "Conf. no pedidas" at bounding box center [222, 205] width 92 height 11
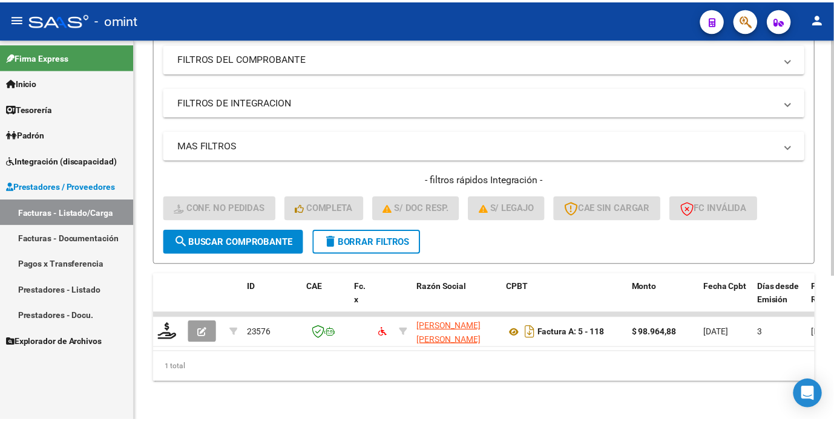
scroll to position [233, 0]
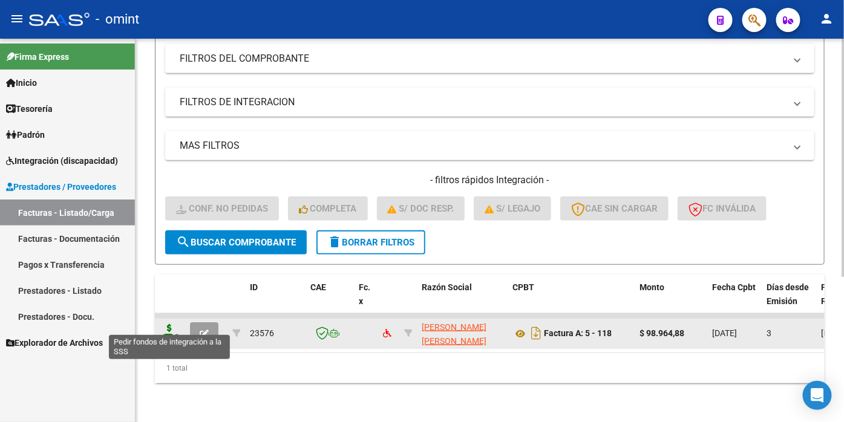
click at [176, 324] on icon at bounding box center [169, 332] width 19 height 17
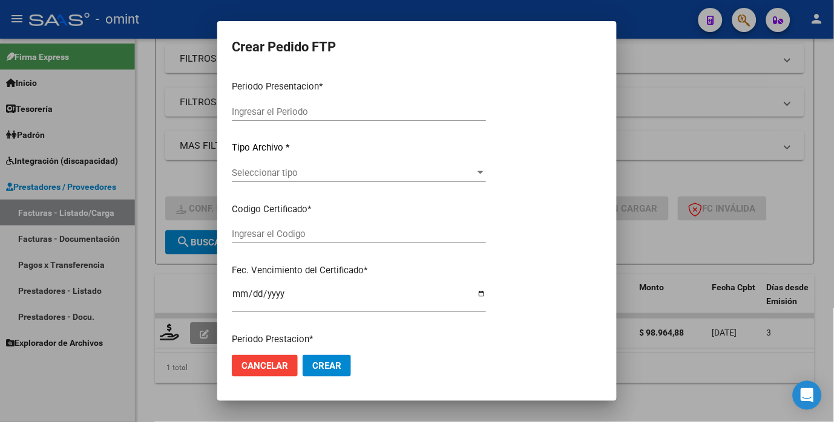
type input "202509"
type input "$ 98.964,88"
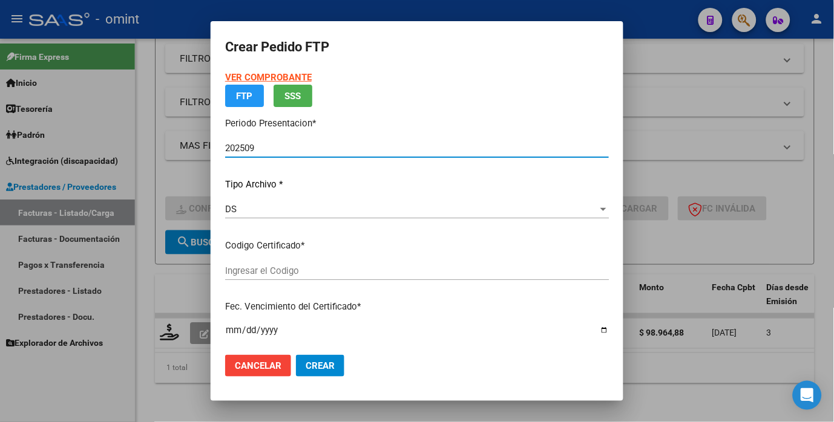
type input "3942023188"
type input "2025-10-14"
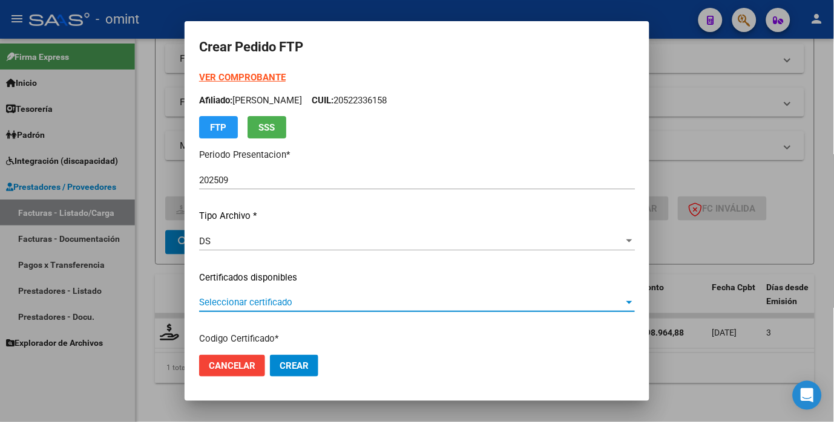
click at [589, 304] on span "Seleccionar certificado" at bounding box center [411, 302] width 425 height 11
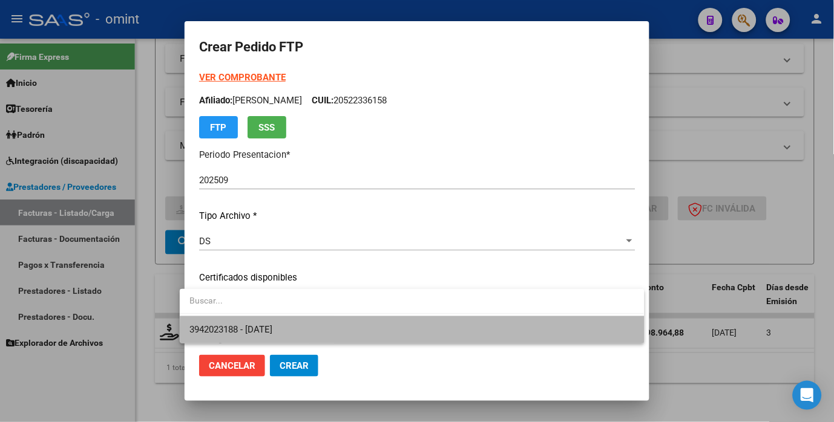
click at [563, 331] on span "3942023188 - 2025-10-14" at bounding box center [411, 329] width 445 height 27
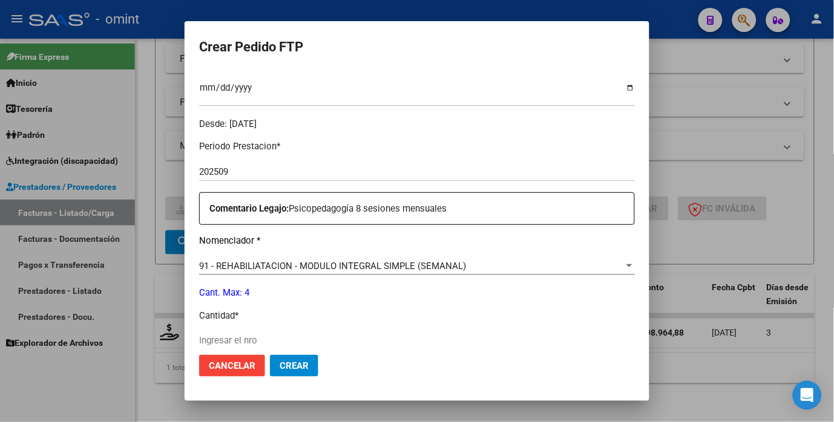
scroll to position [403, 0]
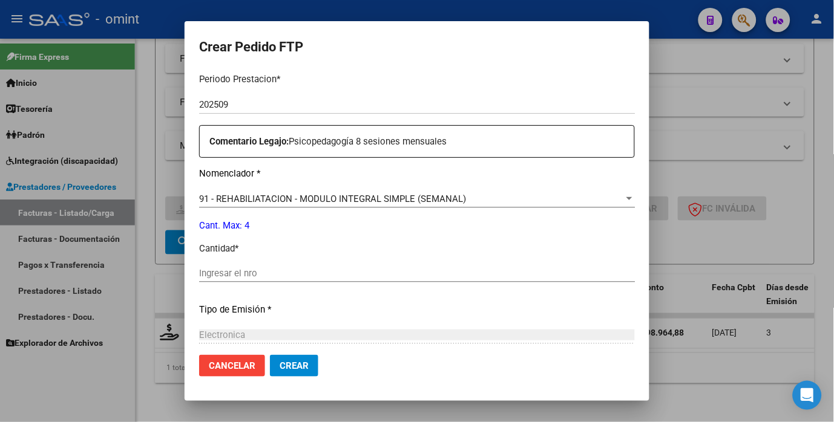
click at [242, 265] on div "Ingresar el nro" at bounding box center [417, 273] width 436 height 18
type input "4"
click at [376, 328] on div "Electronica Seleccionar tipo" at bounding box center [417, 335] width 436 height 18
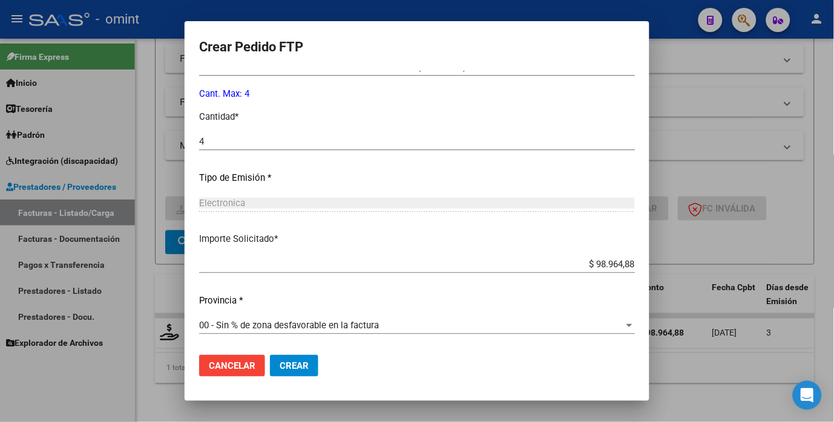
click at [301, 358] on button "Crear" at bounding box center [294, 366] width 48 height 22
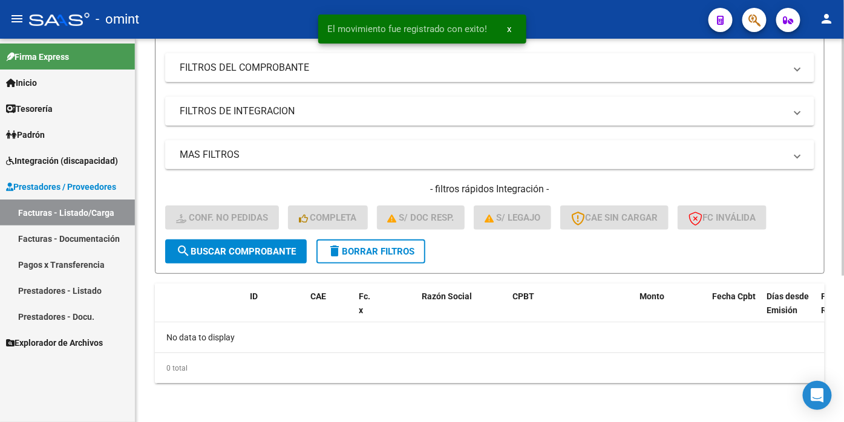
scroll to position [214, 0]
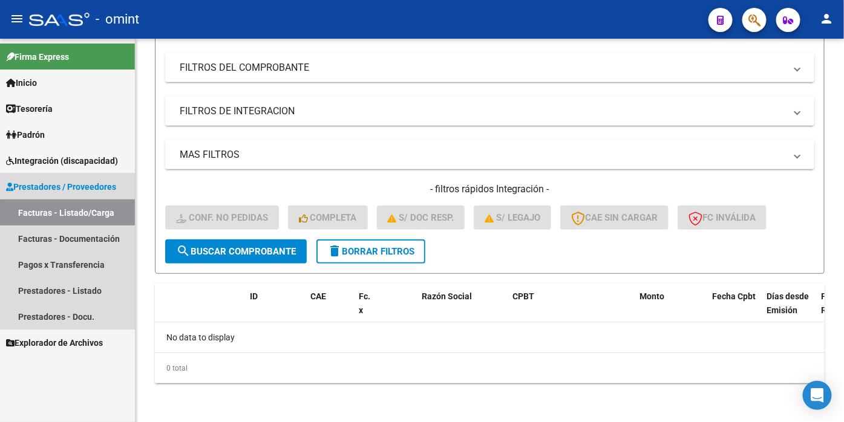
click at [97, 212] on link "Facturas - Listado/Carga" at bounding box center [67, 213] width 135 height 26
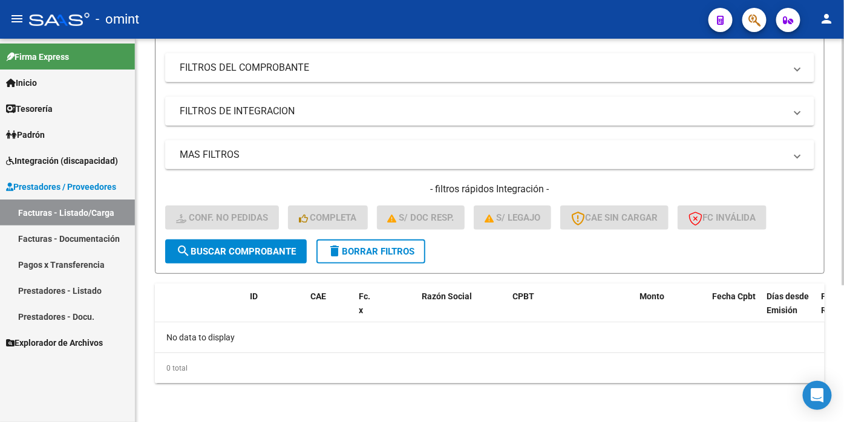
click at [381, 250] on span "delete Borrar Filtros" at bounding box center [370, 251] width 87 height 11
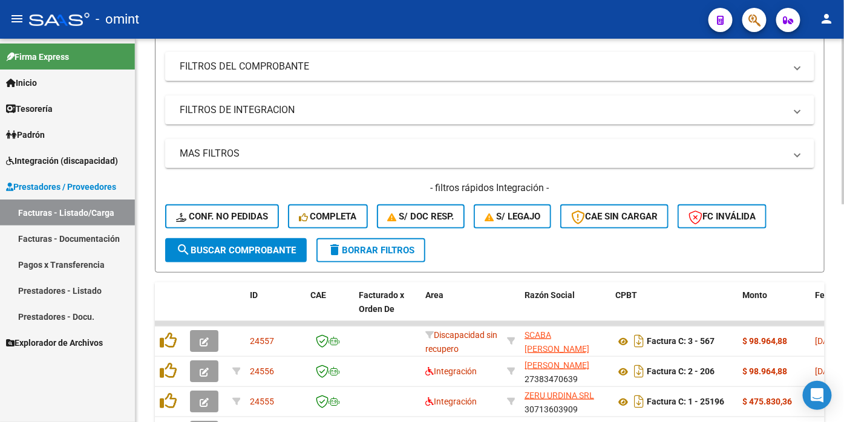
scroll to position [12, 0]
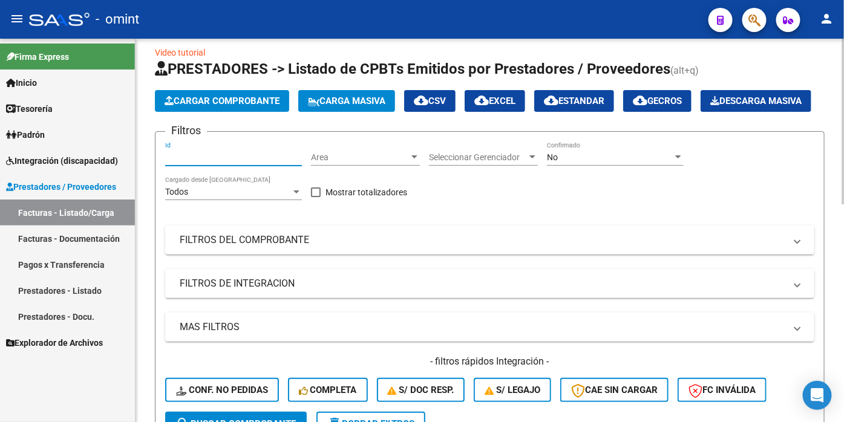
paste input "22189"
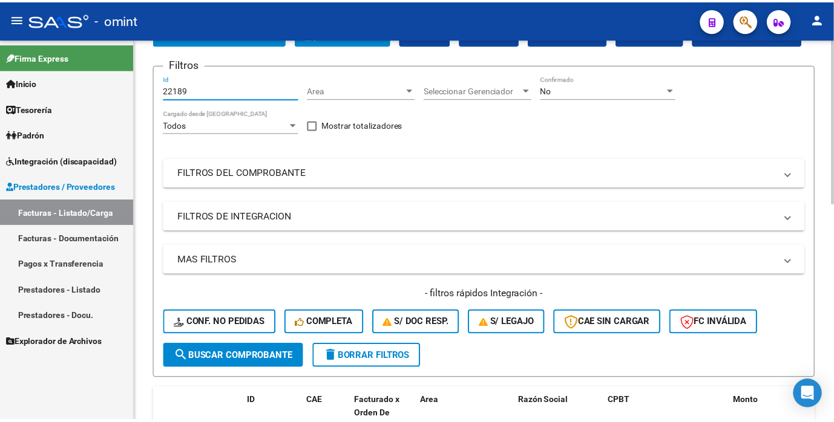
scroll to position [146, 0]
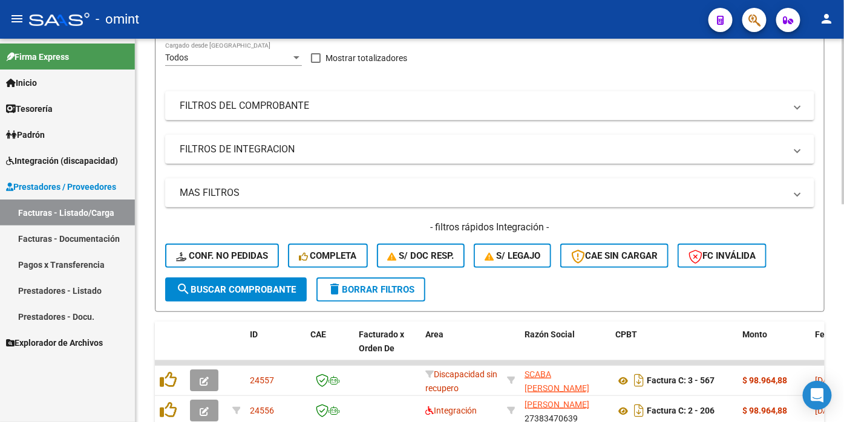
type input "22189"
click at [241, 295] on span "search Buscar Comprobante" at bounding box center [236, 289] width 120 height 11
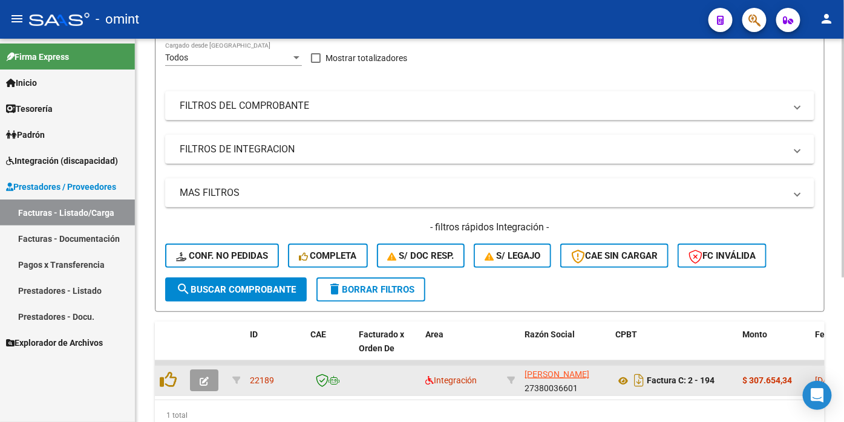
click at [204, 391] on button "button" at bounding box center [204, 381] width 28 height 22
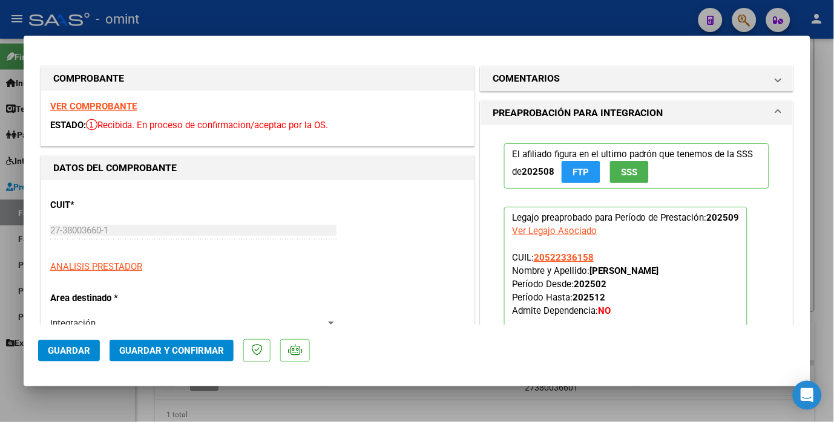
click at [128, 113] on div "VER COMPROBANTE ESTADO: Recibida. En proceso de confirmacion/aceptac por la OS." at bounding box center [257, 118] width 433 height 55
click at [134, 103] on strong "VER COMPROBANTE" at bounding box center [93, 106] width 87 height 11
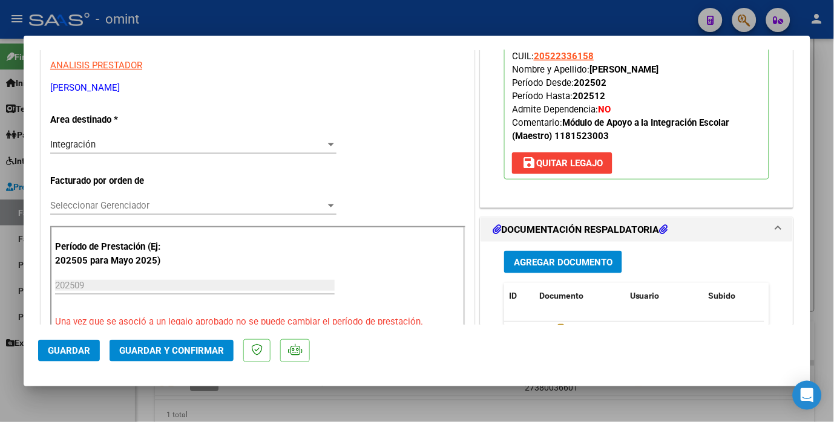
scroll to position [269, 0]
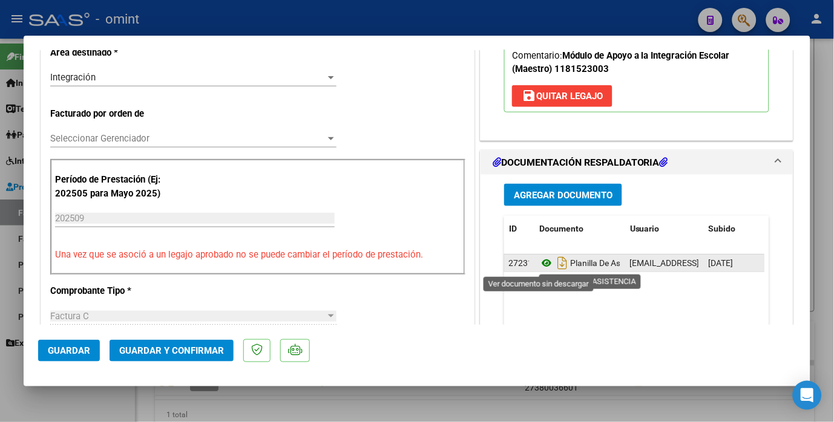
click at [540, 258] on icon at bounding box center [547, 263] width 16 height 15
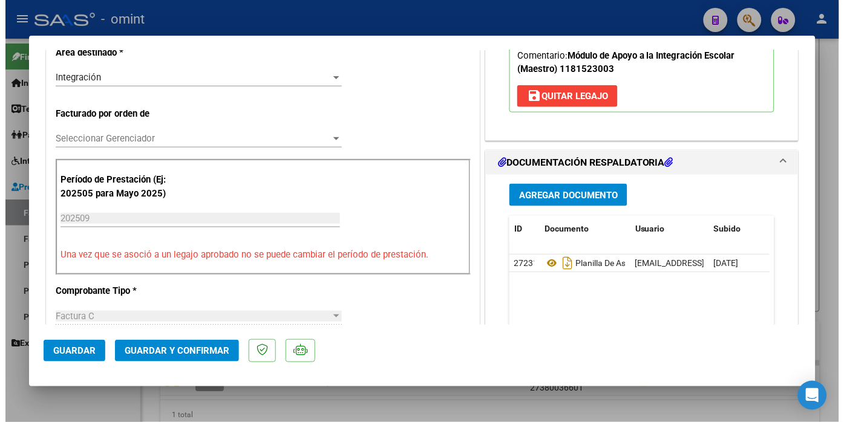
scroll to position [336, 0]
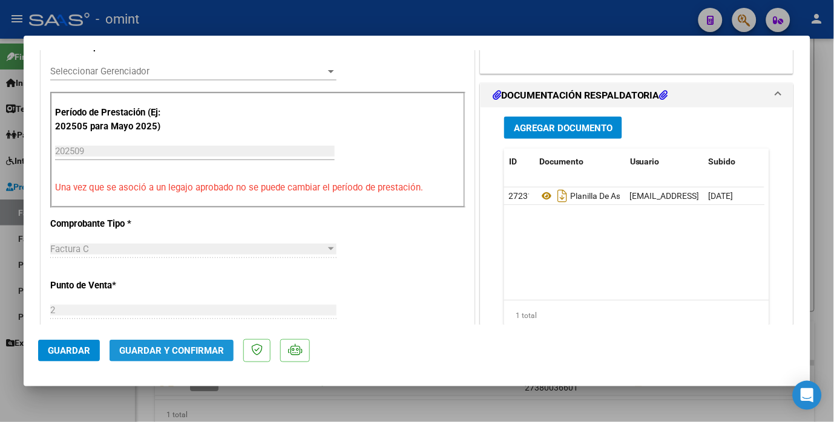
click at [179, 346] on span "Guardar y Confirmar" at bounding box center [171, 350] width 105 height 11
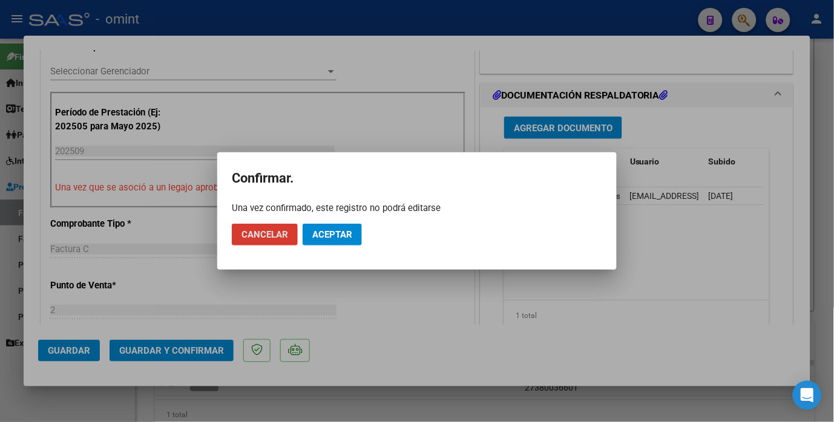
click at [357, 235] on button "Aceptar" at bounding box center [331, 235] width 59 height 22
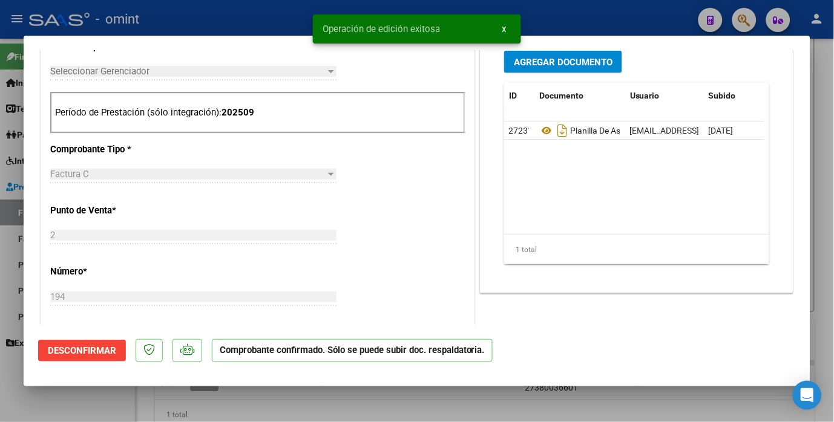
click at [230, 21] on div at bounding box center [417, 211] width 834 height 422
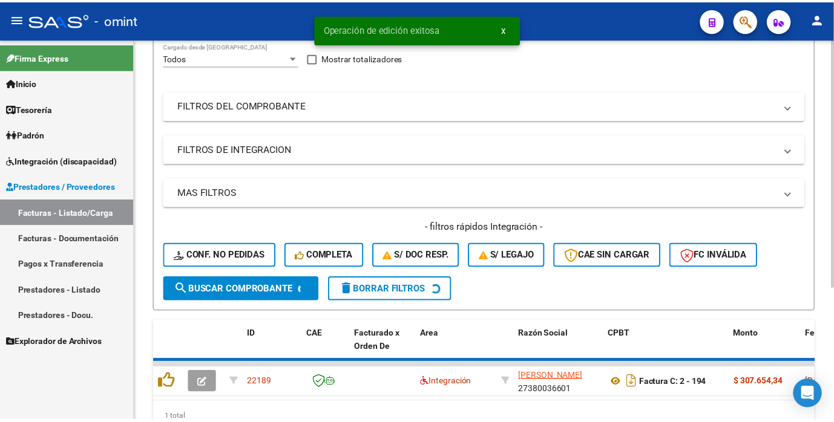
scroll to position [148, 0]
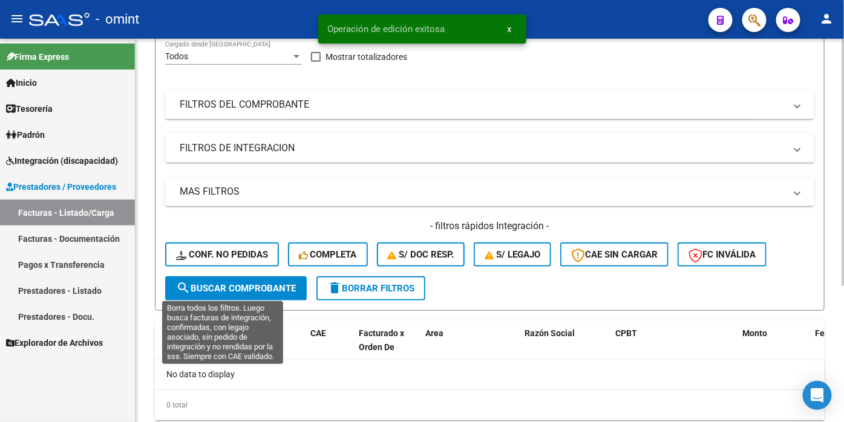
click at [259, 260] on span "Conf. no pedidas" at bounding box center [222, 254] width 92 height 11
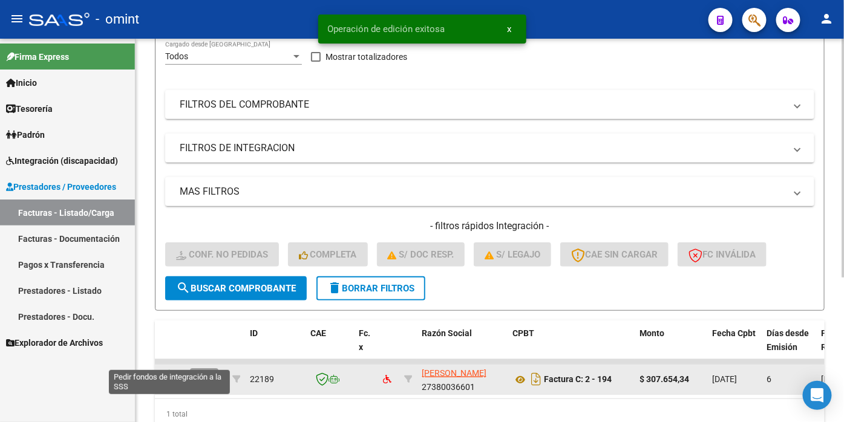
click at [173, 387] on icon at bounding box center [169, 378] width 19 height 17
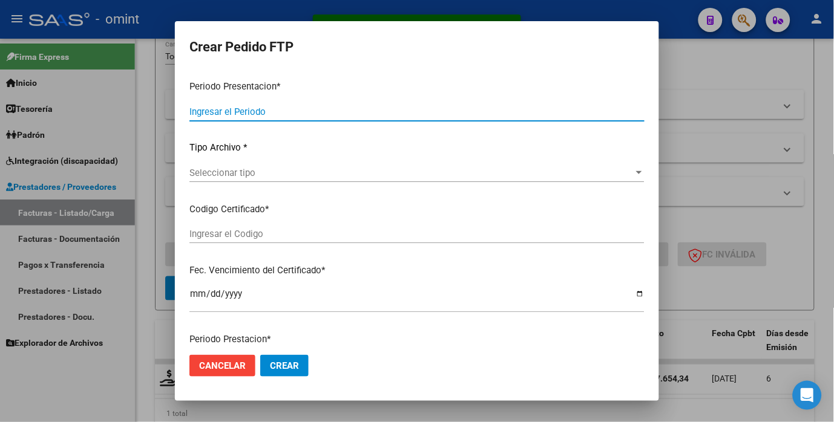
type input "202509"
type input "$ 307.654,34"
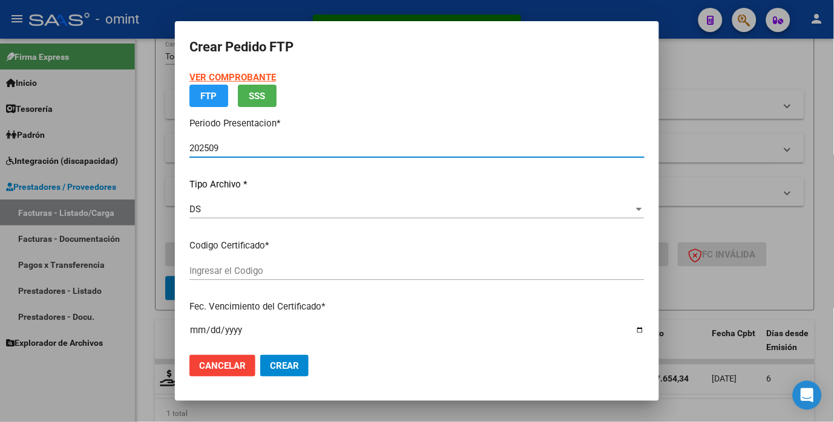
type input "3942023188"
type input "2025-10-14"
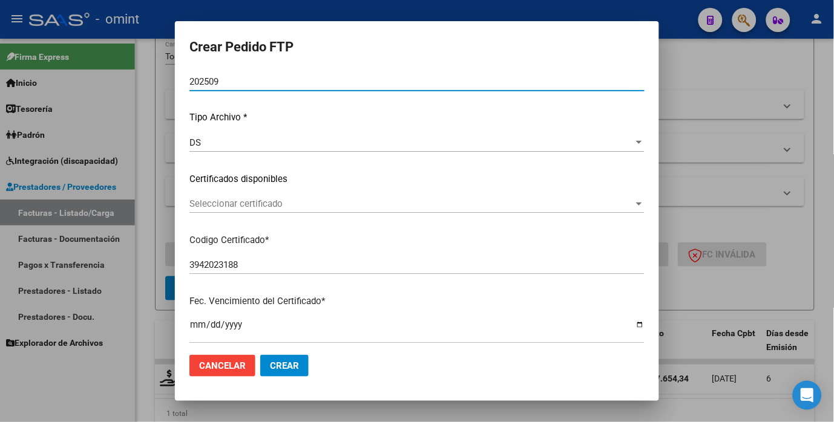
click at [633, 207] on div at bounding box center [638, 204] width 11 height 10
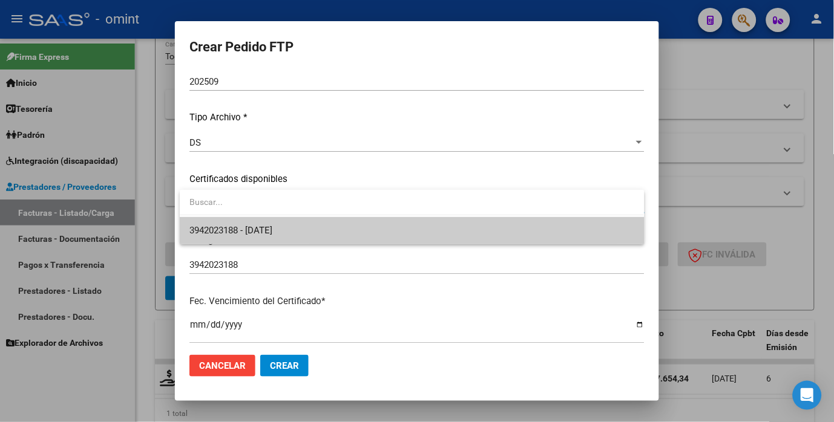
click at [558, 227] on span "3942023188 - 2025-10-14" at bounding box center [411, 230] width 445 height 27
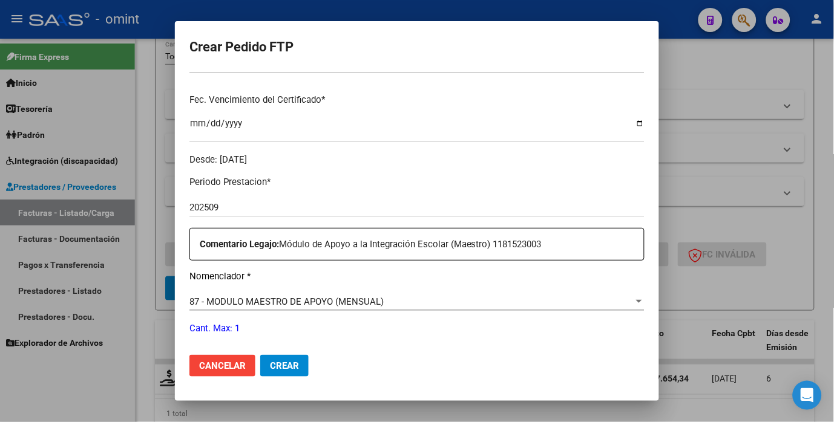
scroll to position [434, 0]
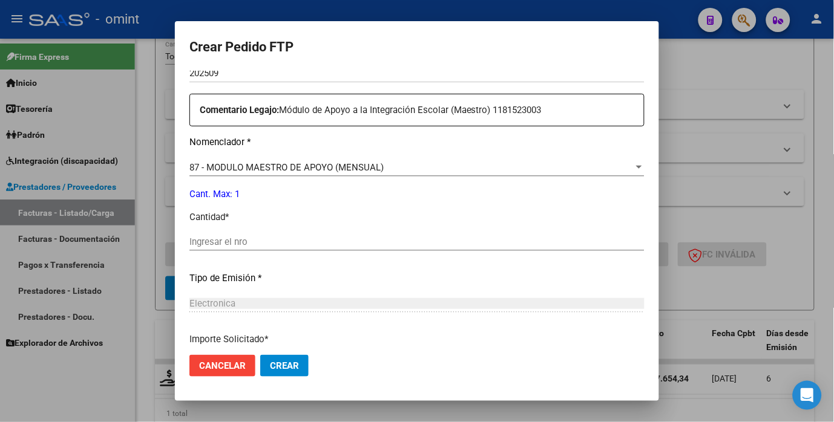
click at [246, 244] on input "Ingresar el nro" at bounding box center [416, 242] width 455 height 11
type input "1"
click at [419, 292] on div "Periodo Prestacion * 202509 Ingresar el Periodo Prestacion Comentario Legajo: M…" at bounding box center [416, 239] width 455 height 414
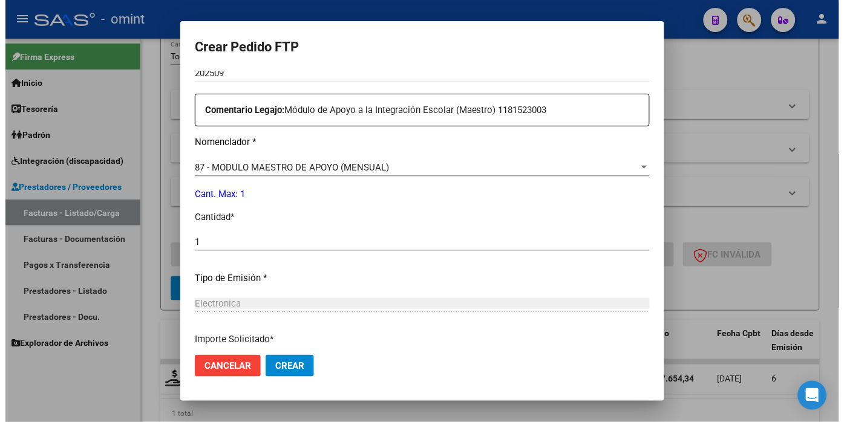
scroll to position [535, 0]
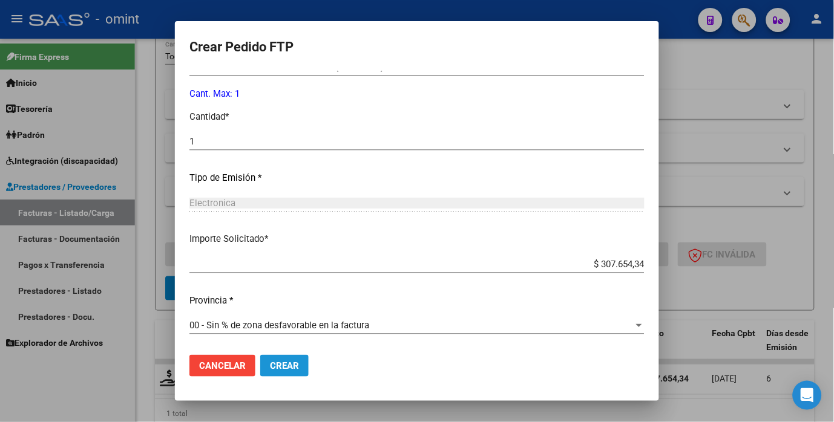
click at [286, 368] on span "Crear" at bounding box center [284, 366] width 29 height 11
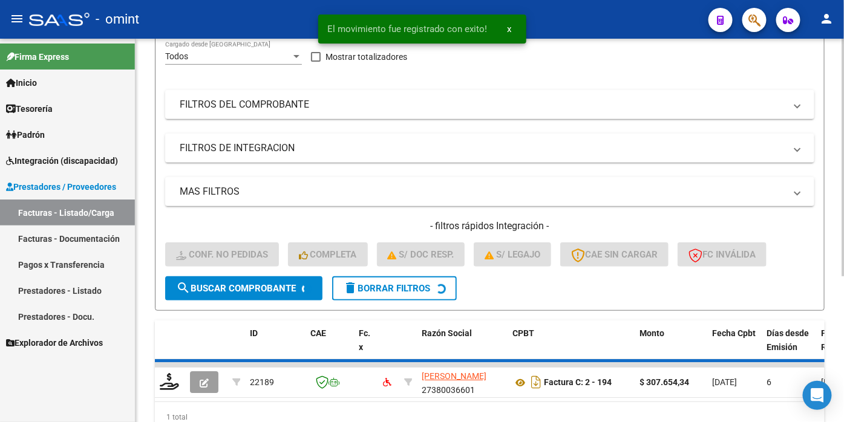
scroll to position [151, 0]
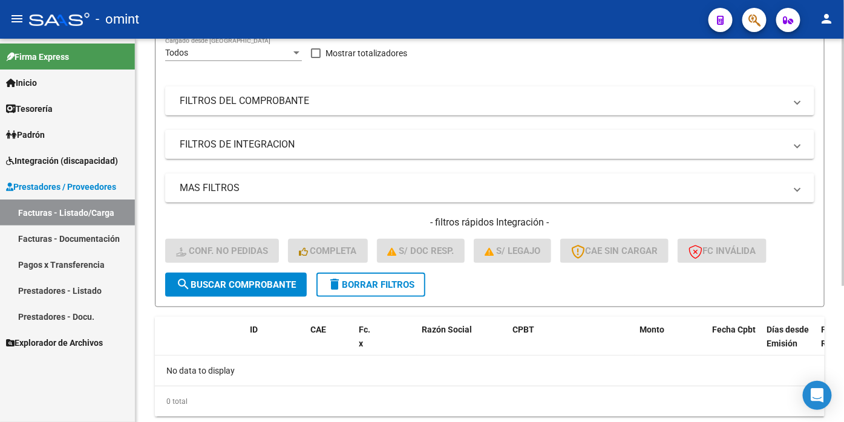
drag, startPoint x: 380, startPoint y: 322, endPoint x: 373, endPoint y: 309, distance: 15.2
click at [381, 297] on button "delete Borrar Filtros" at bounding box center [370, 285] width 109 height 24
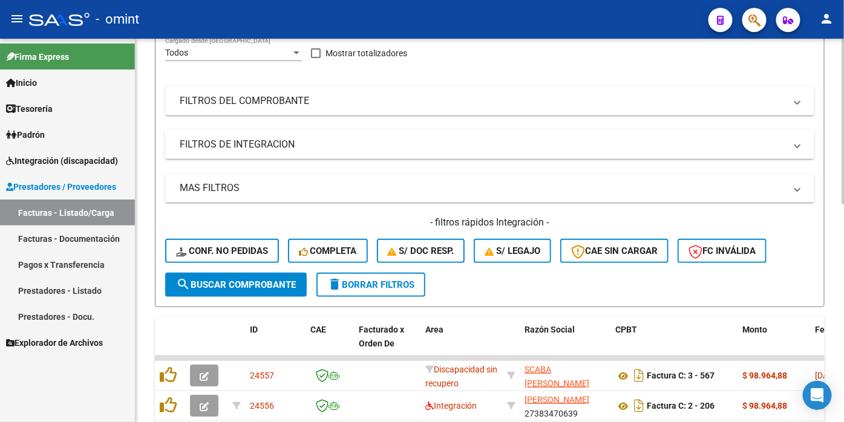
scroll to position [16, 0]
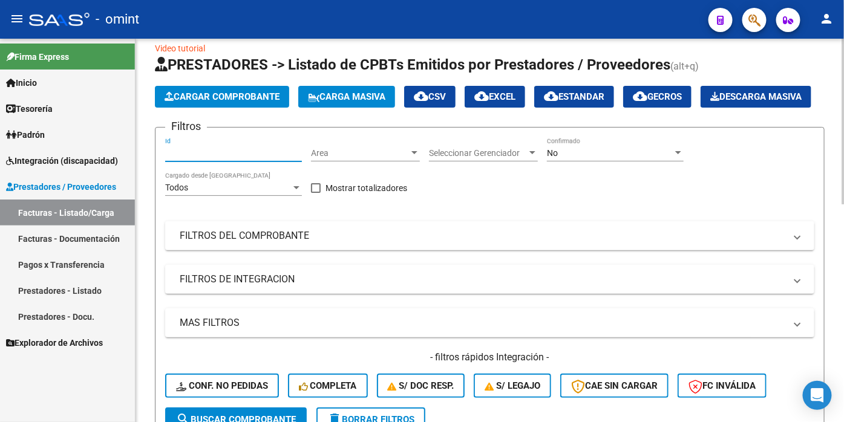
paste input "23196"
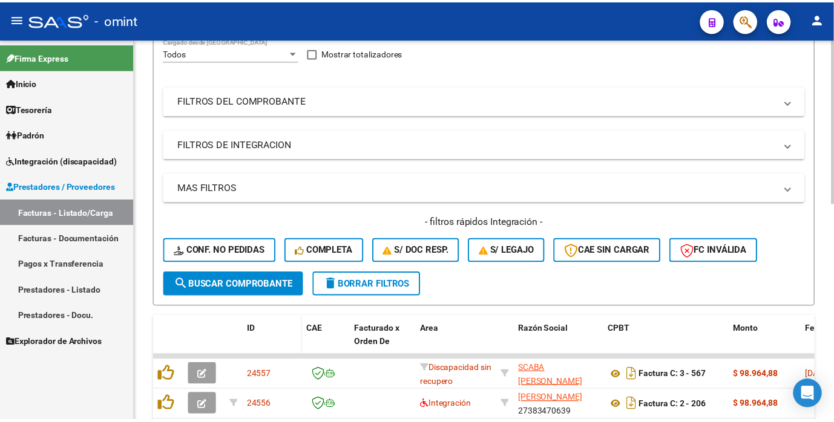
scroll to position [218, 0]
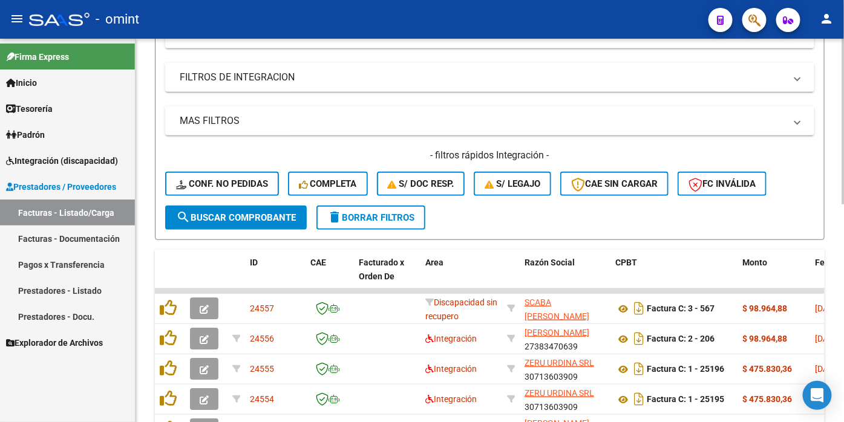
type input "23196"
click at [249, 223] on span "search Buscar Comprobante" at bounding box center [236, 217] width 120 height 11
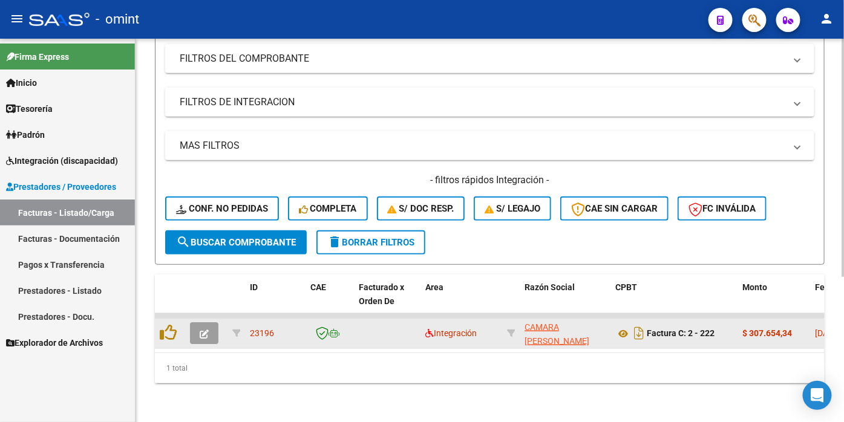
click at [207, 336] on icon "button" at bounding box center [204, 334] width 9 height 9
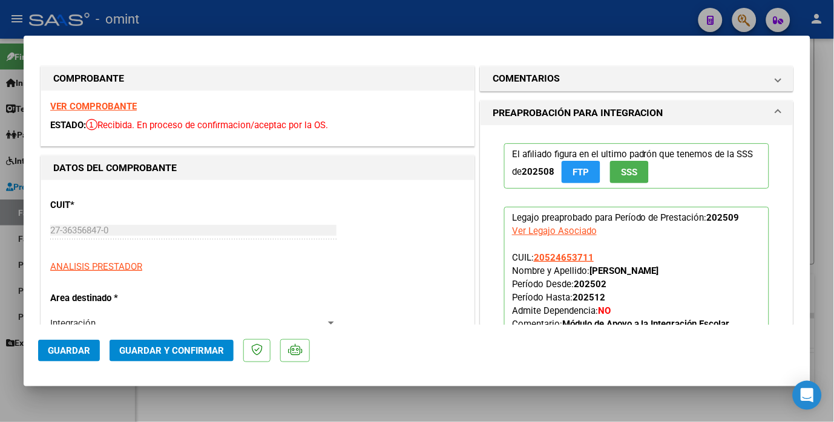
click at [81, 101] on strong "VER COMPROBANTE" at bounding box center [93, 106] width 87 height 11
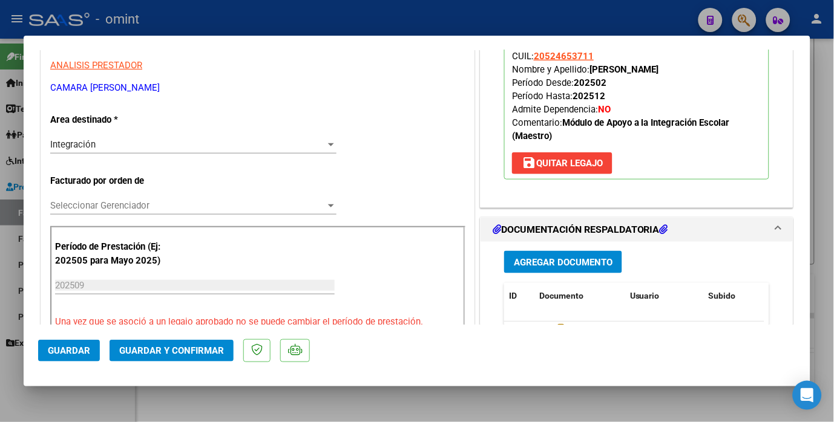
scroll to position [269, 0]
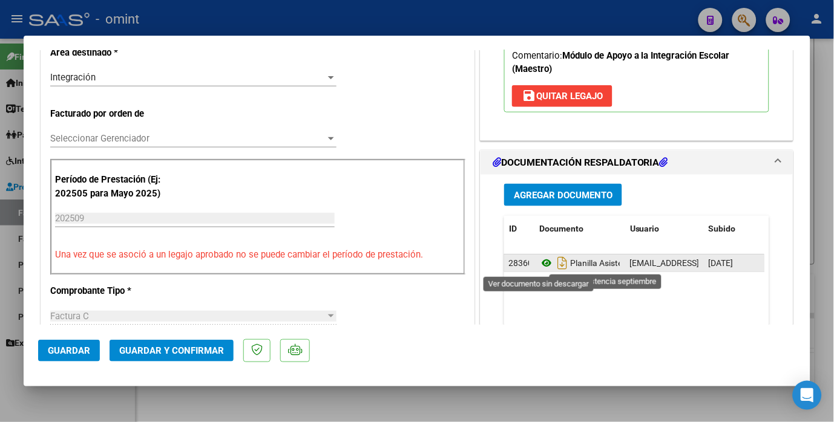
click at [539, 267] on icon at bounding box center [547, 263] width 16 height 15
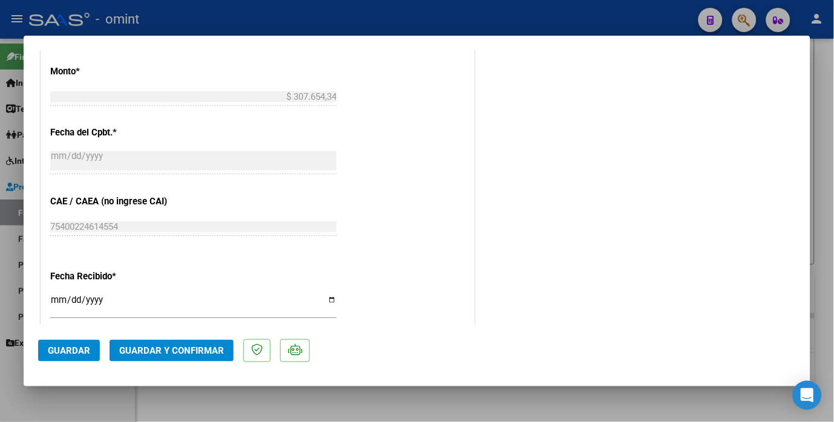
scroll to position [739, 0]
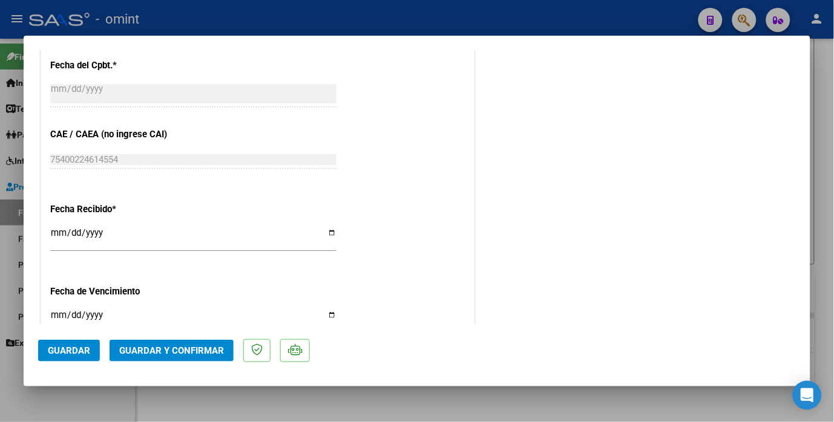
click at [168, 347] on span "Guardar y Confirmar" at bounding box center [171, 350] width 105 height 11
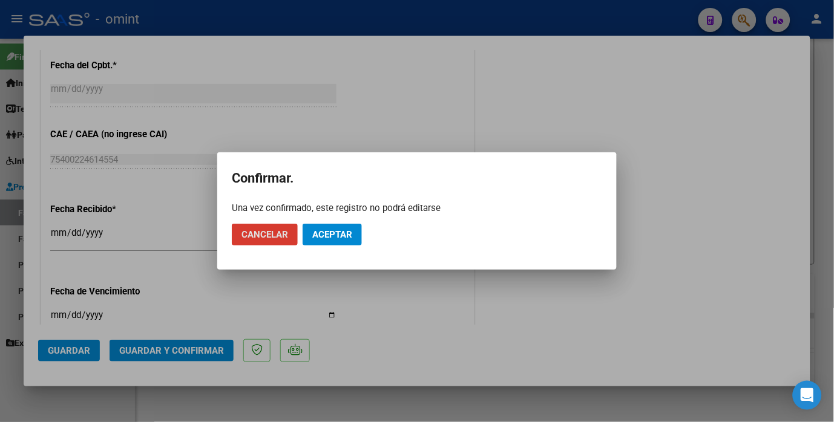
click at [355, 232] on button "Aceptar" at bounding box center [331, 235] width 59 height 22
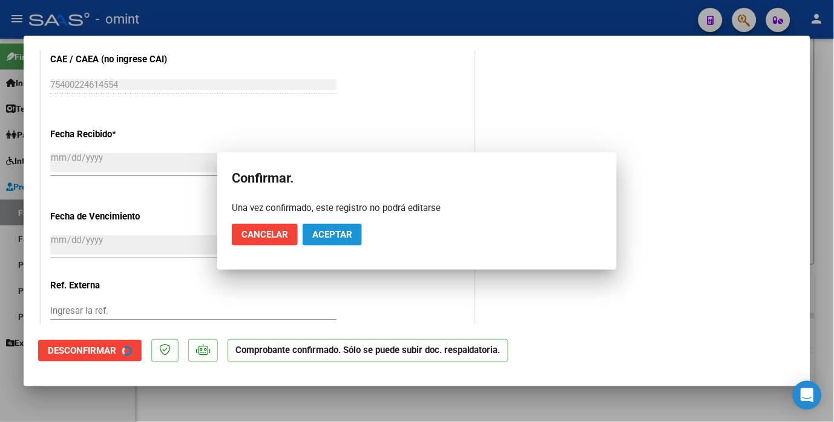
scroll to position [664, 0]
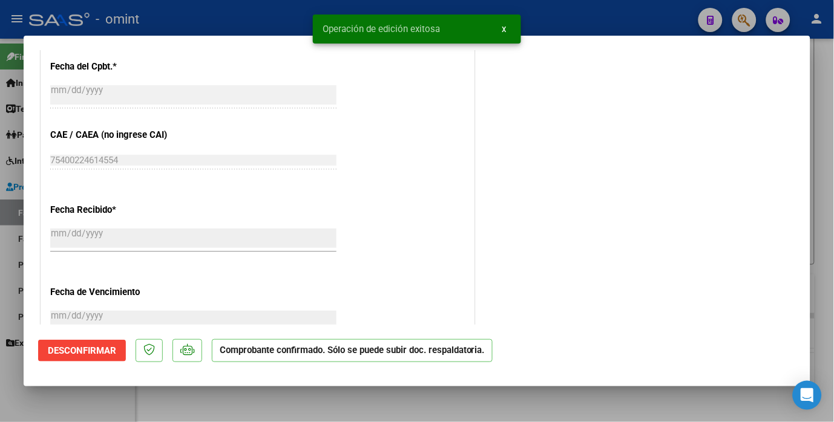
click at [261, 13] on div at bounding box center [417, 211] width 834 height 422
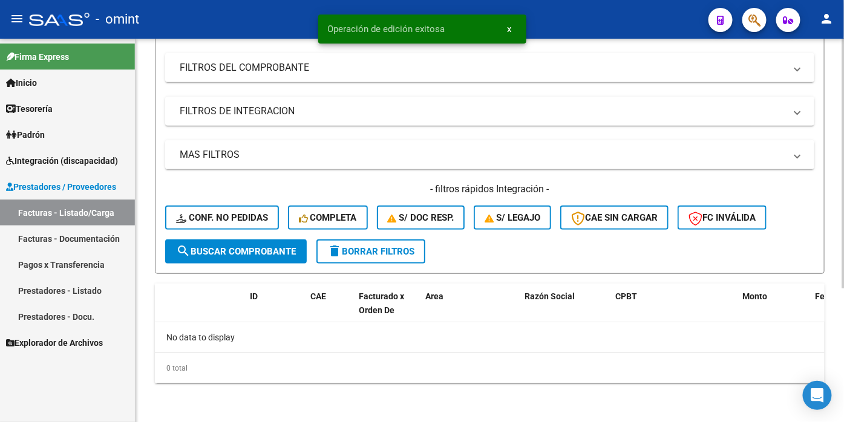
scroll to position [214, 0]
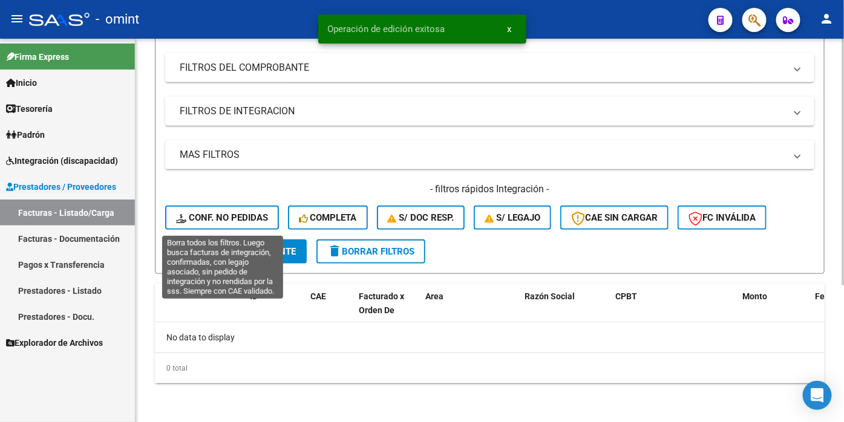
click at [218, 221] on span "Conf. no pedidas" at bounding box center [222, 217] width 92 height 11
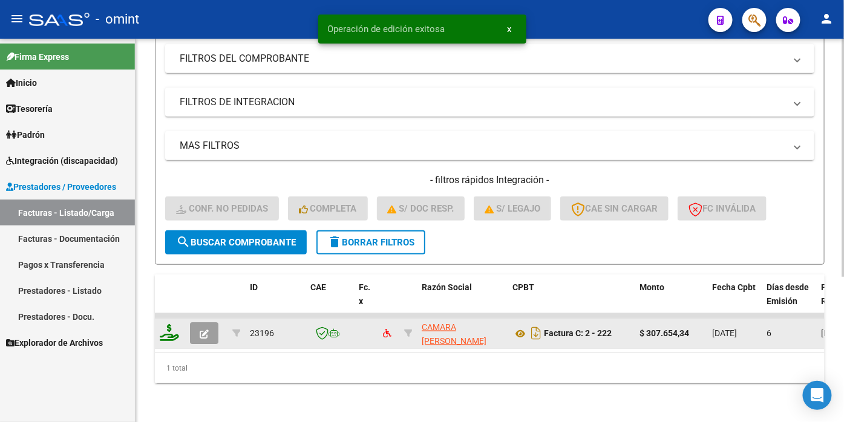
click at [169, 341] on icon at bounding box center [169, 332] width 19 height 17
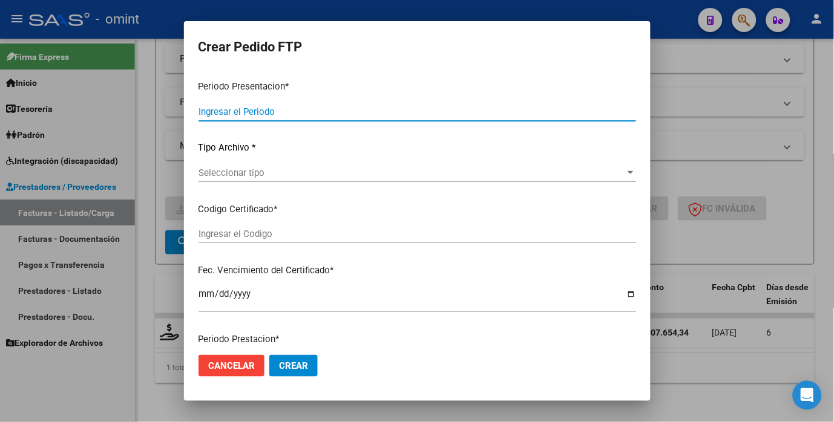
type input "202509"
type input "$ 307.654,34"
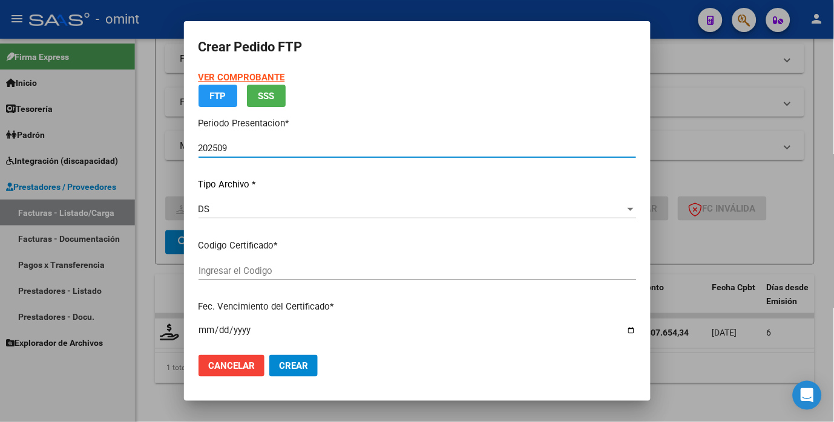
type input "6603004570"
type input "2025-08-18"
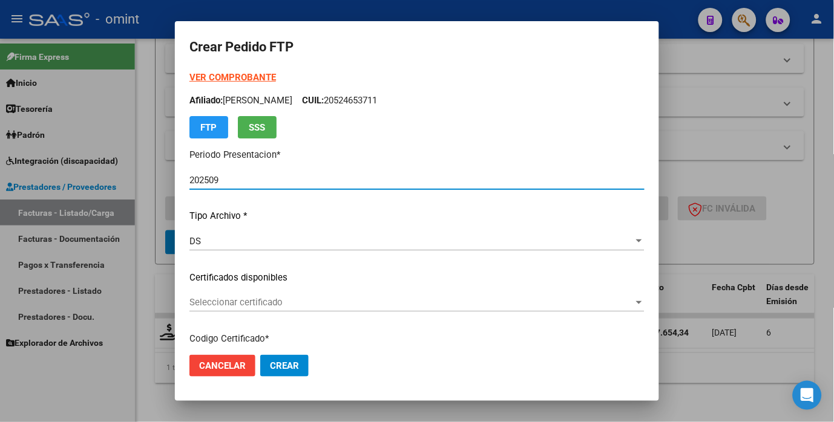
click at [587, 295] on div "Seleccionar certificado Seleccionar certificado" at bounding box center [416, 302] width 455 height 18
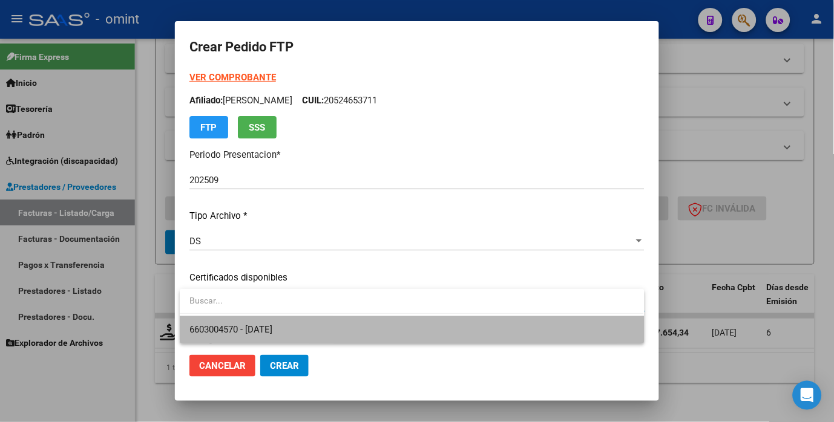
click at [432, 325] on span "6603004570 - 2025-08-18" at bounding box center [411, 329] width 445 height 27
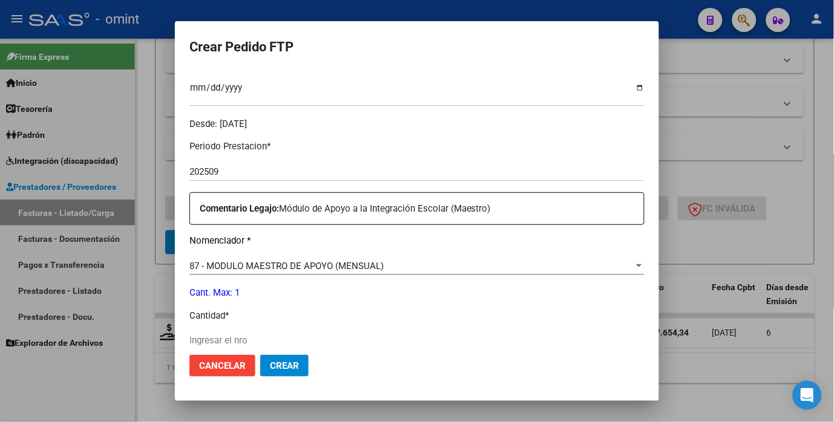
scroll to position [403, 0]
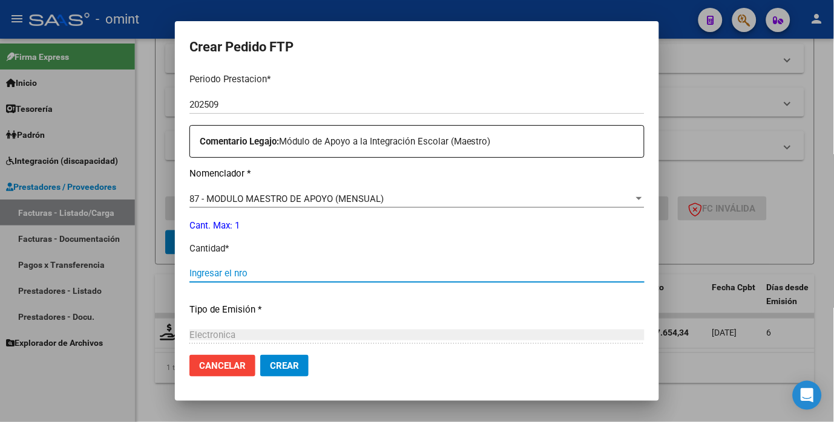
click at [215, 277] on input "Ingresar el nro" at bounding box center [416, 273] width 455 height 11
type input "1"
click at [415, 315] on p "Tipo de Emisión *" at bounding box center [416, 310] width 455 height 14
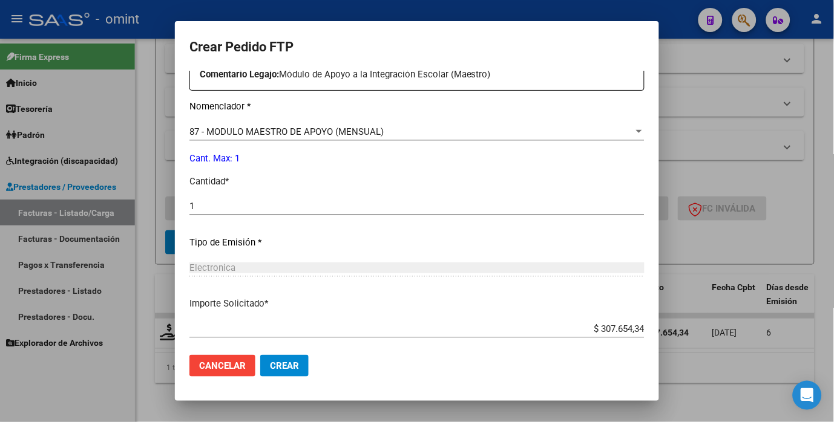
scroll to position [535, 0]
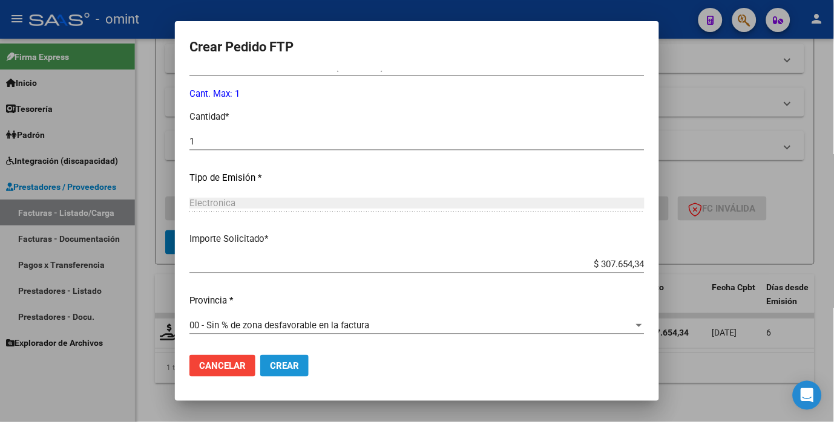
click at [286, 364] on span "Crear" at bounding box center [284, 366] width 29 height 11
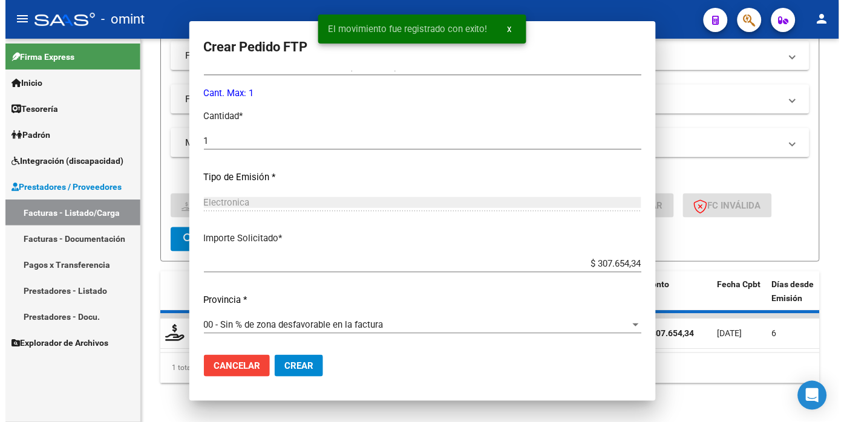
scroll to position [0, 0]
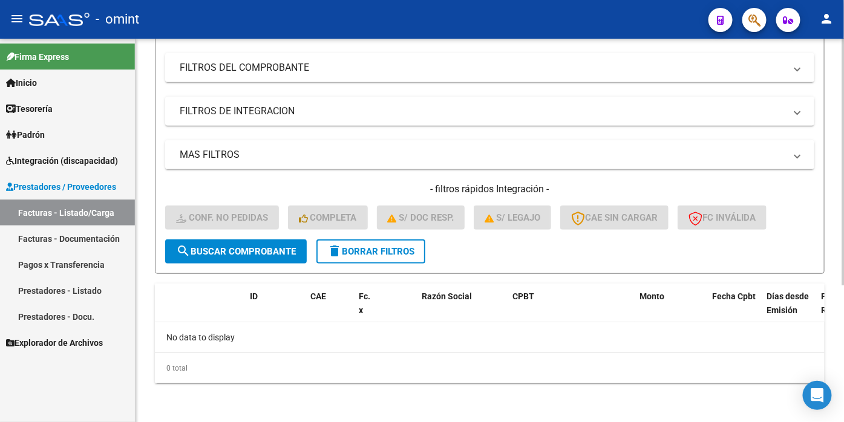
click at [380, 249] on span "delete Borrar Filtros" at bounding box center [370, 251] width 87 height 11
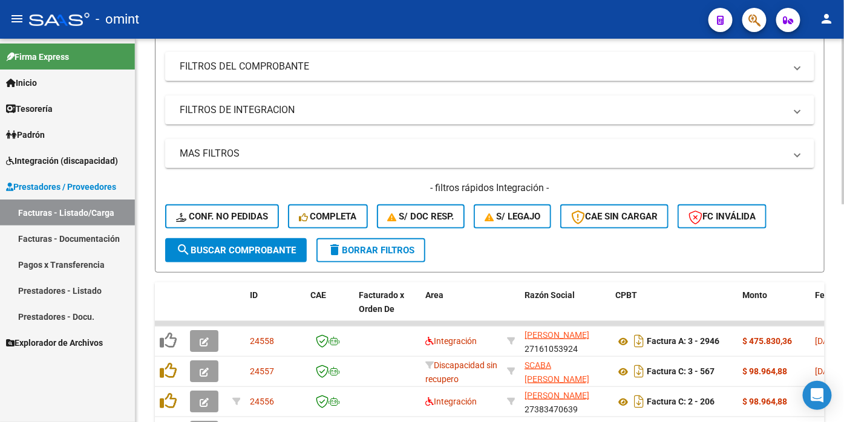
scroll to position [79, 0]
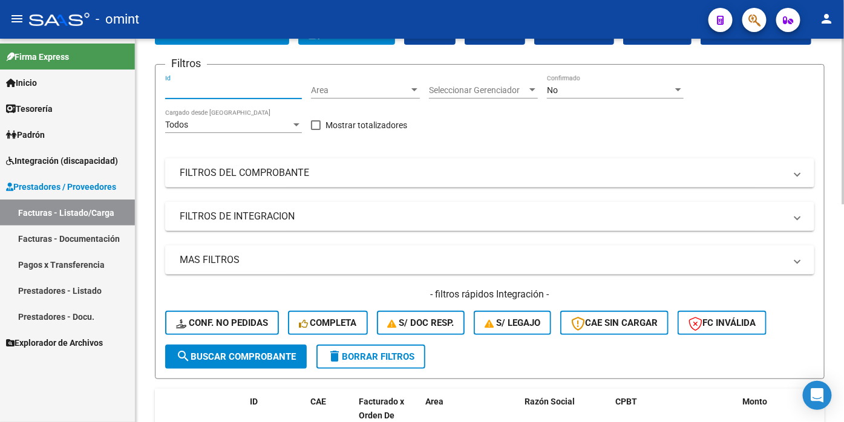
paste input "23230"
type input "23230"
click at [221, 369] on button "search Buscar Comprobante" at bounding box center [236, 357] width 142 height 24
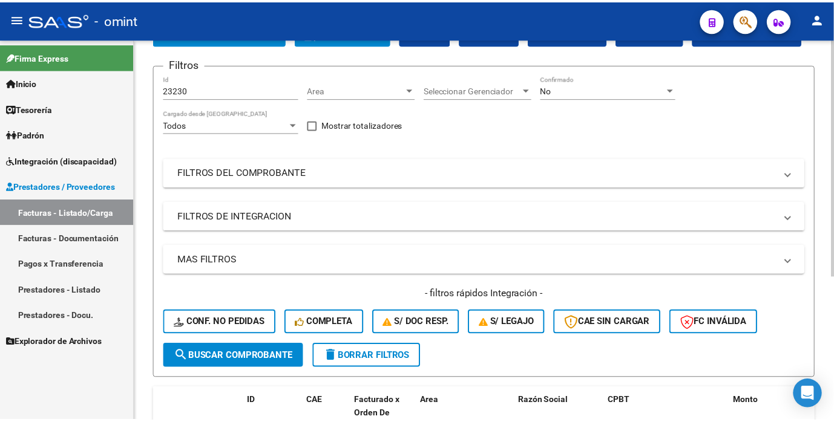
scroll to position [214, 0]
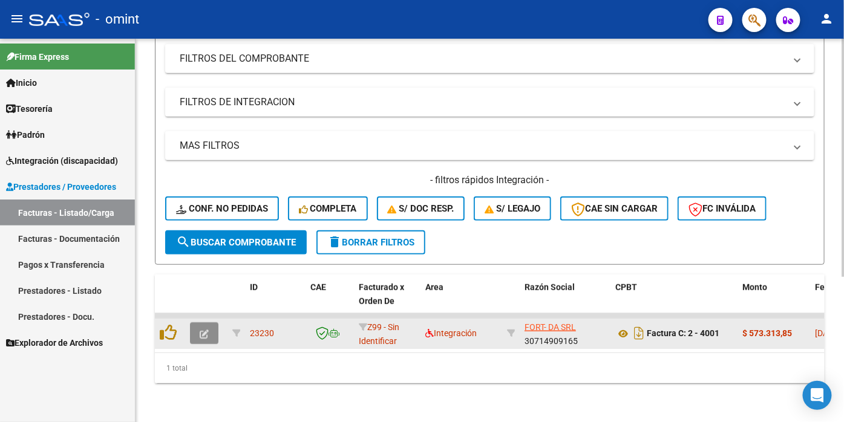
click at [207, 339] on icon "button" at bounding box center [204, 334] width 9 height 9
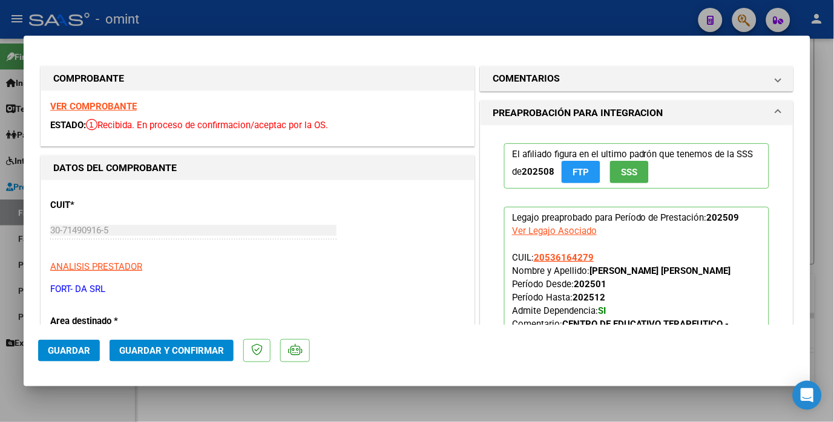
click at [98, 106] on strong "VER COMPROBANTE" at bounding box center [93, 106] width 87 height 11
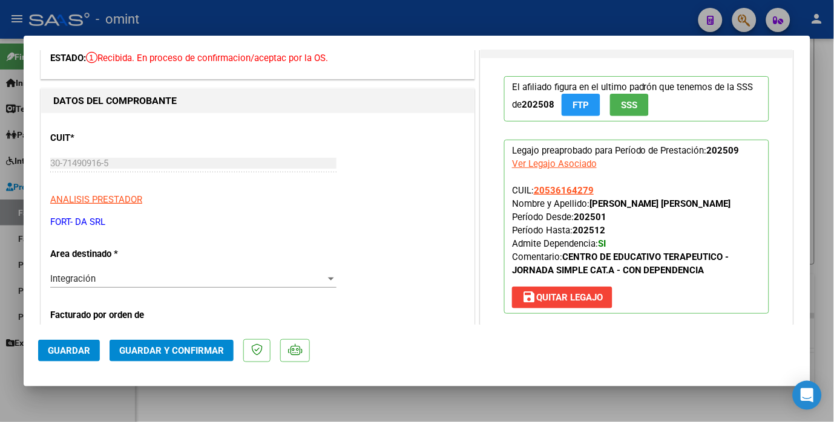
scroll to position [0, 0]
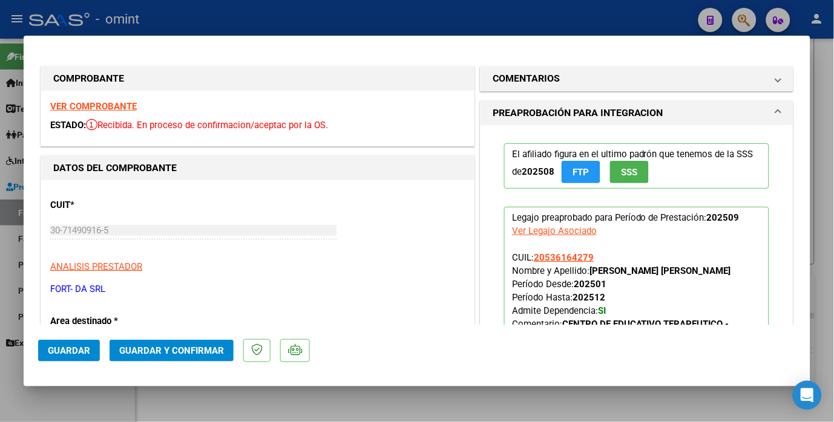
click at [107, 109] on strong "VER COMPROBANTE" at bounding box center [93, 106] width 87 height 11
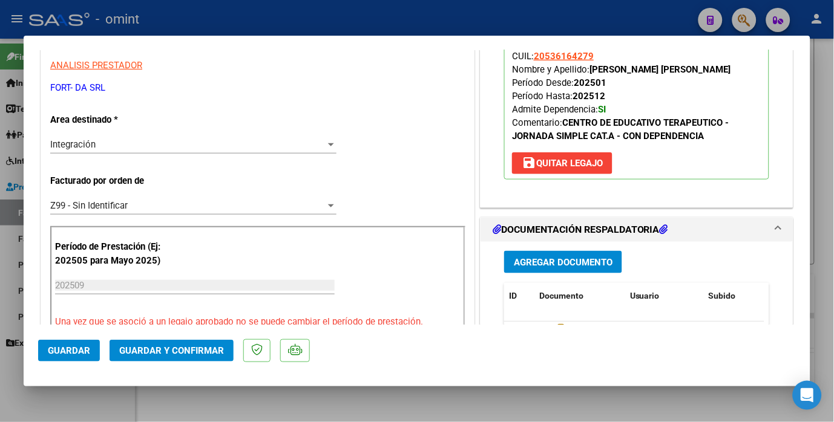
scroll to position [336, 0]
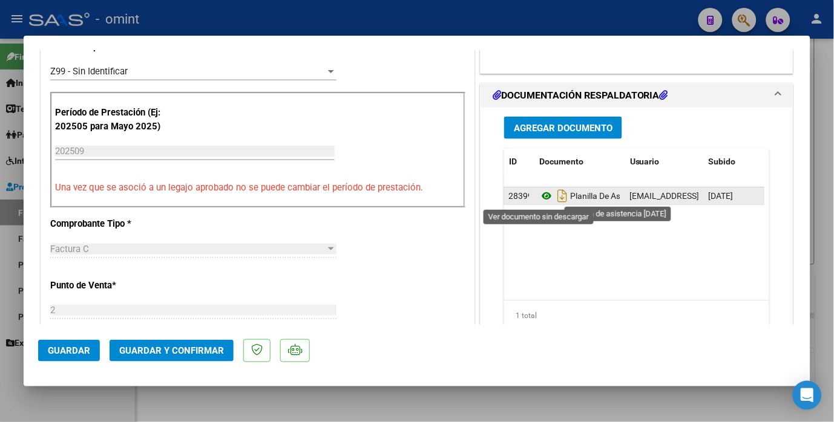
click at [540, 197] on icon at bounding box center [547, 196] width 16 height 15
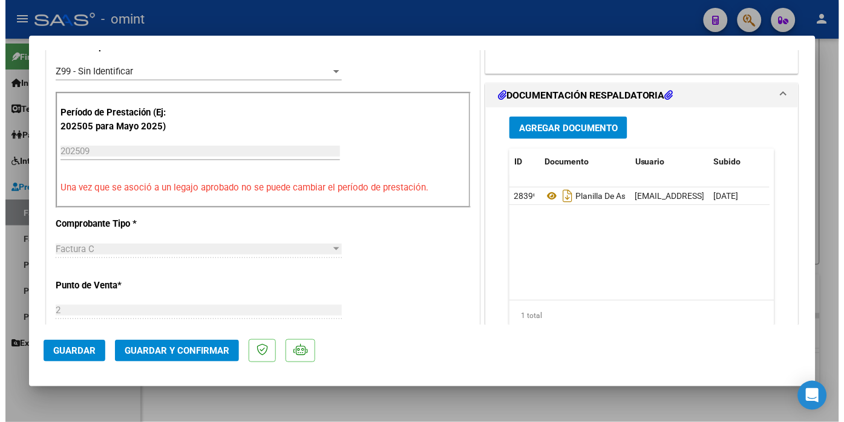
scroll to position [470, 0]
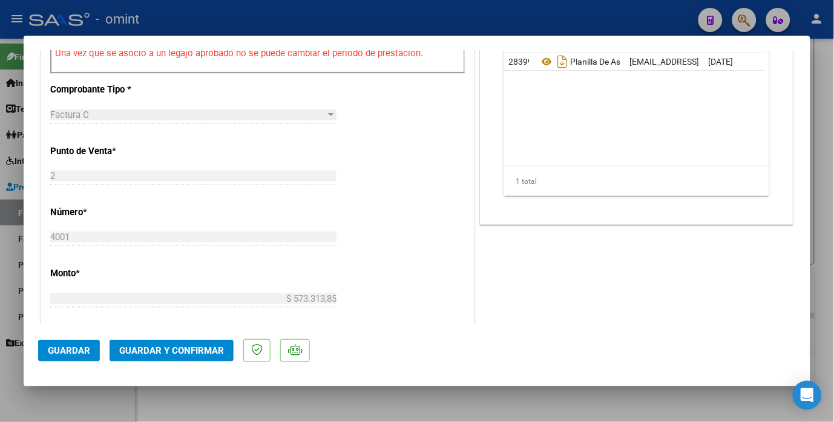
click at [135, 347] on span "Guardar y Confirmar" at bounding box center [171, 350] width 105 height 11
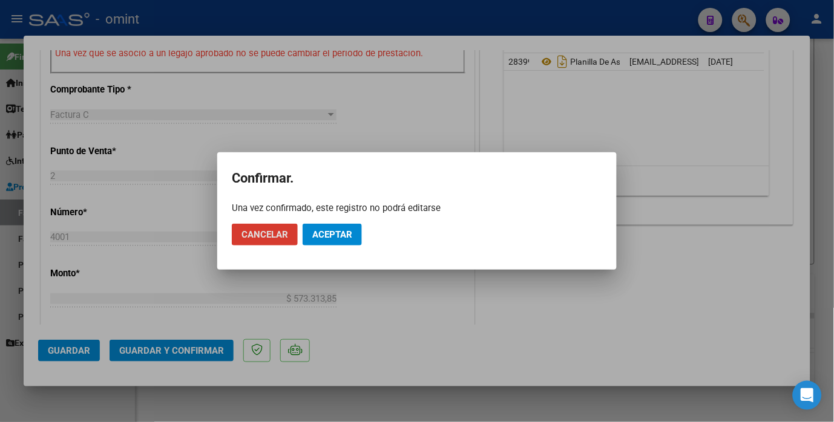
drag, startPoint x: 339, startPoint y: 224, endPoint x: 342, endPoint y: 232, distance: 7.7
click at [342, 230] on button "Aceptar" at bounding box center [331, 235] width 59 height 22
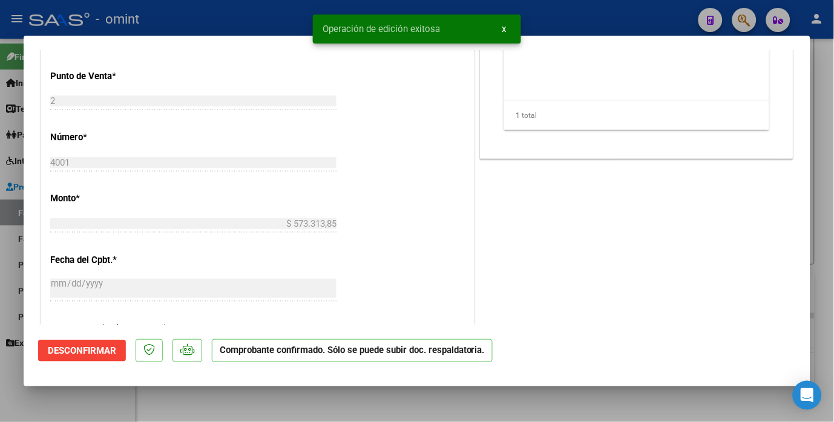
click at [243, 13] on div at bounding box center [417, 211] width 834 height 422
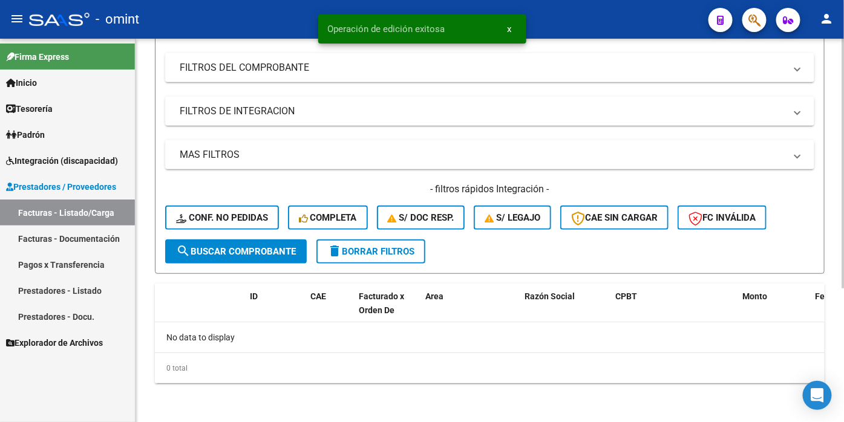
scroll to position [214, 0]
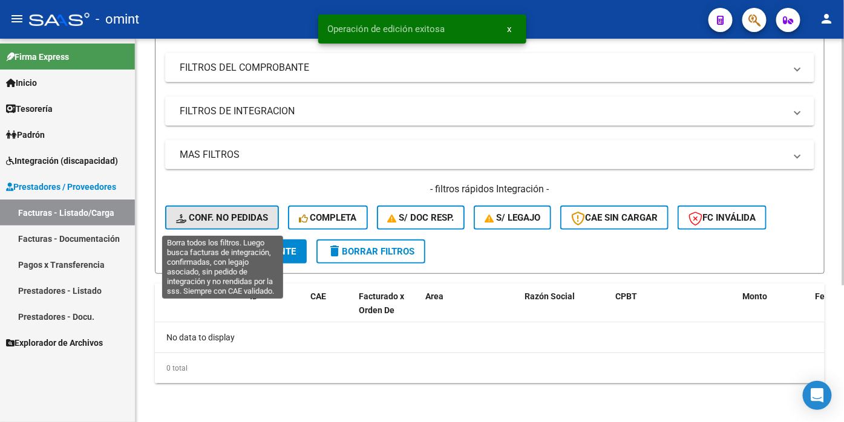
click at [227, 213] on button "Conf. no pedidas" at bounding box center [222, 218] width 114 height 24
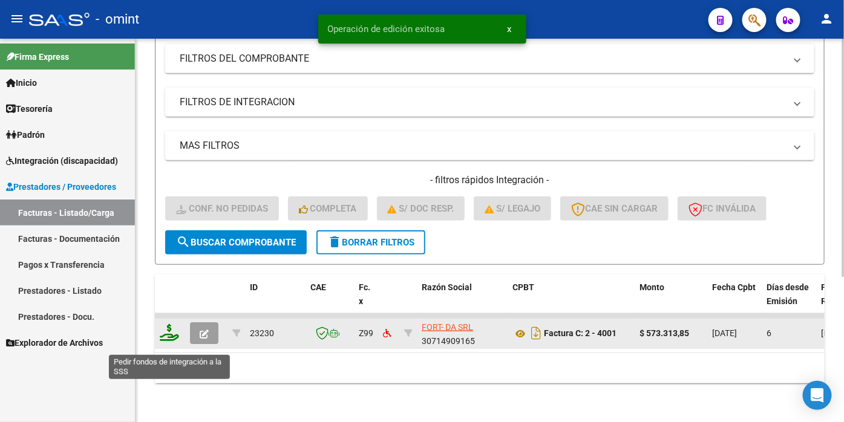
click at [172, 340] on icon at bounding box center [169, 332] width 19 height 17
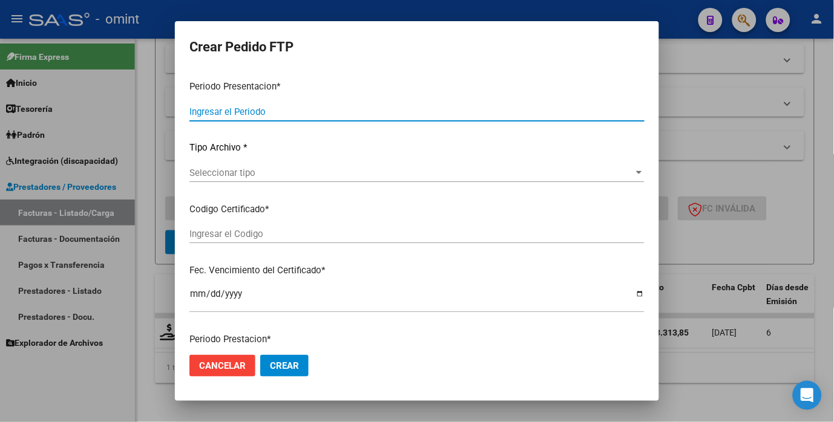
type input "202509"
type input "$ 573.313,85"
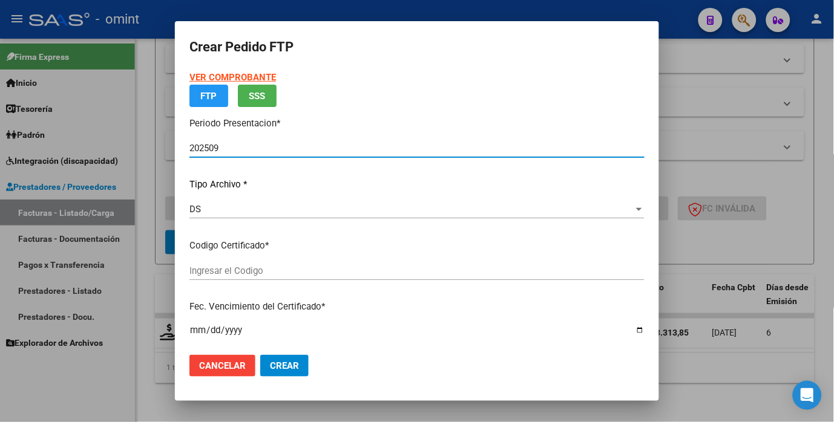
type input "6784536323"
type input "2027-12-15"
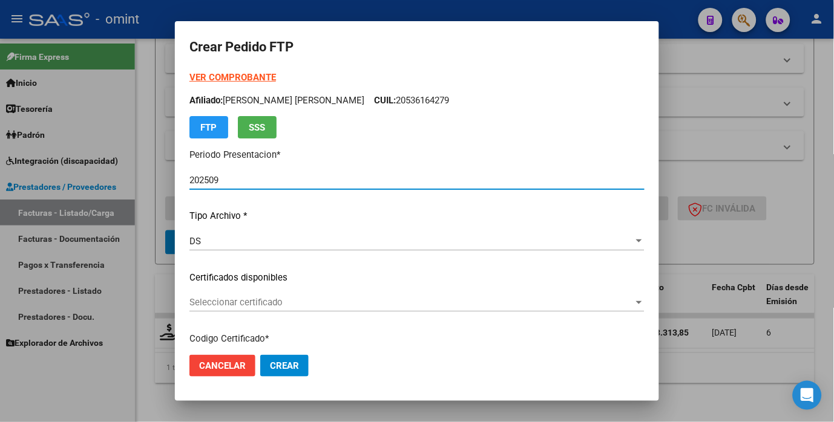
click at [594, 294] on div "Seleccionar certificado Seleccionar certificado" at bounding box center [416, 302] width 455 height 18
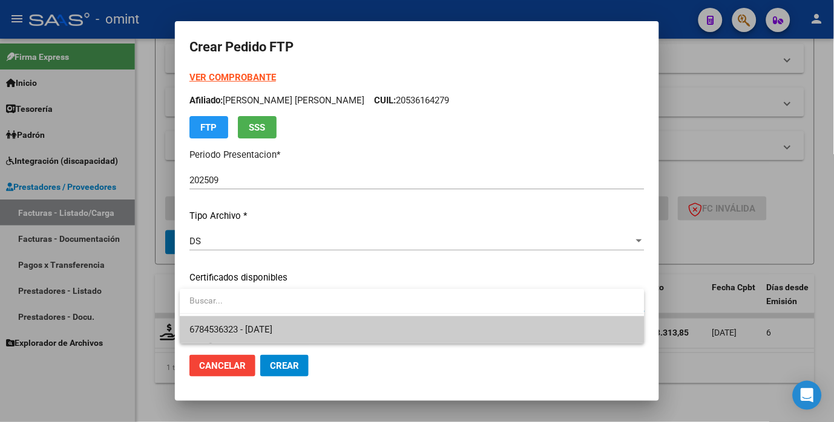
click at [420, 342] on span "6784536323 - 2027-12-15" at bounding box center [411, 329] width 445 height 27
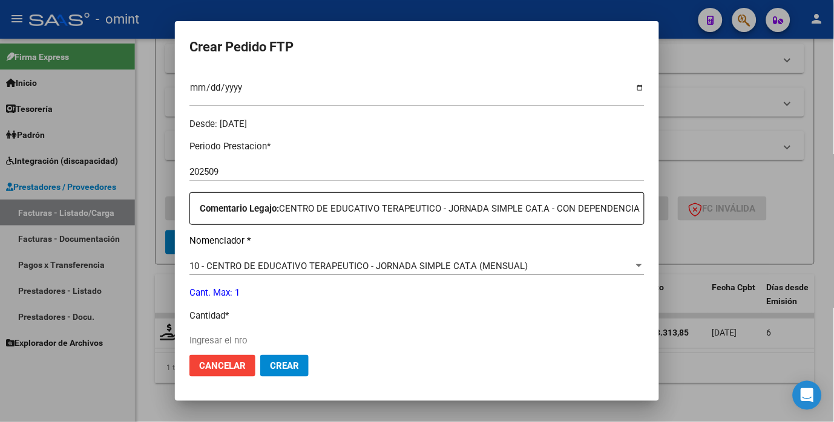
scroll to position [403, 0]
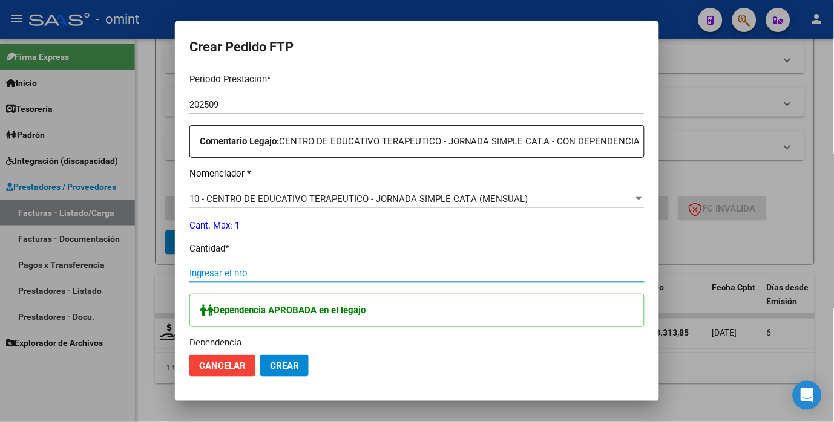
click at [250, 279] on input "Ingresar el nro" at bounding box center [416, 273] width 455 height 11
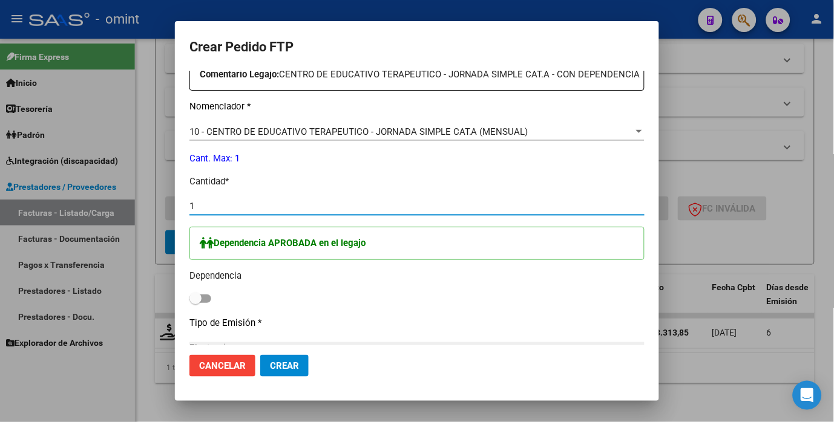
scroll to position [605, 0]
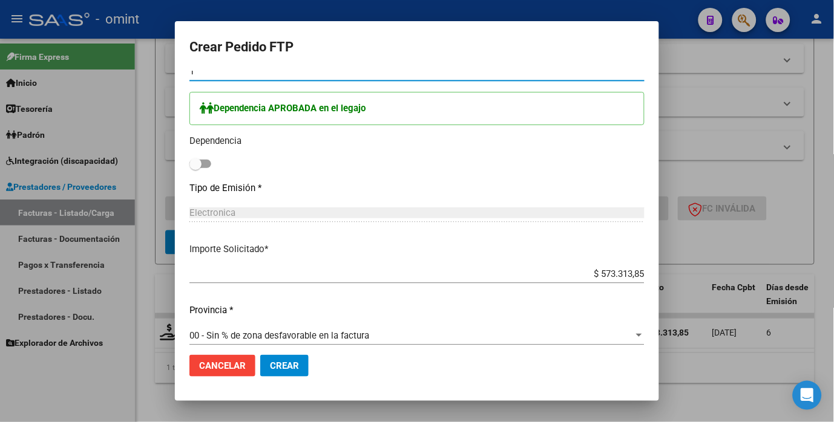
type input "1"
click at [198, 170] on span at bounding box center [195, 164] width 12 height 12
click at [195, 169] on input "checkbox" at bounding box center [195, 168] width 1 height 1
checkbox input "true"
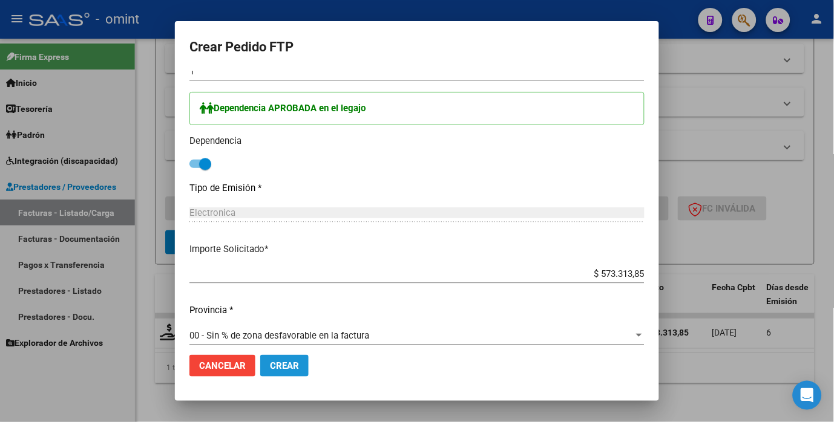
click at [298, 370] on span "Crear" at bounding box center [284, 366] width 29 height 11
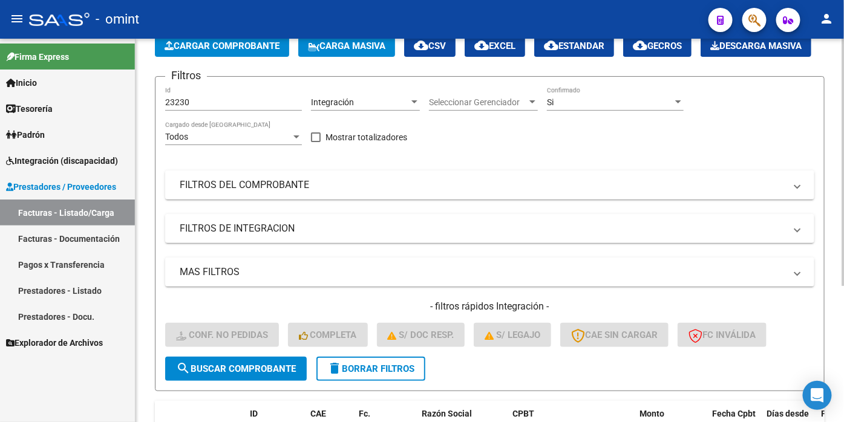
scroll to position [134, 0]
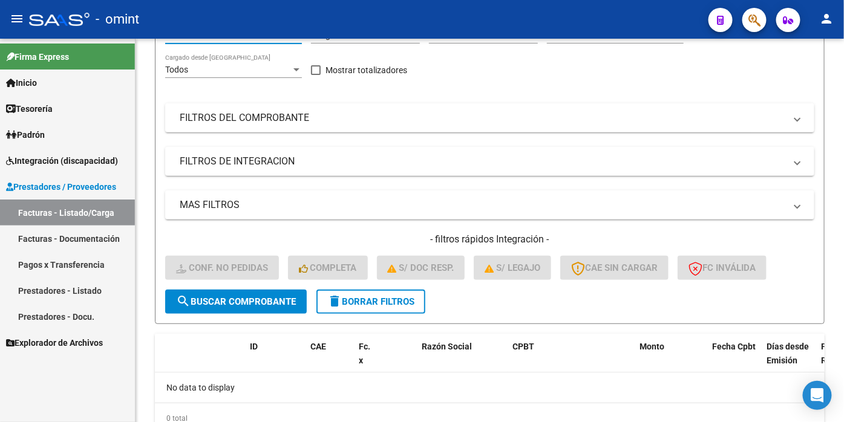
drag, startPoint x: 207, startPoint y: 61, endPoint x: 117, endPoint y: 49, distance: 90.9
click at [117, 49] on mat-sidenav-container "Firma Express Inicio Calendario SSS Instructivos Contacto OS Tesorería Extracto…" at bounding box center [422, 231] width 844 height 384
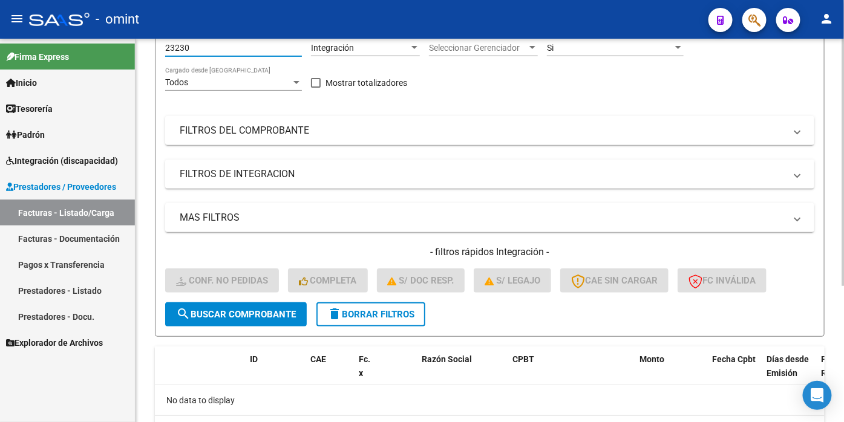
click at [357, 320] on span "delete Borrar Filtros" at bounding box center [370, 314] width 87 height 11
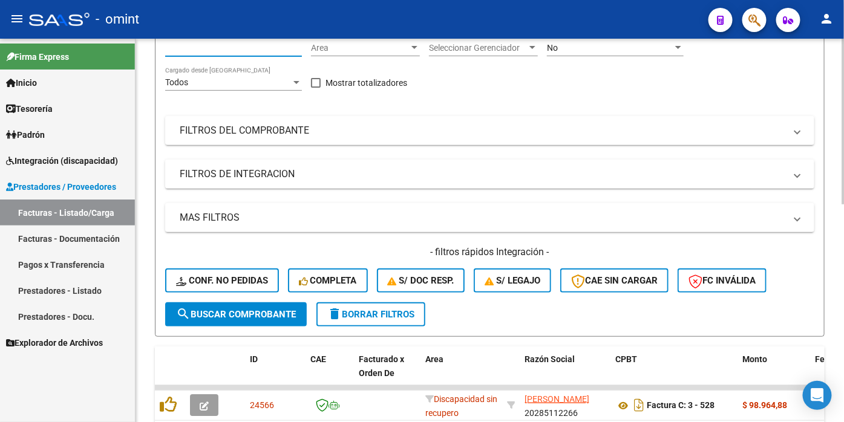
paste input "23039"
type input "23039"
click at [237, 320] on span "search Buscar Comprobante" at bounding box center [236, 314] width 120 height 11
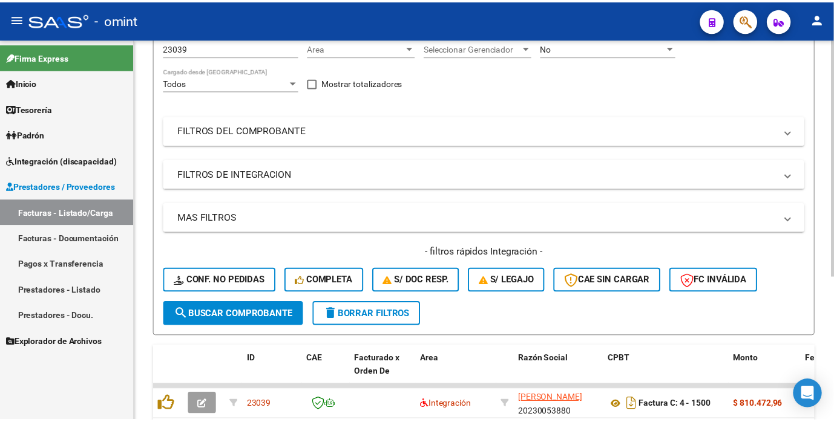
scroll to position [232, 0]
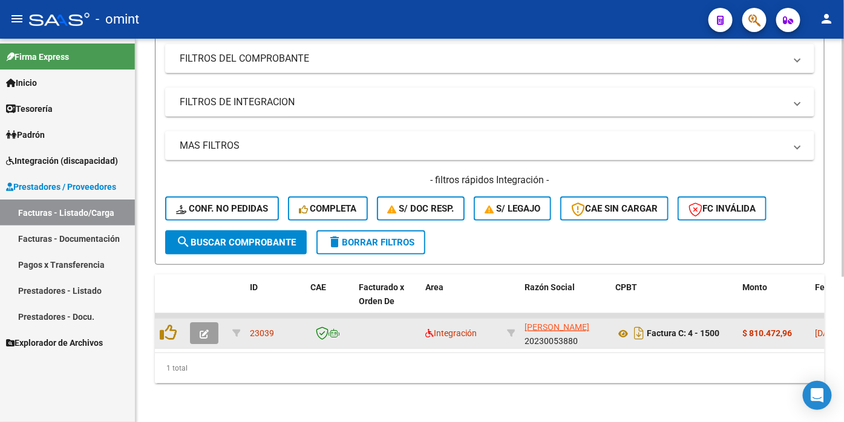
click at [206, 330] on icon "button" at bounding box center [204, 334] width 9 height 9
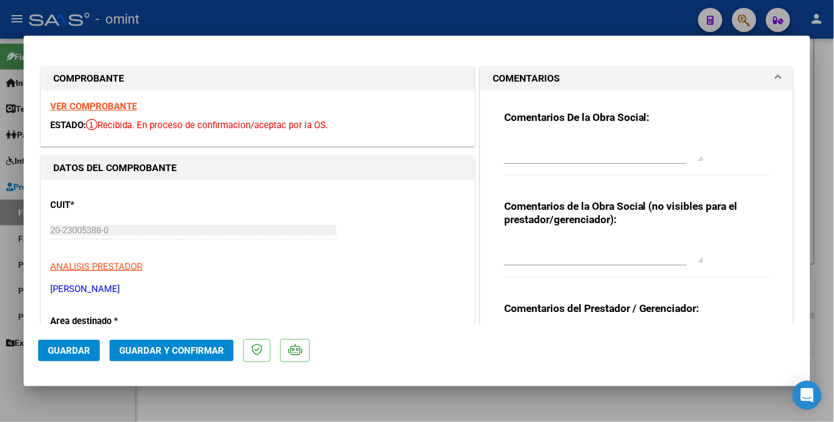
click at [118, 106] on strong "VER COMPROBANTE" at bounding box center [93, 106] width 87 height 11
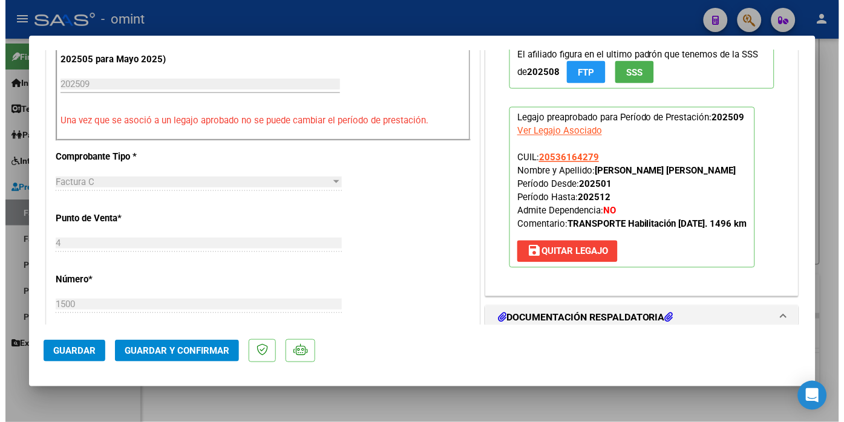
scroll to position [537, 0]
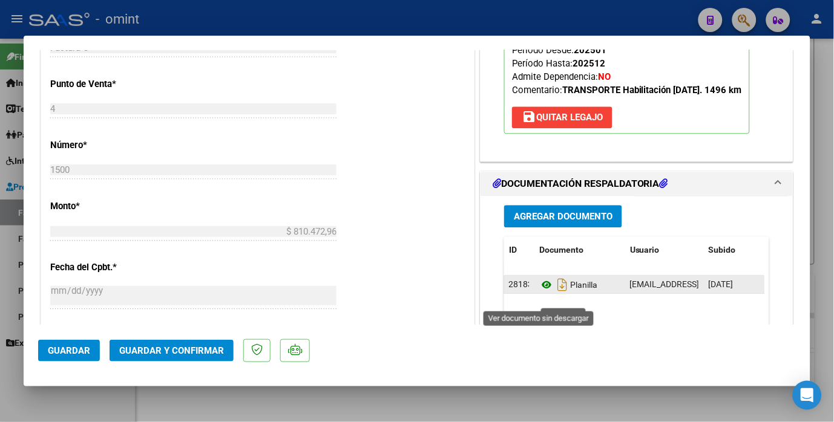
click at [541, 292] on icon at bounding box center [547, 285] width 16 height 15
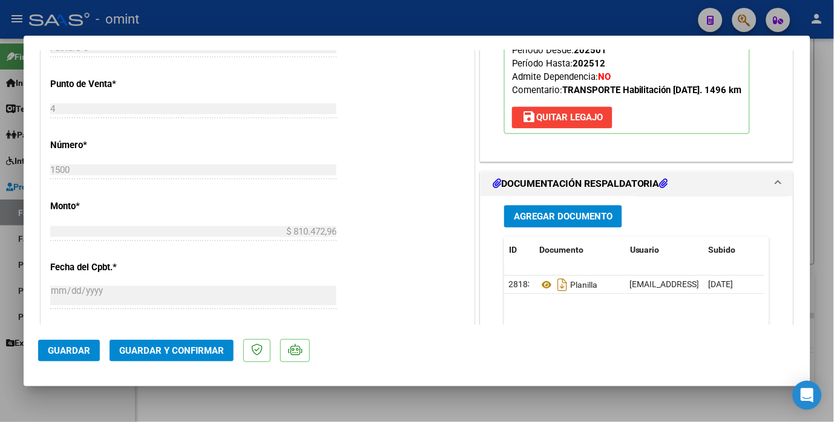
click at [211, 346] on span "Guardar y Confirmar" at bounding box center [171, 350] width 105 height 11
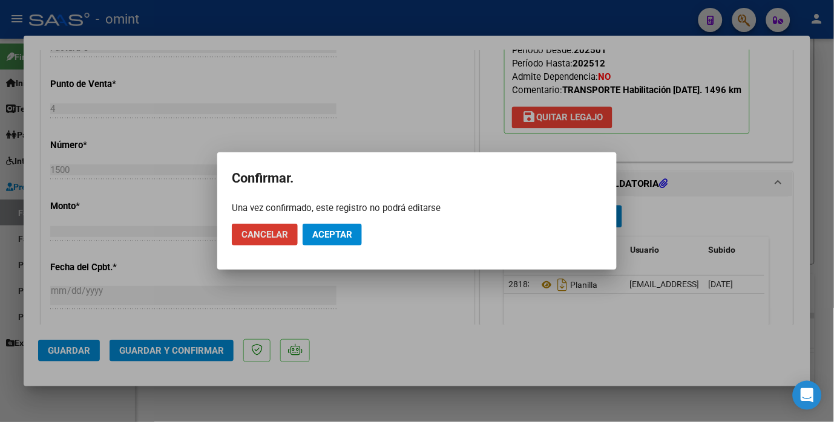
click at [331, 236] on span "Aceptar" at bounding box center [332, 234] width 40 height 11
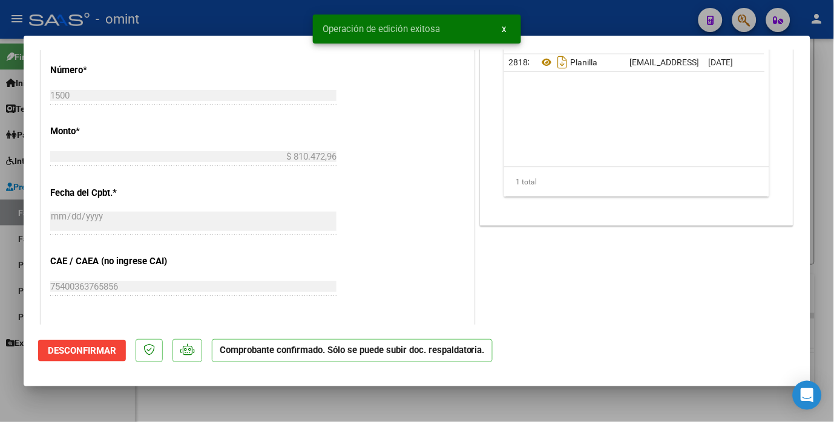
click at [243, 21] on div at bounding box center [417, 211] width 834 height 422
type input "$ 0,00"
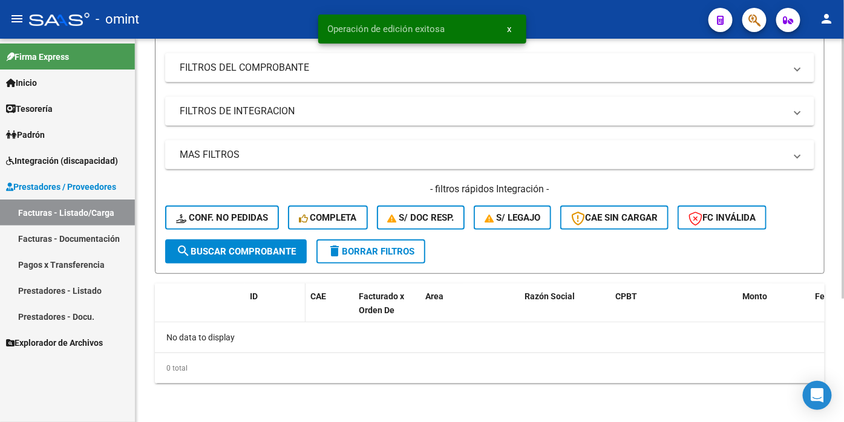
scroll to position [214, 0]
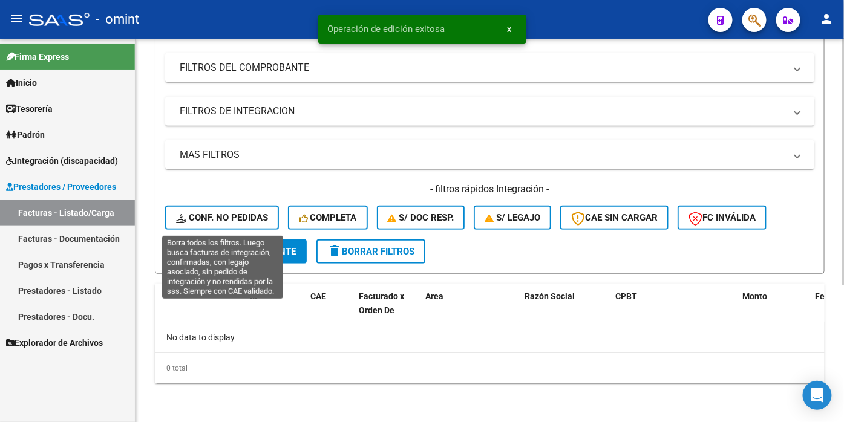
click at [244, 220] on span "Conf. no pedidas" at bounding box center [222, 217] width 92 height 11
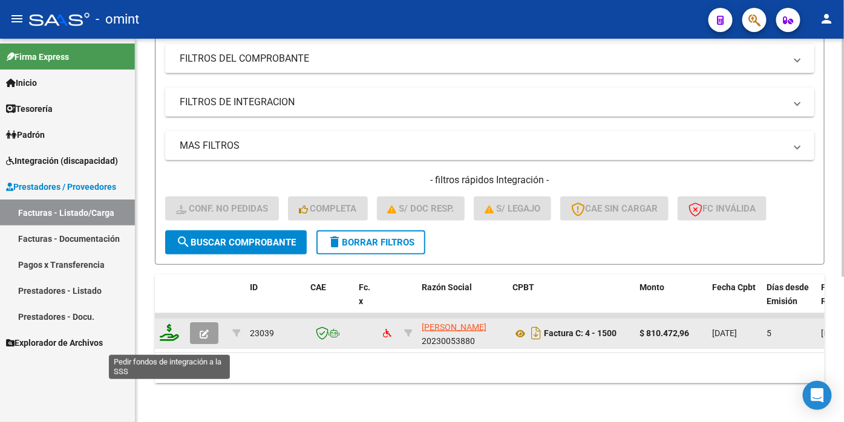
click at [173, 341] on icon at bounding box center [169, 332] width 19 height 17
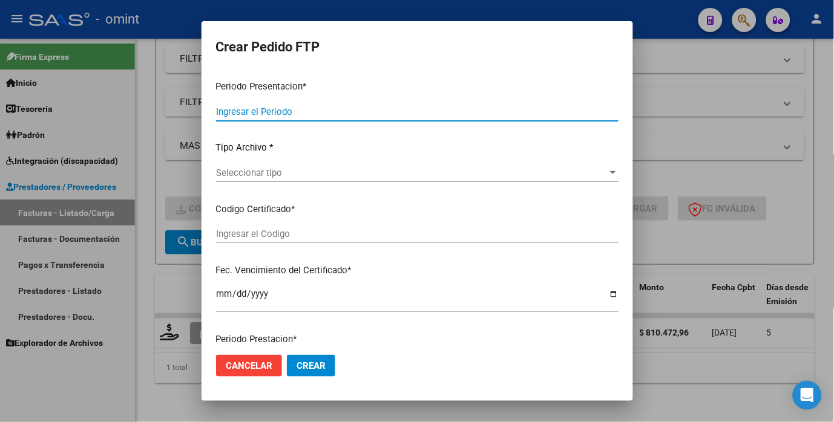
type input "202509"
type input "$ 810.472,96"
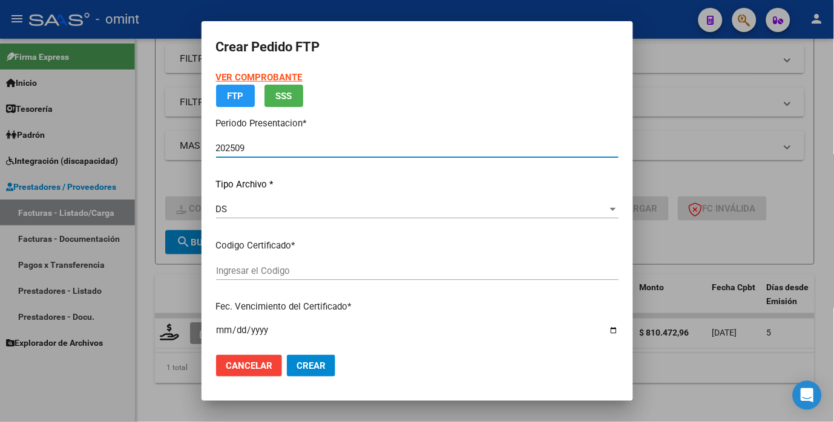
type input "6784536323"
type input "2027-12-15"
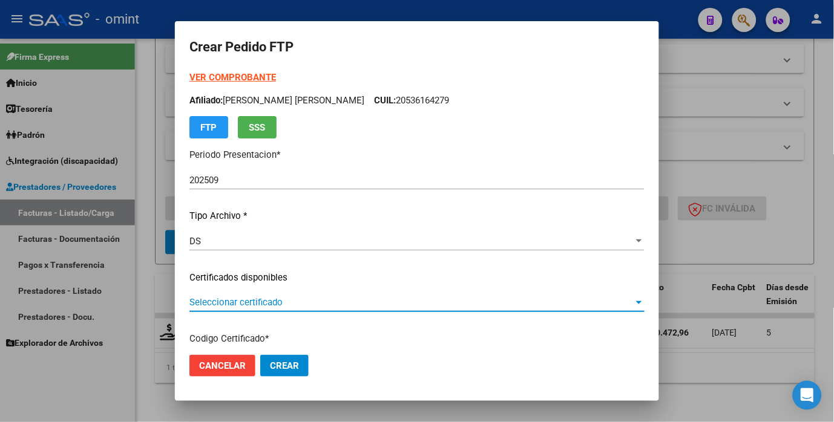
click at [611, 299] on span "Seleccionar certificado" at bounding box center [411, 302] width 444 height 11
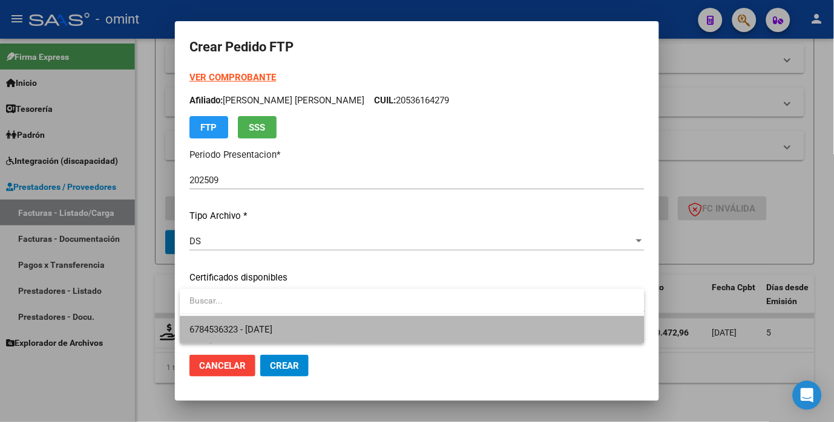
click at [557, 319] on span "6784536323 - 2027-12-15" at bounding box center [411, 329] width 445 height 27
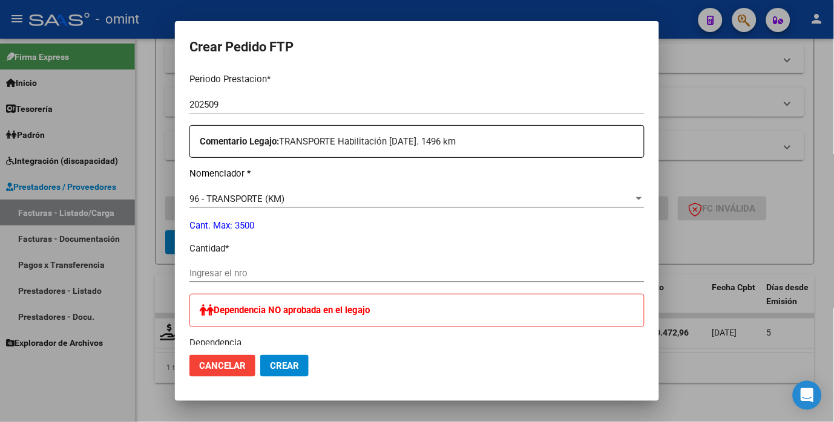
scroll to position [470, 0]
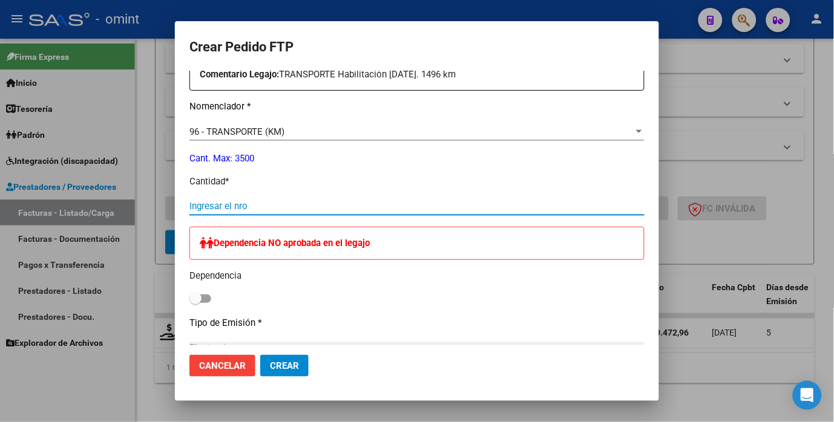
click at [237, 209] on input "Ingresar el nro" at bounding box center [416, 206] width 455 height 11
type input "1496"
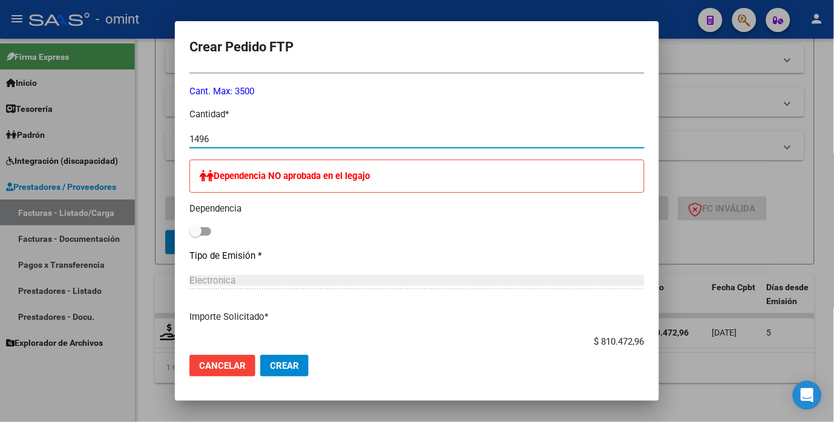
scroll to position [605, 0]
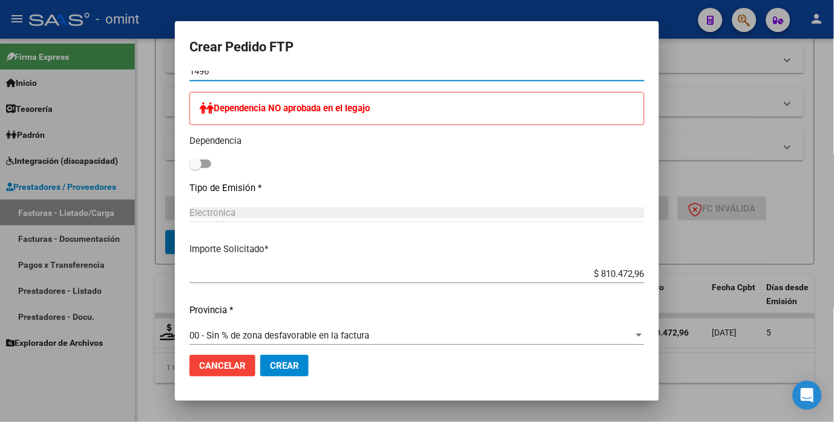
click at [282, 362] on span "Crear" at bounding box center [284, 366] width 29 height 11
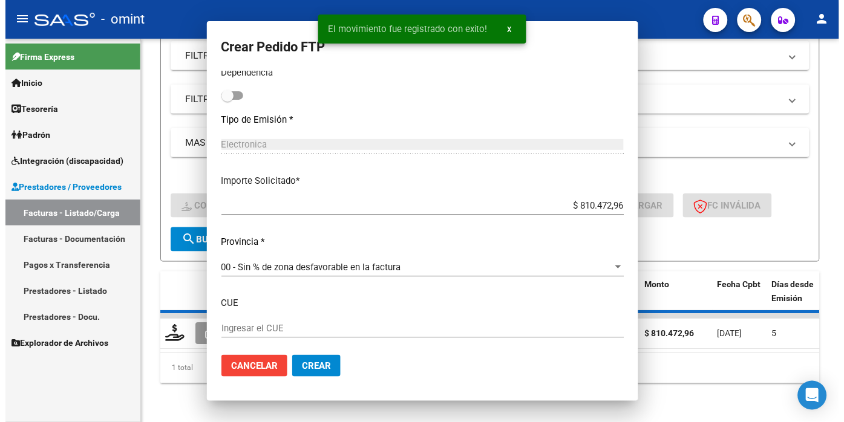
scroll to position [536, 0]
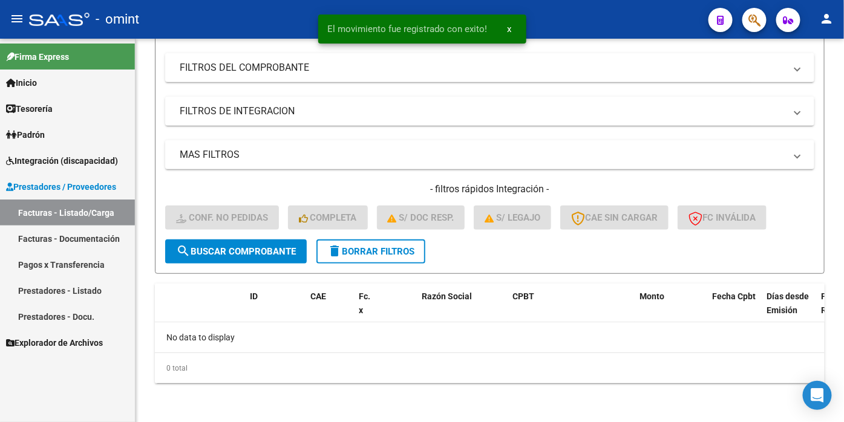
click at [209, 10] on div "- omint" at bounding box center [364, 19] width 670 height 27
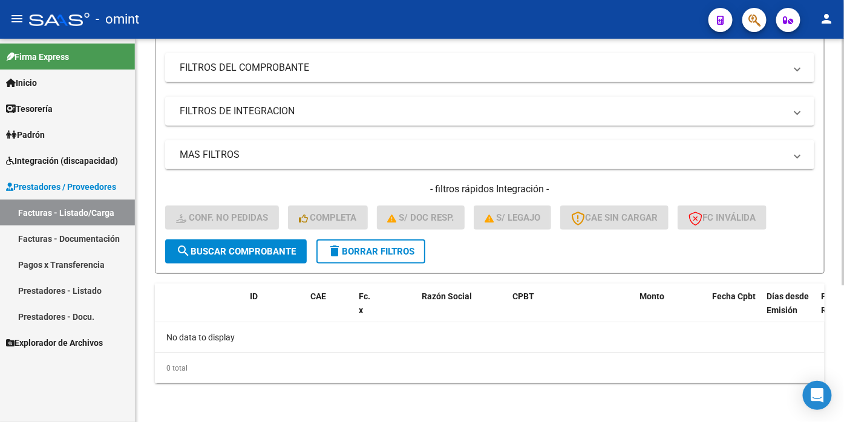
click at [359, 255] on span "delete Borrar Filtros" at bounding box center [370, 251] width 87 height 11
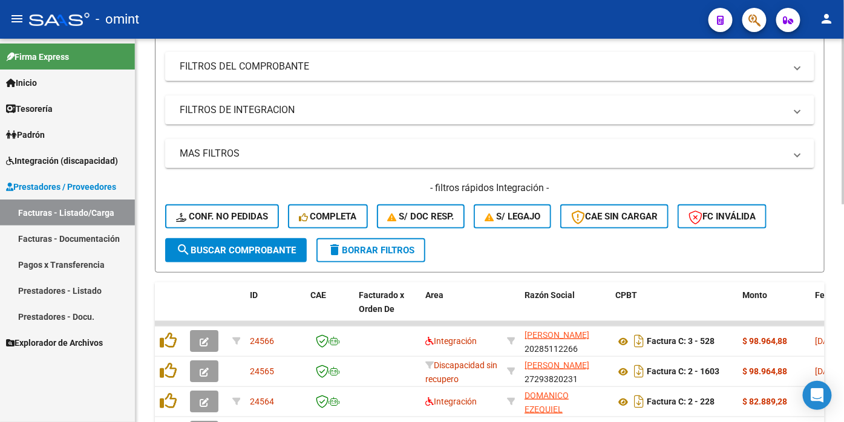
scroll to position [12, 0]
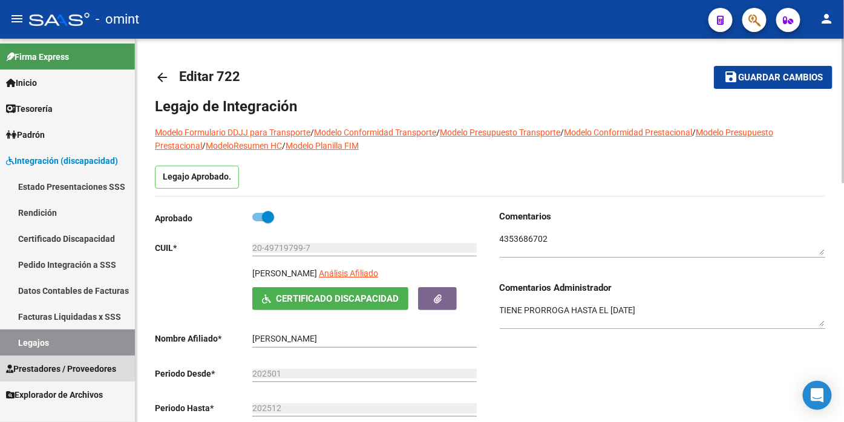
click at [77, 364] on span "Prestadores / Proveedores" at bounding box center [61, 368] width 110 height 13
click at [69, 371] on span "Prestadores / Proveedores" at bounding box center [61, 368] width 110 height 13
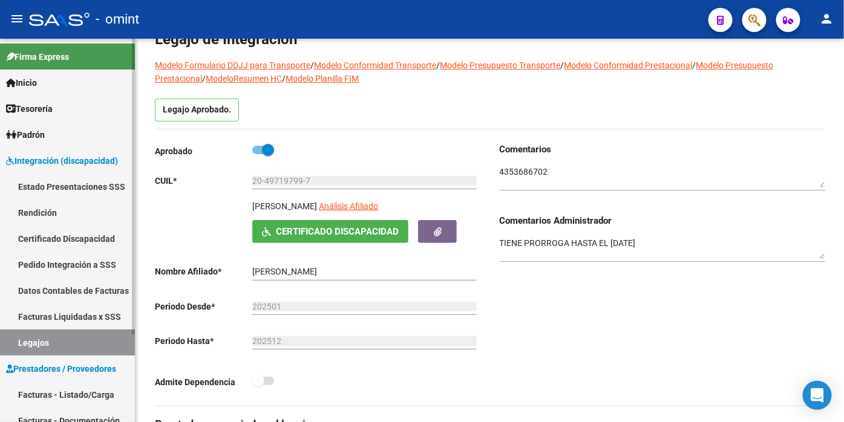
scroll to position [115, 0]
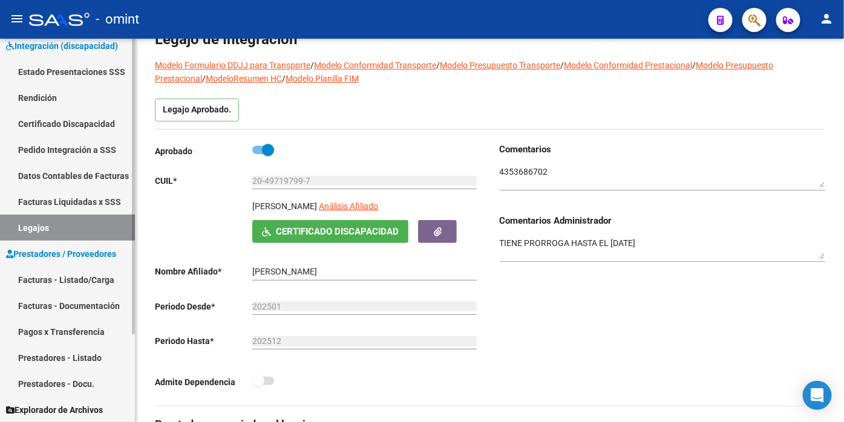
click at [39, 253] on span "Prestadores / Proveedores" at bounding box center [61, 253] width 110 height 13
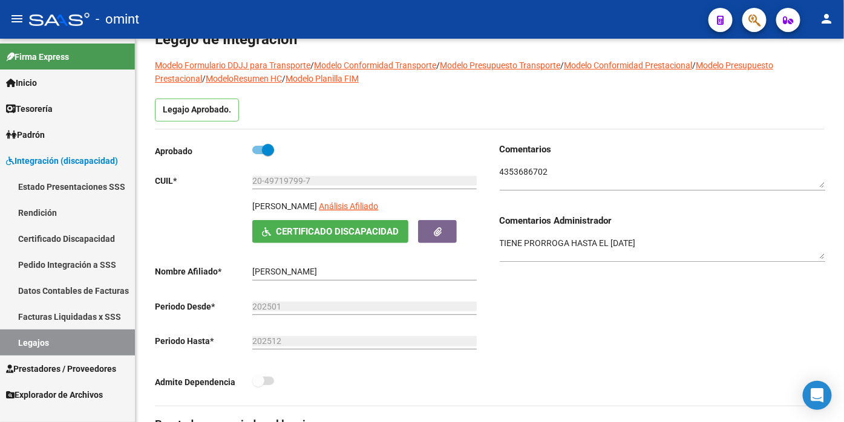
scroll to position [0, 0]
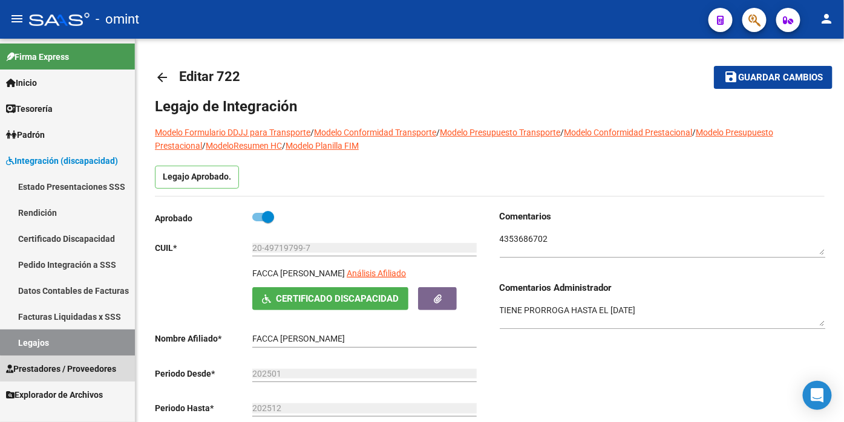
click at [79, 370] on span "Prestadores / Proveedores" at bounding box center [61, 368] width 110 height 13
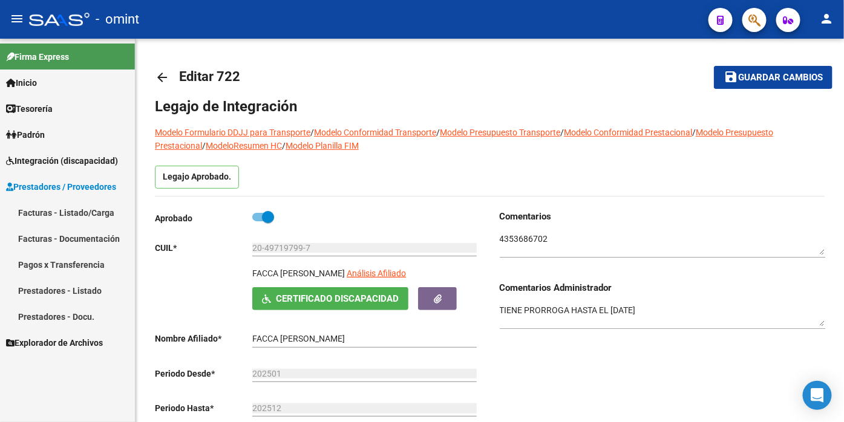
click at [85, 213] on link "Facturas - Listado/Carga" at bounding box center [67, 213] width 135 height 26
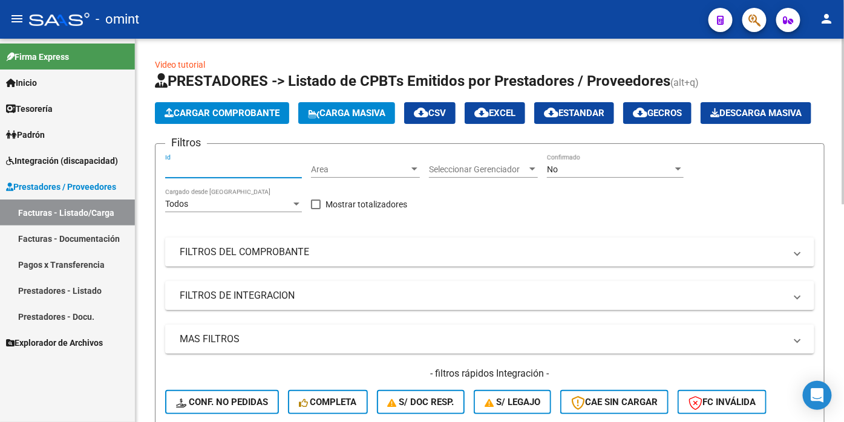
paste input "22774"
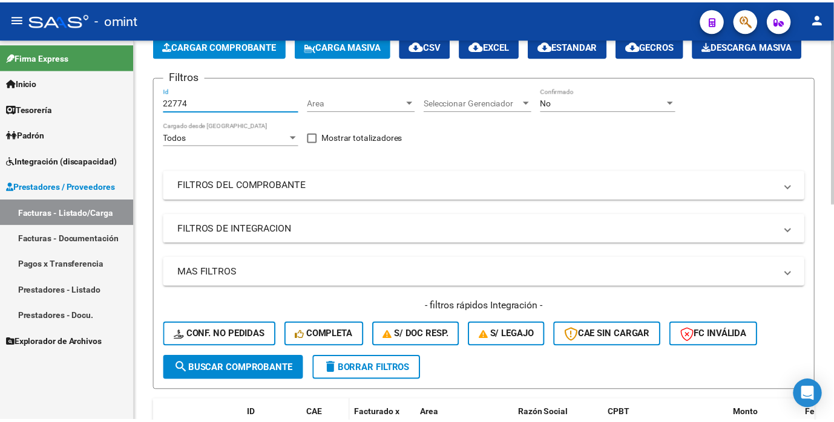
scroll to position [201, 0]
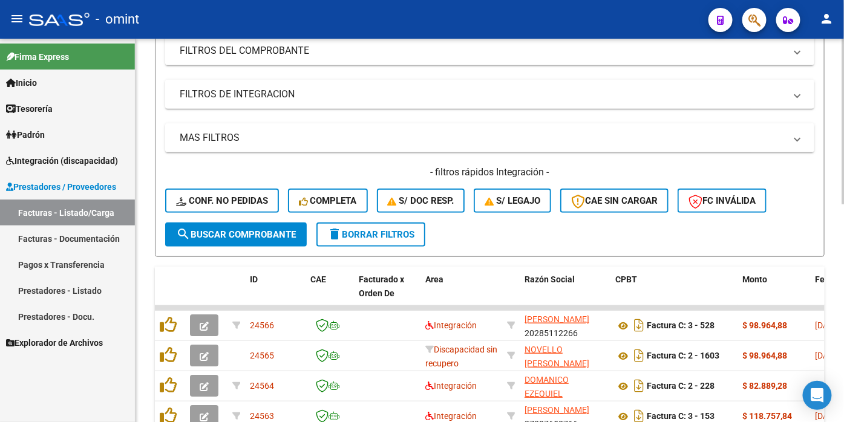
type input "22774"
drag, startPoint x: 224, startPoint y: 267, endPoint x: 396, endPoint y: 278, distance: 172.1
click at [224, 240] on span "search Buscar Comprobante" at bounding box center [236, 234] width 120 height 11
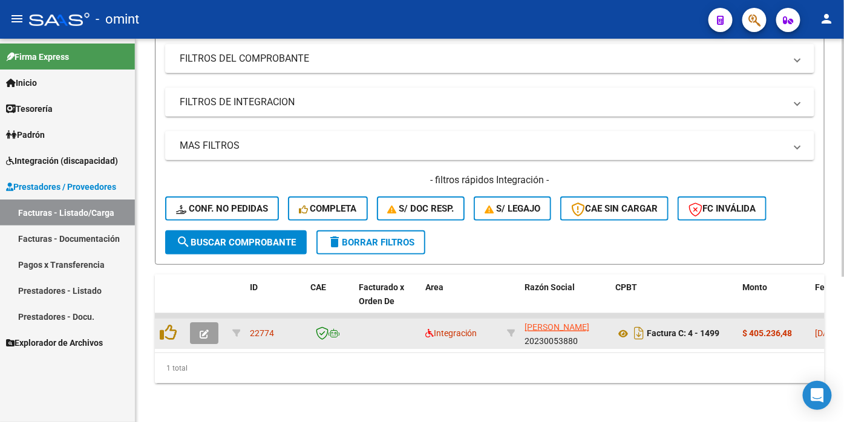
click at [211, 344] on button "button" at bounding box center [204, 333] width 28 height 22
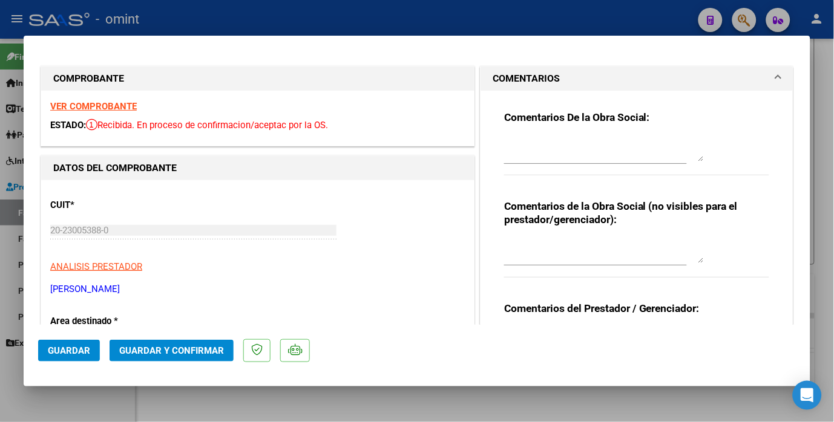
click at [99, 103] on strong "VER COMPROBANTE" at bounding box center [93, 106] width 87 height 11
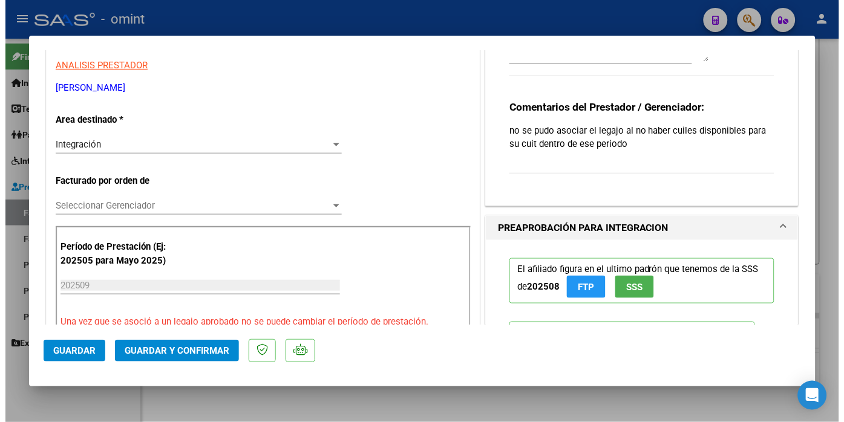
scroll to position [0, 0]
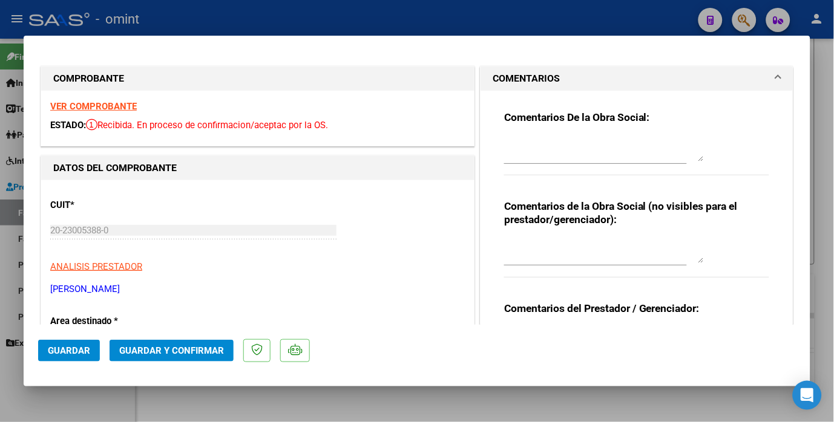
click at [228, 15] on div at bounding box center [417, 211] width 834 height 422
type input "$ 0,00"
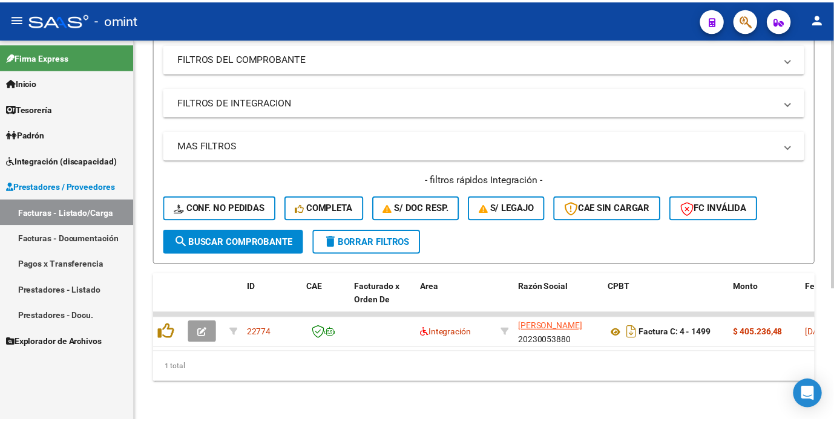
scroll to position [201, 0]
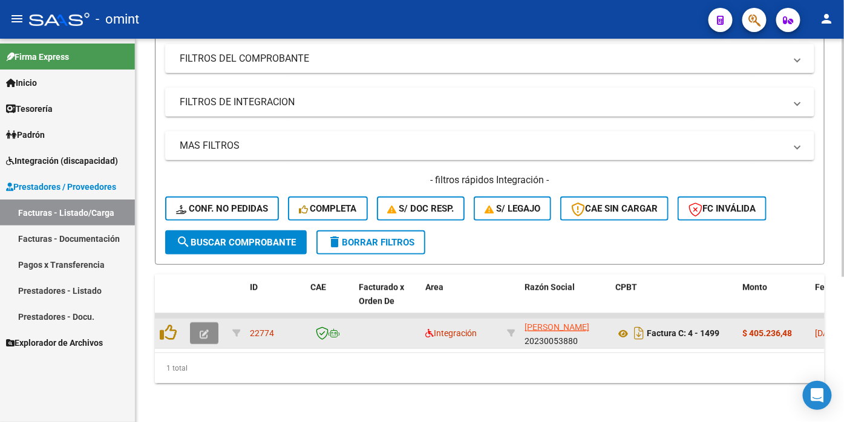
click at [211, 344] on button "button" at bounding box center [204, 333] width 28 height 22
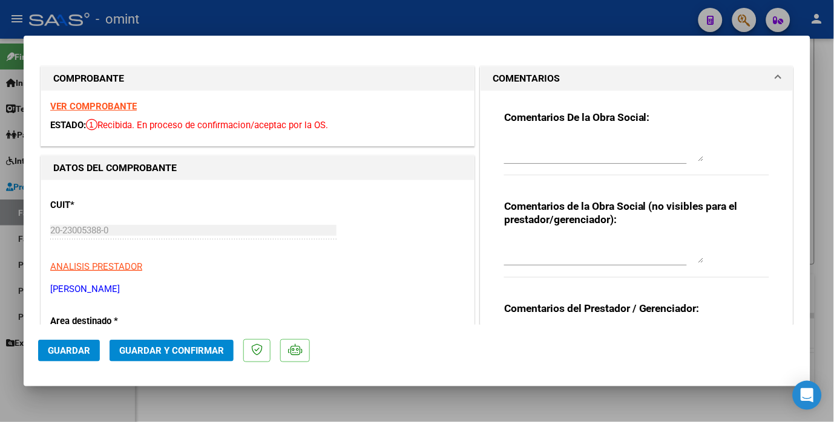
click at [128, 107] on strong "VER COMPROBANTE" at bounding box center [93, 106] width 87 height 11
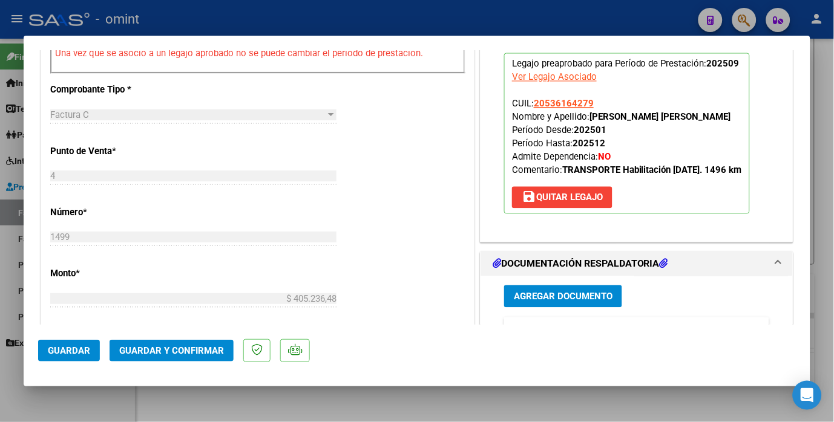
scroll to position [672, 0]
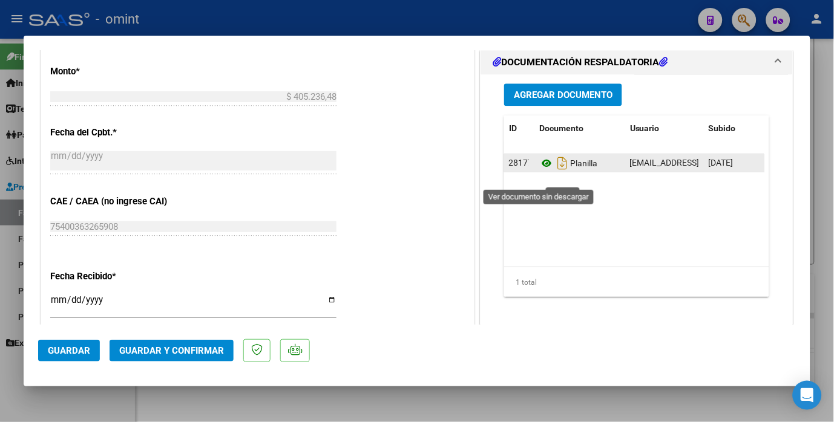
click at [540, 171] on icon at bounding box center [547, 163] width 16 height 15
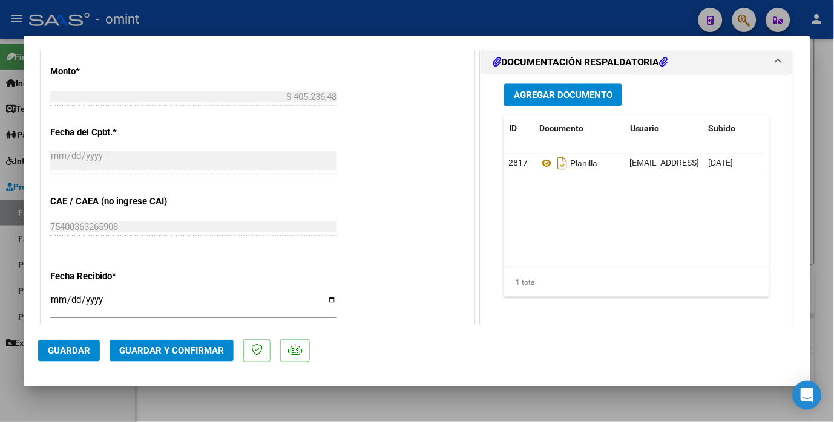
click at [169, 341] on button "Guardar y Confirmar" at bounding box center [171, 351] width 124 height 22
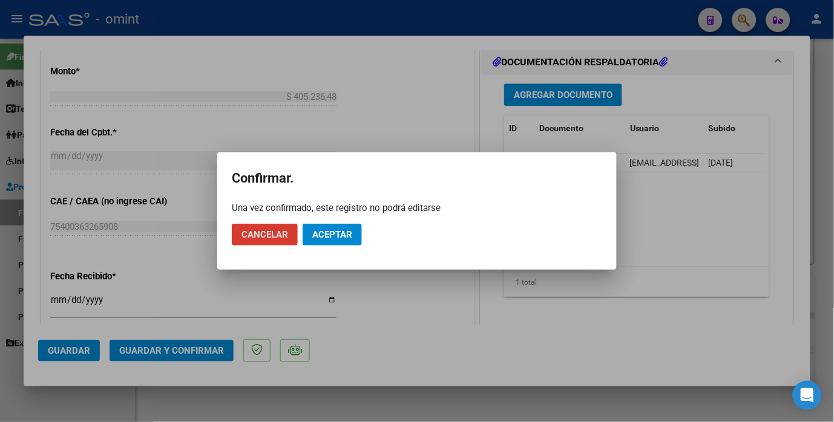
click at [339, 232] on span "Aceptar" at bounding box center [332, 234] width 40 height 11
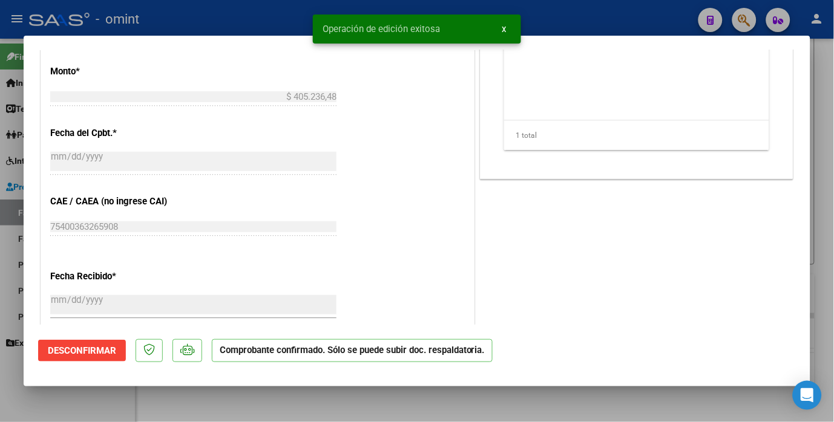
click at [207, 15] on div at bounding box center [417, 211] width 834 height 422
type input "$ 0,00"
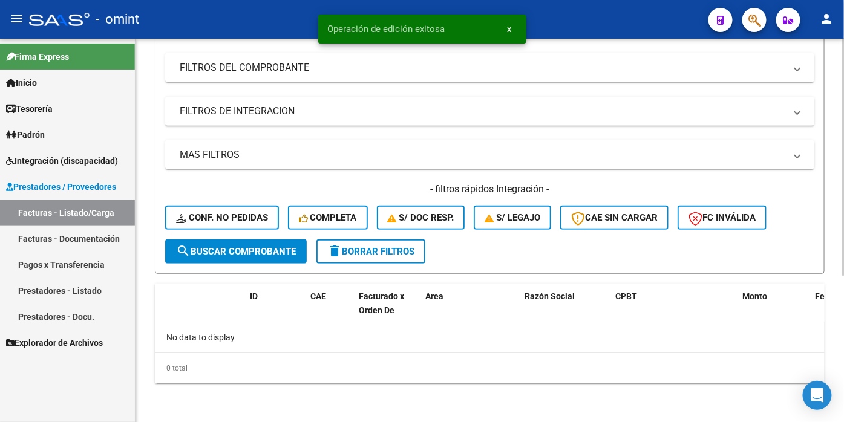
scroll to position [201, 0]
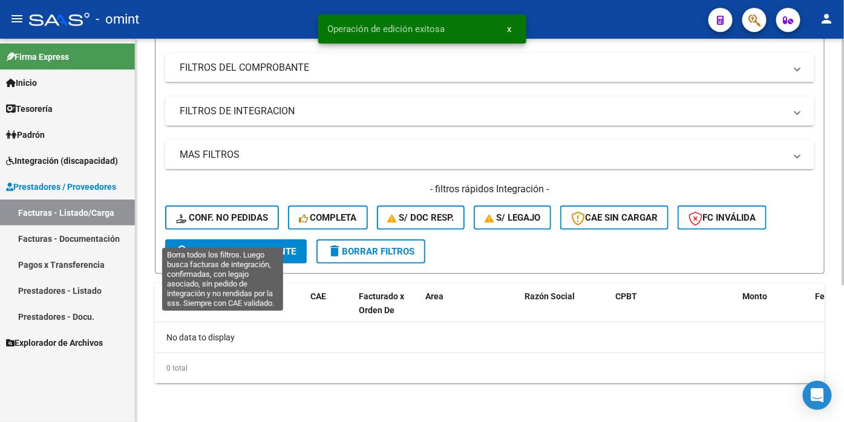
click at [225, 223] on span "Conf. no pedidas" at bounding box center [222, 217] width 92 height 11
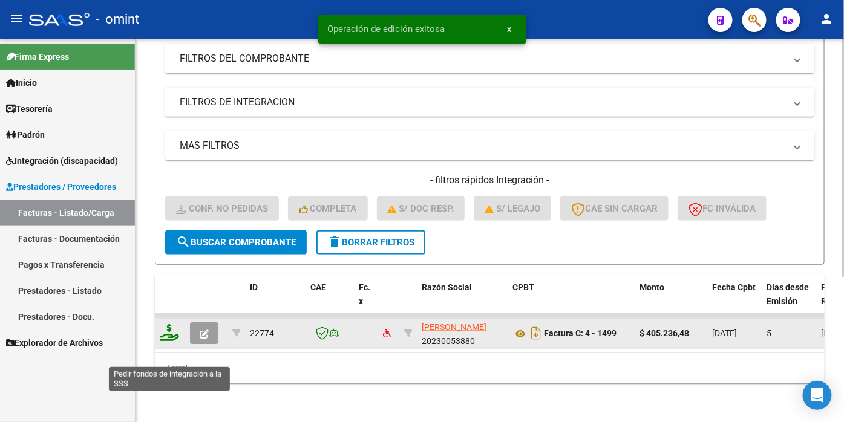
click at [171, 341] on icon at bounding box center [169, 332] width 19 height 17
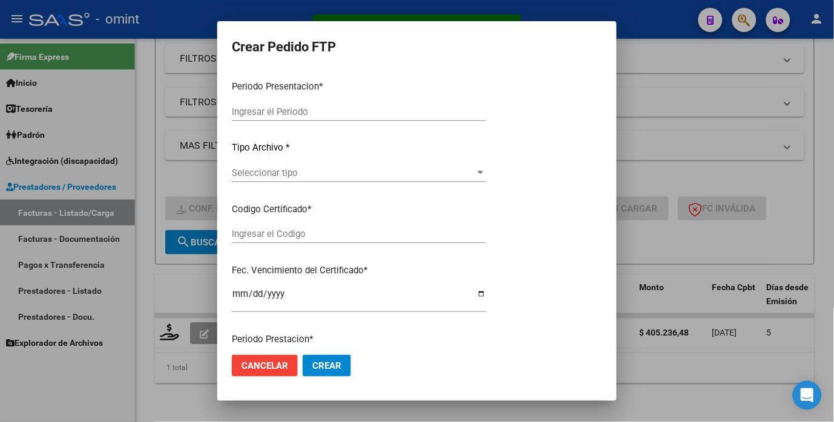
type input "202509"
type input "$ 405.236,48"
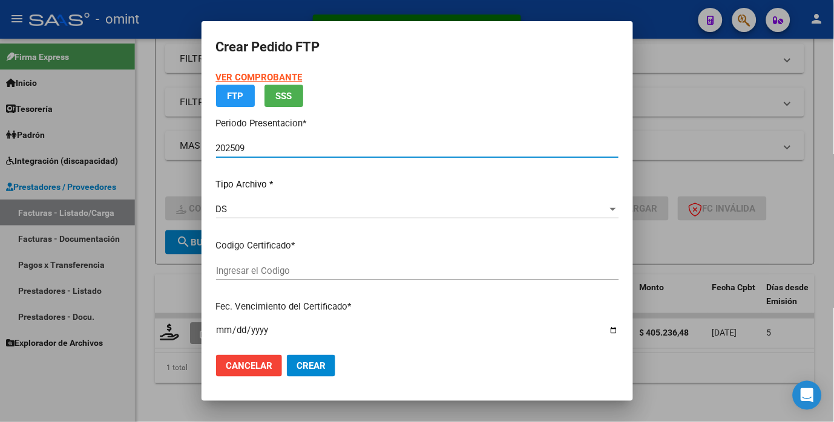
type input "6784536323"
type input "2027-12-15"
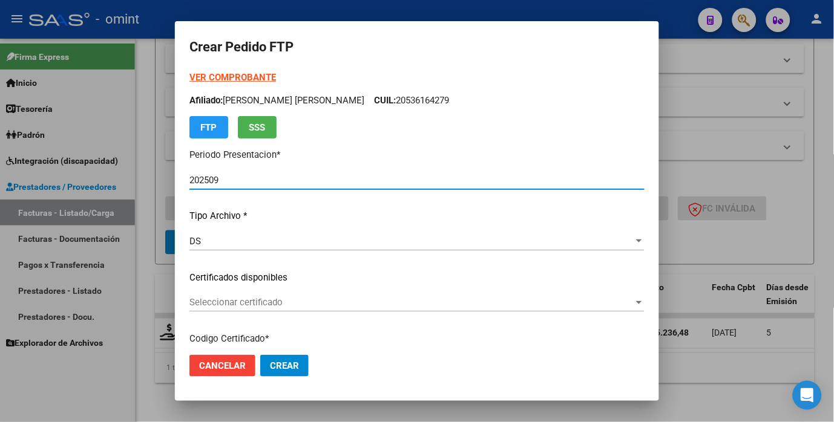
click at [612, 299] on span "Seleccionar certificado" at bounding box center [411, 302] width 444 height 11
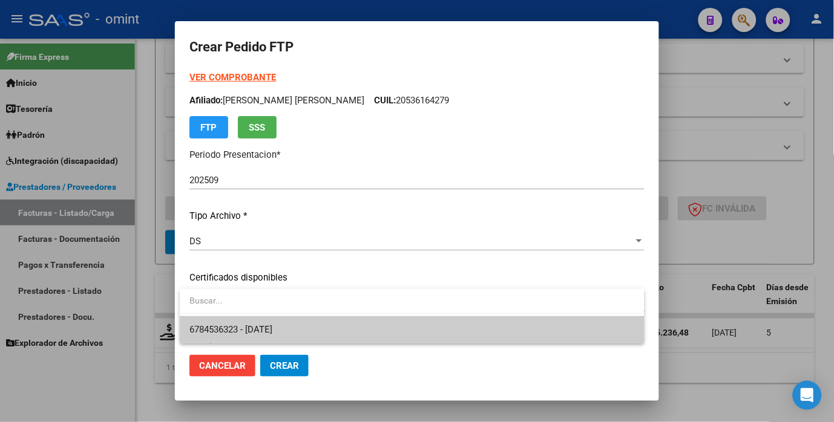
click at [555, 325] on span "6784536323 - 2027-12-15" at bounding box center [411, 329] width 445 height 27
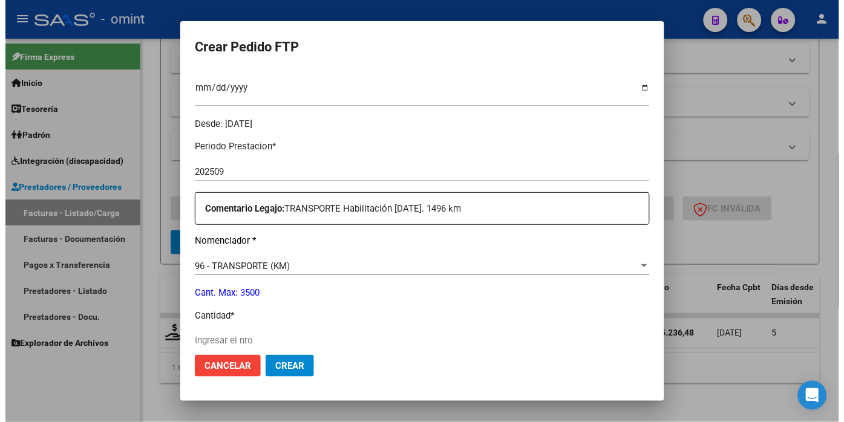
scroll to position [403, 0]
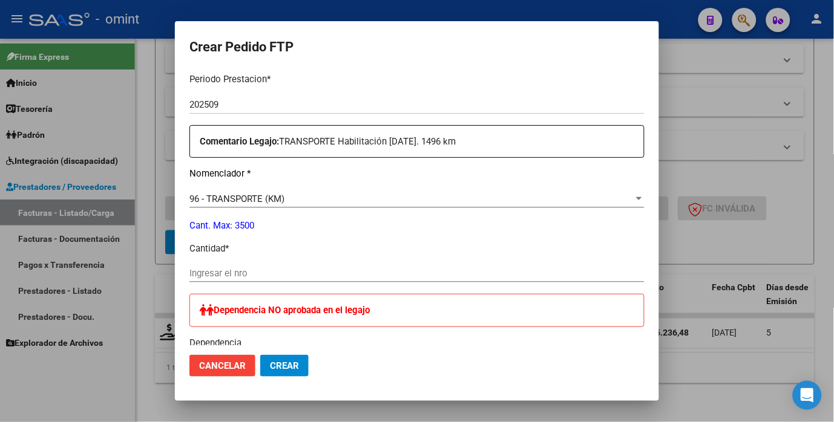
click at [237, 267] on div "Ingresar el nro" at bounding box center [416, 273] width 455 height 18
type input "748"
click at [299, 367] on span "Crear" at bounding box center [284, 366] width 29 height 11
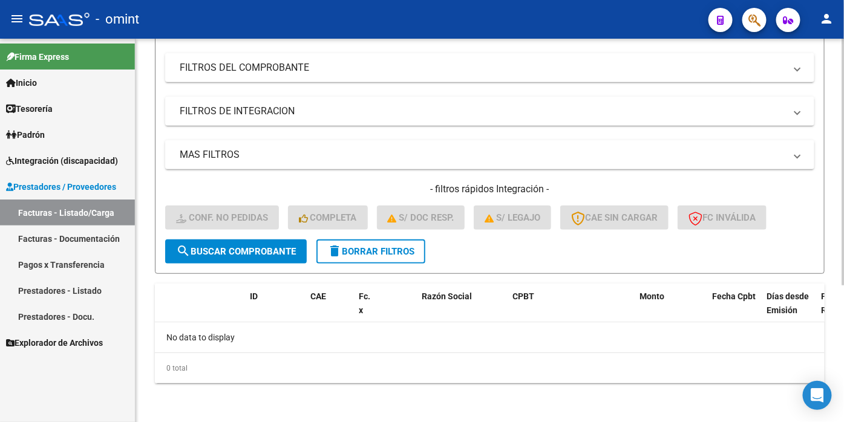
click at [367, 257] on span "delete Borrar Filtros" at bounding box center [370, 251] width 87 height 11
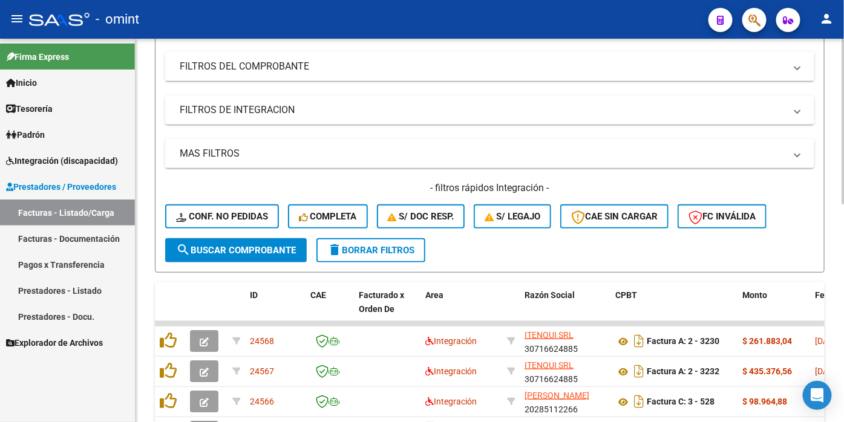
scroll to position [67, 0]
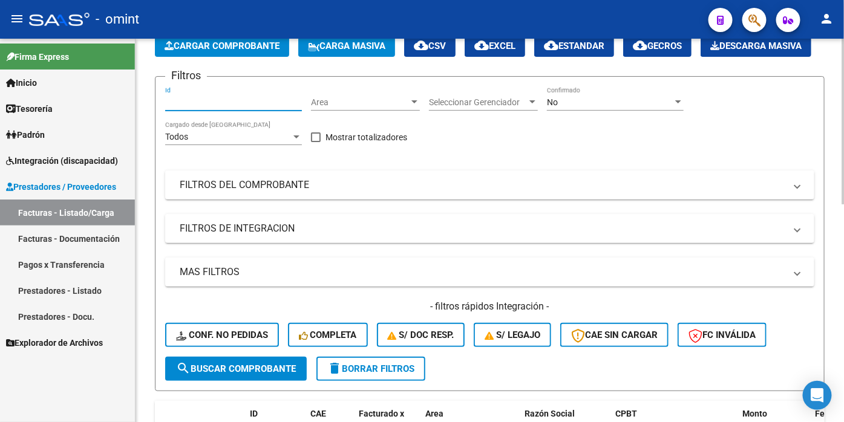
paste input "21966"
type input "21966"
click at [220, 374] on span "search Buscar Comprobante" at bounding box center [236, 369] width 120 height 11
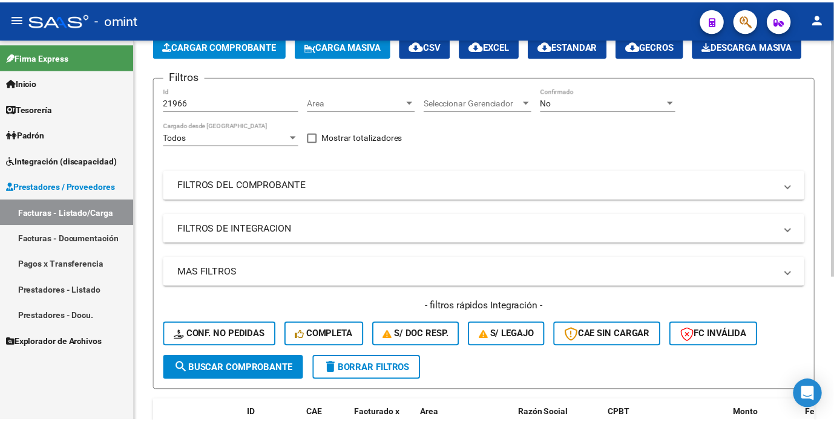
scroll to position [232, 0]
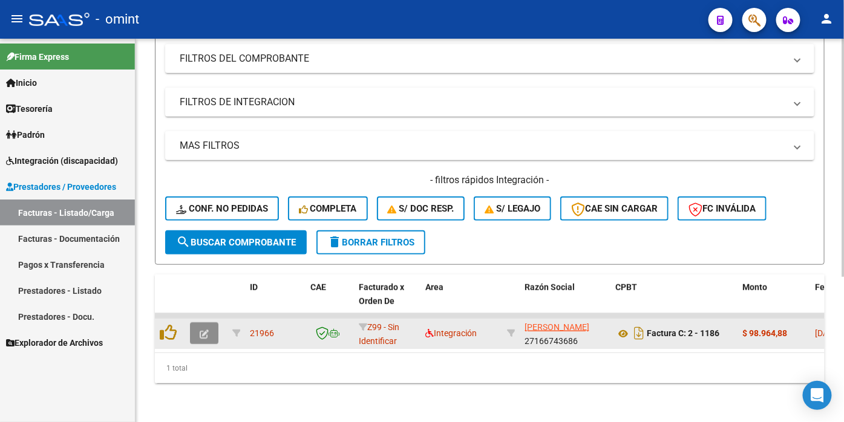
click at [206, 330] on icon "button" at bounding box center [204, 334] width 9 height 9
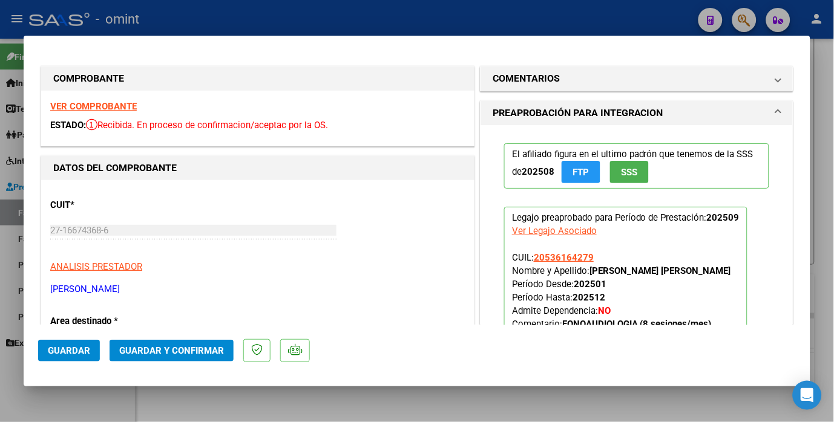
click at [76, 104] on strong "VER COMPROBANTE" at bounding box center [93, 106] width 87 height 11
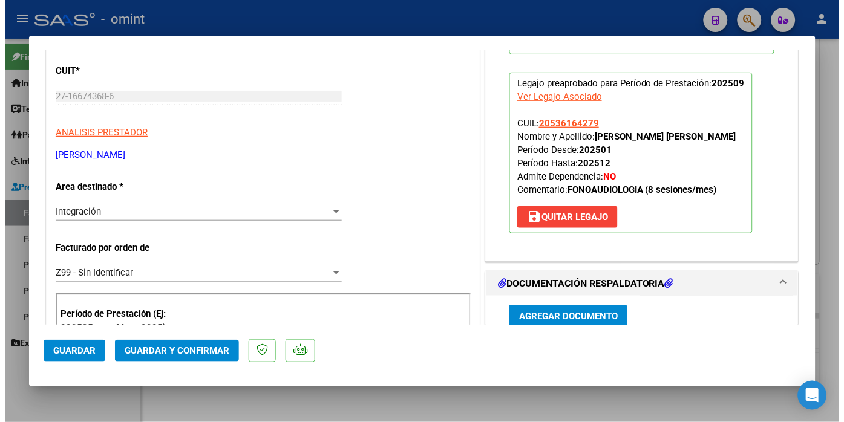
scroll to position [269, 0]
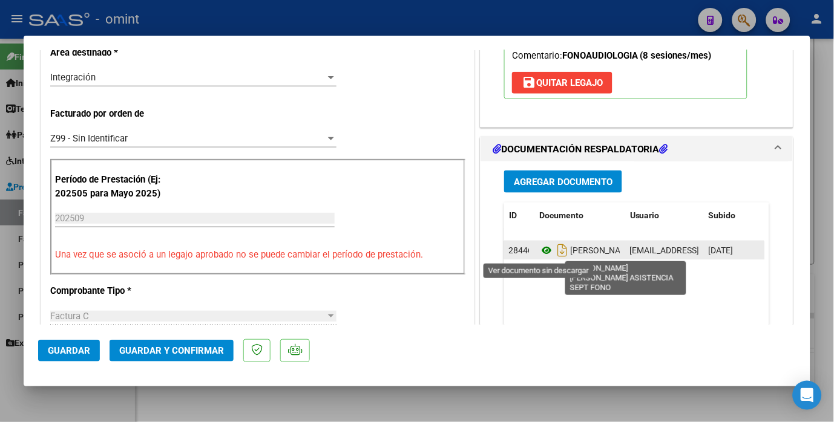
click at [541, 252] on icon at bounding box center [547, 250] width 16 height 15
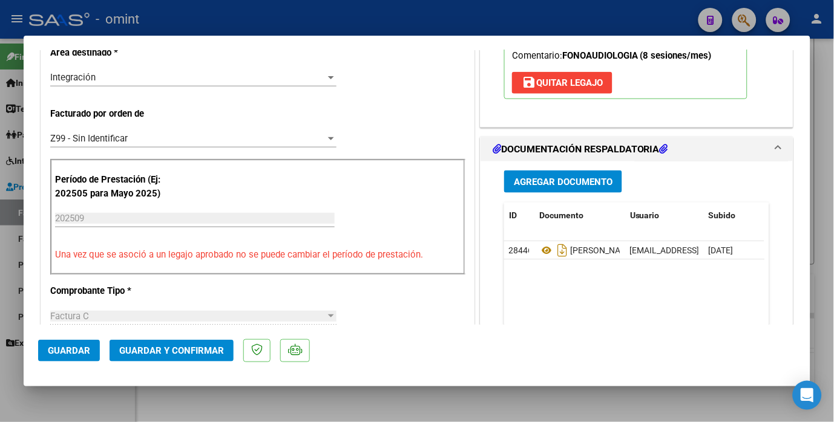
click at [195, 350] on span "Guardar y Confirmar" at bounding box center [171, 350] width 105 height 11
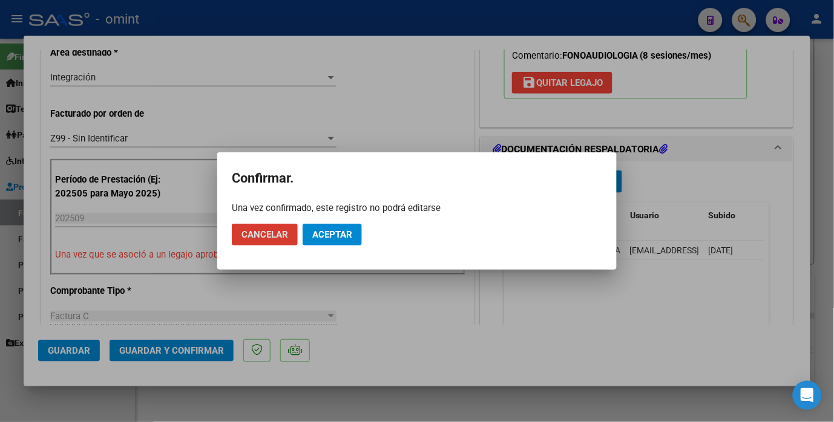
click at [338, 241] on button "Aceptar" at bounding box center [331, 235] width 59 height 22
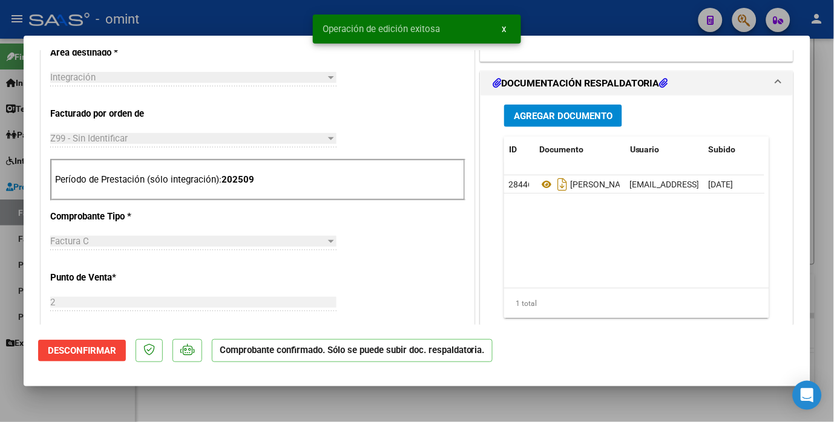
drag, startPoint x: 263, startPoint y: 17, endPoint x: 321, endPoint y: 79, distance: 85.6
click at [263, 16] on div at bounding box center [417, 211] width 834 height 422
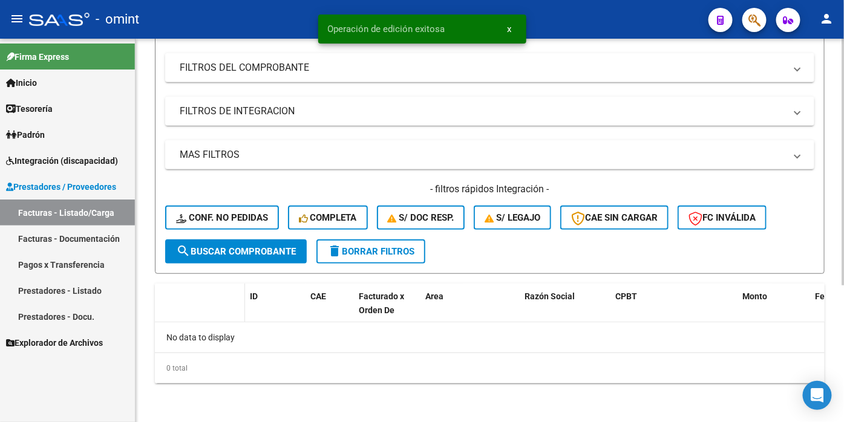
scroll to position [214, 0]
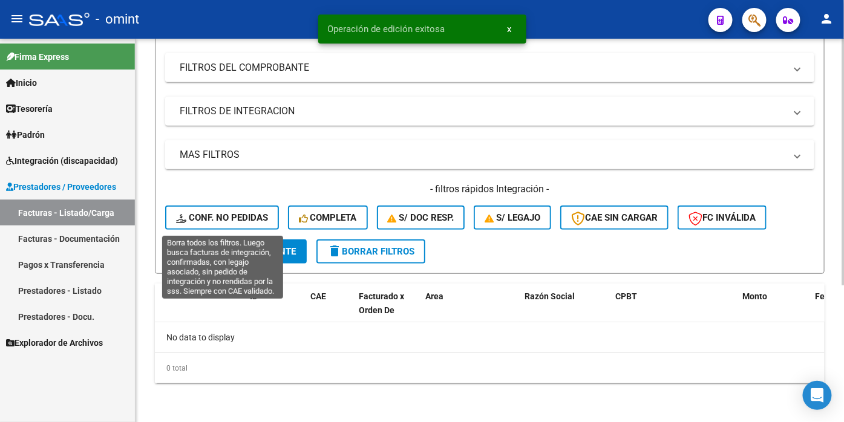
click at [221, 218] on span "Conf. no pedidas" at bounding box center [222, 217] width 92 height 11
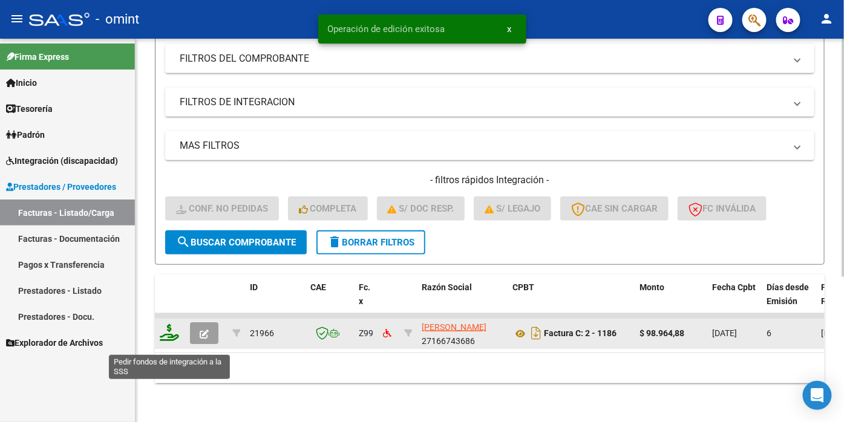
click at [176, 341] on icon at bounding box center [169, 332] width 19 height 17
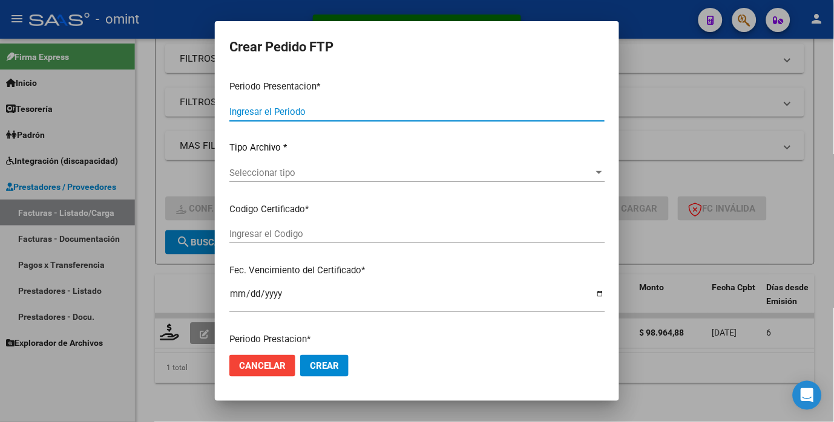
type input "202509"
type input "$ 98.964,88"
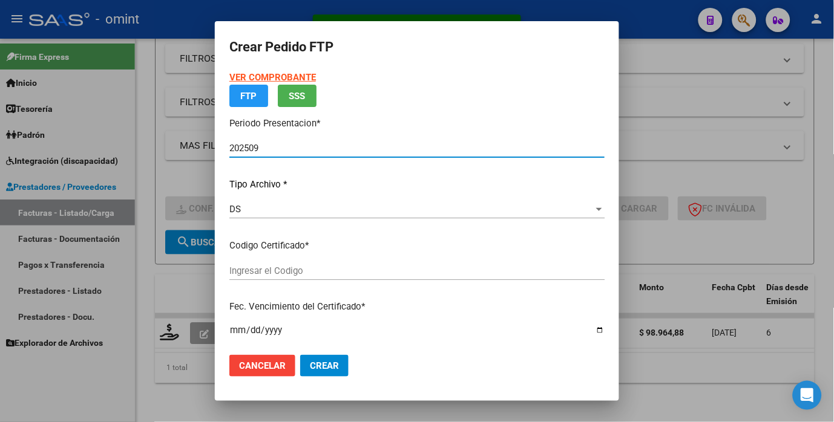
type input "6784536323"
type input "2027-12-15"
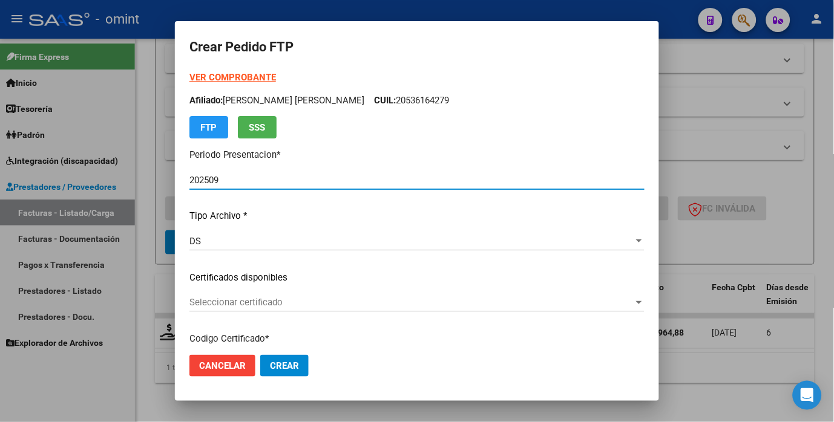
click at [589, 301] on span "Seleccionar certificado" at bounding box center [411, 302] width 444 height 11
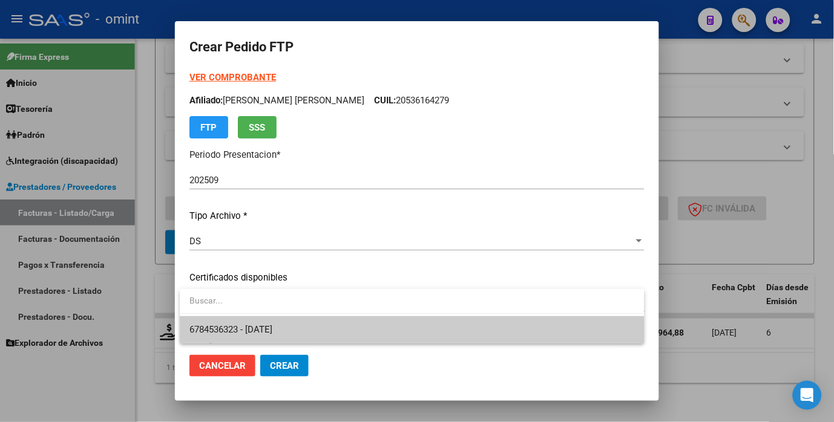
click at [565, 333] on span "6784536323 - 2027-12-15" at bounding box center [411, 329] width 445 height 27
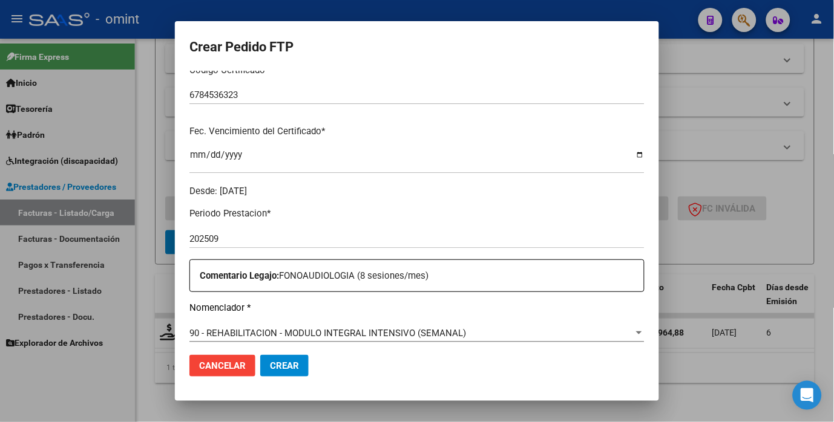
scroll to position [336, 0]
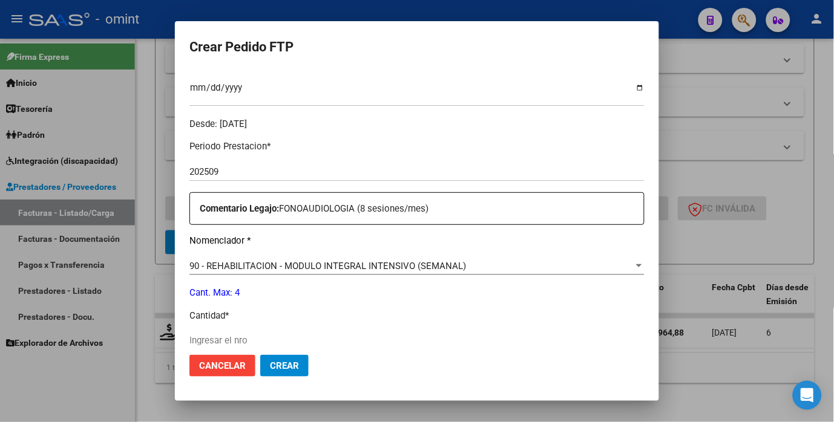
click at [229, 341] on input "Ingresar el nro" at bounding box center [416, 340] width 455 height 11
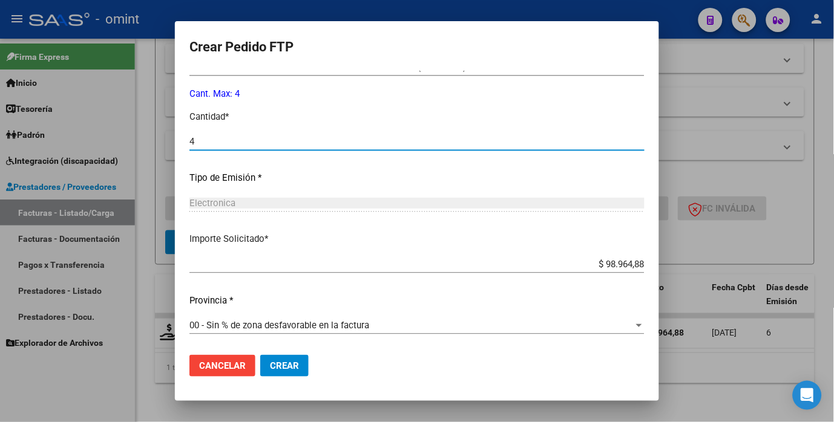
type input "4"
click at [289, 367] on span "Crear" at bounding box center [284, 366] width 29 height 11
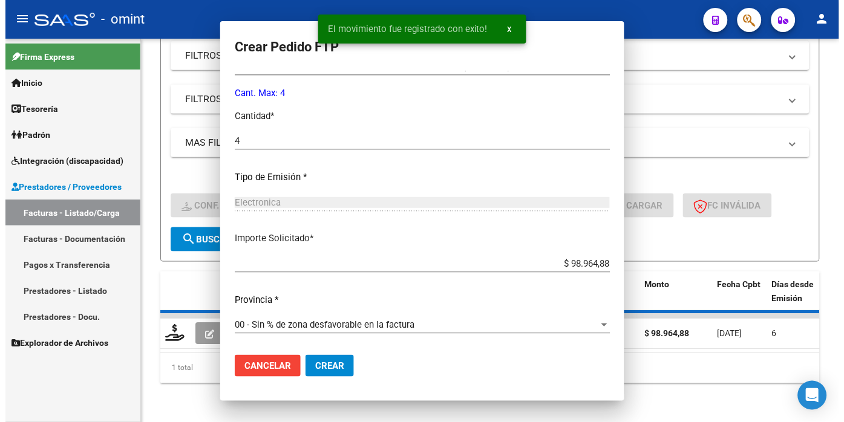
scroll to position [466, 0]
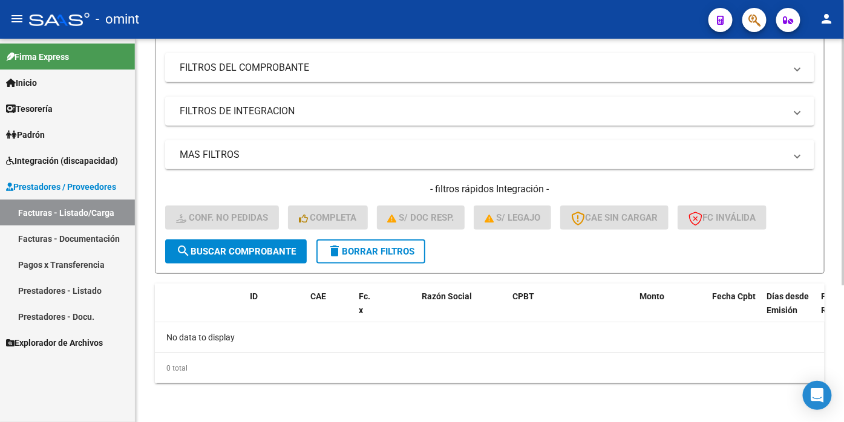
click at [376, 252] on span "delete Borrar Filtros" at bounding box center [370, 251] width 87 height 11
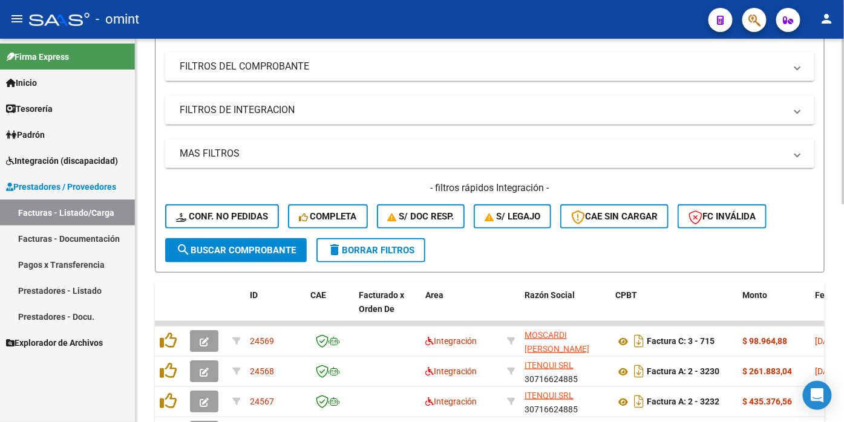
scroll to position [27, 0]
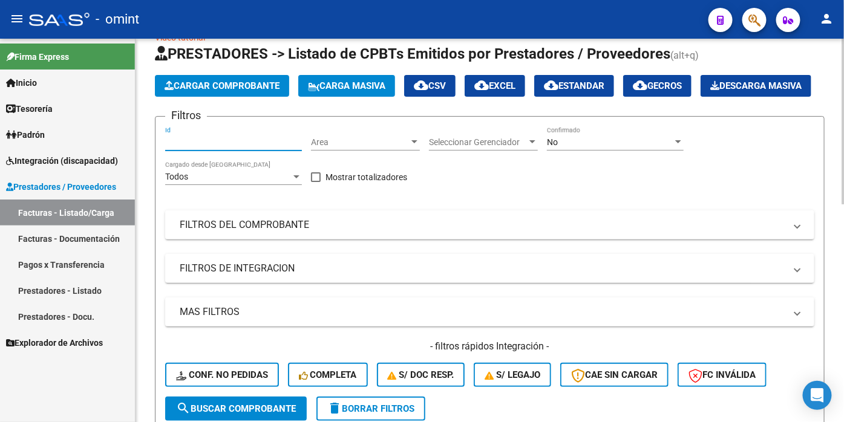
paste input "24262"
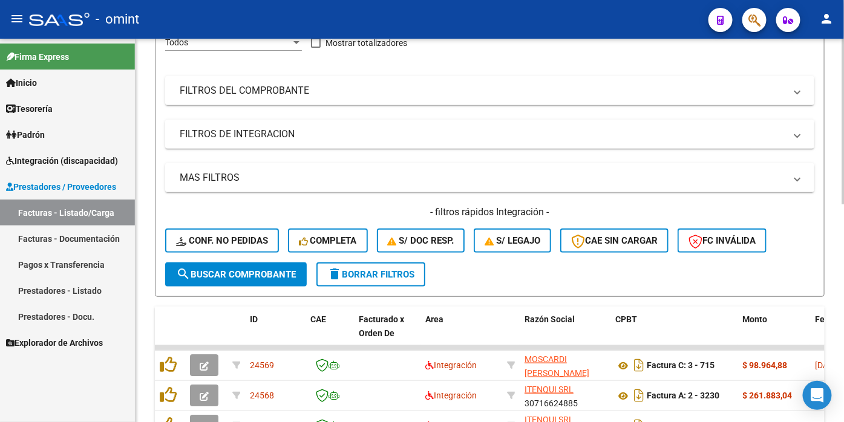
type input "24262"
click at [210, 280] on span "search Buscar Comprobante" at bounding box center [236, 274] width 120 height 11
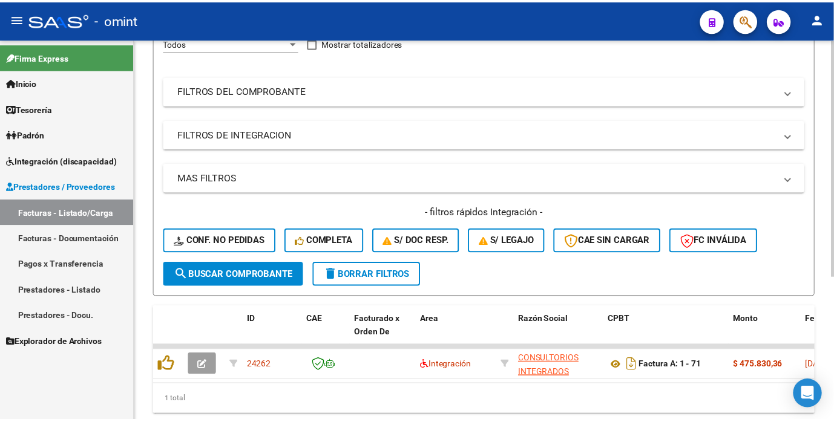
scroll to position [229, 0]
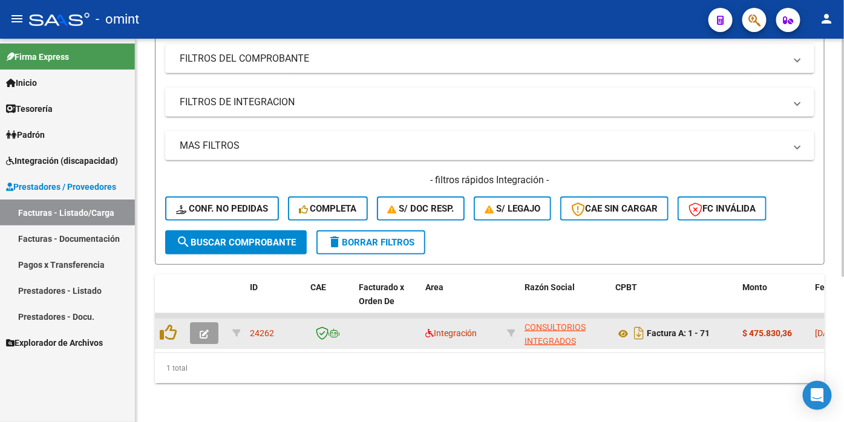
click at [212, 322] on button "button" at bounding box center [204, 333] width 28 height 22
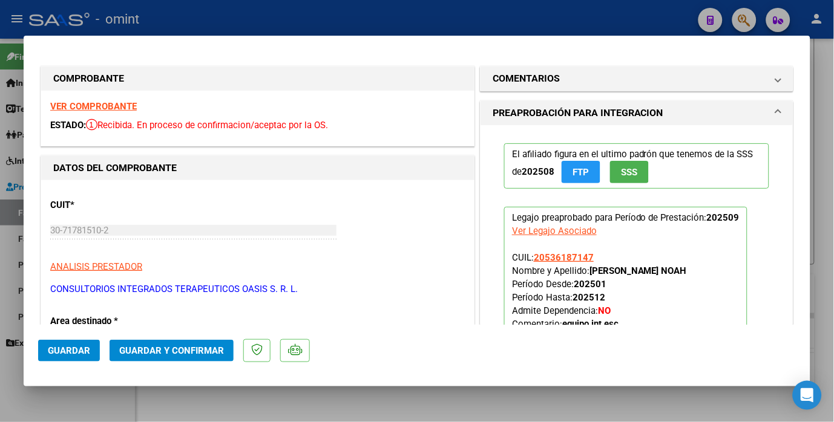
click at [116, 107] on strong "VER COMPROBANTE" at bounding box center [93, 106] width 87 height 11
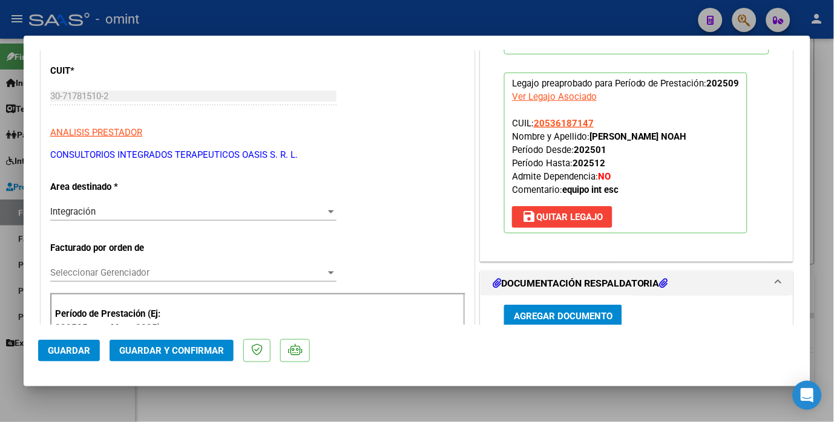
scroll to position [201, 0]
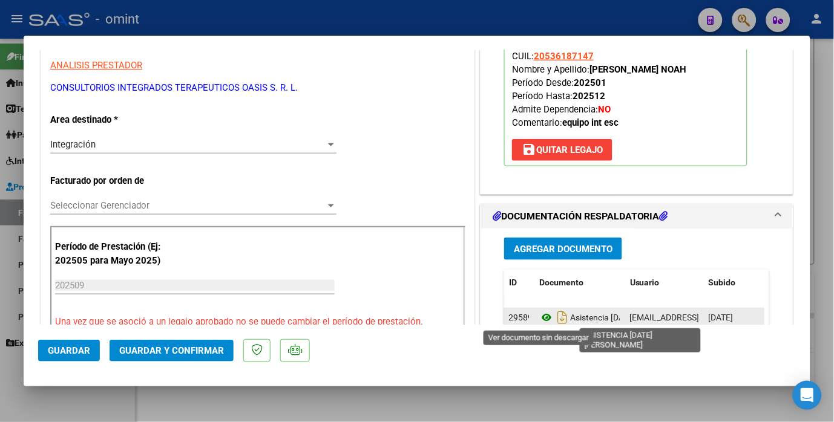
click at [539, 312] on icon at bounding box center [547, 317] width 16 height 15
click at [541, 315] on icon at bounding box center [547, 317] width 16 height 15
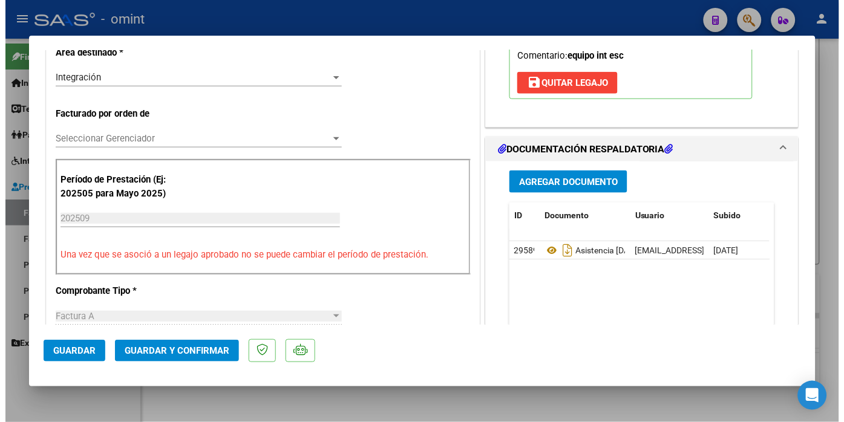
scroll to position [67, 0]
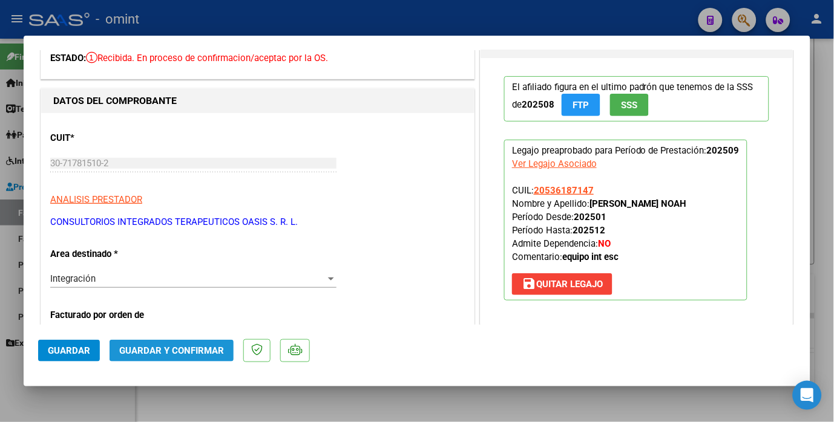
click at [163, 347] on span "Guardar y Confirmar" at bounding box center [171, 350] width 105 height 11
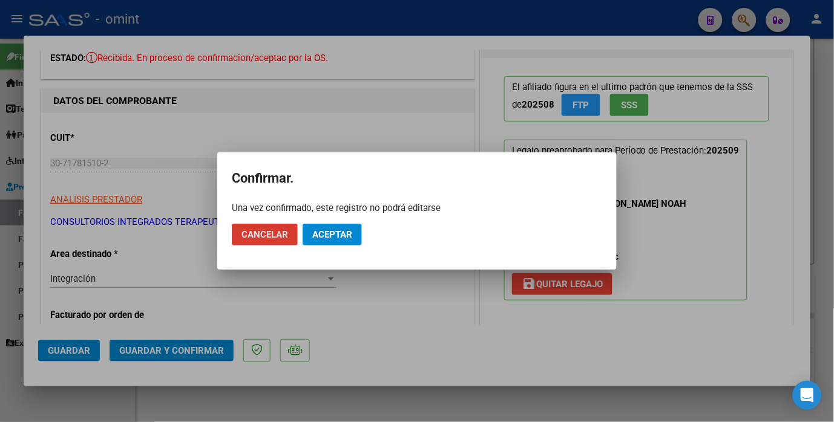
click at [348, 238] on span "Aceptar" at bounding box center [332, 234] width 40 height 11
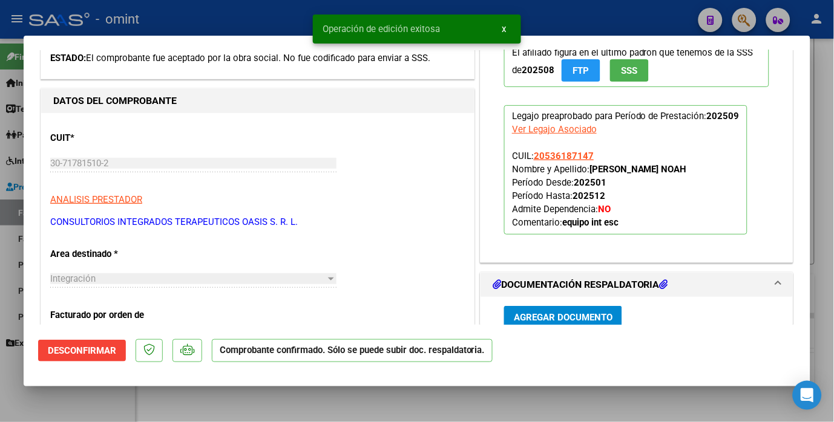
click at [216, 11] on div at bounding box center [417, 211] width 834 height 422
type input "$ 0,00"
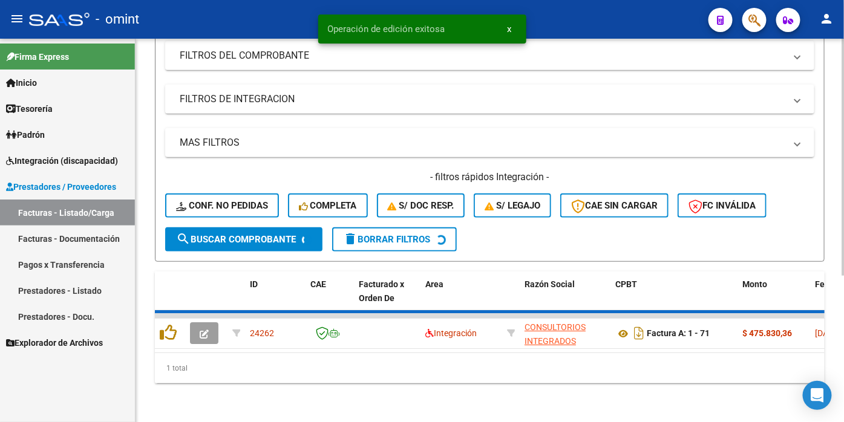
scroll to position [214, 0]
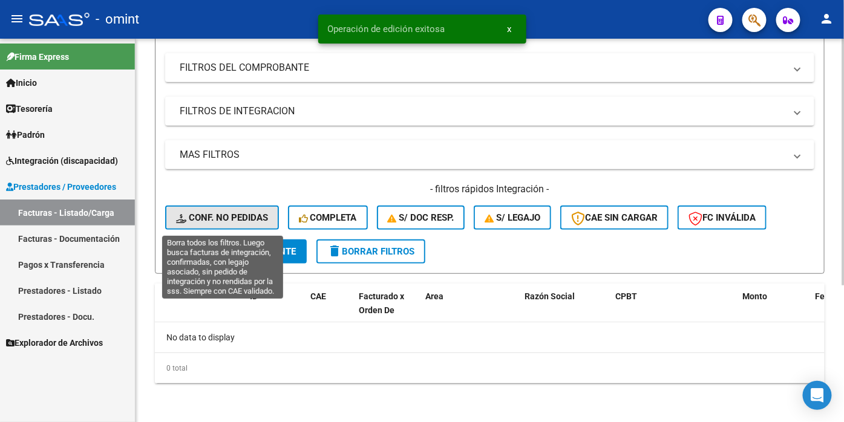
drag, startPoint x: 209, startPoint y: 214, endPoint x: 249, endPoint y: 227, distance: 42.3
click at [211, 215] on span "Conf. no pedidas" at bounding box center [222, 217] width 92 height 11
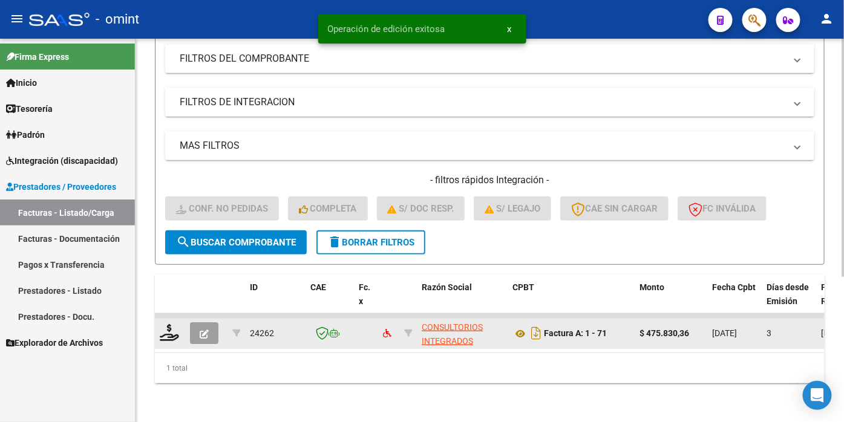
click at [179, 343] on div at bounding box center [170, 333] width 21 height 19
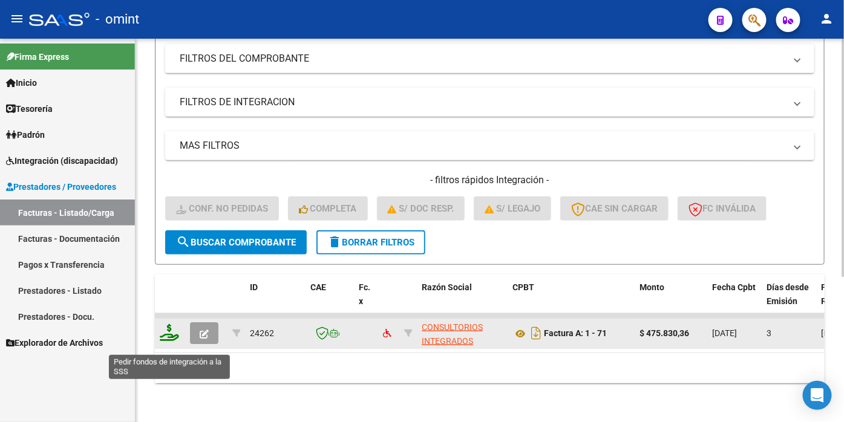
click at [176, 341] on icon at bounding box center [169, 332] width 19 height 17
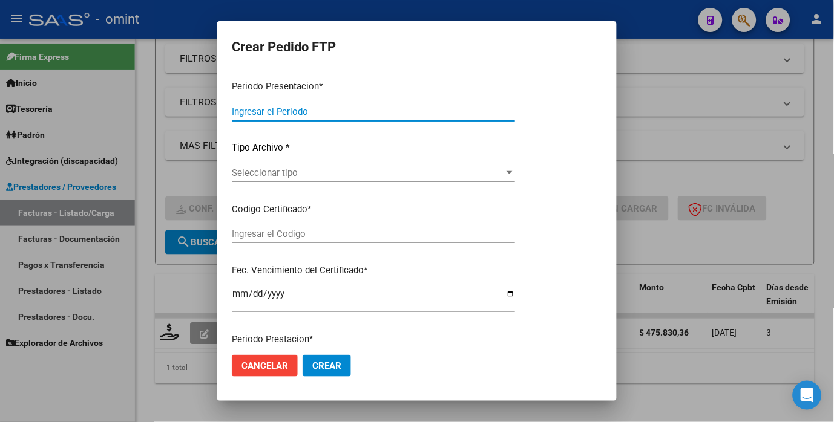
type input "202509"
type input "$ 475.830,36"
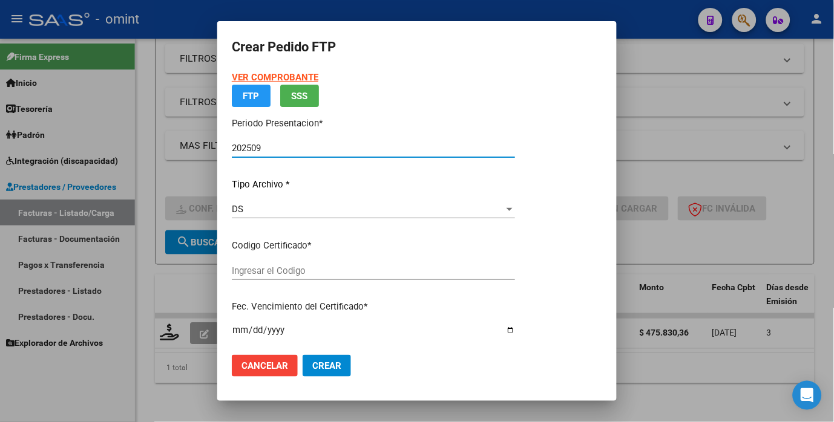
type input "8838711330"
type input "2028-11-25"
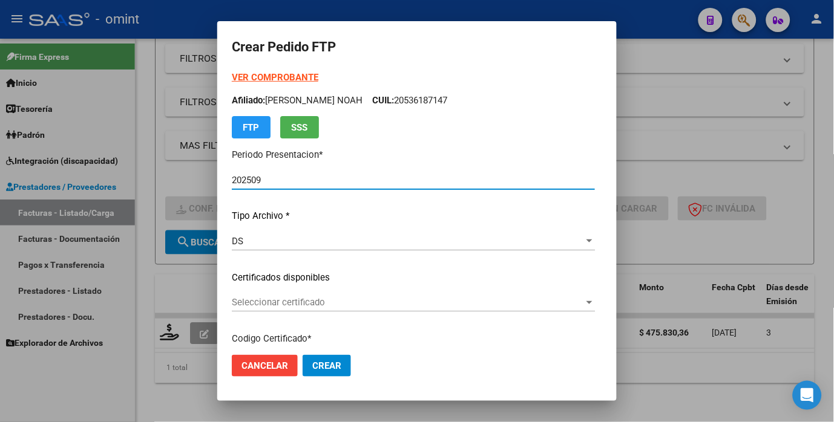
click at [581, 305] on span "Seleccionar certificado" at bounding box center [408, 302] width 352 height 11
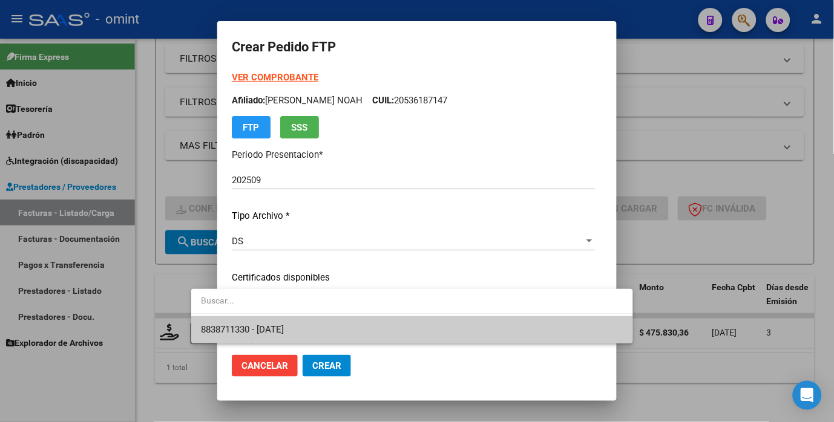
click at [555, 327] on span "8838711330 - 2028-11-25" at bounding box center [412, 329] width 422 height 27
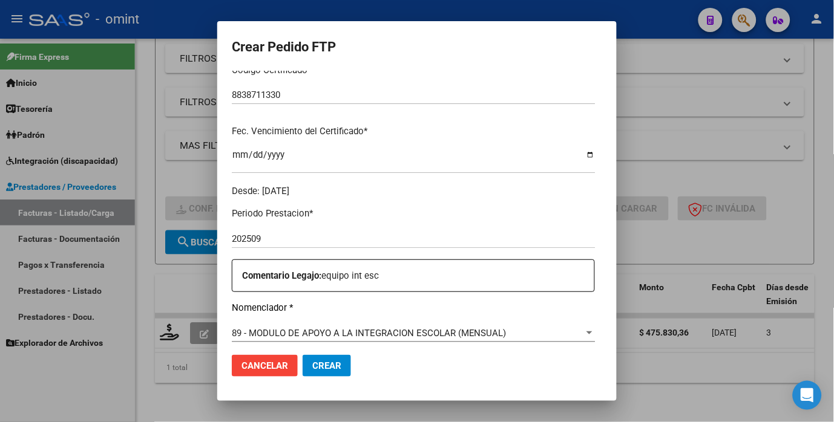
scroll to position [403, 0]
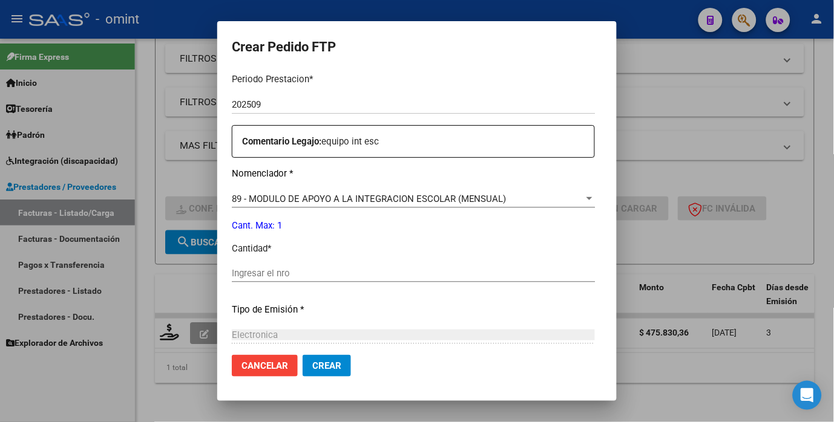
click at [286, 273] on input "Ingresar el nro" at bounding box center [413, 273] width 363 height 11
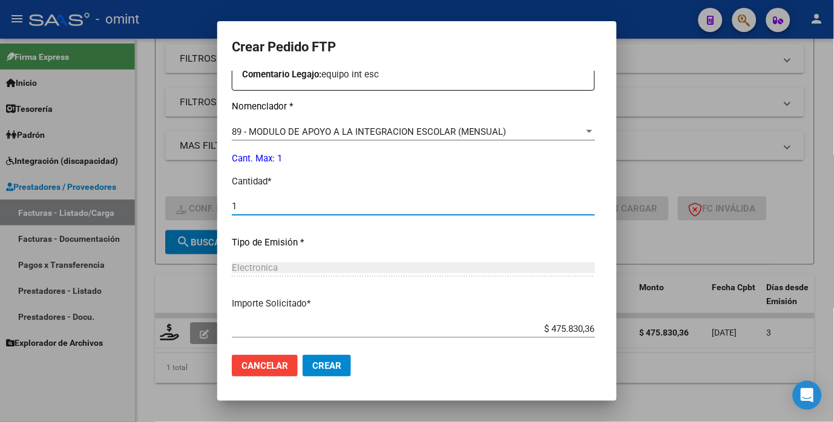
scroll to position [535, 0]
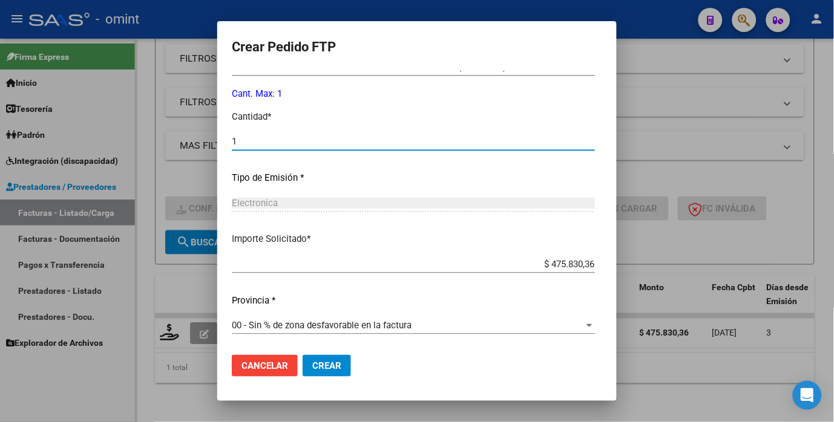
type input "1"
click at [333, 371] on mat-dialog-actions "Cancelar Crear" at bounding box center [417, 365] width 370 height 41
click at [312, 369] on span "Crear" at bounding box center [326, 366] width 29 height 11
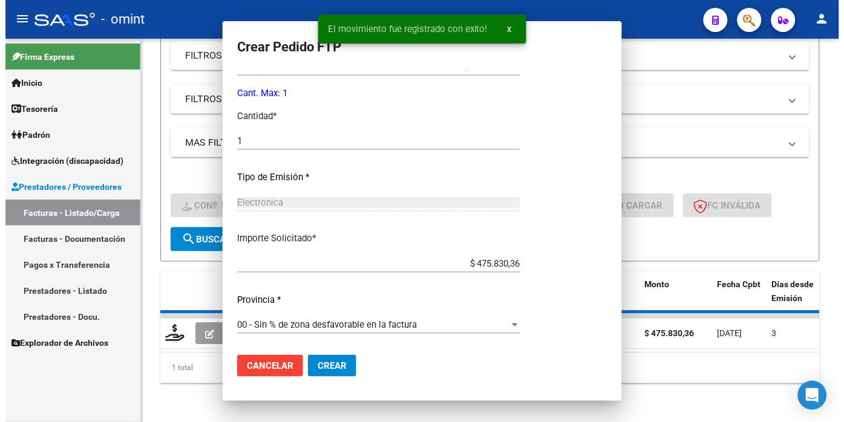
scroll to position [0, 0]
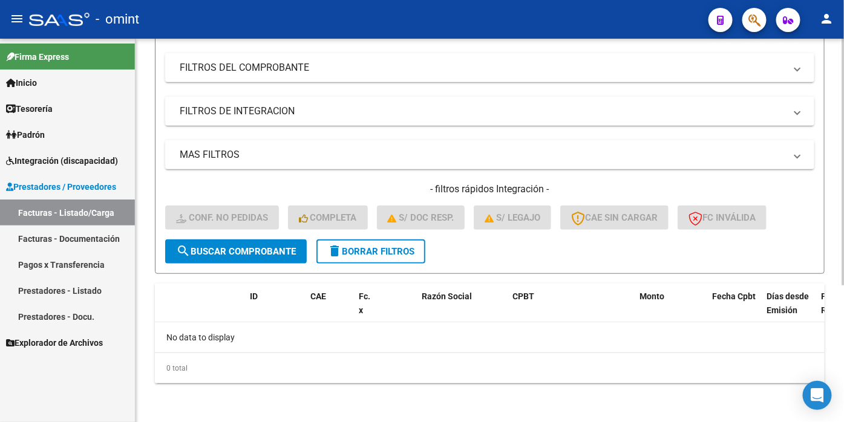
click at [351, 255] on span "delete Borrar Filtros" at bounding box center [370, 251] width 87 height 11
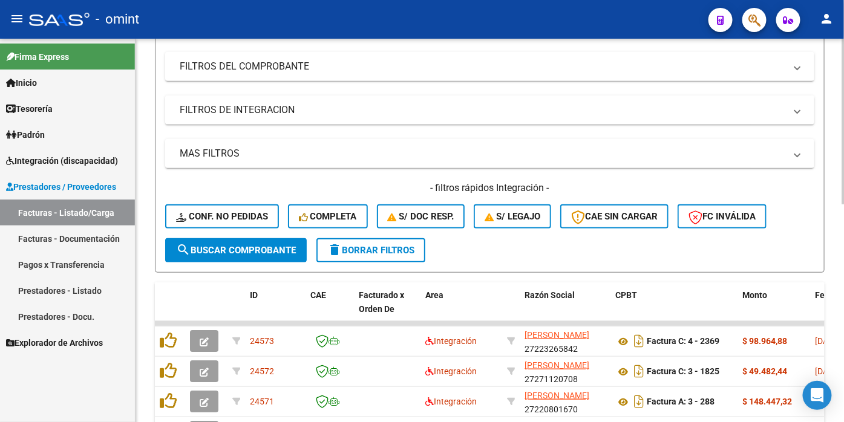
scroll to position [79, 0]
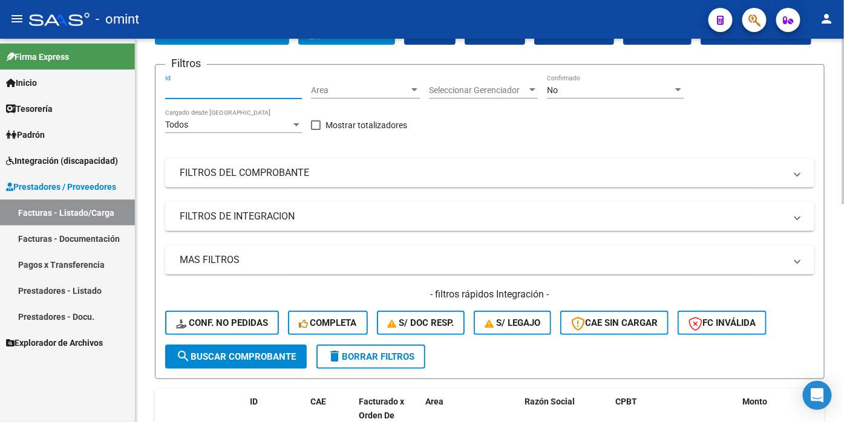
paste input "23967"
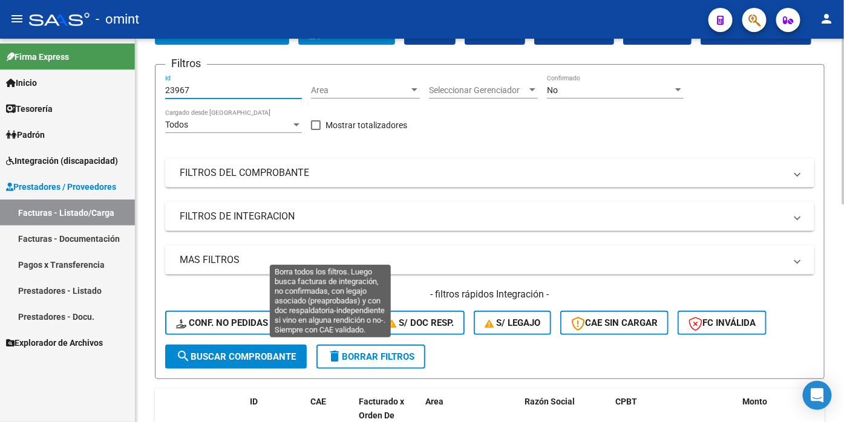
type input "23967"
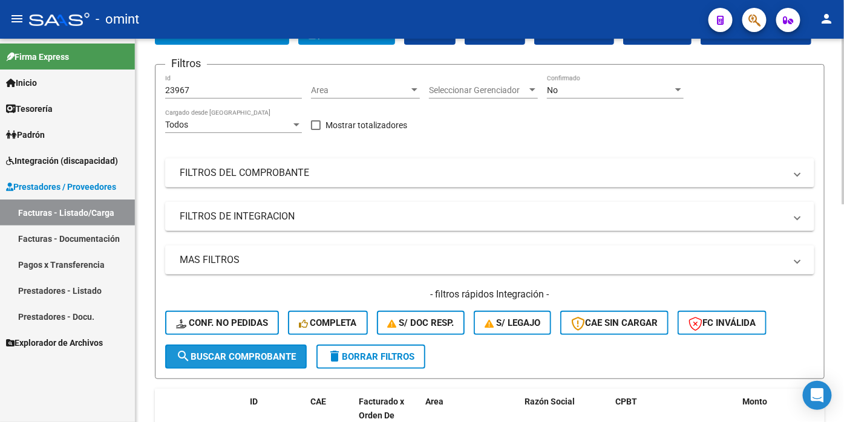
click at [267, 362] on span "search Buscar Comprobante" at bounding box center [236, 356] width 120 height 11
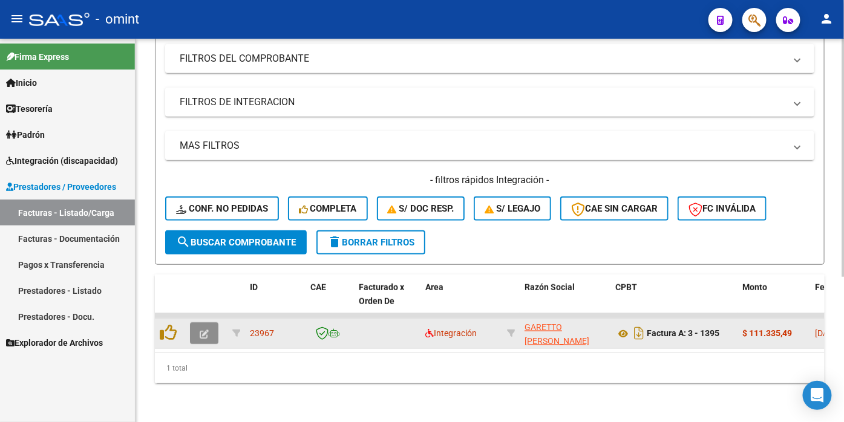
click at [209, 341] on button "button" at bounding box center [204, 333] width 28 height 22
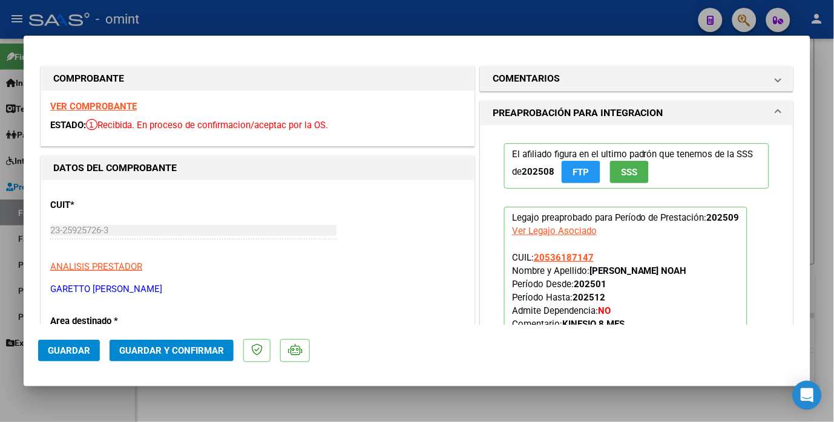
click at [122, 103] on strong "VER COMPROBANTE" at bounding box center [93, 106] width 87 height 11
click at [143, 15] on div at bounding box center [417, 211] width 834 height 422
type input "$ 0,00"
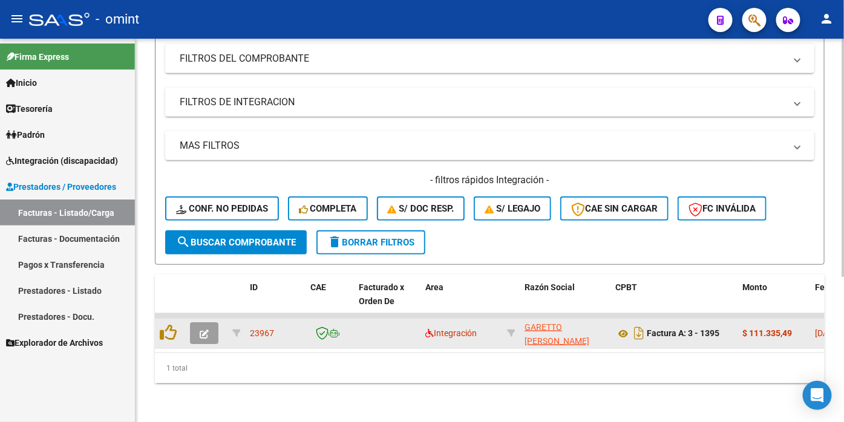
click at [203, 339] on icon "button" at bounding box center [204, 334] width 9 height 9
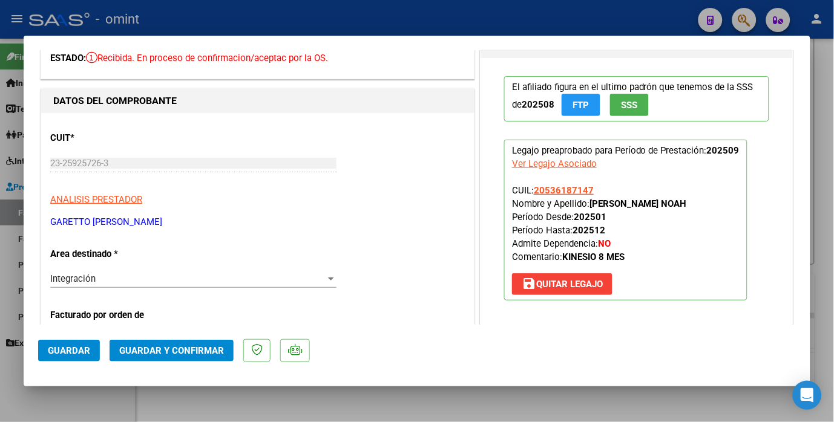
scroll to position [0, 0]
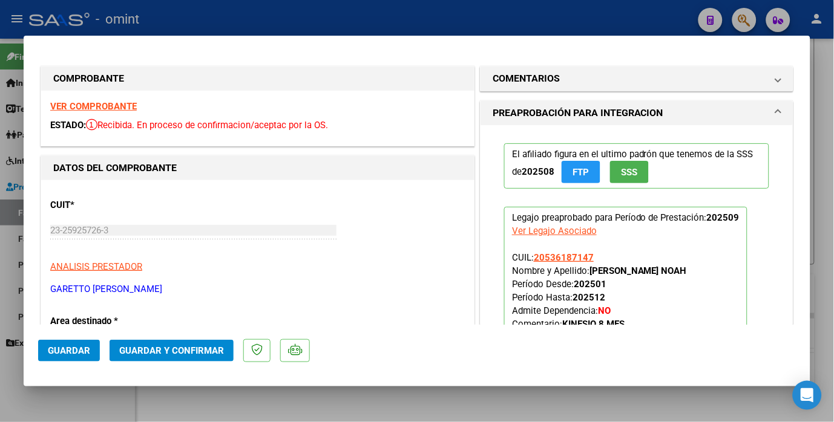
click at [99, 103] on strong "VER COMPROBANTE" at bounding box center [93, 106] width 87 height 11
click at [518, 82] on h1 "COMENTARIOS" at bounding box center [525, 78] width 67 height 15
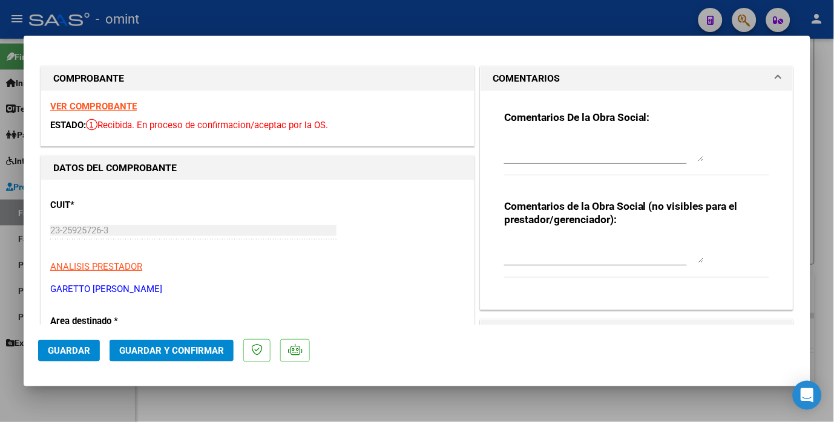
click at [569, 155] on textarea at bounding box center [604, 149] width 200 height 24
type textarea "e"
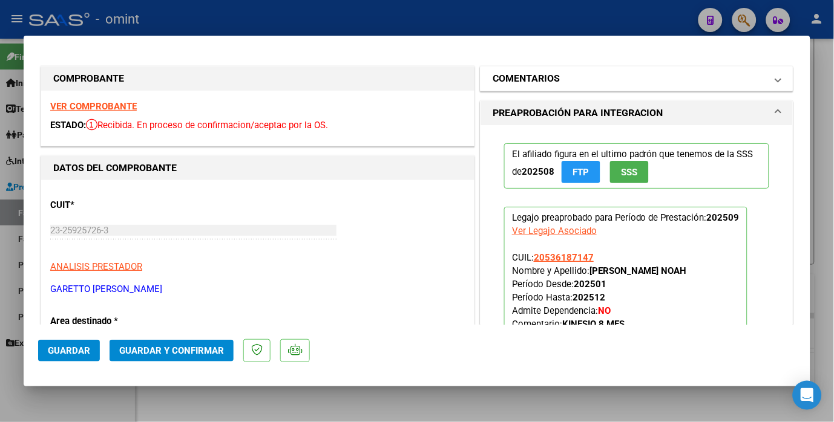
click at [608, 81] on mat-panel-title "COMENTARIOS" at bounding box center [628, 78] width 273 height 15
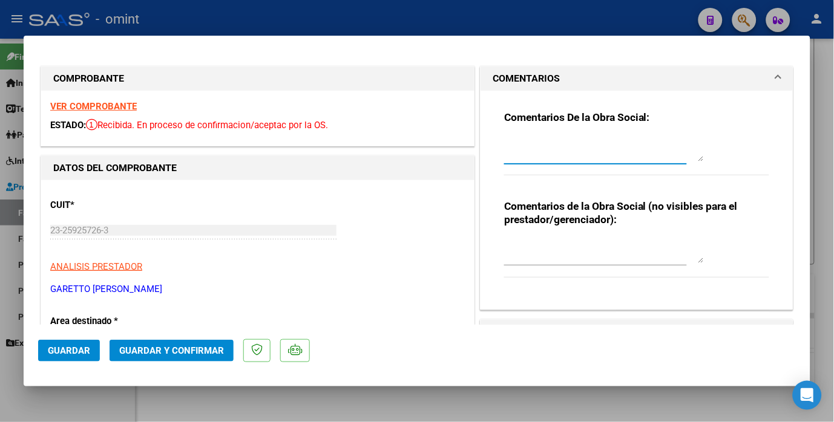
click at [524, 140] on textarea at bounding box center [604, 149] width 200 height 24
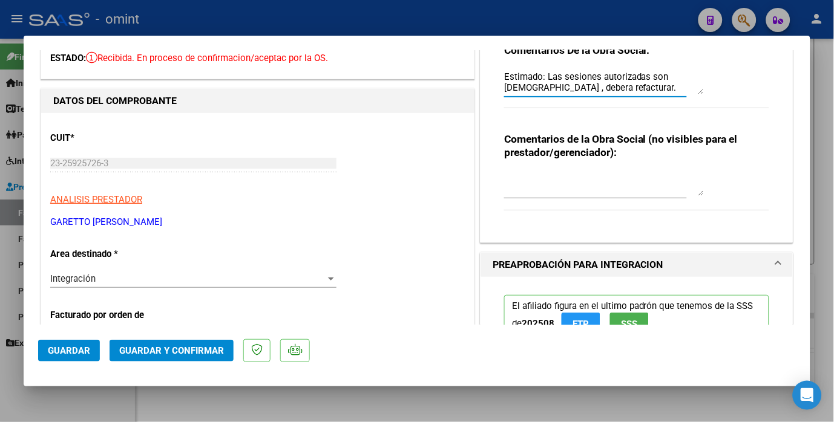
scroll to position [134, 0]
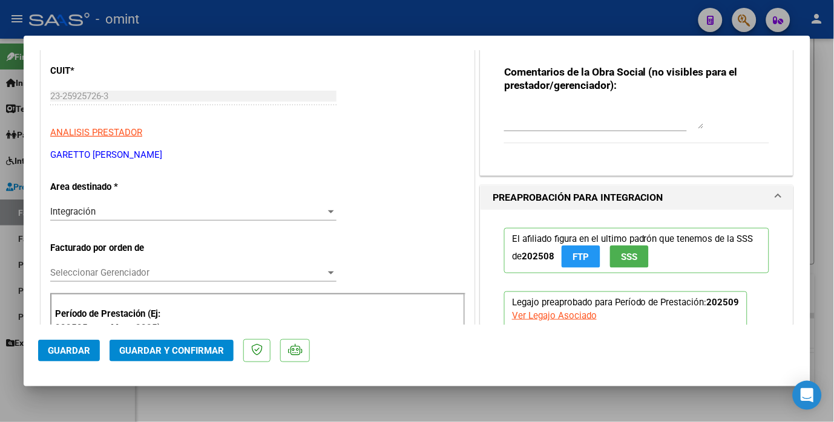
type textarea "Estimado: Las sesiones autorizadas son 8 , debera refacturar."
click at [289, 221] on div "Integración Seleccionar Area" at bounding box center [193, 218] width 286 height 30
click at [307, 209] on div "Integración" at bounding box center [187, 211] width 275 height 11
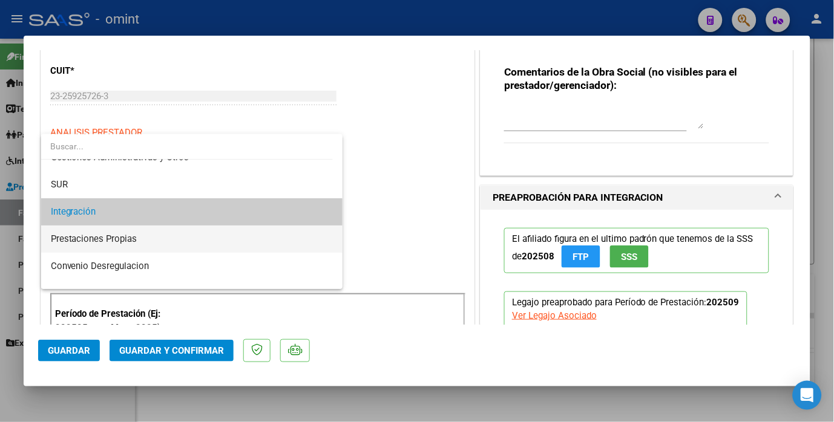
scroll to position [112, 0]
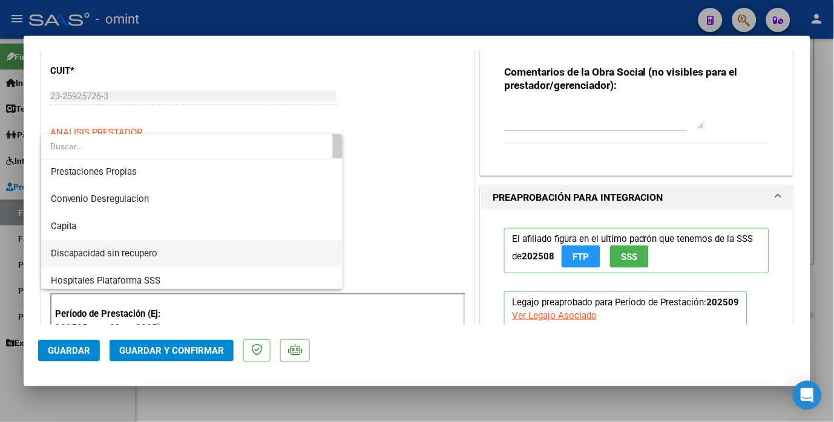
drag, startPoint x: 165, startPoint y: 250, endPoint x: 174, endPoint y: 251, distance: 9.7
click at [164, 251] on span "Discapacidad sin recupero" at bounding box center [192, 253] width 282 height 27
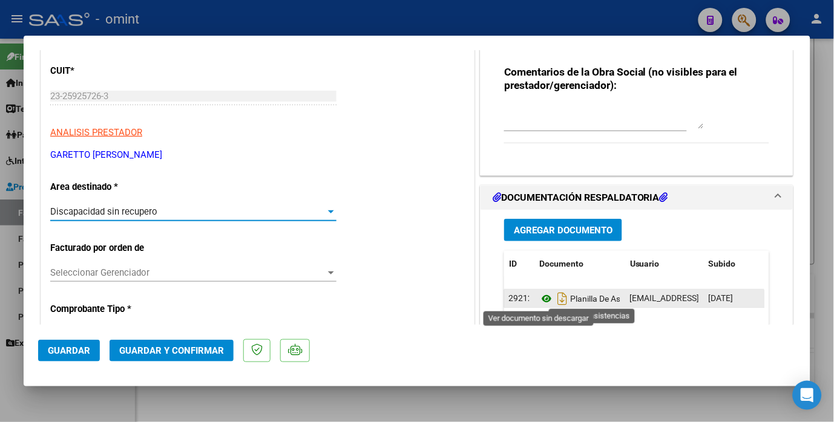
click at [539, 301] on icon at bounding box center [547, 299] width 16 height 15
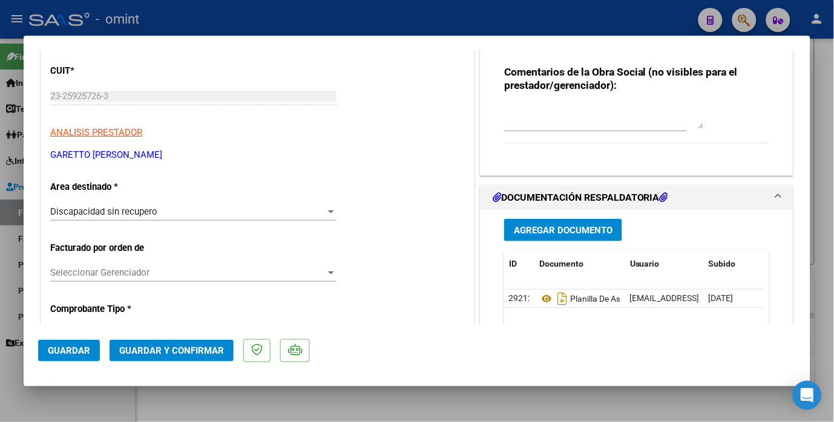
click at [200, 353] on span "Guardar y Confirmar" at bounding box center [171, 350] width 105 height 11
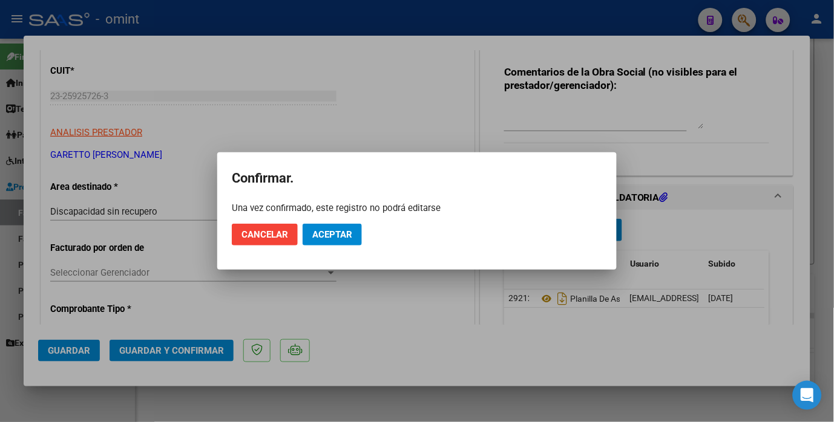
click at [365, 232] on mat-dialog-actions "Cancelar Aceptar" at bounding box center [417, 234] width 370 height 41
click at [356, 232] on button "Aceptar" at bounding box center [331, 235] width 59 height 22
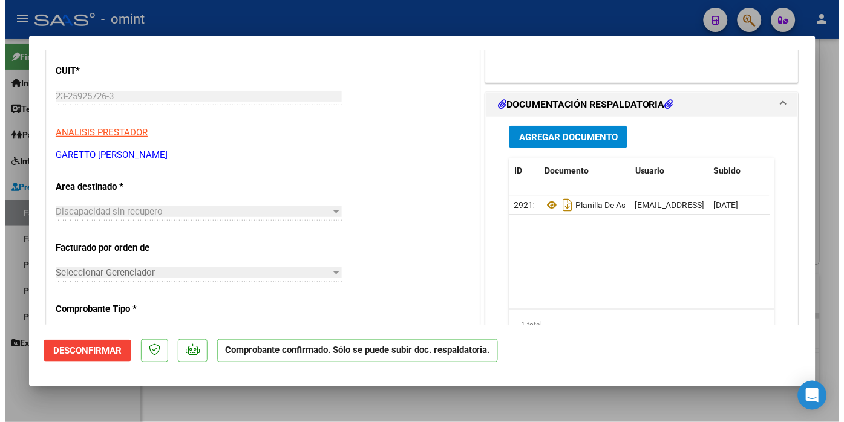
scroll to position [0, 0]
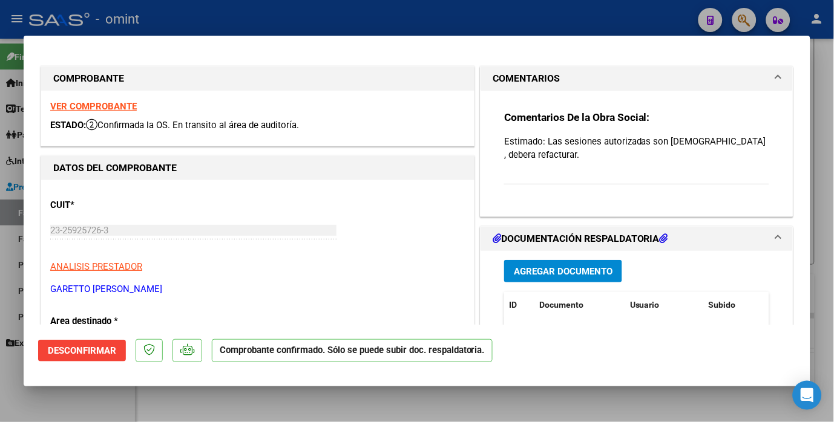
click at [103, 103] on strong "VER COMPROBANTE" at bounding box center [93, 106] width 87 height 11
drag, startPoint x: 194, startPoint y: 1, endPoint x: 210, endPoint y: 3, distance: 16.4
click at [192, 1] on div at bounding box center [417, 211] width 834 height 422
